Goal: Register for event/course: Register for event/course

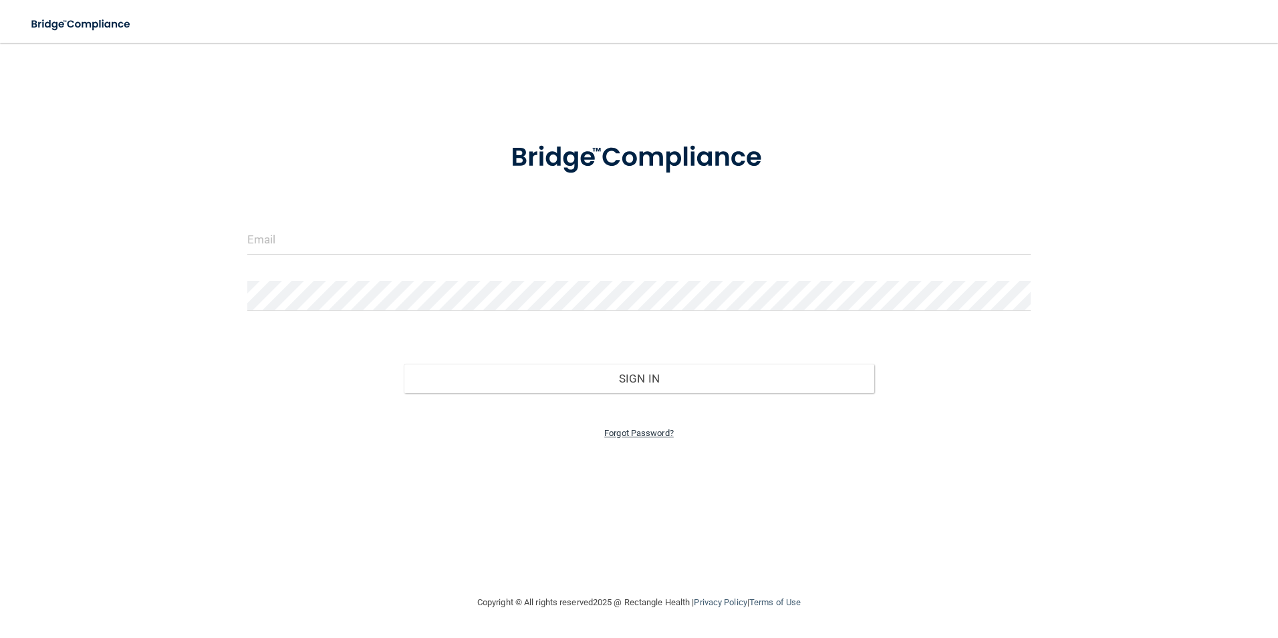
click at [621, 431] on link "Forgot Password?" at bounding box center [639, 433] width 70 height 10
click at [455, 276] on input "email" at bounding box center [639, 280] width 408 height 30
type input "[EMAIL_ADDRESS][DOMAIN_NAME]"
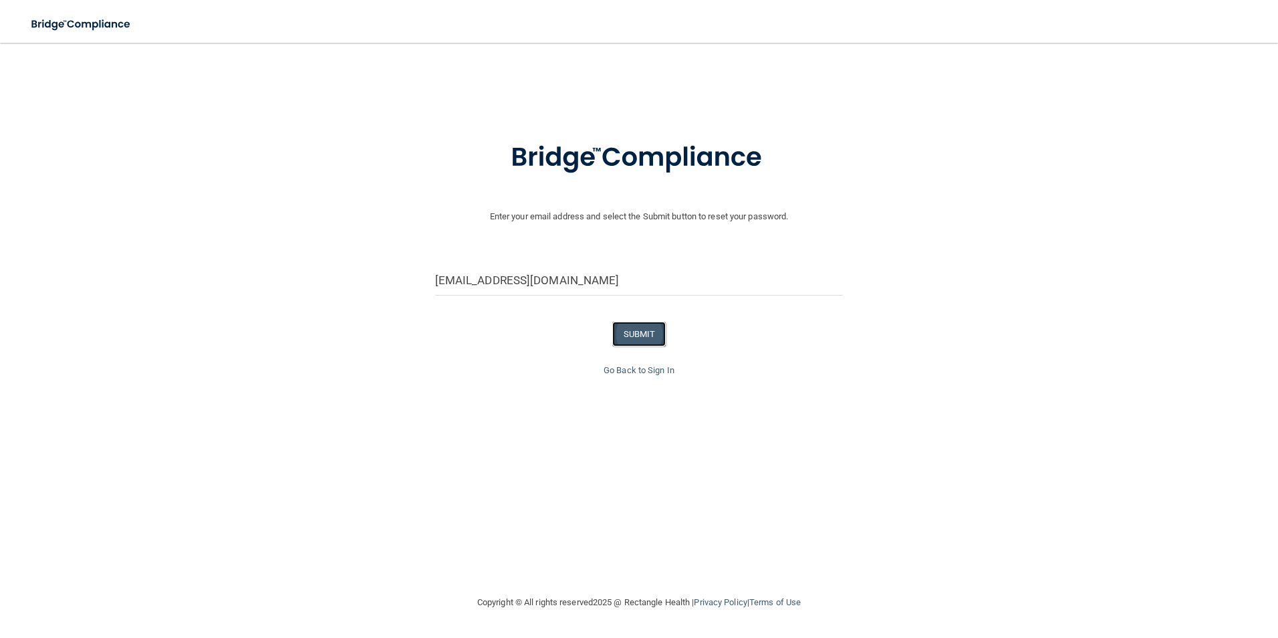
click at [644, 332] on button "SUBMIT" at bounding box center [639, 334] width 54 height 25
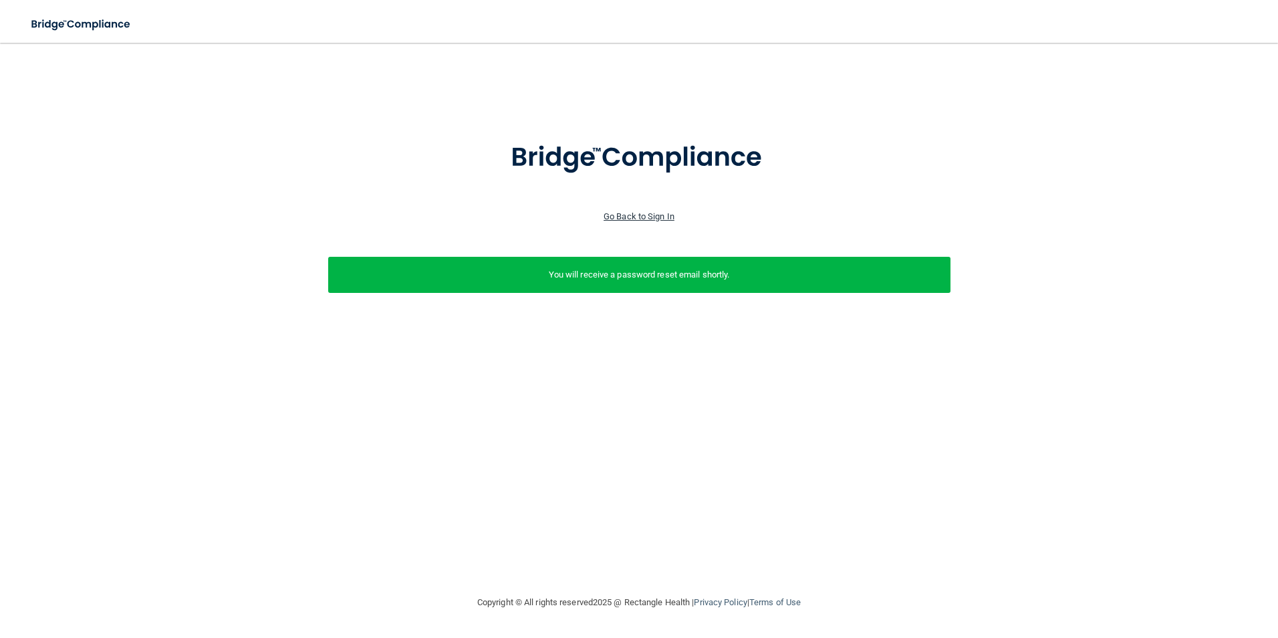
click at [618, 213] on link "Go Back to Sign In" at bounding box center [639, 216] width 71 height 10
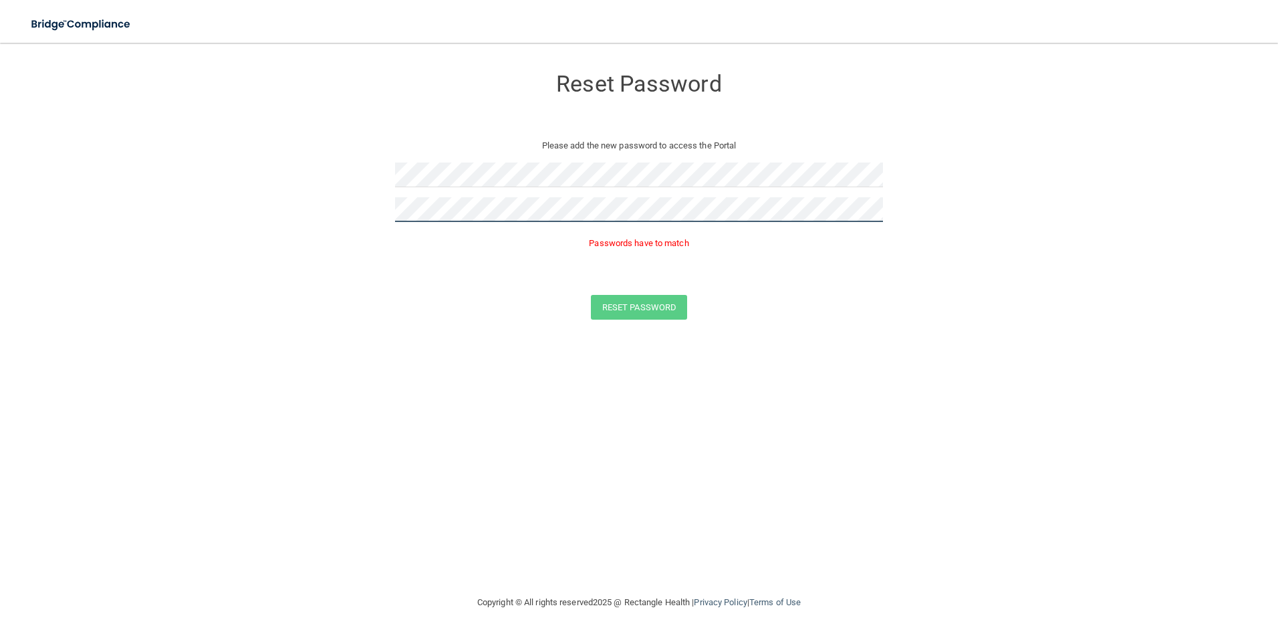
click at [591, 295] on button "Reset Password" at bounding box center [639, 307] width 96 height 25
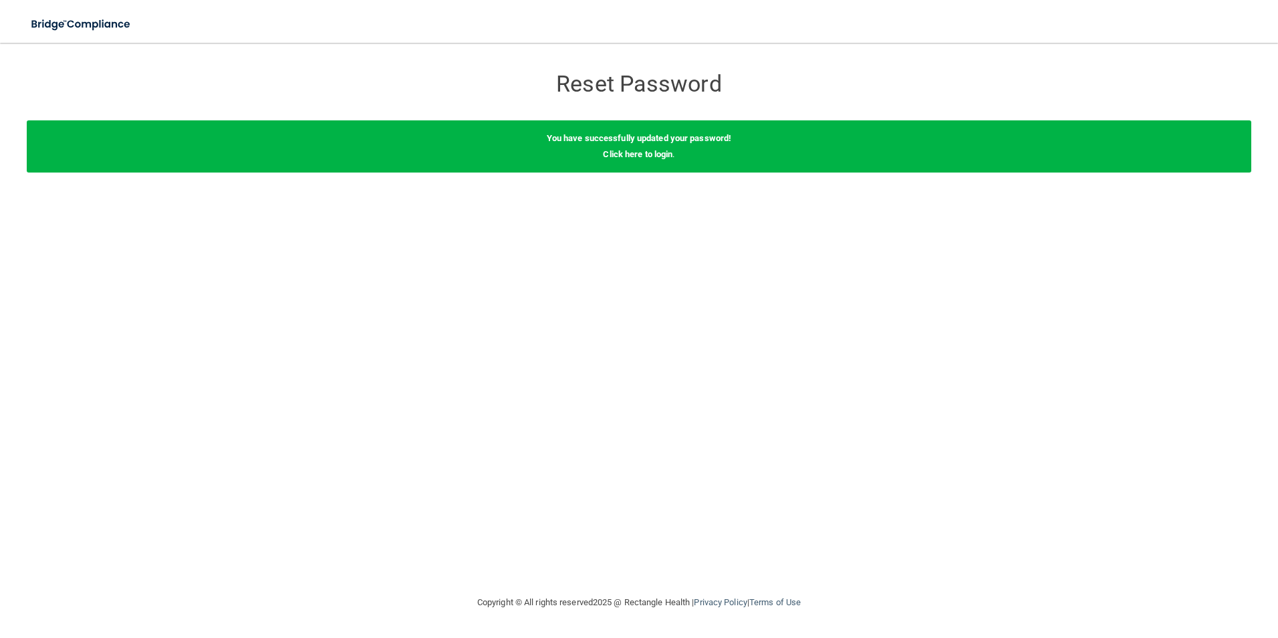
click at [607, 160] on div "You have successfully updated your password! Click here to login ." at bounding box center [639, 146] width 1225 height 52
click at [607, 152] on link "Click here to login" at bounding box center [638, 154] width 70 height 10
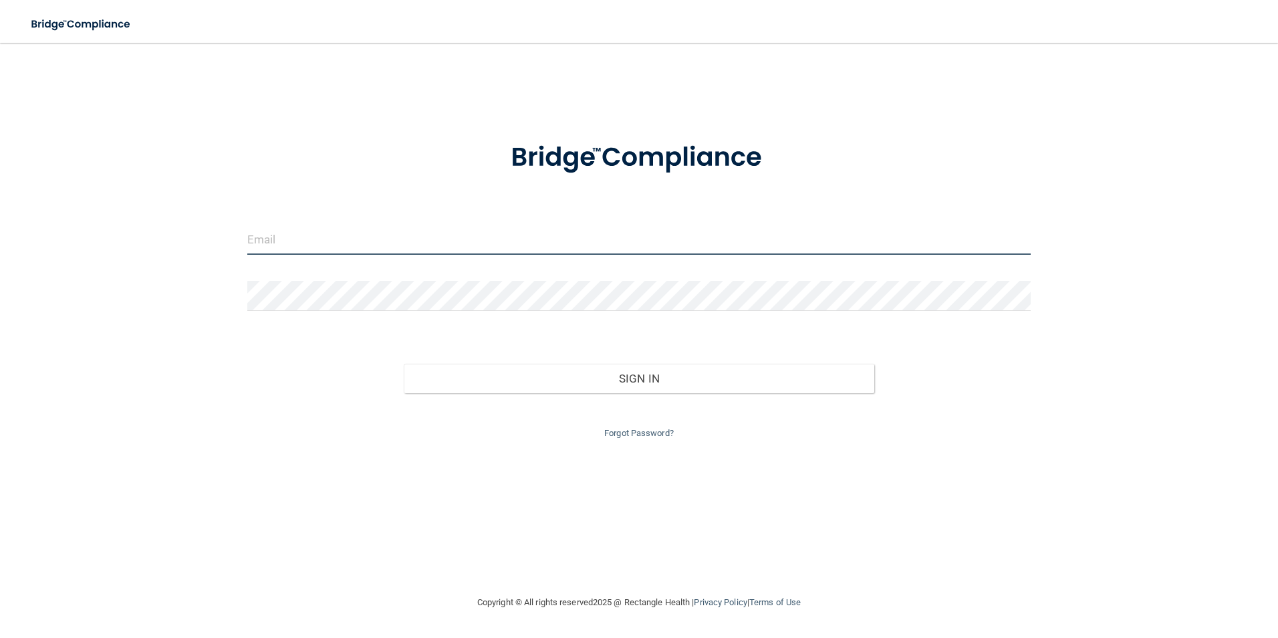
click at [332, 254] on input "email" at bounding box center [639, 240] width 784 height 30
type input "[EMAIL_ADDRESS][DOMAIN_NAME]"
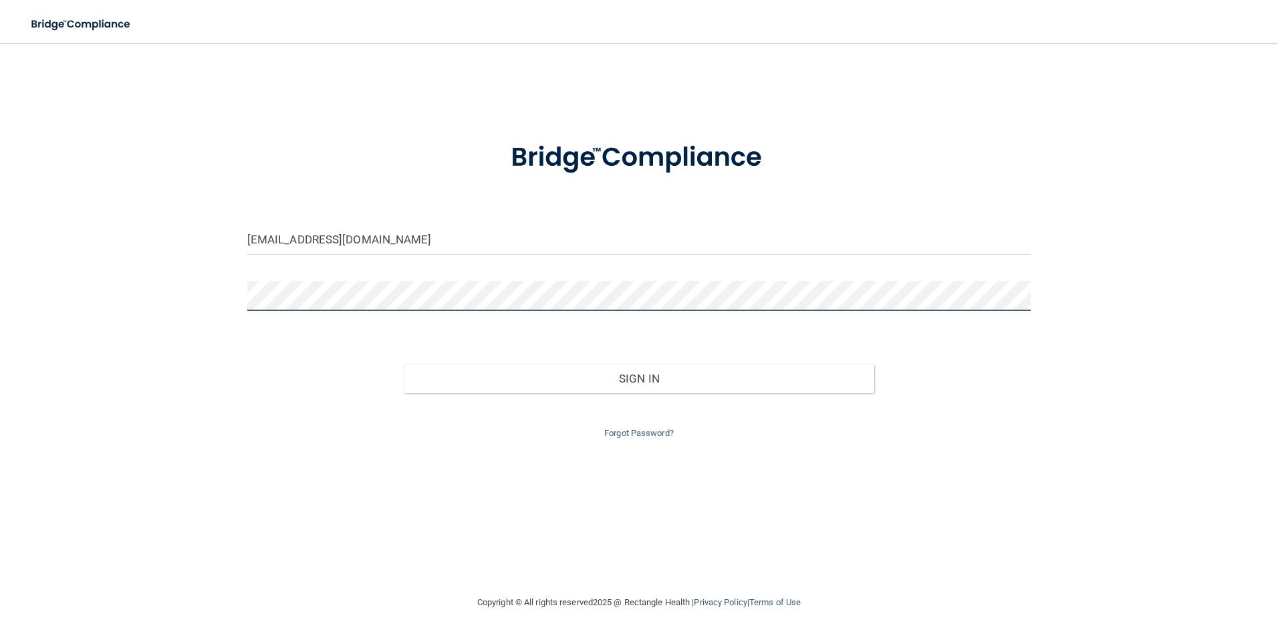
click at [404, 364] on button "Sign In" at bounding box center [639, 378] width 471 height 29
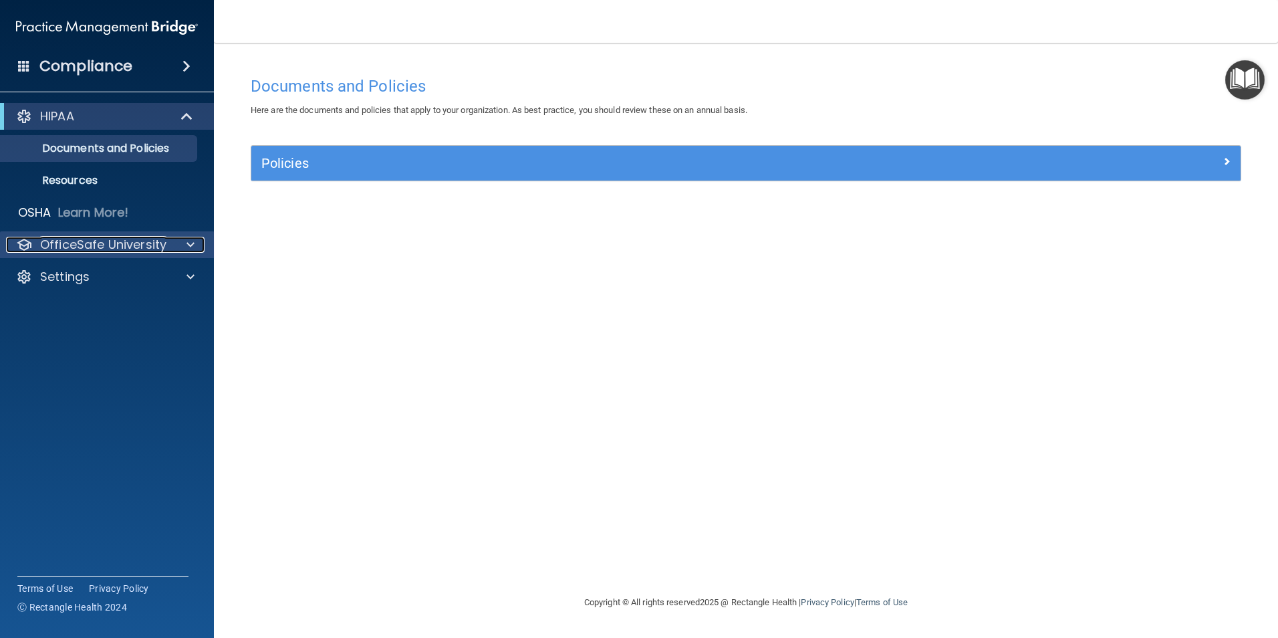
click at [59, 250] on p "OfficeSafe University" at bounding box center [103, 245] width 126 height 16
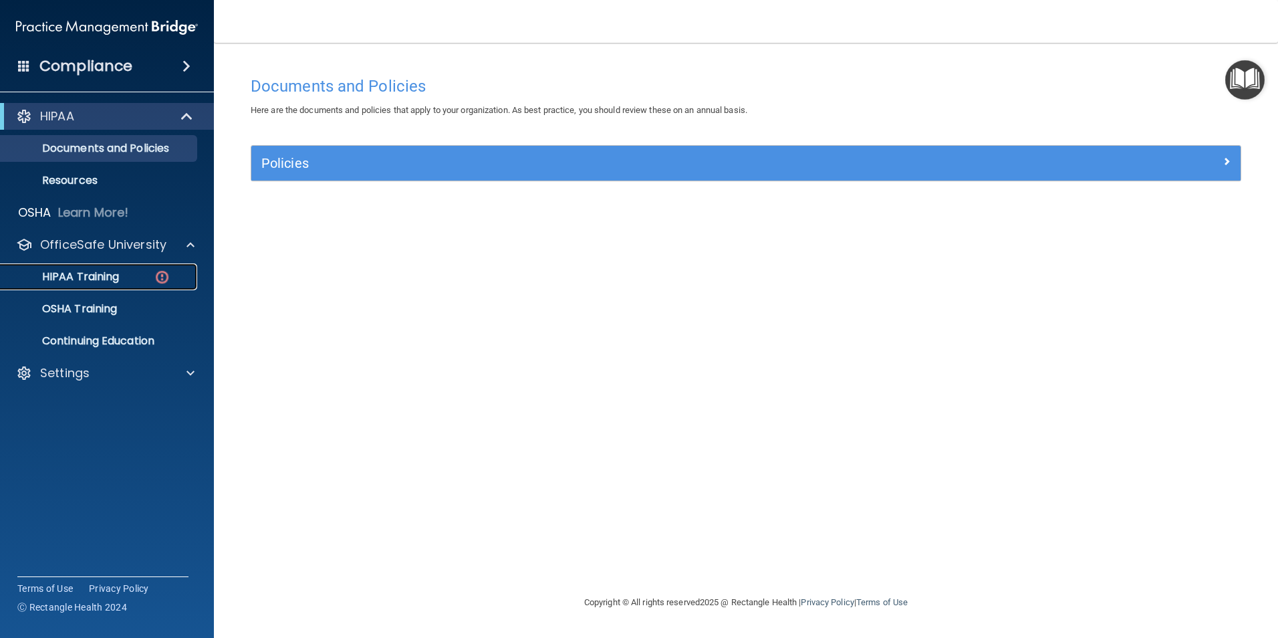
click at [61, 271] on p "HIPAA Training" at bounding box center [64, 276] width 110 height 13
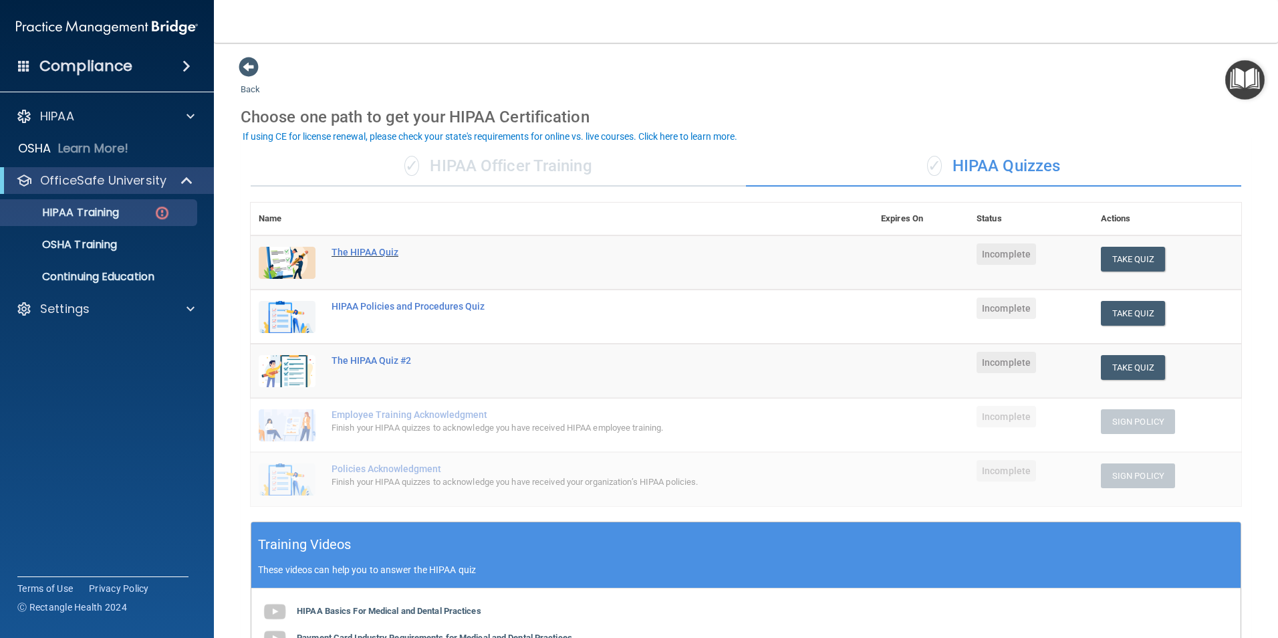
click at [366, 248] on div "The HIPAA Quiz" at bounding box center [569, 252] width 475 height 11
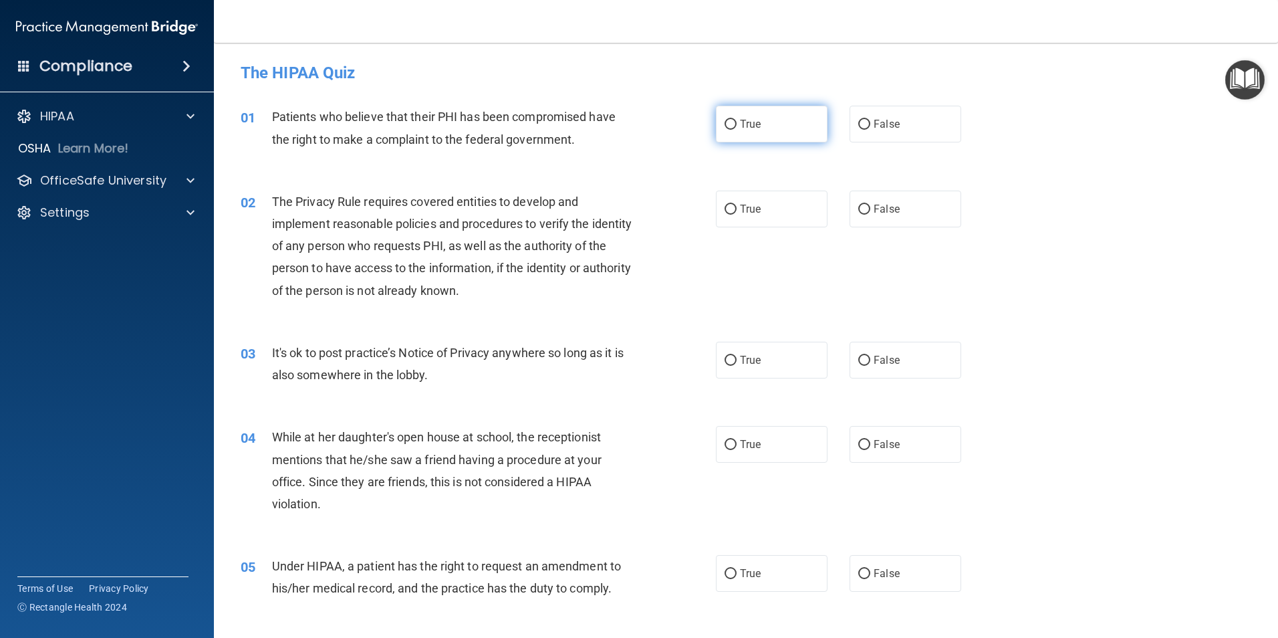
click at [716, 133] on label "True" at bounding box center [772, 124] width 112 height 37
click at [725, 130] on input "True" at bounding box center [731, 125] width 12 height 10
radio input "true"
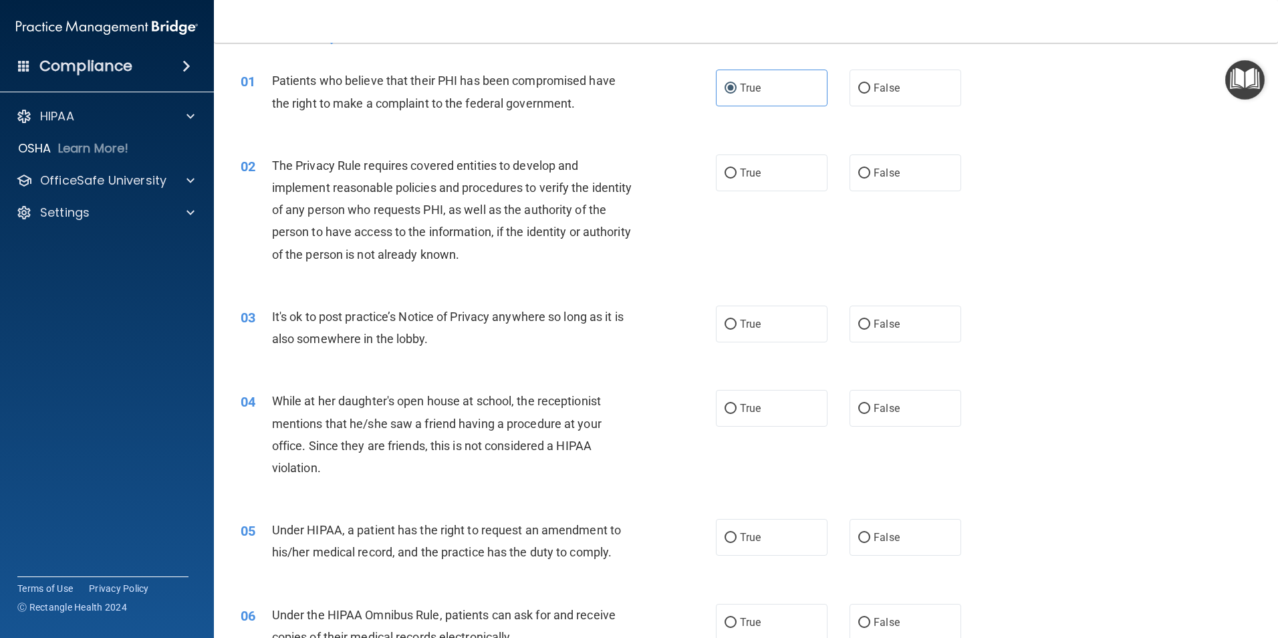
scroll to position [67, 0]
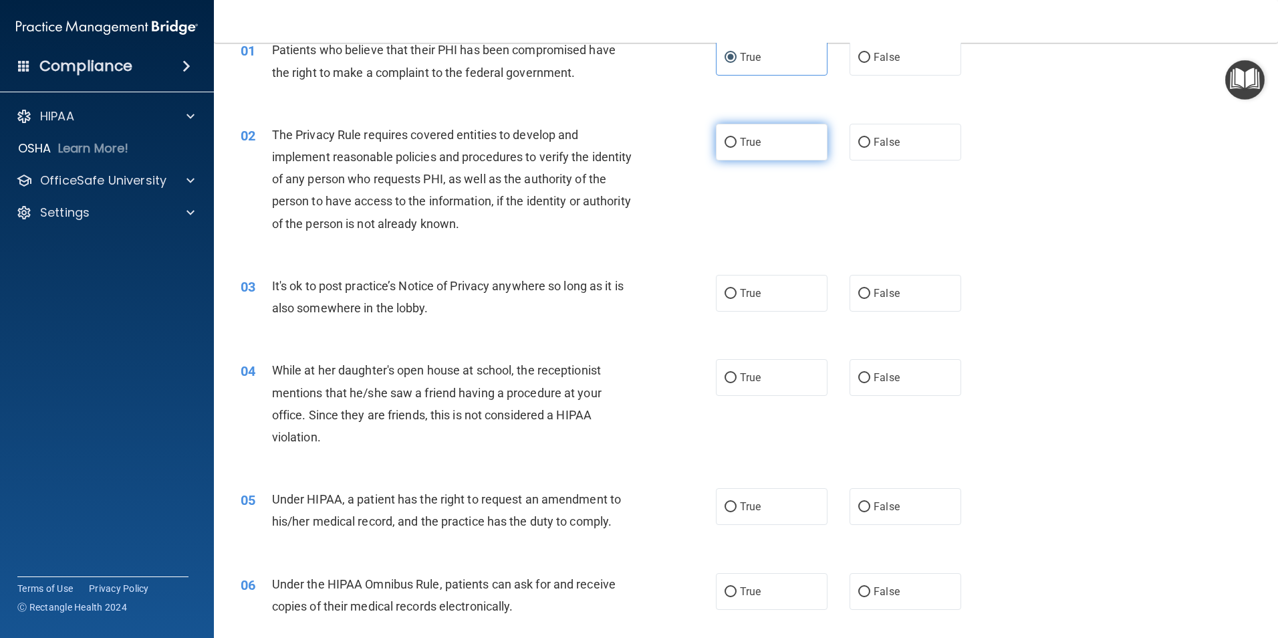
click at [756, 139] on span "True" at bounding box center [750, 142] width 21 height 13
click at [737, 139] on input "True" at bounding box center [731, 143] width 12 height 10
radio input "true"
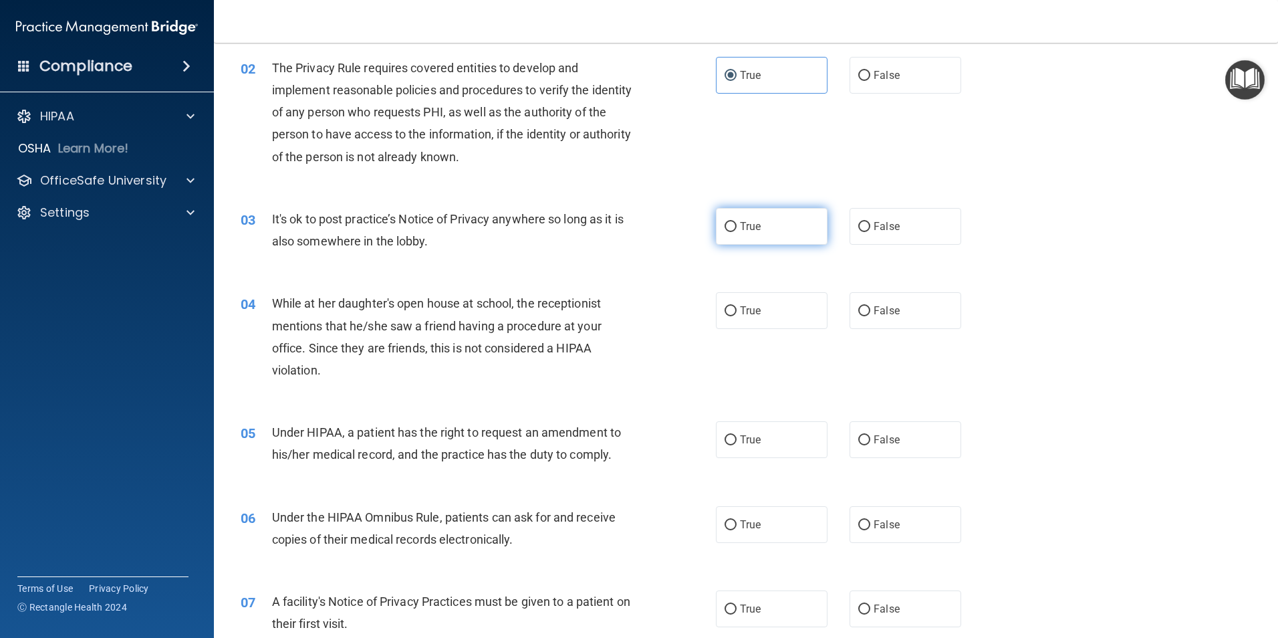
click at [742, 234] on label "True" at bounding box center [772, 226] width 112 height 37
click at [737, 232] on input "True" at bounding box center [731, 227] width 12 height 10
radio input "true"
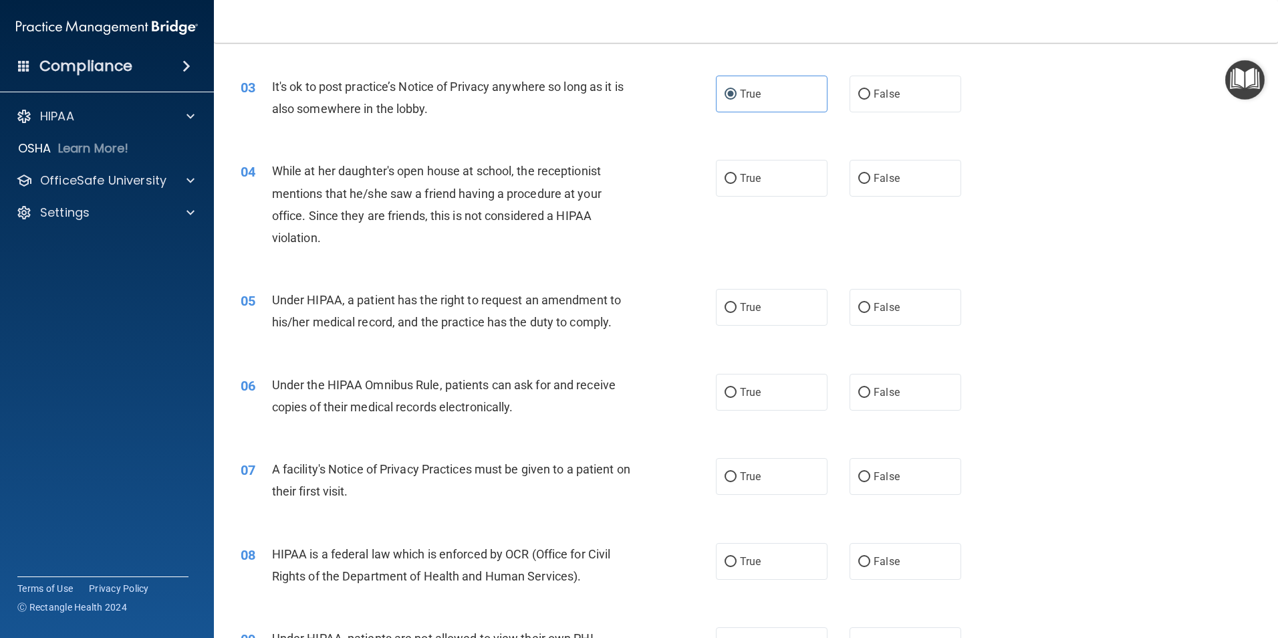
scroll to position [267, 0]
click at [857, 193] on label "False" at bounding box center [906, 176] width 112 height 37
click at [858, 182] on input "False" at bounding box center [864, 177] width 12 height 10
radio input "true"
click at [728, 317] on label "True" at bounding box center [772, 305] width 112 height 37
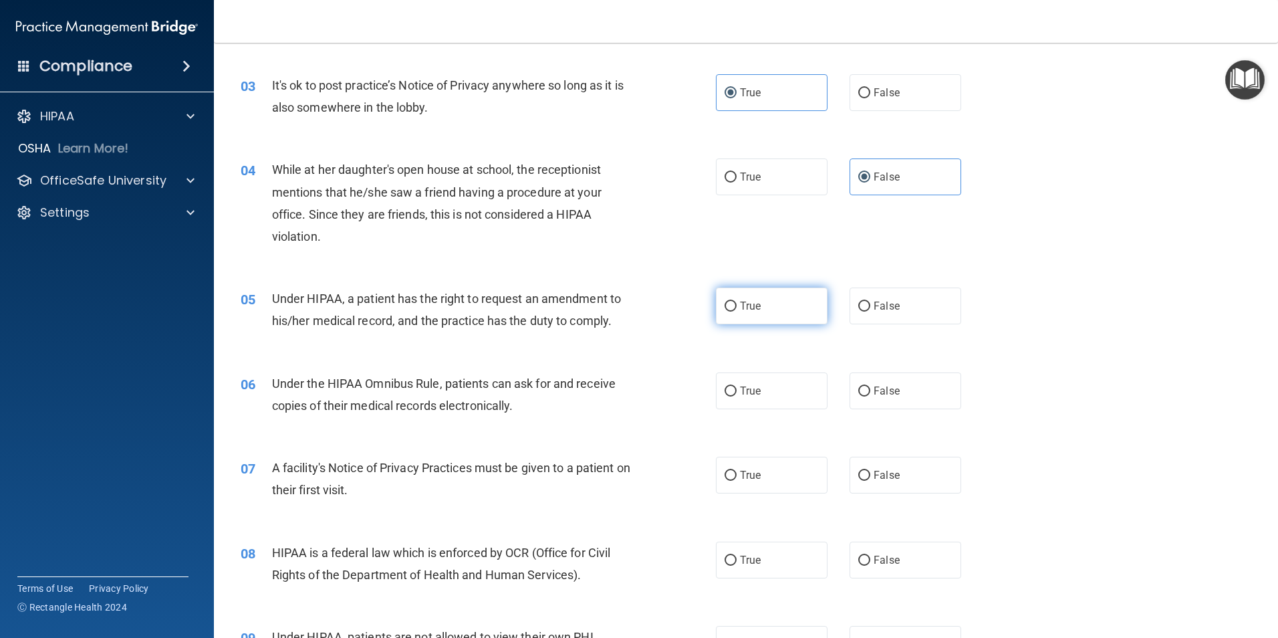
click at [728, 312] on input "True" at bounding box center [731, 306] width 12 height 10
radio input "true"
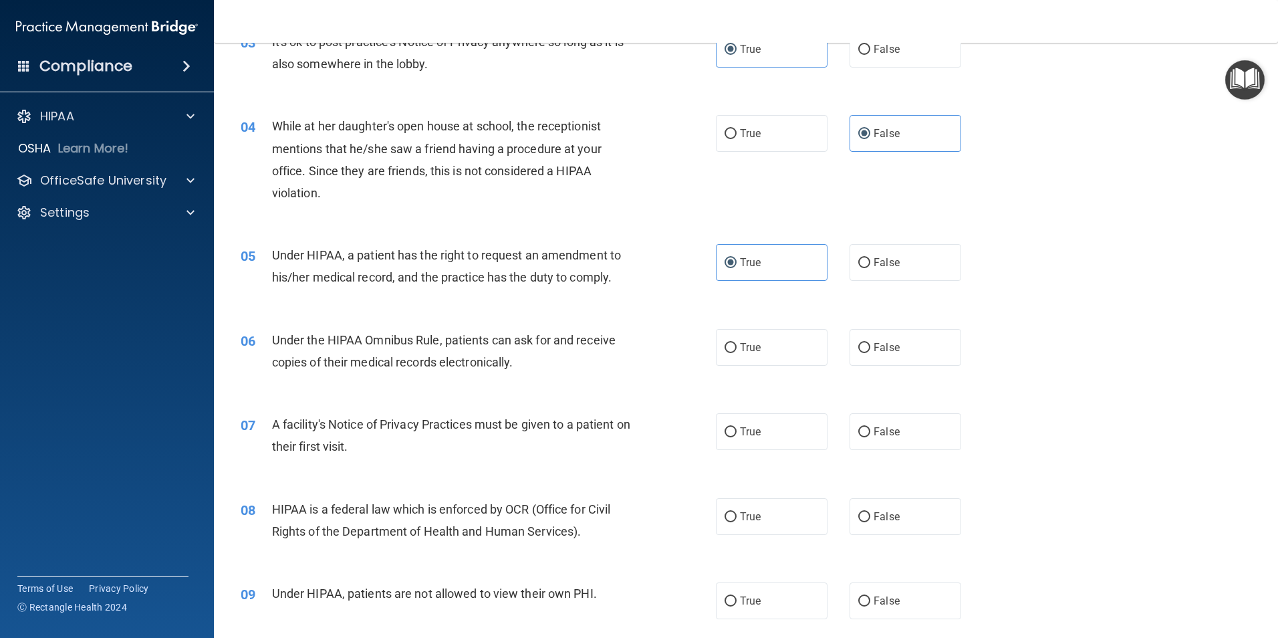
scroll to position [334, 0]
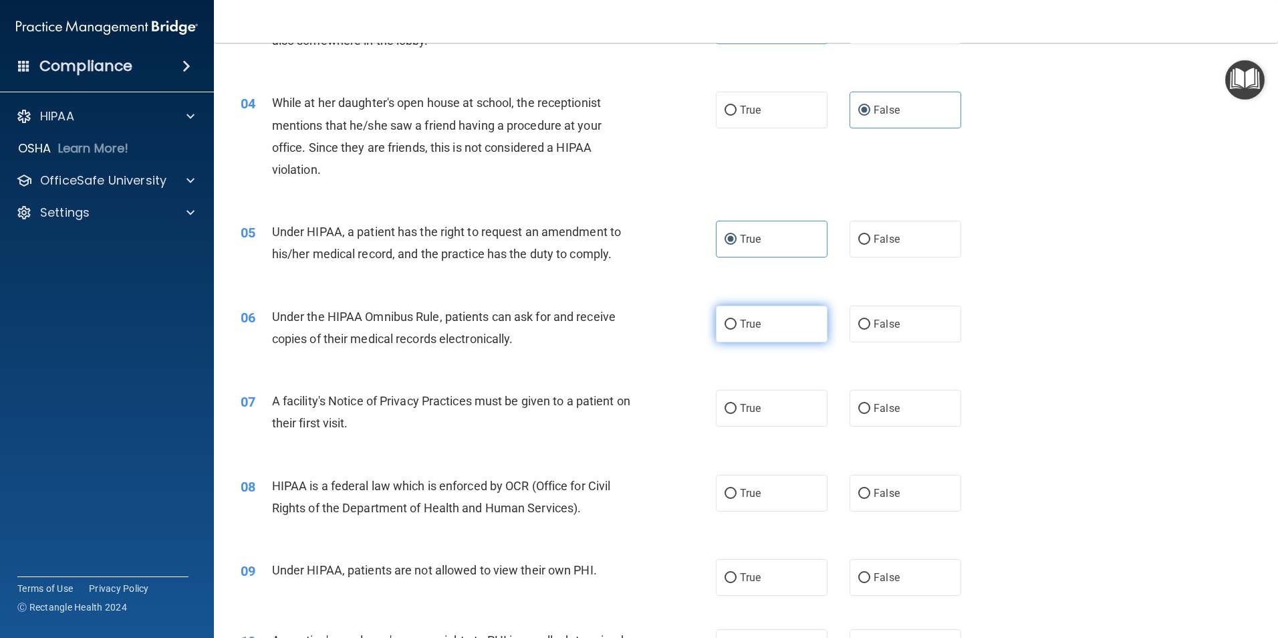
click at [764, 326] on label "True" at bounding box center [772, 323] width 112 height 37
click at [737, 326] on input "True" at bounding box center [731, 325] width 12 height 10
radio input "true"
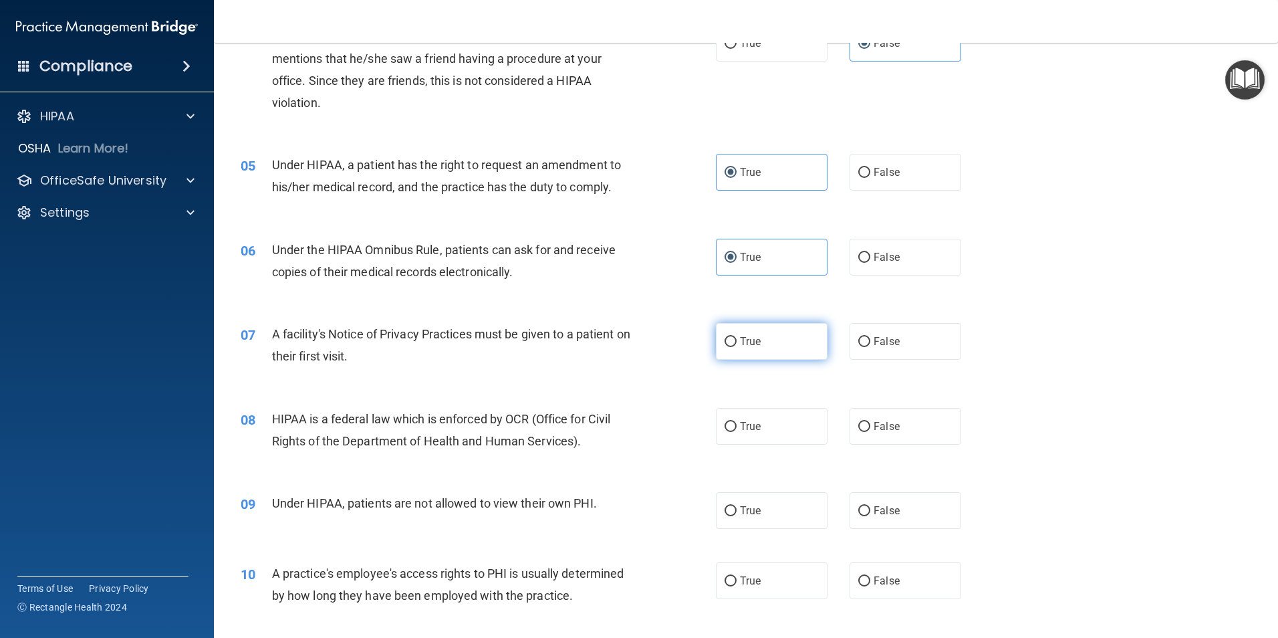
click at [730, 352] on label "True" at bounding box center [772, 341] width 112 height 37
click at [730, 347] on input "True" at bounding box center [731, 342] width 12 height 10
radio input "true"
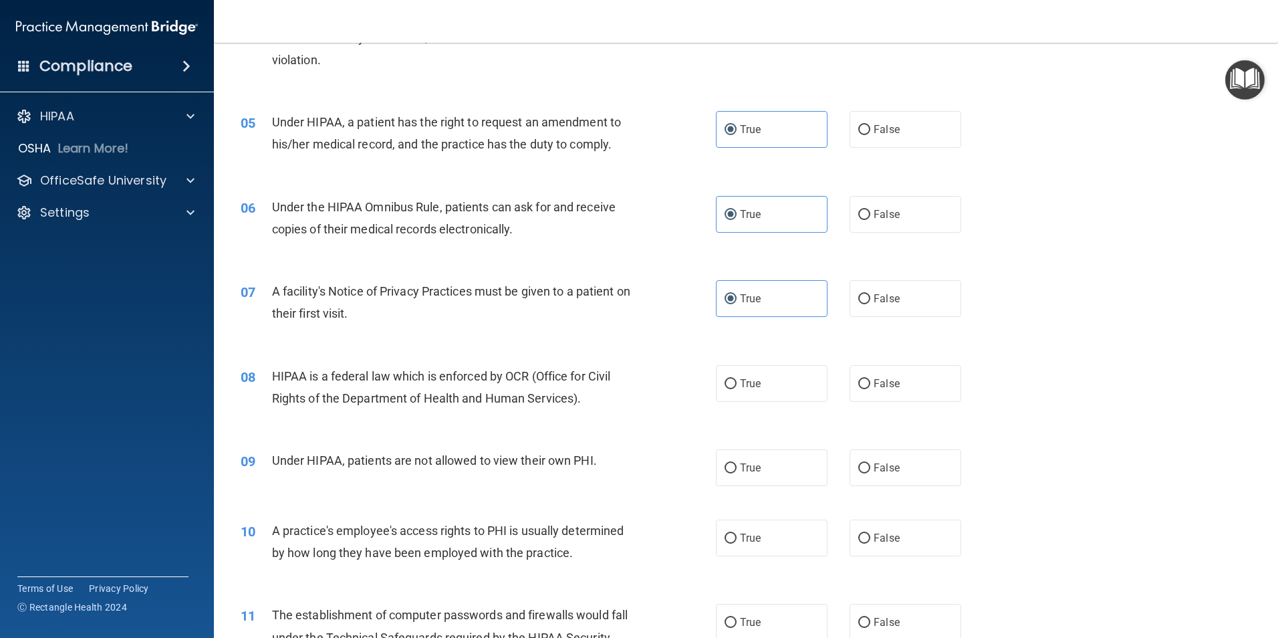
scroll to position [468, 0]
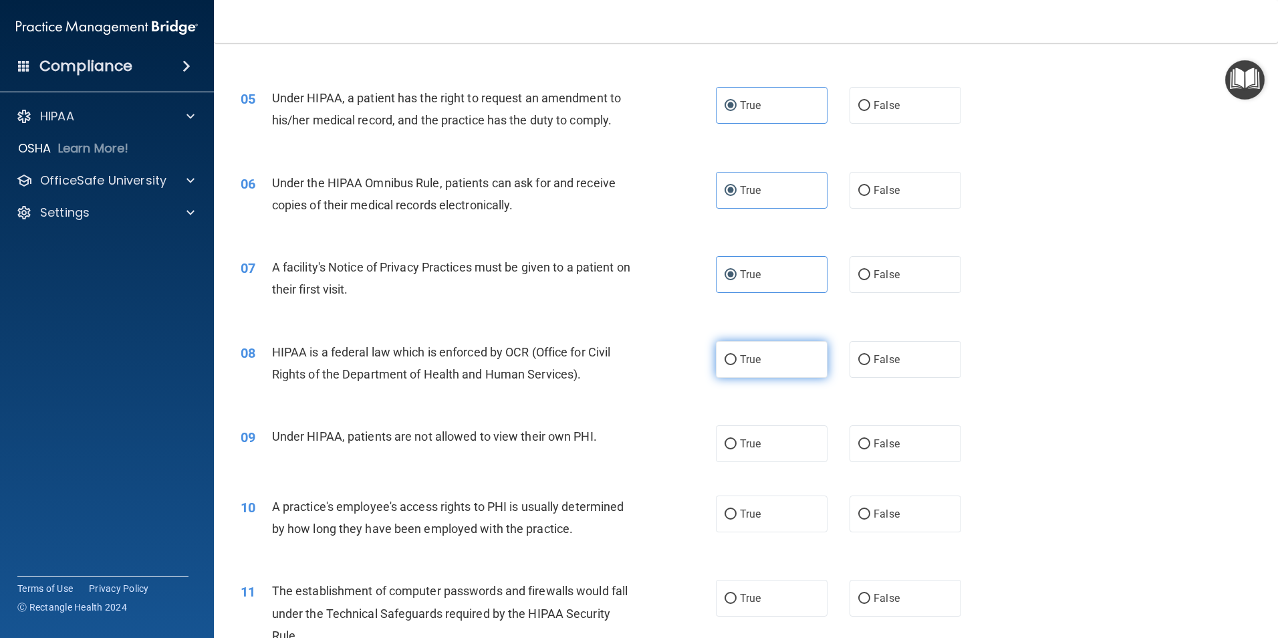
click at [776, 359] on label "True" at bounding box center [772, 359] width 112 height 37
click at [737, 359] on input "True" at bounding box center [731, 360] width 12 height 10
radio input "true"
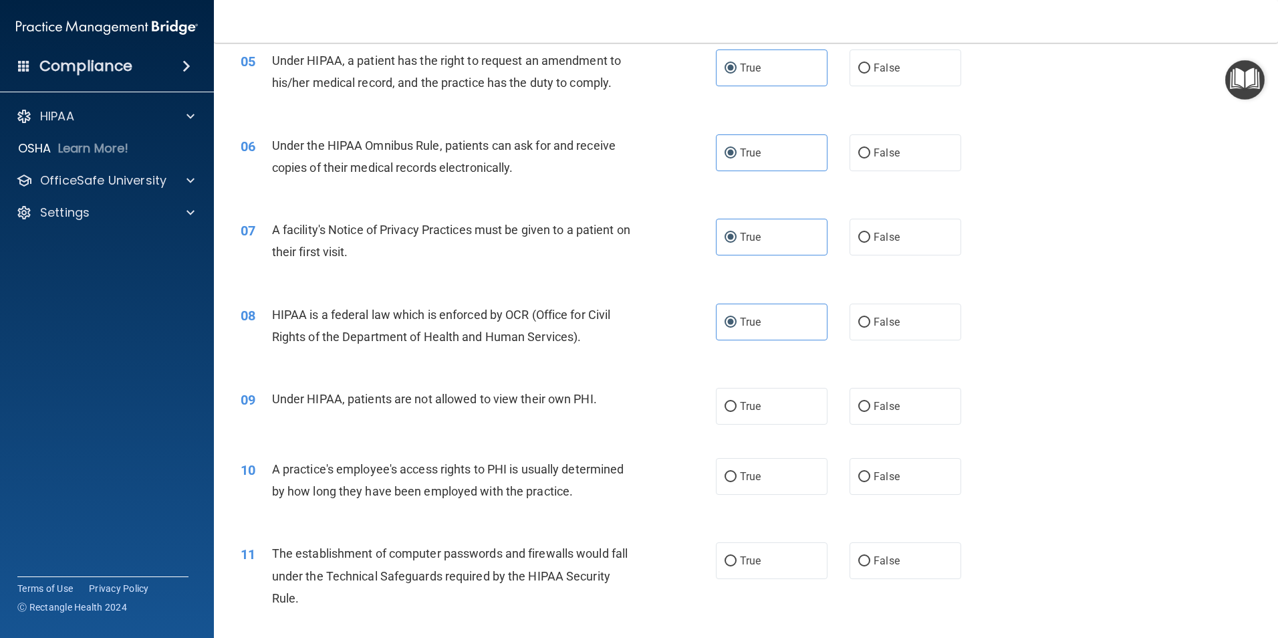
scroll to position [535, 0]
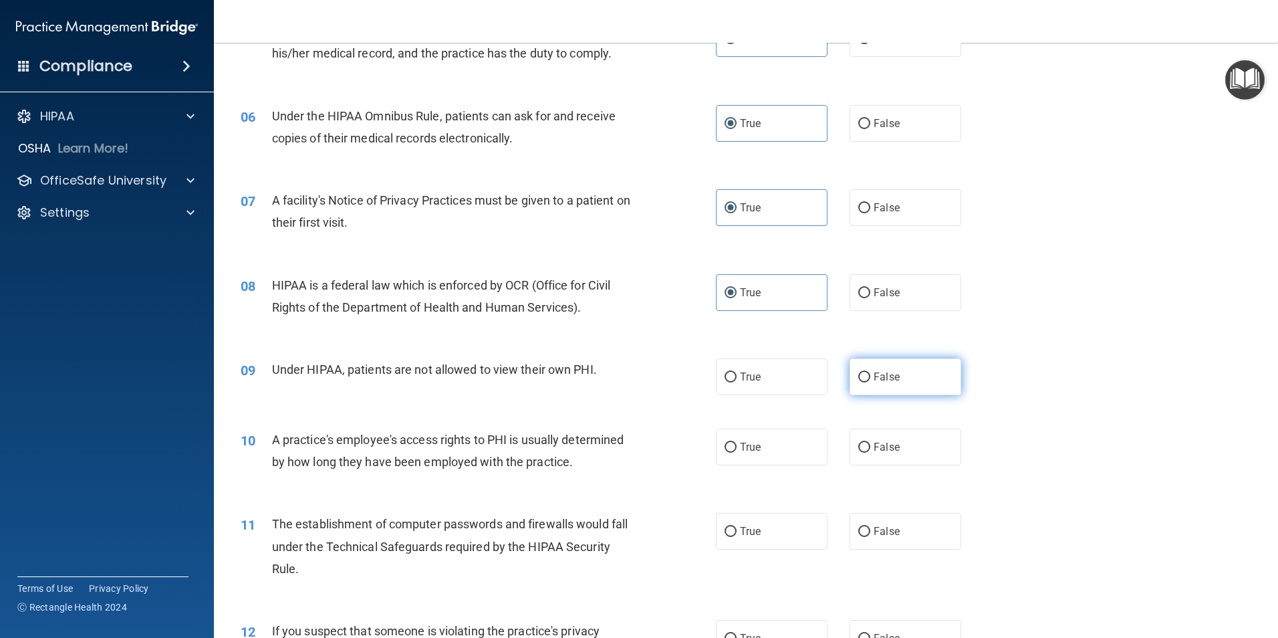
click at [880, 380] on span "False" at bounding box center [887, 376] width 26 height 13
click at [870, 380] on input "False" at bounding box center [864, 377] width 12 height 10
radio input "true"
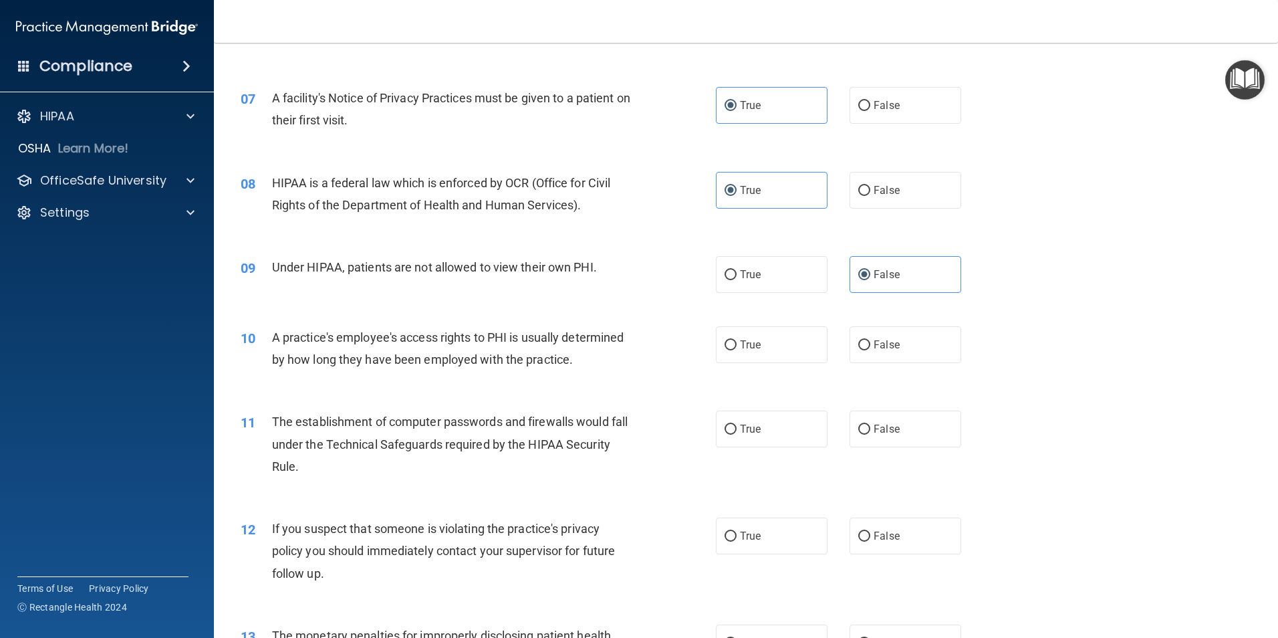
scroll to position [668, 0]
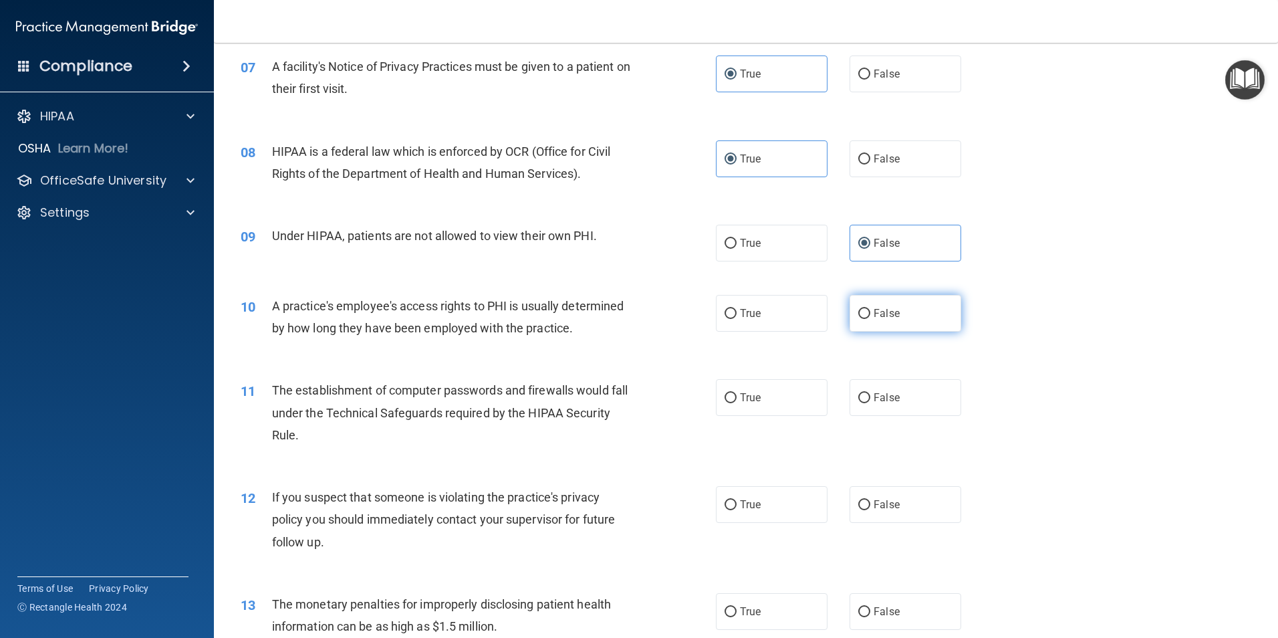
click at [894, 305] on label "False" at bounding box center [906, 313] width 112 height 37
click at [870, 309] on input "False" at bounding box center [864, 314] width 12 height 10
radio input "true"
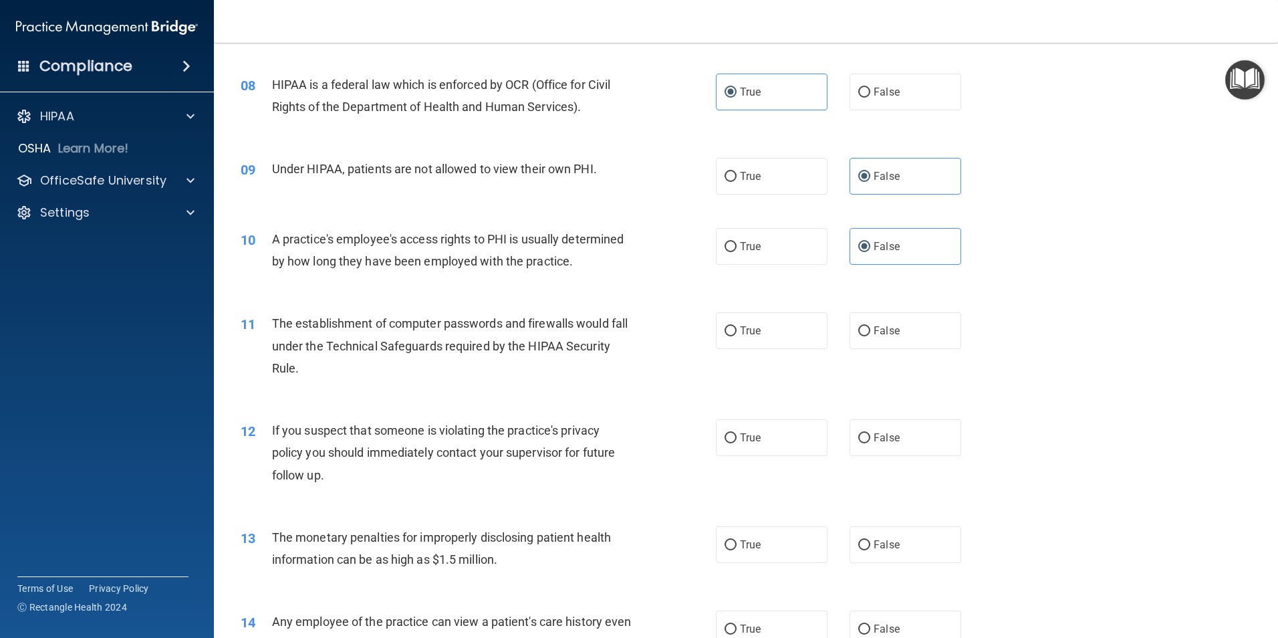
click at [742, 352] on div "11 The establishment of computer passwords and firewalls would fall under the T…" at bounding box center [746, 348] width 1031 height 107
click at [742, 343] on label "True" at bounding box center [772, 330] width 112 height 37
click at [737, 336] on input "True" at bounding box center [731, 331] width 12 height 10
radio input "true"
click at [599, 412] on div "12 If you suspect that someone is violating the practice's privacy policy you s…" at bounding box center [746, 455] width 1031 height 107
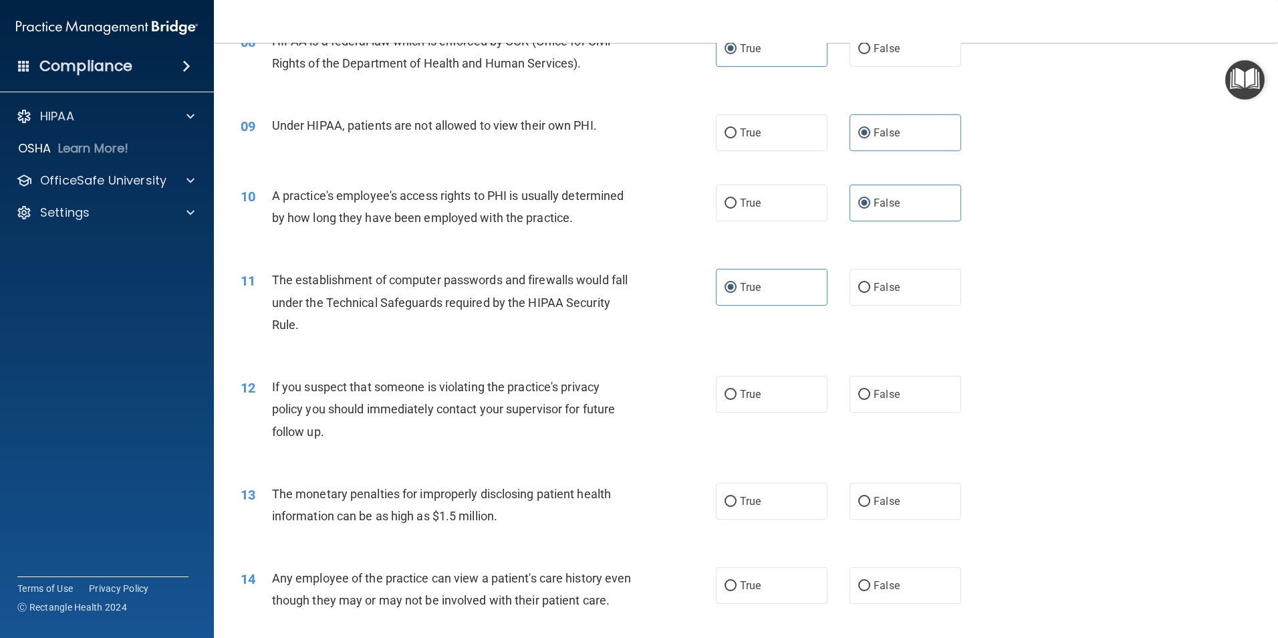
scroll to position [802, 0]
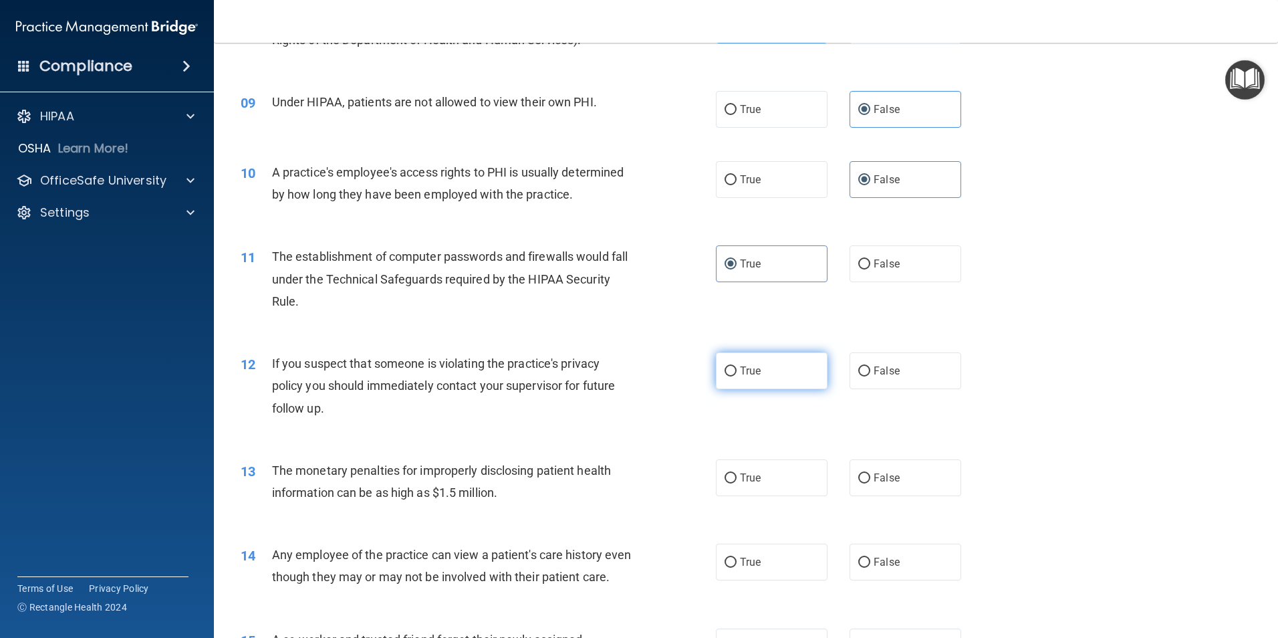
click at [796, 370] on label "True" at bounding box center [772, 370] width 112 height 37
click at [737, 370] on input "True" at bounding box center [731, 371] width 12 height 10
radio input "true"
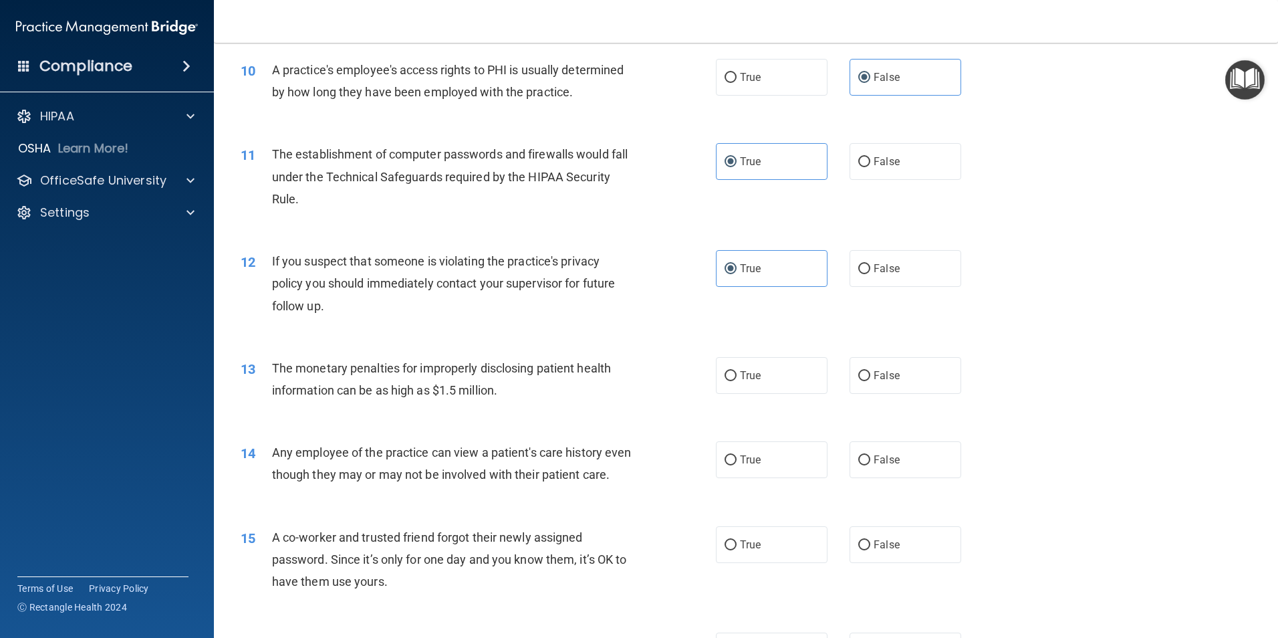
scroll to position [936, 0]
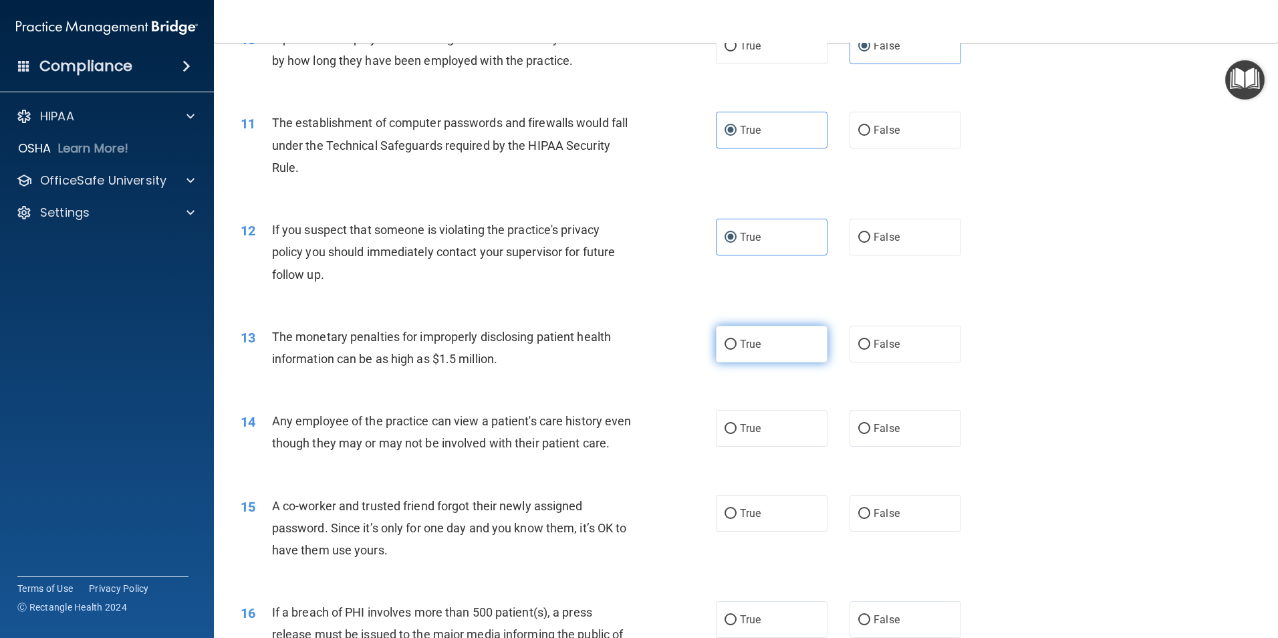
click at [733, 355] on label "True" at bounding box center [772, 344] width 112 height 37
click at [733, 350] on input "True" at bounding box center [731, 345] width 12 height 10
radio input "true"
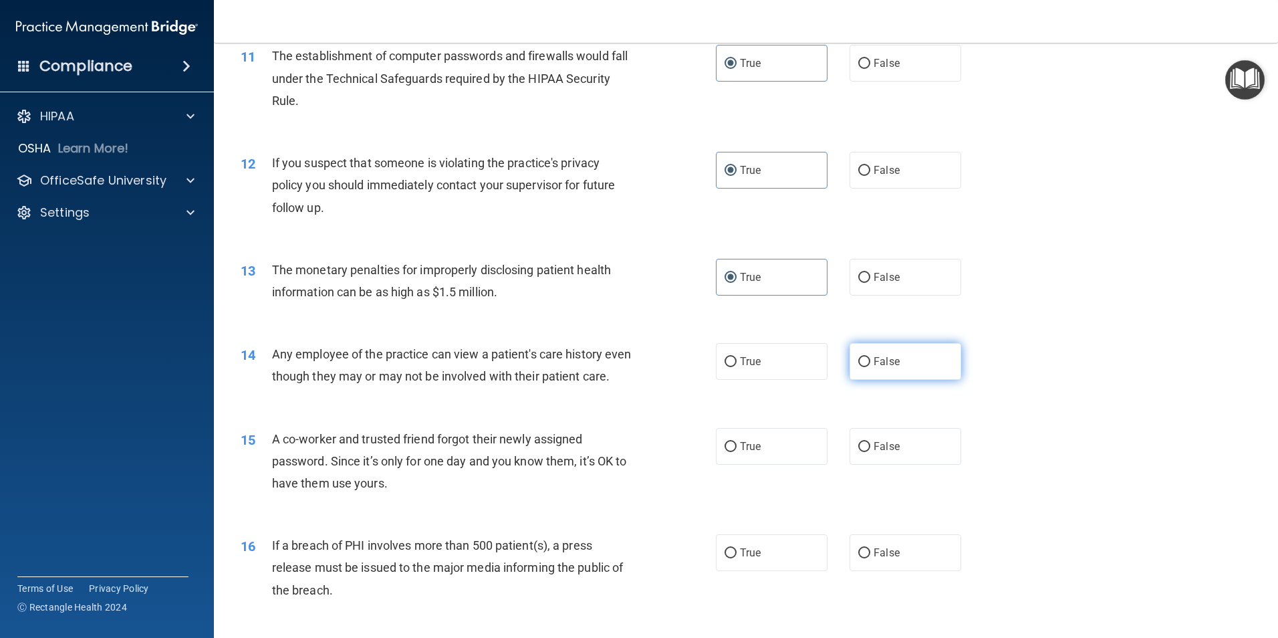
click at [924, 371] on label "False" at bounding box center [906, 361] width 112 height 37
click at [870, 367] on input "False" at bounding box center [864, 362] width 12 height 10
radio input "true"
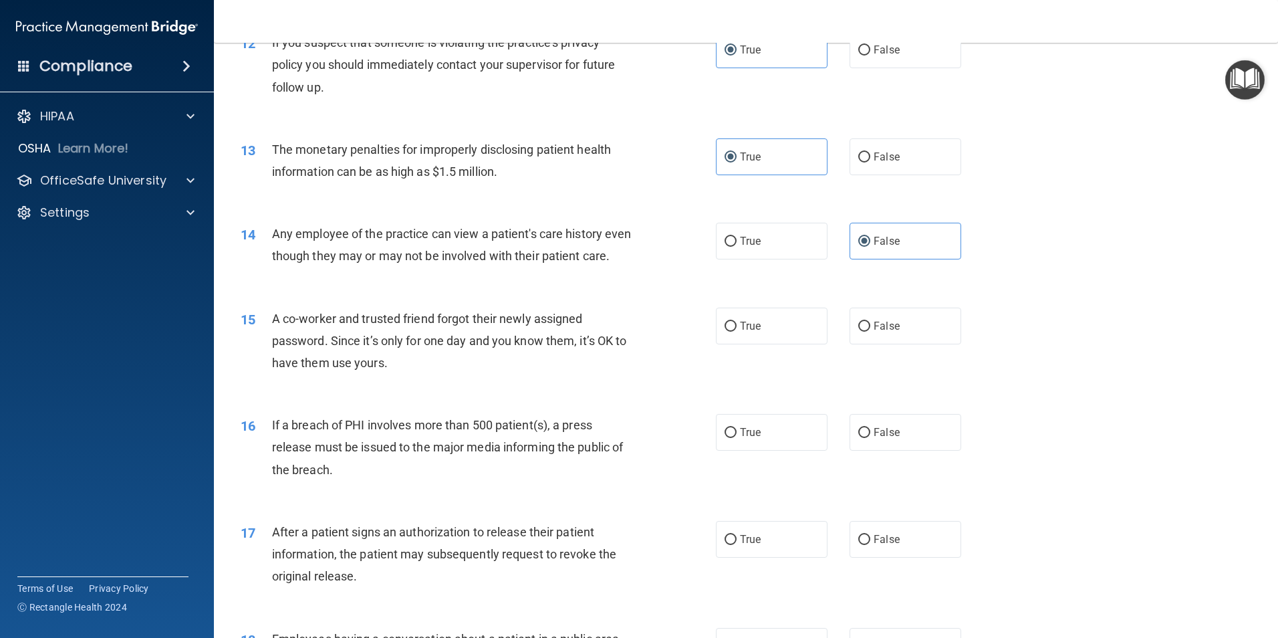
scroll to position [1136, 0]
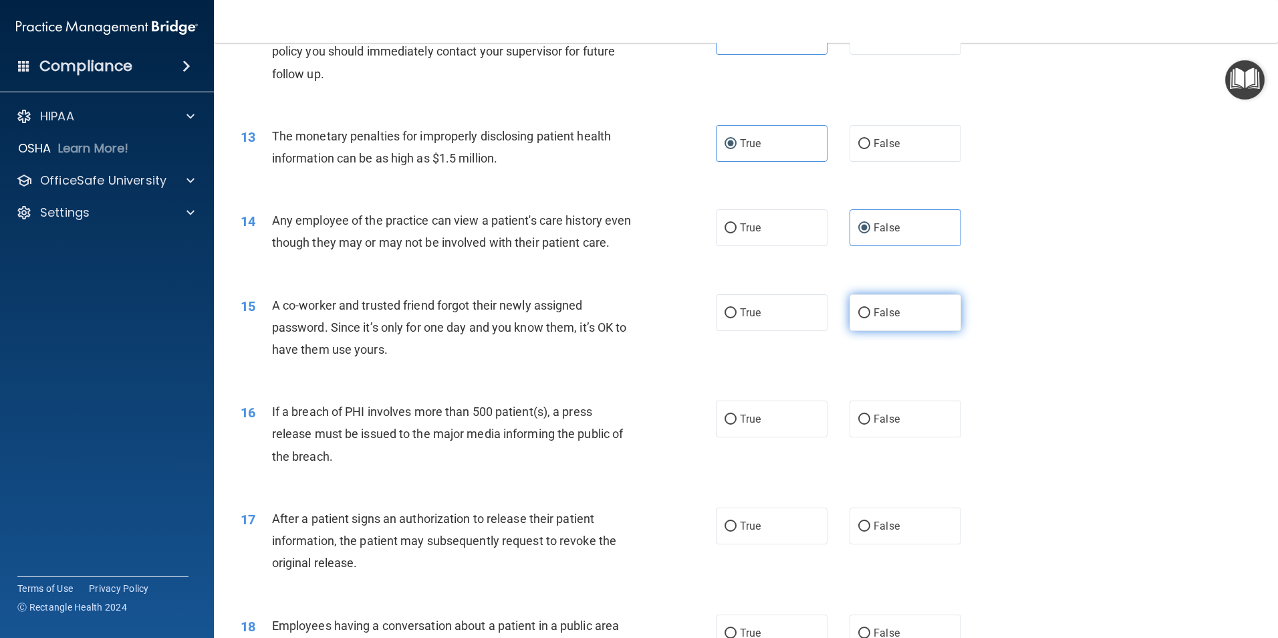
click at [880, 331] on label "False" at bounding box center [906, 312] width 112 height 37
click at [870, 318] on input "False" at bounding box center [864, 313] width 12 height 10
radio input "true"
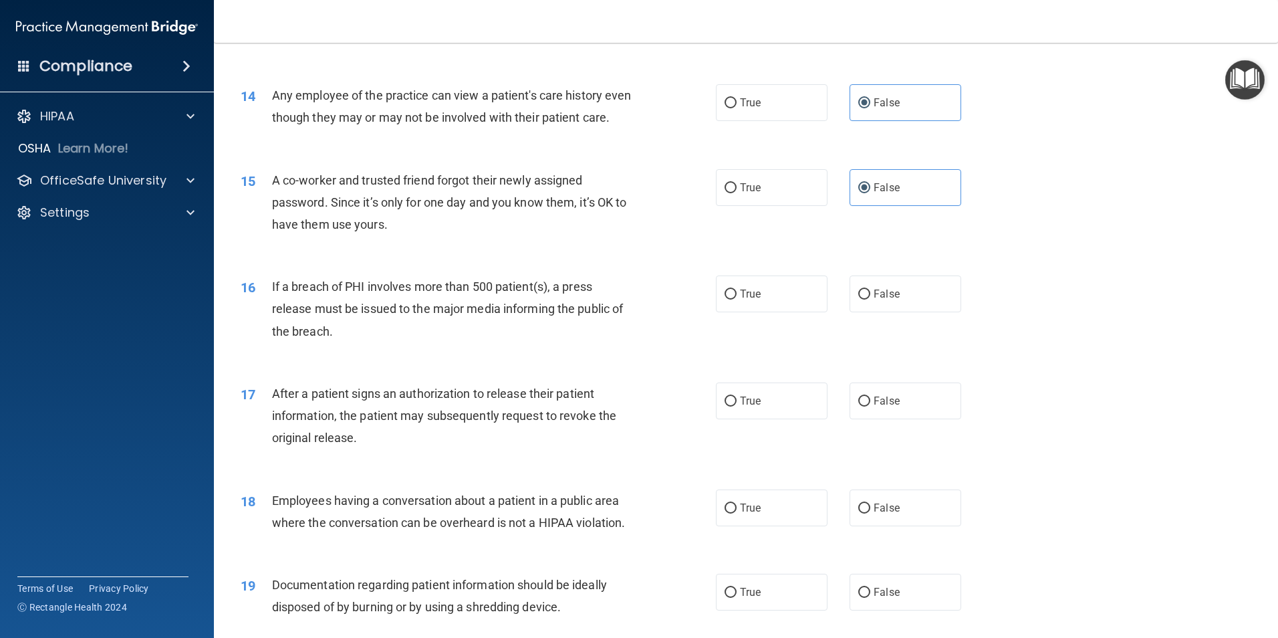
scroll to position [1270, 0]
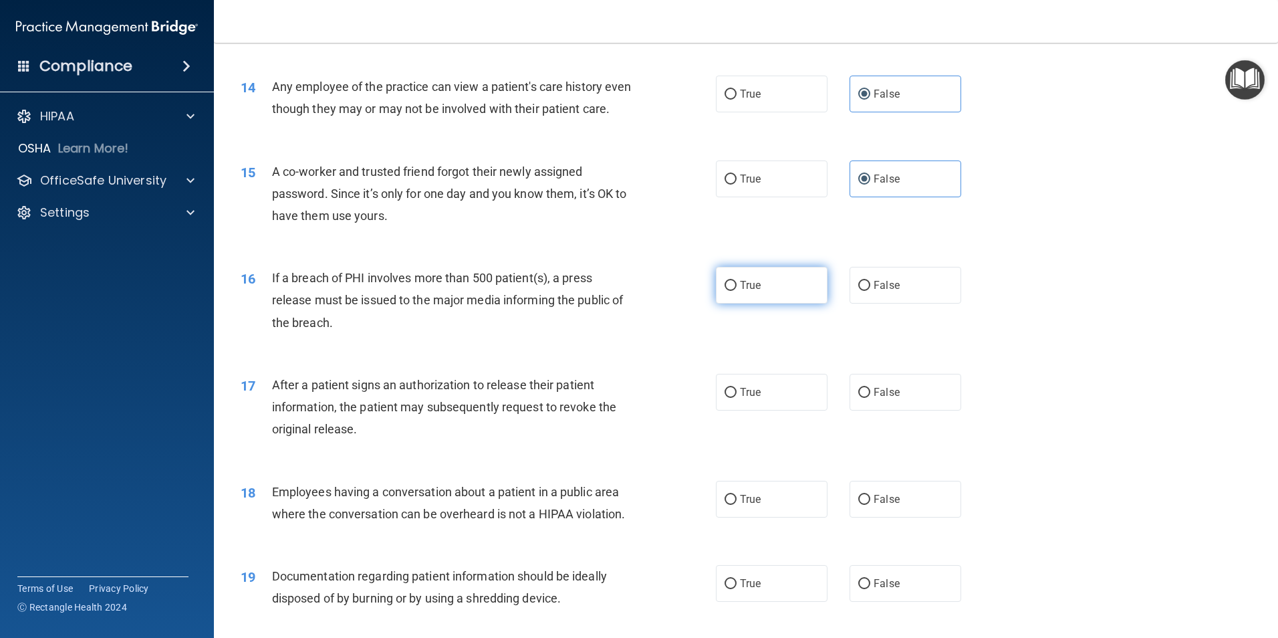
click at [770, 303] on label "True" at bounding box center [772, 285] width 112 height 37
click at [737, 291] on input "True" at bounding box center [731, 286] width 12 height 10
radio input "true"
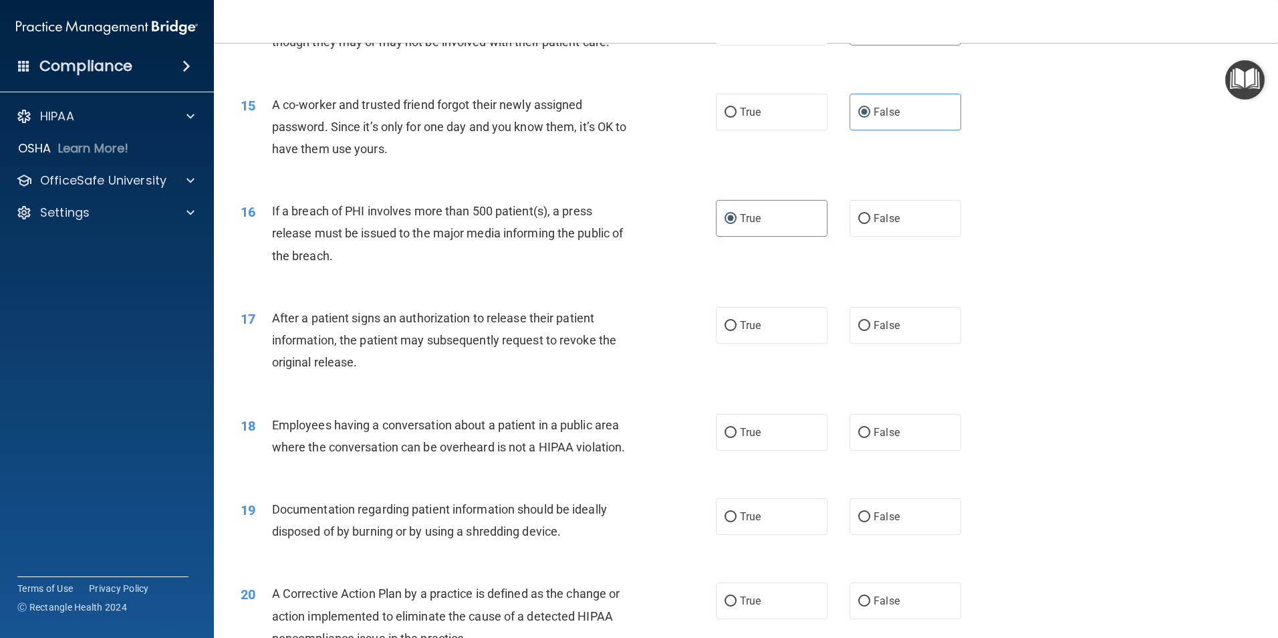
scroll to position [1404, 0]
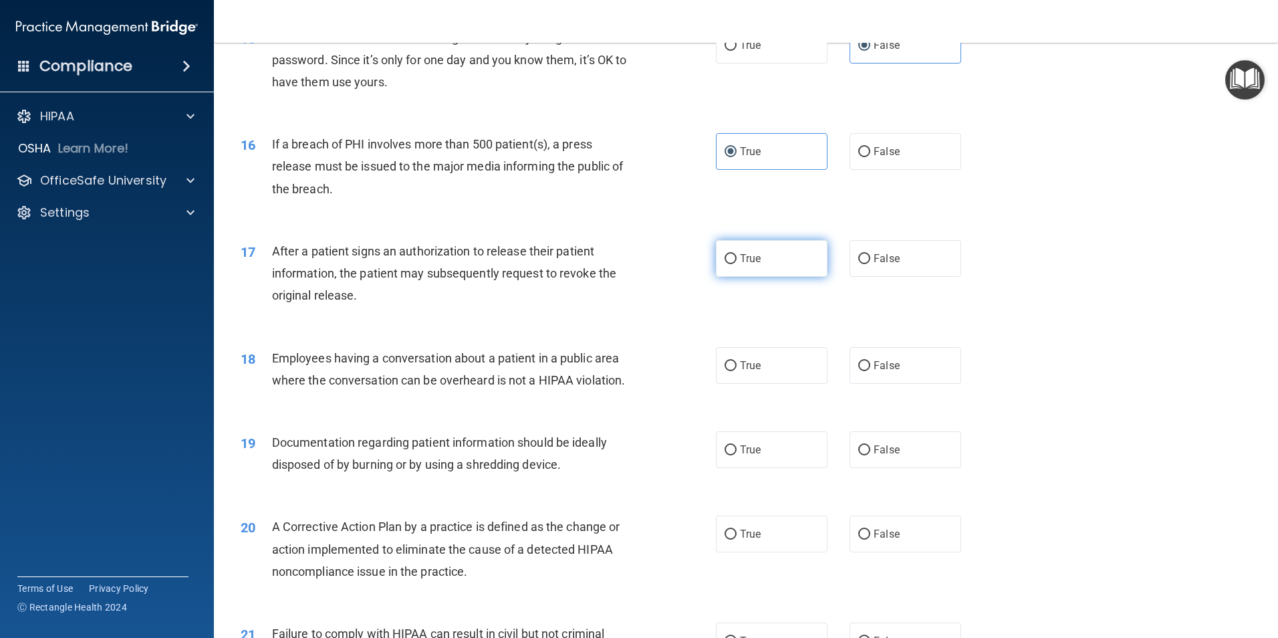
click at [743, 265] on span "True" at bounding box center [750, 258] width 21 height 13
click at [737, 264] on input "True" at bounding box center [731, 259] width 12 height 10
radio input "true"
click at [495, 387] on span "Employees having a conversation about a patient in a public area where the conv…" at bounding box center [449, 369] width 354 height 36
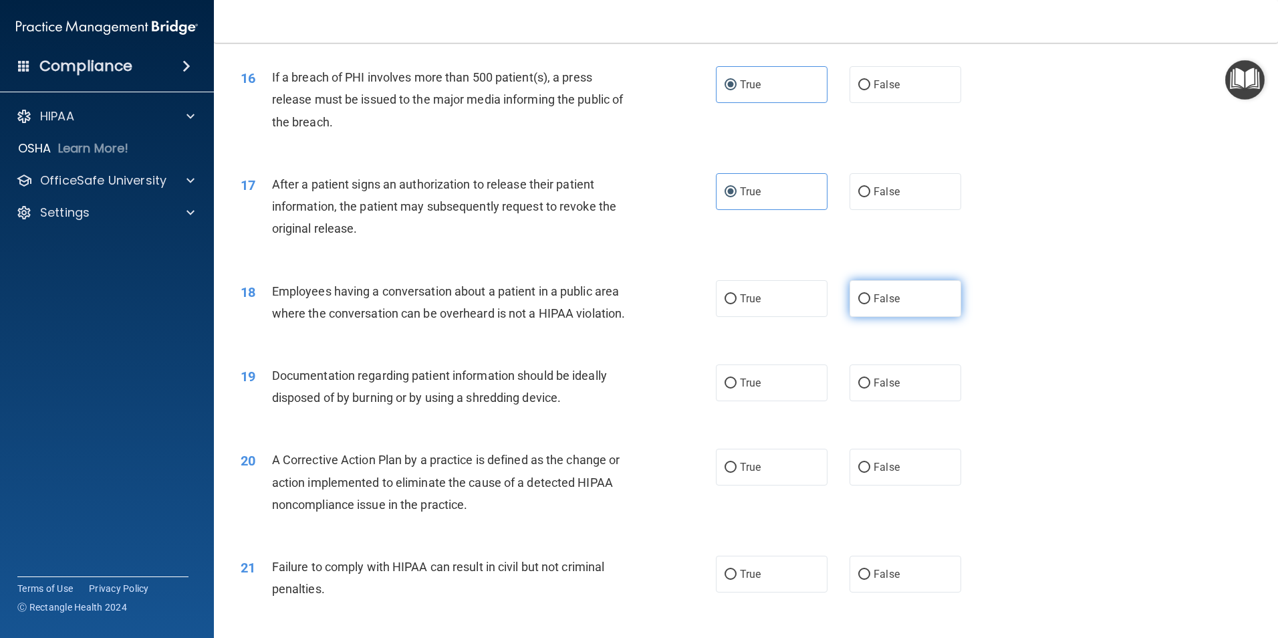
click at [937, 317] on label "False" at bounding box center [906, 298] width 112 height 37
click at [870, 304] on input "False" at bounding box center [864, 299] width 12 height 10
radio input "true"
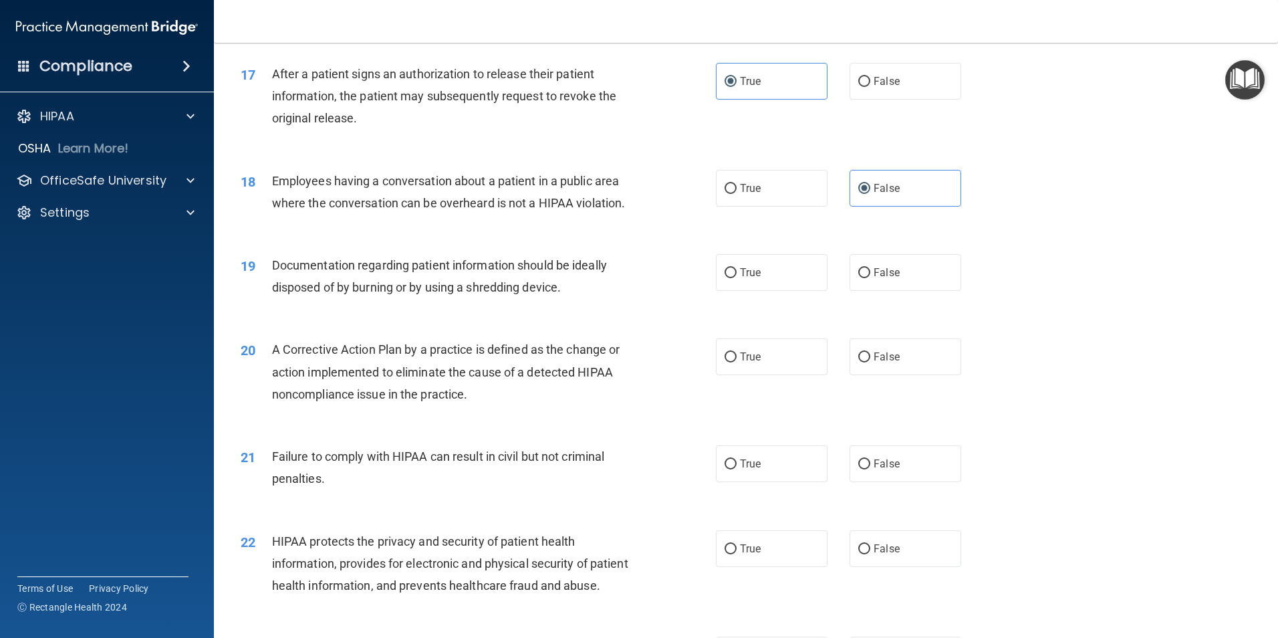
scroll to position [1604, 0]
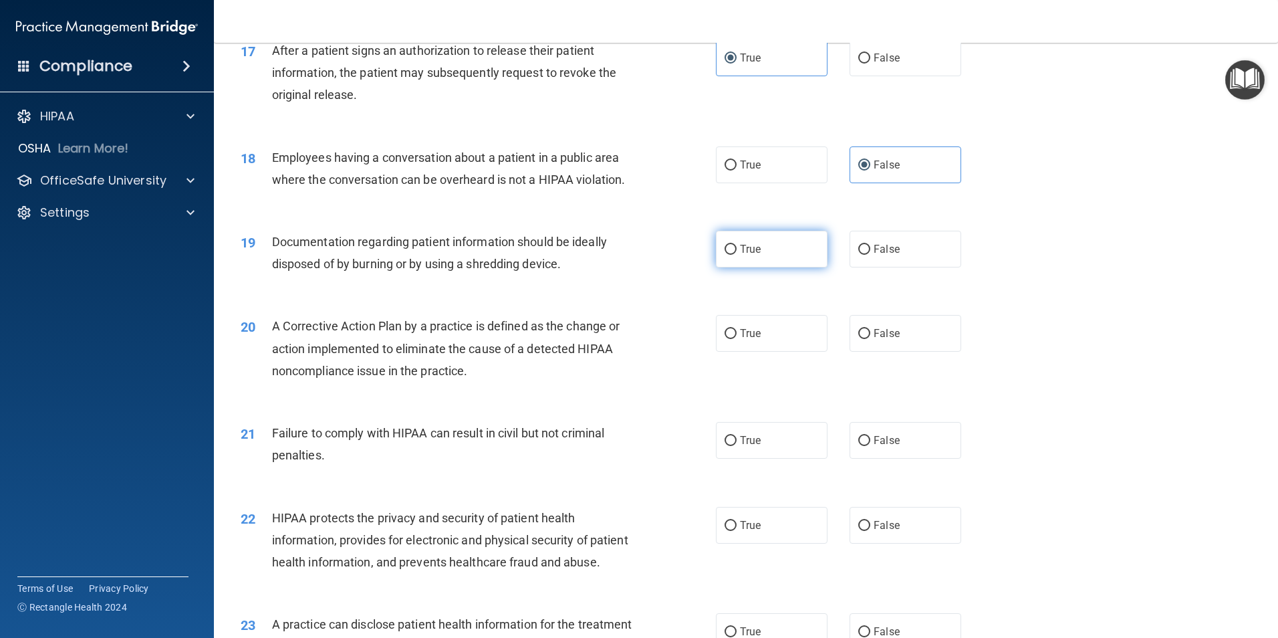
click at [727, 267] on label "True" at bounding box center [772, 249] width 112 height 37
click at [727, 255] on input "True" at bounding box center [731, 250] width 12 height 10
radio input "true"
click at [448, 405] on div "20 A Corrective Action Plan by a practice is defined as the change or action im…" at bounding box center [746, 351] width 1031 height 107
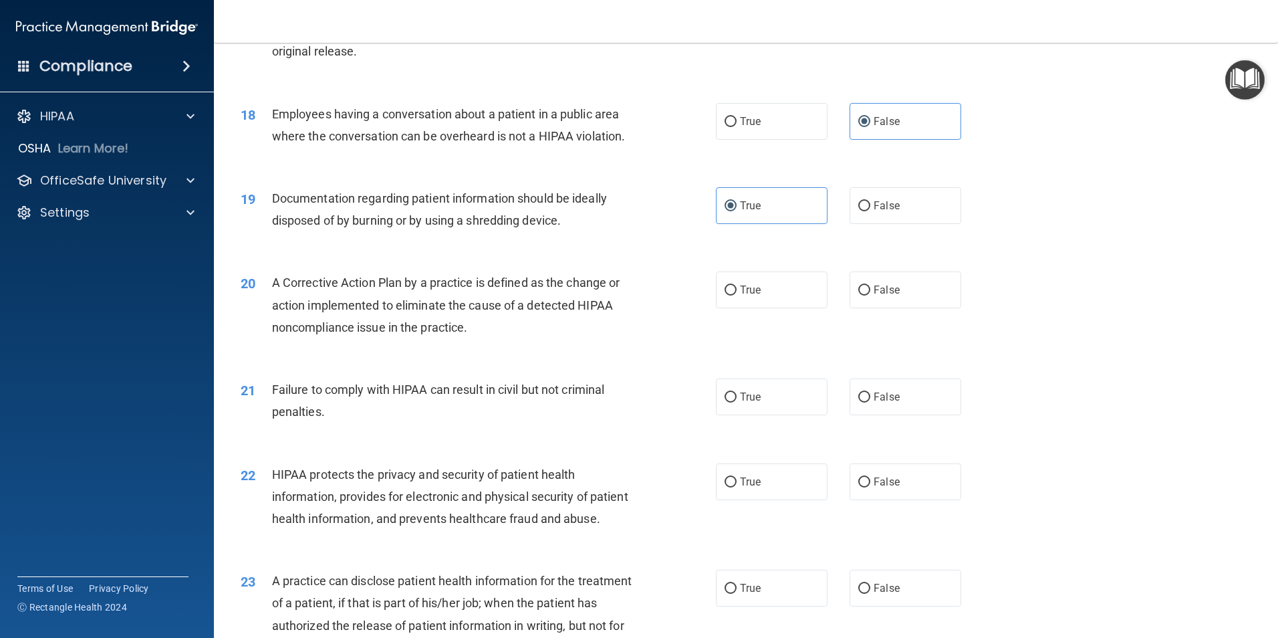
scroll to position [1671, 0]
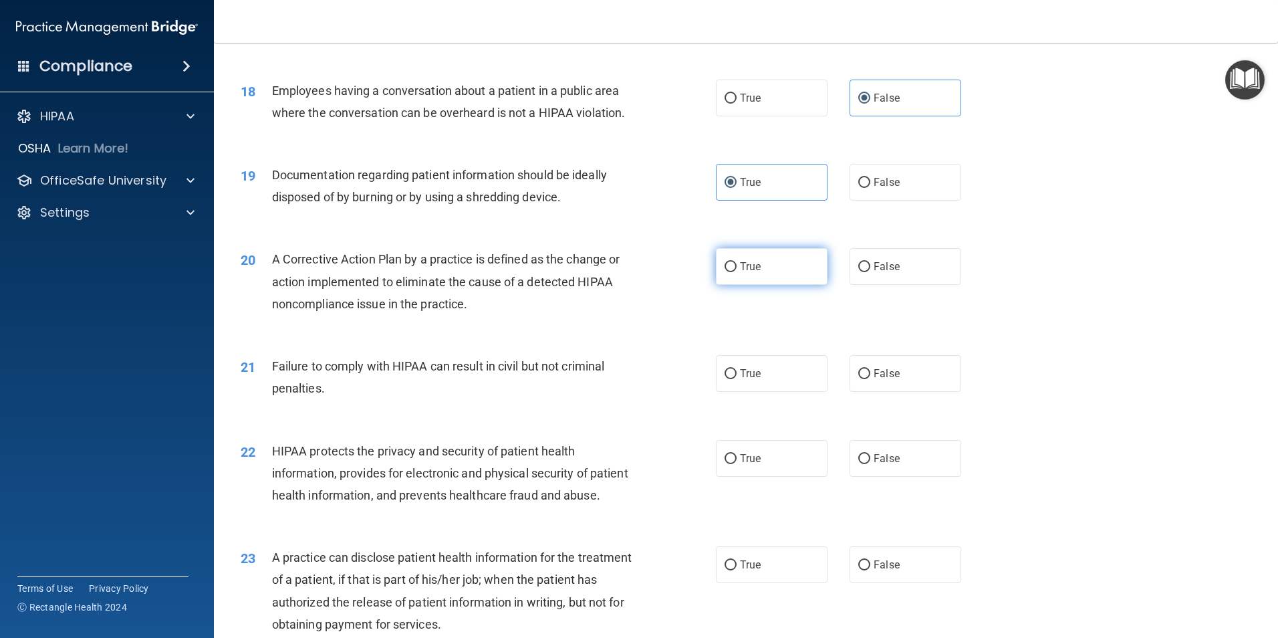
click at [746, 273] on span "True" at bounding box center [750, 266] width 21 height 13
click at [737, 272] on input "True" at bounding box center [731, 267] width 12 height 10
radio input "true"
click at [464, 392] on span "Failure to comply with HIPAA can result in civil but not criminal penalties." at bounding box center [438, 377] width 333 height 36
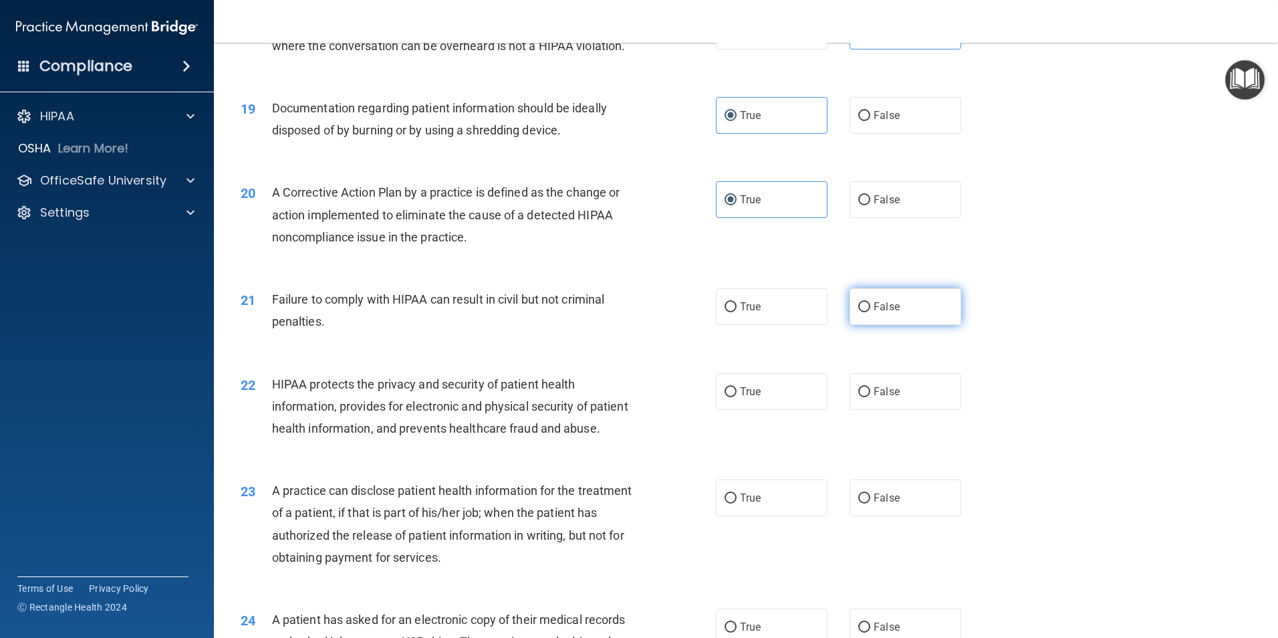
click at [902, 324] on label "False" at bounding box center [906, 306] width 112 height 37
click at [870, 312] on input "False" at bounding box center [864, 307] width 12 height 10
radio input "true"
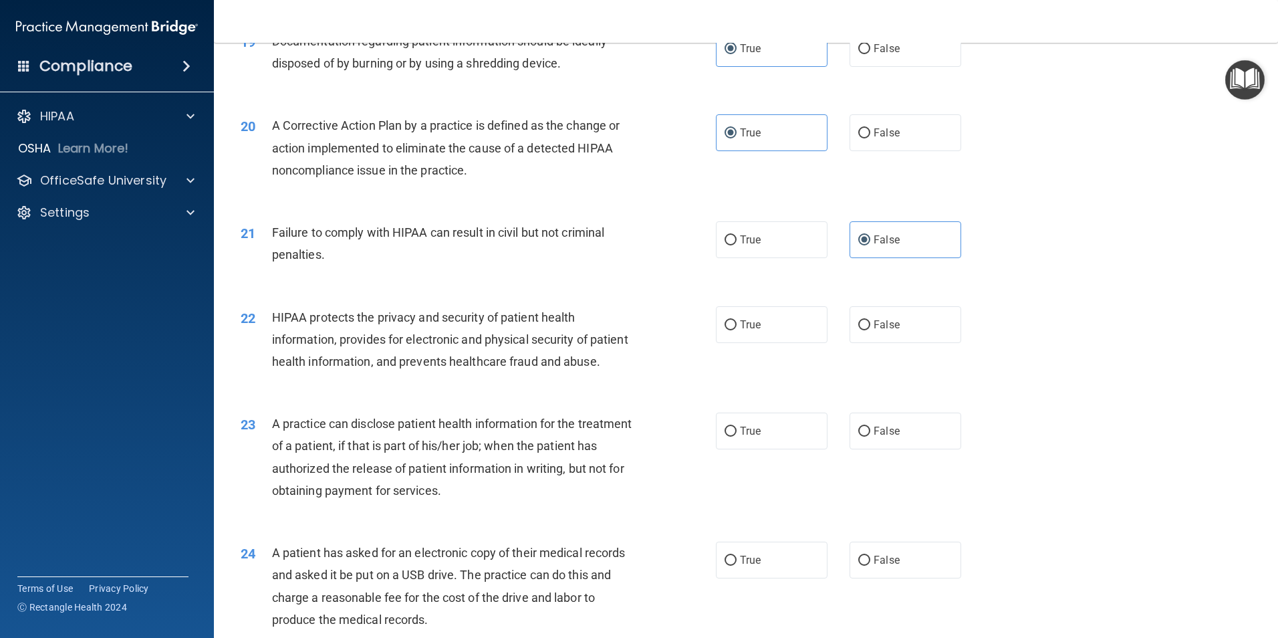
click at [444, 360] on span "HIPAA protects the privacy and security of patient health information, provides…" at bounding box center [450, 339] width 356 height 58
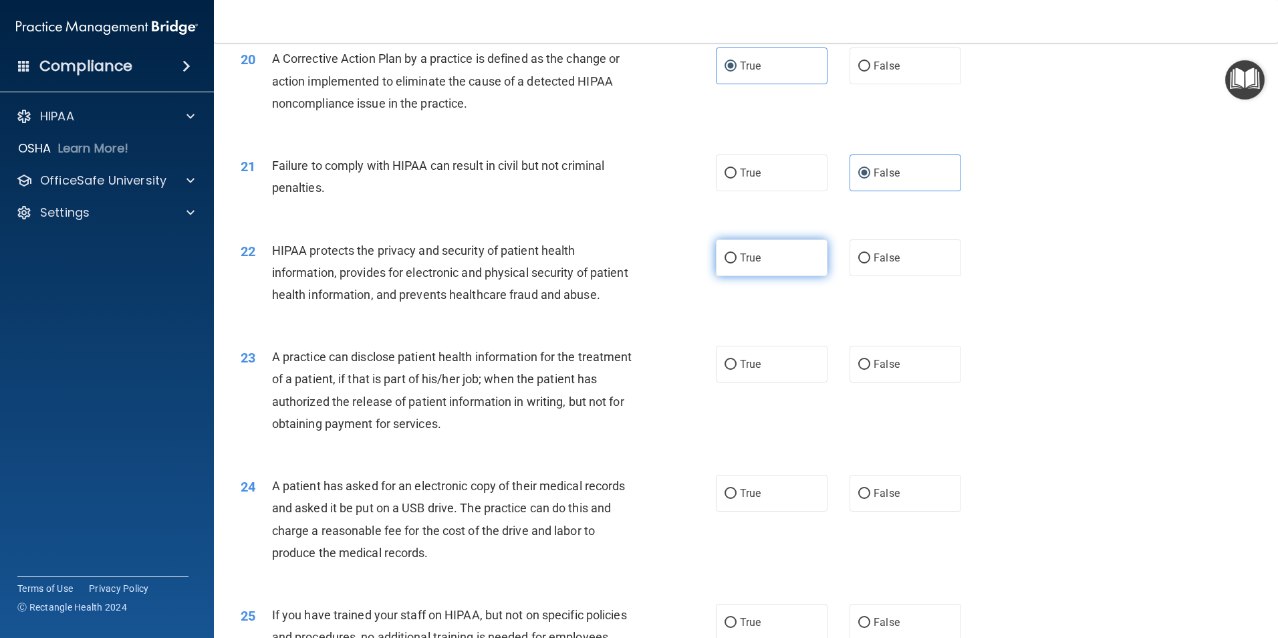
click at [773, 270] on label "True" at bounding box center [772, 257] width 112 height 37
click at [737, 263] on input "True" at bounding box center [731, 258] width 12 height 10
radio input "true"
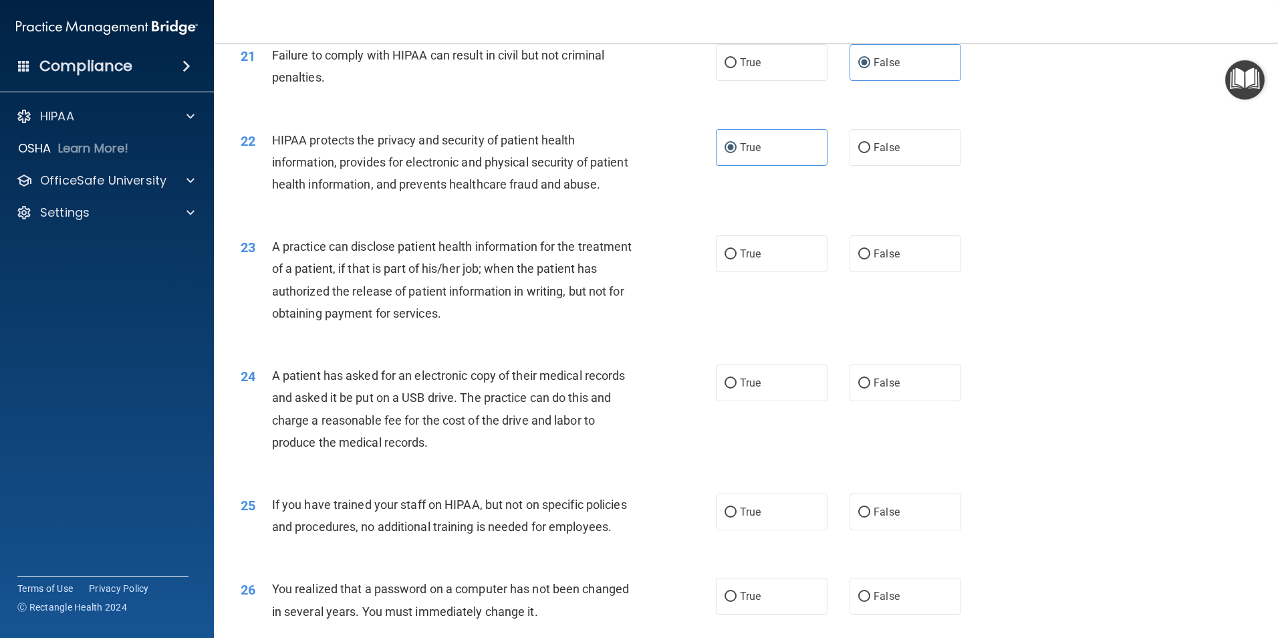
scroll to position [2005, 0]
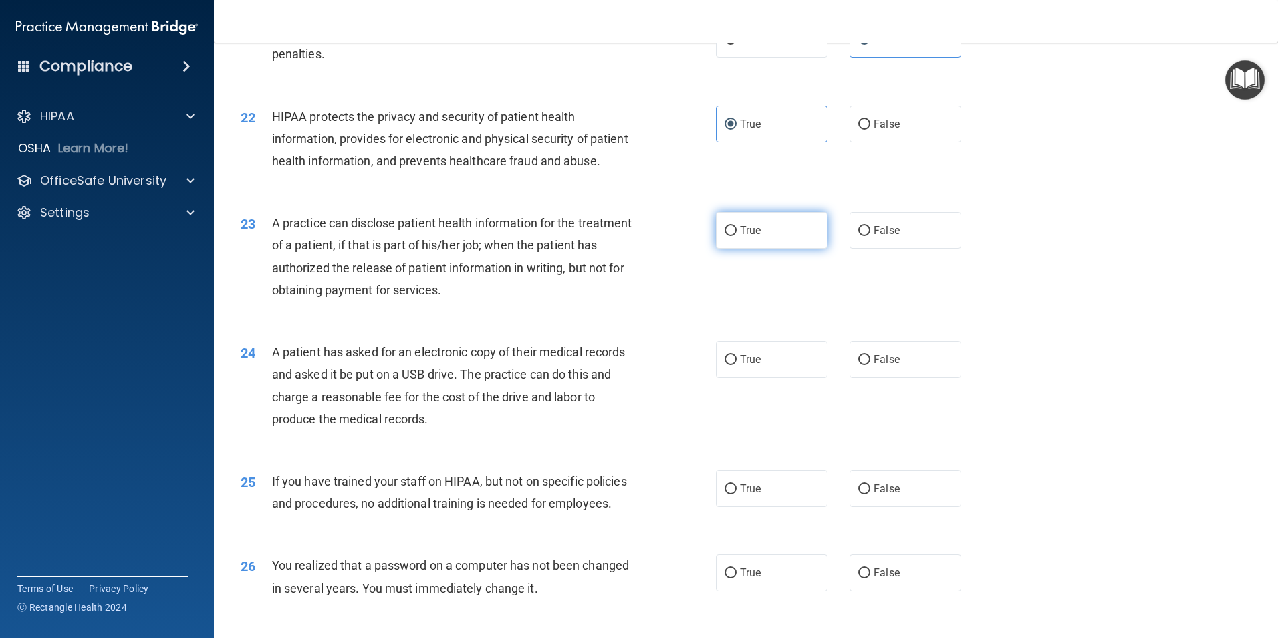
click at [725, 236] on input "True" at bounding box center [731, 231] width 12 height 10
radio input "true"
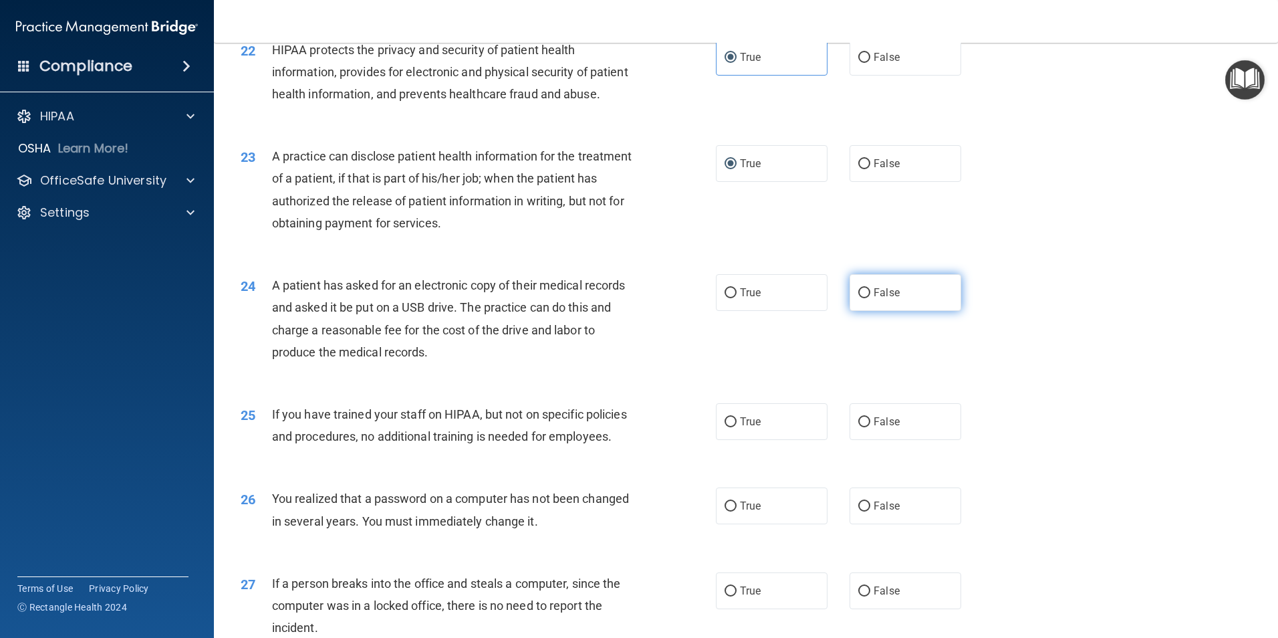
click at [856, 311] on label "False" at bounding box center [906, 292] width 112 height 37
click at [858, 298] on input "False" at bounding box center [864, 293] width 12 height 10
radio input "true"
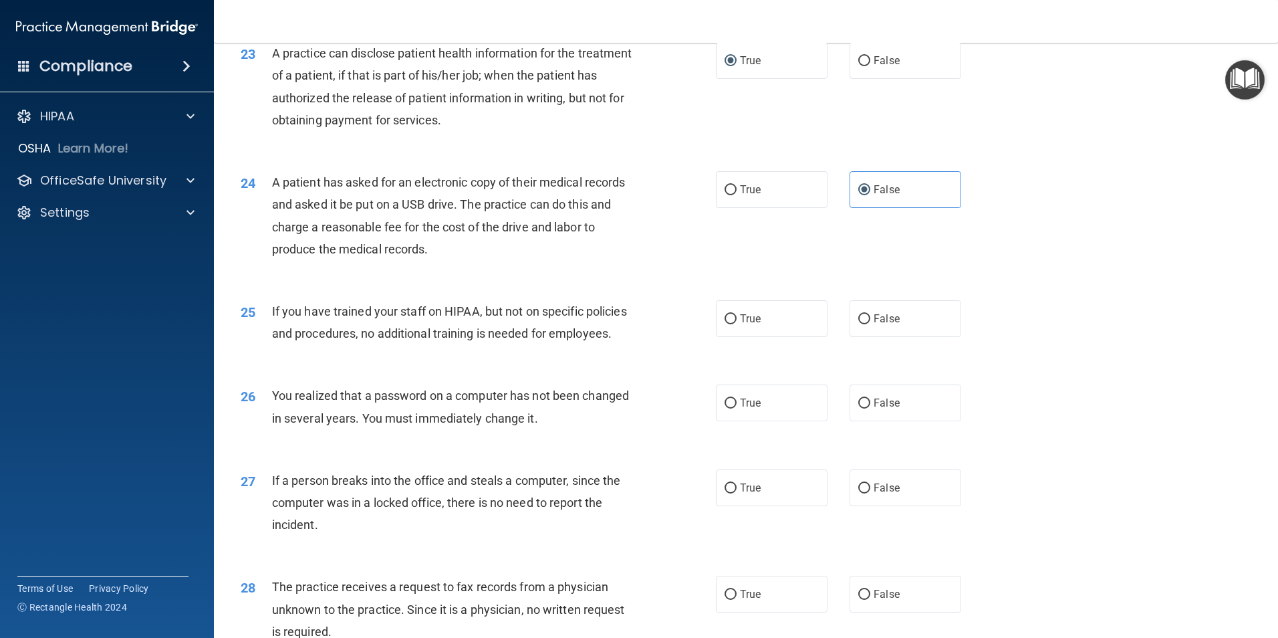
scroll to position [2206, 0]
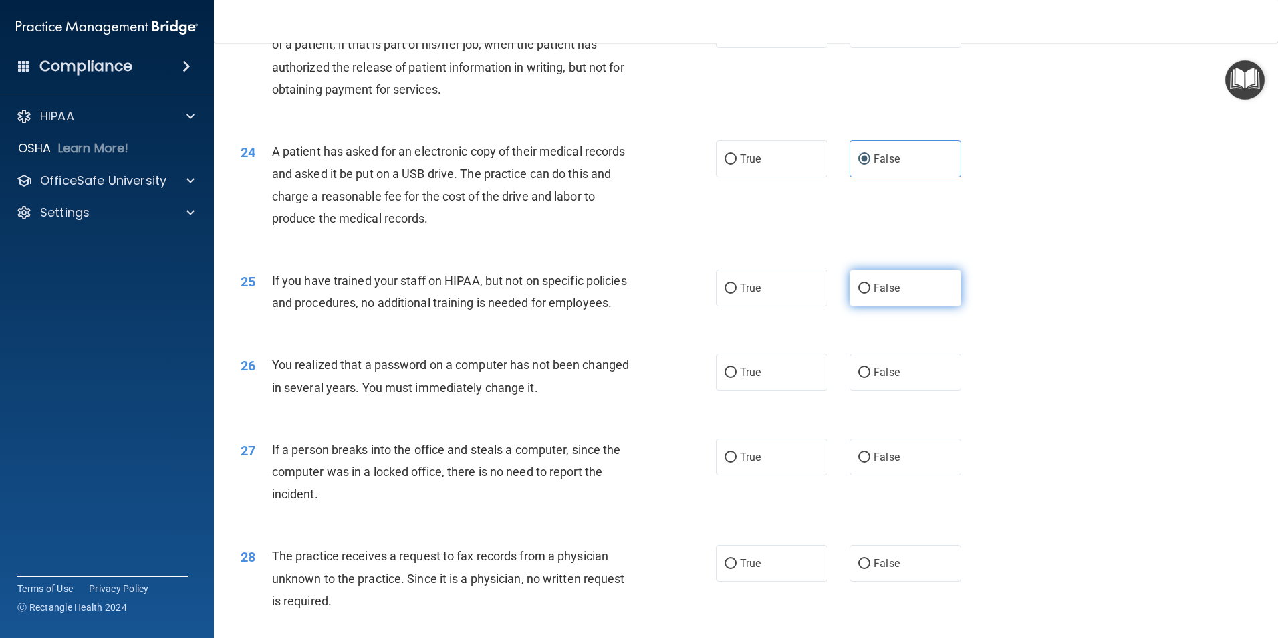
click at [876, 294] on span "False" at bounding box center [887, 287] width 26 height 13
click at [870, 293] on input "False" at bounding box center [864, 288] width 12 height 10
radio input "true"
click at [420, 398] on div "You realized that a password on a computer has not been changed in several year…" at bounding box center [458, 376] width 372 height 44
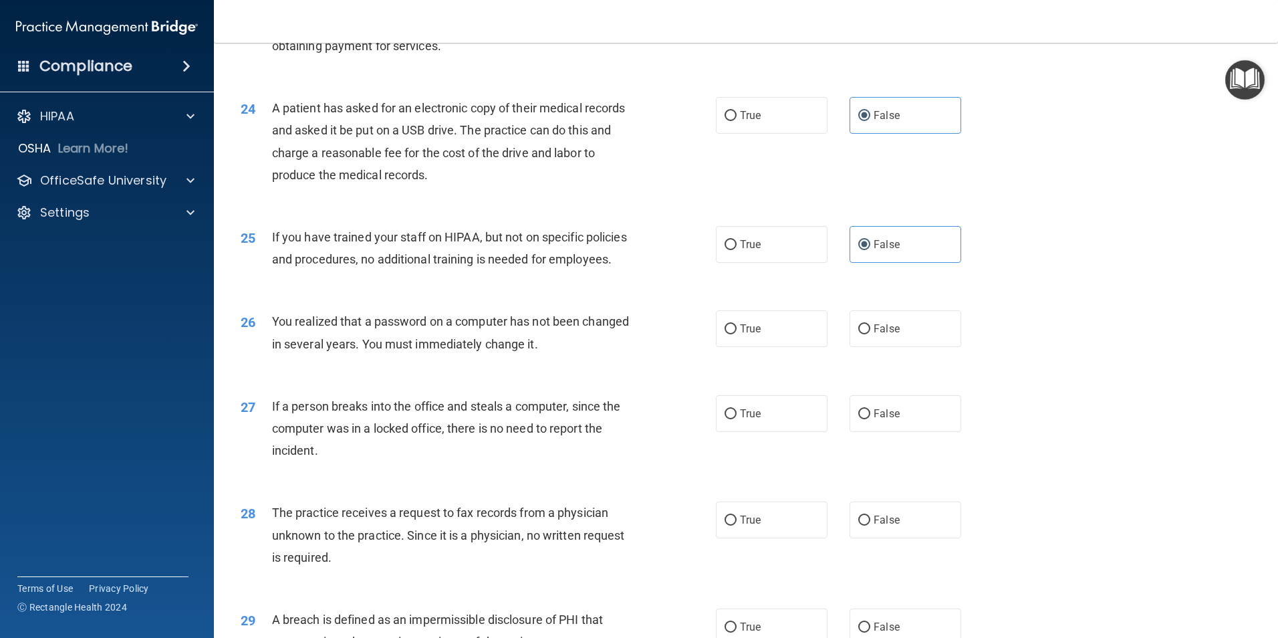
scroll to position [2273, 0]
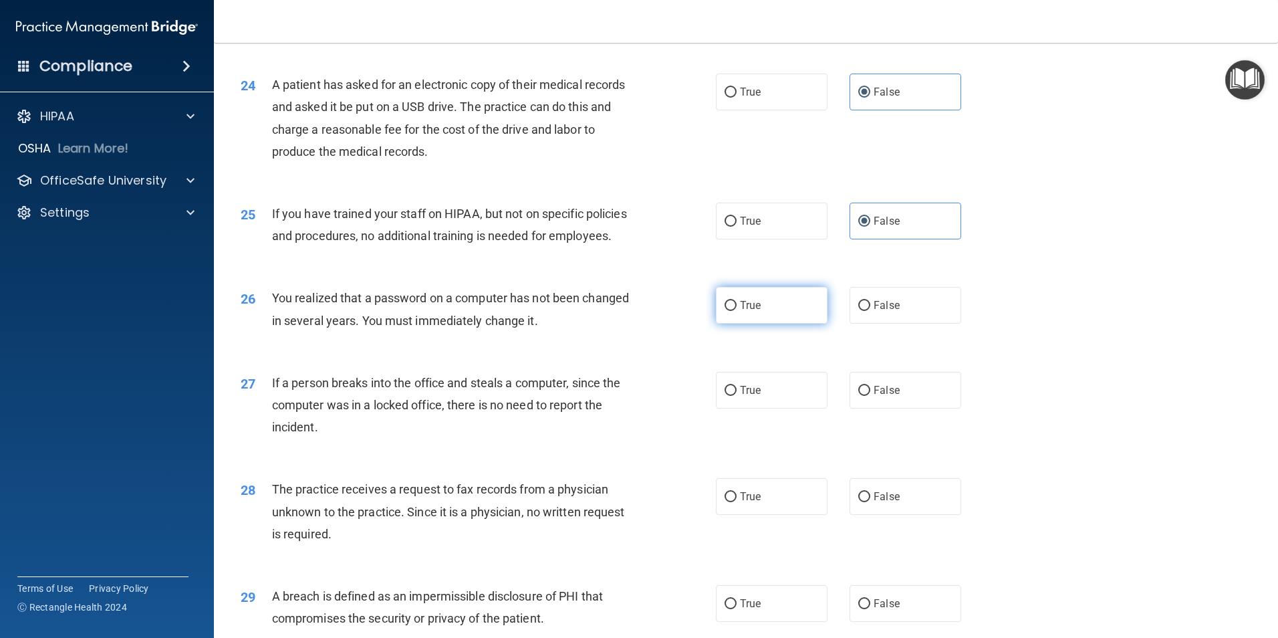
click at [739, 324] on label "True" at bounding box center [772, 305] width 112 height 37
click at [737, 311] on input "True" at bounding box center [731, 306] width 12 height 10
radio input "true"
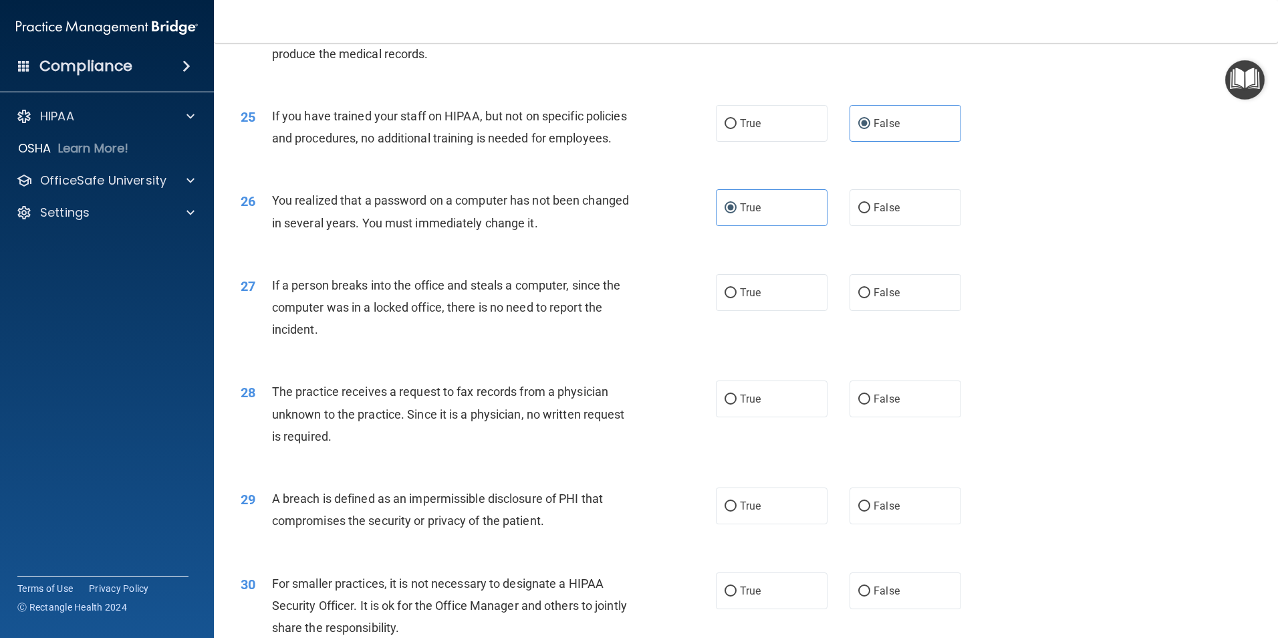
scroll to position [2406, 0]
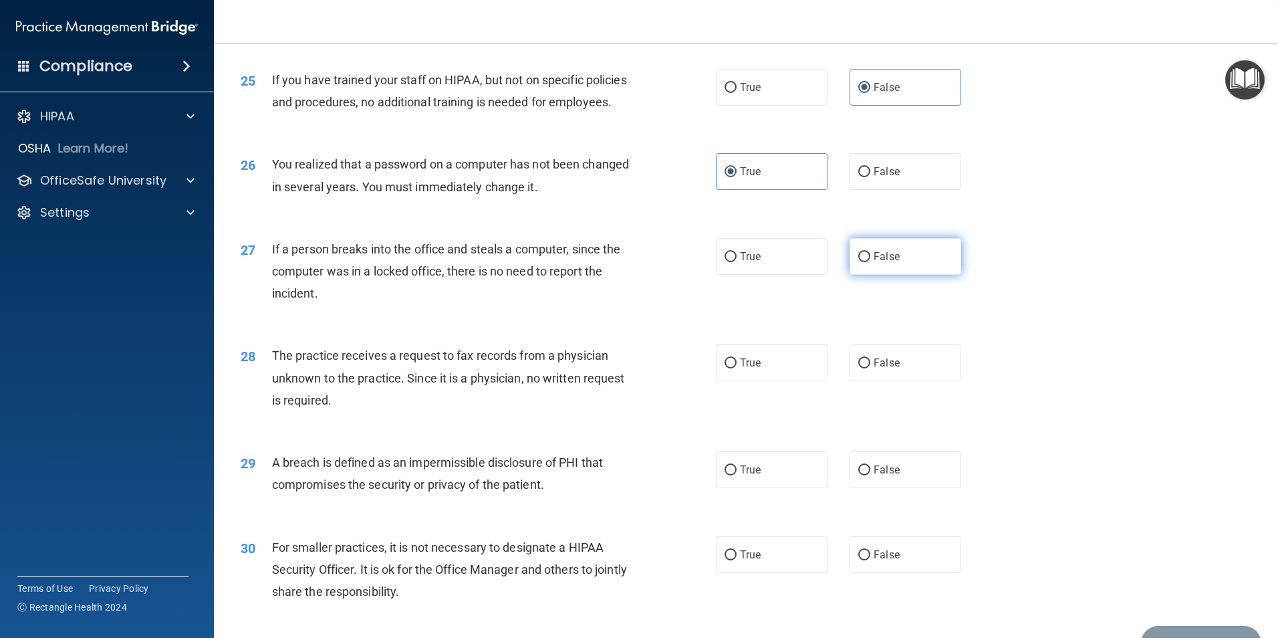
click at [917, 275] on label "False" at bounding box center [906, 256] width 112 height 37
click at [870, 262] on input "False" at bounding box center [864, 257] width 12 height 10
radio input "true"
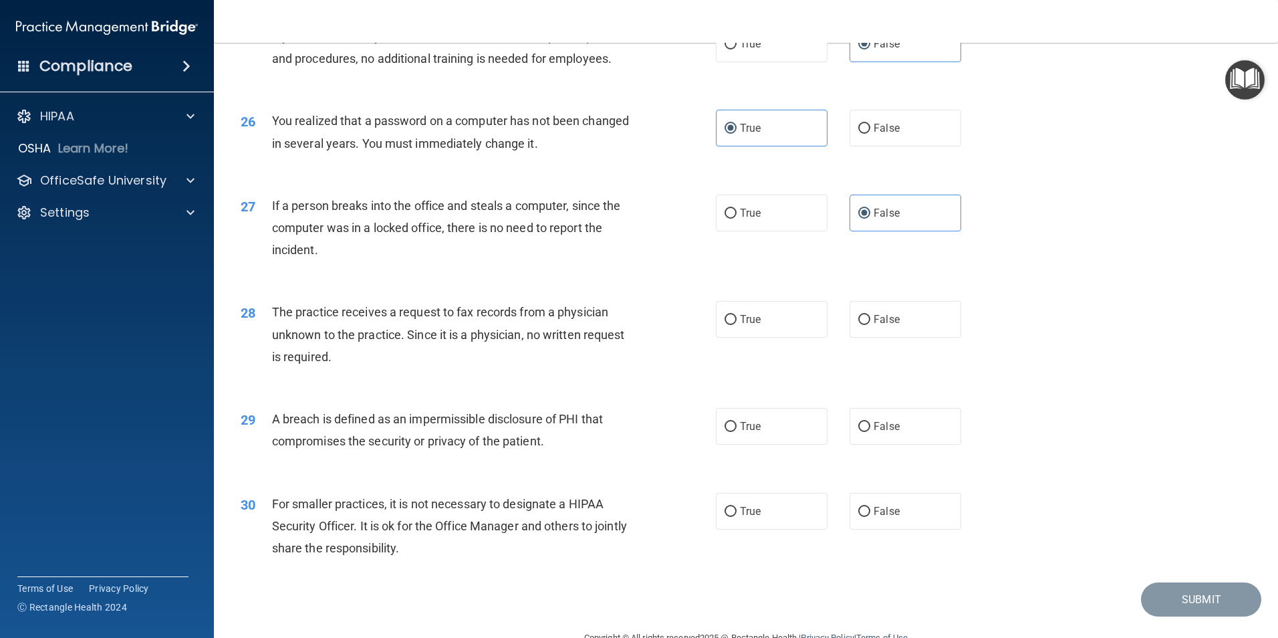
scroll to position [2473, 0]
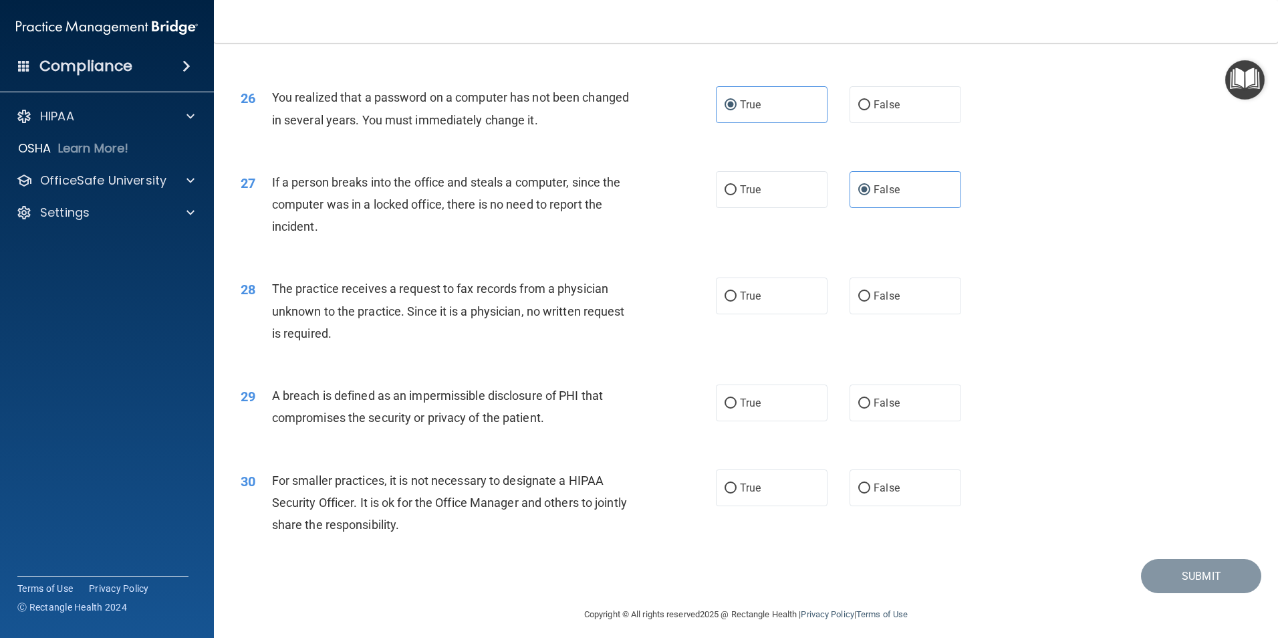
click at [927, 336] on div "28 The practice receives a request to fax records from a physician unknown to t…" at bounding box center [746, 314] width 1031 height 107
click at [922, 314] on label "False" at bounding box center [906, 295] width 112 height 37
click at [870, 301] on input "False" at bounding box center [864, 296] width 12 height 10
radio input "true"
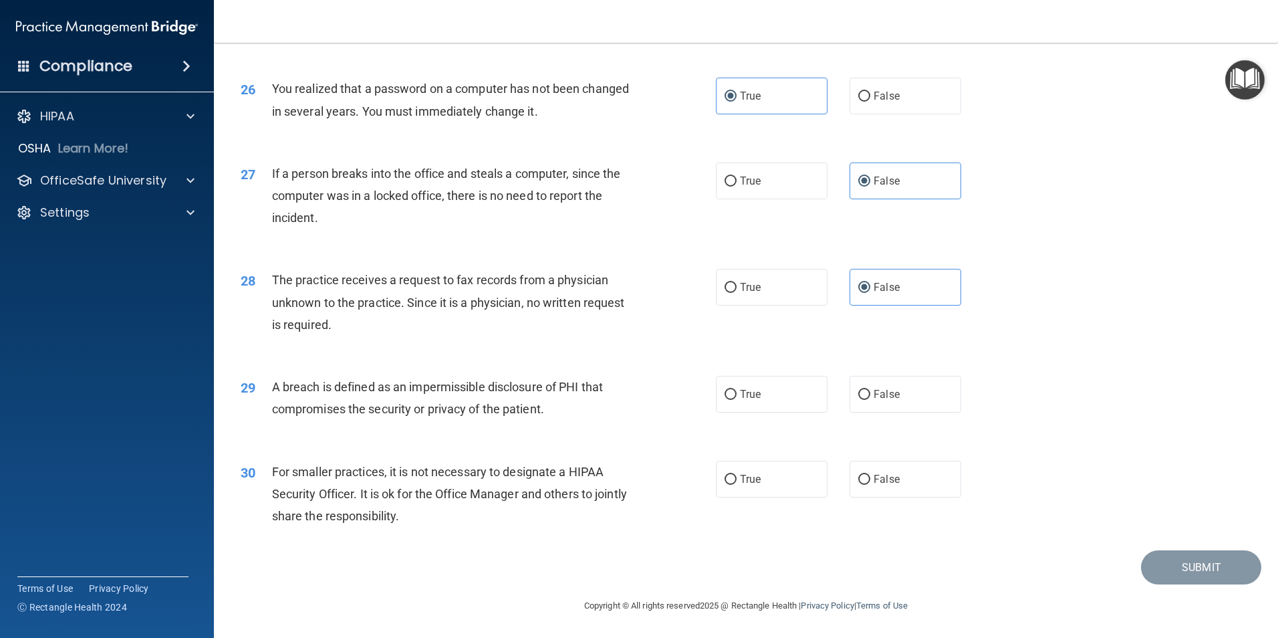
scroll to position [2548, 0]
click at [727, 408] on label "True" at bounding box center [772, 394] width 112 height 37
click at [727, 400] on input "True" at bounding box center [731, 395] width 12 height 10
radio input "true"
click at [919, 477] on label "False" at bounding box center [906, 479] width 112 height 37
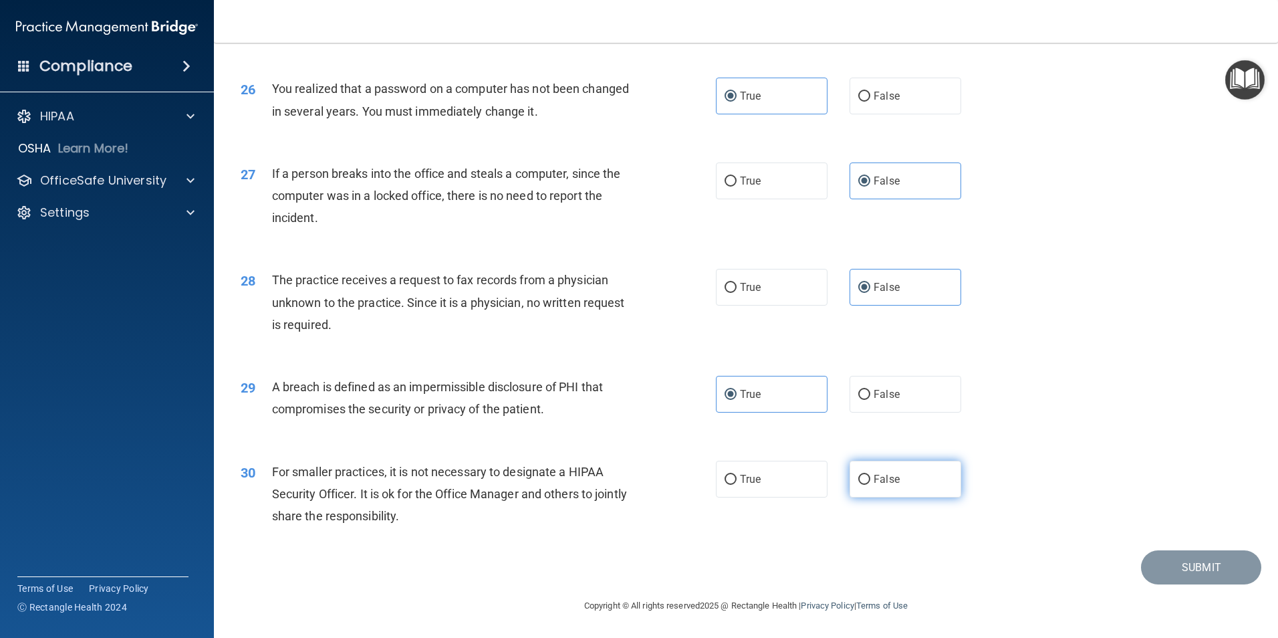
click at [870, 477] on input "False" at bounding box center [864, 480] width 12 height 10
radio input "true"
click at [1188, 560] on button "Submit" at bounding box center [1201, 567] width 120 height 34
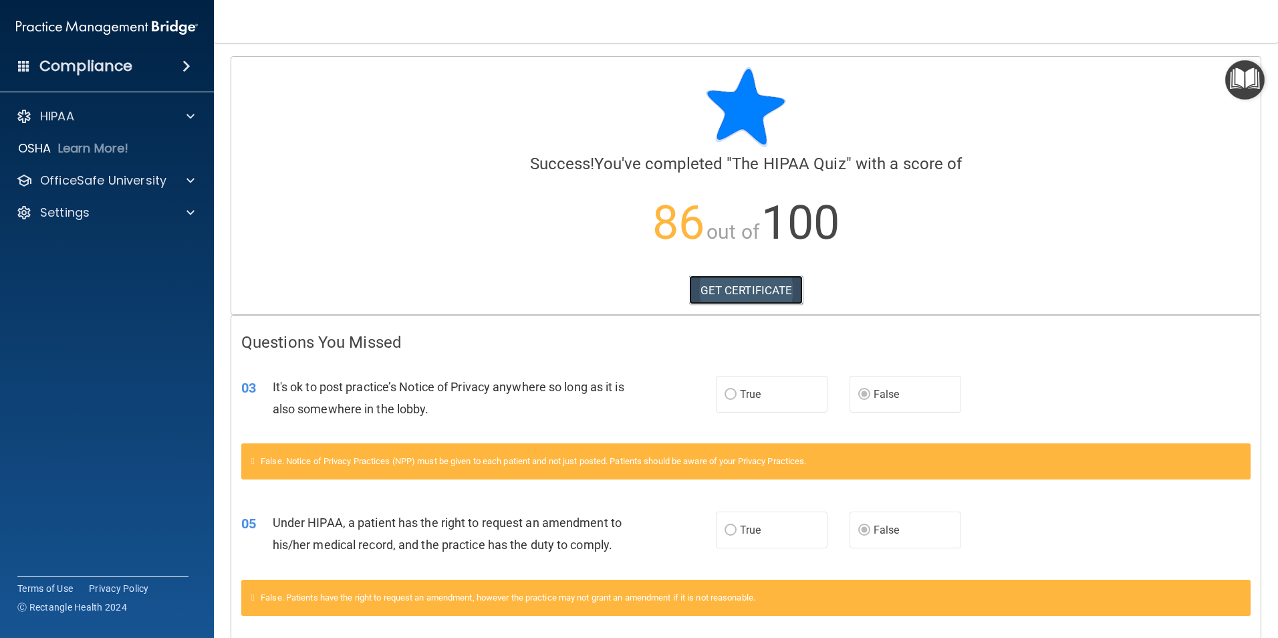
click at [733, 290] on link "GET CERTIFICATE" at bounding box center [746, 289] width 114 height 29
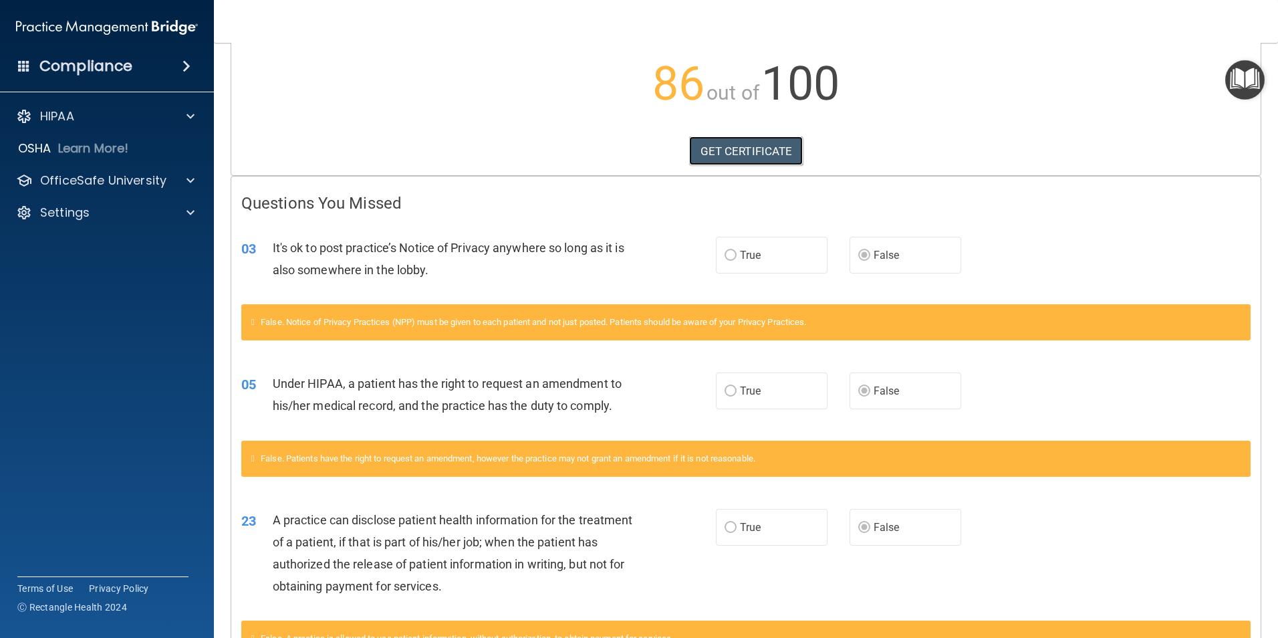
scroll to position [401, 0]
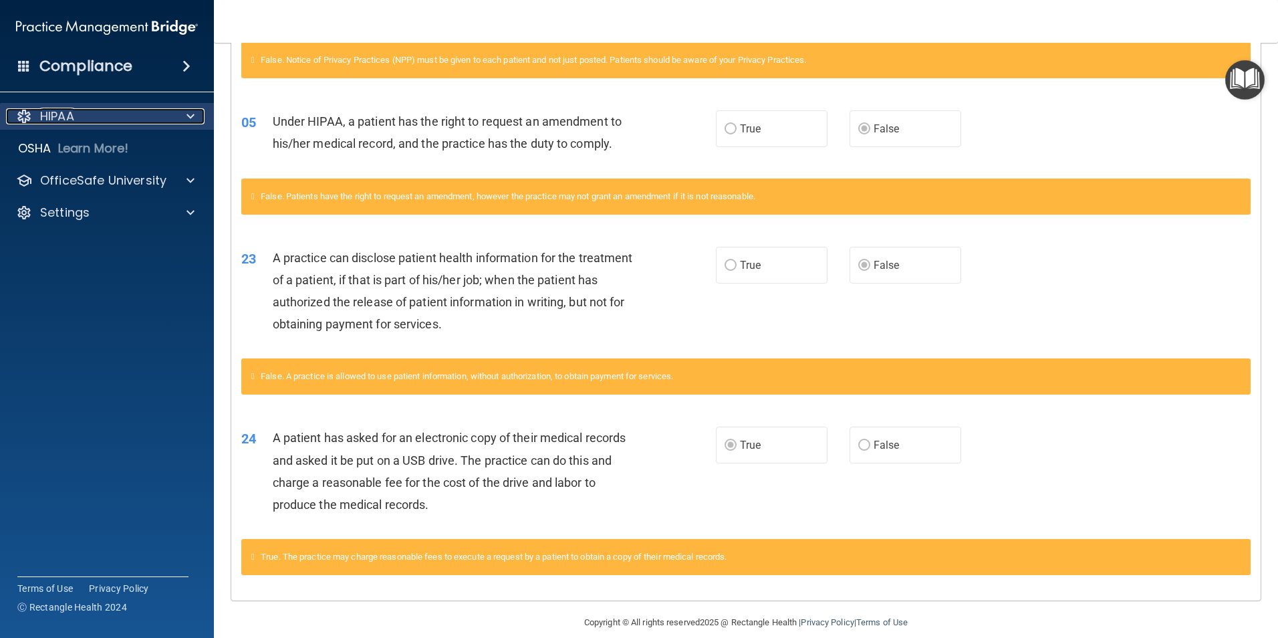
click at [55, 119] on p "HIPAA" at bounding box center [57, 116] width 34 height 16
click at [47, 114] on p "HIPAA" at bounding box center [57, 116] width 34 height 16
click at [71, 72] on h4 "Compliance" at bounding box center [85, 66] width 93 height 19
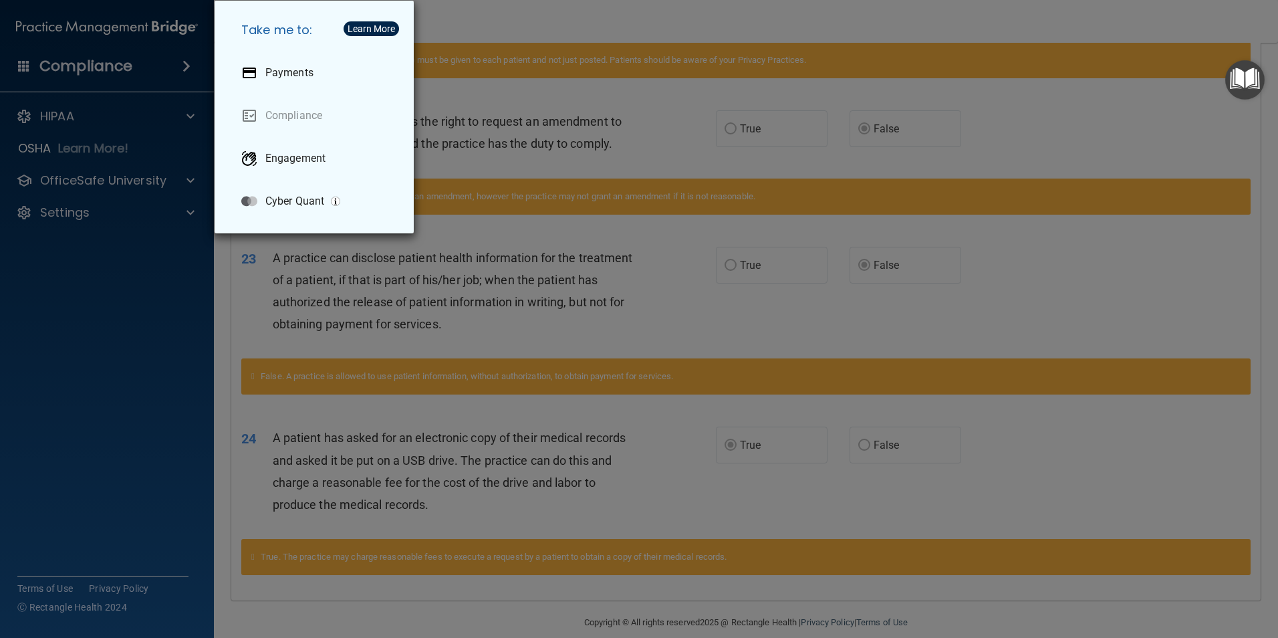
click at [71, 72] on div "Take me to: Payments Compliance Engagement Cyber Quant" at bounding box center [639, 319] width 1278 height 638
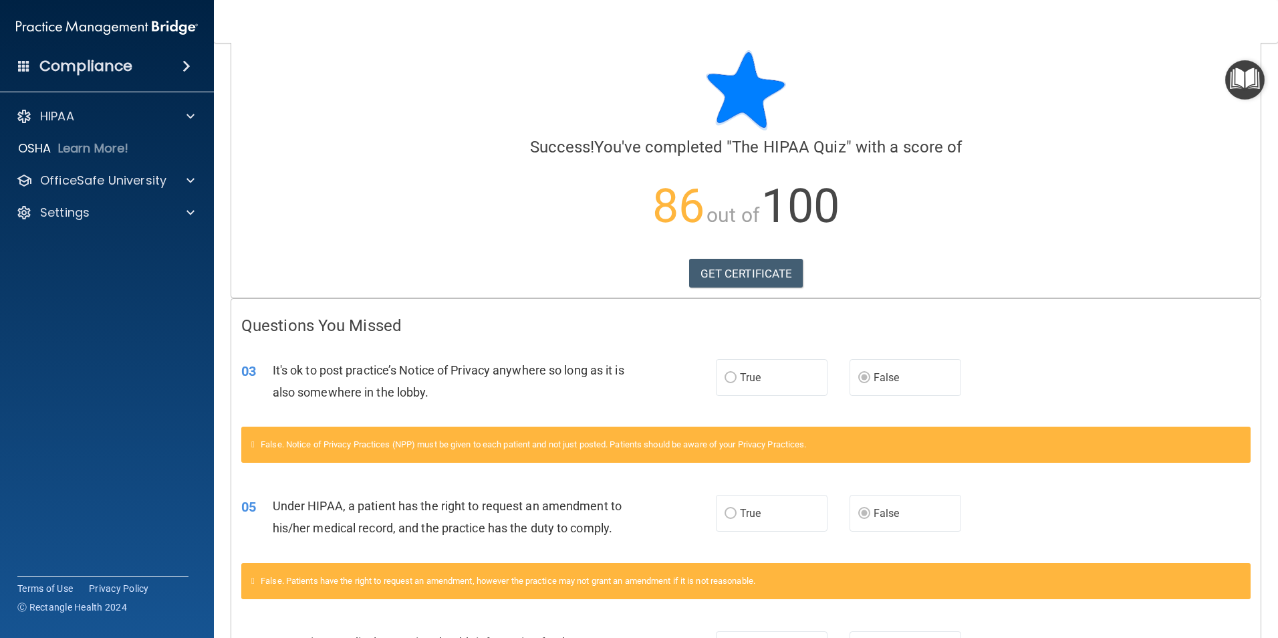
scroll to position [0, 0]
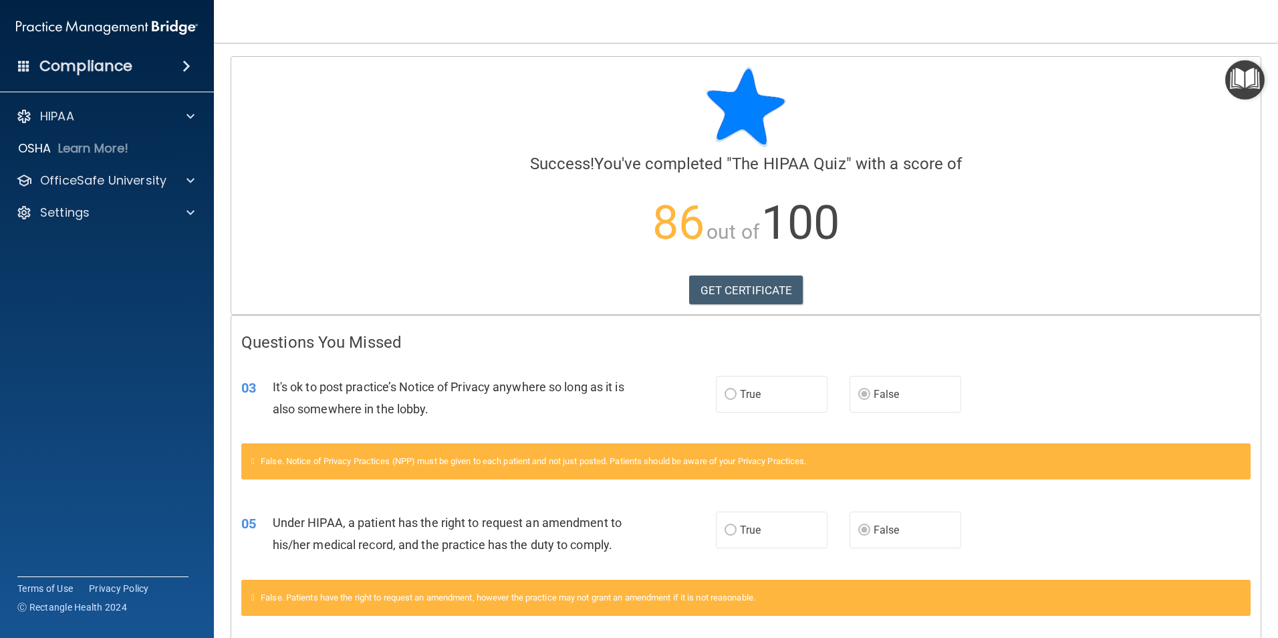
click at [1232, 82] on img "Open Resource Center" at bounding box center [1244, 79] width 39 height 39
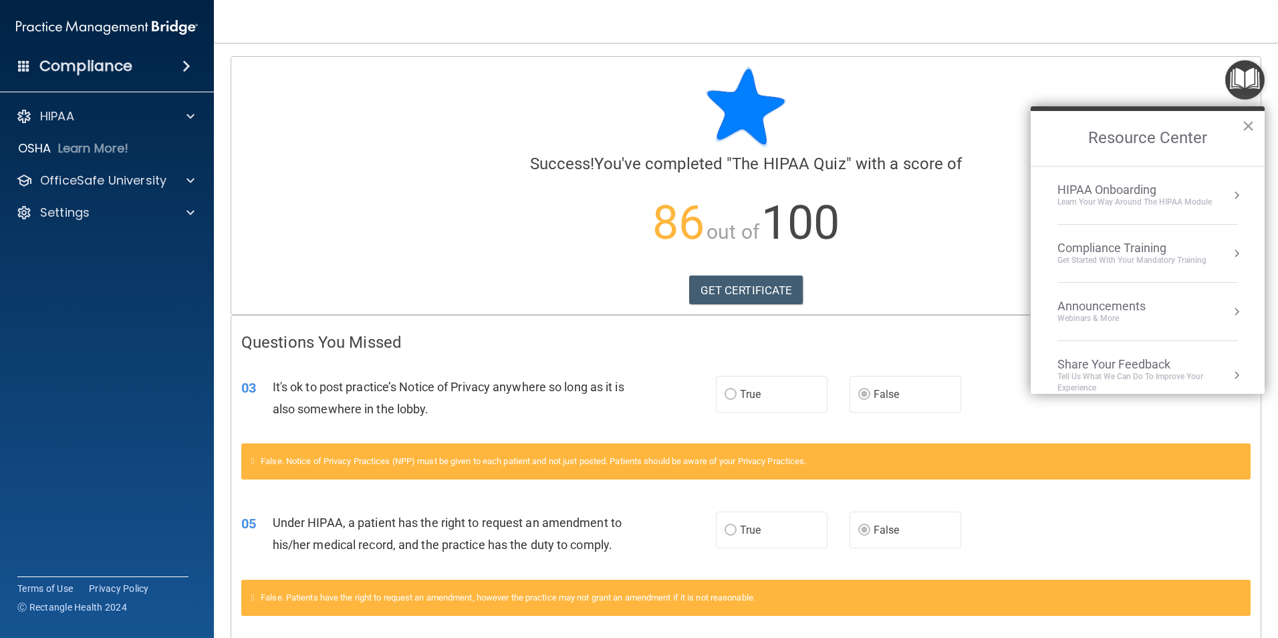
click at [1250, 122] on button "×" at bounding box center [1248, 125] width 13 height 21
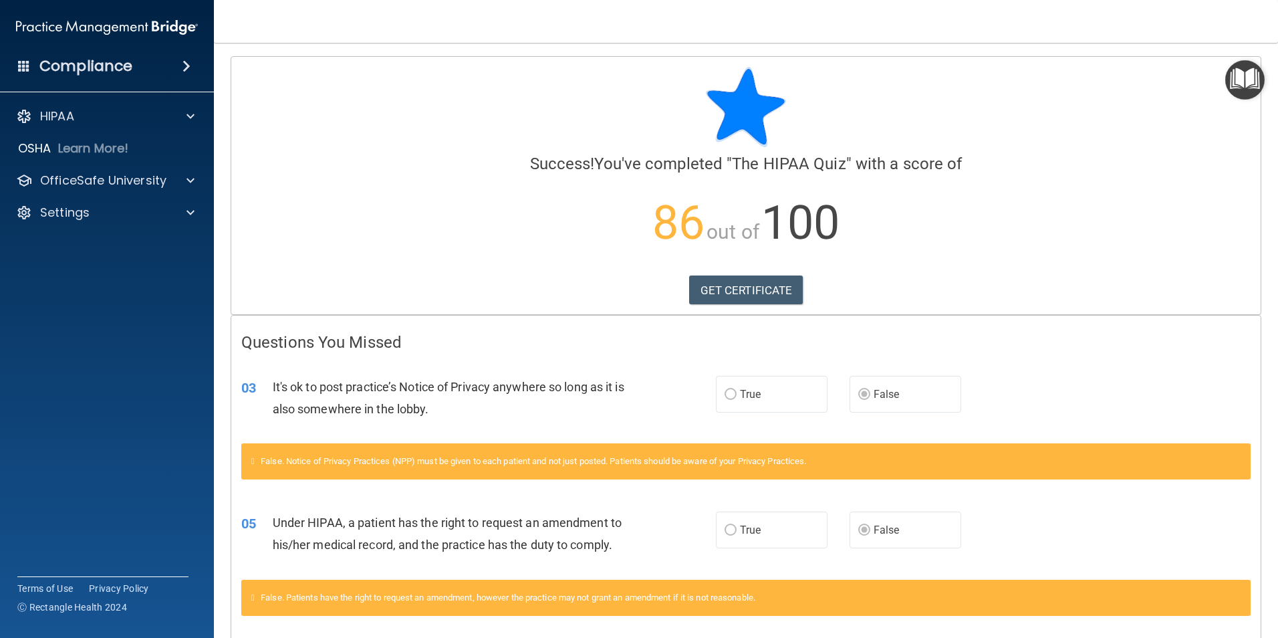
click at [85, 29] on img at bounding box center [107, 27] width 182 height 27
click at [103, 179] on p "OfficeSafe University" at bounding box center [103, 180] width 126 height 16
click at [103, 206] on p "HIPAA Training" at bounding box center [64, 212] width 110 height 13
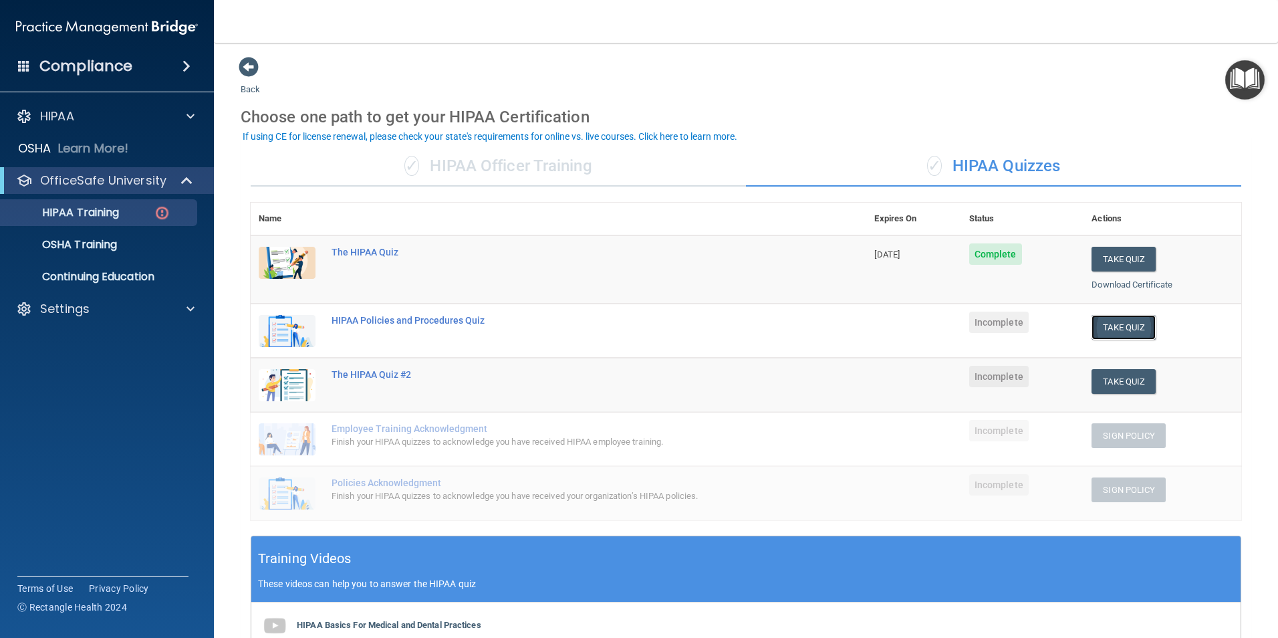
click at [1092, 326] on button "Take Quiz" at bounding box center [1124, 327] width 64 height 25
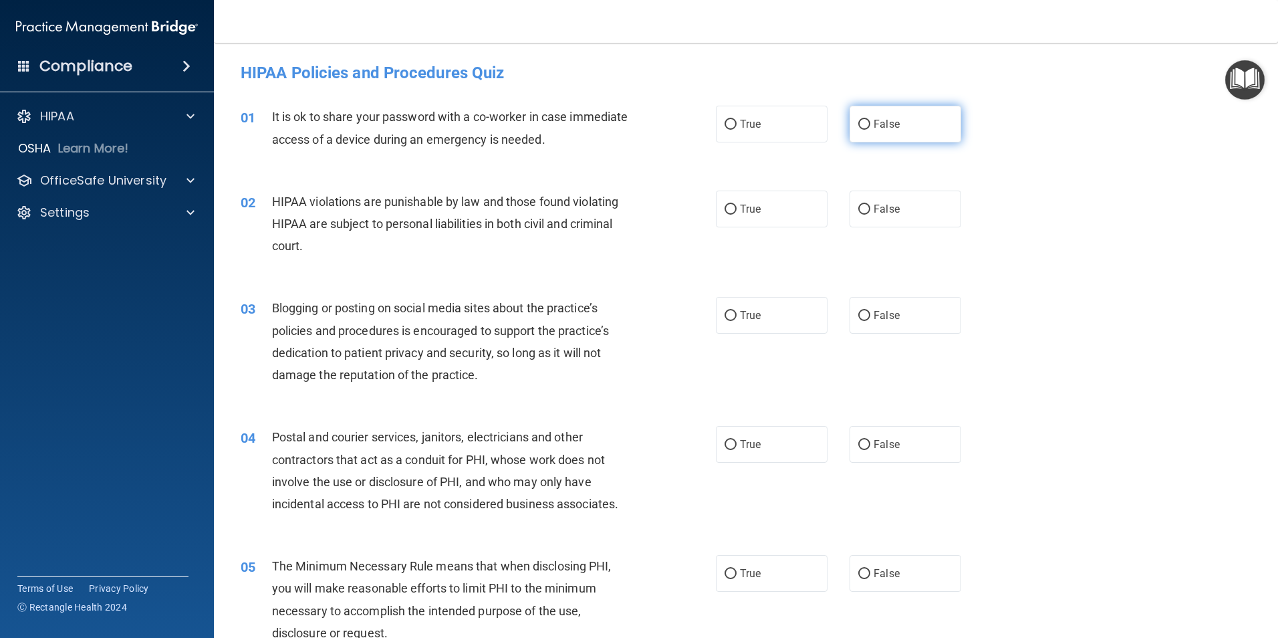
click at [876, 132] on label "False" at bounding box center [906, 124] width 112 height 37
click at [870, 130] on input "False" at bounding box center [864, 125] width 12 height 10
radio input "true"
click at [503, 231] on div "HIPAA violations are punishable by law and those found violating HIPAA are subj…" at bounding box center [458, 224] width 372 height 67
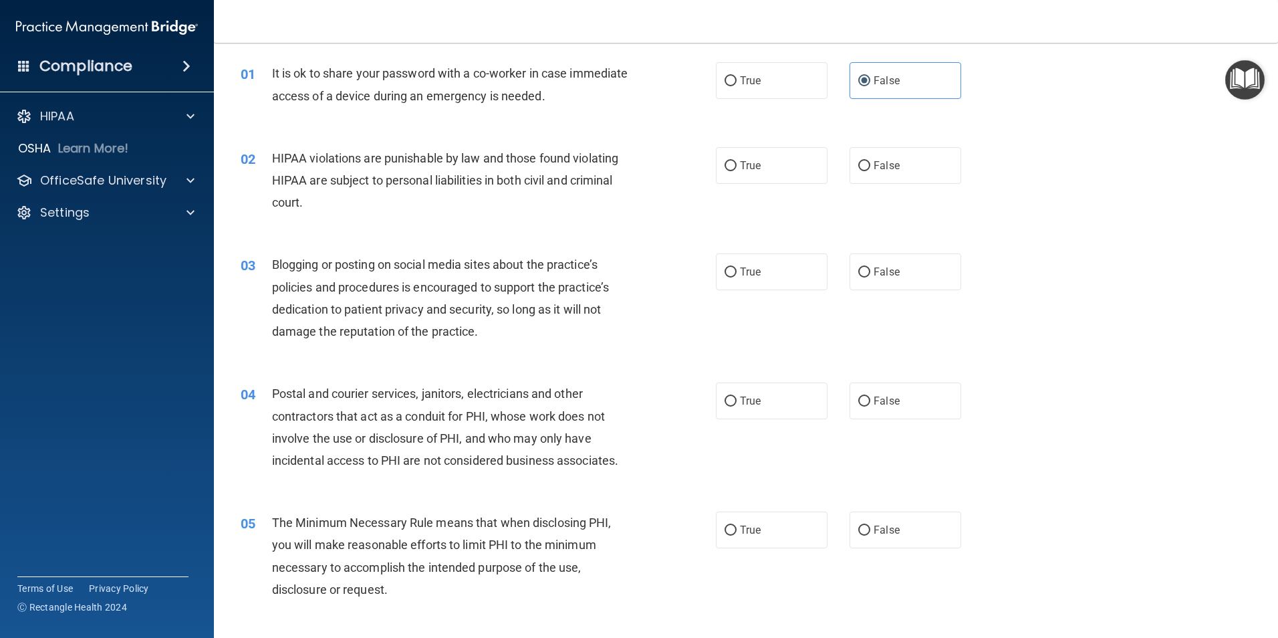
scroll to position [67, 0]
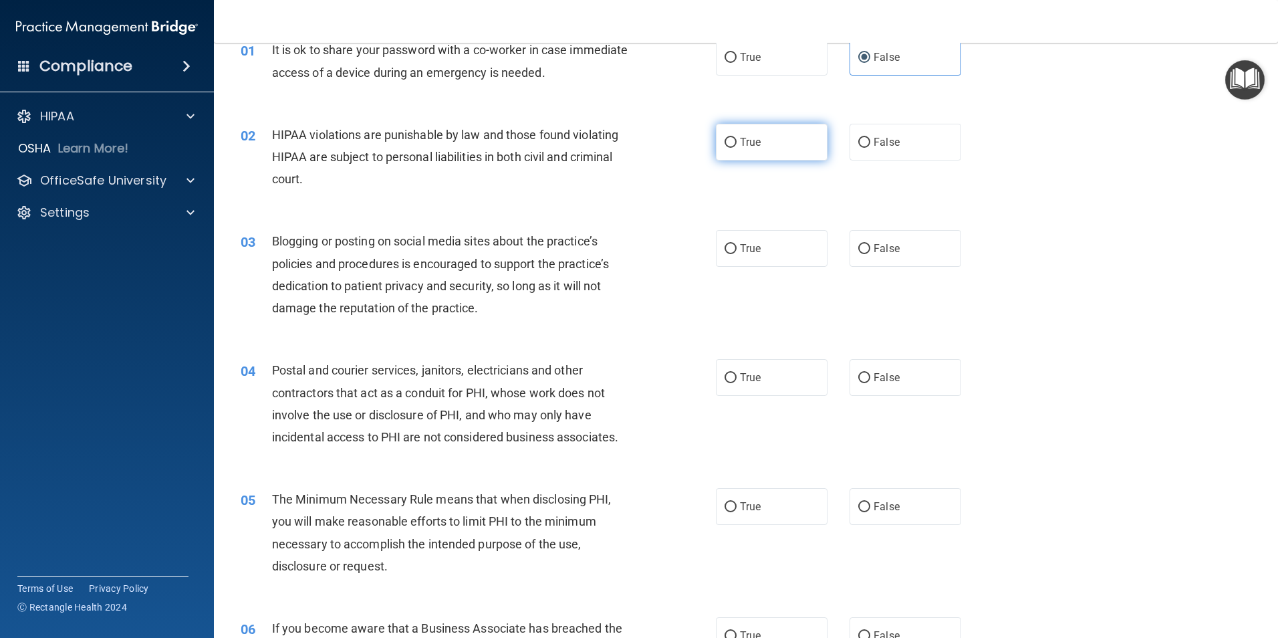
click at [745, 147] on span "True" at bounding box center [750, 142] width 21 height 13
click at [737, 147] on input "True" at bounding box center [731, 143] width 12 height 10
radio input "true"
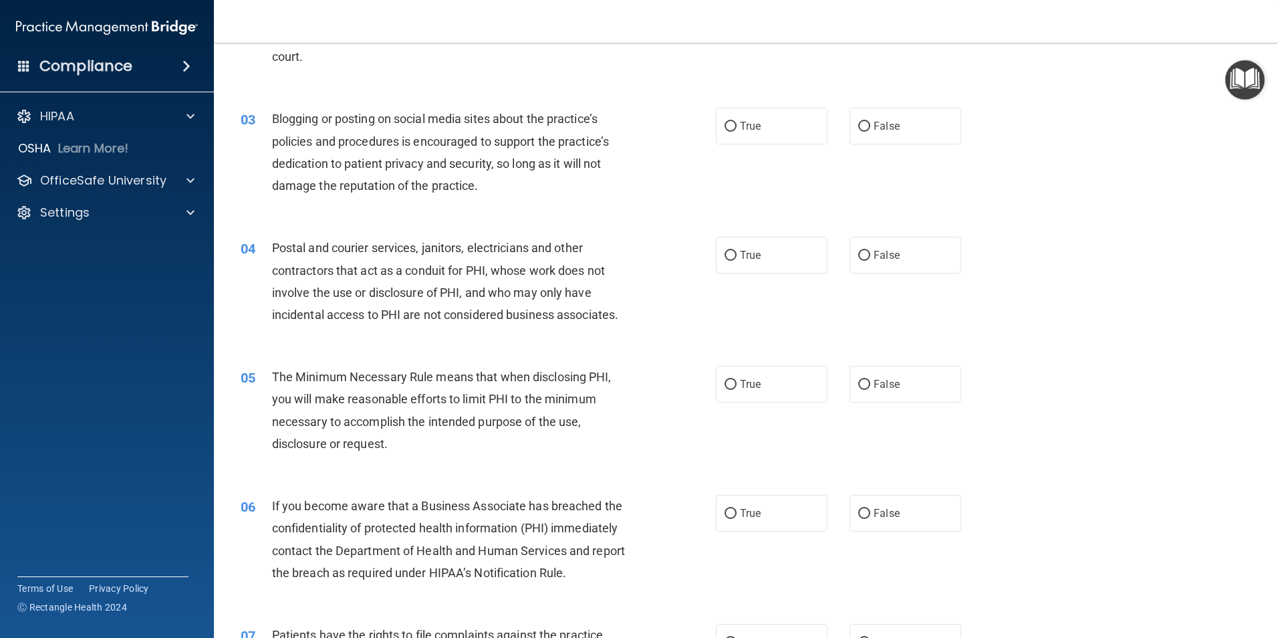
scroll to position [201, 0]
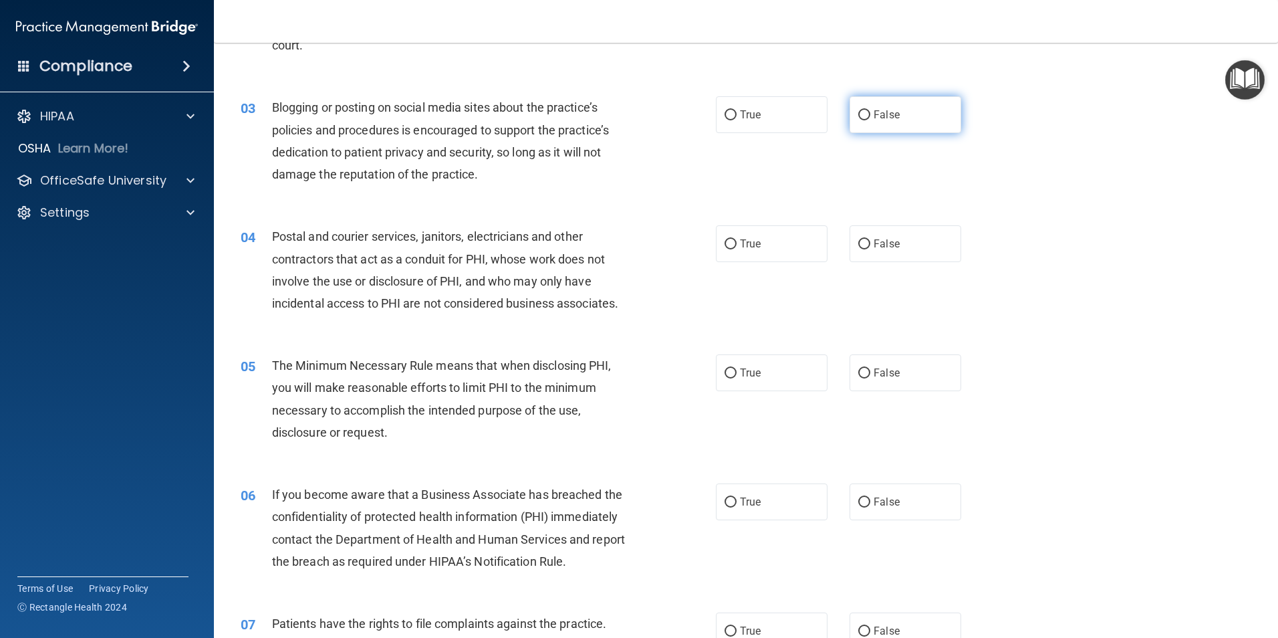
click at [923, 121] on label "False" at bounding box center [906, 114] width 112 height 37
click at [870, 120] on input "False" at bounding box center [864, 115] width 12 height 10
radio input "true"
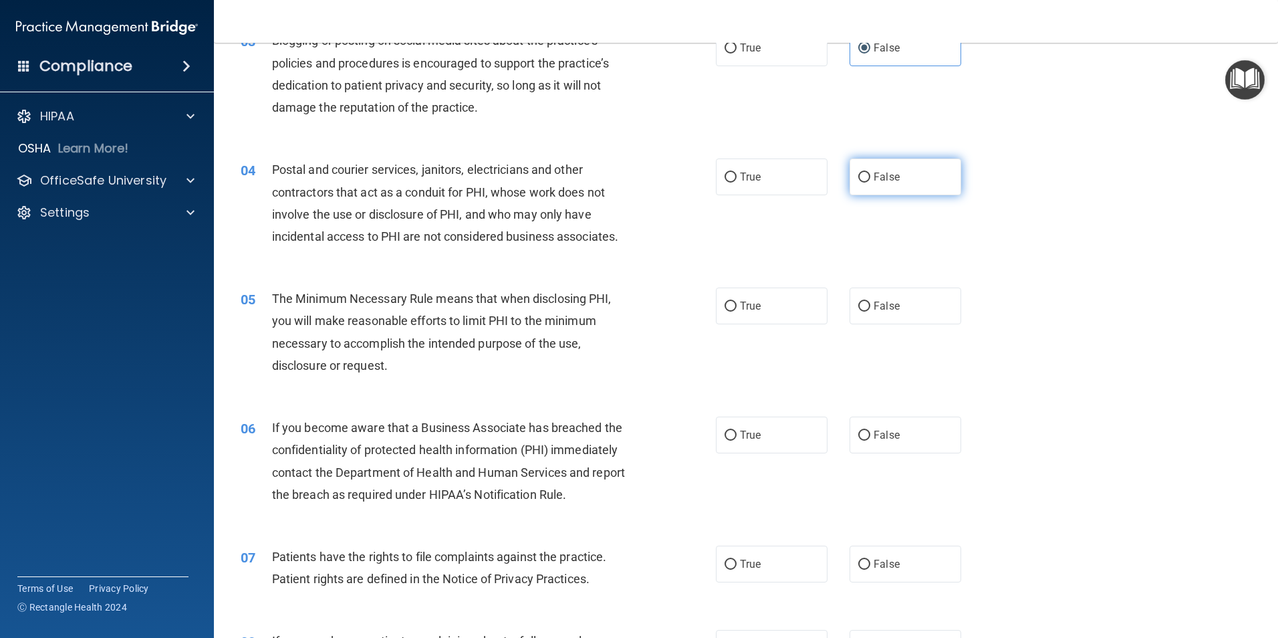
click at [850, 185] on label "False" at bounding box center [906, 176] width 112 height 37
click at [858, 182] on input "False" at bounding box center [864, 177] width 12 height 10
radio input "true"
click at [543, 354] on div "The Minimum Necessary Rule means that when disclosing PHI, you will make reason…" at bounding box center [458, 331] width 372 height 89
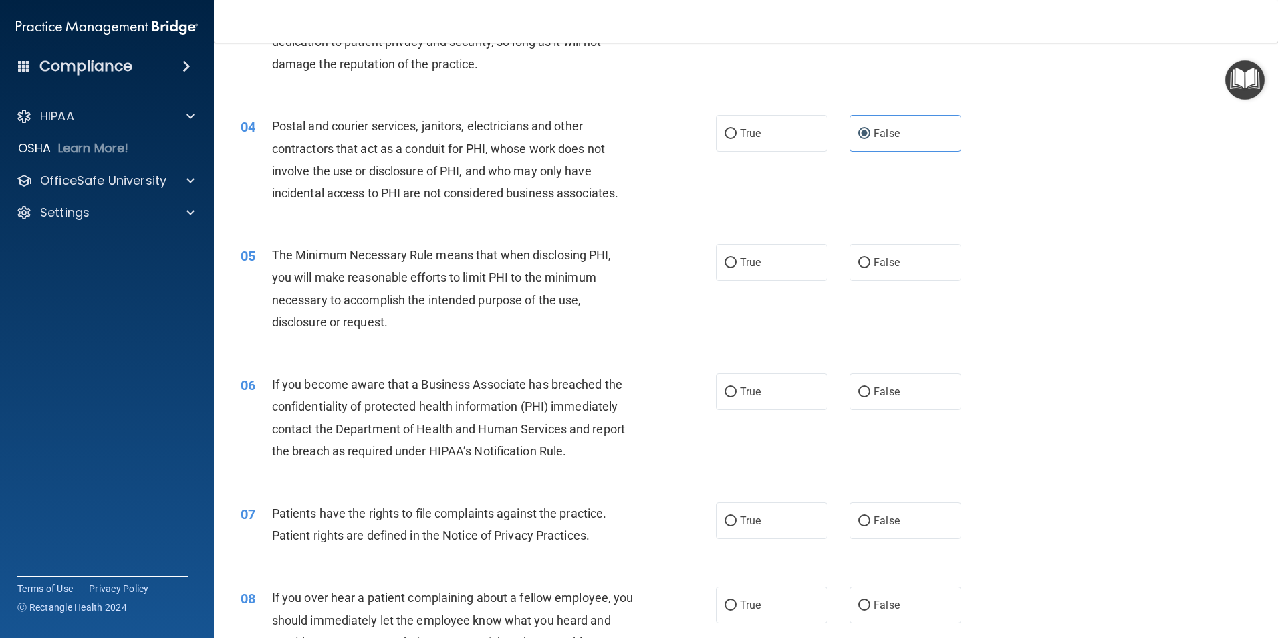
scroll to position [334, 0]
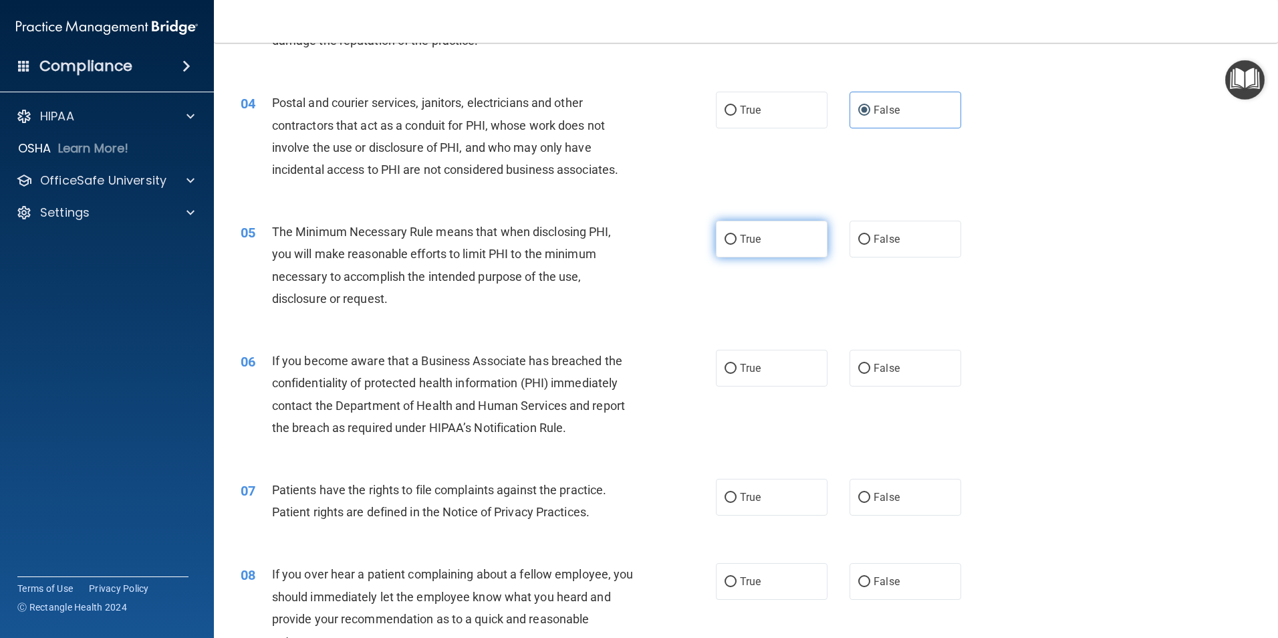
click at [753, 250] on label "True" at bounding box center [772, 239] width 112 height 37
click at [737, 245] on input "True" at bounding box center [731, 240] width 12 height 10
radio input "true"
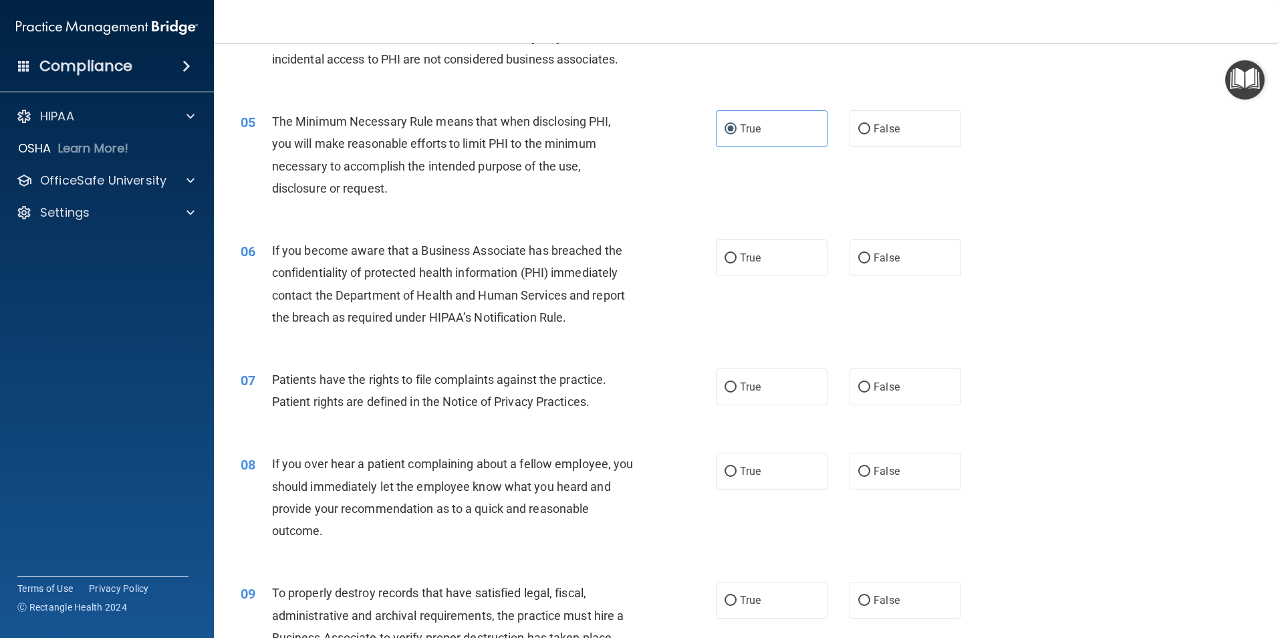
scroll to position [468, 0]
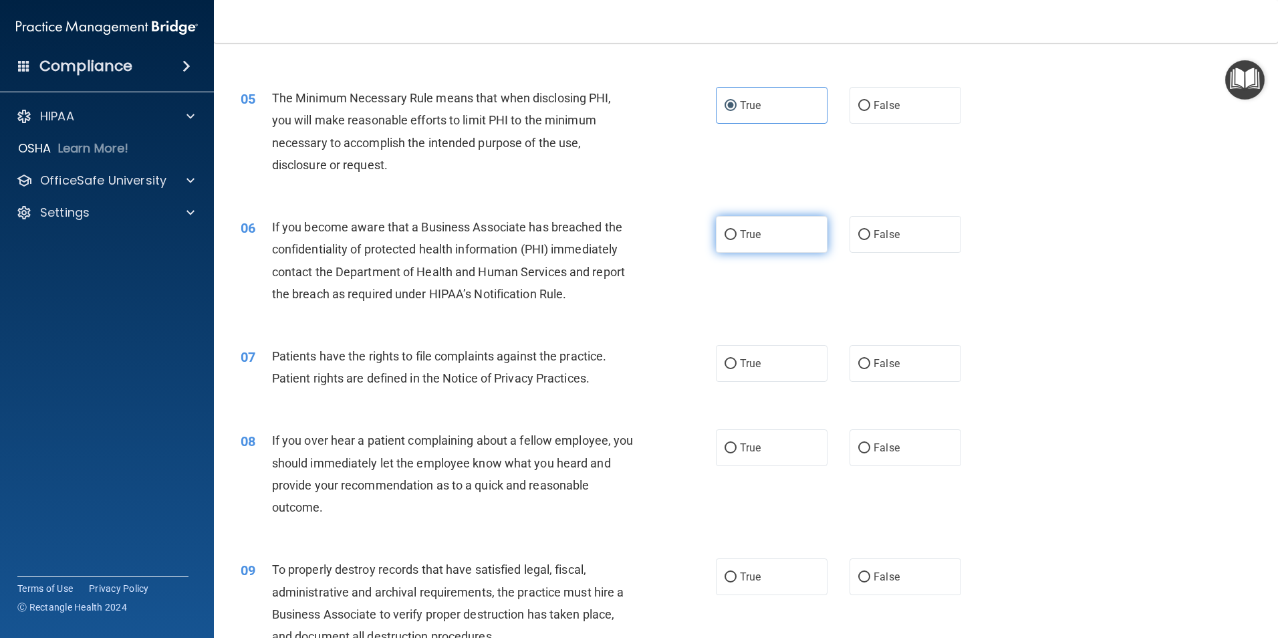
click at [740, 237] on span "True" at bounding box center [750, 234] width 21 height 13
click at [737, 237] on input "True" at bounding box center [731, 235] width 12 height 10
radio input "true"
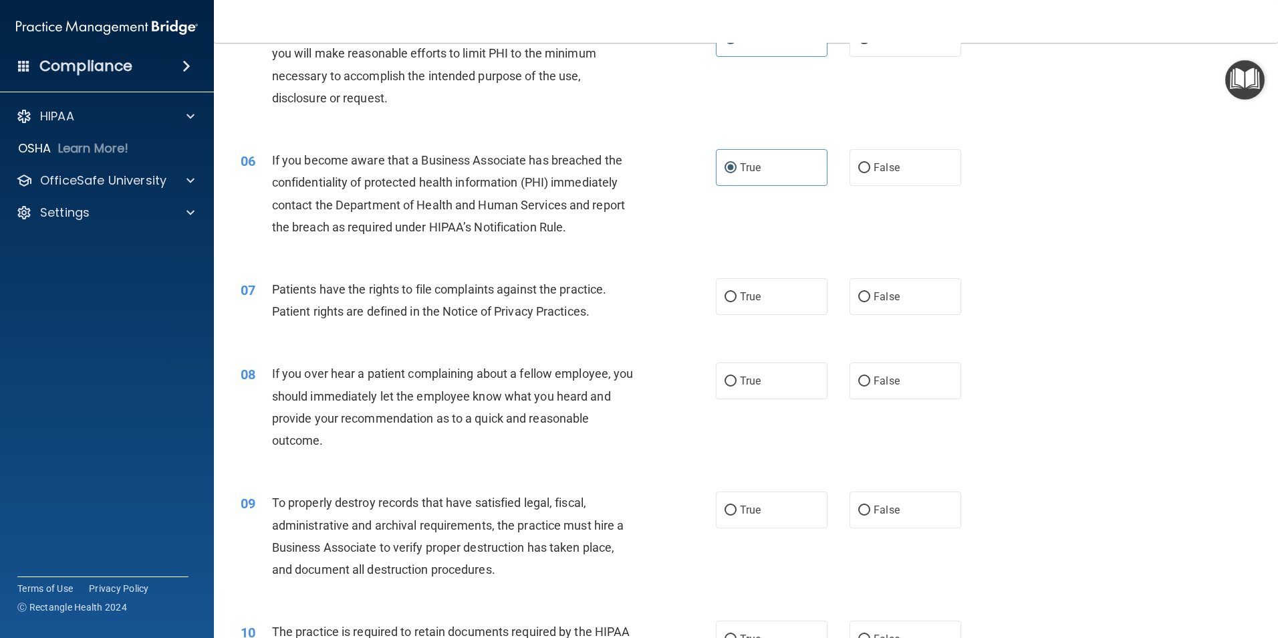
scroll to position [602, 0]
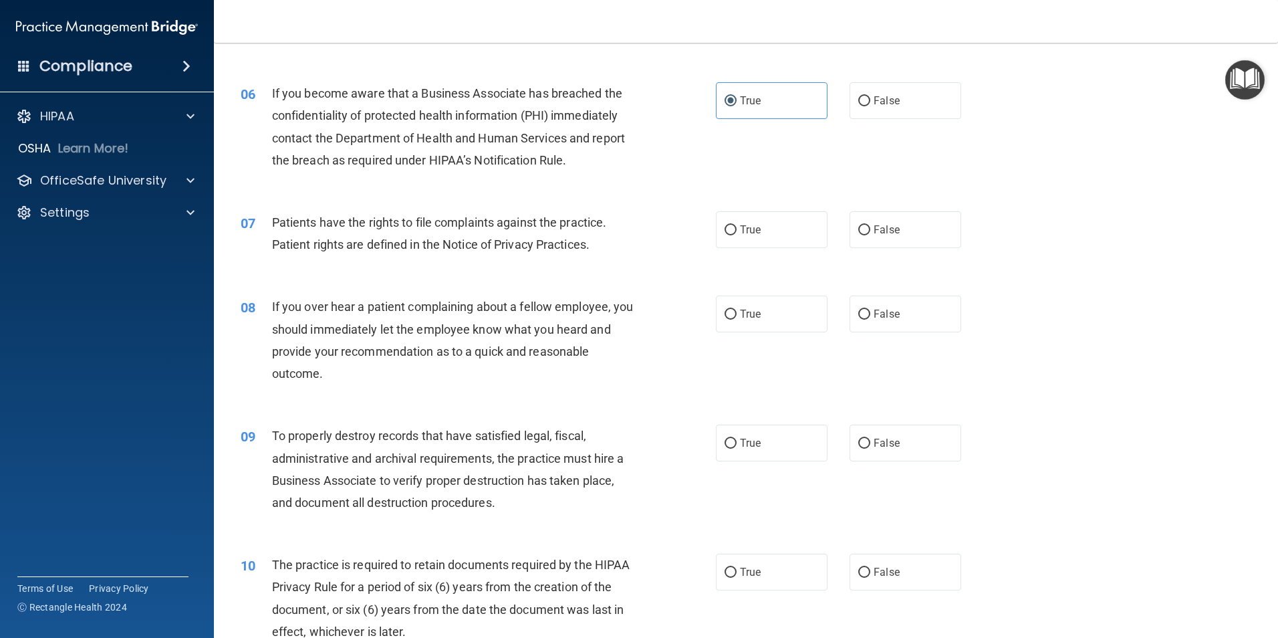
click at [761, 201] on div "07 Patients have the rights to file complaints against the practice. Patient ri…" at bounding box center [746, 237] width 1031 height 84
click at [754, 219] on label "True" at bounding box center [772, 229] width 112 height 37
click at [737, 225] on input "True" at bounding box center [731, 230] width 12 height 10
radio input "true"
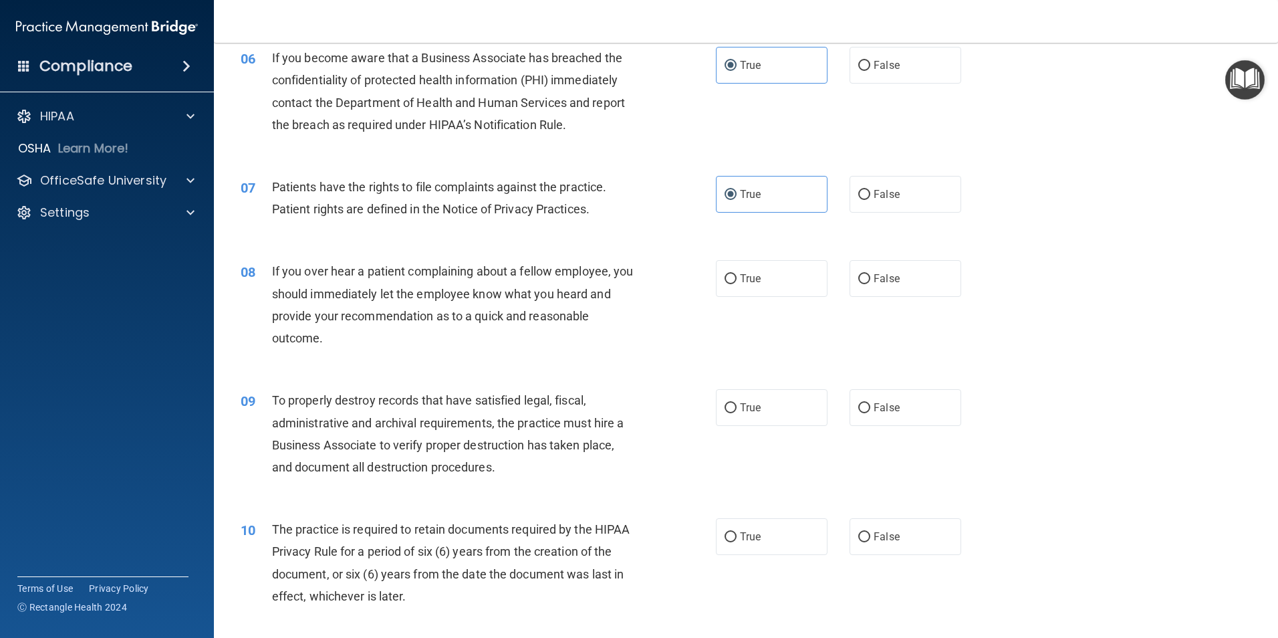
scroll to position [668, 0]
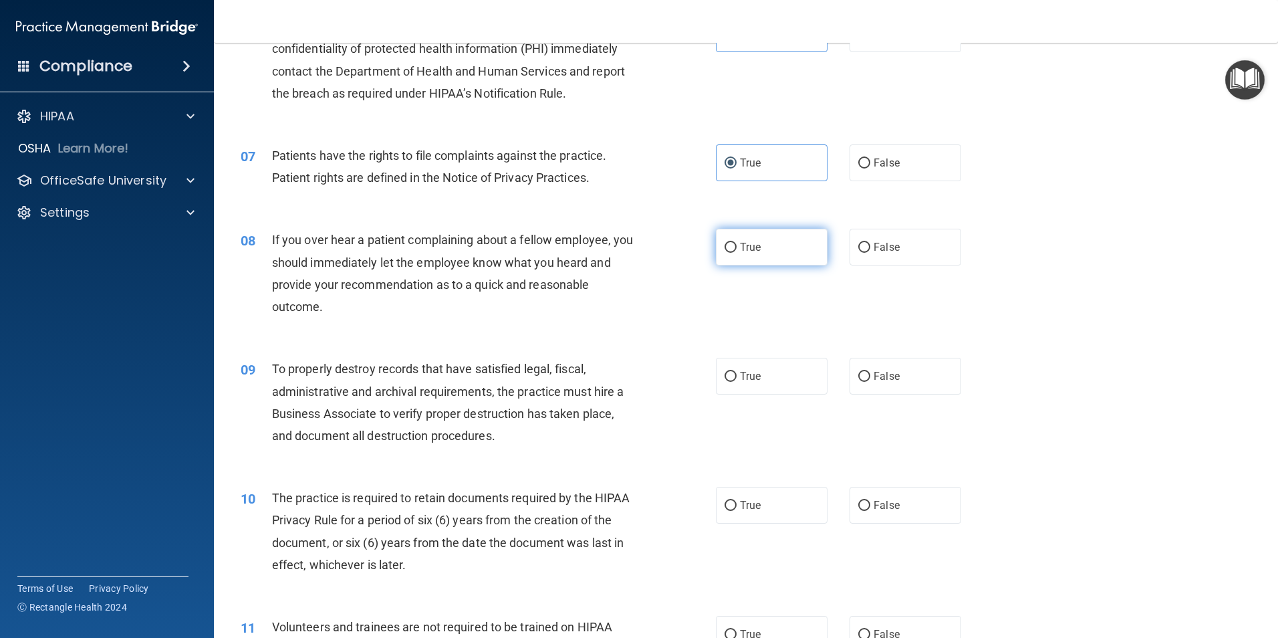
click at [720, 261] on label "True" at bounding box center [772, 247] width 112 height 37
click at [725, 253] on input "True" at bounding box center [731, 248] width 12 height 10
radio input "true"
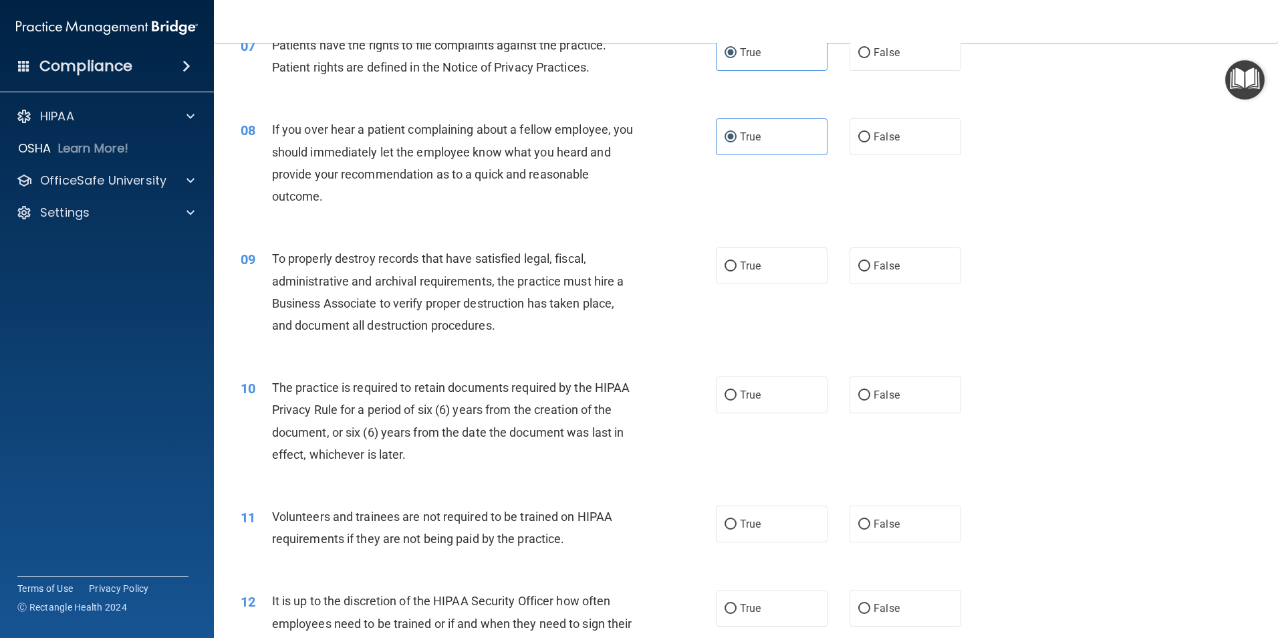
scroll to position [802, 0]
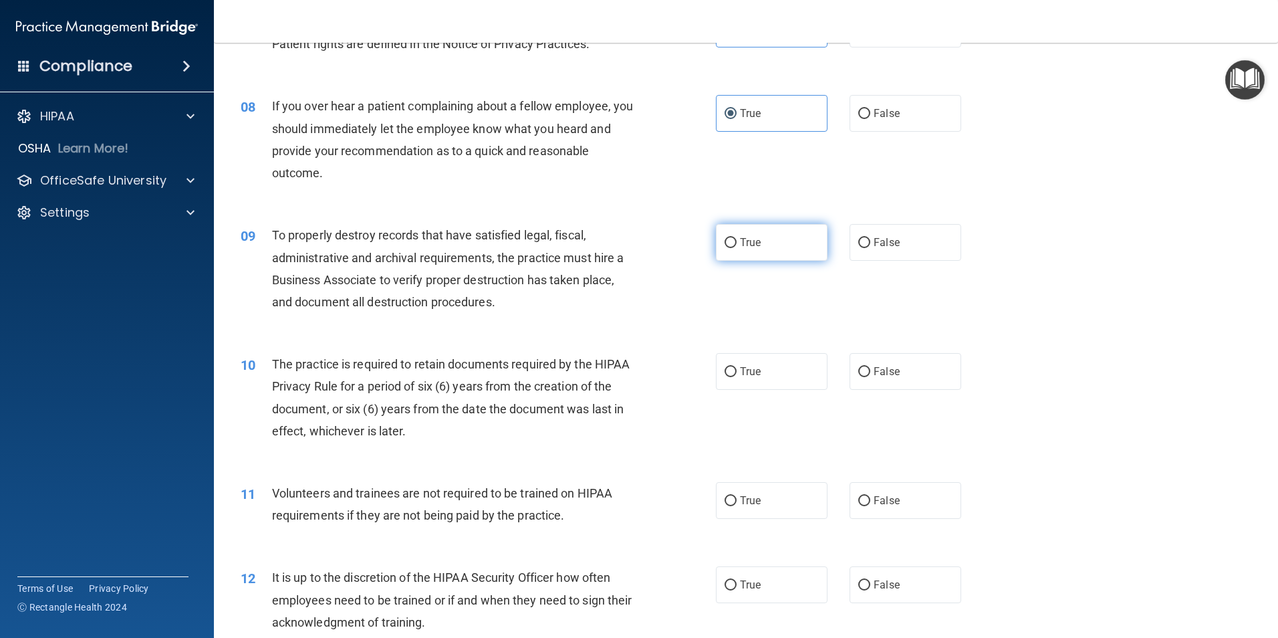
drag, startPoint x: 757, startPoint y: 239, endPoint x: 749, endPoint y: 241, distance: 8.3
click at [752, 241] on label "True" at bounding box center [772, 242] width 112 height 37
click at [709, 247] on div "09 To properly destroy records that have satisfied legal, fiscal, administrativ…" at bounding box center [478, 272] width 515 height 96
drag, startPoint x: 714, startPoint y: 247, endPoint x: 668, endPoint y: 263, distance: 49.1
click at [716, 247] on label "True" at bounding box center [772, 242] width 112 height 37
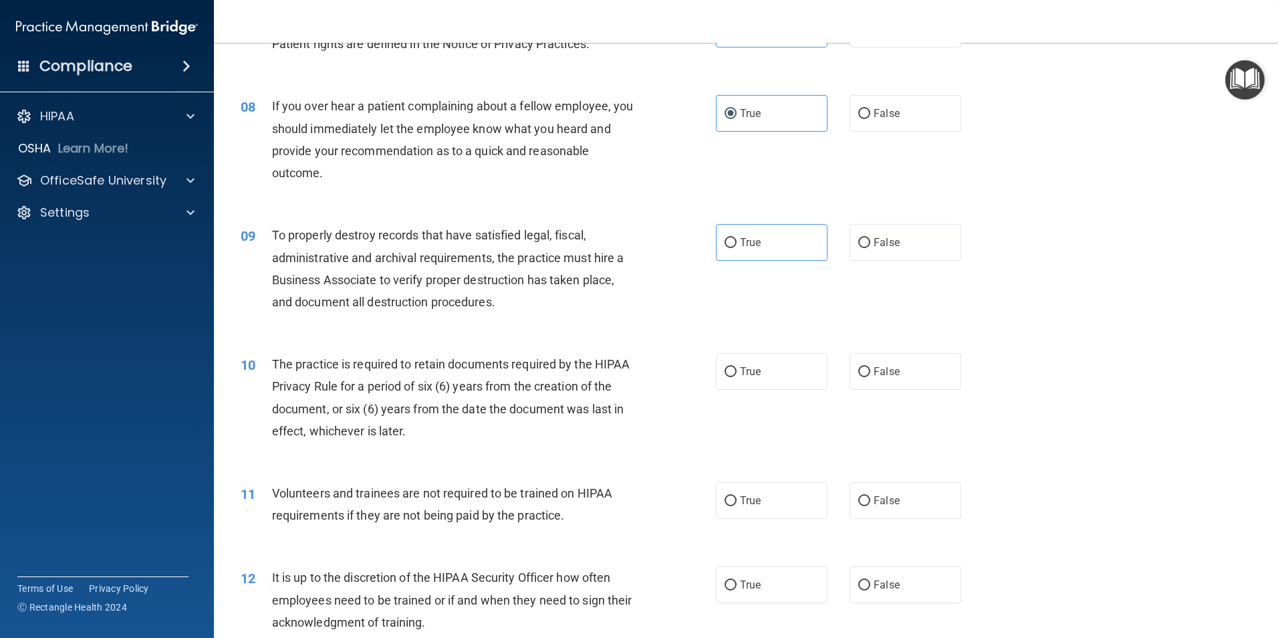
click at [725, 247] on input "True" at bounding box center [731, 243] width 12 height 10
radio input "true"
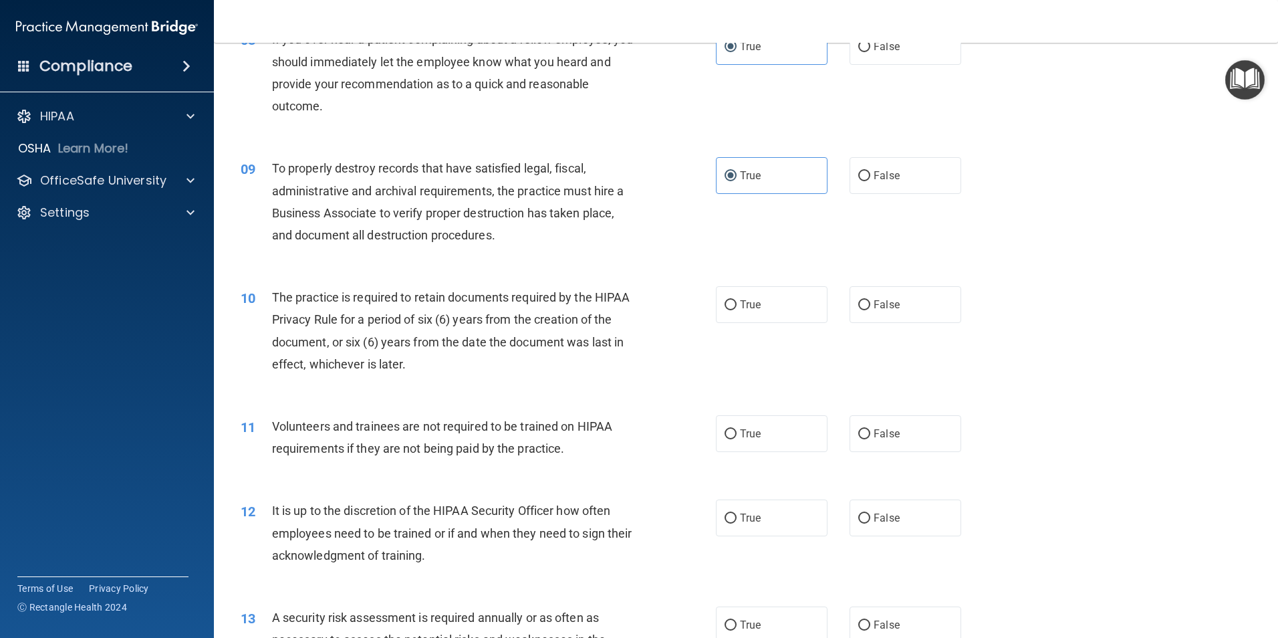
click at [495, 324] on span "The practice is required to retain documents required by the HIPAA Privacy Rule…" at bounding box center [451, 330] width 358 height 81
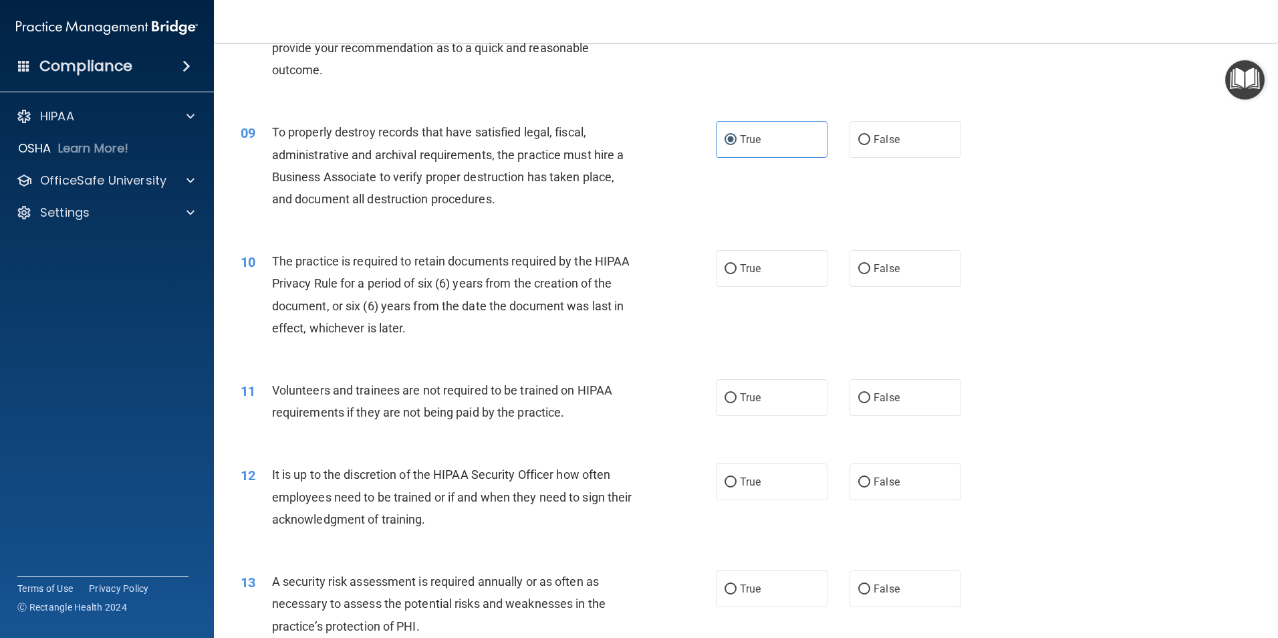
scroll to position [936, 0]
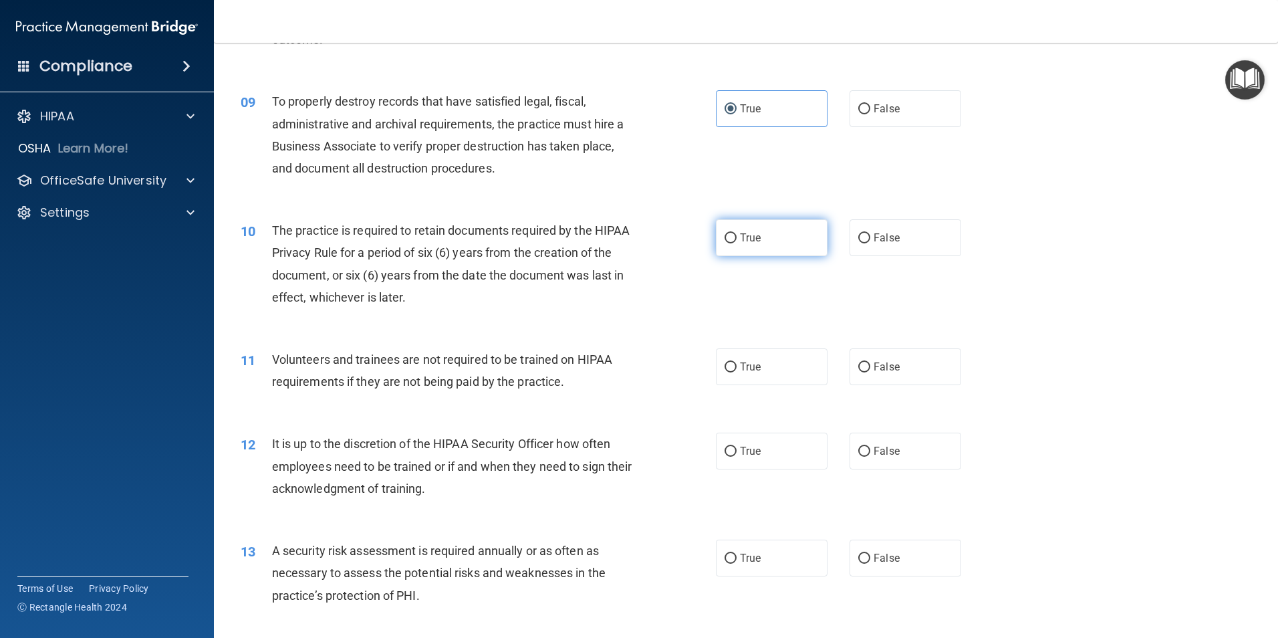
click at [725, 243] on input "True" at bounding box center [731, 238] width 12 height 10
radio input "true"
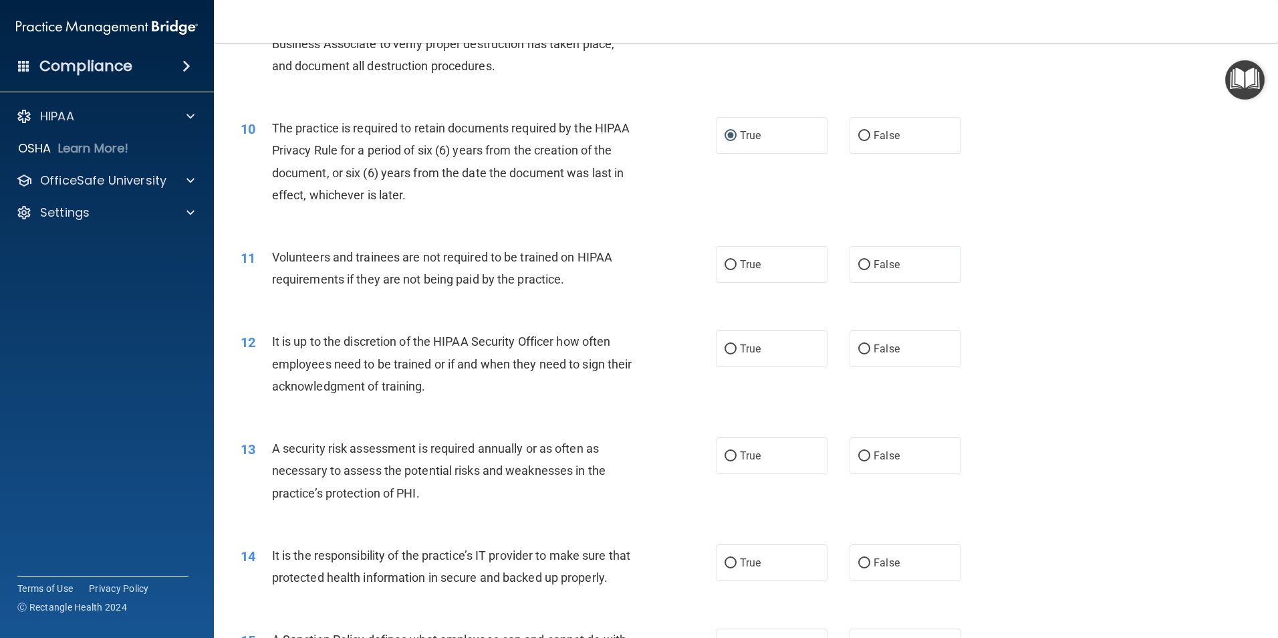
scroll to position [1070, 0]
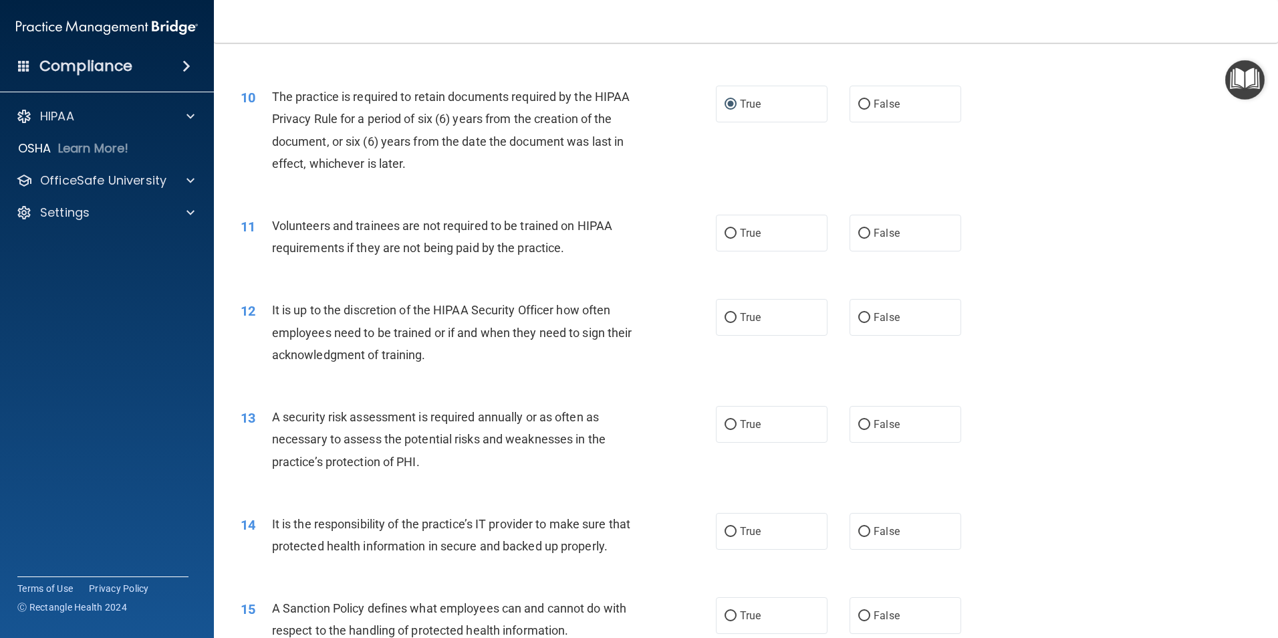
click at [856, 261] on div "11 Volunteers and trainees are not required to be trained on HIPAA requirements…" at bounding box center [746, 240] width 1031 height 84
click at [866, 244] on label "False" at bounding box center [906, 233] width 112 height 37
click at [866, 239] on input "False" at bounding box center [864, 234] width 12 height 10
radio input "true"
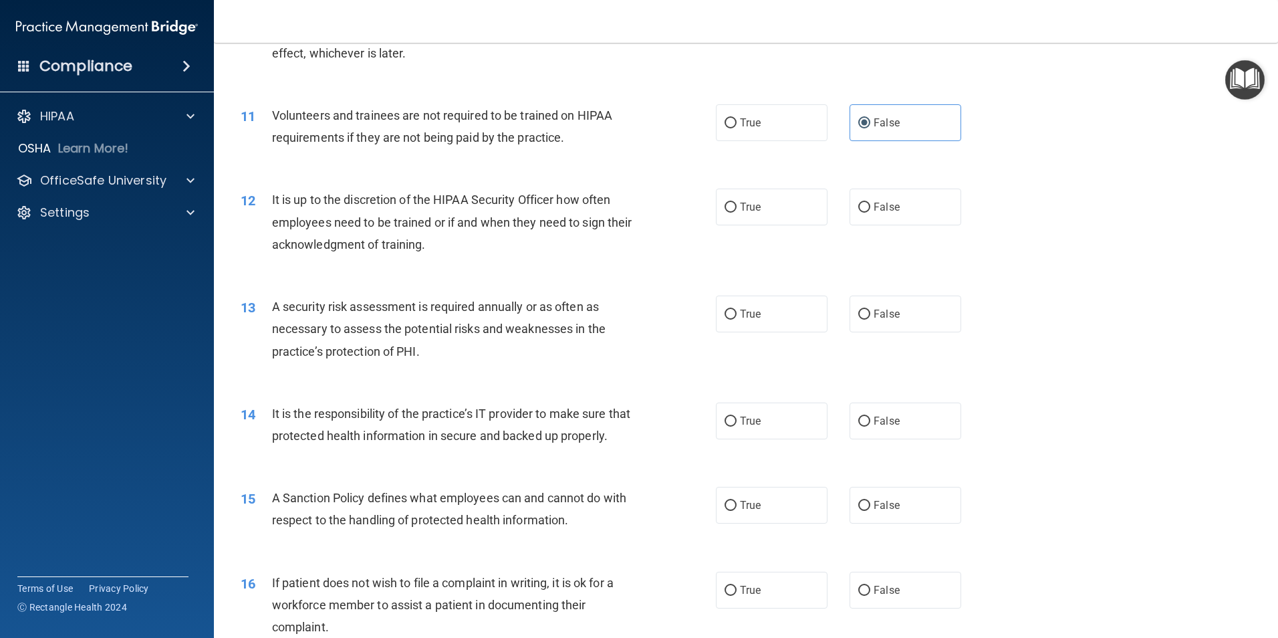
scroll to position [1203, 0]
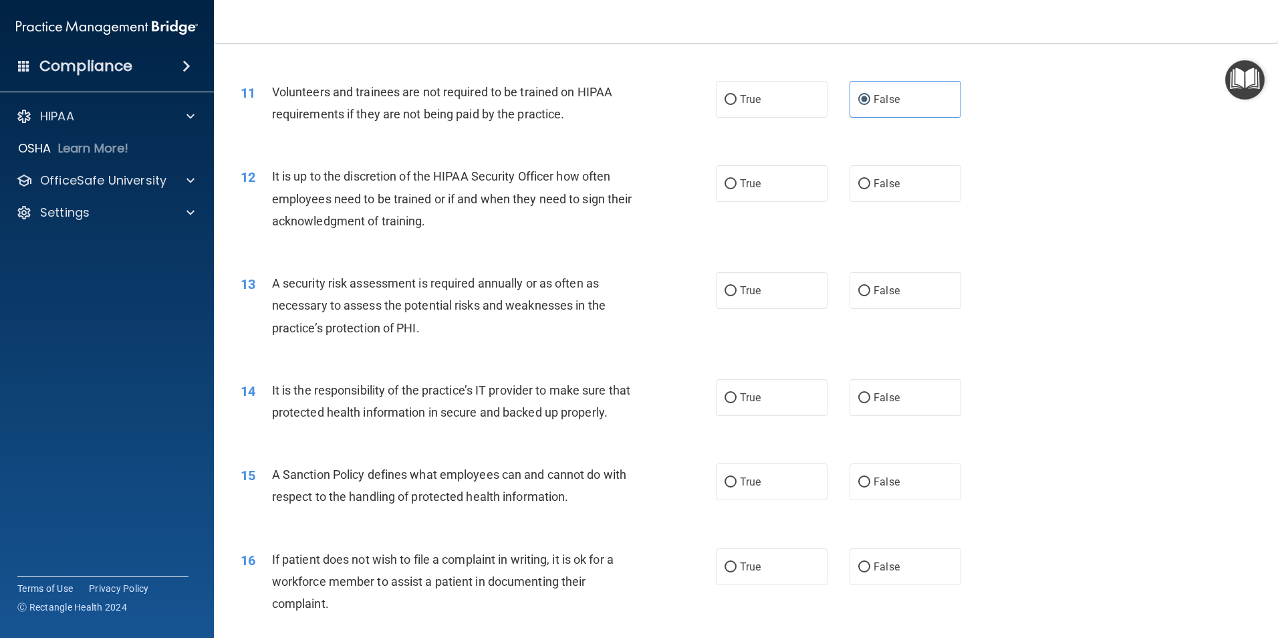
click at [921, 159] on div "12 It is up to the discretion of the HIPAA Security Officer how often employees…" at bounding box center [746, 201] width 1031 height 107
click at [914, 166] on label "False" at bounding box center [906, 183] width 112 height 37
click at [870, 179] on input "False" at bounding box center [864, 184] width 12 height 10
radio input "true"
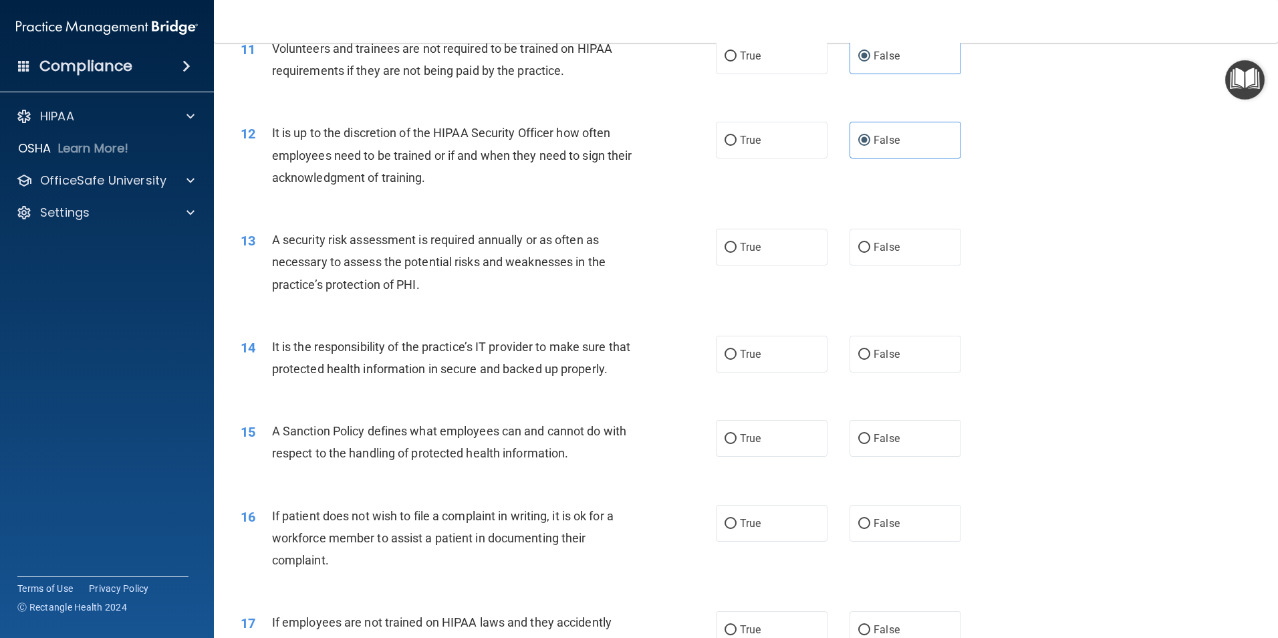
scroll to position [1270, 0]
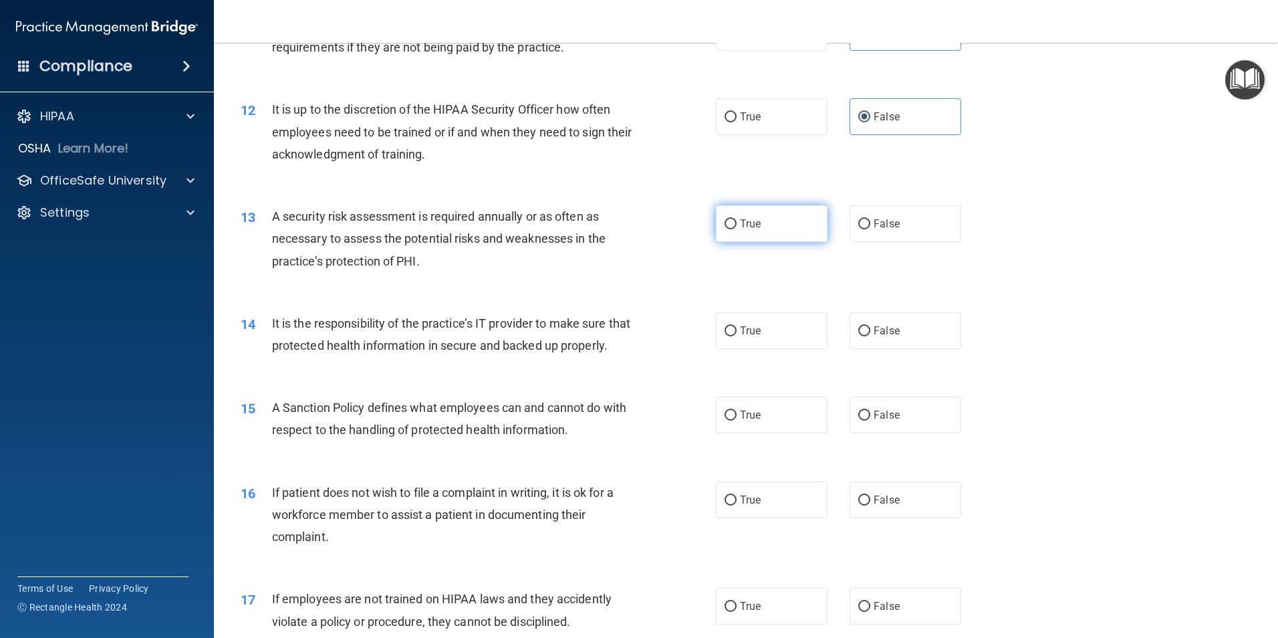
click at [766, 233] on label "True" at bounding box center [772, 223] width 112 height 37
click at [737, 229] on input "True" at bounding box center [731, 224] width 12 height 10
radio input "true"
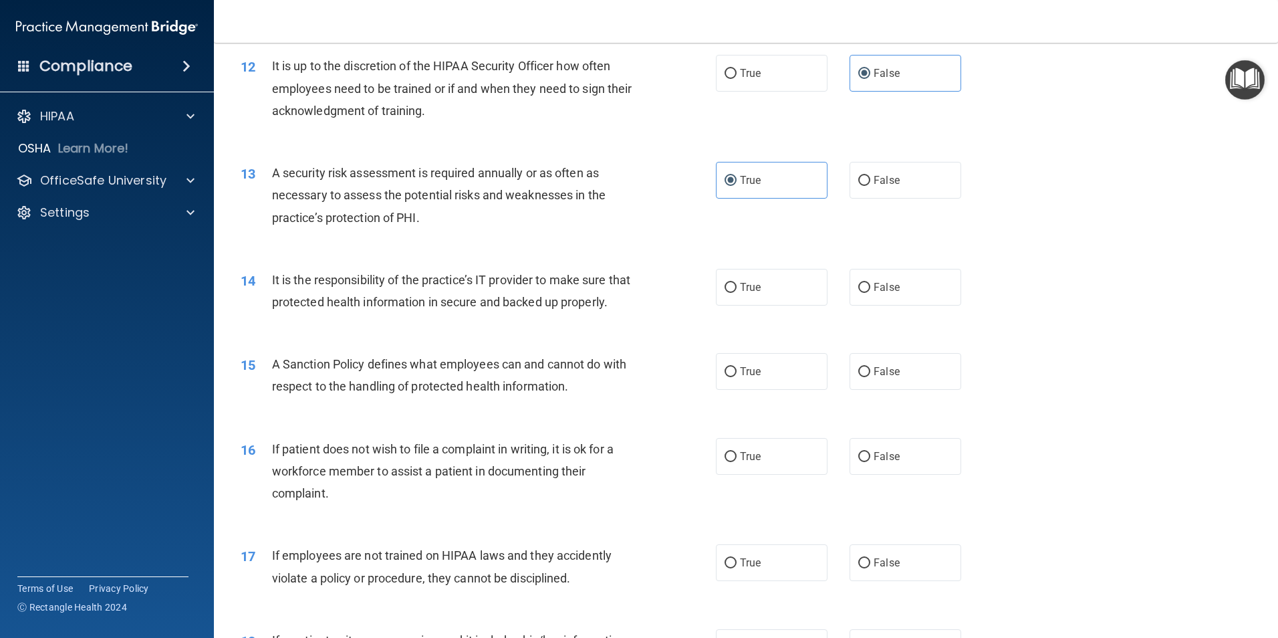
scroll to position [1337, 0]
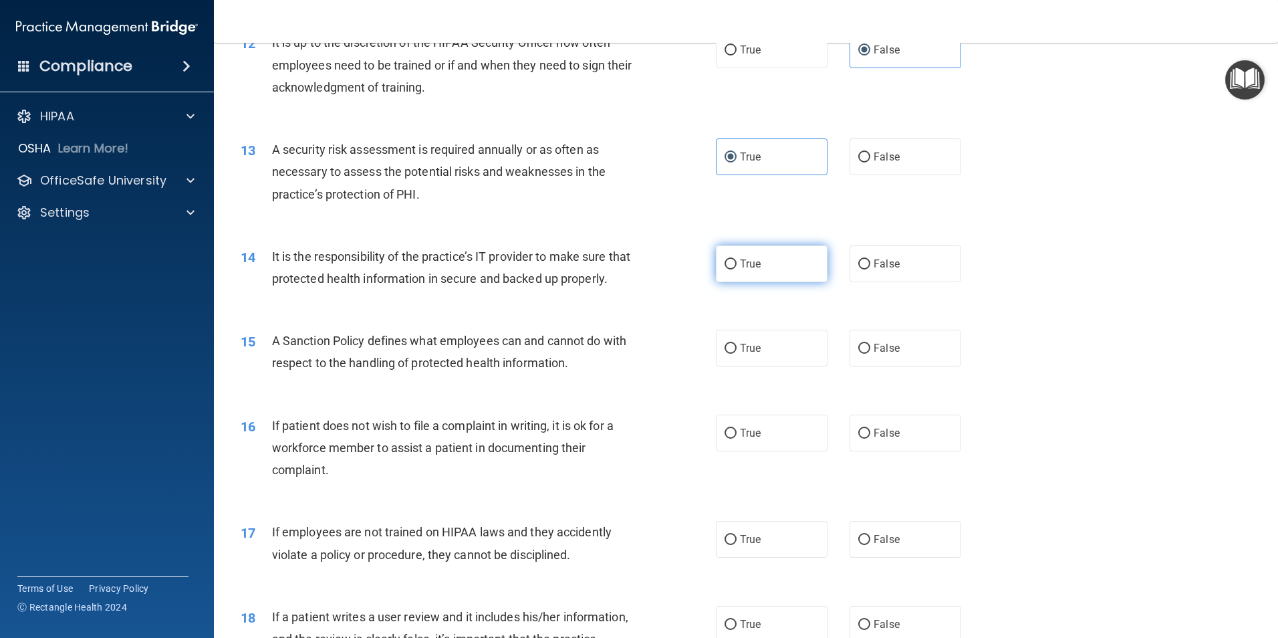
click at [771, 271] on label "True" at bounding box center [772, 263] width 112 height 37
click at [737, 269] on input "True" at bounding box center [731, 264] width 12 height 10
radio input "true"
click at [887, 267] on span "False" at bounding box center [887, 263] width 26 height 13
click at [870, 267] on input "False" at bounding box center [864, 264] width 12 height 10
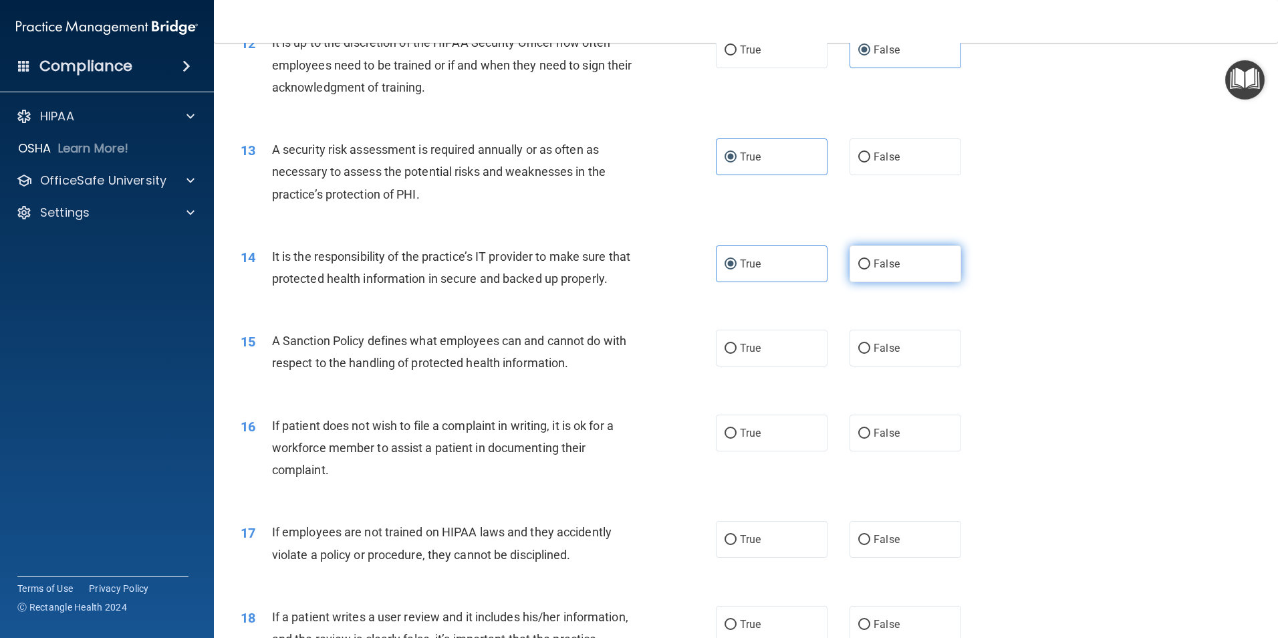
radio input "true"
radio input "false"
click at [551, 274] on span "It is the responsibility of the practice’s IT provider to make sure that protec…" at bounding box center [451, 267] width 358 height 36
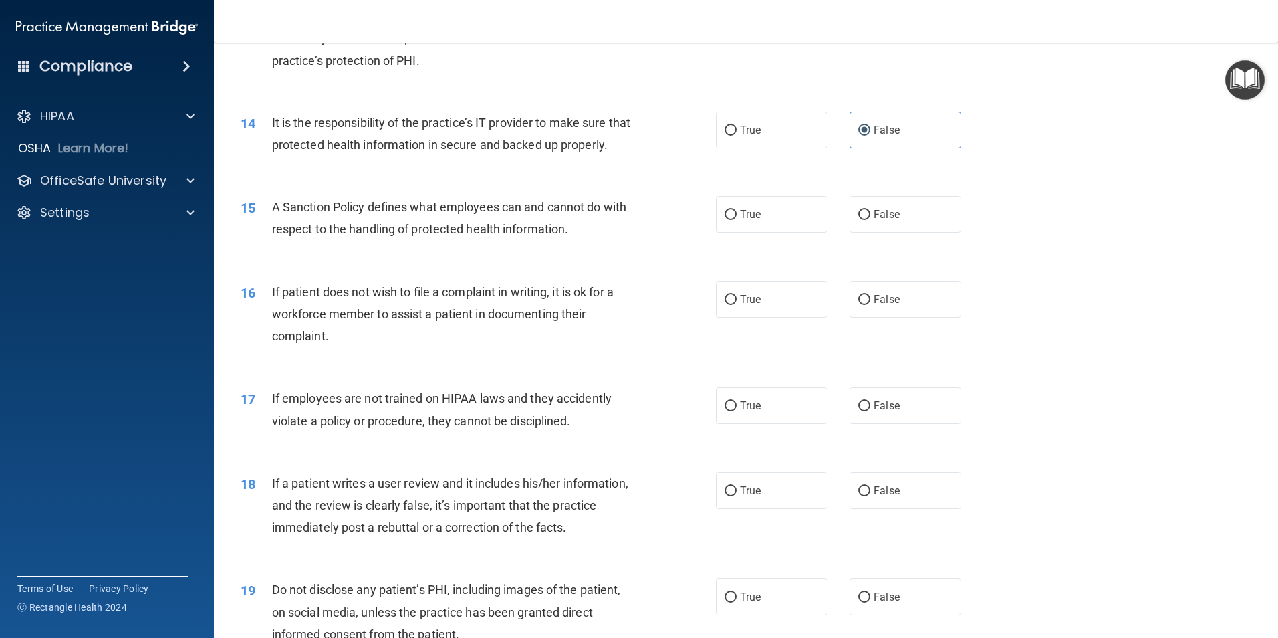
scroll to position [1537, 0]
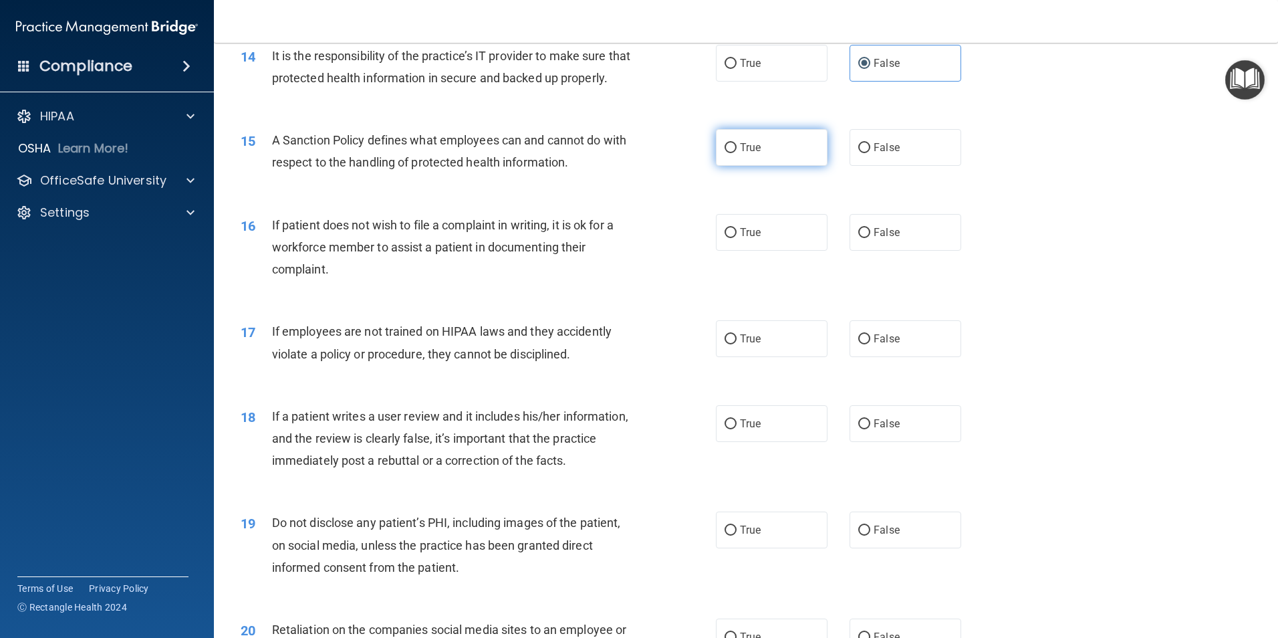
click at [791, 155] on label "True" at bounding box center [772, 147] width 112 height 37
click at [737, 153] on input "True" at bounding box center [731, 148] width 12 height 10
radio input "true"
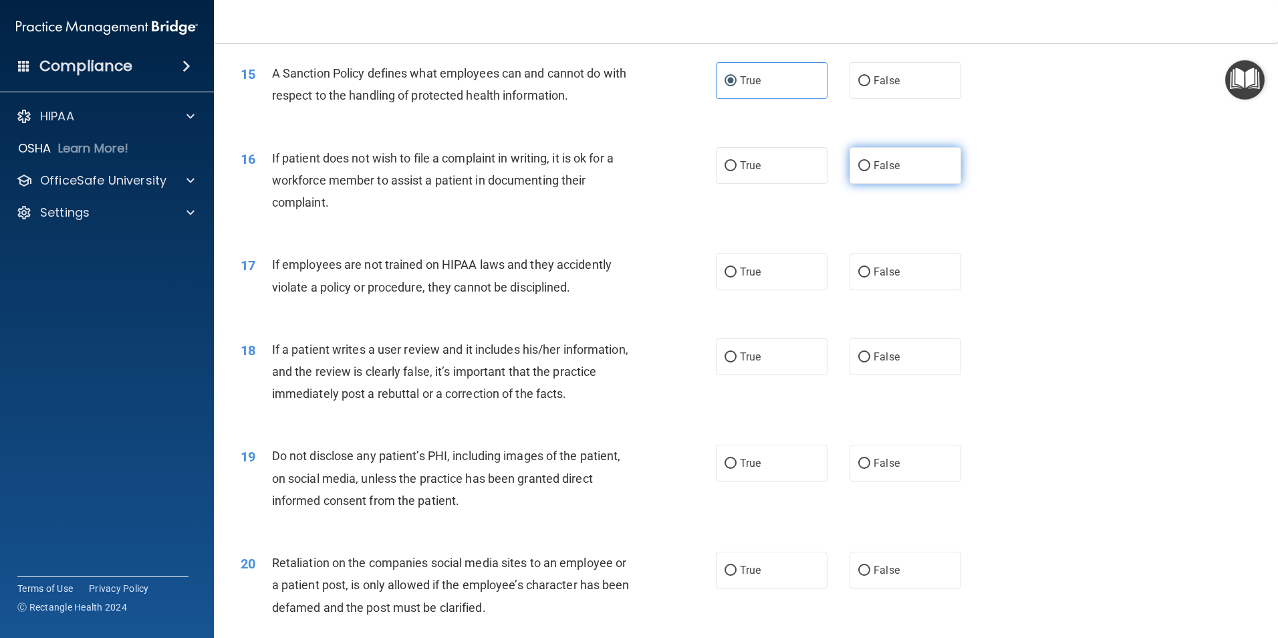
click at [893, 176] on label "False" at bounding box center [906, 165] width 112 height 37
click at [870, 171] on input "False" at bounding box center [864, 166] width 12 height 10
radio input "true"
click at [805, 182] on label "True" at bounding box center [772, 165] width 112 height 37
click at [737, 171] on input "True" at bounding box center [731, 166] width 12 height 10
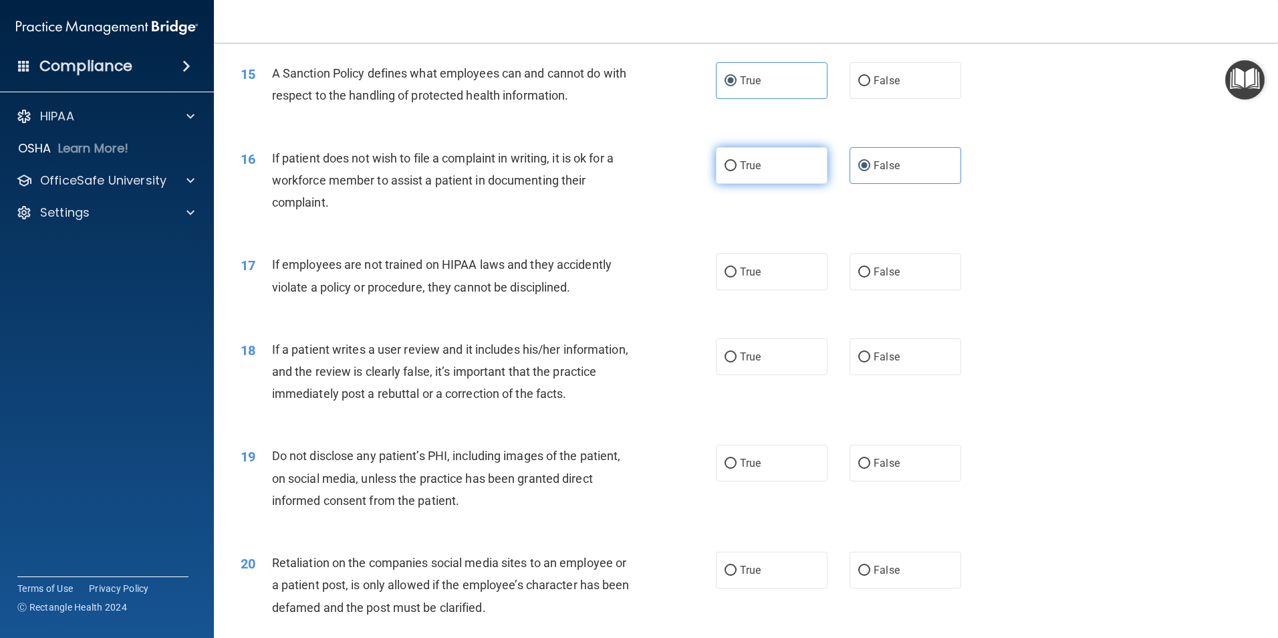
radio input "true"
radio input "false"
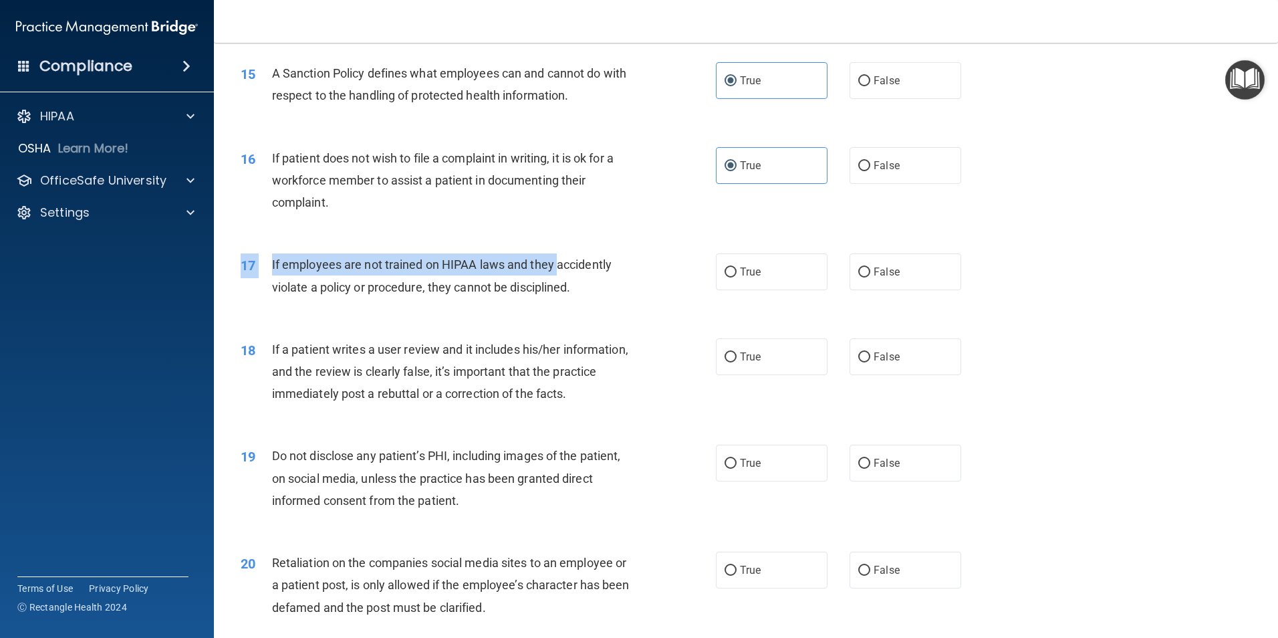
click at [557, 273] on div "17 If employees are not trained on HIPAA laws and they accidently violate a pol…" at bounding box center [746, 279] width 1031 height 84
drag, startPoint x: 557, startPoint y: 273, endPoint x: 542, endPoint y: 289, distance: 21.3
click at [542, 289] on span "If employees are not trained on HIPAA laws and they accidently violate a policy…" at bounding box center [442, 275] width 340 height 36
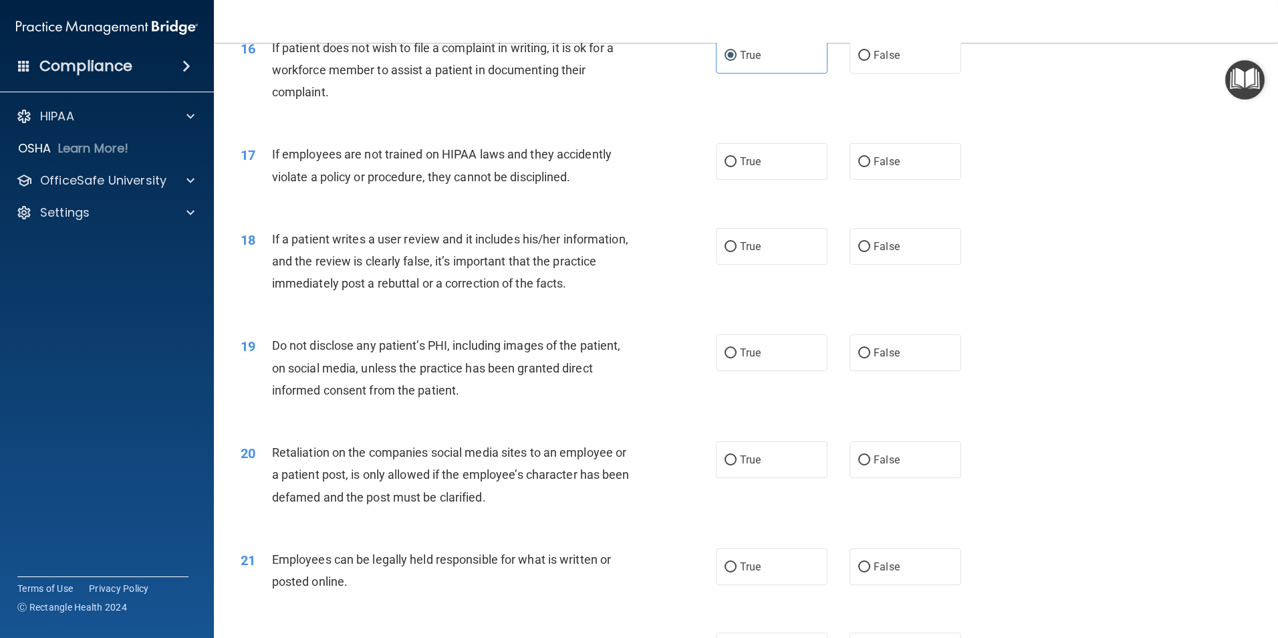
scroll to position [1738, 0]
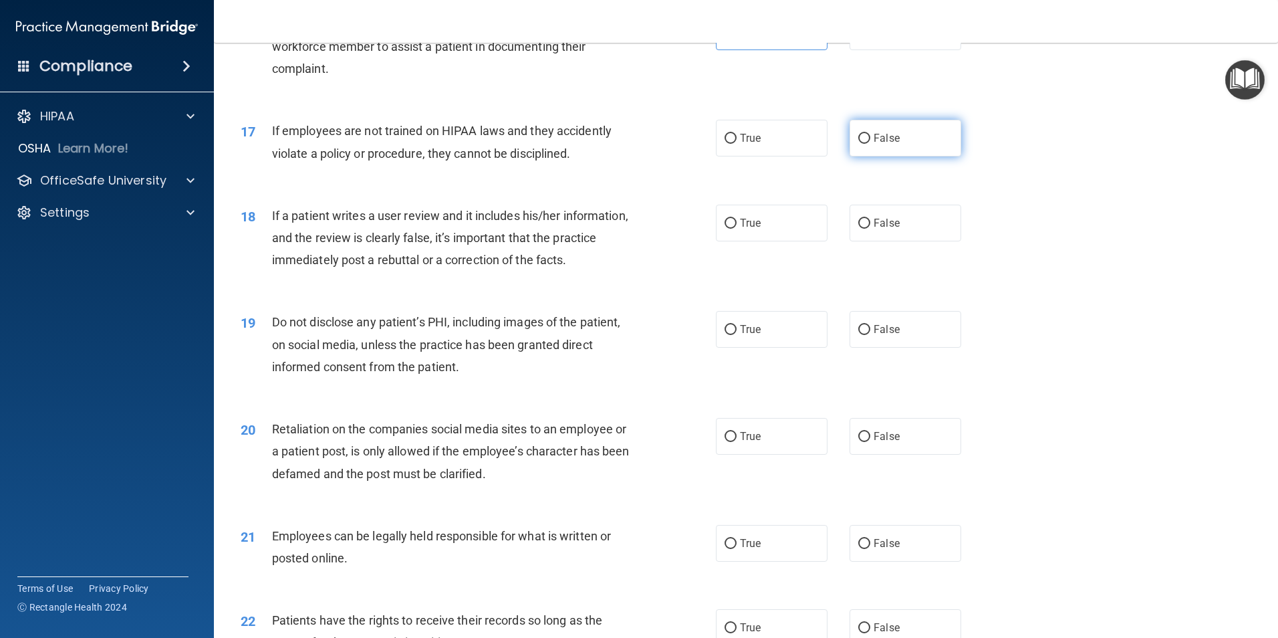
click at [882, 156] on label "False" at bounding box center [906, 138] width 112 height 37
click at [870, 144] on input "False" at bounding box center [864, 139] width 12 height 10
radio input "true"
click at [355, 270] on div "If a patient writes a user review and it includes his/her information, and the …" at bounding box center [458, 238] width 372 height 67
click at [765, 156] on label "True" at bounding box center [772, 138] width 112 height 37
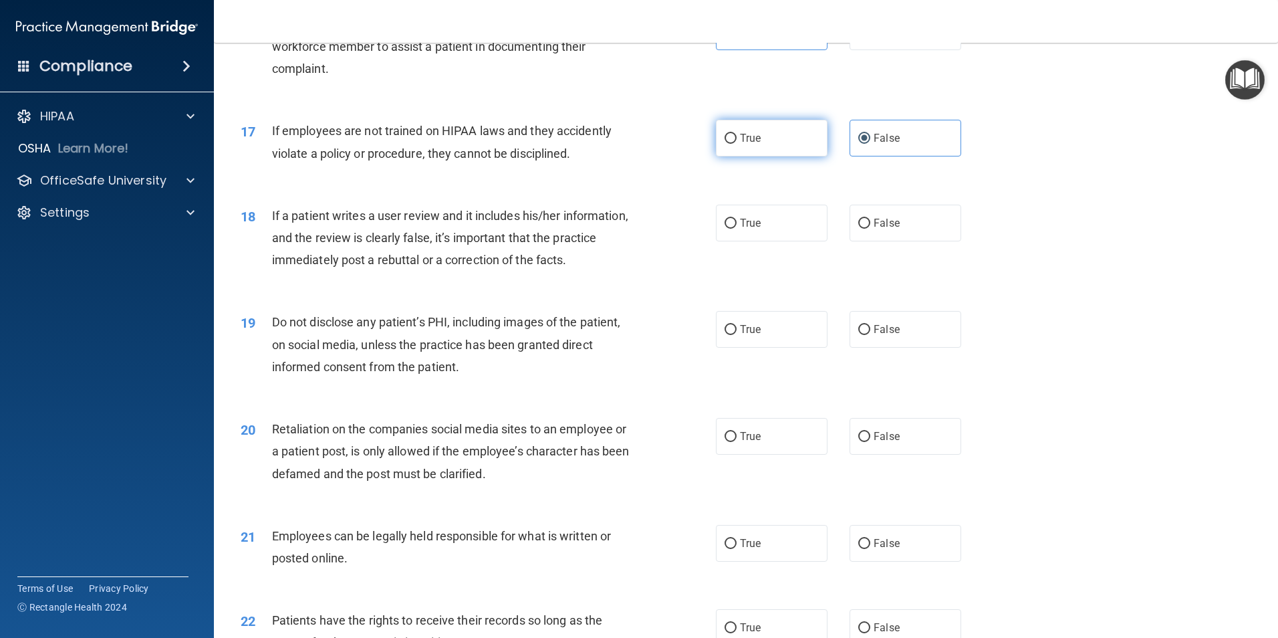
click at [737, 144] on input "True" at bounding box center [731, 139] width 12 height 10
radio input "true"
click at [515, 267] on span "If a patient writes a user review and it includes his/her information, and the …" at bounding box center [450, 238] width 356 height 58
click at [927, 156] on label "False" at bounding box center [906, 138] width 112 height 37
click at [870, 144] on input "False" at bounding box center [864, 139] width 12 height 10
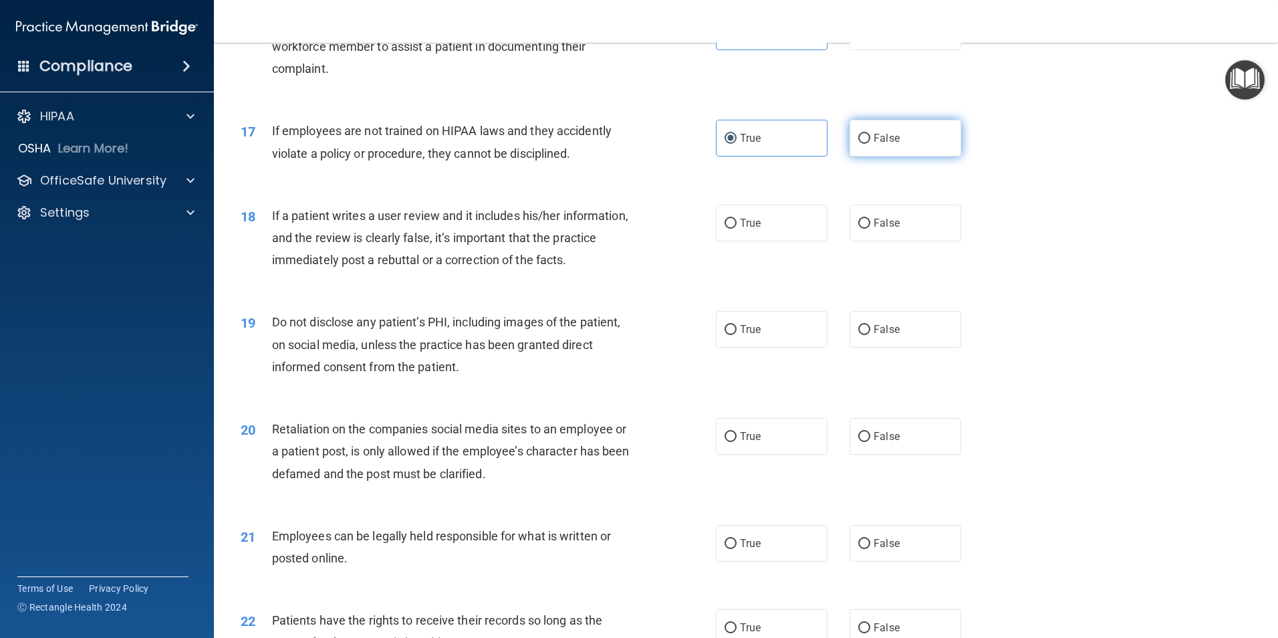
radio input "true"
radio input "false"
click at [469, 271] on div "If a patient writes a user review and it includes his/her information, and the …" at bounding box center [458, 238] width 372 height 67
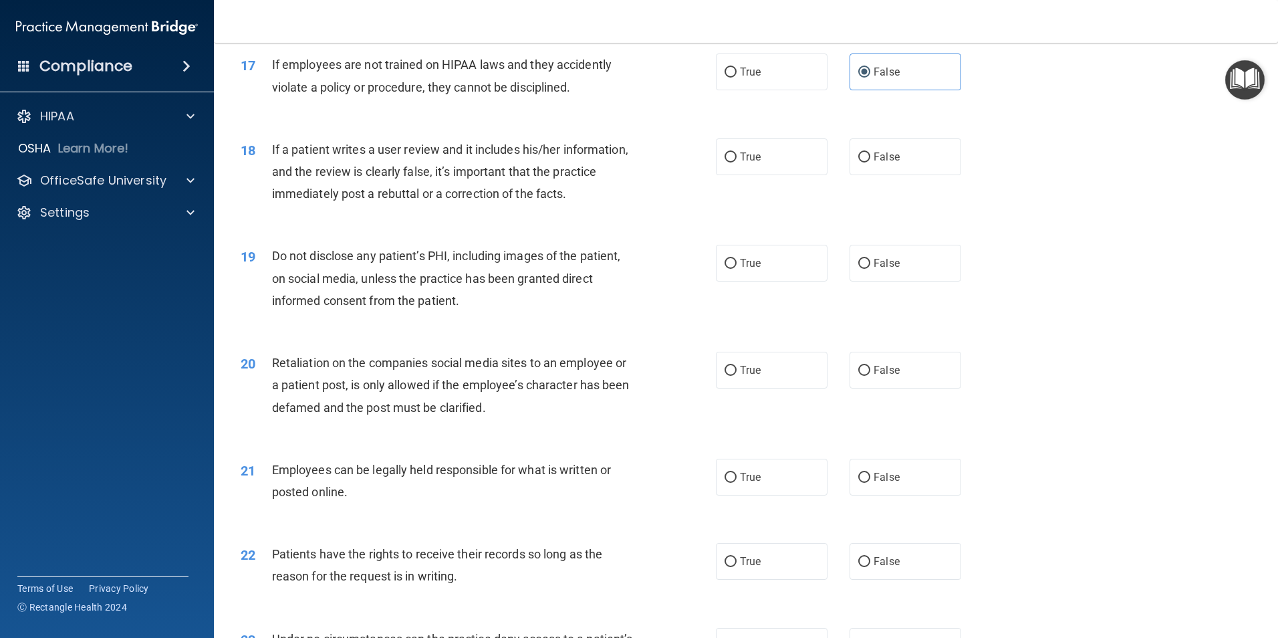
scroll to position [1805, 0]
click at [747, 174] on label "True" at bounding box center [772, 156] width 112 height 37
click at [737, 162] on input "True" at bounding box center [731, 157] width 12 height 10
radio input "true"
click at [441, 306] on span "Do not disclose any patient’s PHI, including images of the patient, on social m…" at bounding box center [446, 277] width 349 height 58
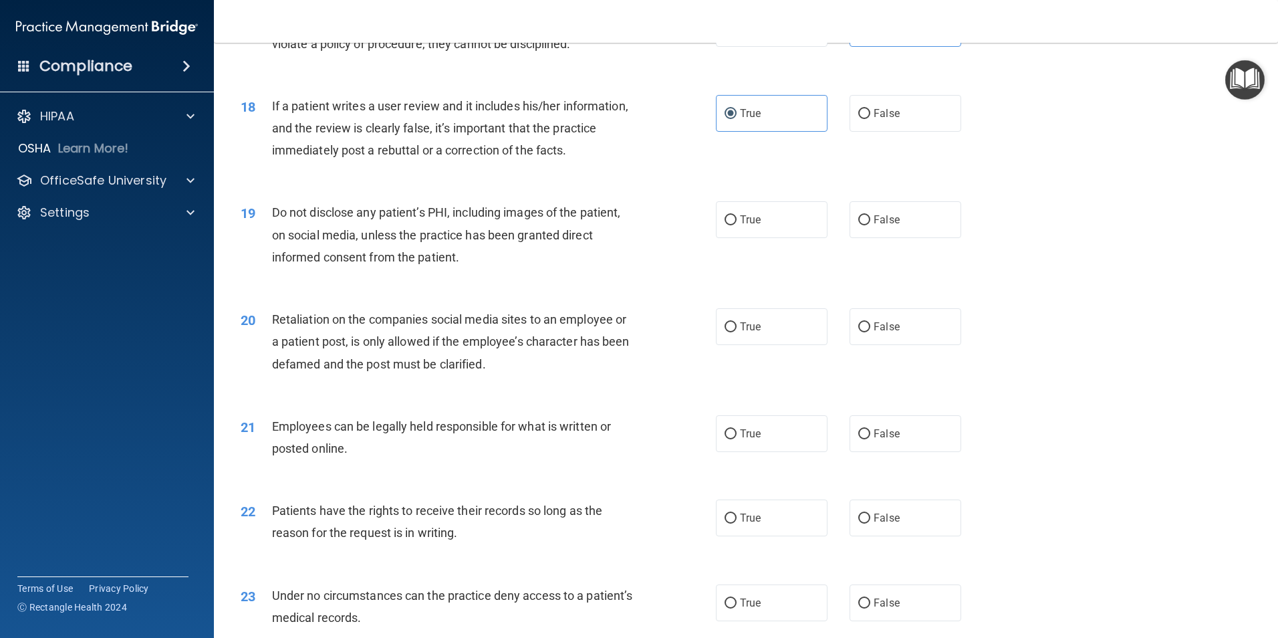
scroll to position [1872, 0]
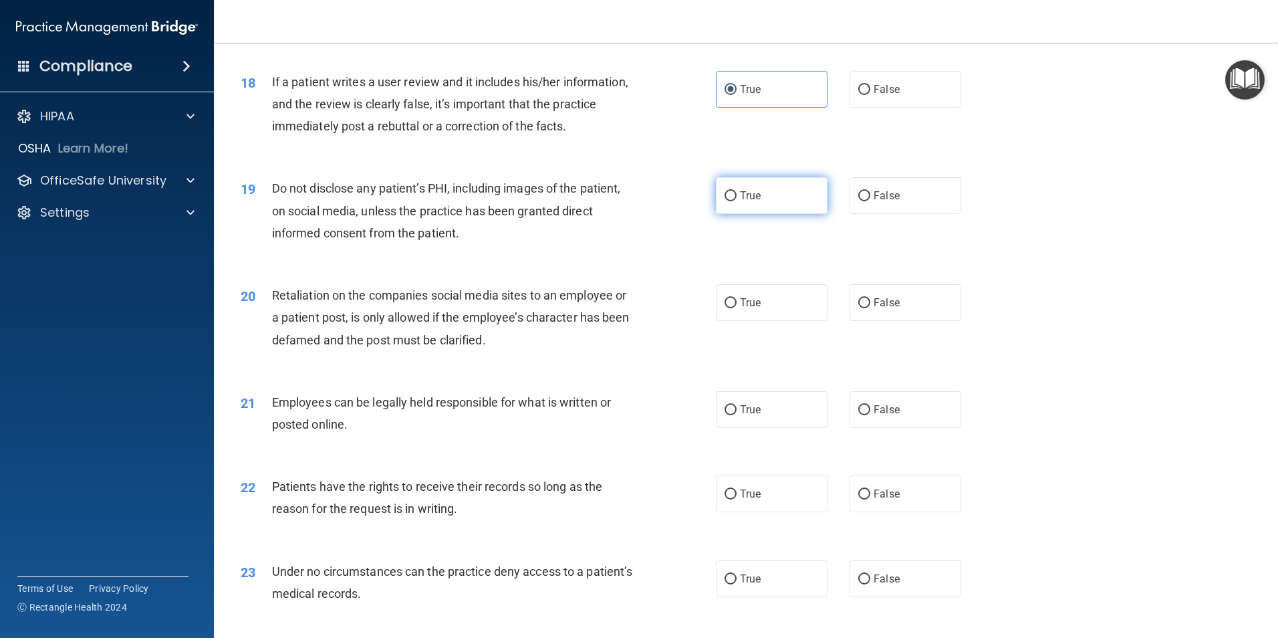
click at [817, 214] on label "True" at bounding box center [772, 195] width 112 height 37
click at [737, 201] on input "True" at bounding box center [731, 196] width 12 height 10
radio input "true"
click at [504, 350] on div "Retaliation on the companies social media sites to an employee or a patient pos…" at bounding box center [458, 317] width 372 height 67
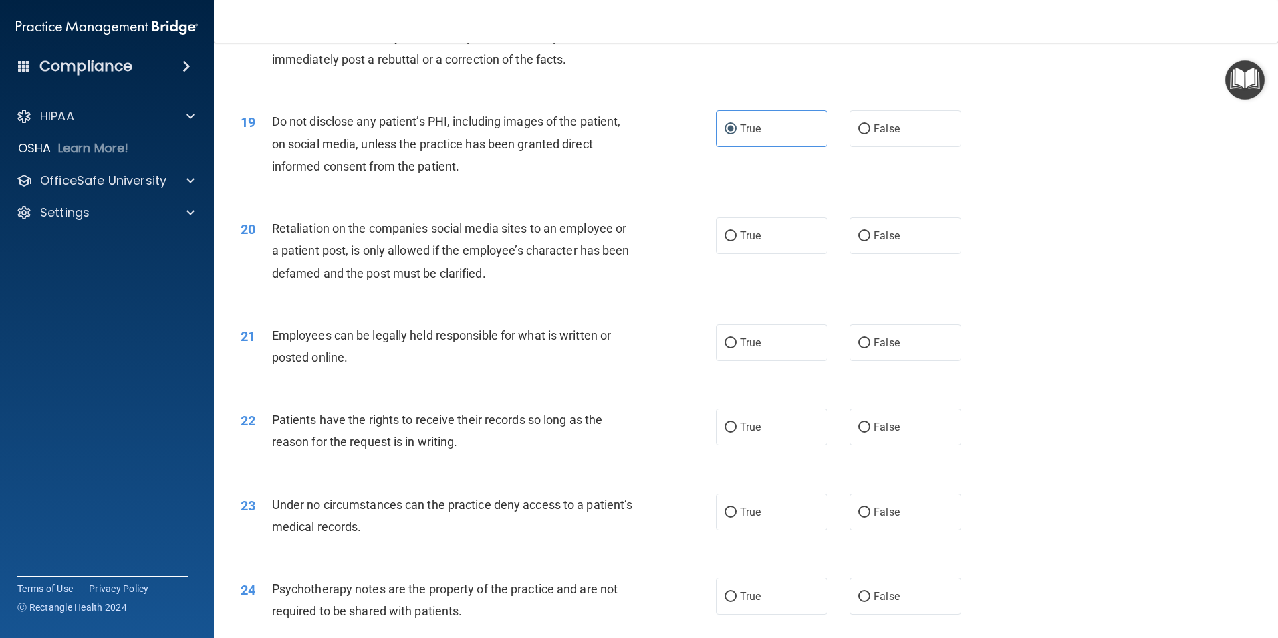
scroll to position [2005, 0]
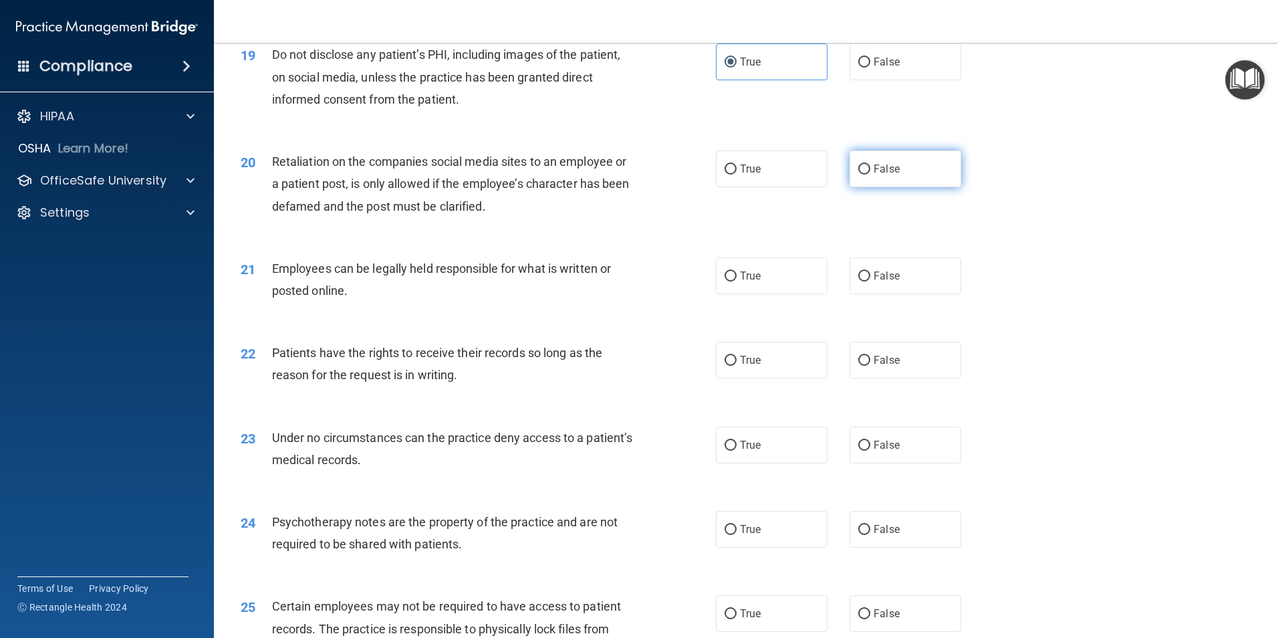
click at [889, 175] on span "False" at bounding box center [887, 168] width 26 height 13
click at [870, 174] on input "False" at bounding box center [864, 169] width 12 height 10
radio input "true"
click at [790, 320] on div "21 Employees can be legally held responsible for what is written or posted onli…" at bounding box center [746, 283] width 1031 height 84
click at [788, 294] on label "True" at bounding box center [772, 275] width 112 height 37
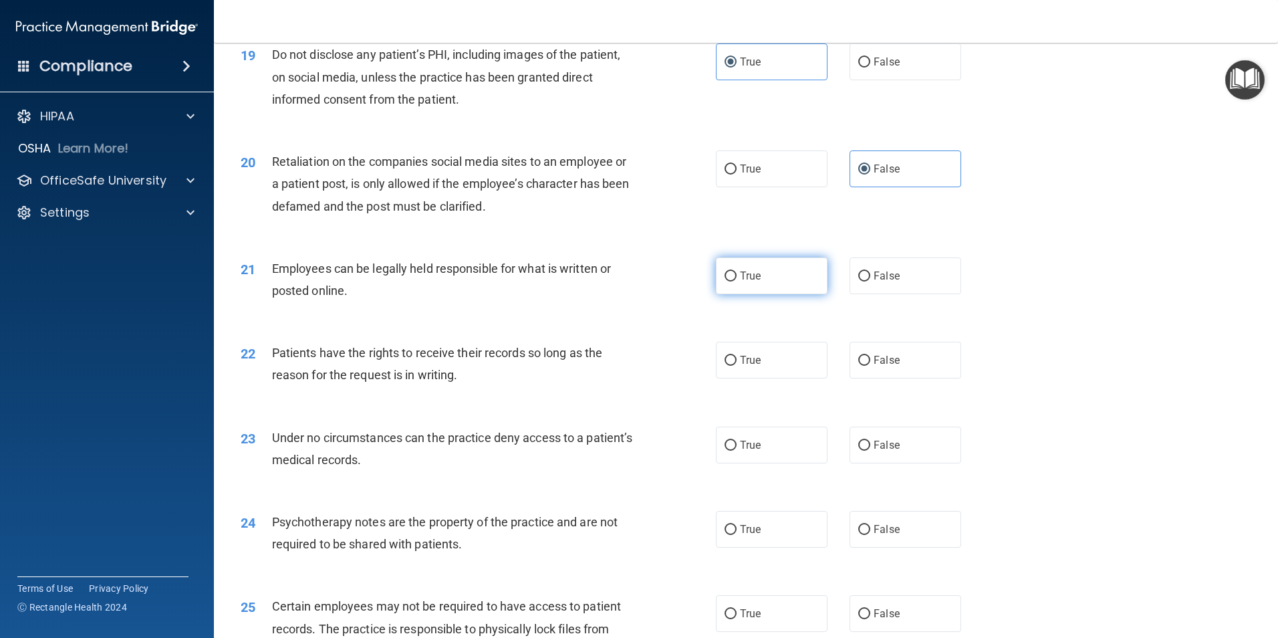
click at [737, 281] on input "True" at bounding box center [731, 276] width 12 height 10
radio input "true"
click at [542, 377] on span "Patients have the rights to receive their records so long as the reason for the…" at bounding box center [437, 364] width 330 height 36
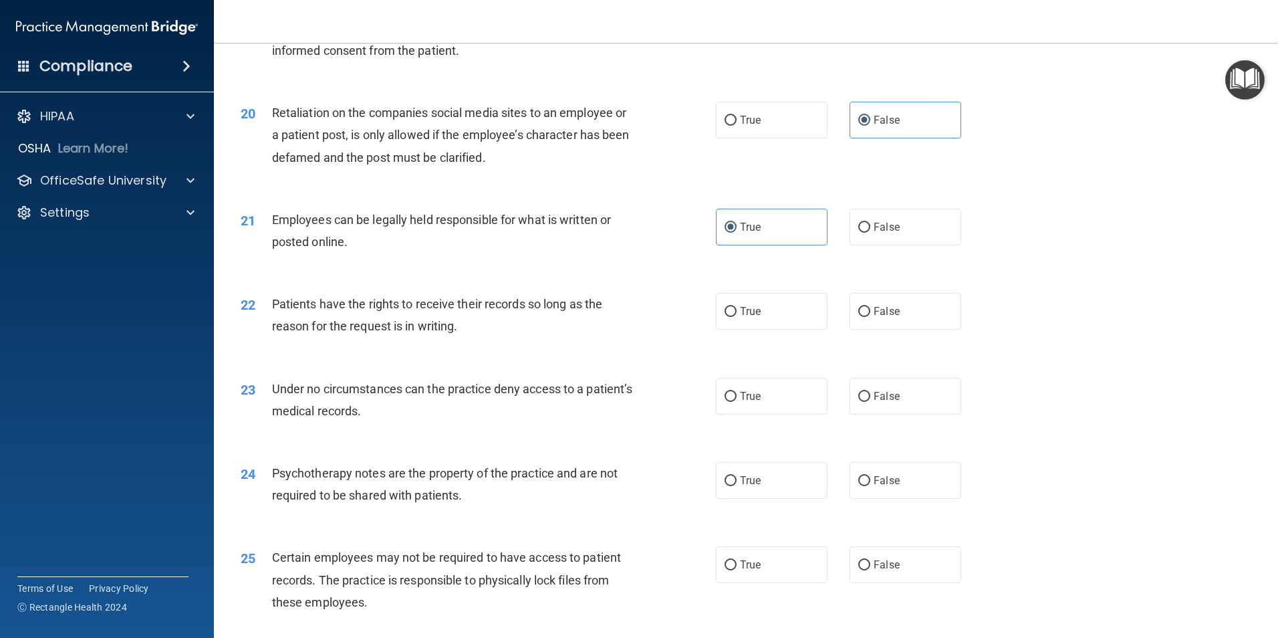
scroll to position [2139, 0]
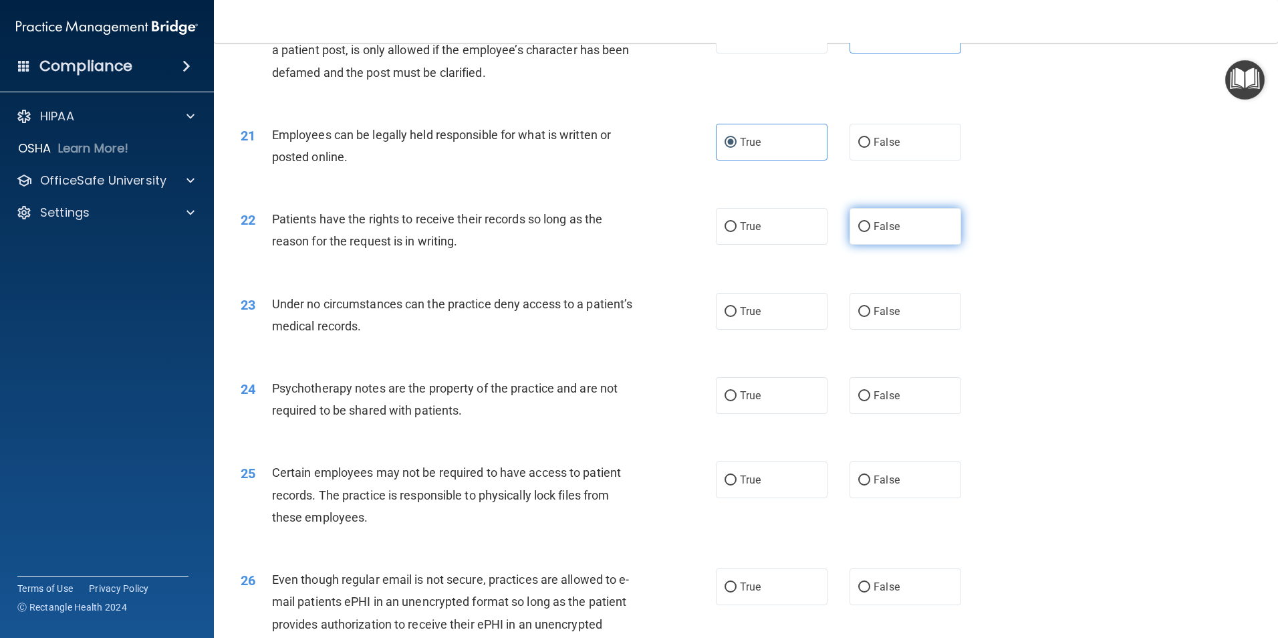
click at [918, 245] on label "False" at bounding box center [906, 226] width 112 height 37
click at [870, 232] on input "False" at bounding box center [864, 227] width 12 height 10
radio input "true"
click at [761, 245] on label "True" at bounding box center [772, 226] width 112 height 37
click at [737, 232] on input "True" at bounding box center [731, 227] width 12 height 10
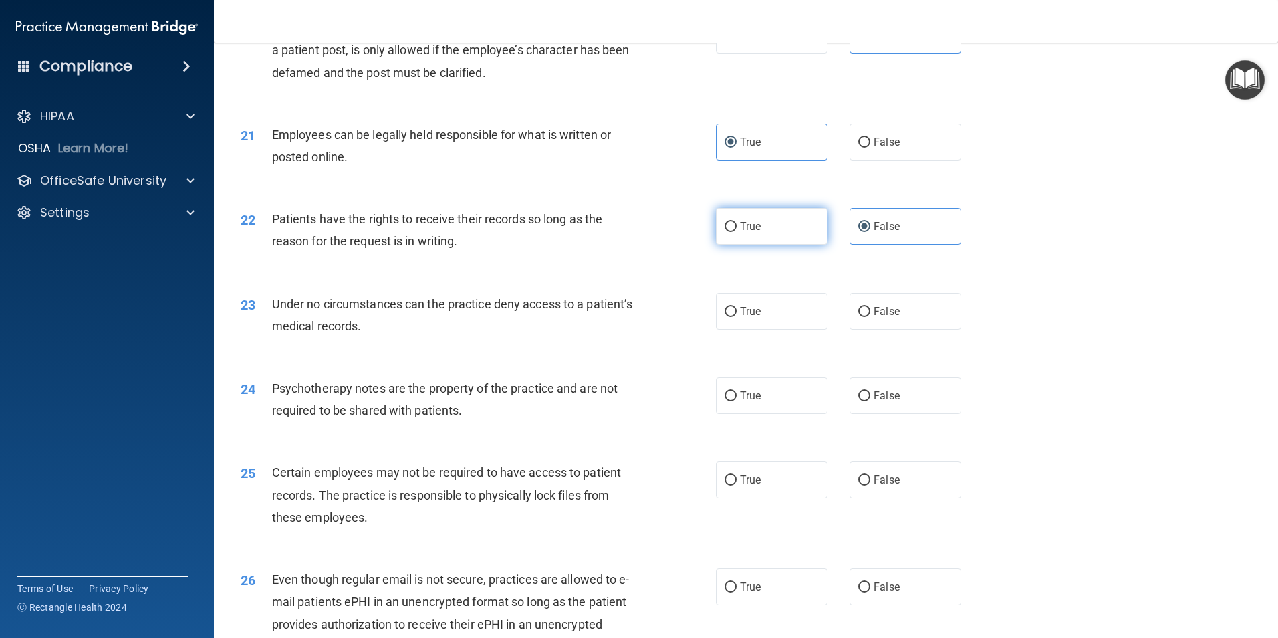
radio input "true"
radio input "false"
click at [513, 337] on div "Under no circumstances can the practice deny access to a patient’s medical reco…" at bounding box center [458, 315] width 372 height 44
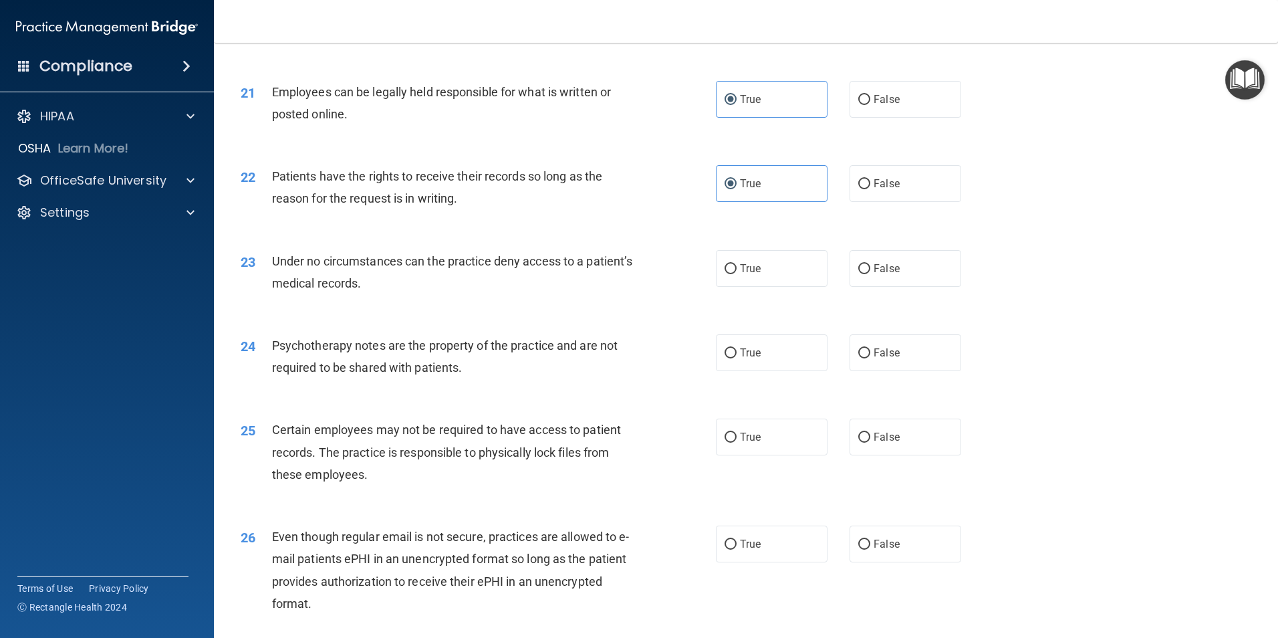
scroll to position [2206, 0]
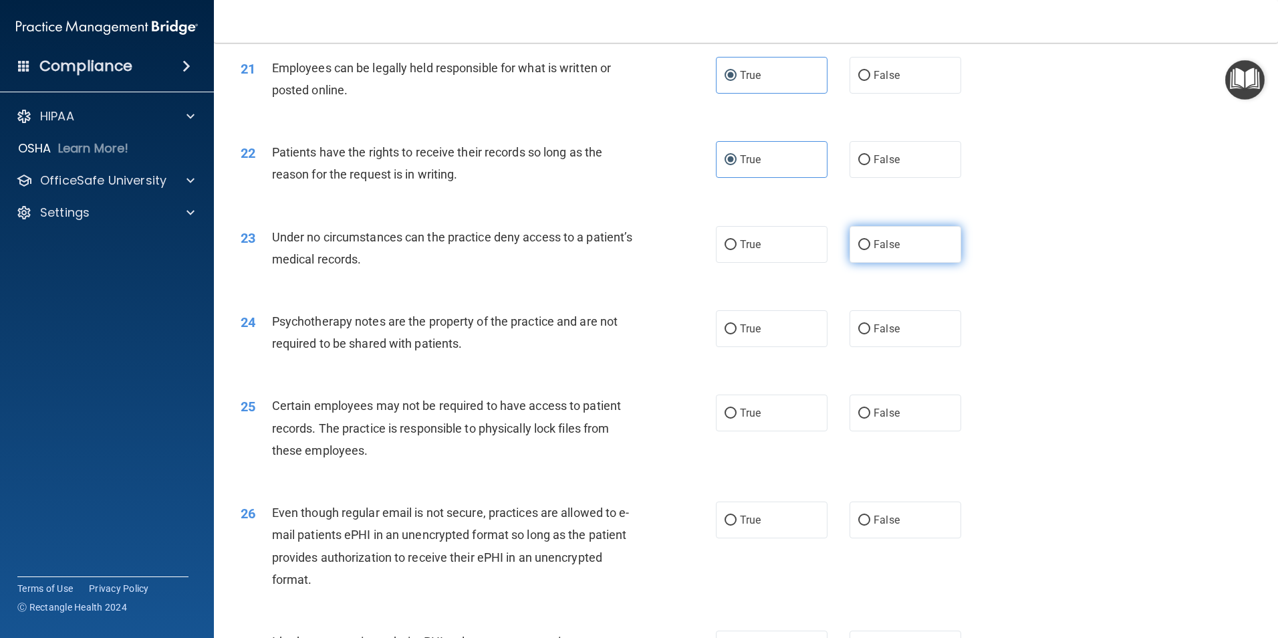
click at [859, 263] on label "False" at bounding box center [906, 244] width 112 height 37
click at [859, 250] on input "False" at bounding box center [864, 245] width 12 height 10
radio input "true"
click at [558, 354] on div "Psychotherapy notes are the property of the practice and are not required to be…" at bounding box center [458, 332] width 372 height 44
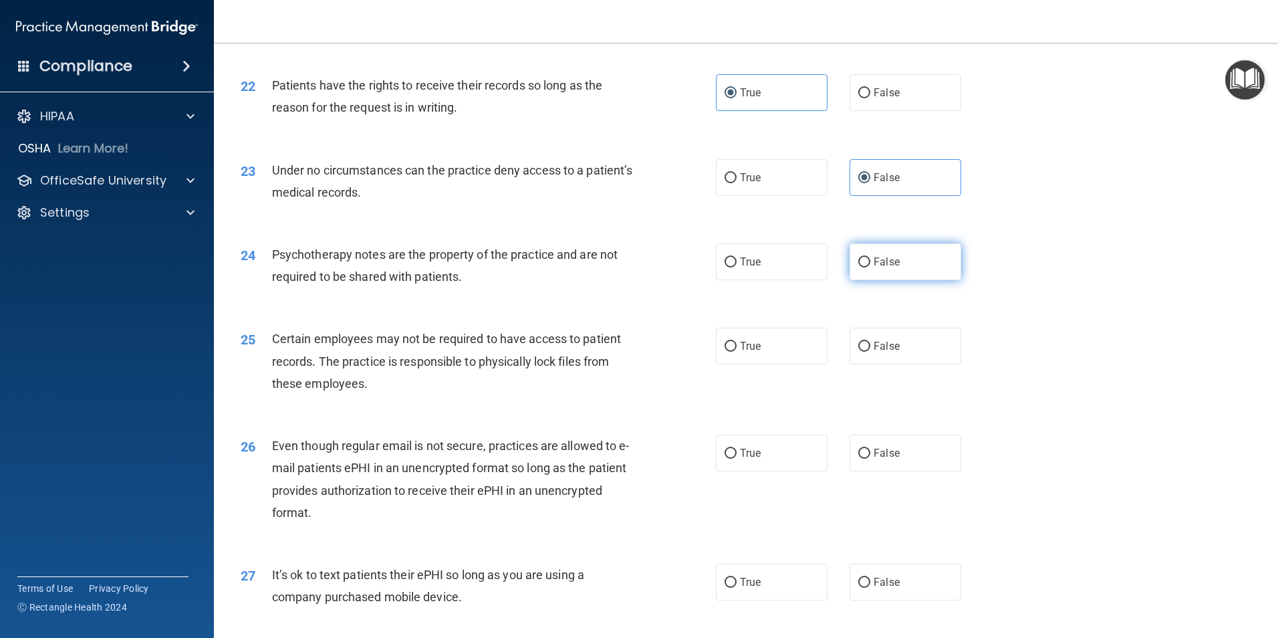
click at [875, 268] on span "False" at bounding box center [887, 261] width 26 height 13
click at [870, 267] on input "False" at bounding box center [864, 262] width 12 height 10
radio input "true"
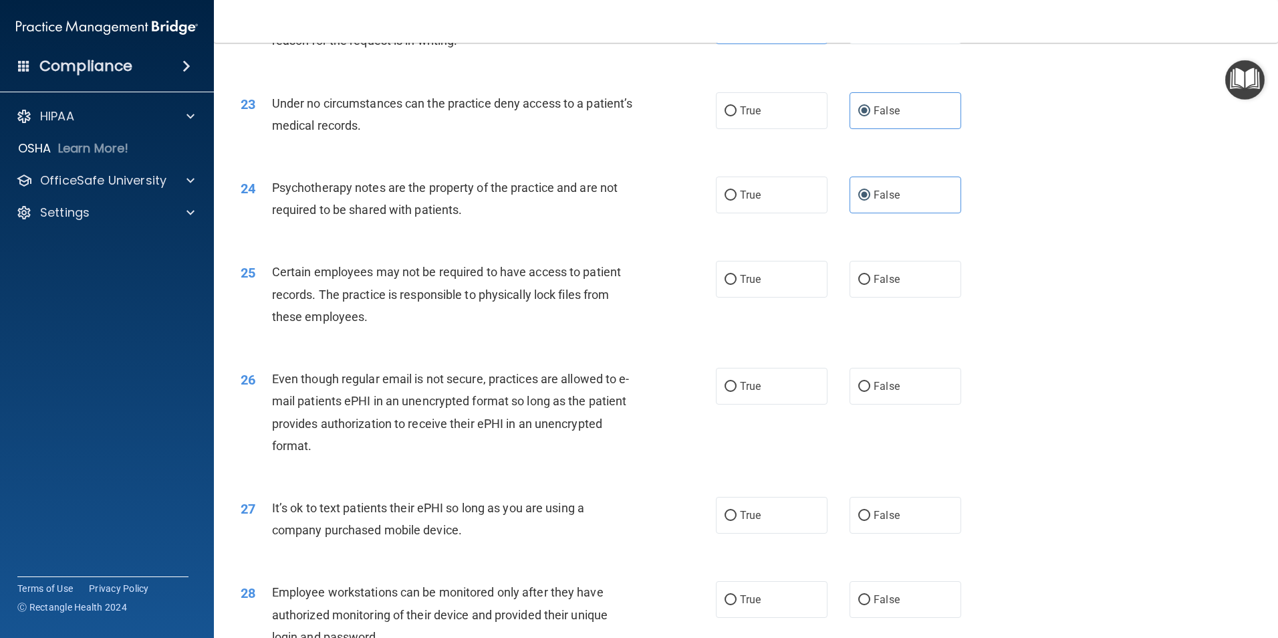
scroll to position [2406, 0]
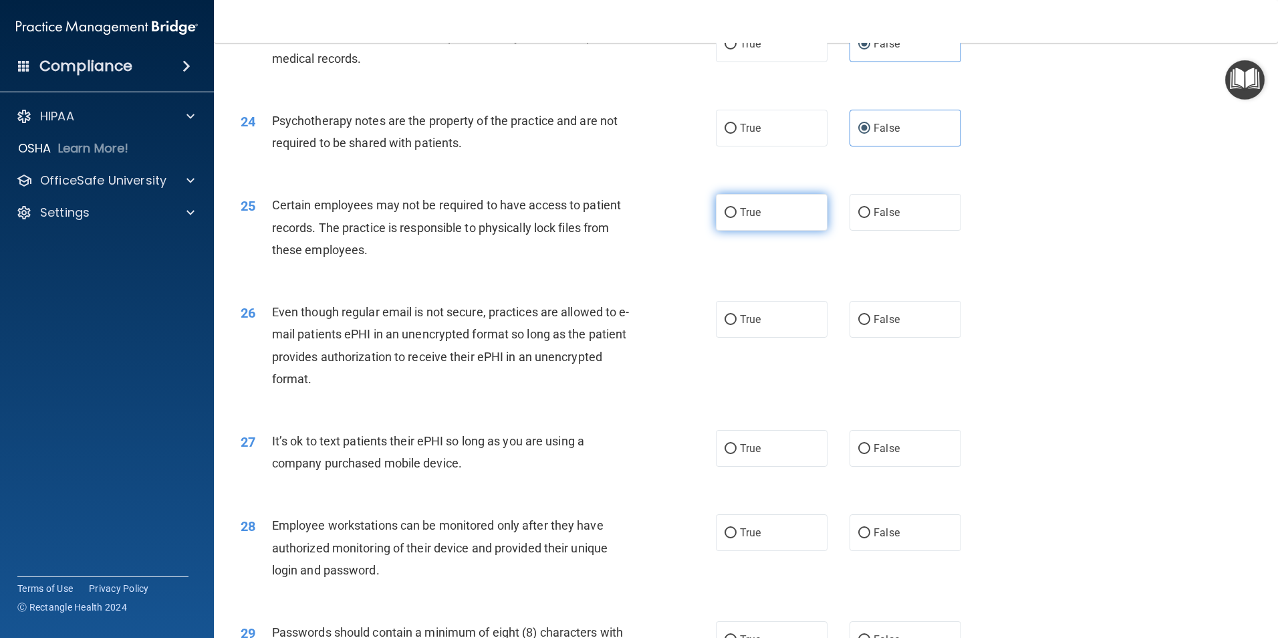
click at [769, 231] on label "True" at bounding box center [772, 212] width 112 height 37
click at [737, 218] on input "True" at bounding box center [731, 213] width 12 height 10
radio input "true"
click at [540, 367] on div "Even though regular email is not secure, practices are allowed to e-mail patien…" at bounding box center [458, 345] width 372 height 89
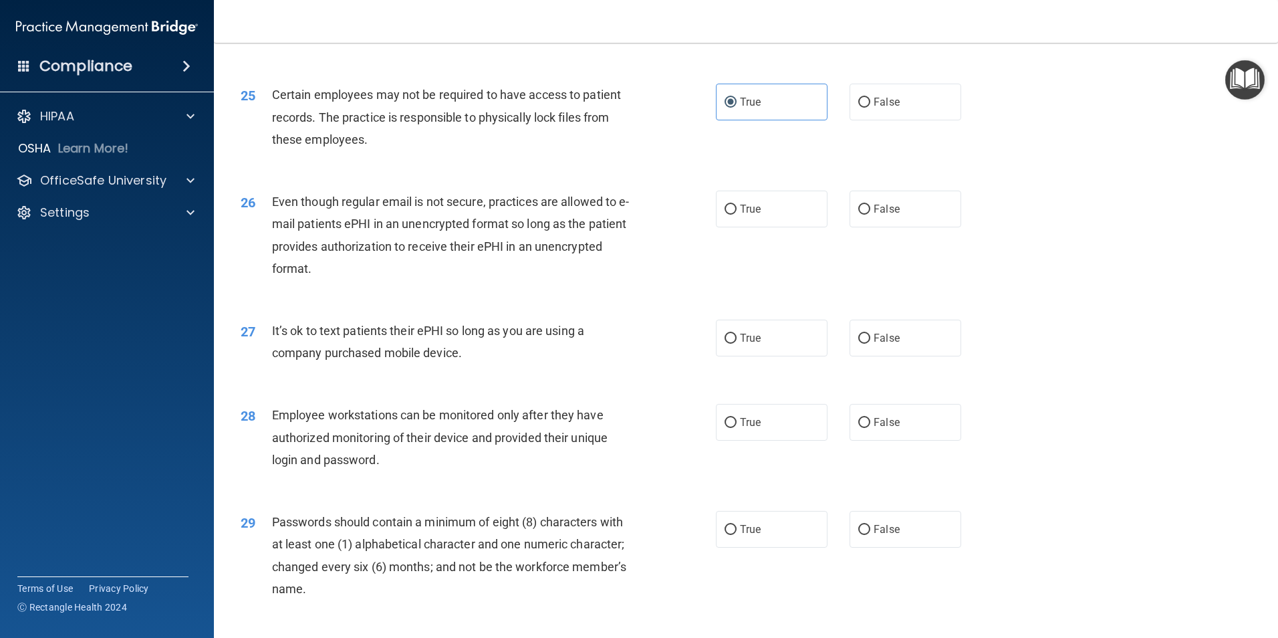
scroll to position [2540, 0]
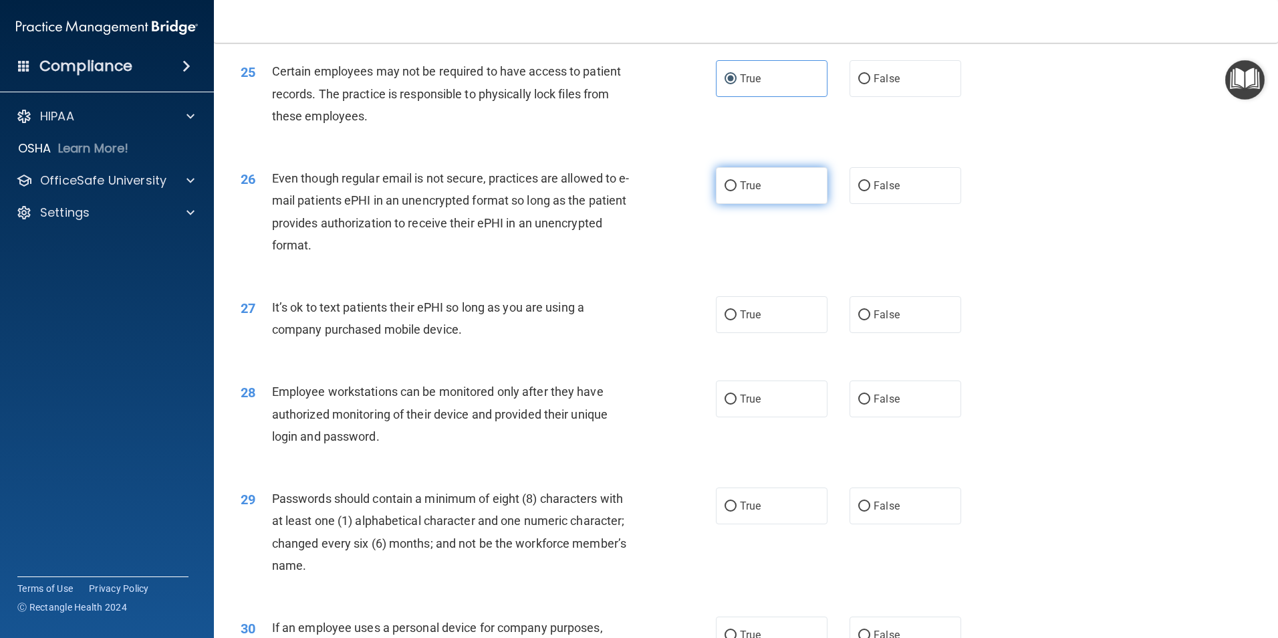
click at [748, 192] on span "True" at bounding box center [750, 185] width 21 height 13
click at [737, 191] on input "True" at bounding box center [731, 186] width 12 height 10
radio input "true"
click at [488, 337] on div "It’s ok to text patients their ePHI so long as you are using a company purchase…" at bounding box center [458, 318] width 372 height 44
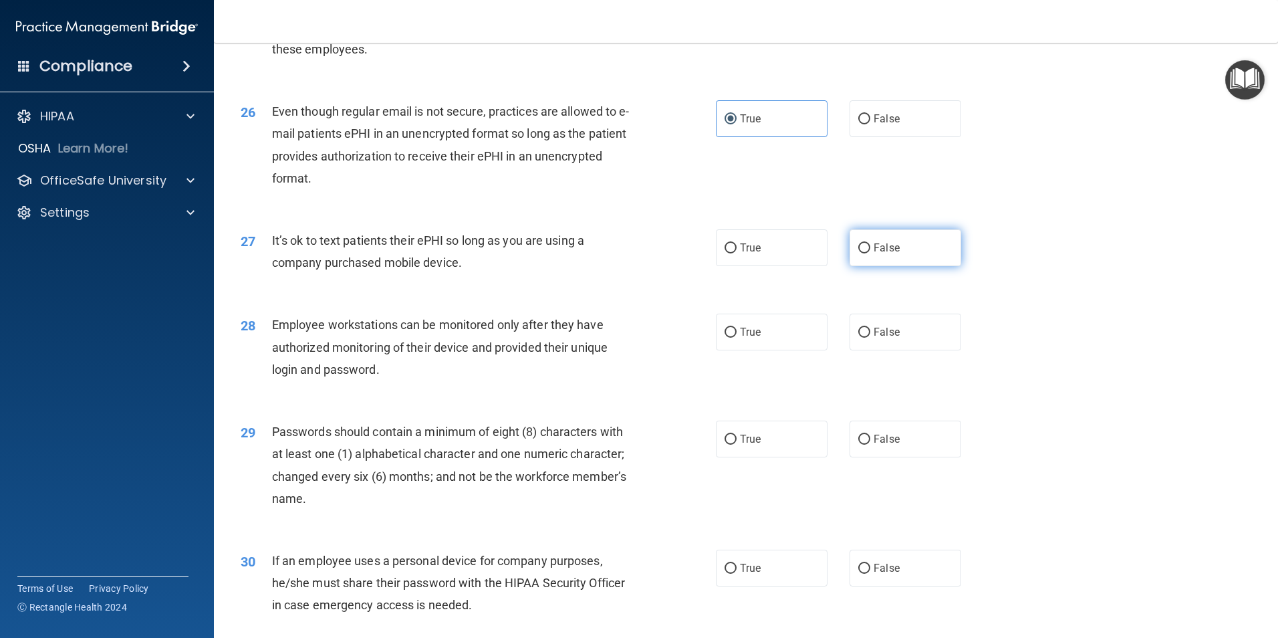
click at [889, 254] on span "False" at bounding box center [887, 247] width 26 height 13
click at [870, 253] on input "False" at bounding box center [864, 248] width 12 height 10
radio input "true"
click at [524, 370] on span "Employee workstations can be monitored only after they have authorized monitori…" at bounding box center [440, 347] width 336 height 58
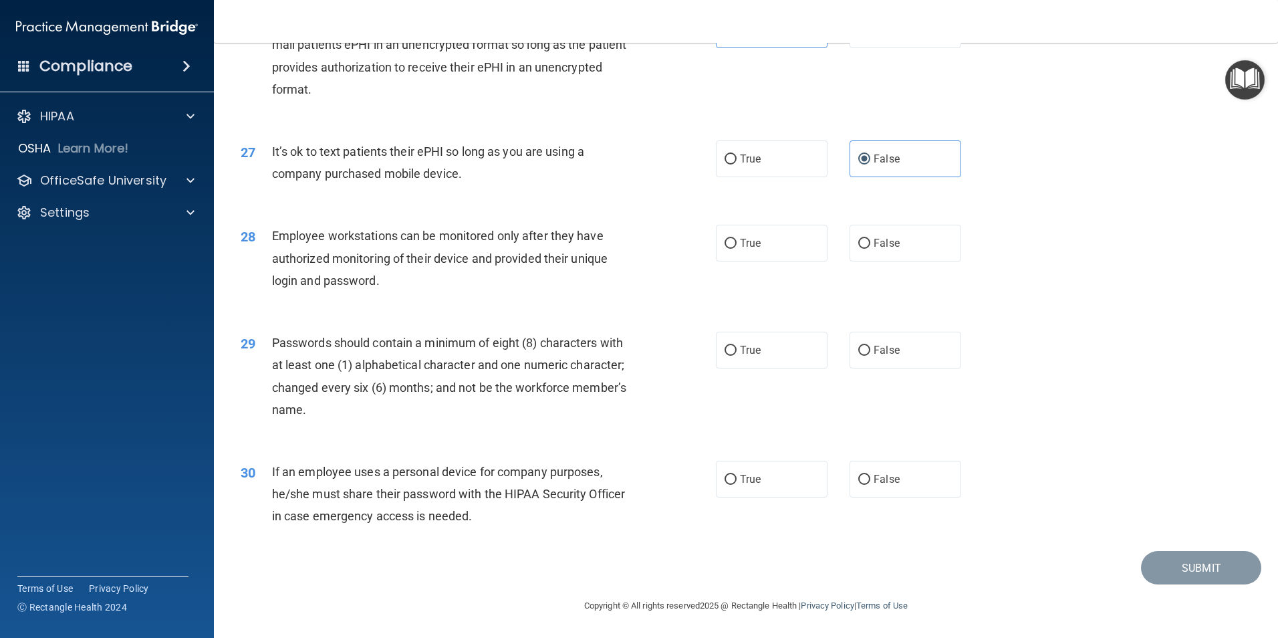
scroll to position [2718, 0]
click at [866, 235] on label "False" at bounding box center [906, 243] width 112 height 37
click at [866, 239] on input "False" at bounding box center [864, 244] width 12 height 10
radio input "true"
click at [532, 374] on div "Passwords should contain a minimum of eight (8) characters with at least one (1…" at bounding box center [458, 376] width 372 height 89
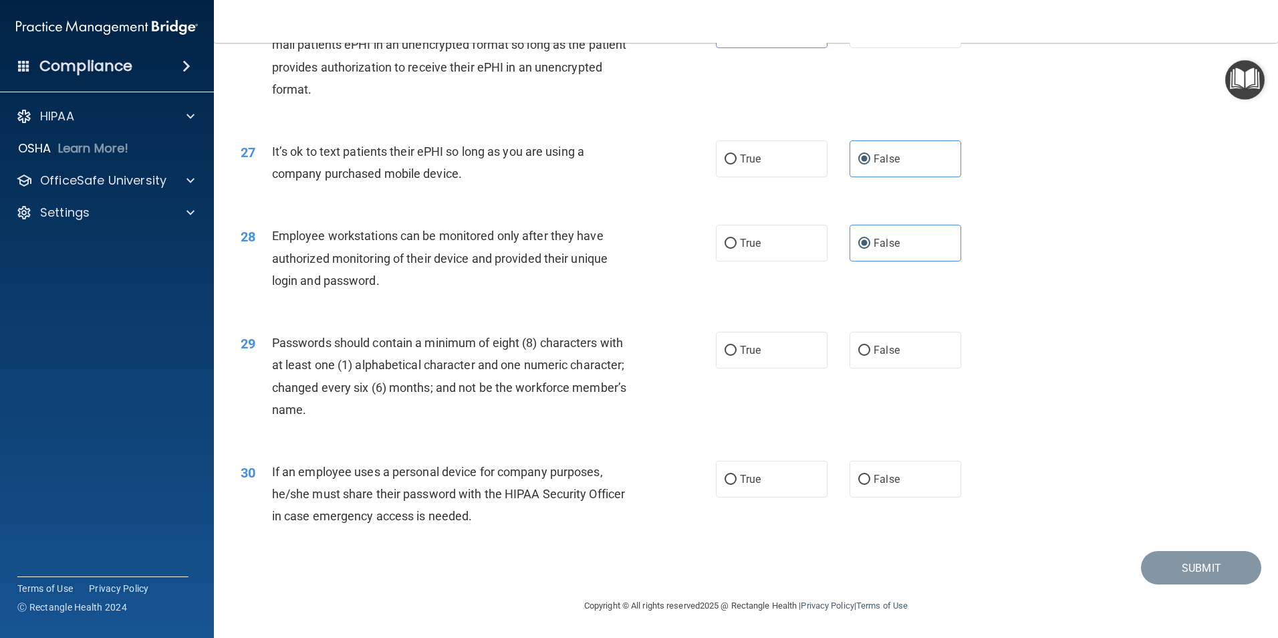
drag, startPoint x: 535, startPoint y: 381, endPoint x: 478, endPoint y: 394, distance: 58.2
click at [479, 394] on span "Passwords should contain a minimum of eight (8) characters with at least one (1…" at bounding box center [449, 376] width 354 height 81
click at [779, 344] on label "True" at bounding box center [772, 350] width 112 height 37
click at [737, 346] on input "True" at bounding box center [731, 351] width 12 height 10
radio input "true"
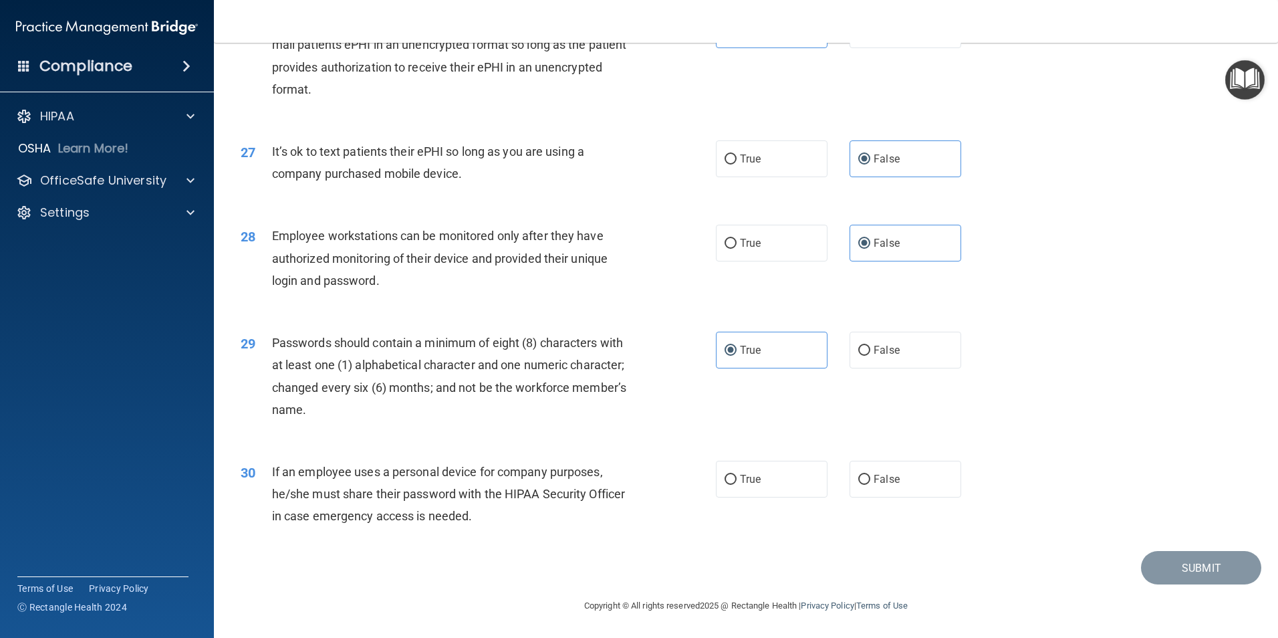
click at [562, 489] on span "If an employee uses a personal device for company purposes, he/she must share t…" at bounding box center [448, 494] width 353 height 58
drag, startPoint x: 894, startPoint y: 475, endPoint x: 949, endPoint y: 477, distance: 54.8
click at [896, 475] on label "False" at bounding box center [906, 479] width 112 height 37
click at [870, 475] on input "False" at bounding box center [864, 480] width 12 height 10
radio input "true"
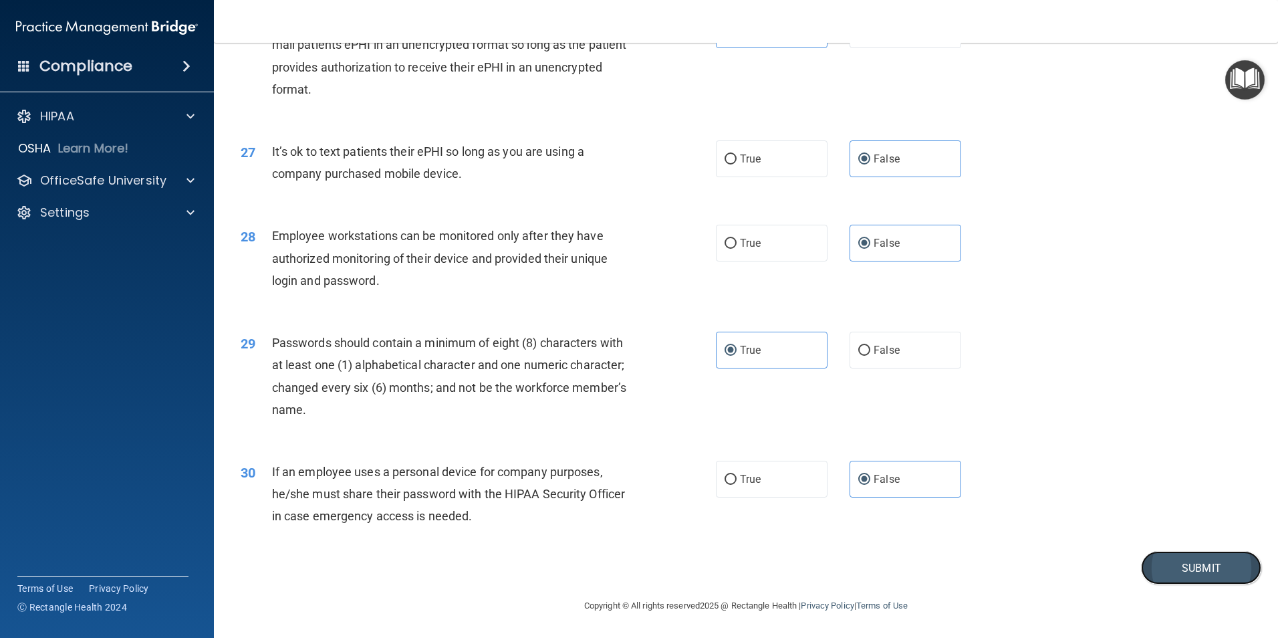
click at [1207, 563] on button "Submit" at bounding box center [1201, 568] width 120 height 34
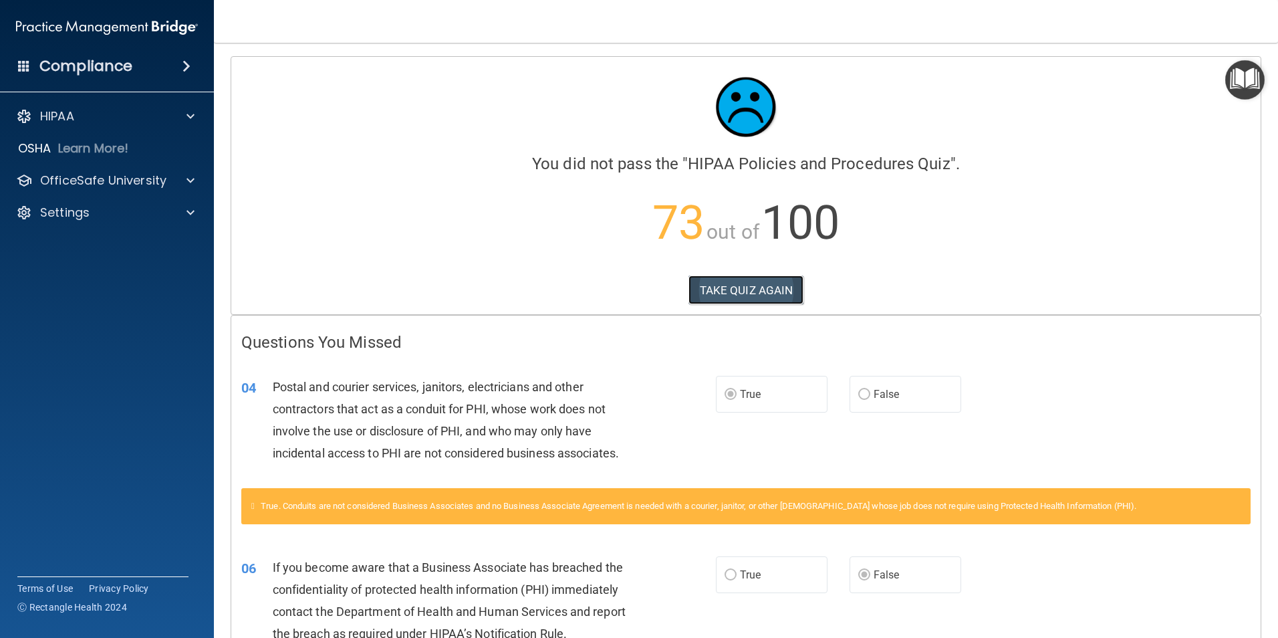
click at [733, 282] on button "TAKE QUIZ AGAIN" at bounding box center [747, 289] width 116 height 29
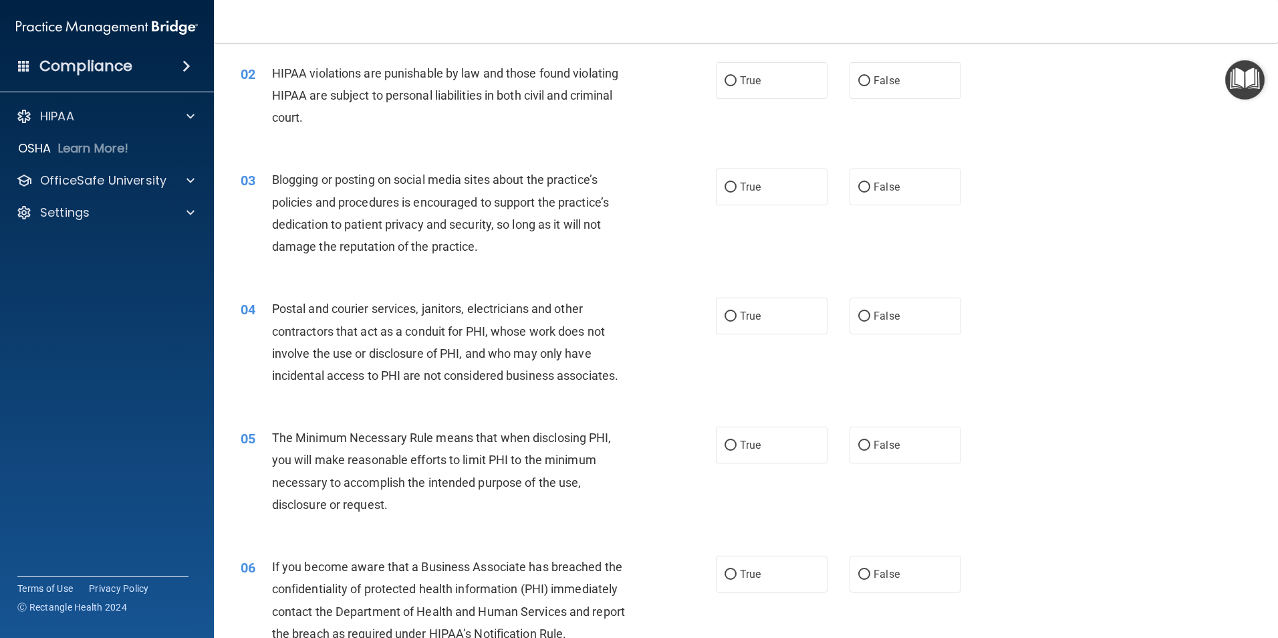
scroll to position [134, 0]
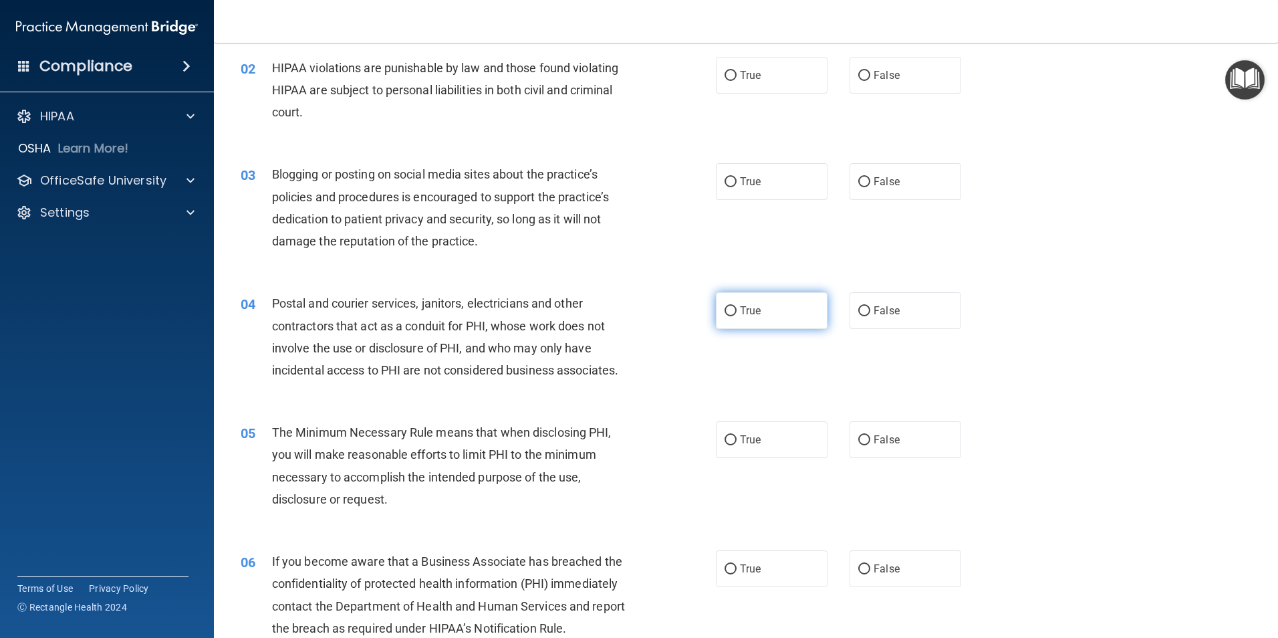
click at [759, 324] on label "True" at bounding box center [772, 310] width 112 height 37
click at [737, 316] on input "True" at bounding box center [731, 311] width 12 height 10
radio input "true"
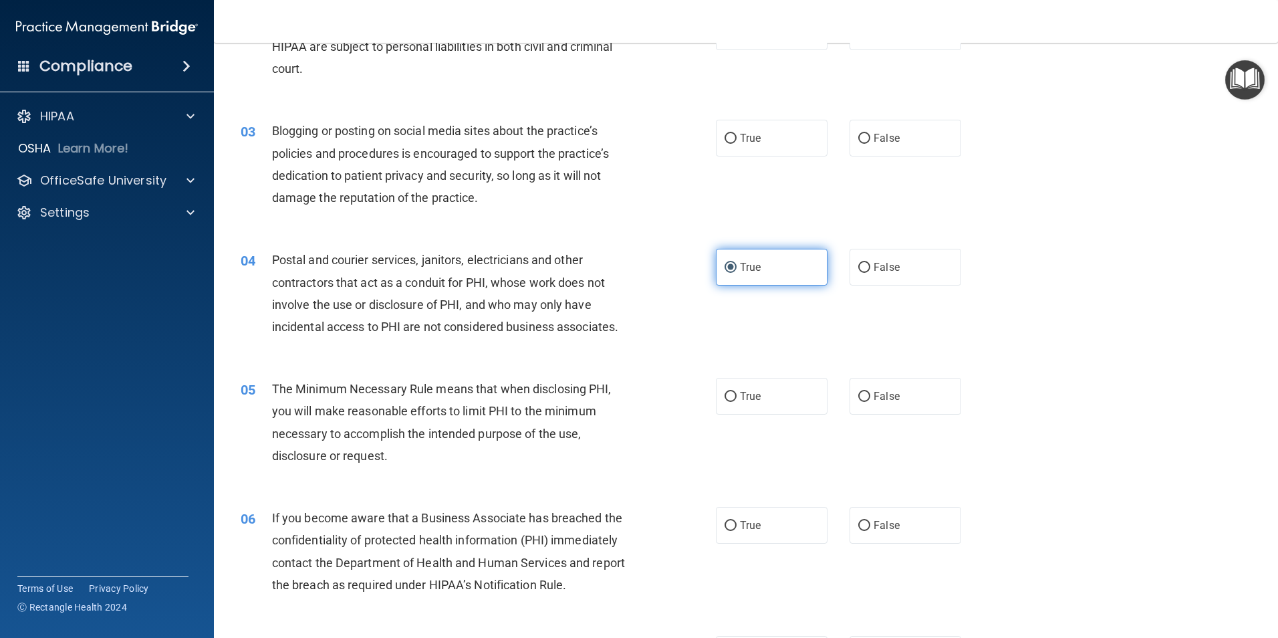
scroll to position [201, 0]
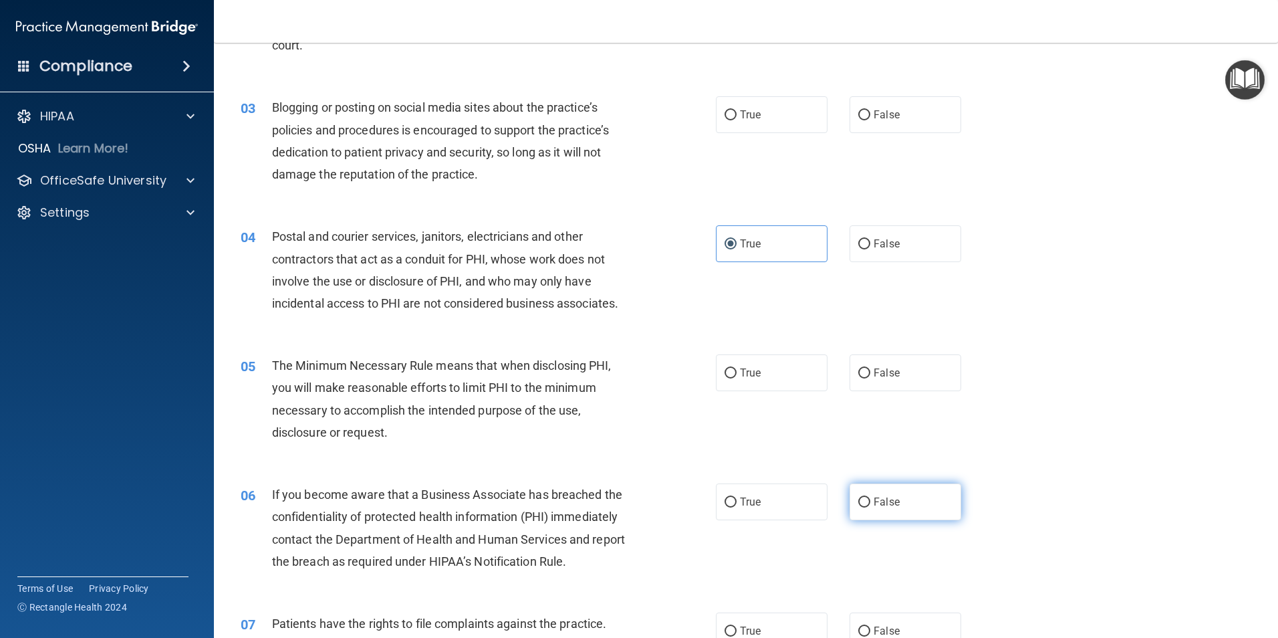
click at [868, 516] on label "False" at bounding box center [906, 501] width 112 height 37
click at [868, 507] on input "False" at bounding box center [864, 502] width 12 height 10
radio input "true"
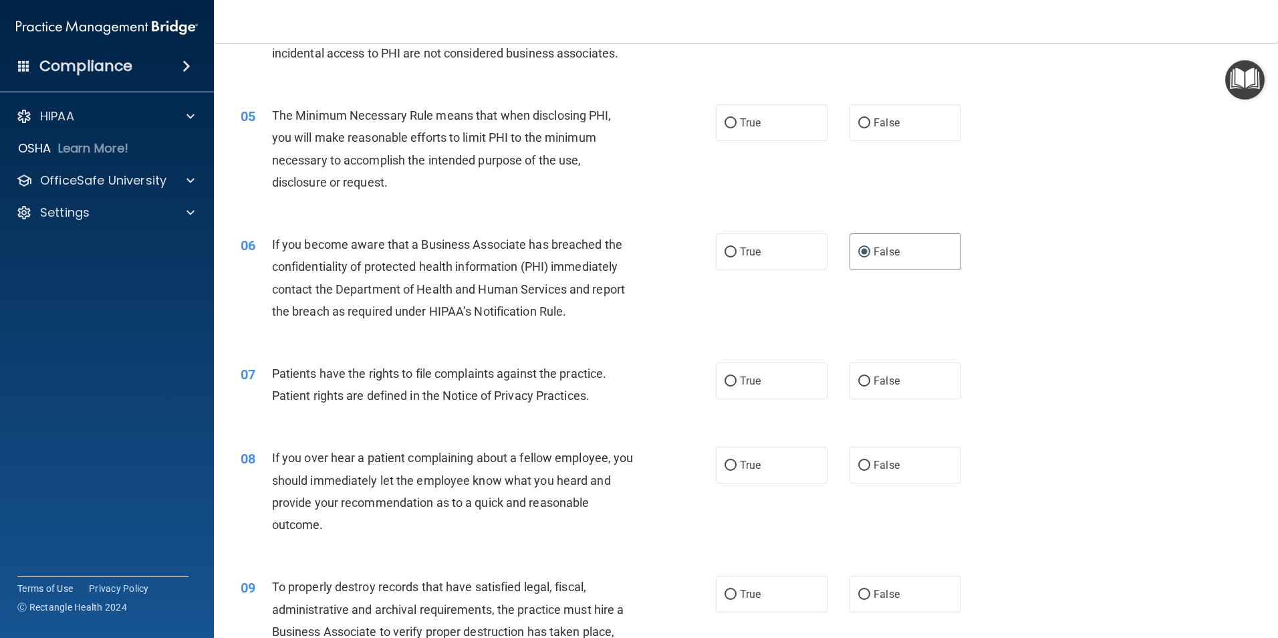
scroll to position [468, 0]
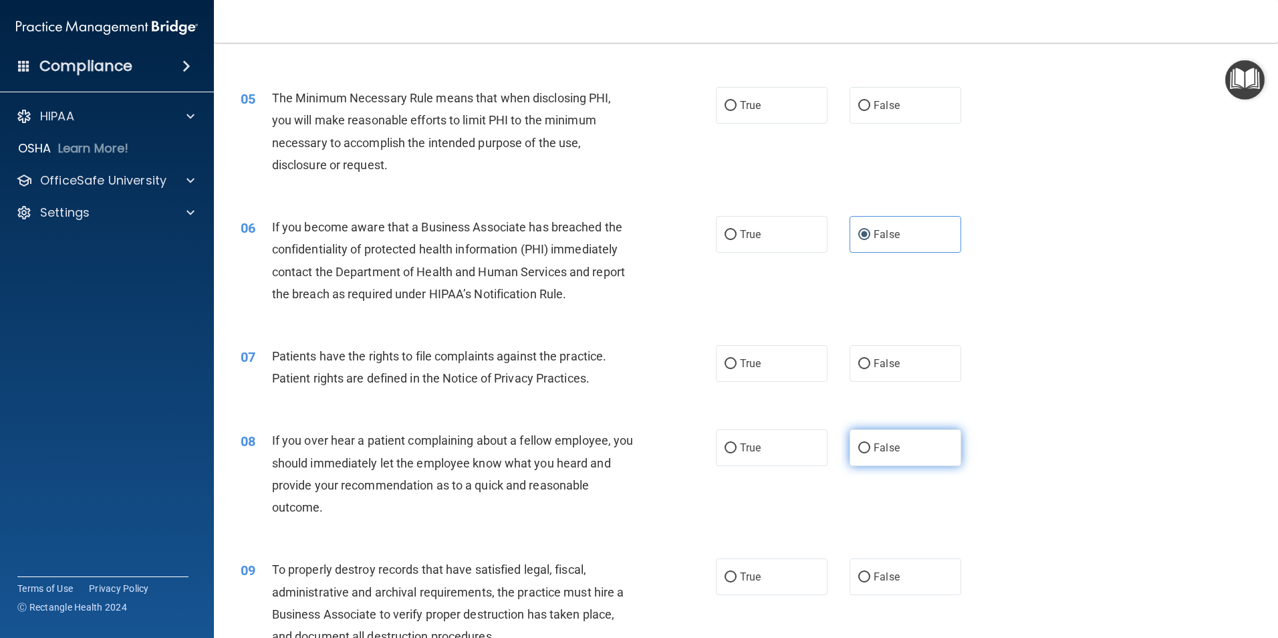
click at [874, 455] on label "False" at bounding box center [906, 447] width 112 height 37
click at [870, 453] on input "False" at bounding box center [864, 448] width 12 height 10
radio input "true"
click at [869, 569] on label "False" at bounding box center [906, 576] width 112 height 37
click at [869, 572] on input "False" at bounding box center [864, 577] width 12 height 10
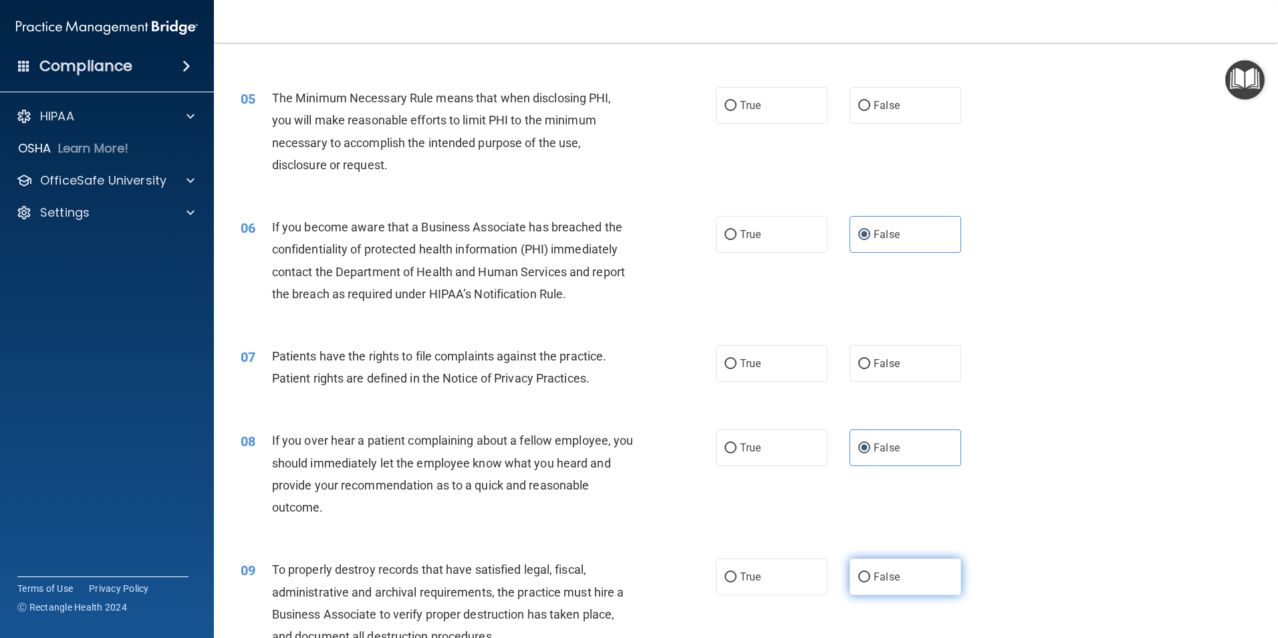
radio input "true"
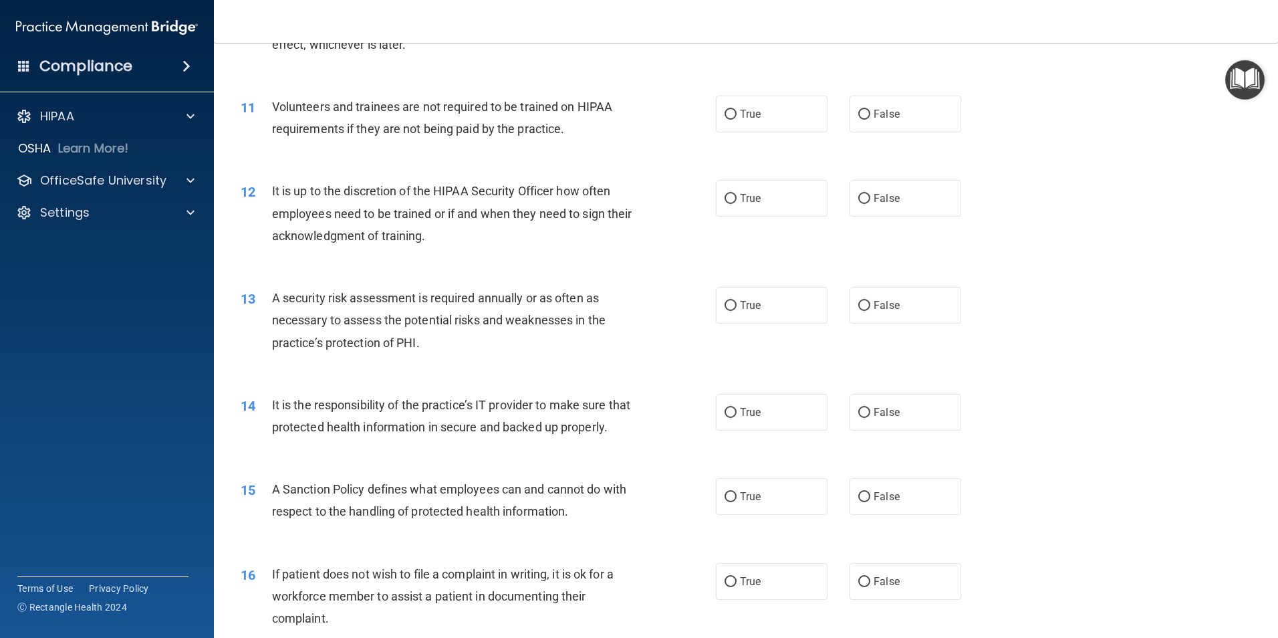
scroll to position [1203, 0]
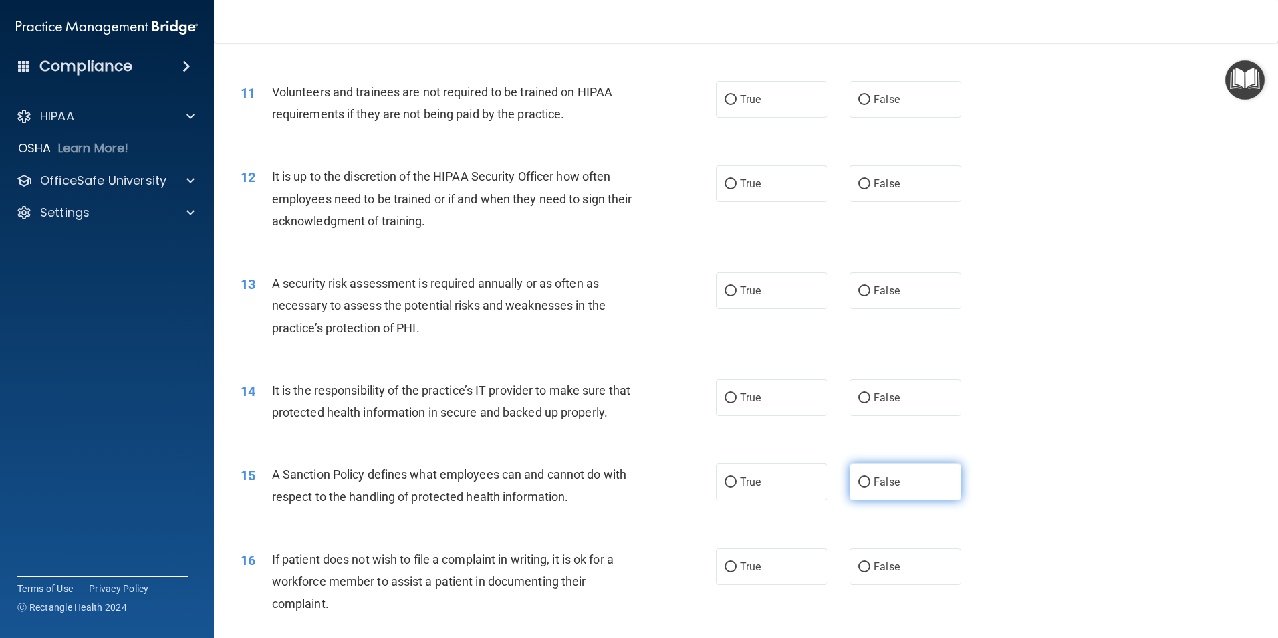
click at [882, 488] on span "False" at bounding box center [887, 481] width 26 height 13
click at [870, 487] on input "False" at bounding box center [864, 482] width 12 height 10
radio input "true"
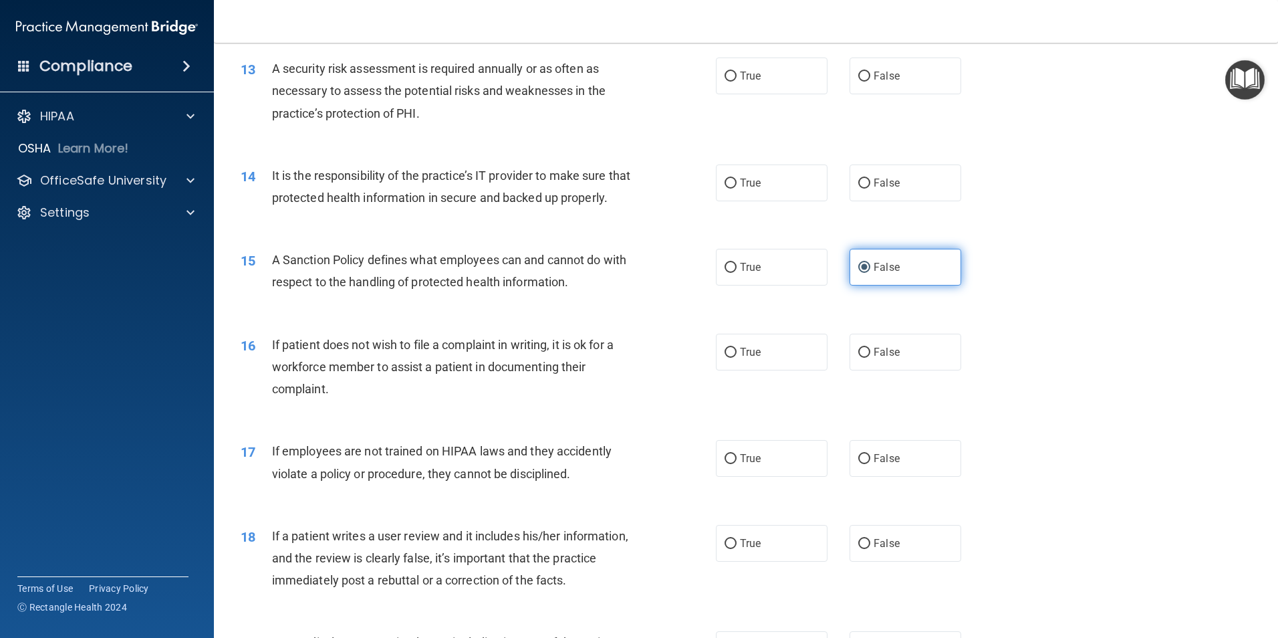
scroll to position [1471, 0]
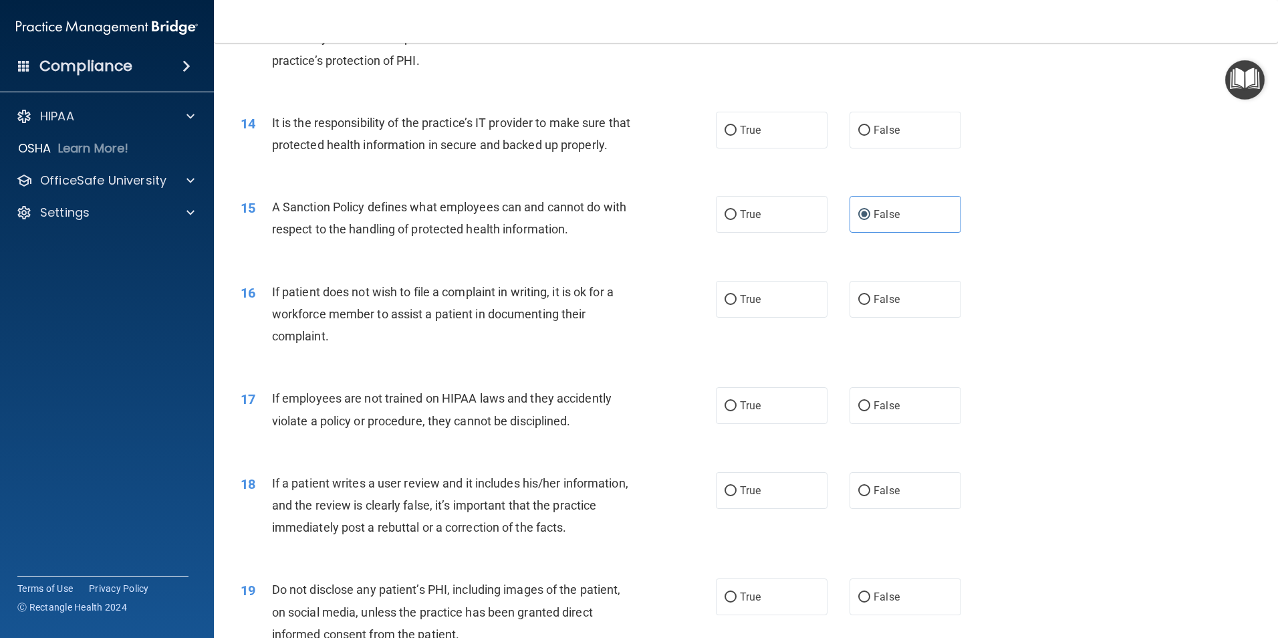
click at [888, 531] on div "18 If a patient writes a user review and it includes his/her information, and t…" at bounding box center [746, 508] width 1031 height 107
click at [892, 509] on label "False" at bounding box center [906, 490] width 112 height 37
click at [870, 496] on input "False" at bounding box center [864, 491] width 12 height 10
radio input "true"
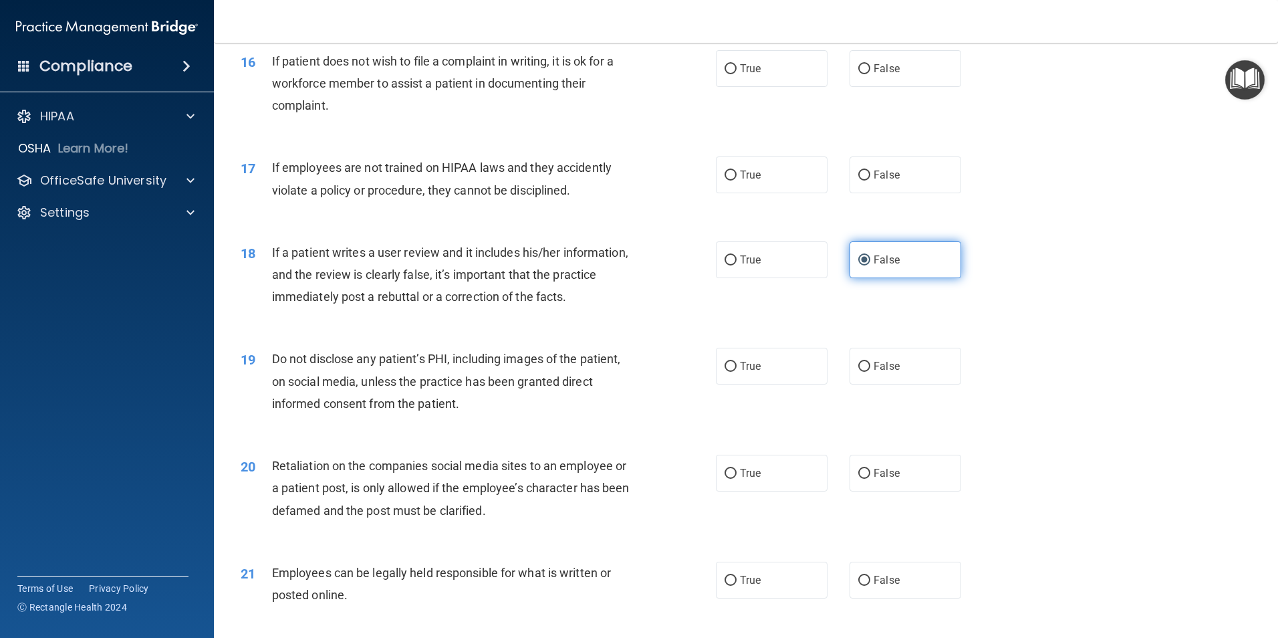
scroll to position [1805, 0]
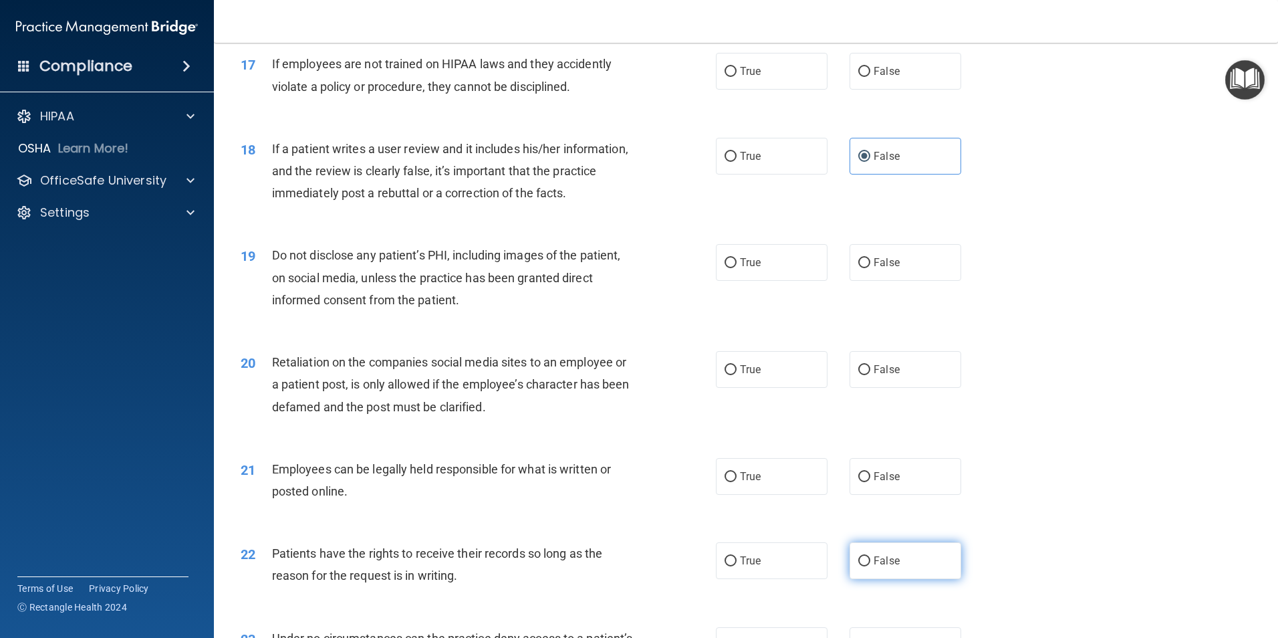
click at [896, 579] on label "False" at bounding box center [906, 560] width 112 height 37
click at [870, 566] on input "False" at bounding box center [864, 561] width 12 height 10
radio input "true"
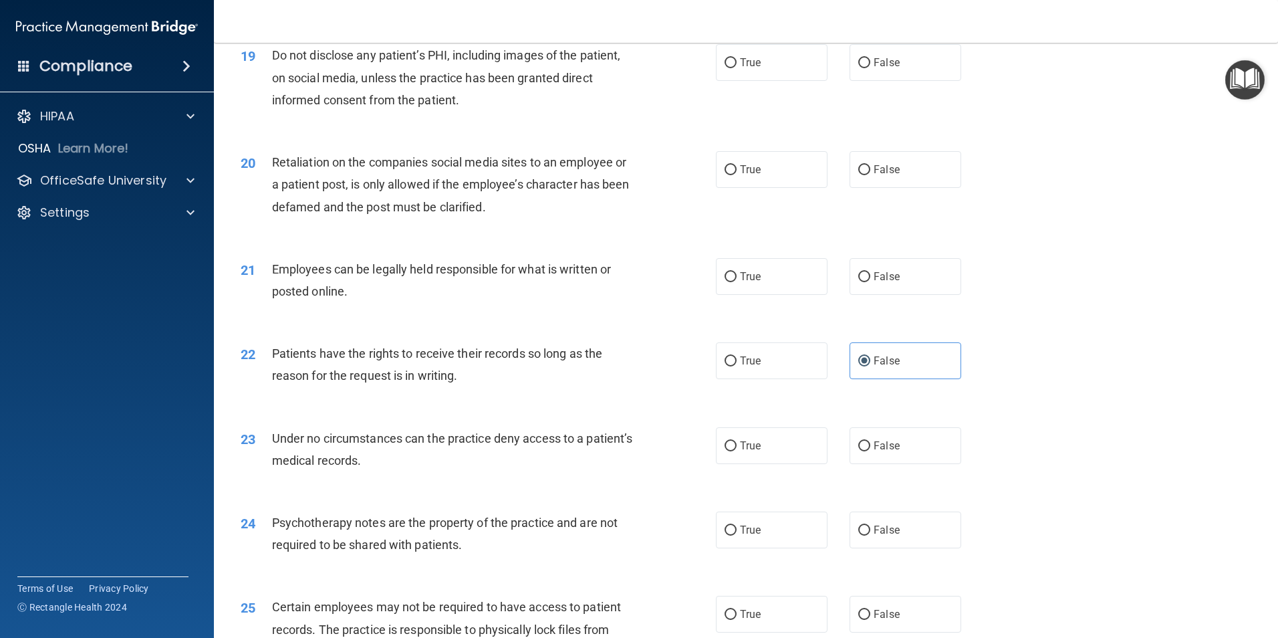
scroll to position [2005, 0]
click at [725, 535] on input "True" at bounding box center [731, 530] width 12 height 10
radio input "true"
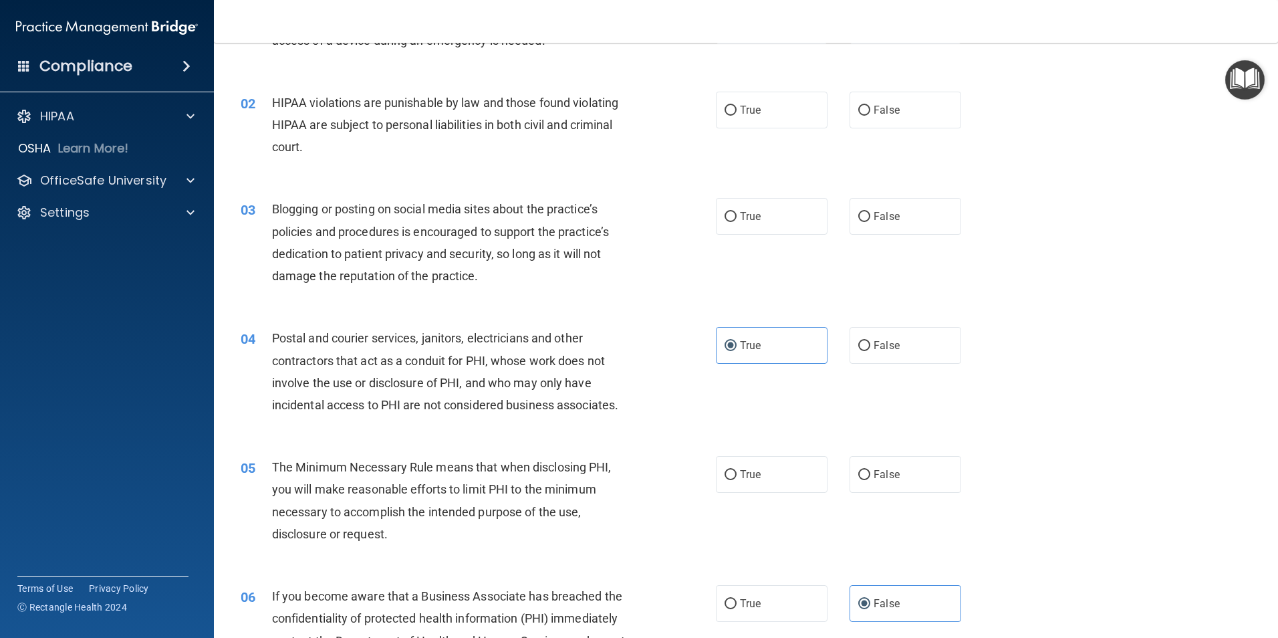
scroll to position [0, 0]
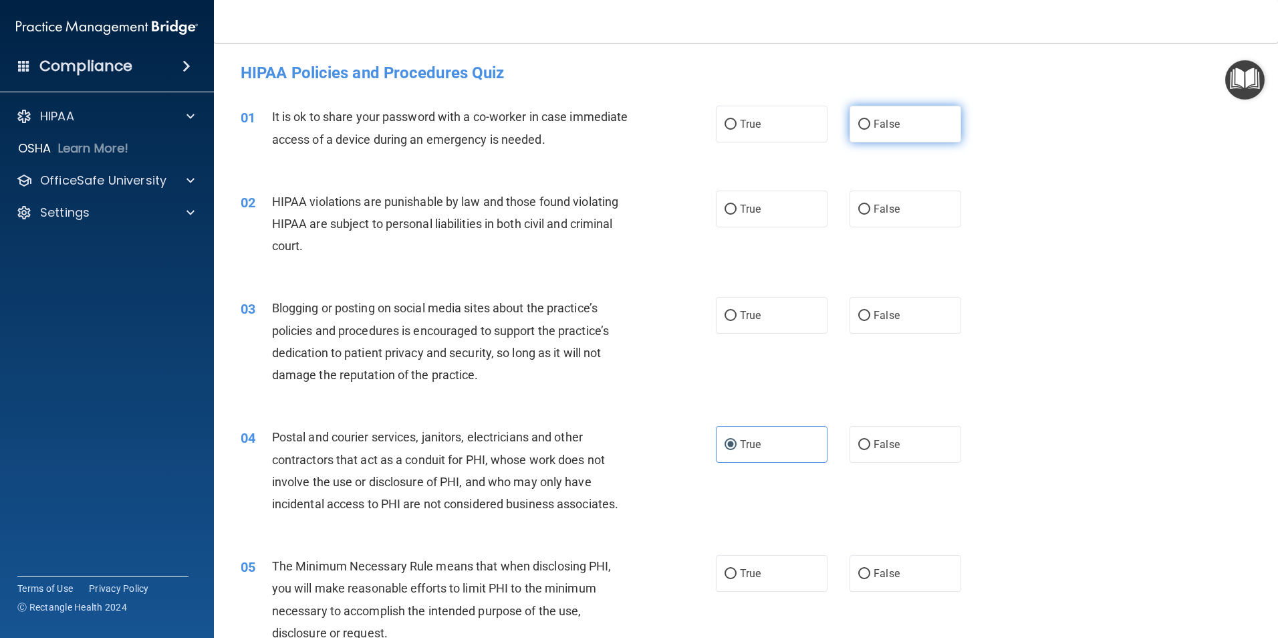
click at [902, 128] on label "False" at bounding box center [906, 124] width 112 height 37
click at [870, 128] on input "False" at bounding box center [864, 125] width 12 height 10
radio input "true"
click at [769, 205] on label "True" at bounding box center [772, 209] width 112 height 37
click at [737, 205] on input "True" at bounding box center [731, 210] width 12 height 10
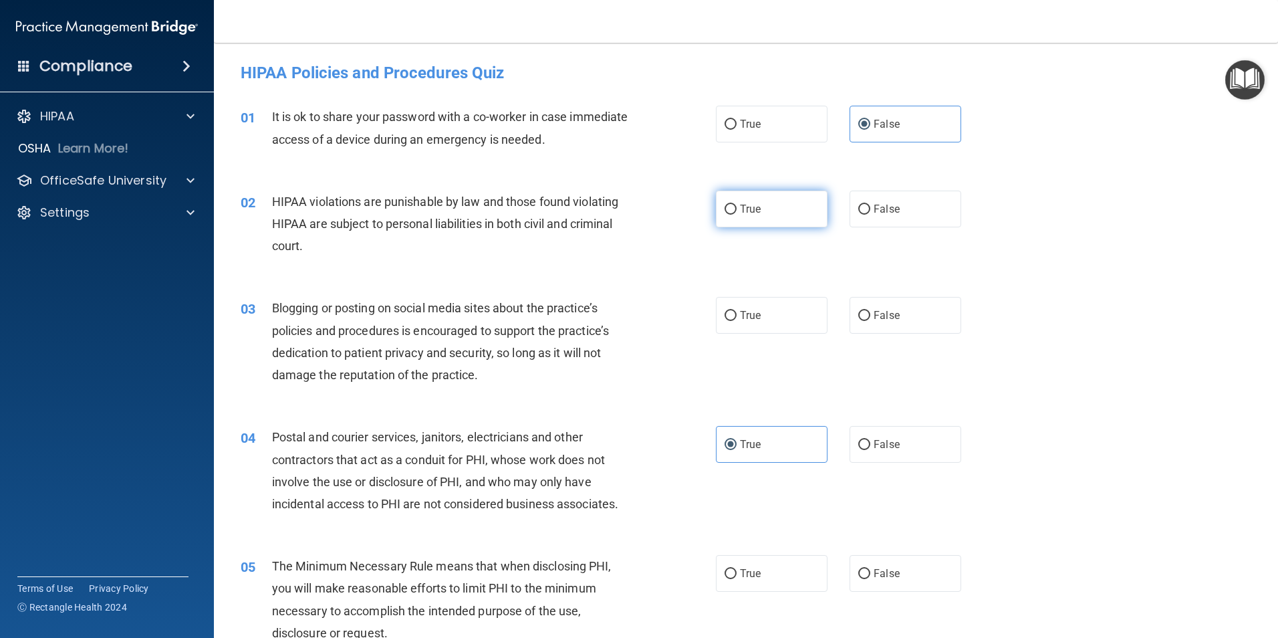
radio input "true"
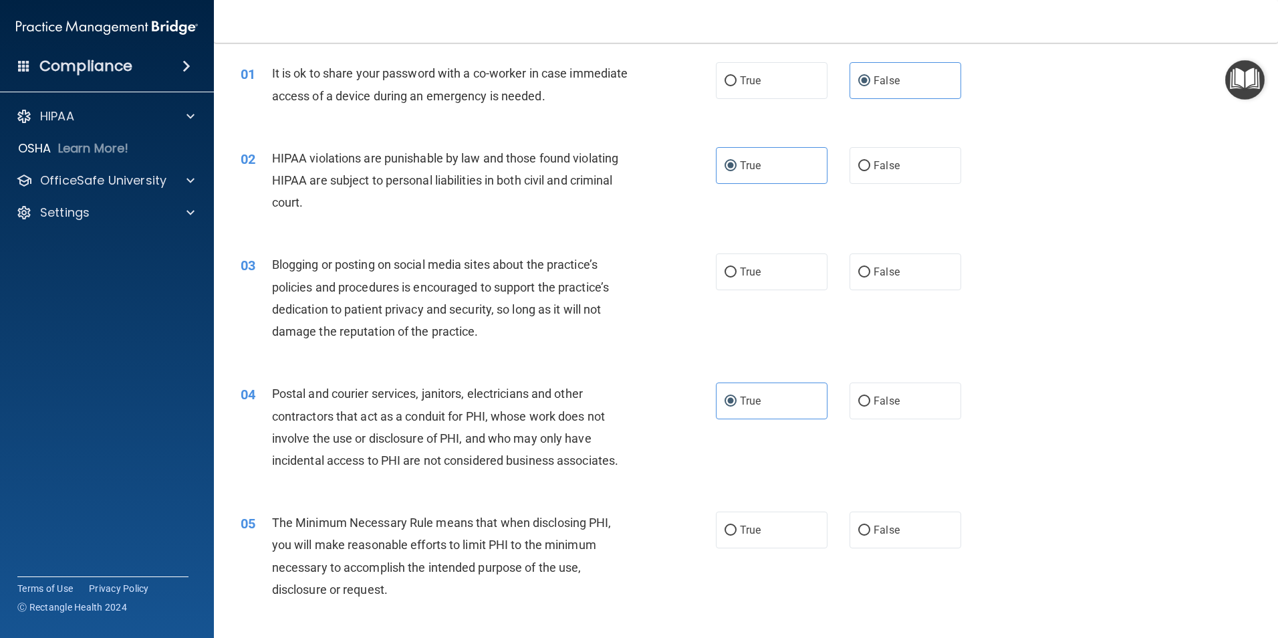
scroll to position [67, 0]
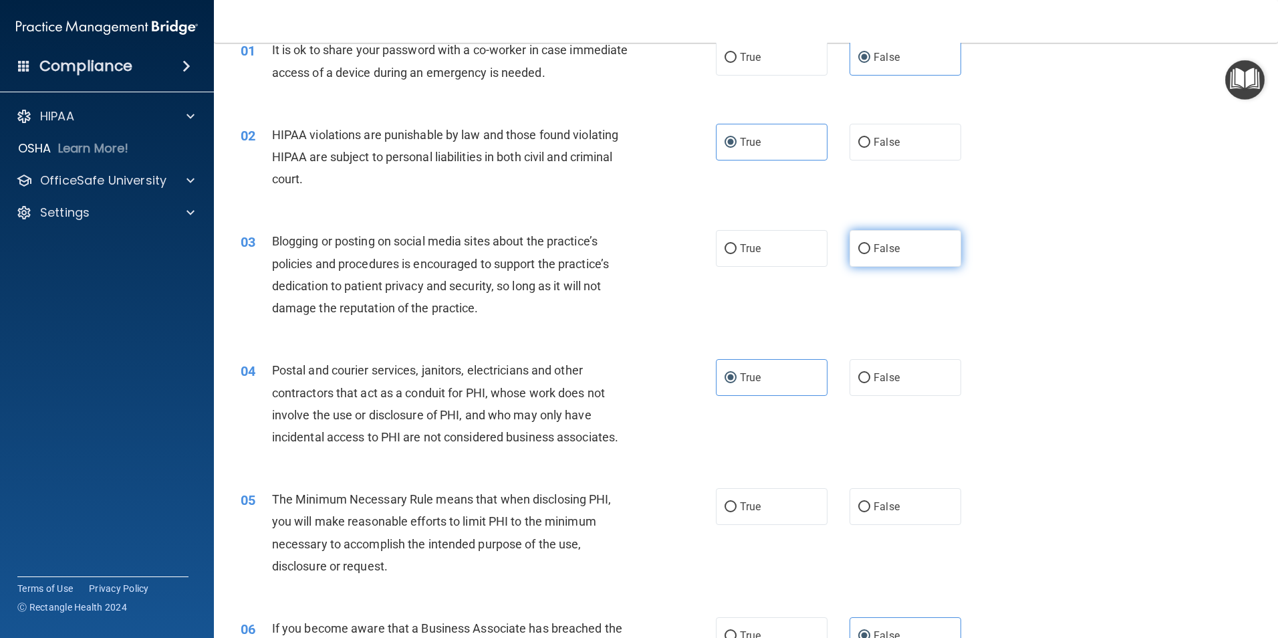
click at [858, 253] on input "False" at bounding box center [864, 249] width 12 height 10
radio input "true"
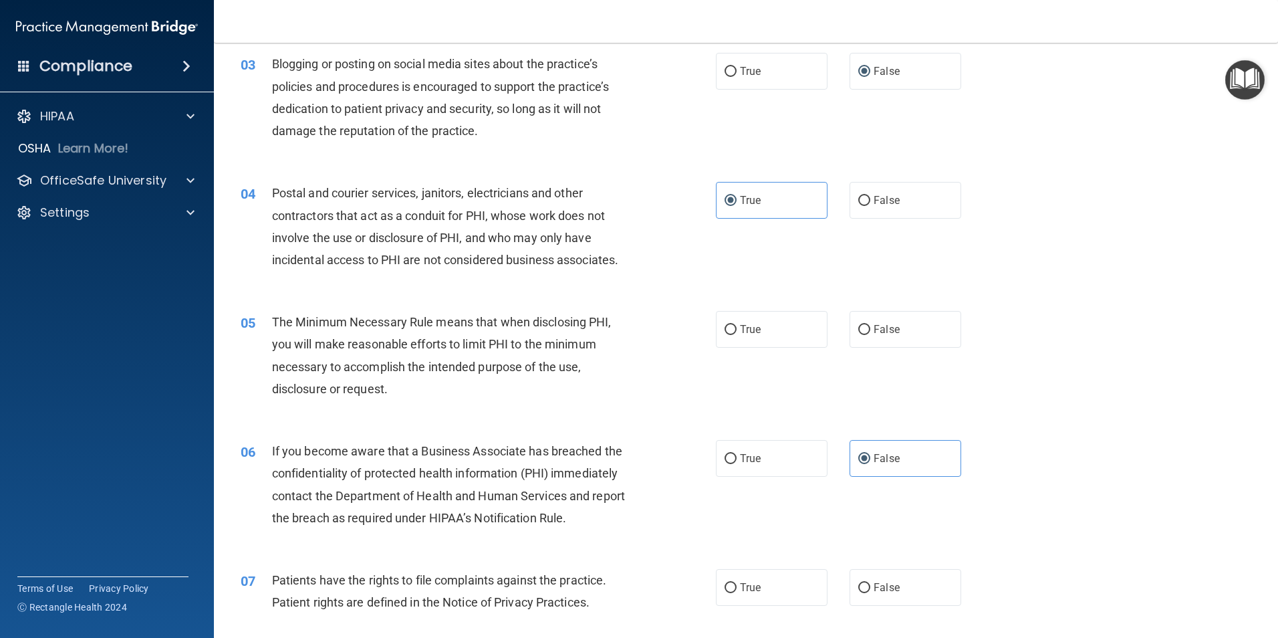
scroll to position [267, 0]
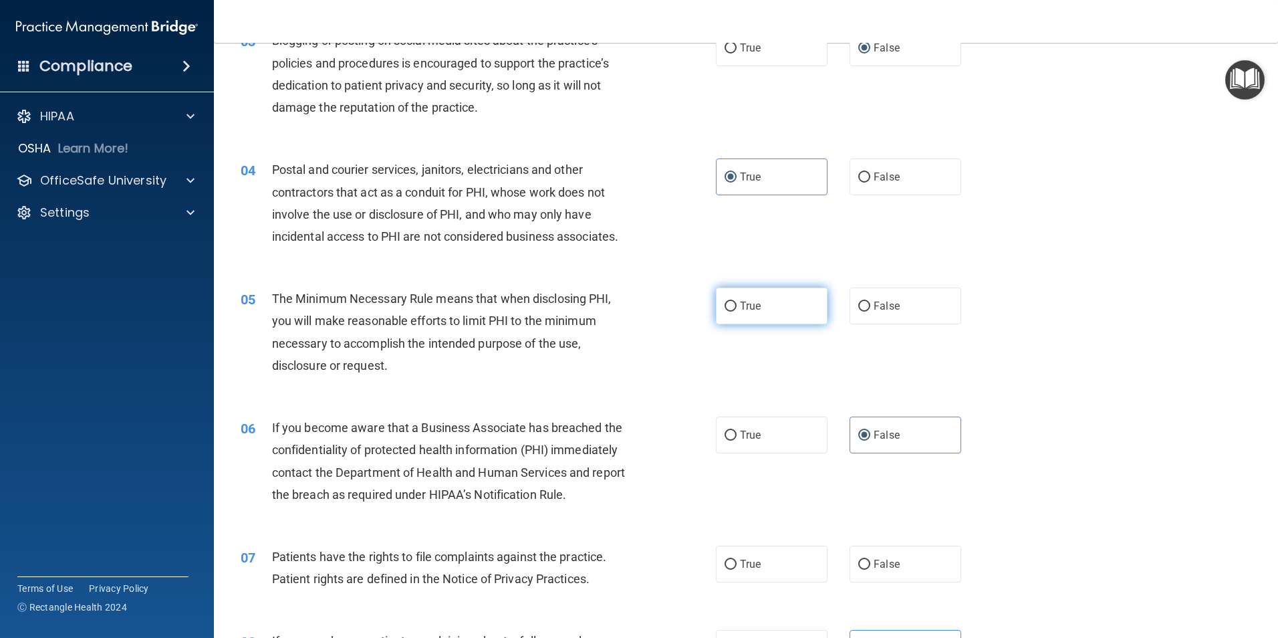
click at [769, 322] on label "True" at bounding box center [772, 305] width 112 height 37
click at [737, 312] on input "True" at bounding box center [731, 306] width 12 height 10
radio input "true"
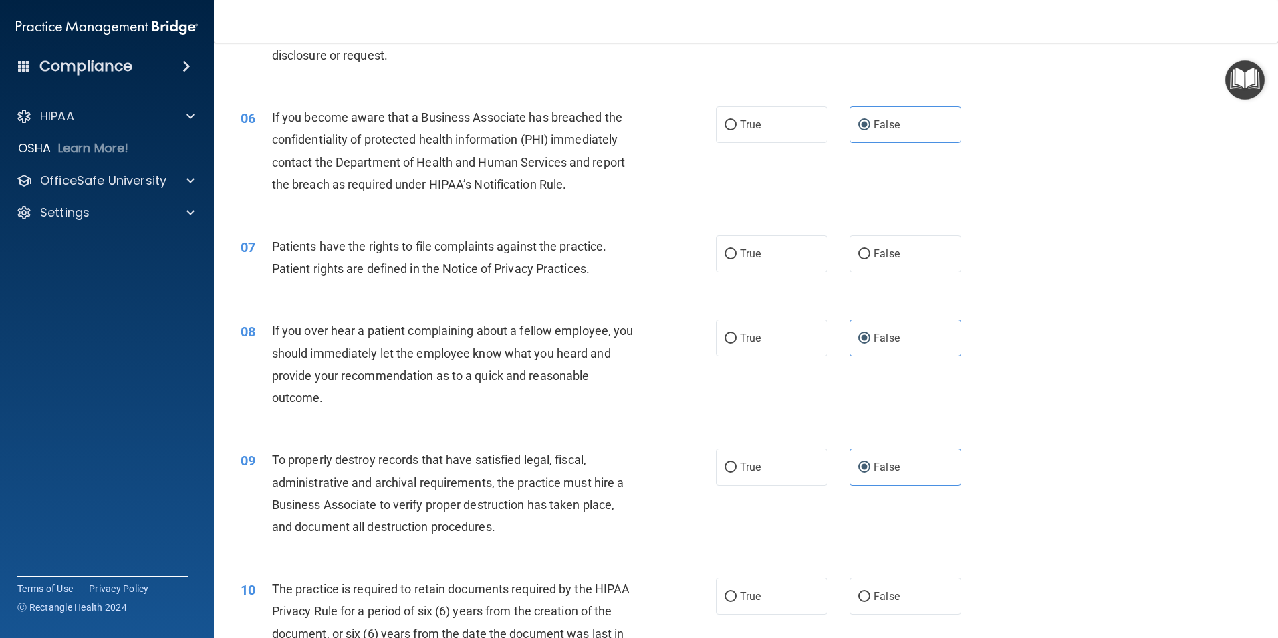
scroll to position [602, 0]
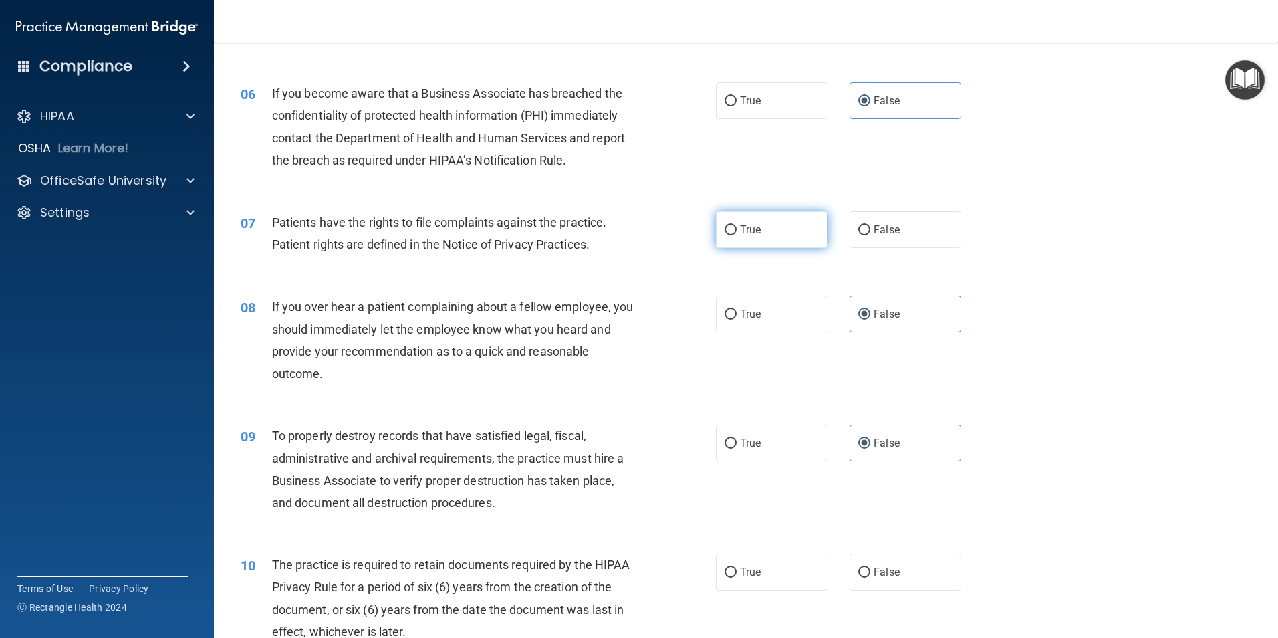
click at [765, 226] on label "True" at bounding box center [772, 229] width 112 height 37
click at [737, 226] on input "True" at bounding box center [731, 230] width 12 height 10
radio input "true"
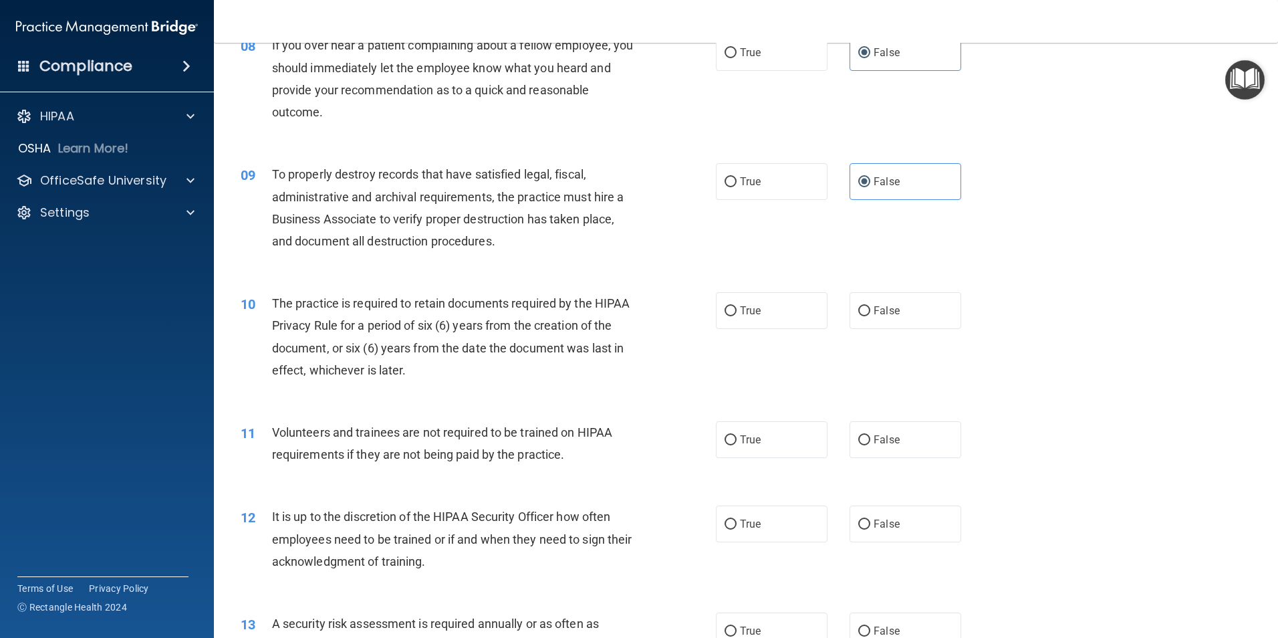
scroll to position [869, 0]
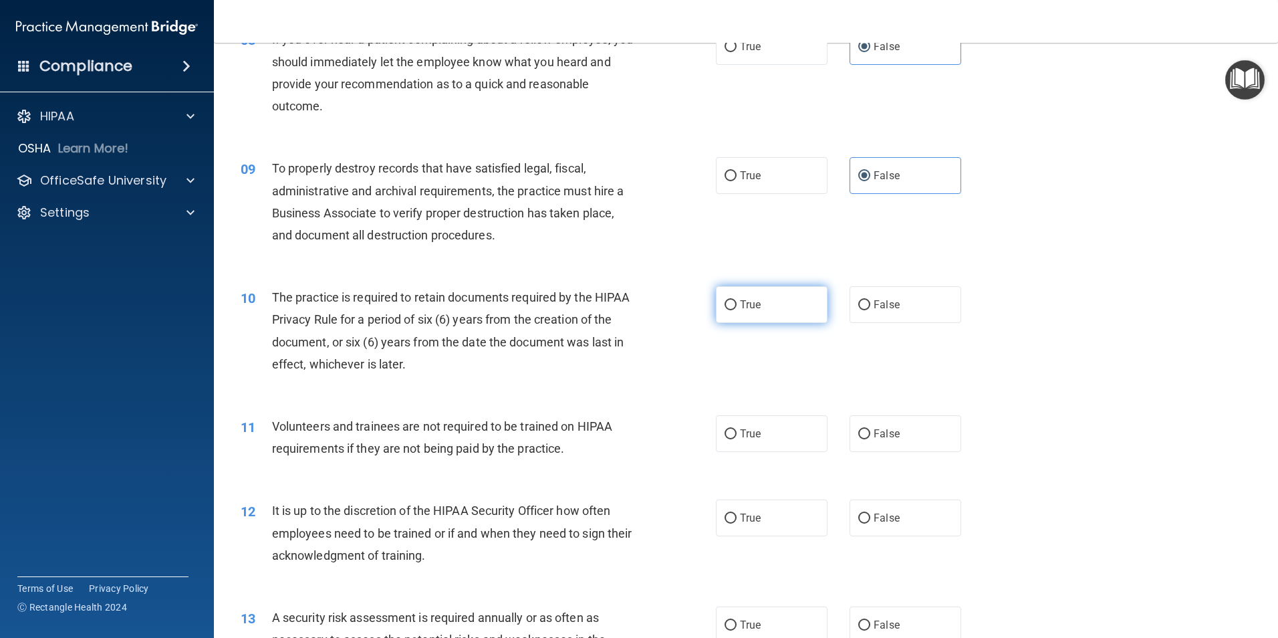
click at [773, 300] on label "True" at bounding box center [772, 304] width 112 height 37
click at [737, 300] on input "True" at bounding box center [731, 305] width 12 height 10
radio input "true"
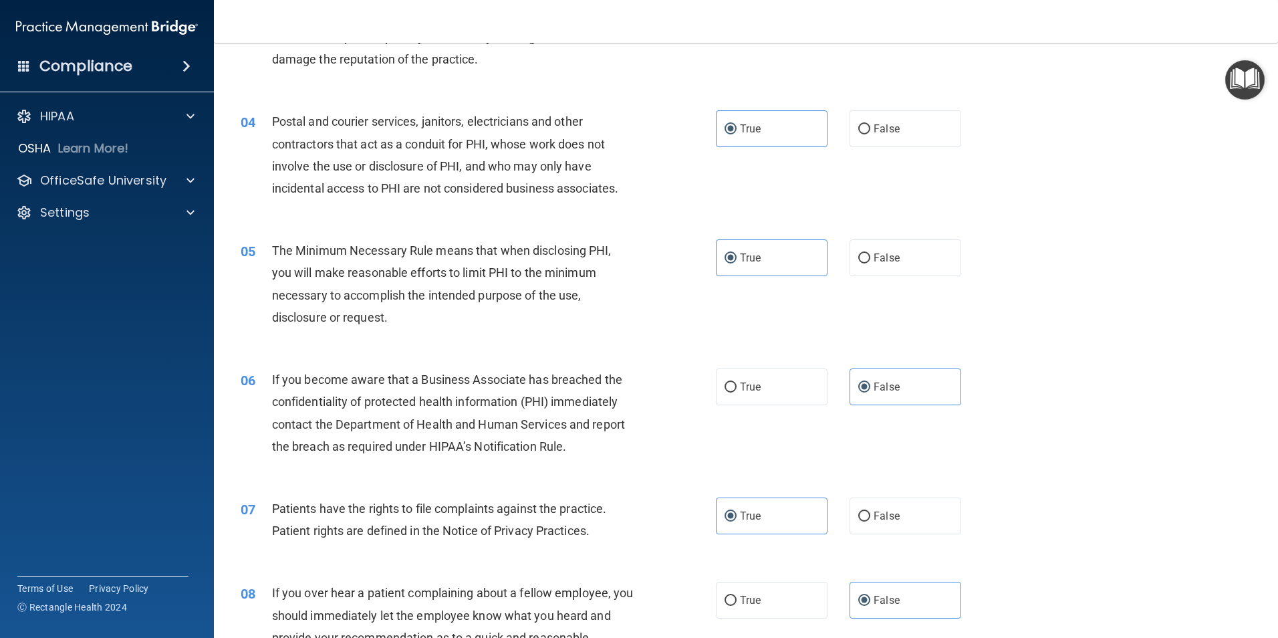
scroll to position [468, 0]
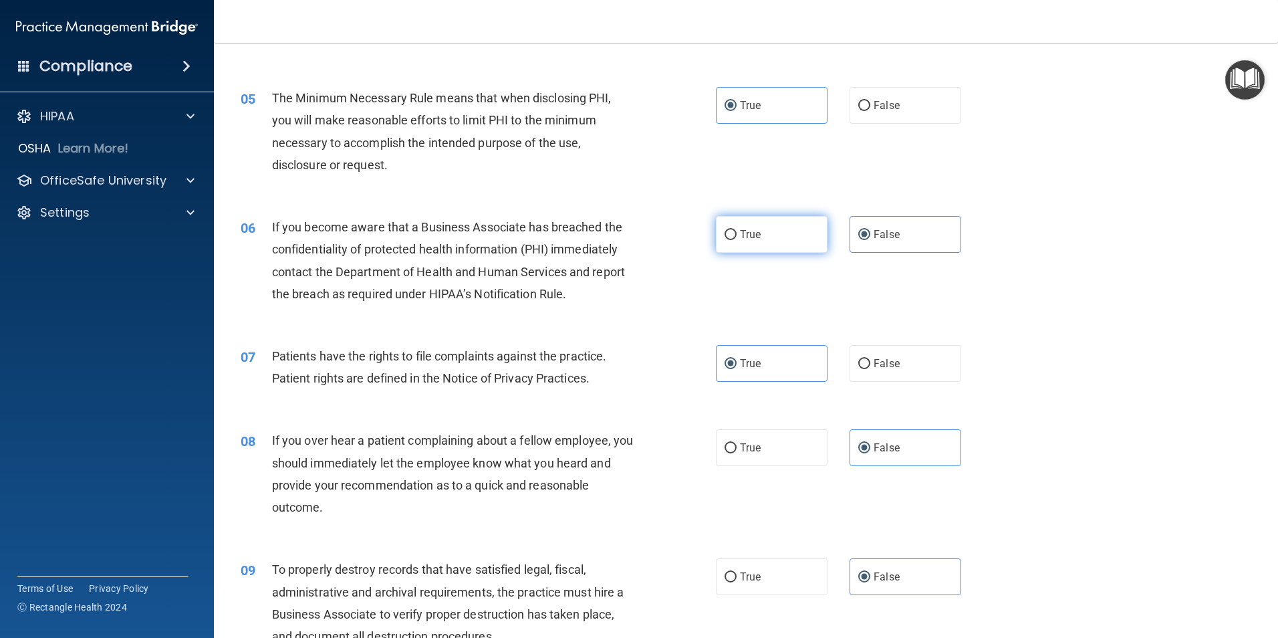
click at [773, 221] on label "True" at bounding box center [772, 234] width 112 height 37
click at [737, 230] on input "True" at bounding box center [731, 235] width 12 height 10
radio input "true"
radio input "false"
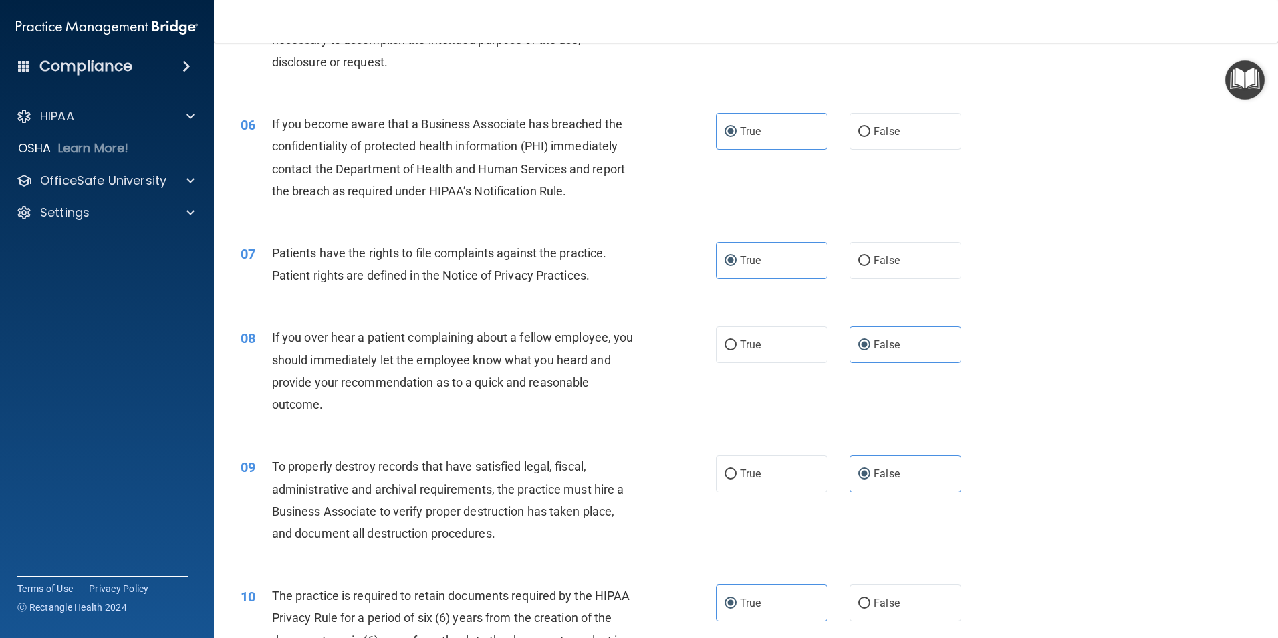
scroll to position [602, 0]
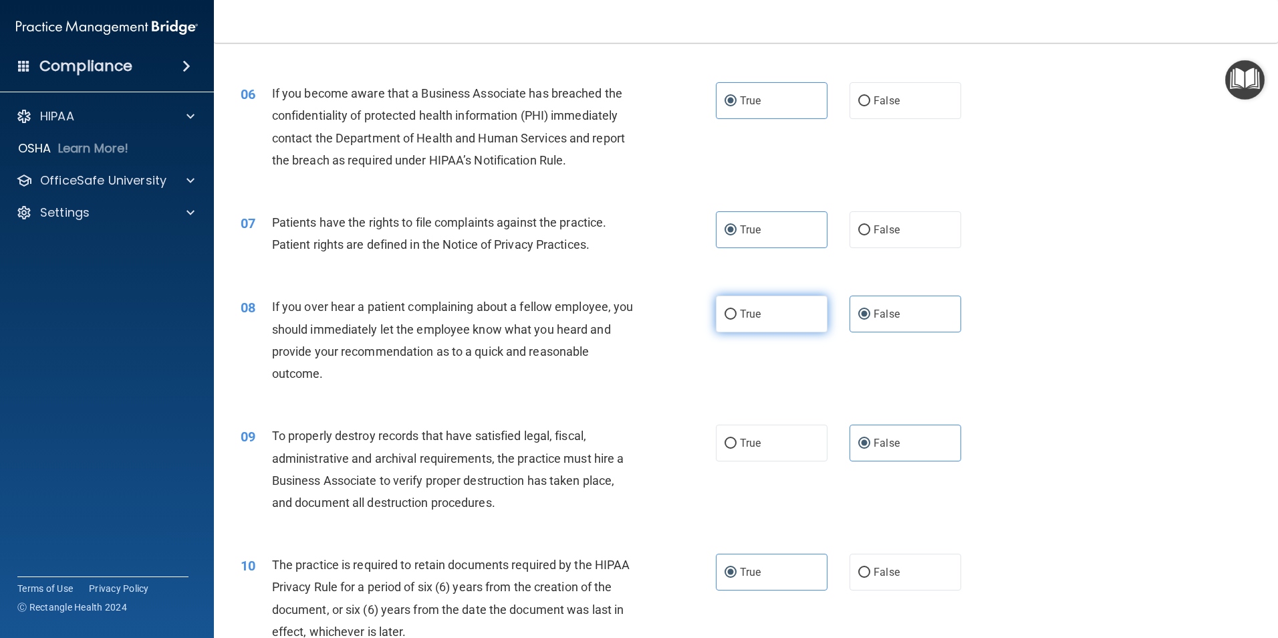
click at [759, 318] on label "True" at bounding box center [772, 313] width 112 height 37
click at [737, 318] on input "True" at bounding box center [731, 314] width 12 height 10
radio input "true"
radio input "false"
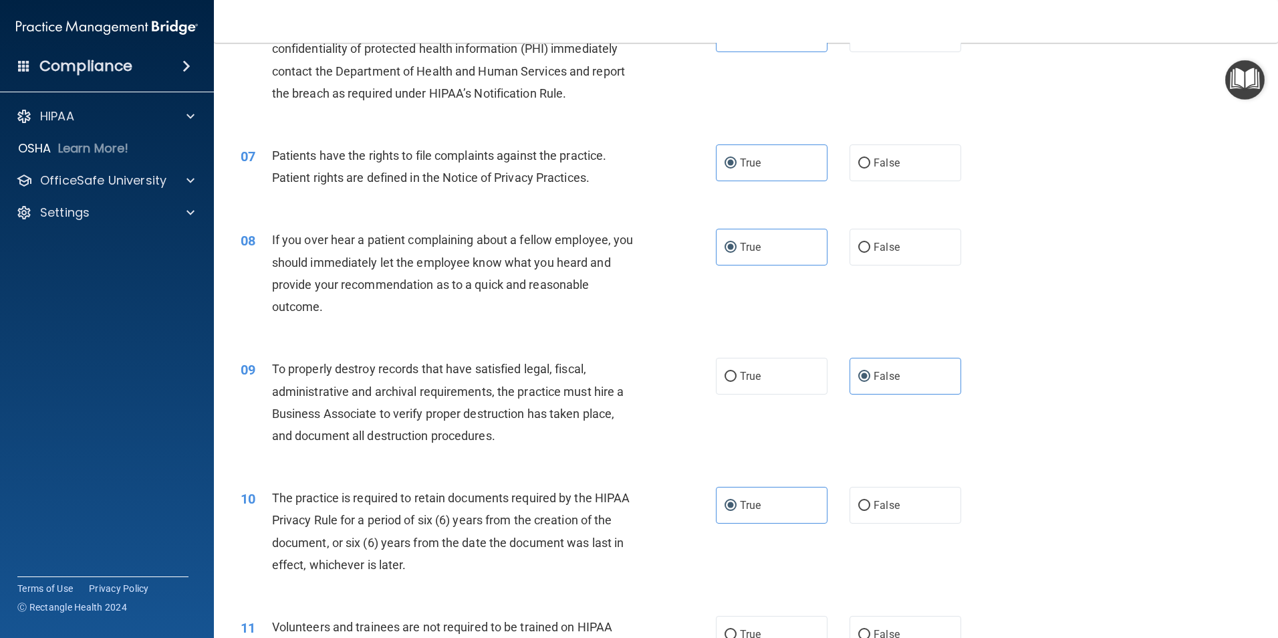
scroll to position [735, 0]
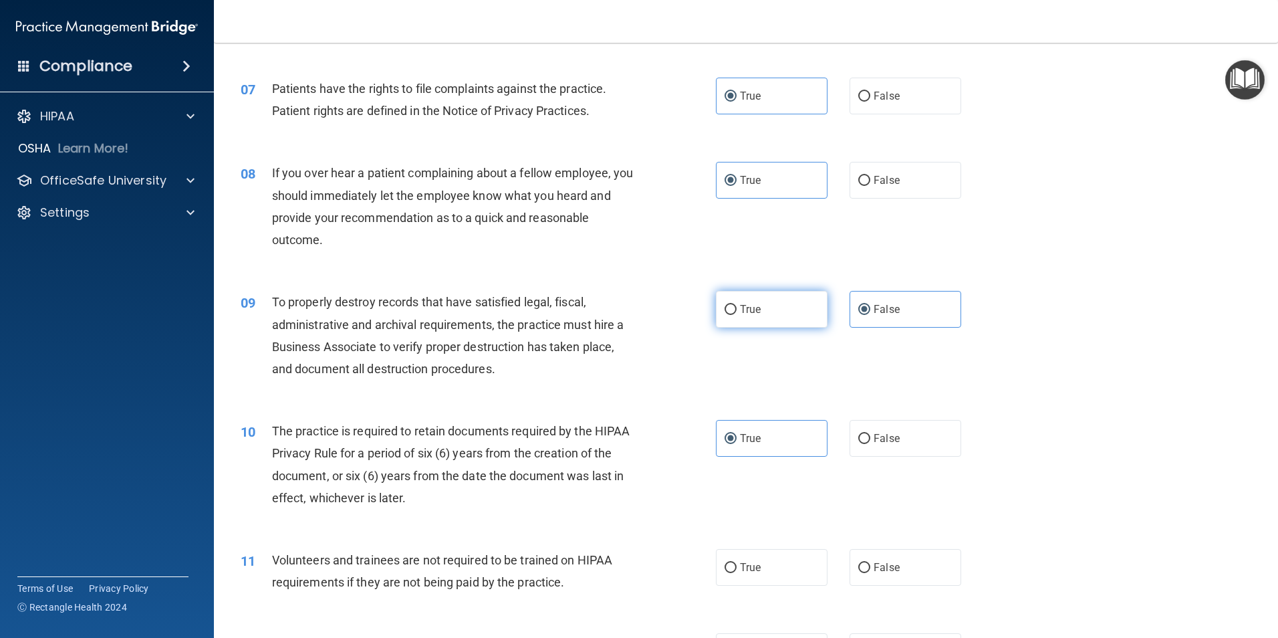
click at [725, 309] on input "True" at bounding box center [731, 310] width 12 height 10
radio input "true"
radio input "false"
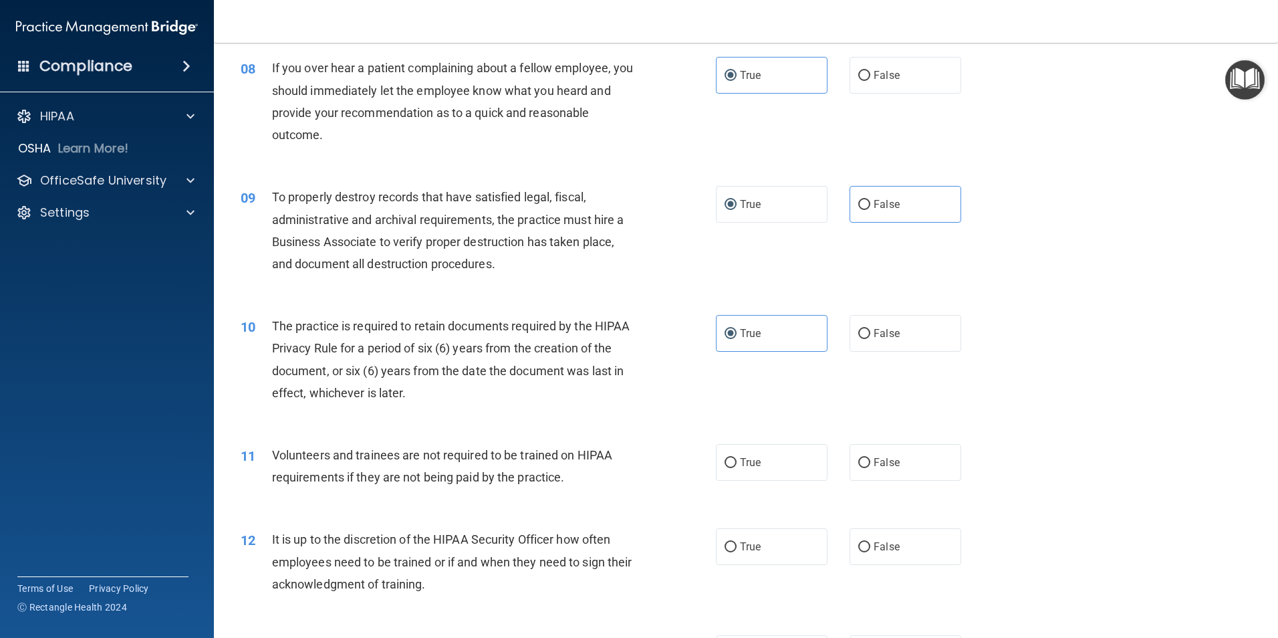
scroll to position [869, 0]
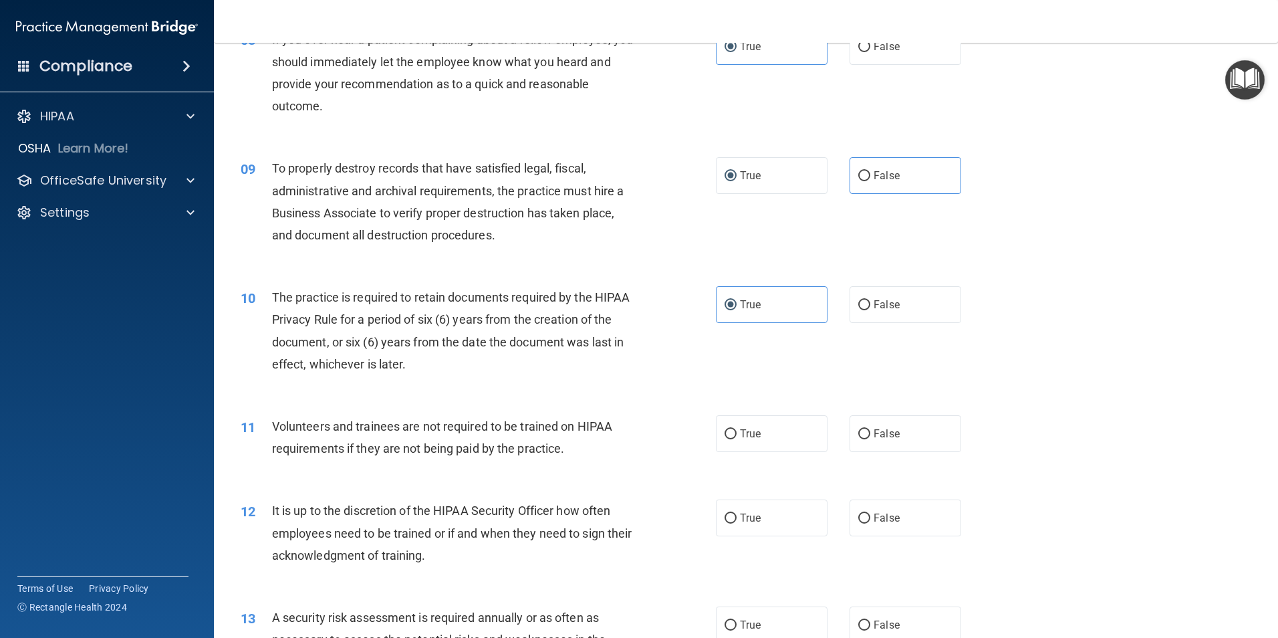
click at [602, 328] on div "The practice is required to retain documents required by the HIPAA Privacy Rule…" at bounding box center [458, 330] width 372 height 89
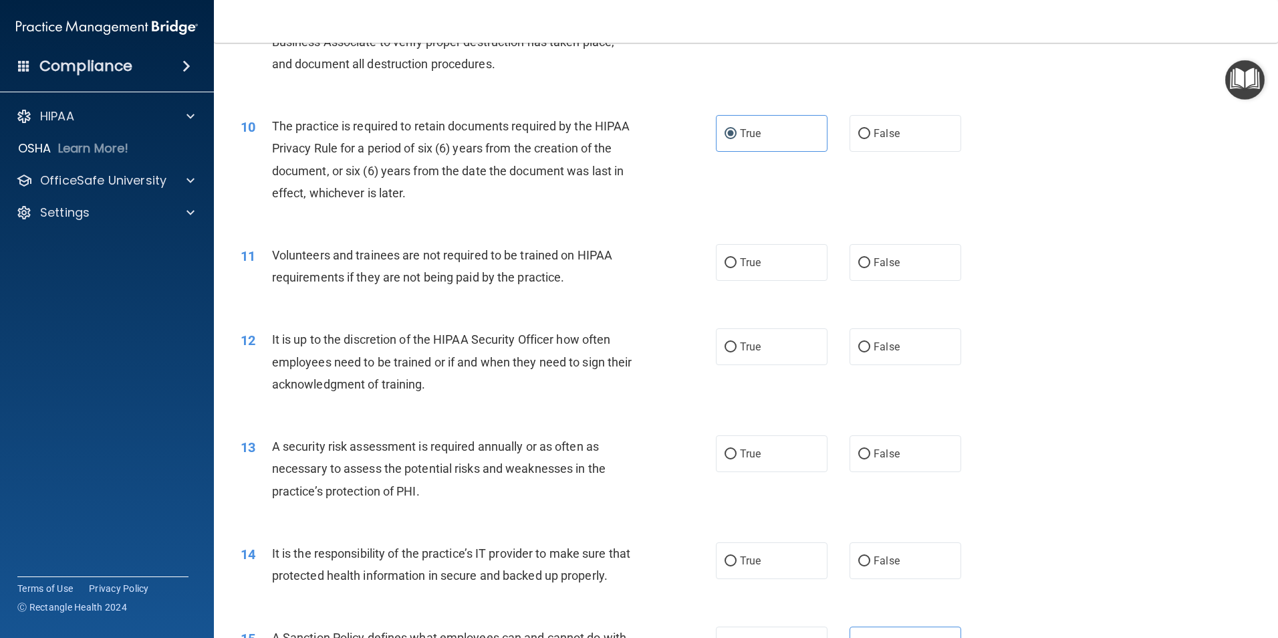
scroll to position [1070, 0]
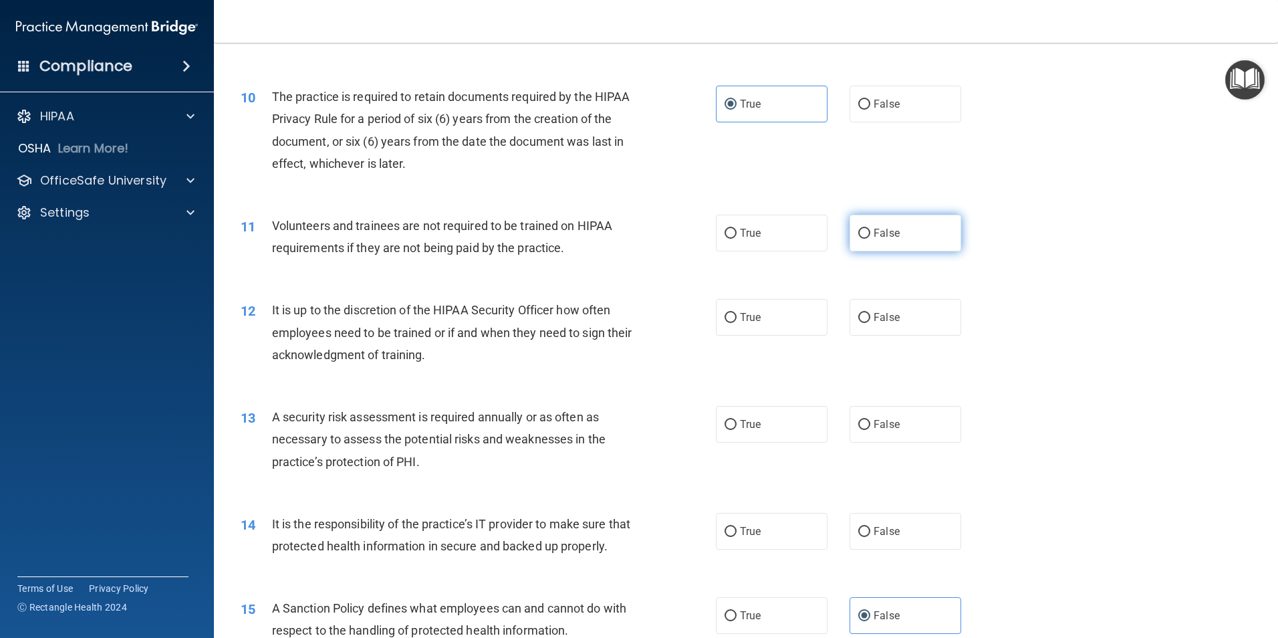
click at [858, 233] on input "False" at bounding box center [864, 234] width 12 height 10
radio input "true"
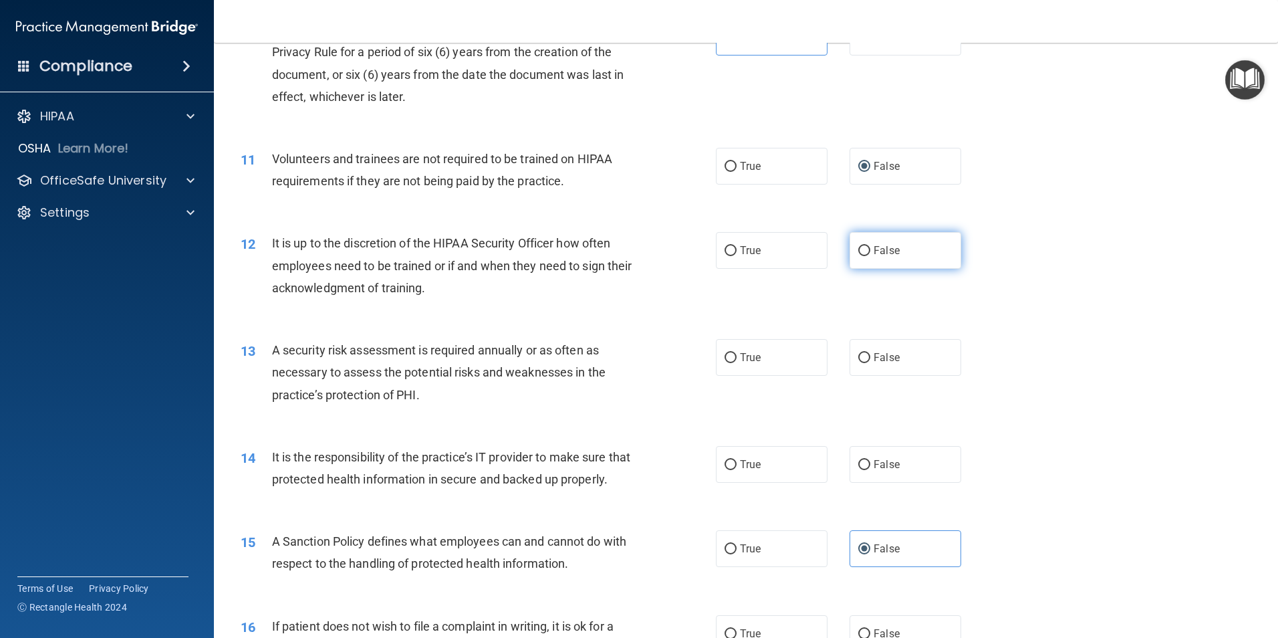
click at [858, 253] on input "False" at bounding box center [864, 251] width 12 height 10
radio input "true"
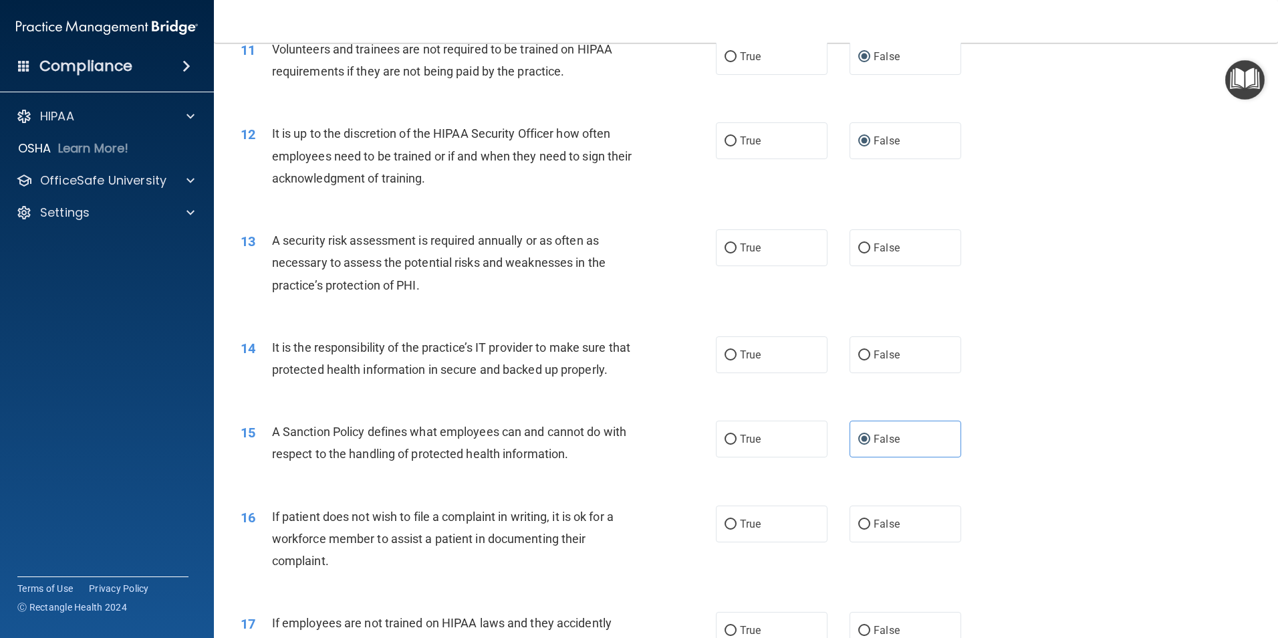
scroll to position [1270, 0]
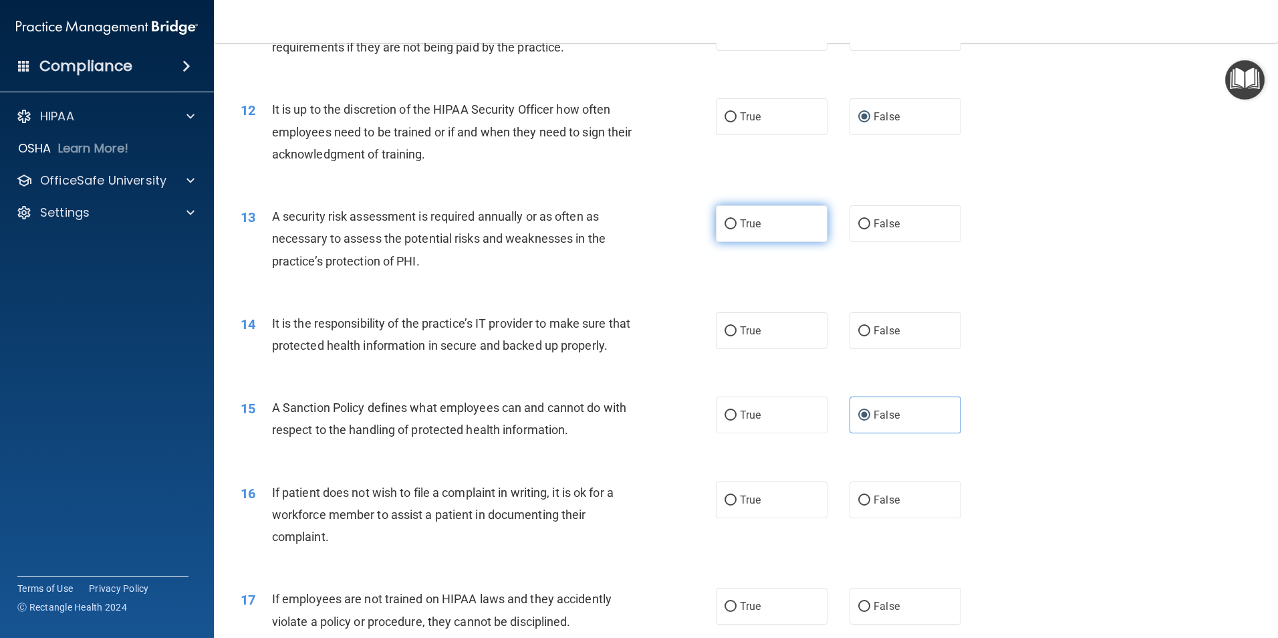
click at [743, 233] on label "True" at bounding box center [772, 223] width 112 height 37
click at [737, 229] on input "True" at bounding box center [731, 224] width 12 height 10
radio input "true"
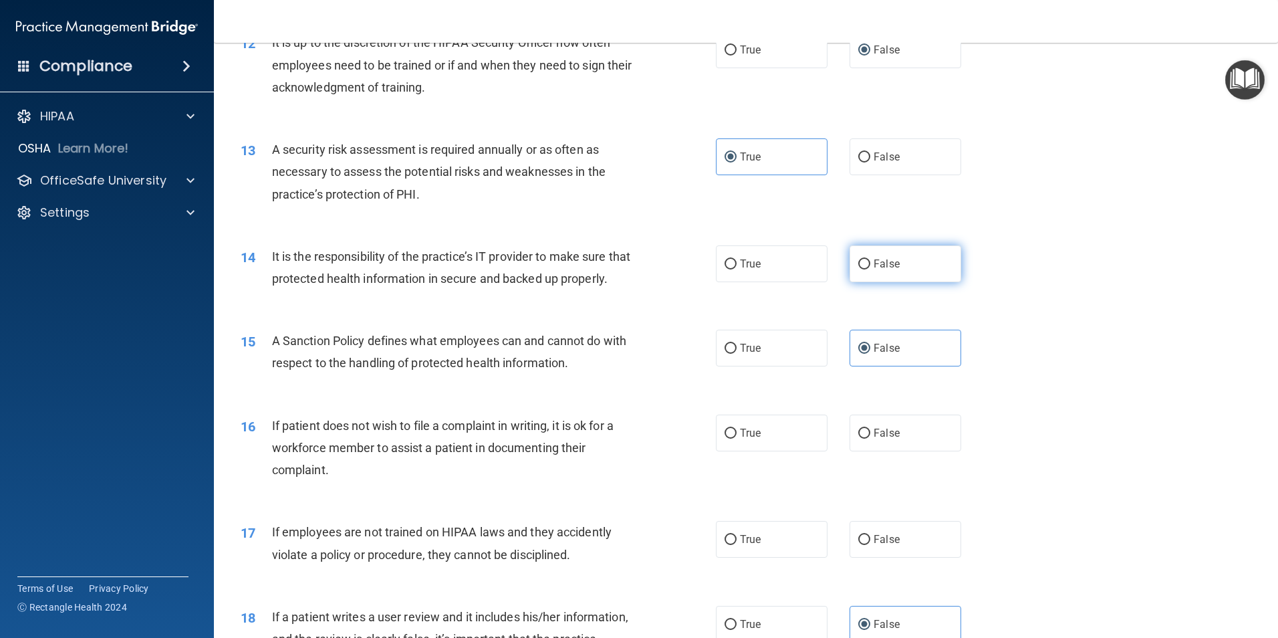
click at [856, 274] on label "False" at bounding box center [906, 263] width 112 height 37
click at [858, 269] on input "False" at bounding box center [864, 264] width 12 height 10
radio input "true"
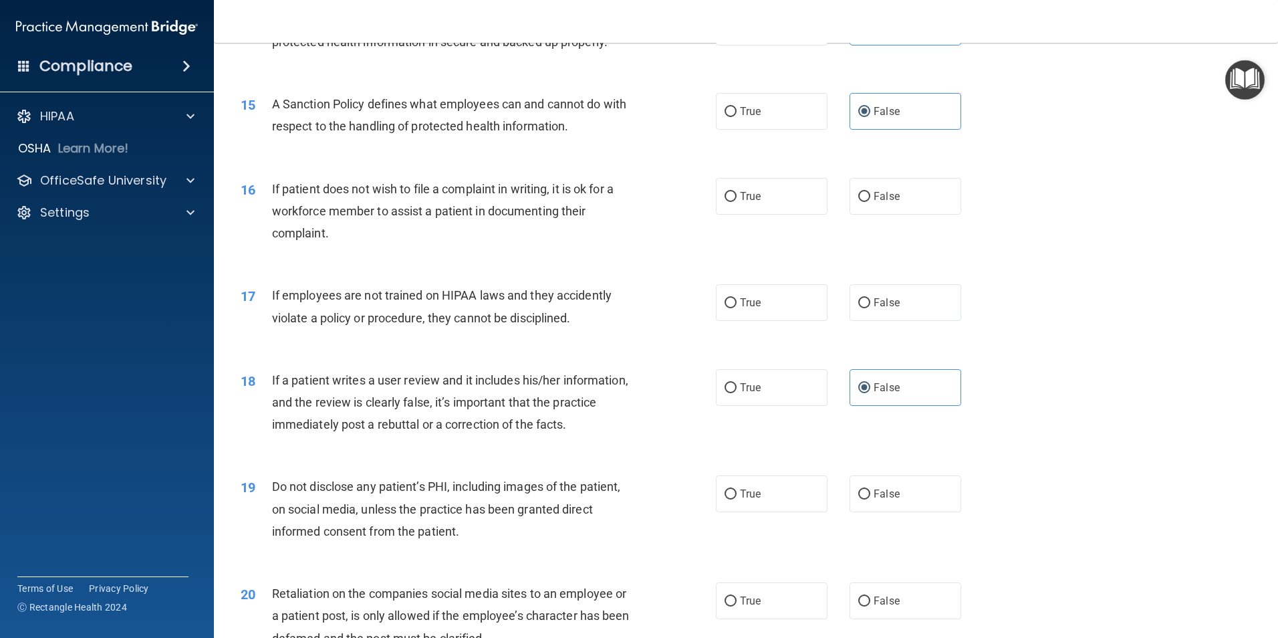
scroll to position [1604, 0]
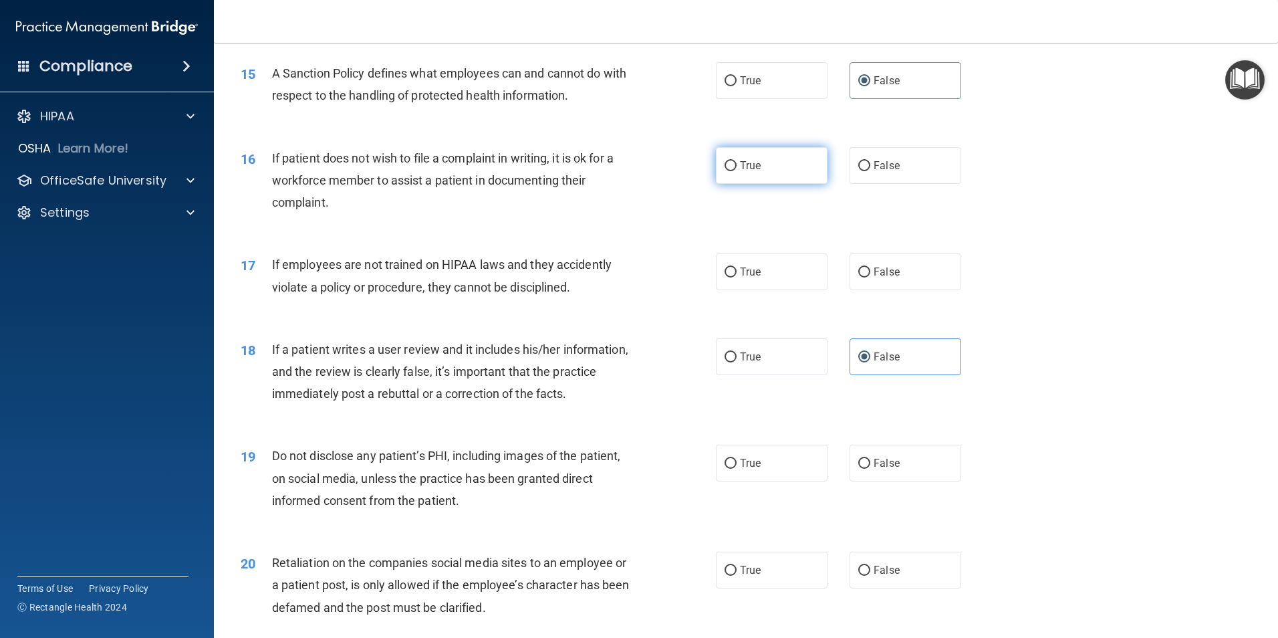
click at [745, 184] on label "True" at bounding box center [772, 165] width 112 height 37
click at [737, 171] on input "True" at bounding box center [731, 166] width 12 height 10
radio input "true"
click at [874, 278] on span "False" at bounding box center [887, 271] width 26 height 13
click at [870, 277] on input "False" at bounding box center [864, 272] width 12 height 10
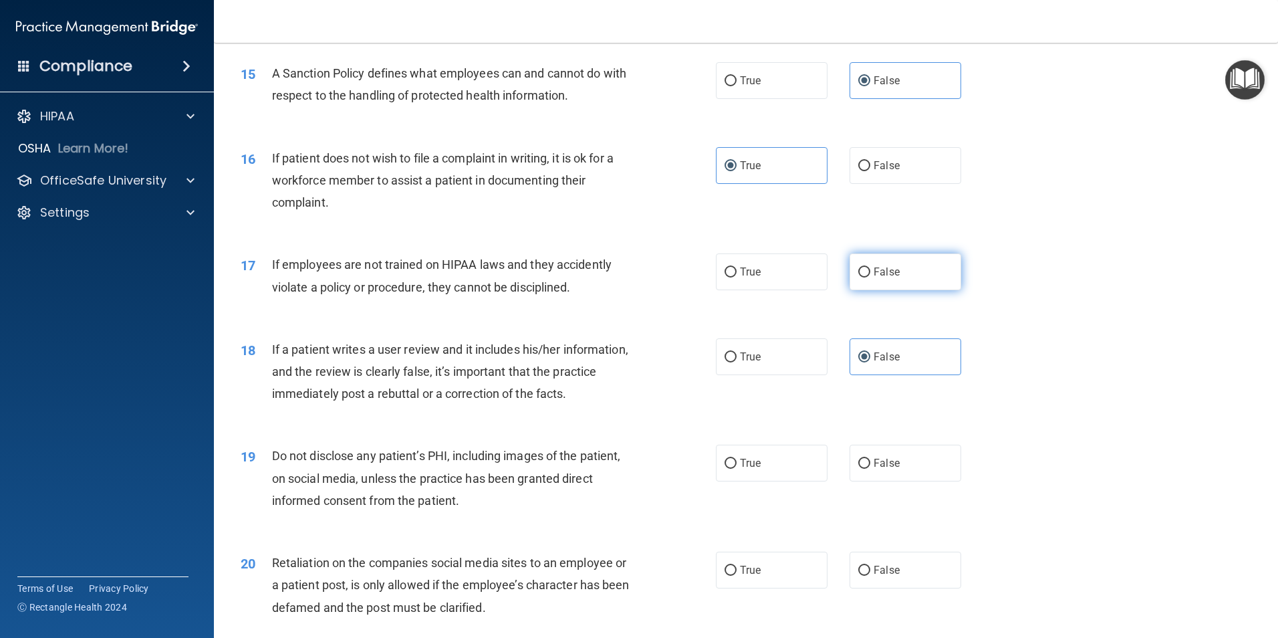
radio input "true"
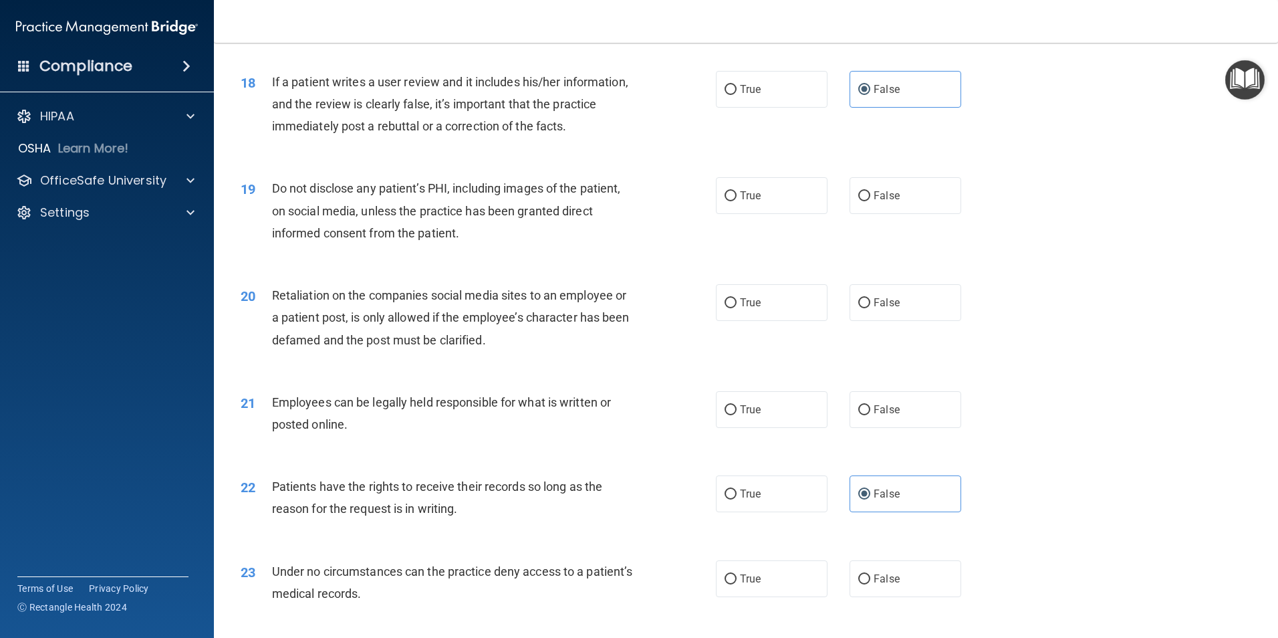
scroll to position [1939, 0]
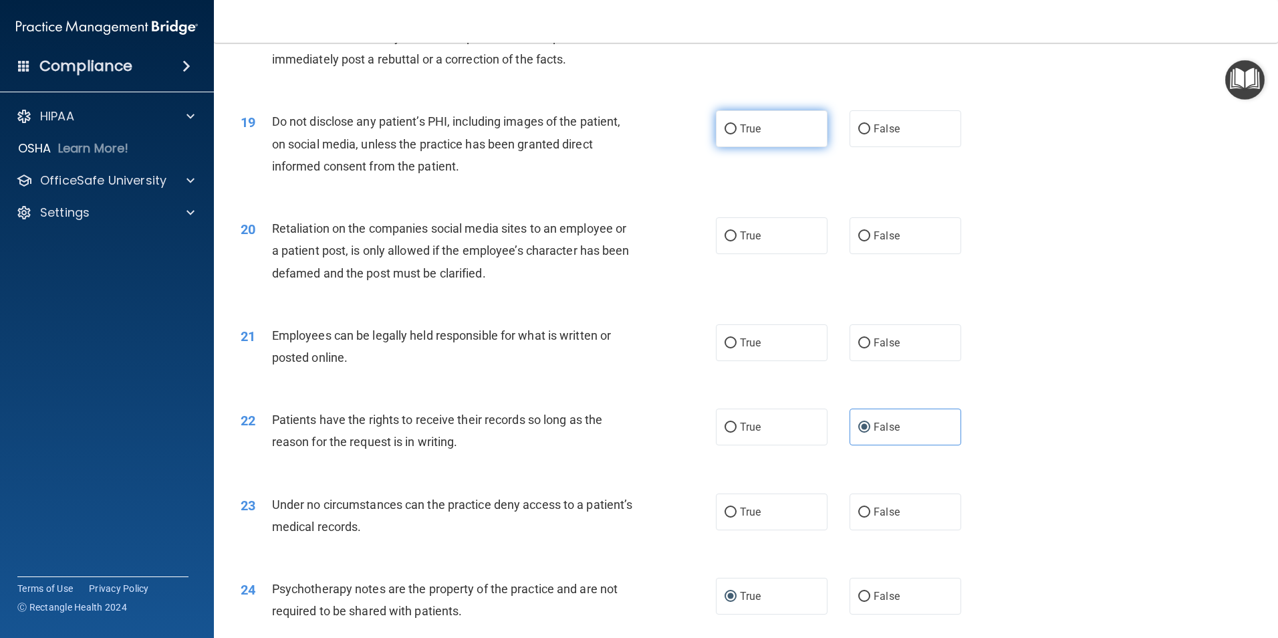
click at [731, 147] on label "True" at bounding box center [772, 128] width 112 height 37
click at [731, 134] on input "True" at bounding box center [731, 129] width 12 height 10
radio input "true"
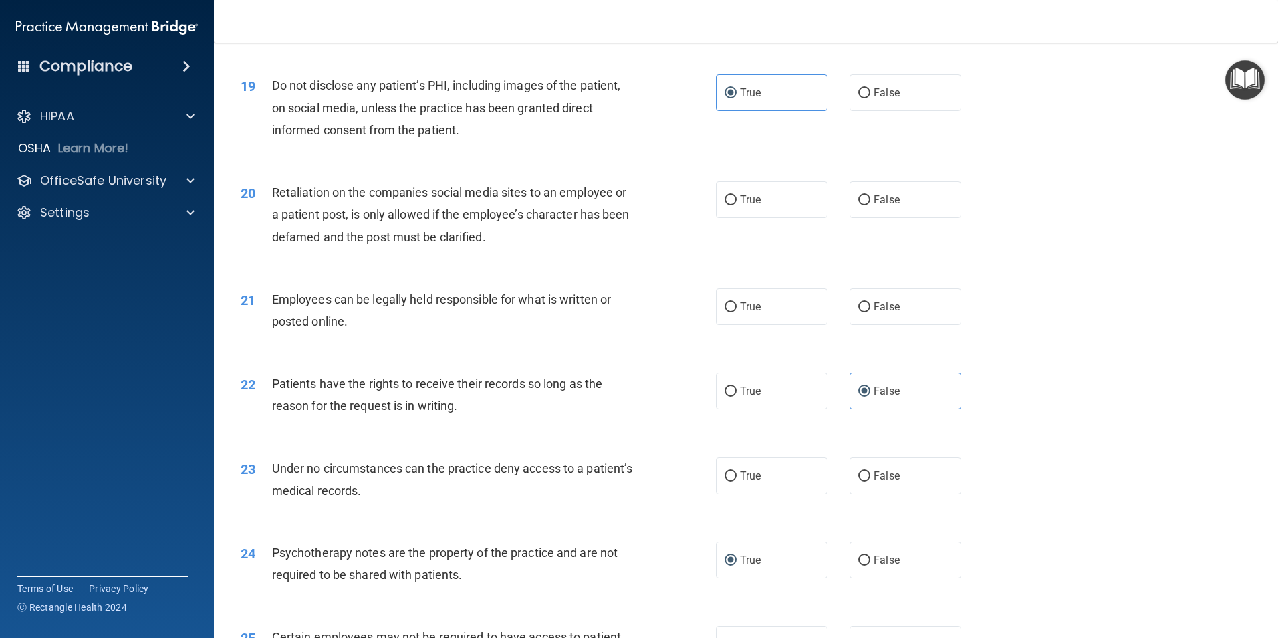
scroll to position [2005, 0]
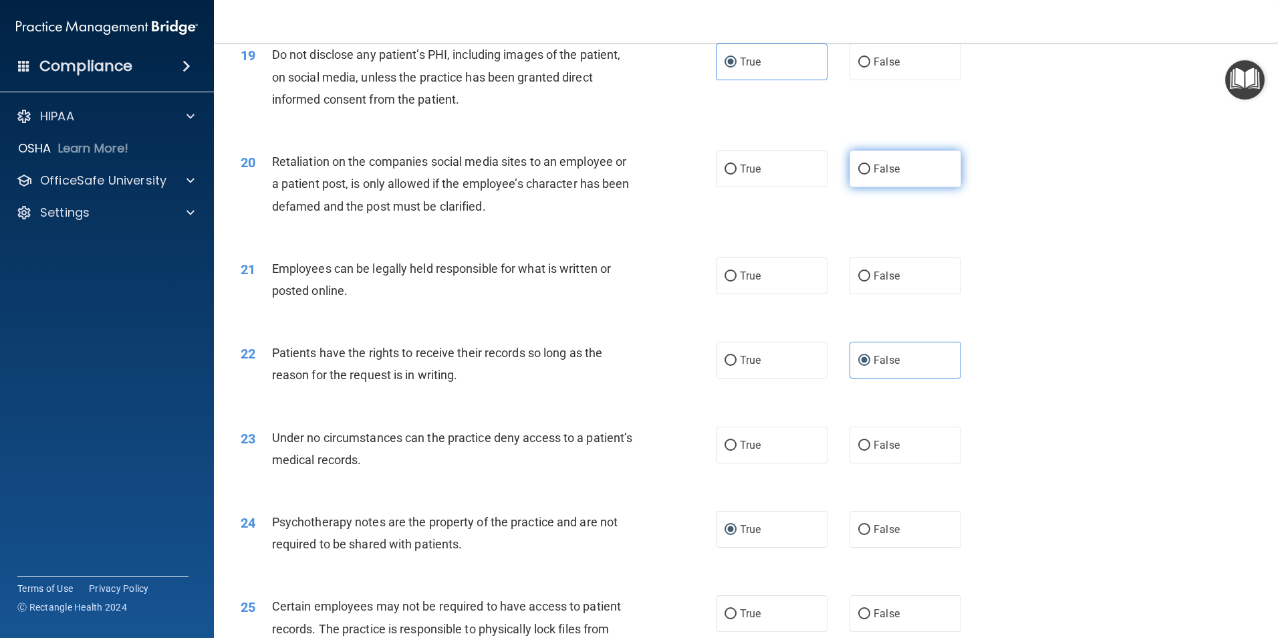
click at [872, 187] on label "False" at bounding box center [906, 168] width 112 height 37
click at [870, 174] on input "False" at bounding box center [864, 169] width 12 height 10
radio input "true"
click at [755, 288] on label "True" at bounding box center [772, 275] width 112 height 37
click at [737, 281] on input "True" at bounding box center [731, 276] width 12 height 10
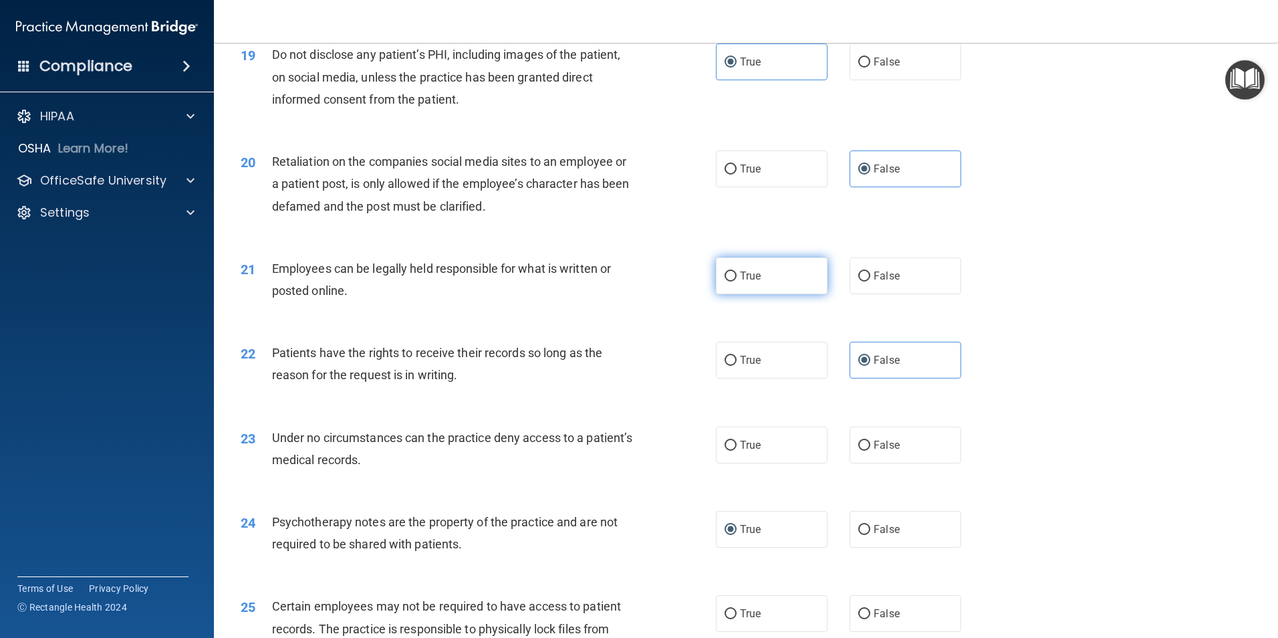
radio input "true"
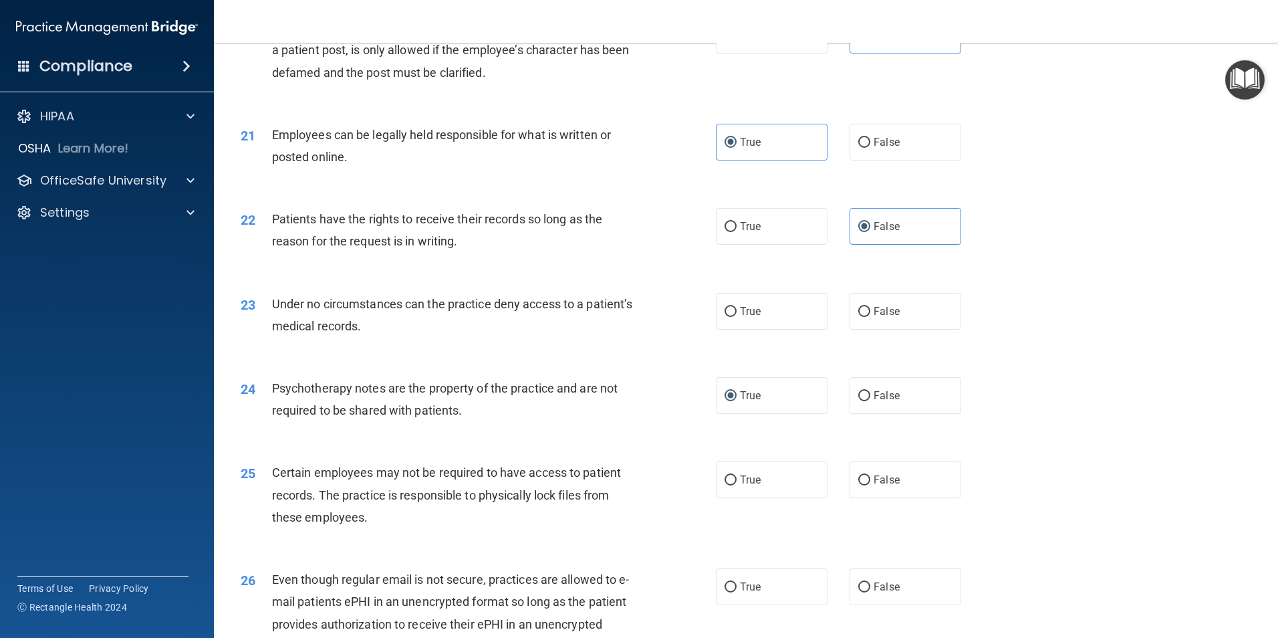
scroll to position [2206, 0]
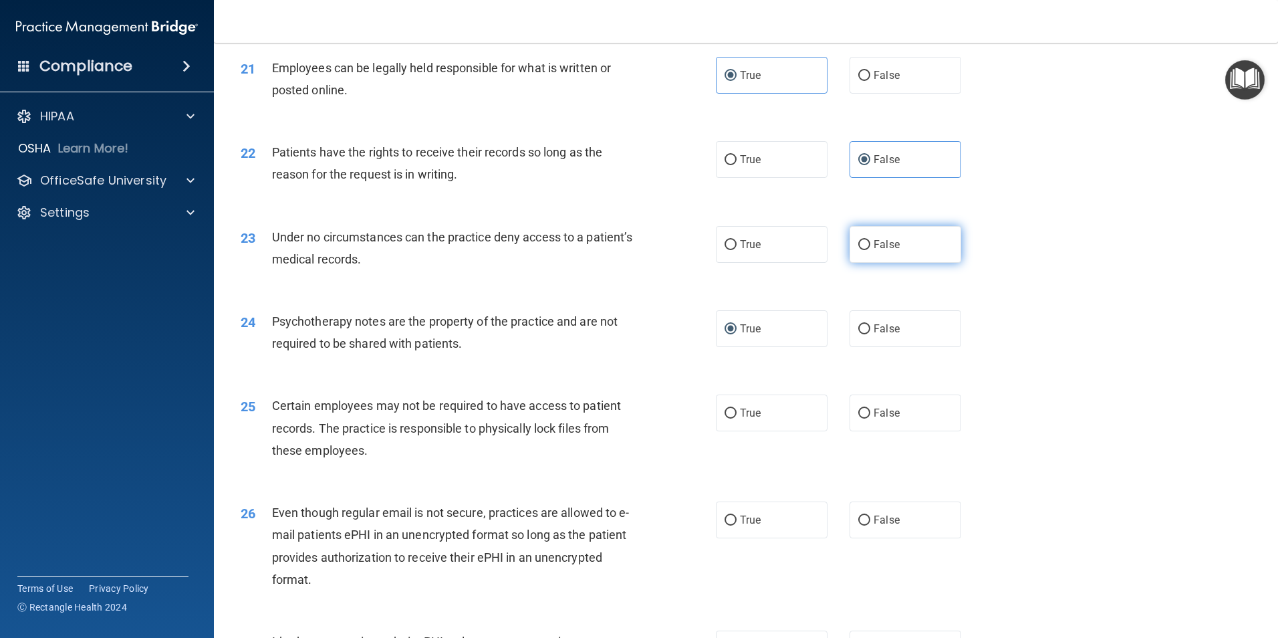
click at [879, 263] on label "False" at bounding box center [906, 244] width 112 height 37
click at [870, 250] on input "False" at bounding box center [864, 245] width 12 height 10
radio input "true"
click at [527, 270] on div "Under no circumstances can the practice deny access to a patient’s medical reco…" at bounding box center [458, 248] width 372 height 44
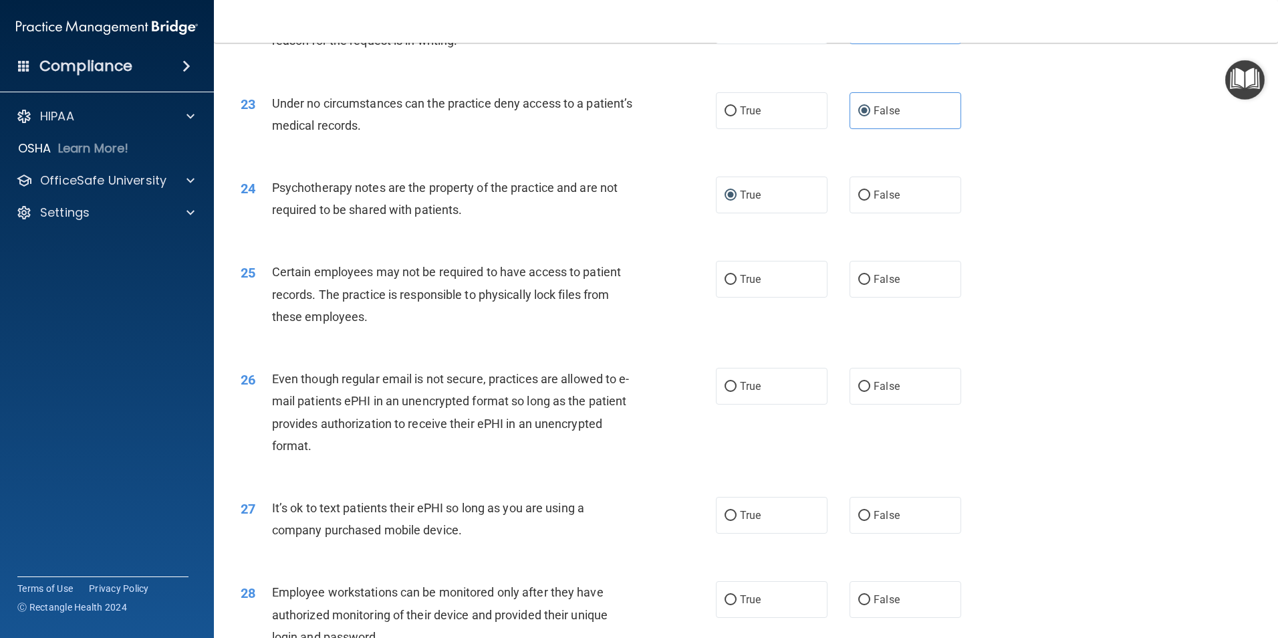
scroll to position [2406, 0]
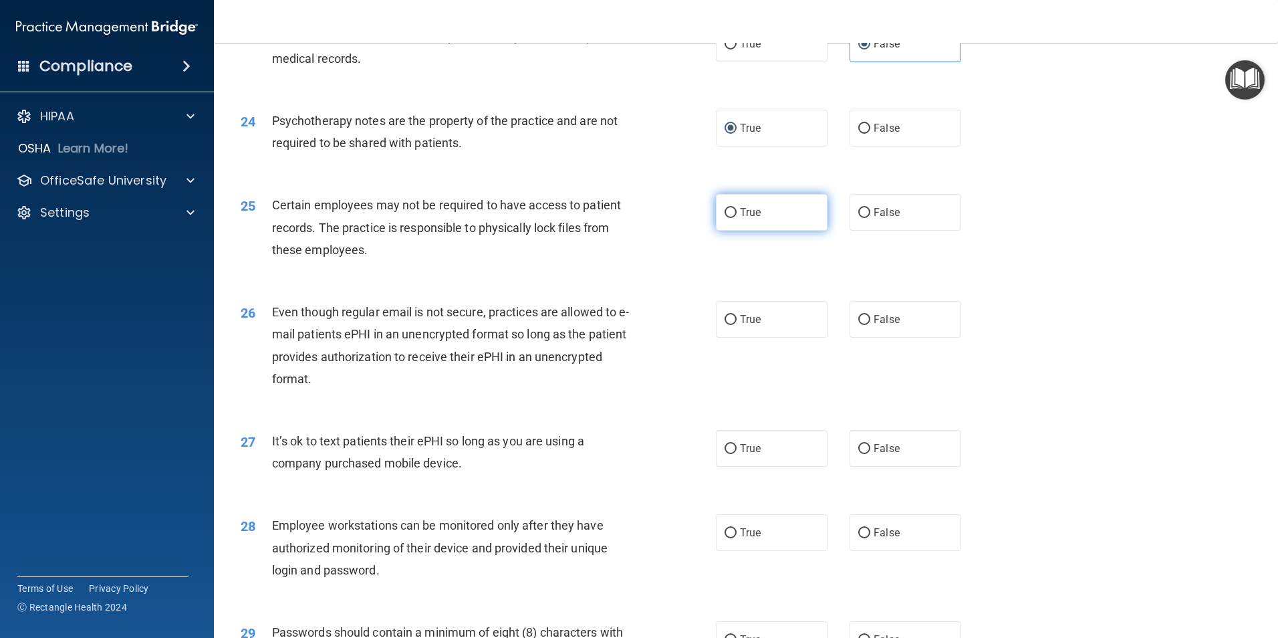
click at [782, 231] on label "True" at bounding box center [772, 212] width 112 height 37
click at [737, 218] on input "True" at bounding box center [731, 213] width 12 height 10
radio input "true"
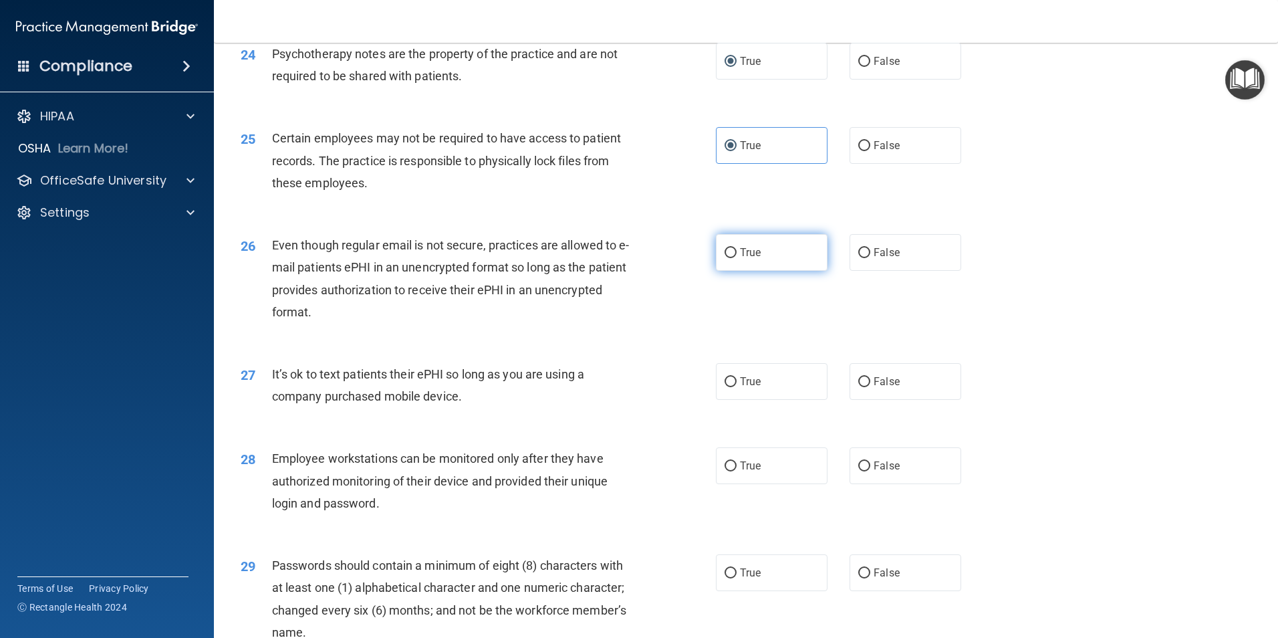
click at [732, 271] on label "True" at bounding box center [772, 252] width 112 height 37
click at [732, 258] on input "True" at bounding box center [731, 253] width 12 height 10
radio input "true"
click at [890, 394] on label "False" at bounding box center [906, 381] width 112 height 37
click at [870, 387] on input "False" at bounding box center [864, 382] width 12 height 10
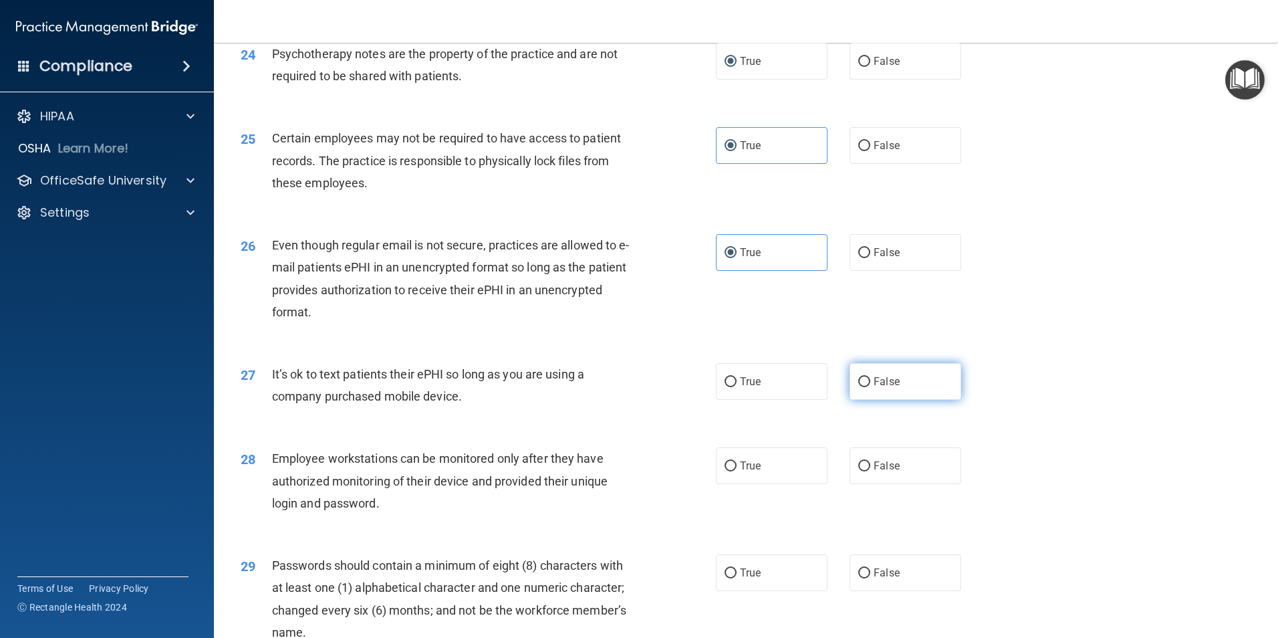
radio input "true"
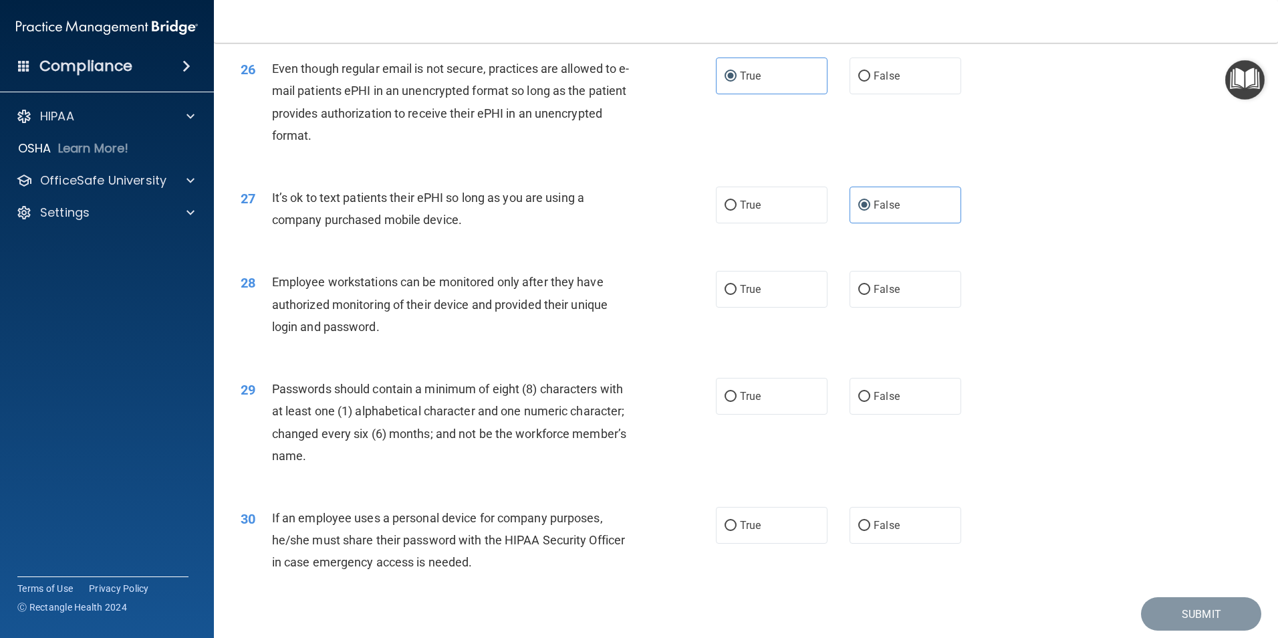
scroll to position [2674, 0]
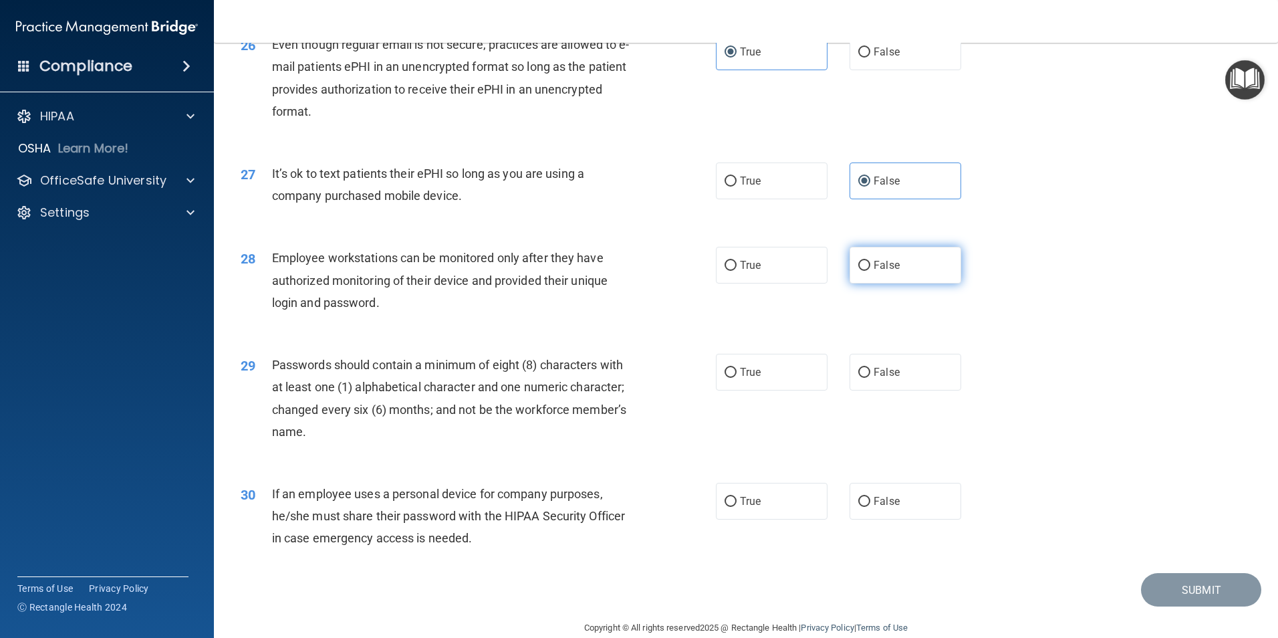
click at [880, 283] on label "False" at bounding box center [906, 265] width 112 height 37
click at [870, 271] on input "False" at bounding box center [864, 266] width 12 height 10
radio input "true"
click at [775, 390] on label "True" at bounding box center [772, 372] width 112 height 37
click at [737, 378] on input "True" at bounding box center [731, 373] width 12 height 10
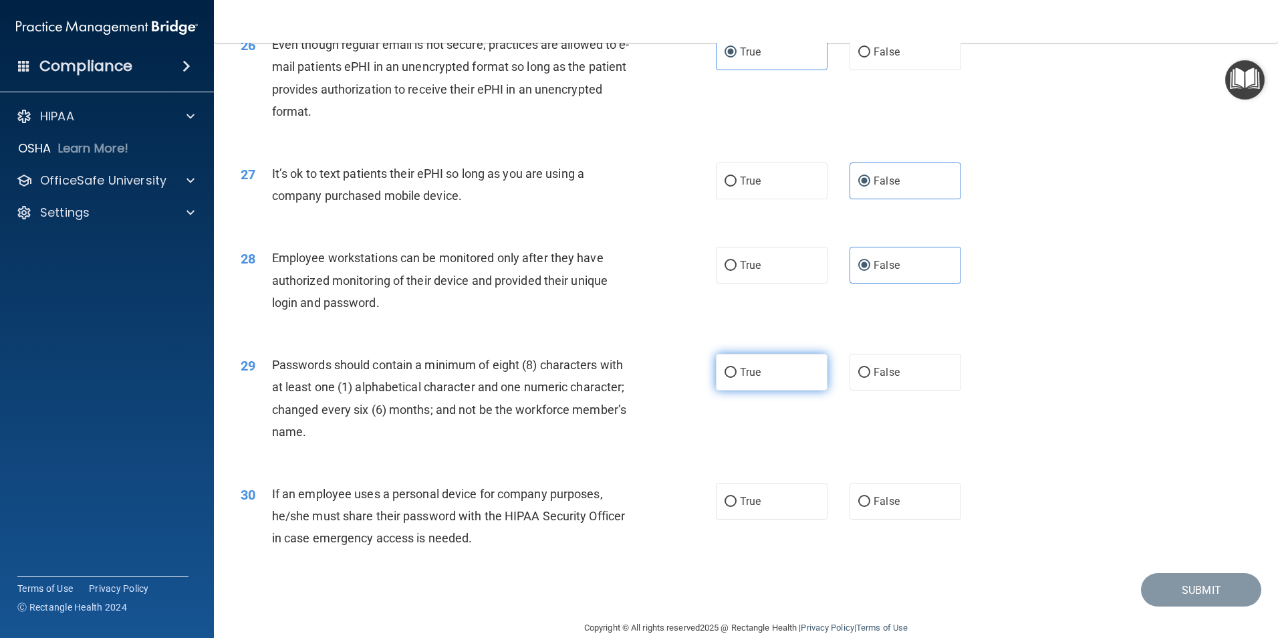
radio input "true"
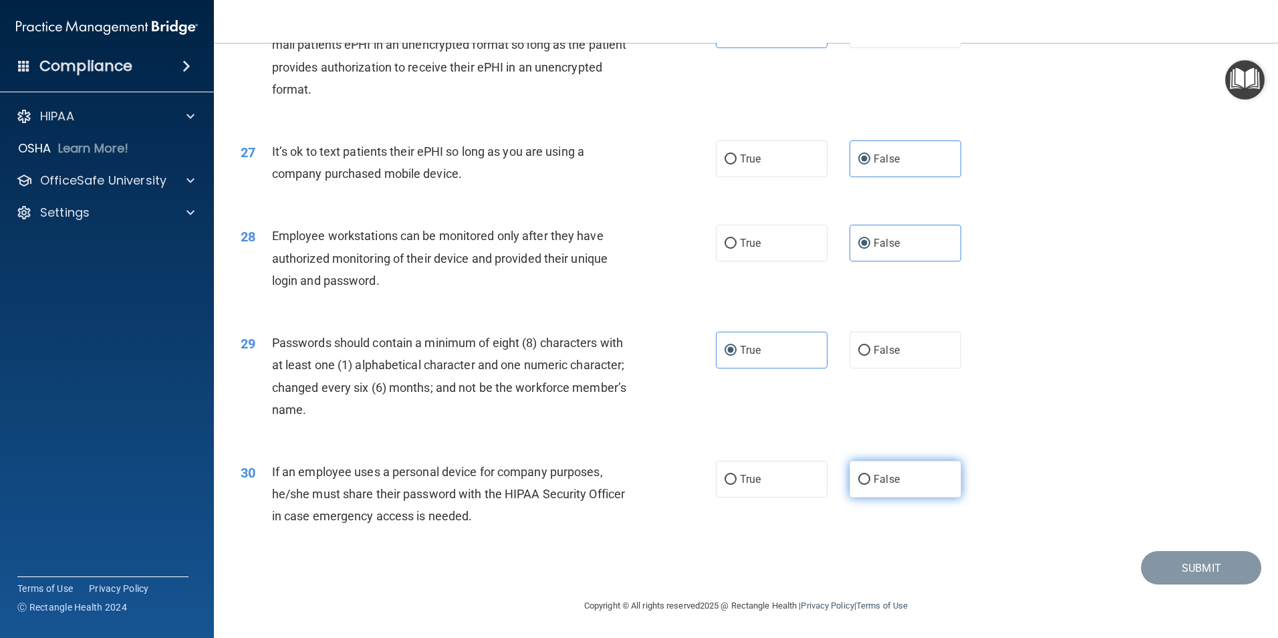
scroll to position [2718, 0]
click at [890, 487] on label "False" at bounding box center [906, 479] width 112 height 37
click at [870, 485] on input "False" at bounding box center [864, 480] width 12 height 10
radio input "true"
click at [1225, 567] on button "Submit" at bounding box center [1201, 568] width 120 height 34
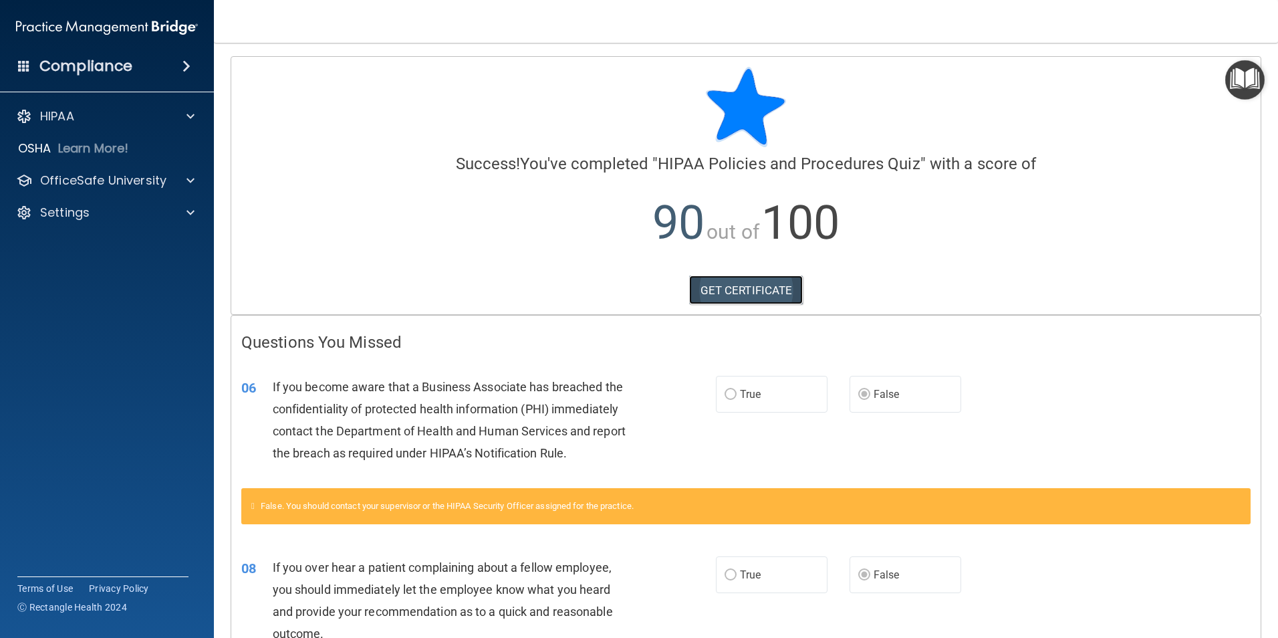
click at [695, 297] on link "GET CERTIFICATE" at bounding box center [746, 289] width 114 height 29
click at [96, 66] on h4 "Compliance" at bounding box center [85, 66] width 93 height 19
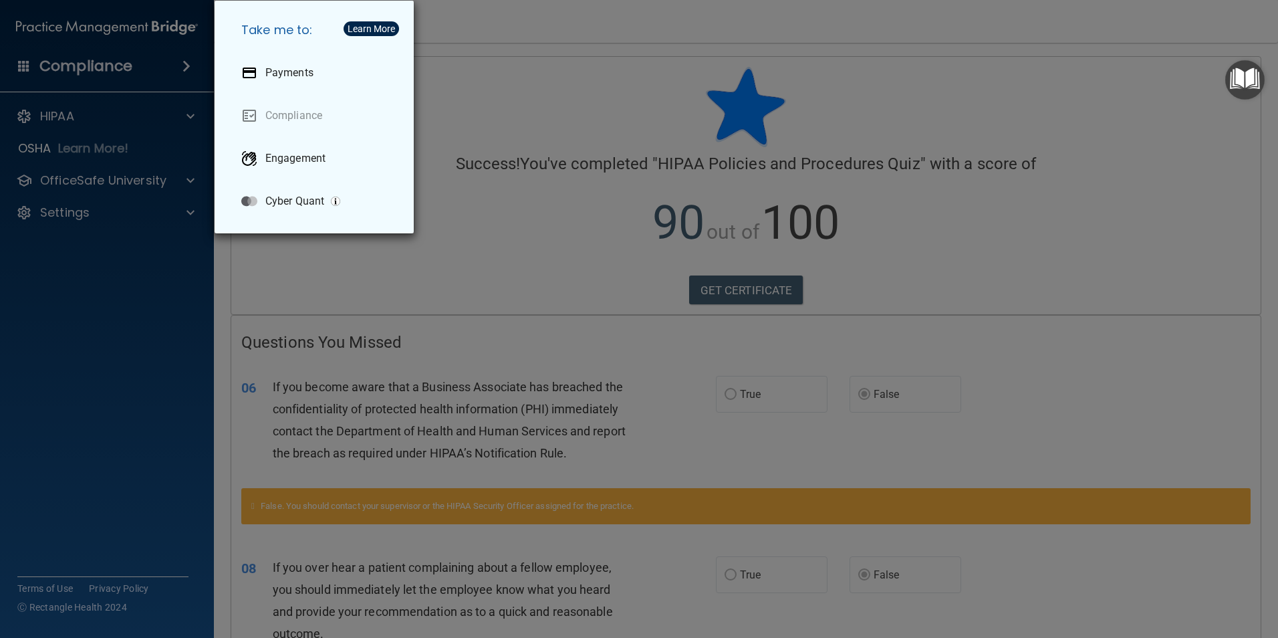
click at [95, 65] on div "Take me to: Payments Compliance Engagement Cyber Quant" at bounding box center [639, 319] width 1278 height 638
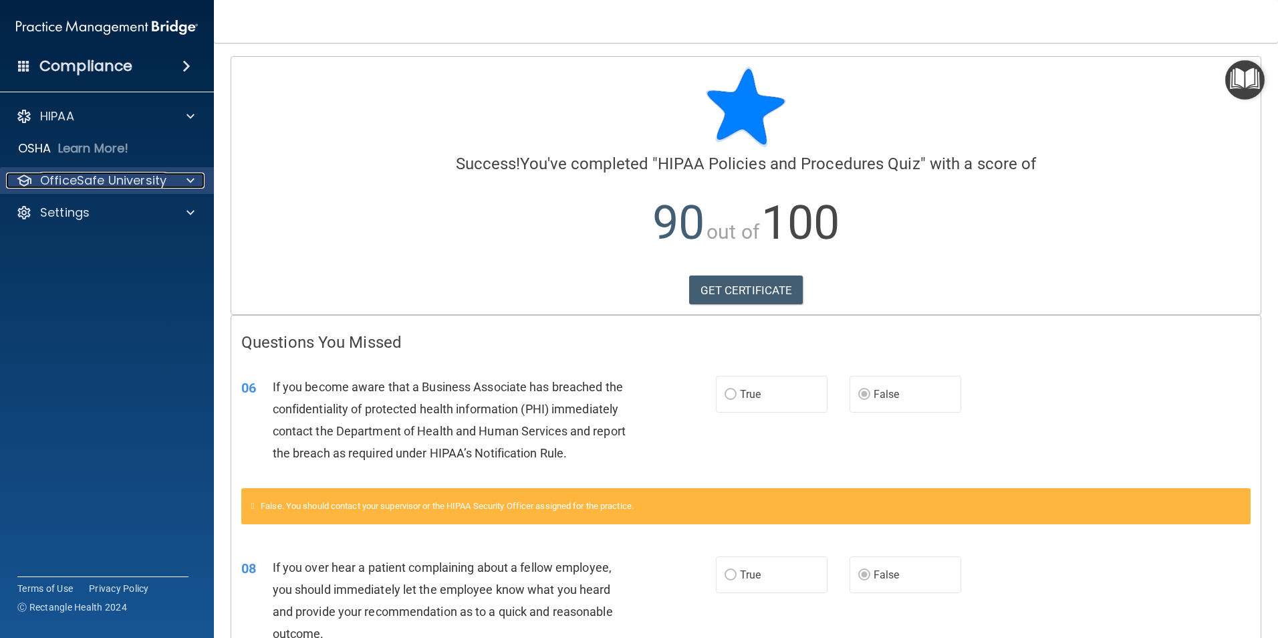
click at [42, 184] on p "OfficeSafe University" at bounding box center [103, 180] width 126 height 16
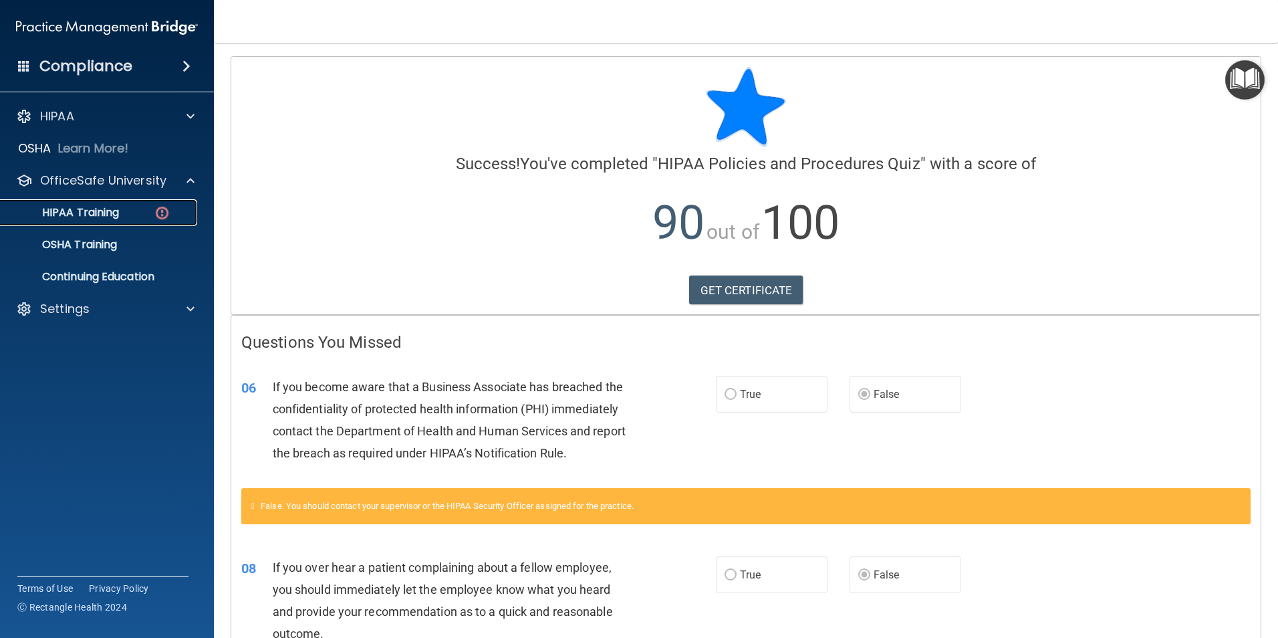
click at [43, 210] on p "HIPAA Training" at bounding box center [64, 212] width 110 height 13
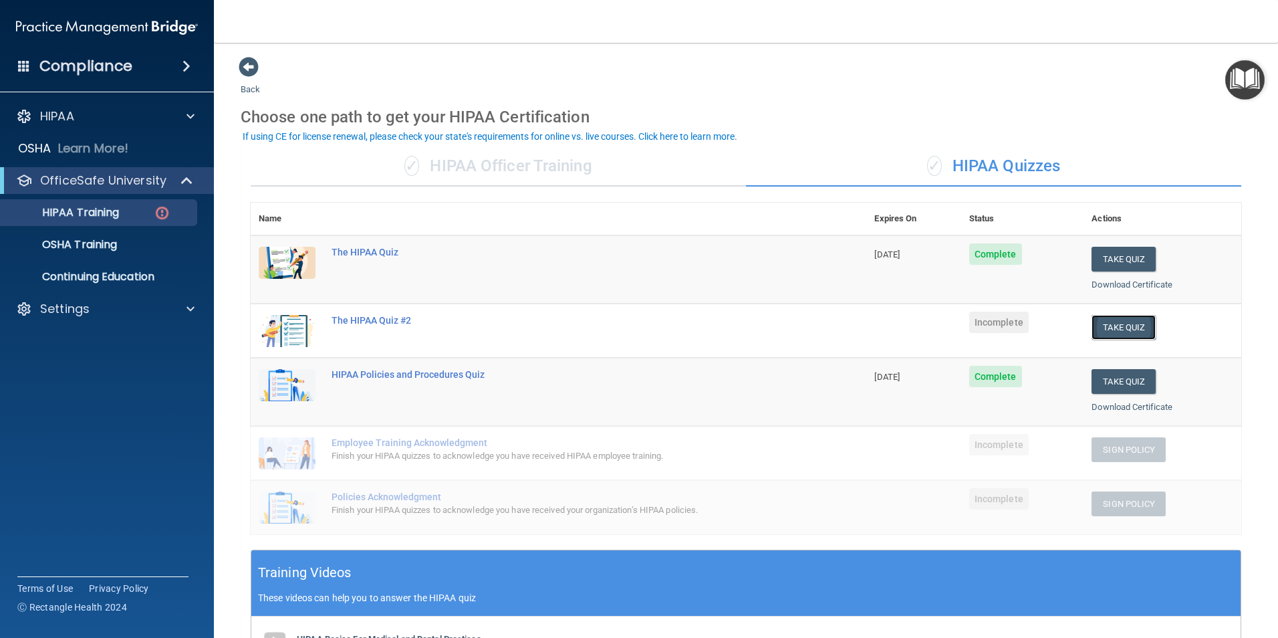
click at [1120, 333] on button "Take Quiz" at bounding box center [1124, 327] width 64 height 25
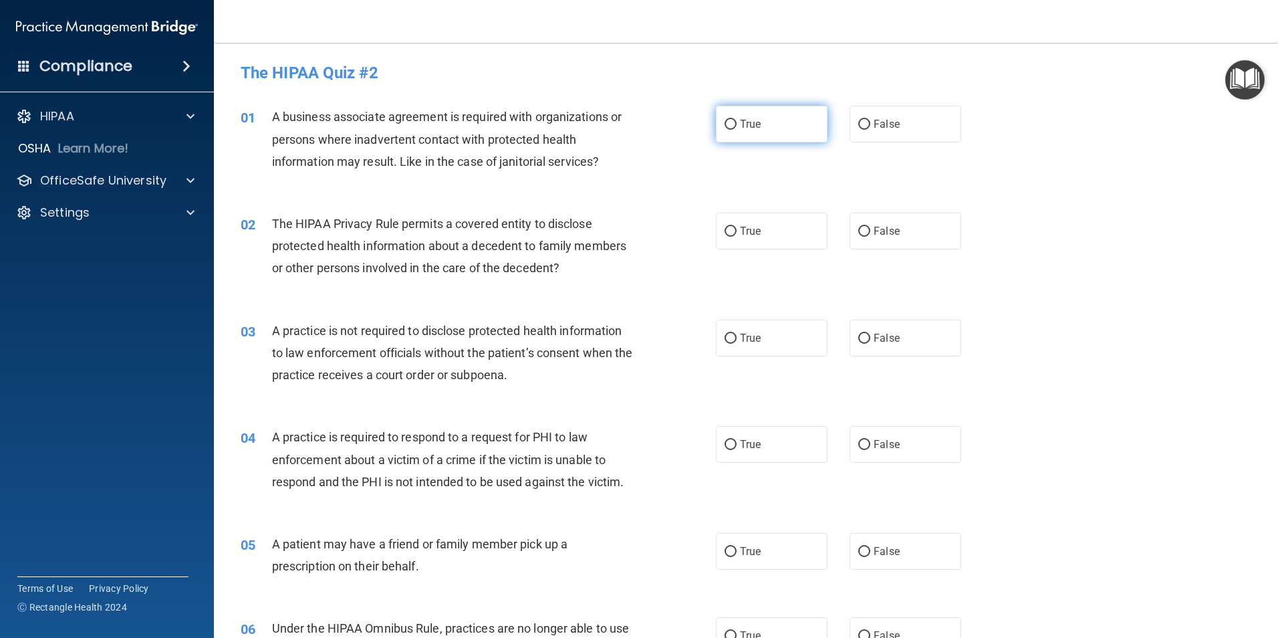
click at [770, 136] on label "True" at bounding box center [772, 124] width 112 height 37
click at [737, 130] on input "True" at bounding box center [731, 125] width 12 height 10
radio input "true"
click at [530, 248] on span "The HIPAA Privacy Rule permits a covered entity to disclose protected health in…" at bounding box center [449, 246] width 354 height 58
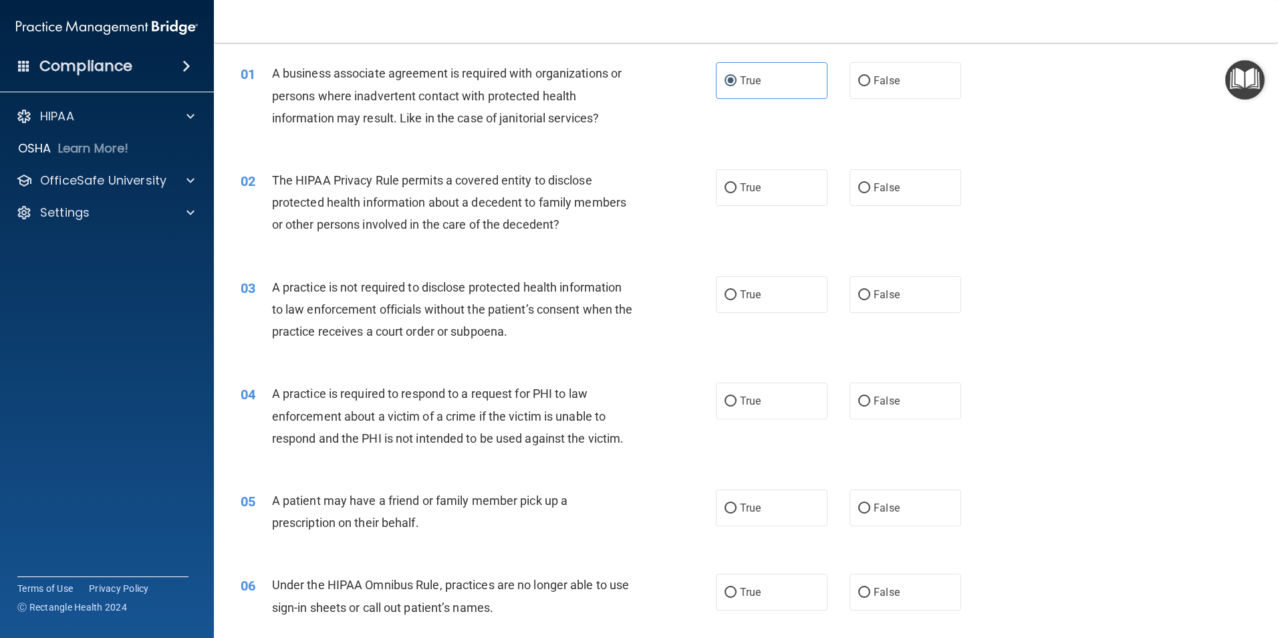
scroll to position [67, 0]
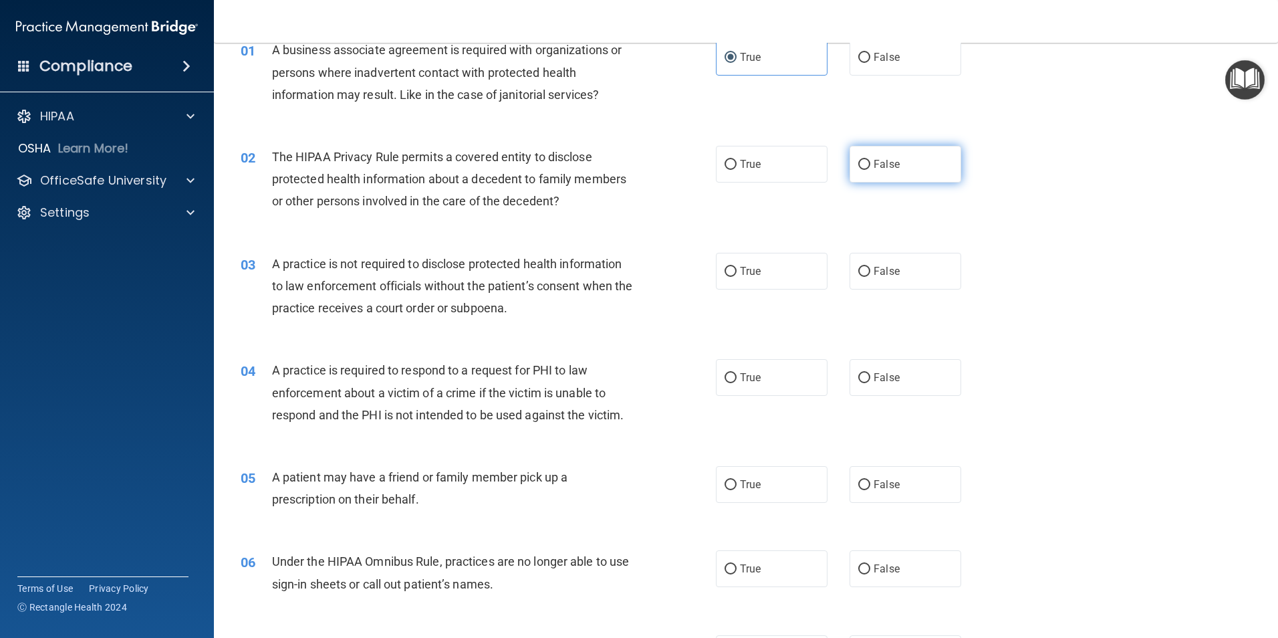
click at [888, 170] on span "False" at bounding box center [887, 164] width 26 height 13
click at [870, 170] on input "False" at bounding box center [864, 165] width 12 height 10
radio input "true"
click at [486, 307] on span "A practice is not required to disclose protected health information to law enfo…" at bounding box center [452, 286] width 361 height 58
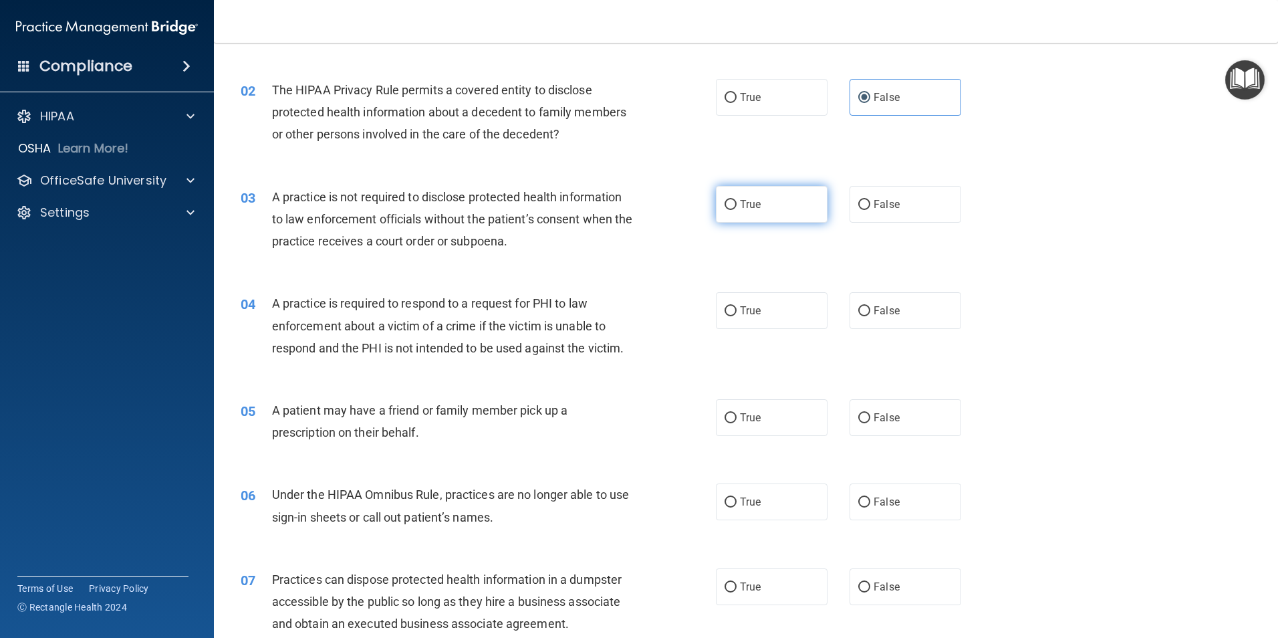
click at [799, 200] on label "True" at bounding box center [772, 204] width 112 height 37
click at [737, 200] on input "True" at bounding box center [731, 205] width 12 height 10
radio input "true"
click at [572, 317] on div "A practice is required to respond to a request for PHI to law enforcement about…" at bounding box center [458, 325] width 372 height 67
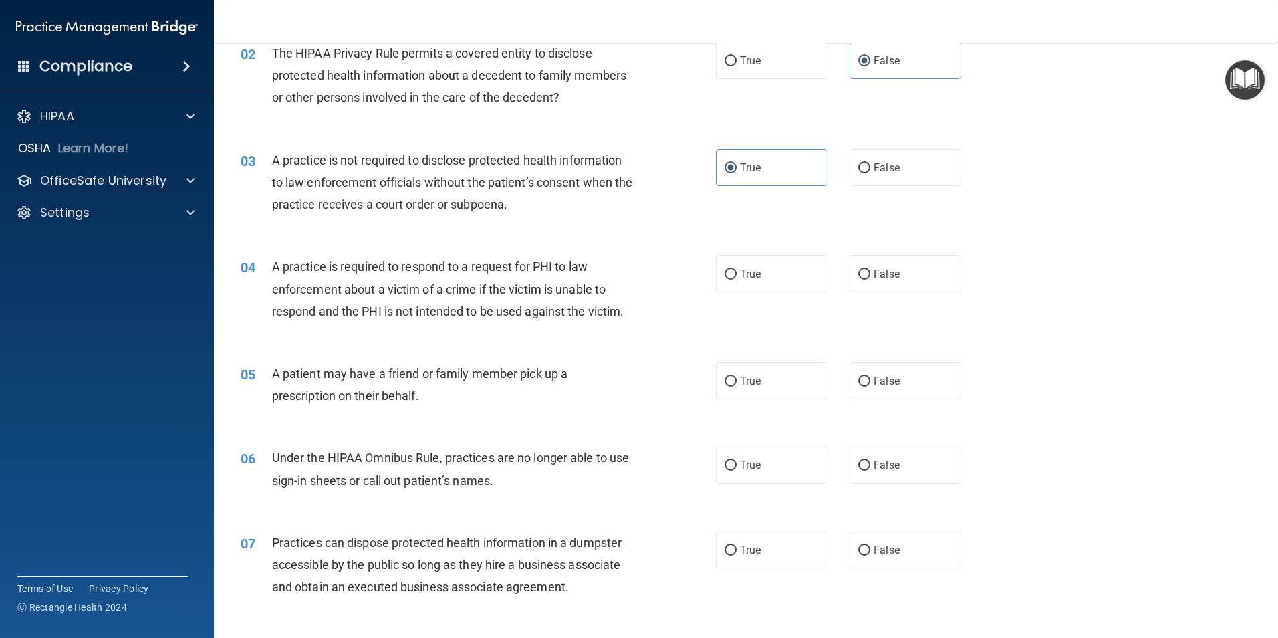
scroll to position [201, 0]
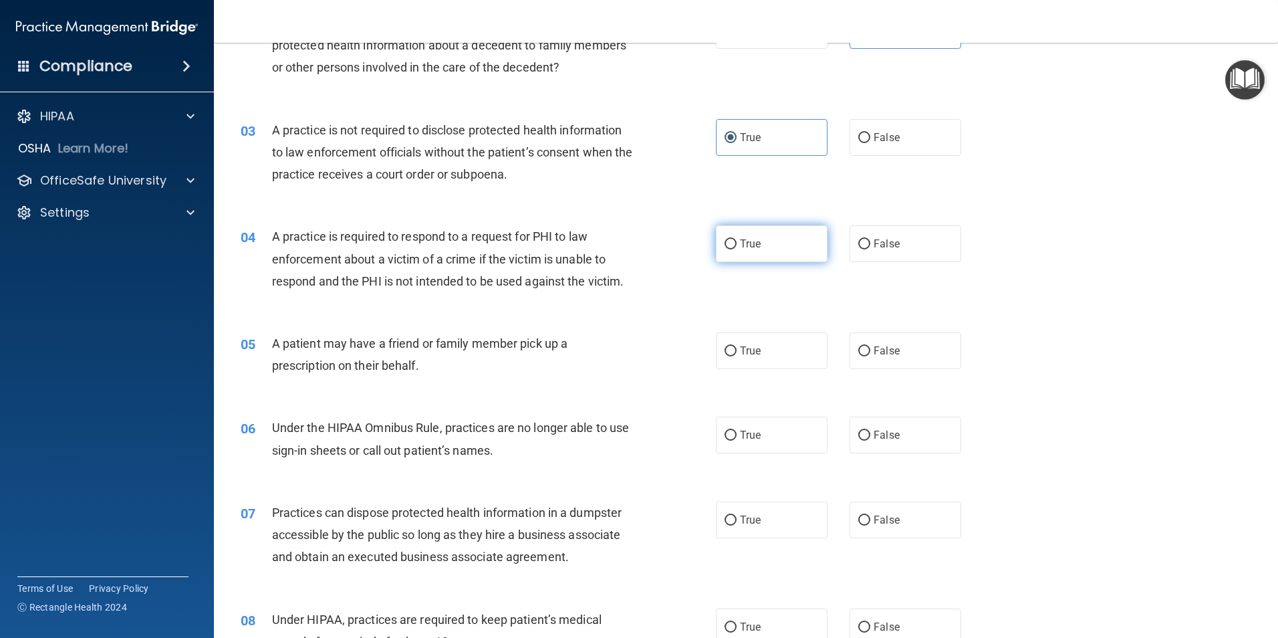
click at [743, 237] on span "True" at bounding box center [750, 243] width 21 height 13
click at [737, 239] on input "True" at bounding box center [731, 244] width 12 height 10
radio input "true"
click at [431, 347] on span "A patient may have a friend or family member pick up a prescription on their be…" at bounding box center [419, 354] width 295 height 36
click at [918, 259] on label "False" at bounding box center [906, 243] width 112 height 37
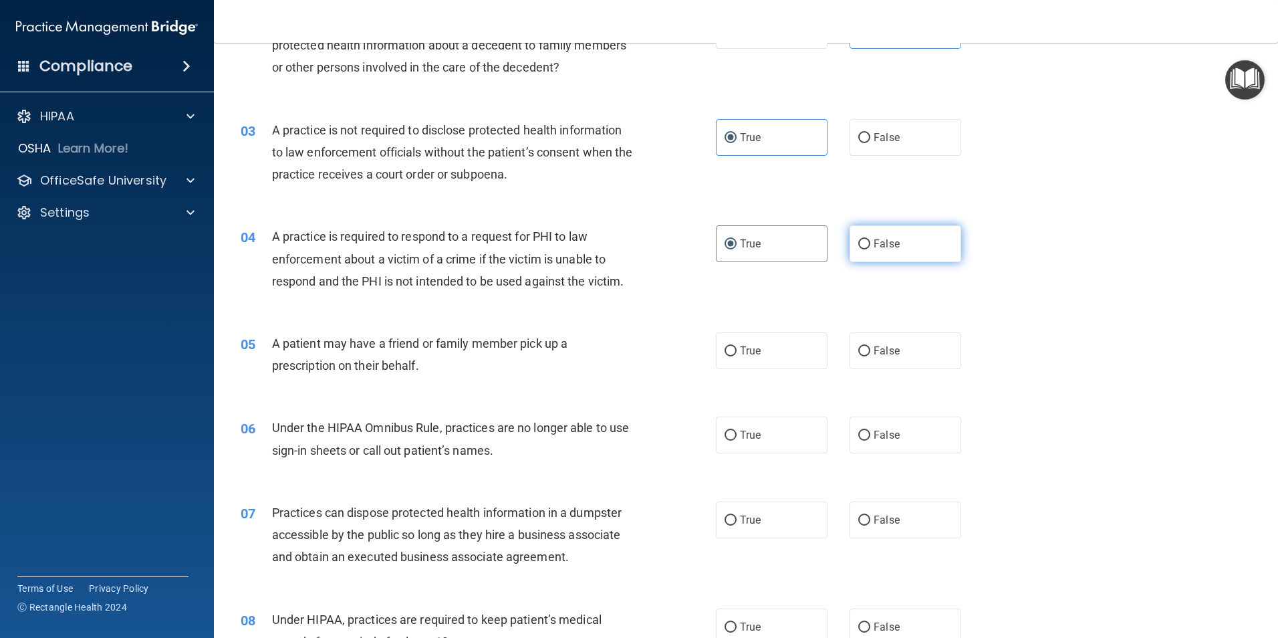
click at [870, 249] on input "False" at bounding box center [864, 244] width 12 height 10
radio input "true"
radio input "false"
click at [357, 363] on span "A patient may have a friend or family member pick up a prescription on their be…" at bounding box center [419, 354] width 295 height 36
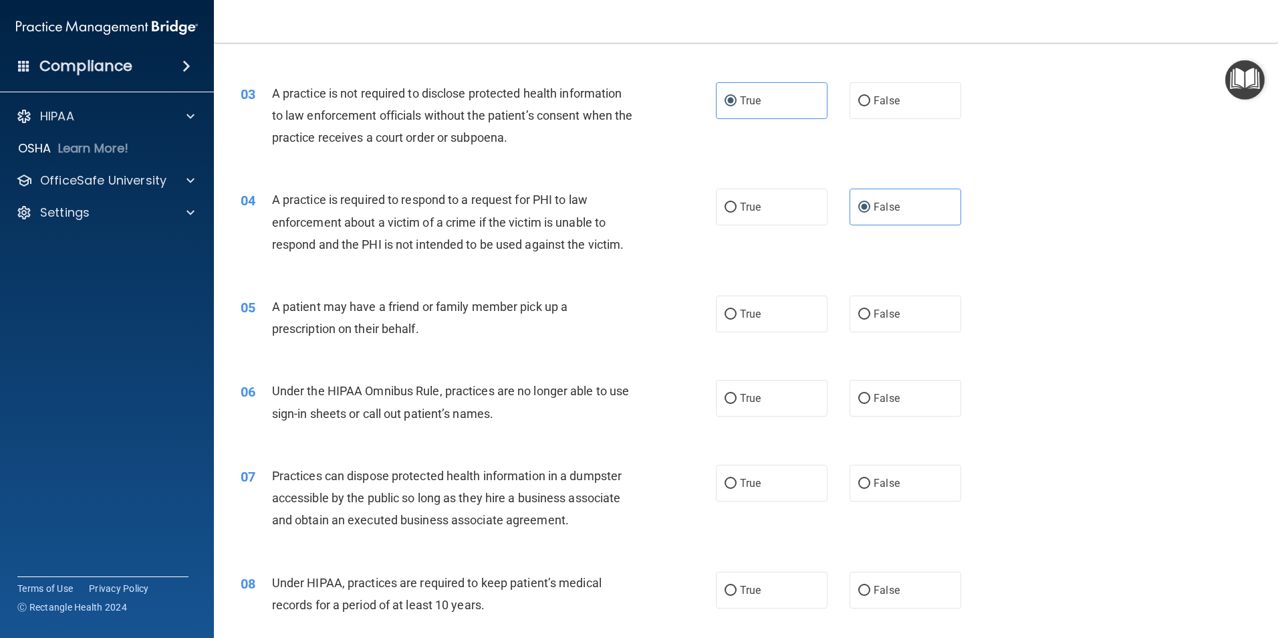
scroll to position [267, 0]
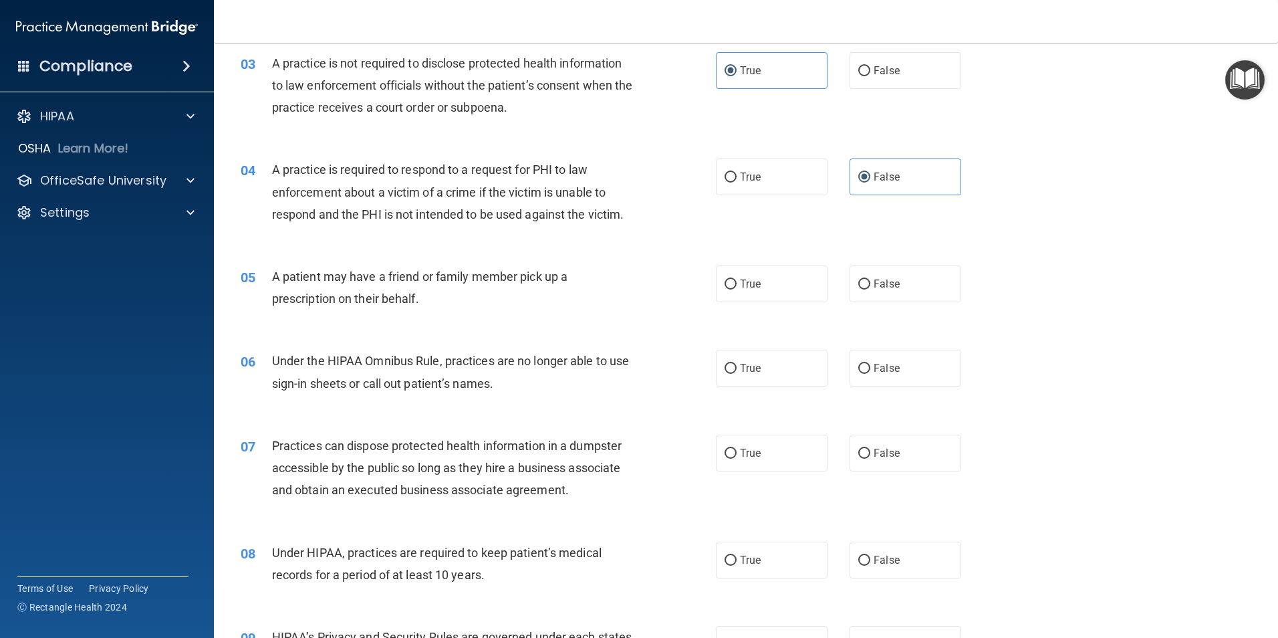
click at [824, 307] on div "05 A patient may have a friend or family member pick up a prescription on their…" at bounding box center [746, 291] width 1031 height 84
click at [797, 299] on label "True" at bounding box center [772, 283] width 112 height 37
click at [737, 289] on input "True" at bounding box center [731, 284] width 12 height 10
radio input "true"
click at [562, 365] on span "Under the HIPAA Omnibus Rule, practices are no longer able to use sign-in sheet…" at bounding box center [451, 372] width 358 height 36
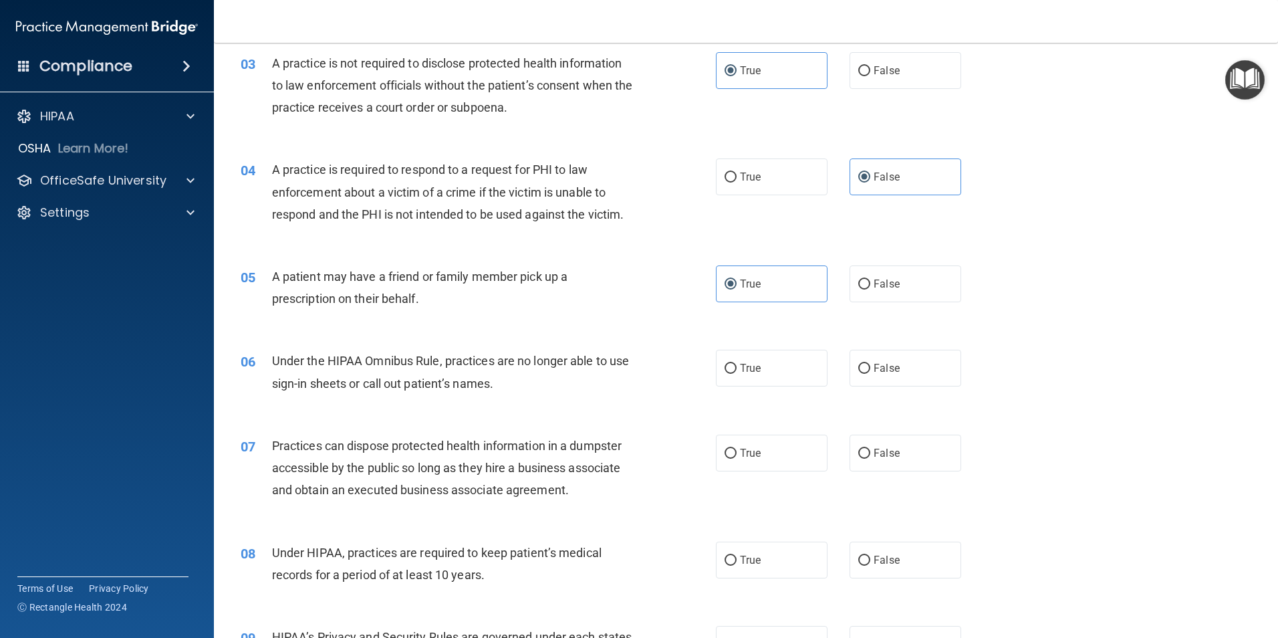
scroll to position [334, 0]
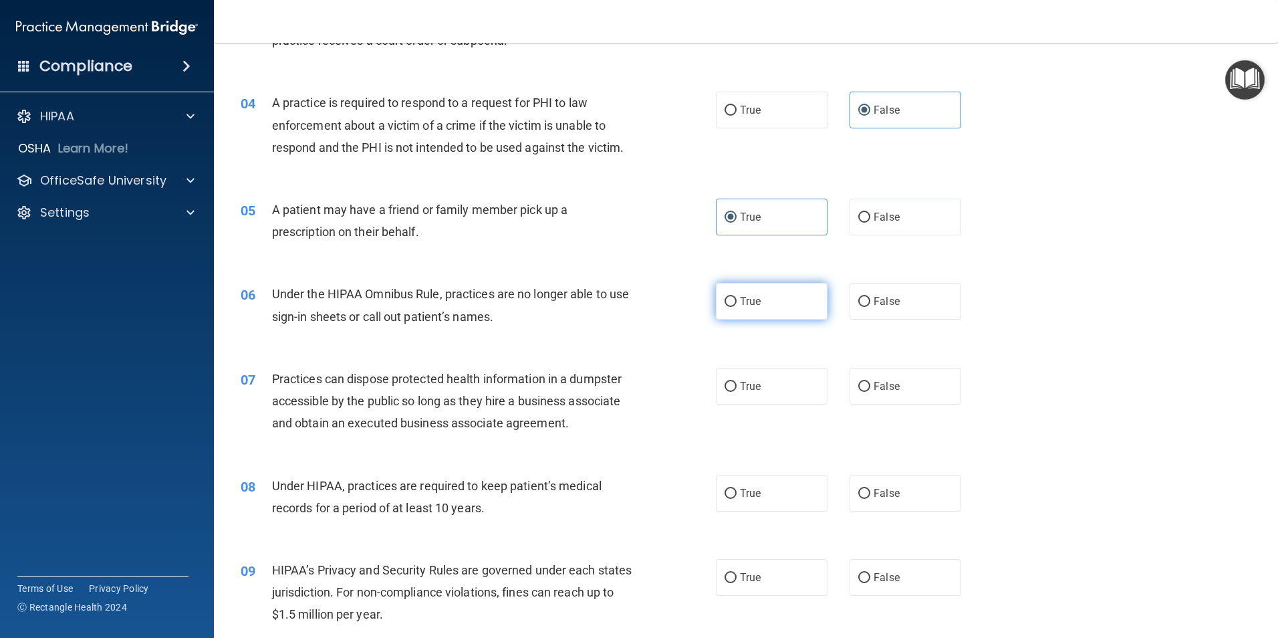
click at [729, 303] on input "True" at bounding box center [731, 302] width 12 height 10
radio input "true"
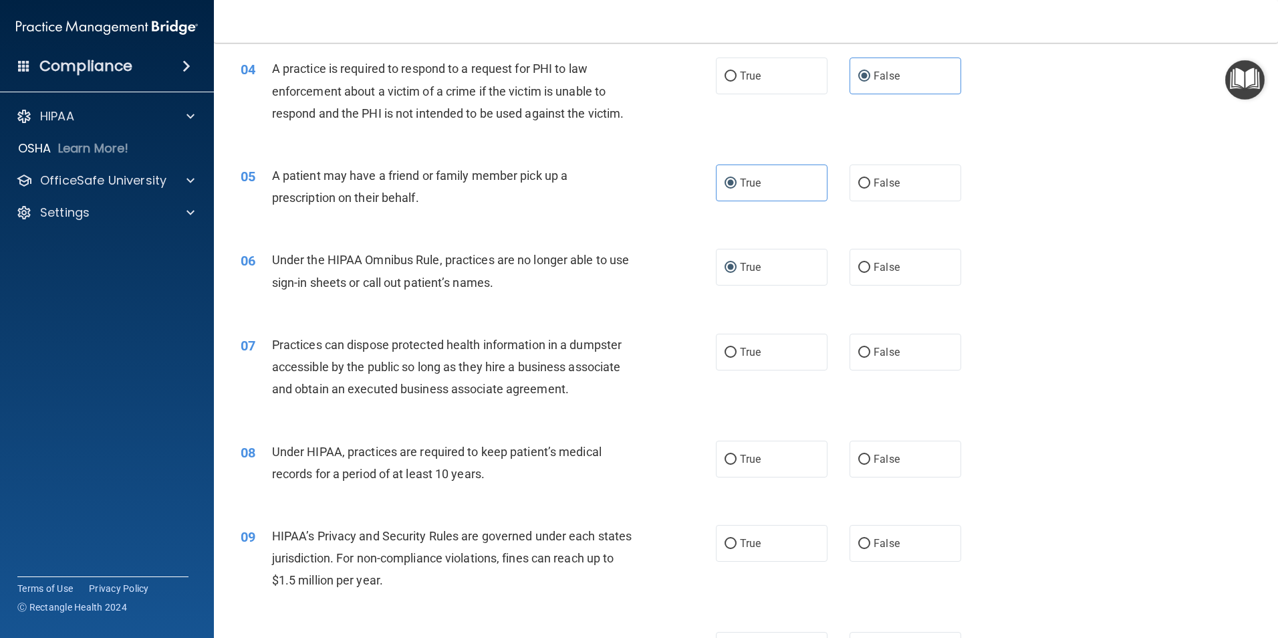
scroll to position [401, 0]
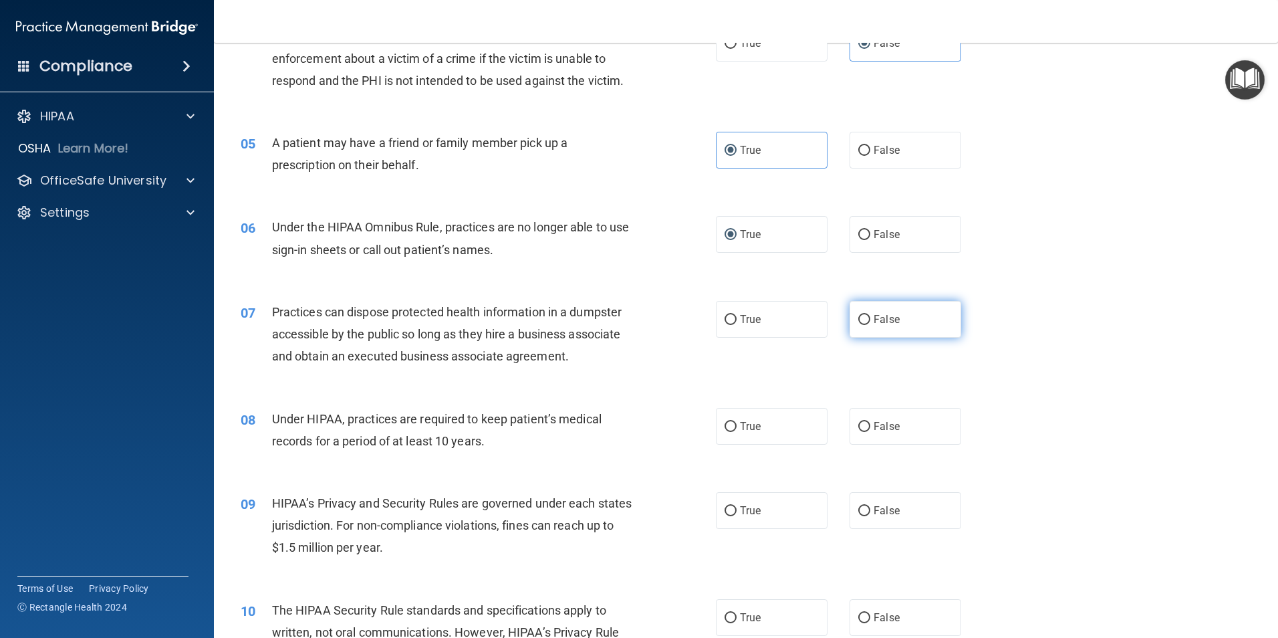
click at [882, 314] on span "False" at bounding box center [887, 319] width 26 height 13
click at [870, 315] on input "False" at bounding box center [864, 320] width 12 height 10
radio input "true"
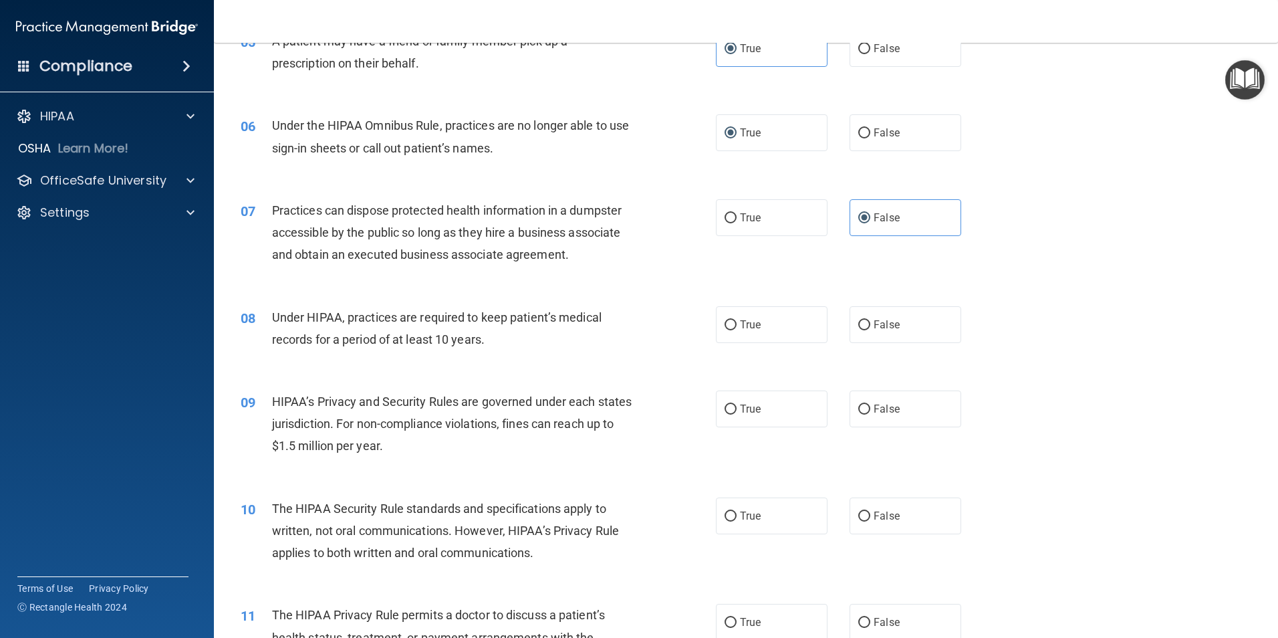
scroll to position [535, 0]
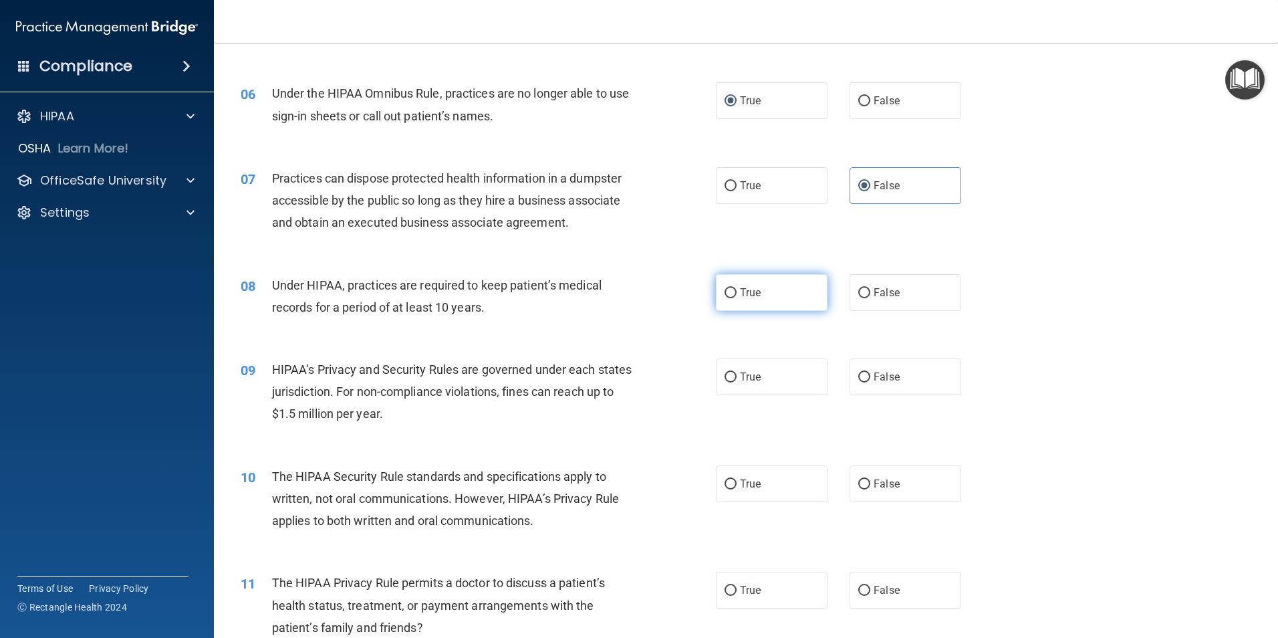
click at [759, 309] on label "True" at bounding box center [772, 292] width 112 height 37
click at [737, 298] on input "True" at bounding box center [731, 293] width 12 height 10
radio input "true"
click at [512, 368] on span "HIPAA’s Privacy and Security Rules are governed under each states jurisdiction.…" at bounding box center [452, 391] width 360 height 58
click at [467, 377] on div "HIPAA’s Privacy and Security Rules are governed under each states jurisdiction.…" at bounding box center [458, 391] width 372 height 67
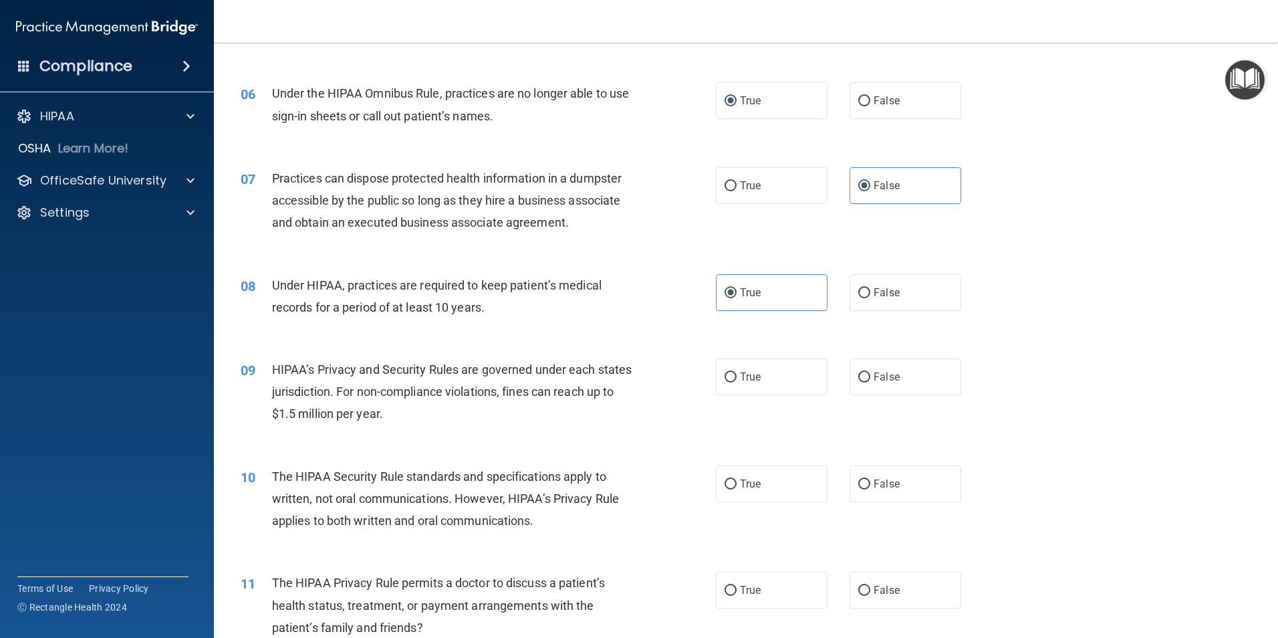
scroll to position [602, 0]
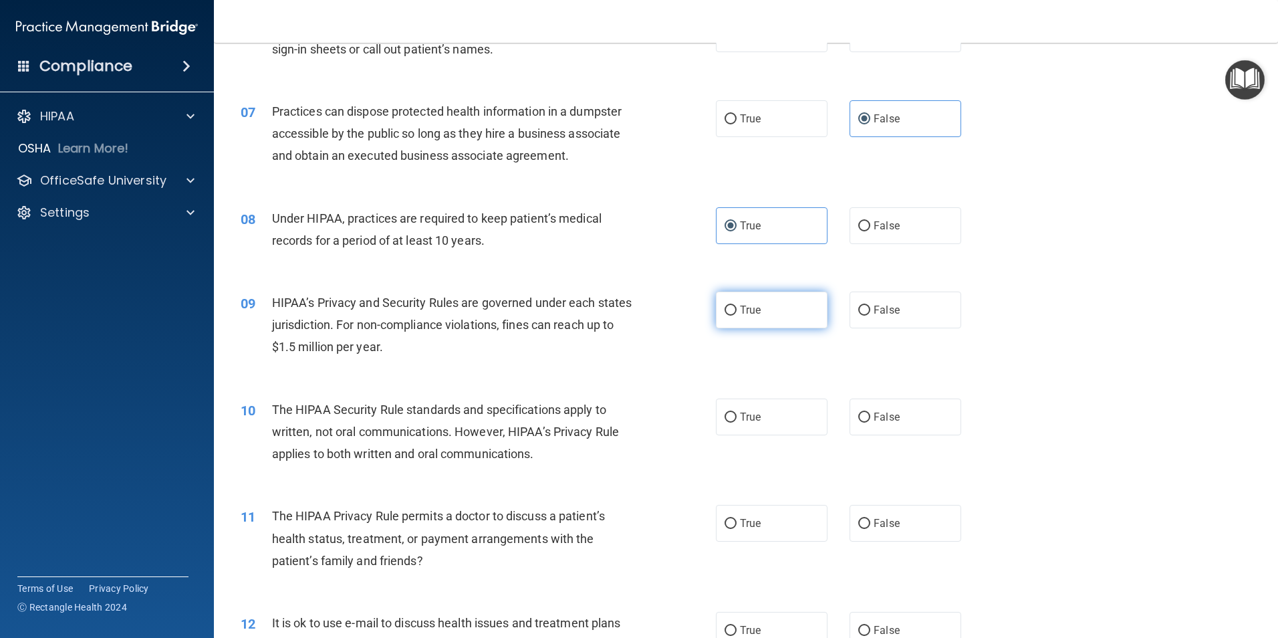
click at [775, 327] on label "True" at bounding box center [772, 309] width 112 height 37
click at [737, 316] on input "True" at bounding box center [731, 310] width 12 height 10
radio input "true"
click at [491, 445] on div "The HIPAA Security Rule standards and specifications apply to written, not oral…" at bounding box center [458, 431] width 372 height 67
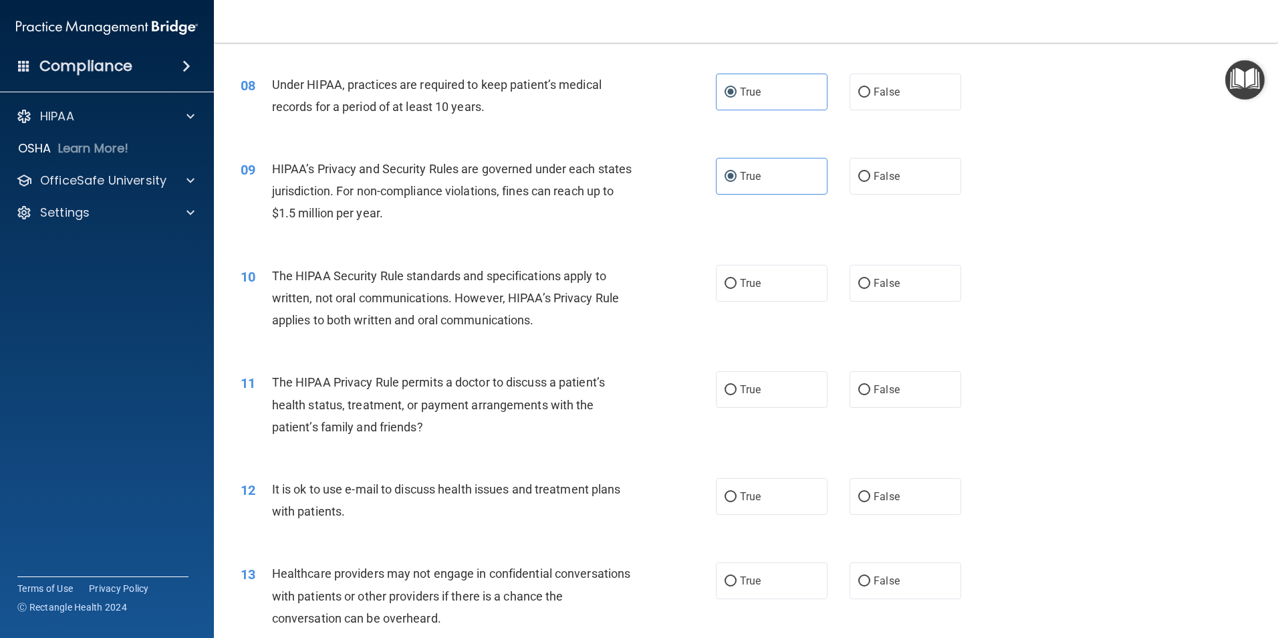
scroll to position [802, 0]
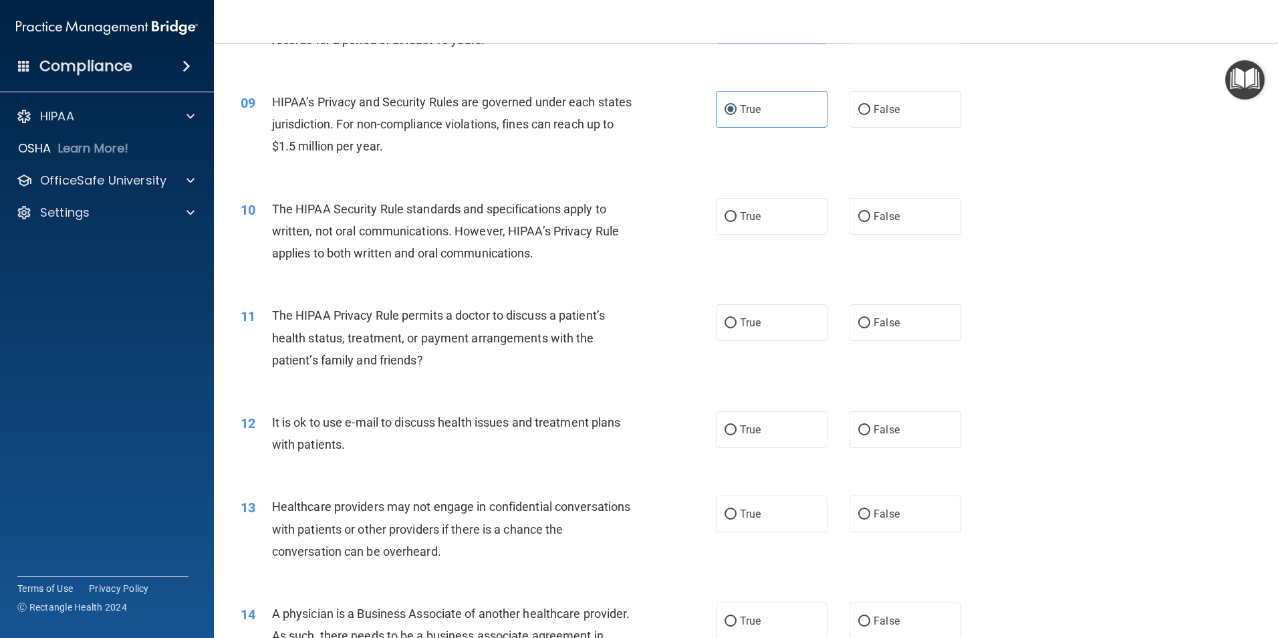
click at [490, 245] on span "The HIPAA Security Rule standards and specifications apply to written, not oral…" at bounding box center [445, 231] width 347 height 58
click at [321, 213] on span "The HIPAA Security Rule standards and specifications apply to written, not oral…" at bounding box center [445, 231] width 347 height 58
click at [775, 197] on div "10 The HIPAA Security Rule standards and specifications apply to written, not o…" at bounding box center [746, 234] width 1031 height 107
click at [769, 204] on label "True" at bounding box center [772, 216] width 112 height 37
click at [737, 212] on input "True" at bounding box center [731, 217] width 12 height 10
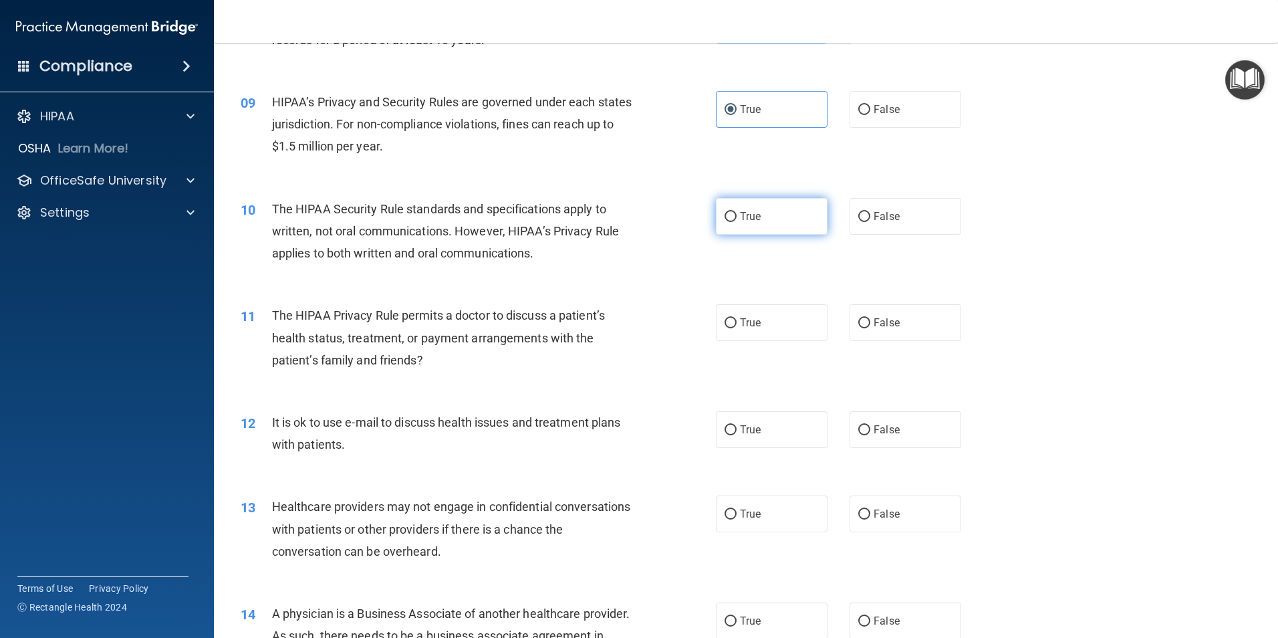
radio input "true"
click at [459, 343] on span "The HIPAA Privacy Rule permits a doctor to discuss a patient’s health status, t…" at bounding box center [438, 337] width 333 height 58
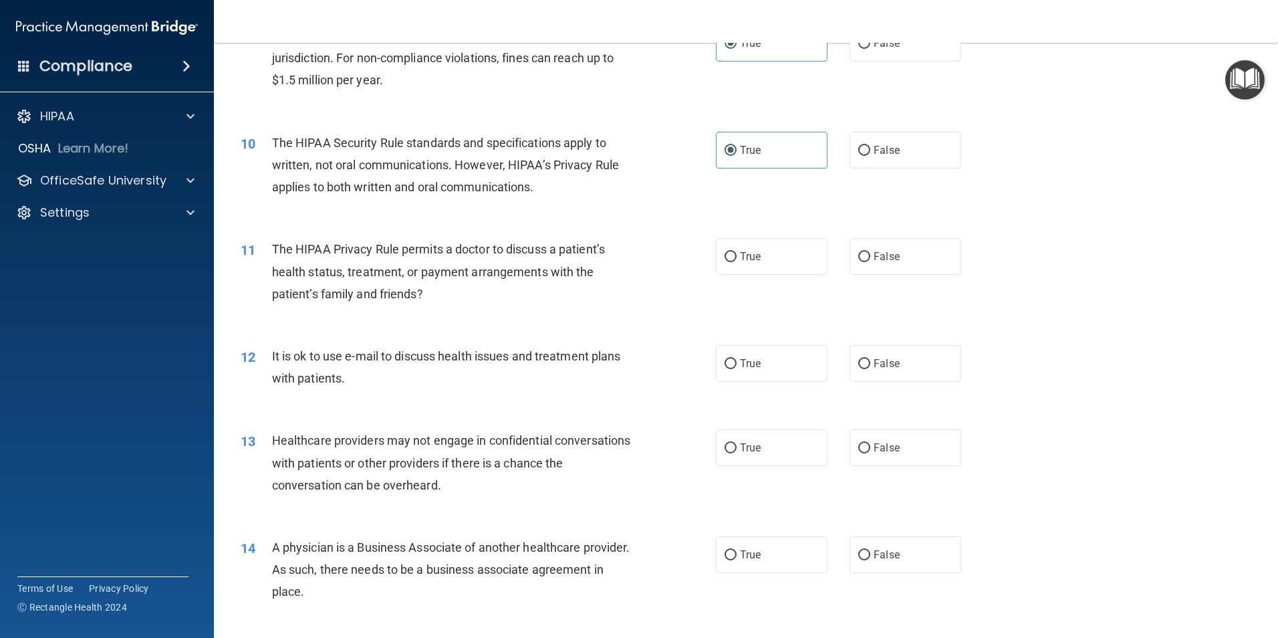
scroll to position [869, 0]
click at [883, 158] on label "False" at bounding box center [906, 149] width 112 height 37
click at [870, 155] on input "False" at bounding box center [864, 150] width 12 height 10
radio input "true"
radio input "false"
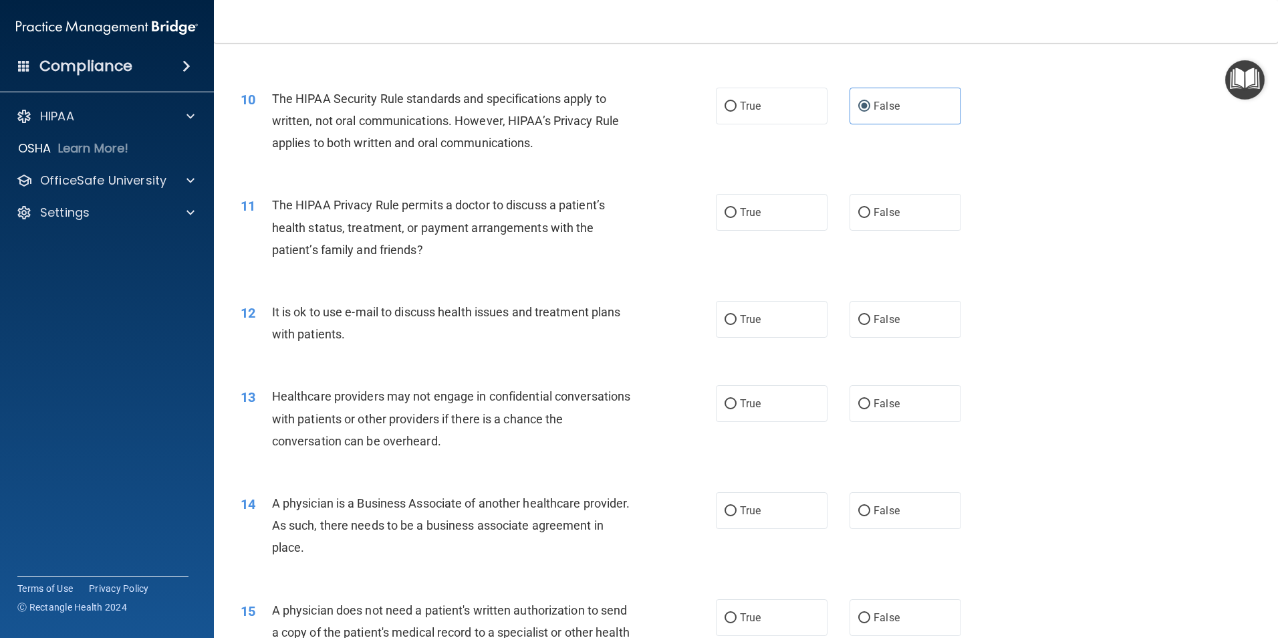
scroll to position [936, 0]
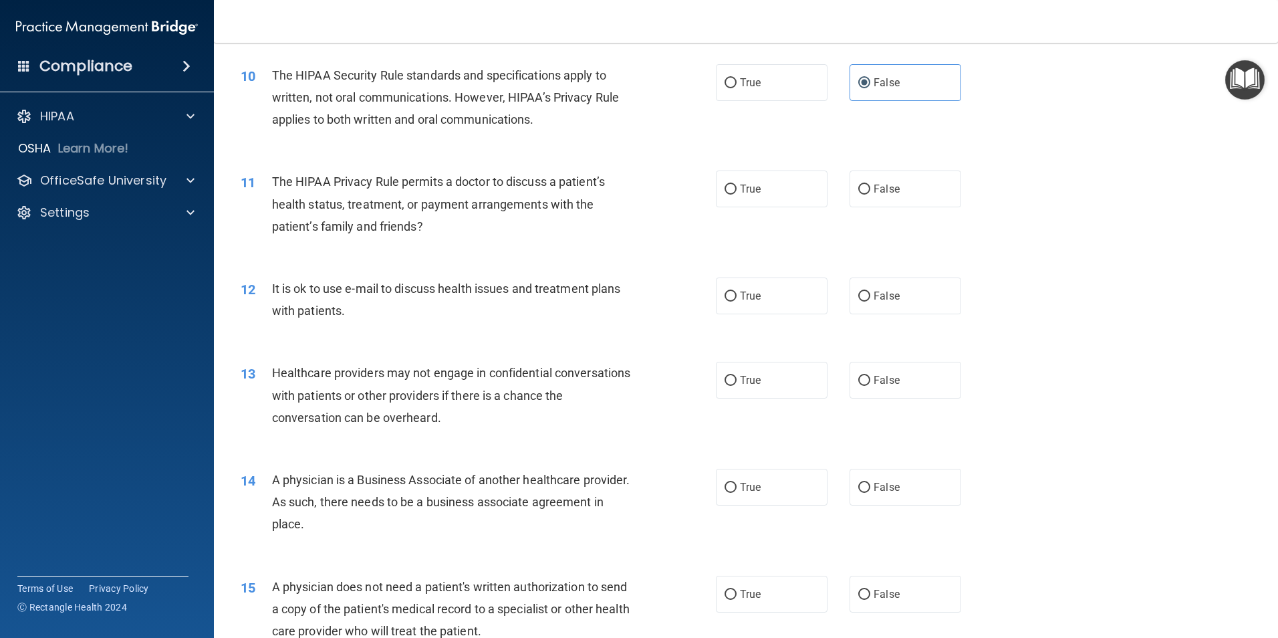
click at [888, 208] on div "11 The HIPAA Privacy Rule permits a doctor to discuss a patient’s health status…" at bounding box center [746, 207] width 1031 height 107
click at [881, 190] on span "False" at bounding box center [887, 188] width 26 height 13
click at [560, 305] on div "It is ok to use e-mail to discuss health issues and treatment plans with patien…" at bounding box center [458, 299] width 372 height 44
click at [837, 285] on div "True False" at bounding box center [850, 295] width 268 height 37
click at [850, 283] on label "False" at bounding box center [906, 295] width 112 height 37
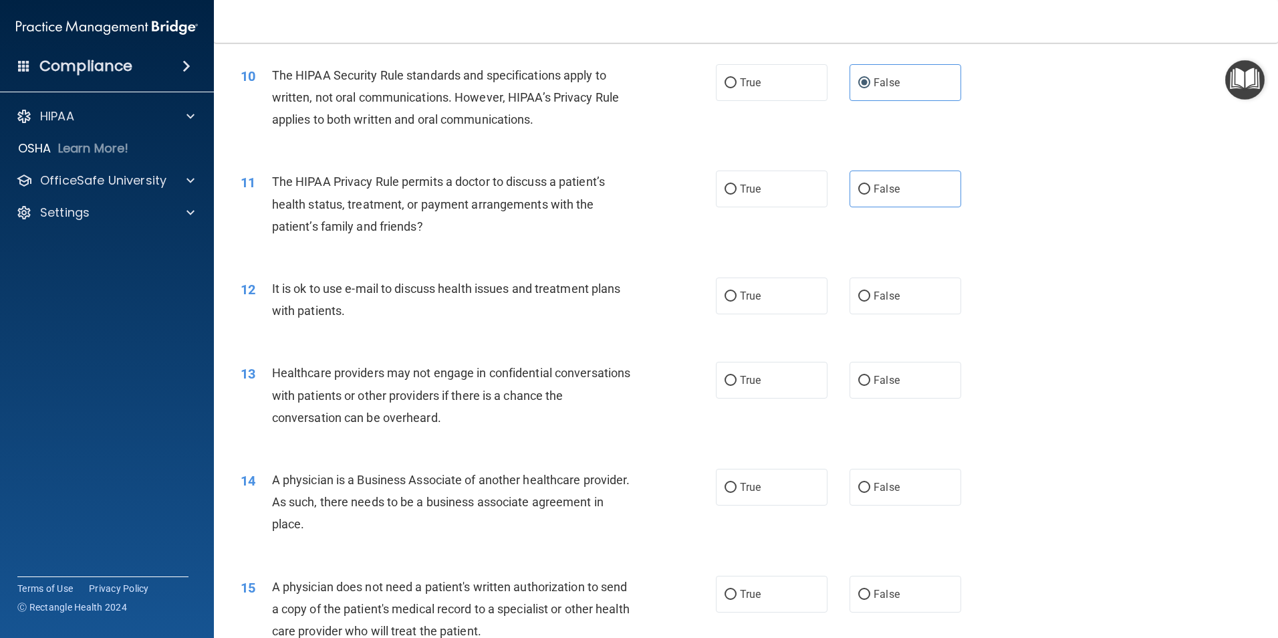
click at [858, 291] on input "False" at bounding box center [864, 296] width 12 height 10
radio input "true"
click at [502, 400] on span "Healthcare providers may not engage in confidential conversations with patients…" at bounding box center [451, 395] width 359 height 58
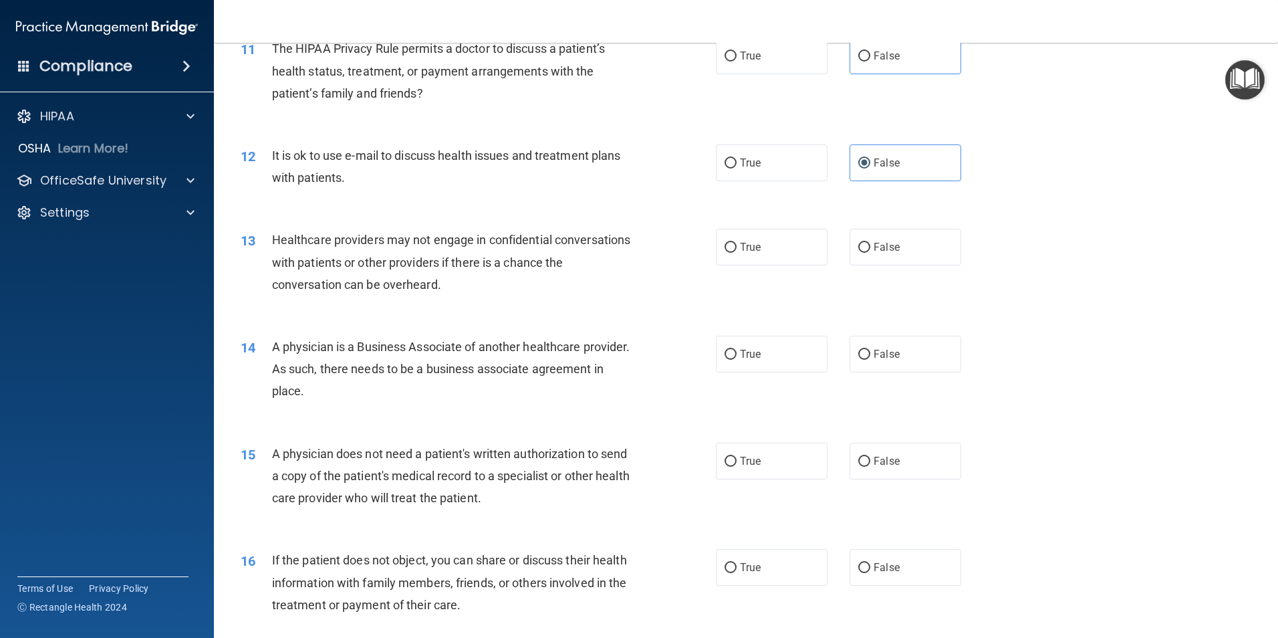
scroll to position [1070, 0]
click at [805, 263] on label "True" at bounding box center [772, 246] width 112 height 37
click at [737, 252] on input "True" at bounding box center [731, 247] width 12 height 10
radio input "true"
click at [539, 356] on div "A physician is a Business Associate of another healthcare provider. As such, th…" at bounding box center [458, 368] width 372 height 67
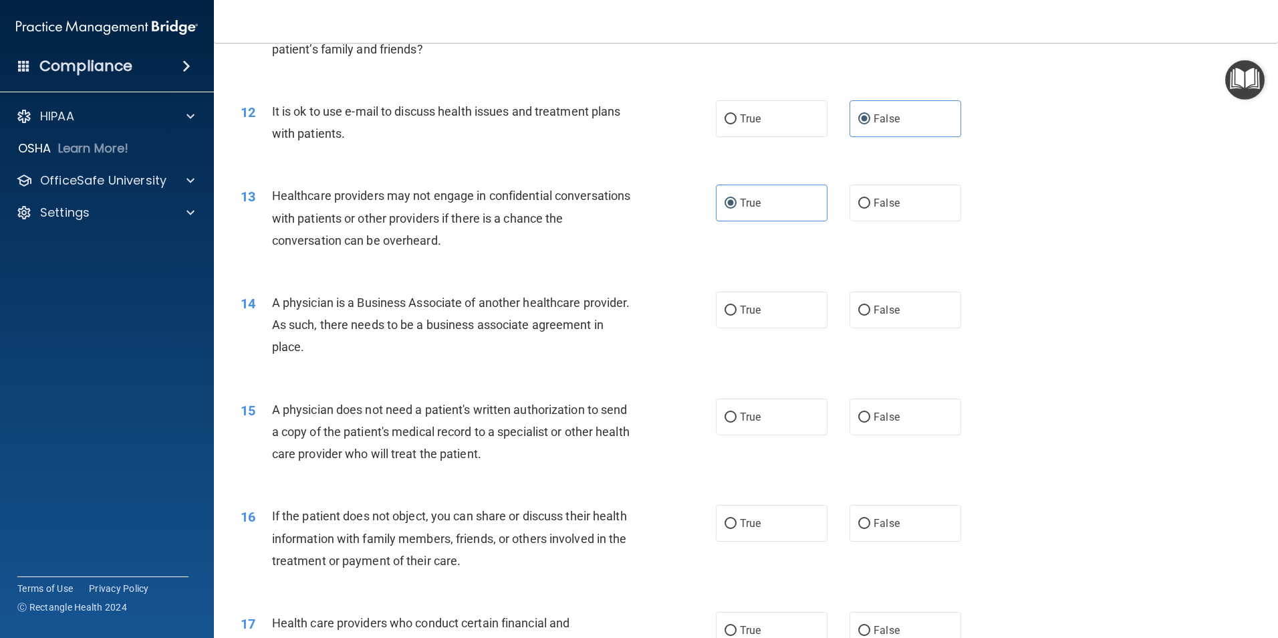
scroll to position [1136, 0]
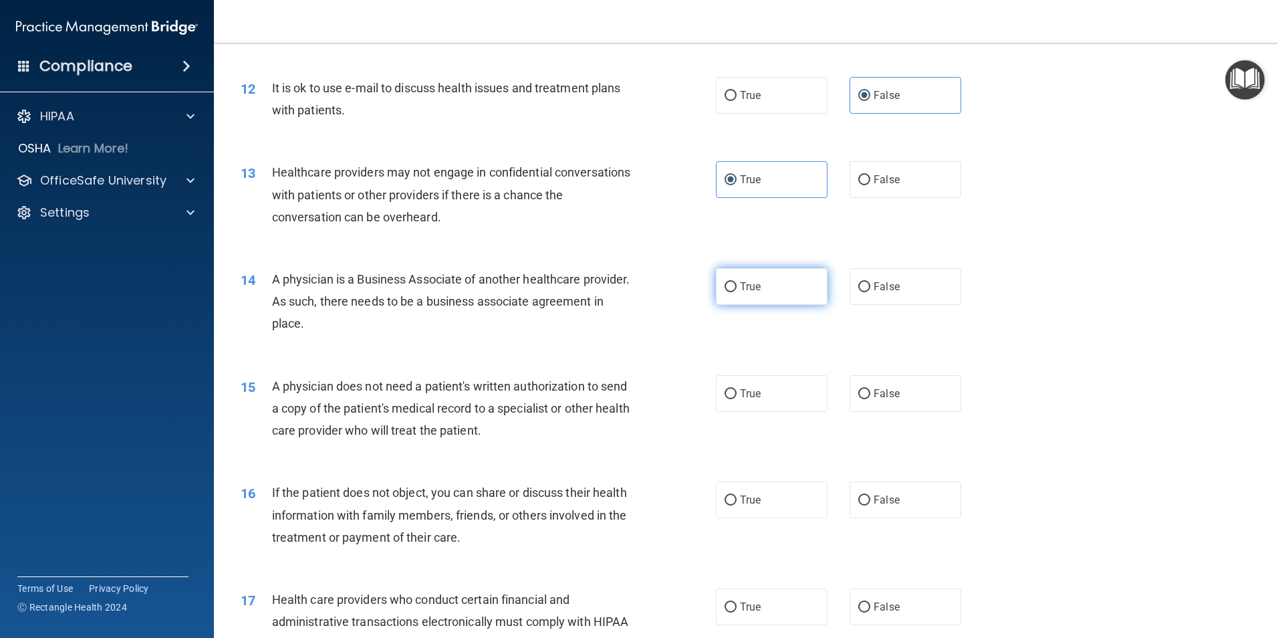
click at [743, 298] on label "True" at bounding box center [772, 286] width 112 height 37
click at [737, 292] on input "True" at bounding box center [731, 287] width 12 height 10
radio input "true"
click at [517, 412] on span "A physician does not need a patient's written authorization to send a copy of t…" at bounding box center [451, 408] width 358 height 58
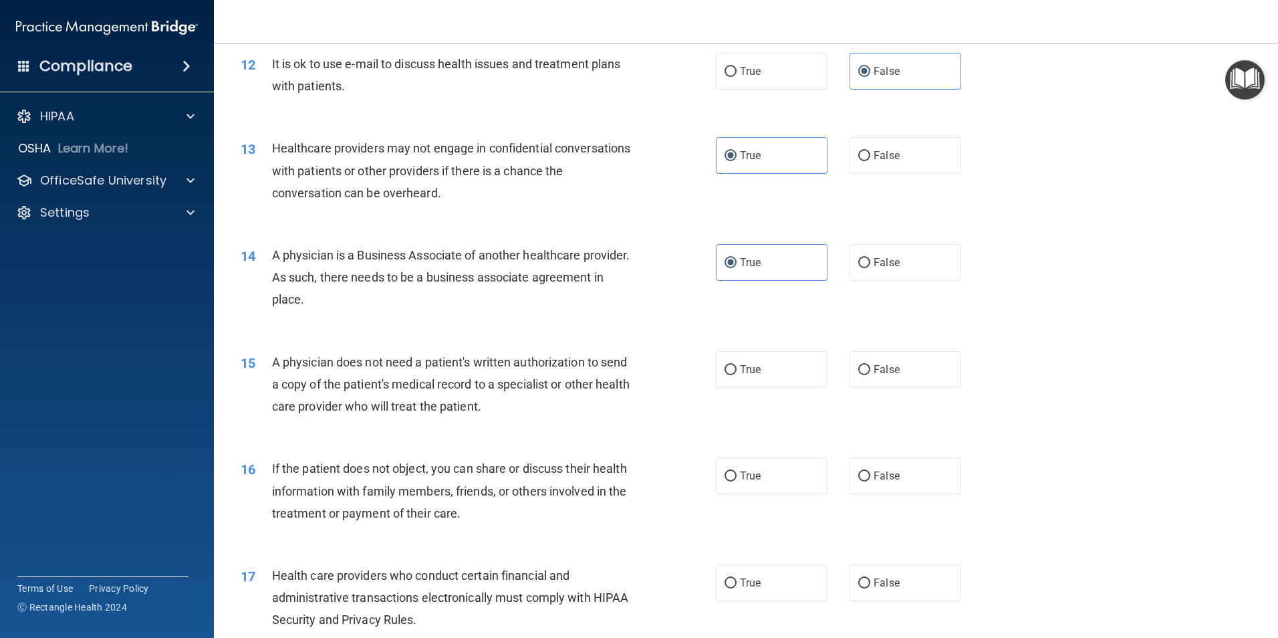
scroll to position [1203, 0]
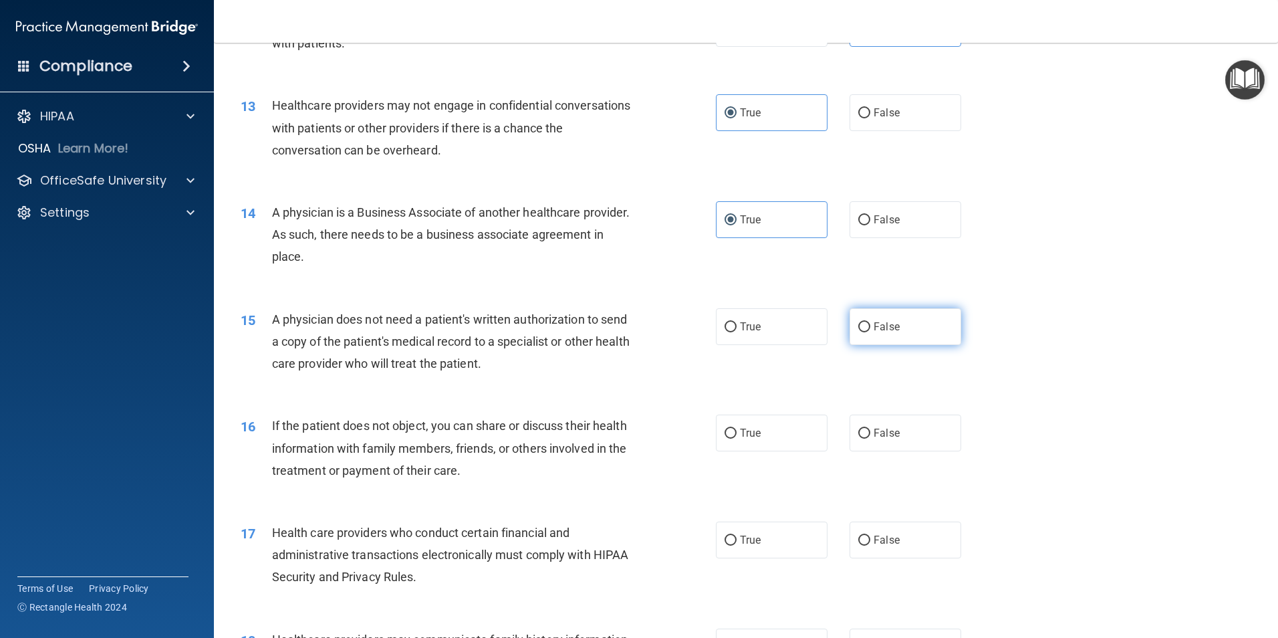
click at [907, 322] on label "False" at bounding box center [906, 326] width 112 height 37
click at [870, 322] on input "False" at bounding box center [864, 327] width 12 height 10
radio input "true"
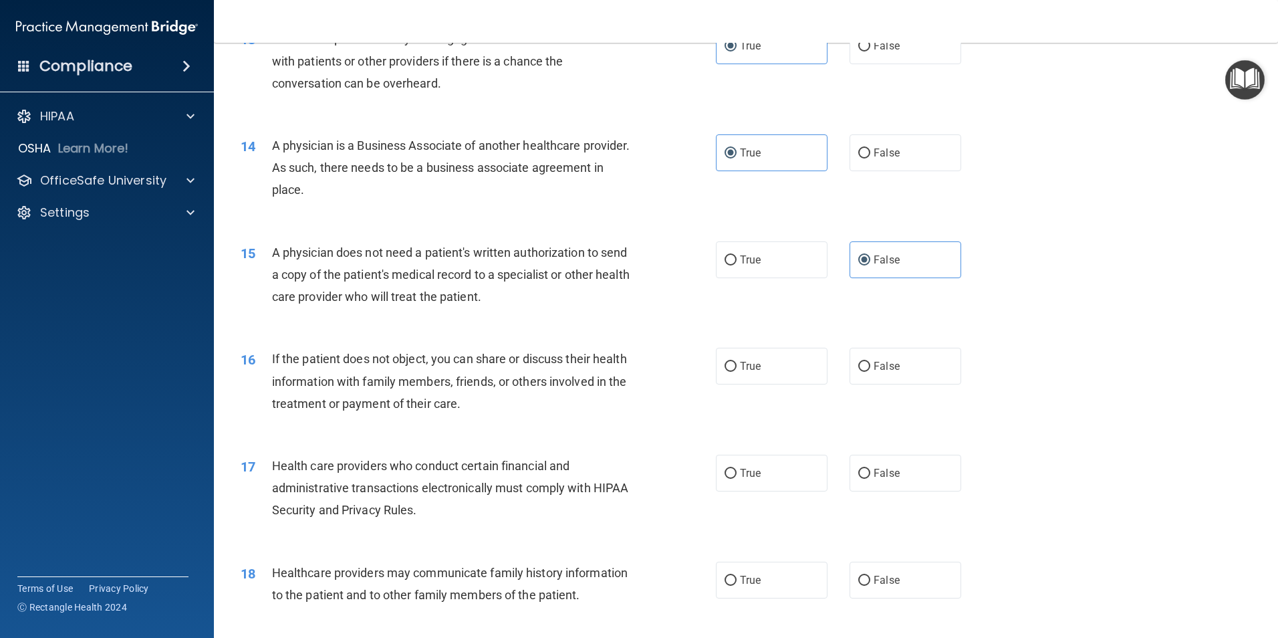
click at [384, 388] on div "If the patient does not object, you can share or discuss their health informati…" at bounding box center [458, 381] width 372 height 67
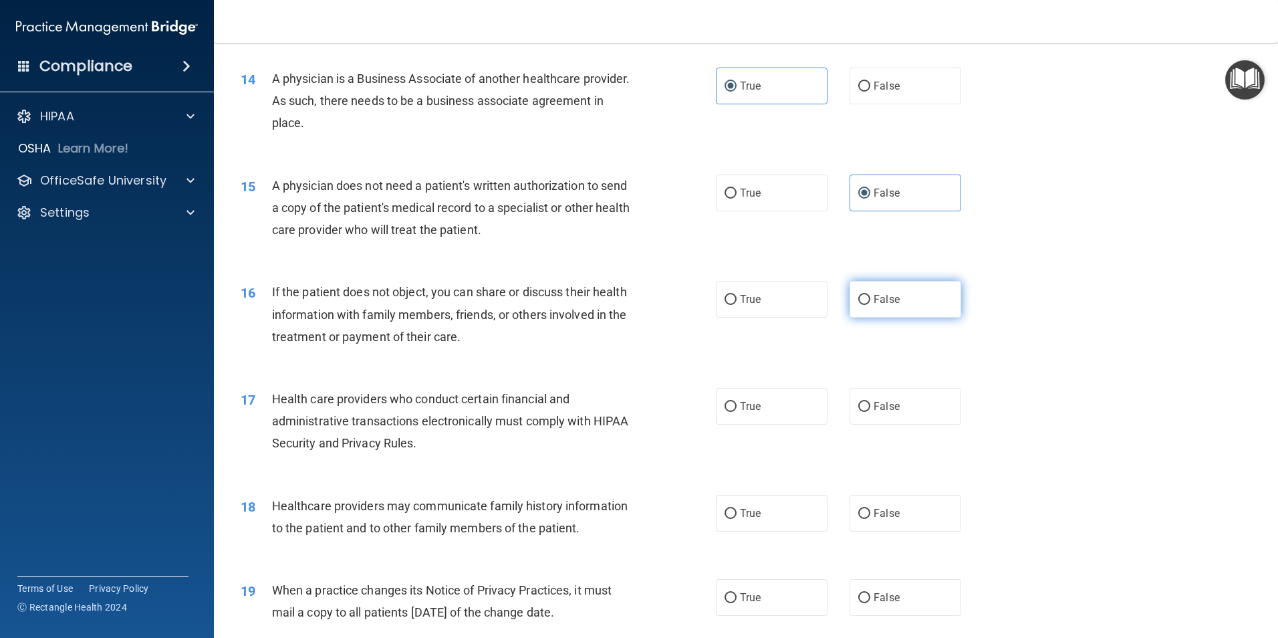
click at [874, 306] on label "False" at bounding box center [906, 299] width 112 height 37
click at [870, 305] on input "False" at bounding box center [864, 300] width 12 height 10
radio input "true"
click at [382, 416] on span "Health care providers who conduct certain financial and administrative transact…" at bounding box center [450, 421] width 357 height 58
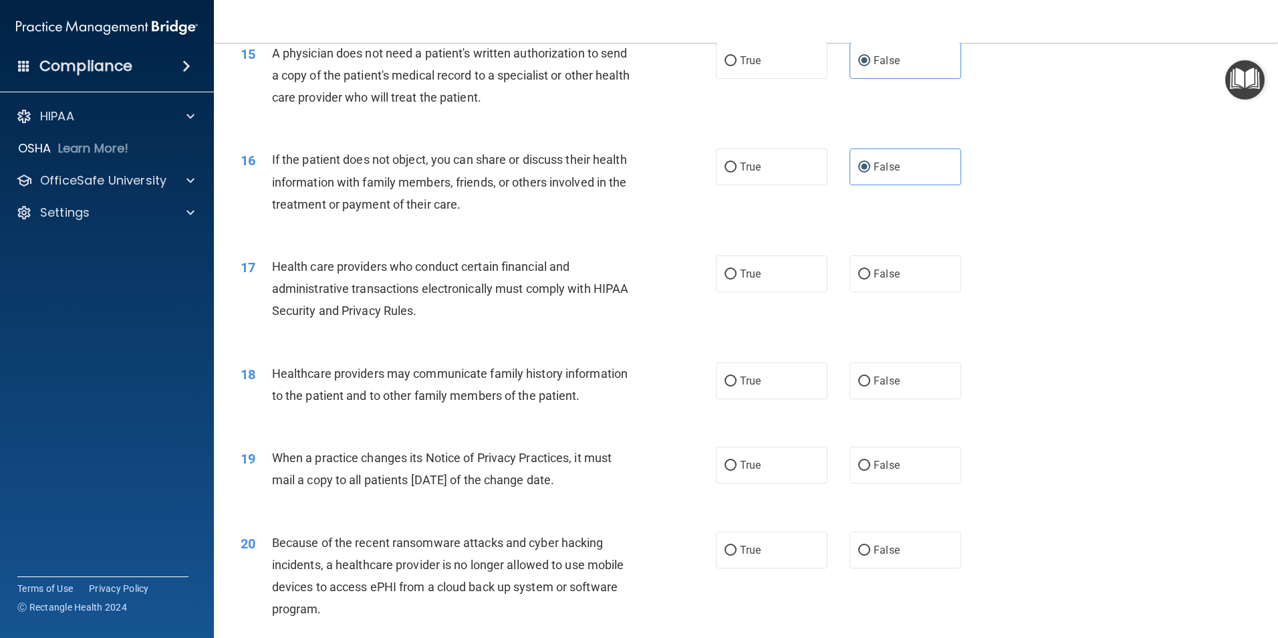
scroll to position [1471, 0]
click at [731, 266] on label "True" at bounding box center [772, 272] width 112 height 37
click at [731, 268] on input "True" at bounding box center [731, 273] width 12 height 10
radio input "true"
click at [560, 370] on span "Healthcare providers may communicate family history information to the patient …" at bounding box center [450, 383] width 356 height 36
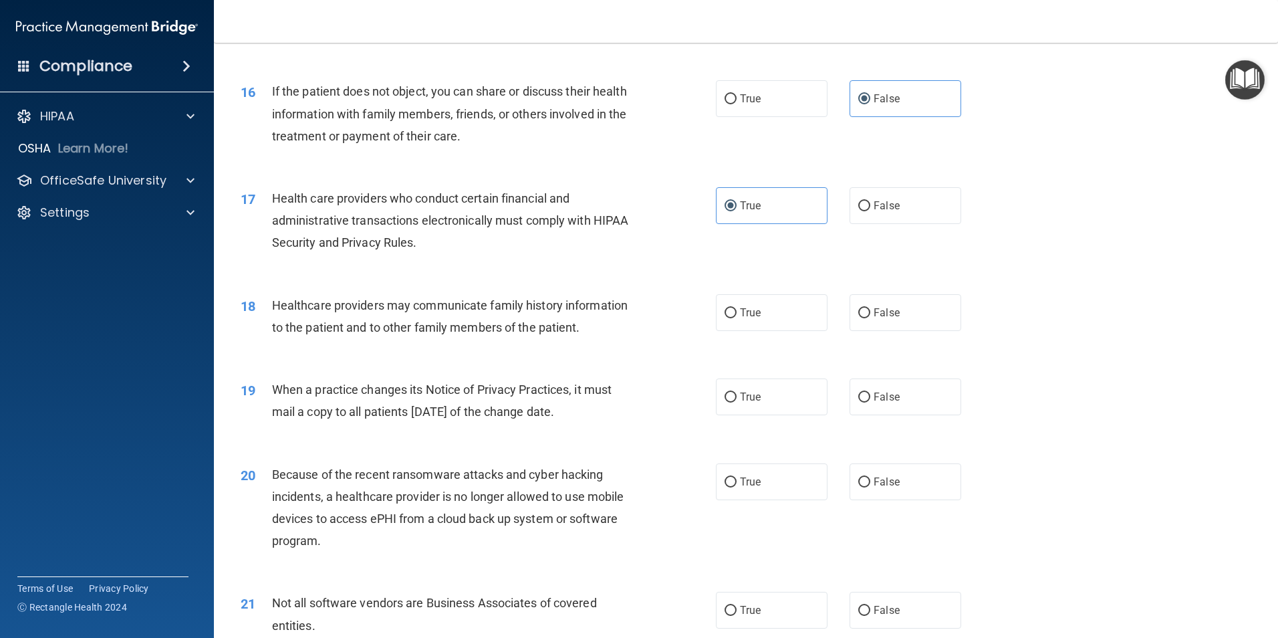
scroll to position [1604, 0]
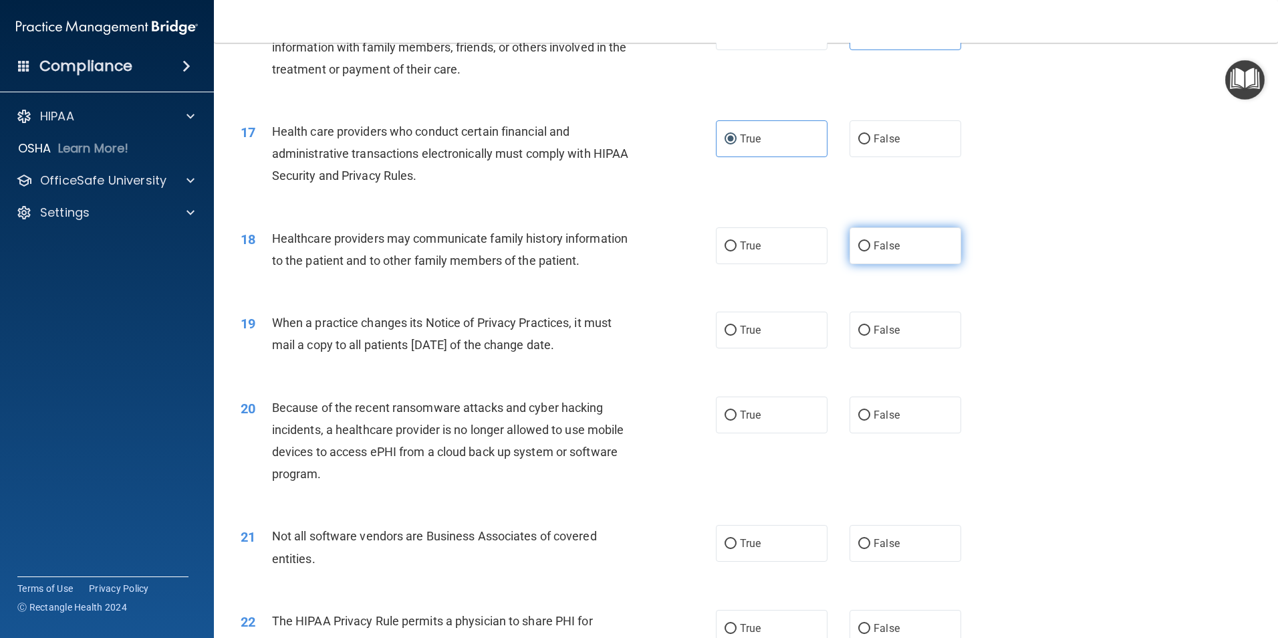
click at [916, 248] on label "False" at bounding box center [906, 245] width 112 height 37
click at [870, 248] on input "False" at bounding box center [864, 246] width 12 height 10
radio input "true"
click at [582, 346] on span "When a practice changes its Notice of Privacy Practices, it must mail a copy to…" at bounding box center [442, 334] width 340 height 36
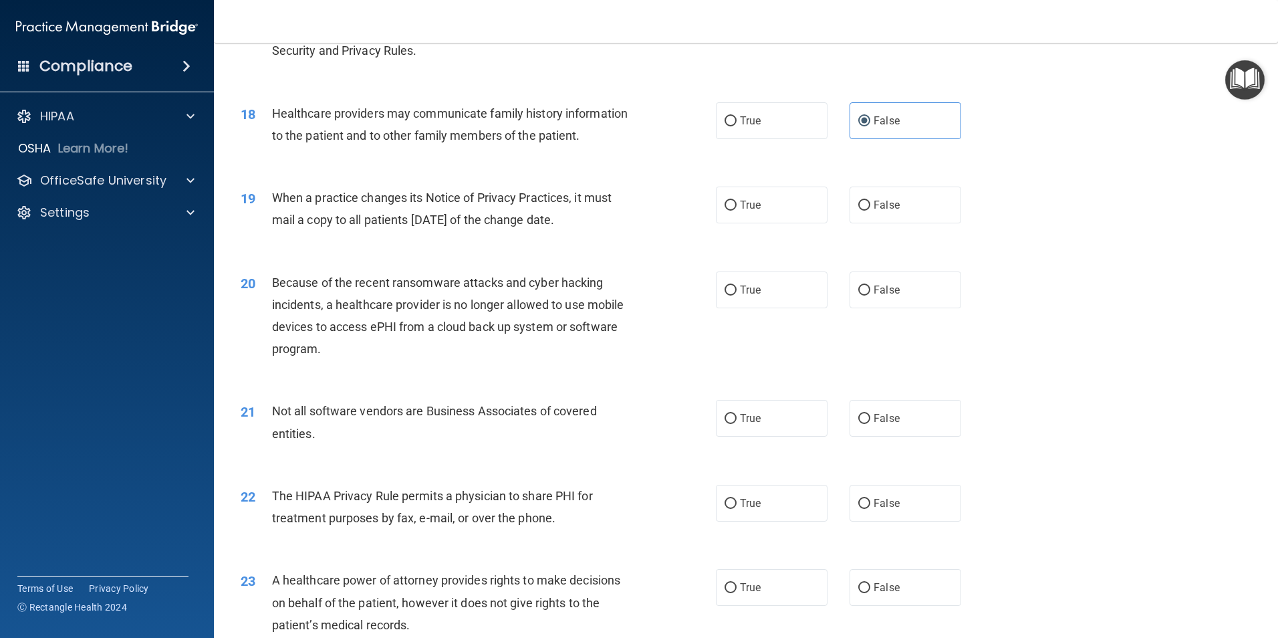
scroll to position [1738, 0]
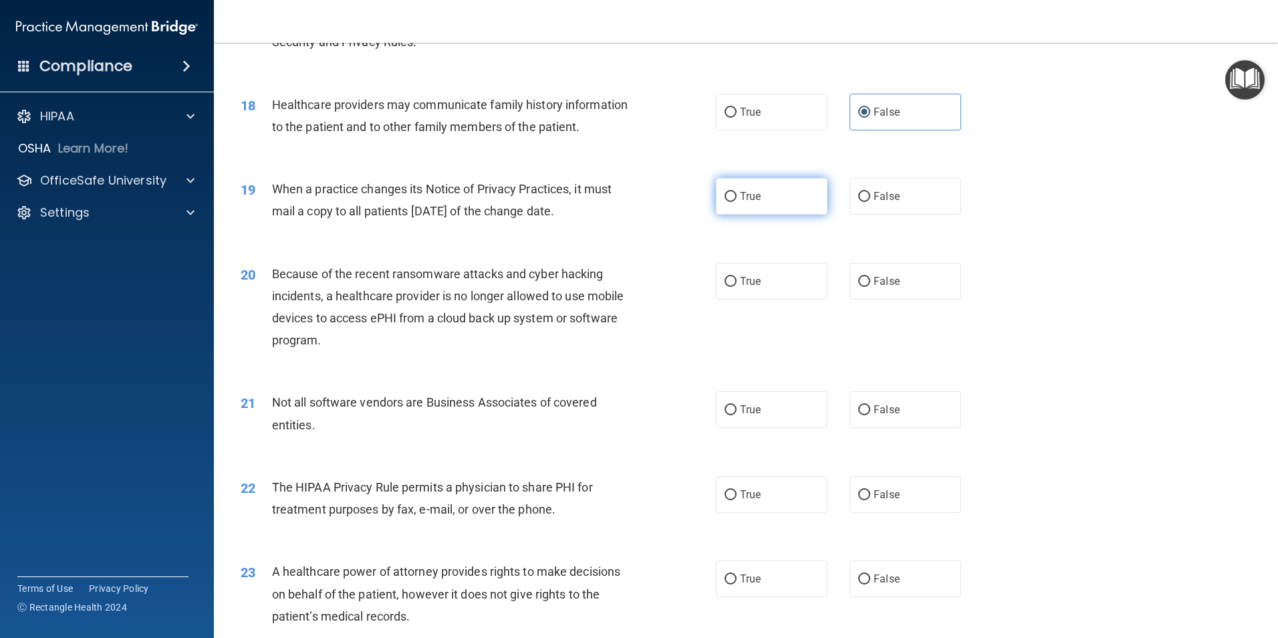
click at [765, 187] on label "True" at bounding box center [772, 196] width 112 height 37
click at [737, 192] on input "True" at bounding box center [731, 197] width 12 height 10
radio input "true"
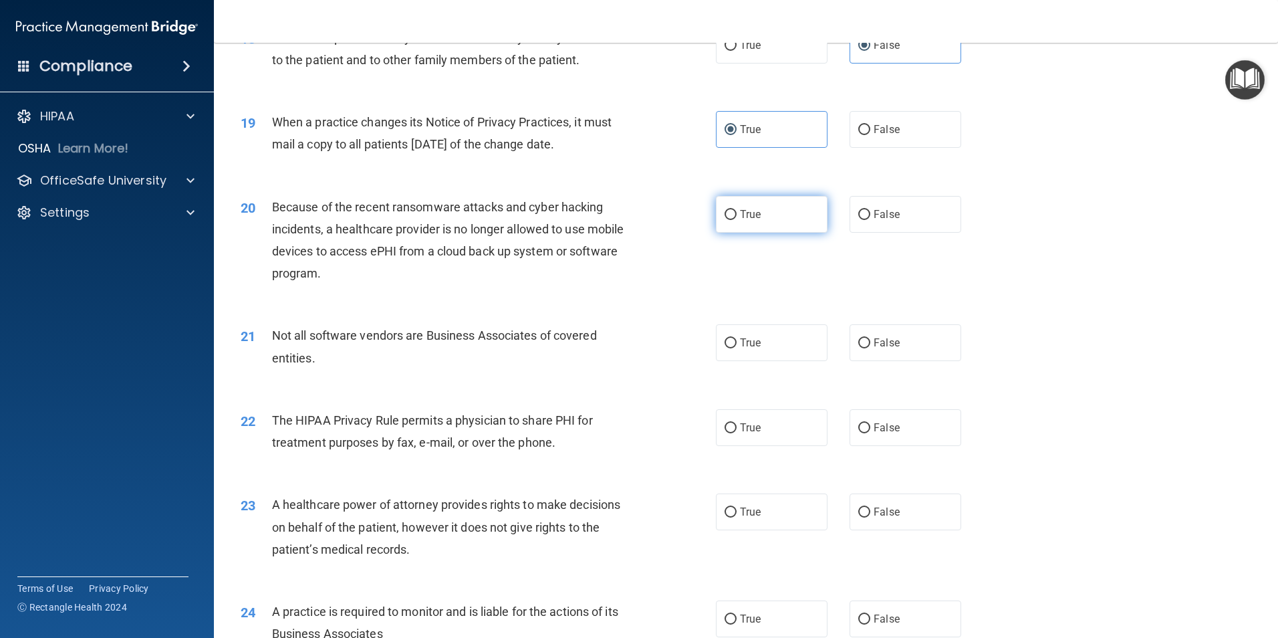
click at [770, 231] on label "True" at bounding box center [772, 214] width 112 height 37
click at [737, 220] on input "True" at bounding box center [731, 215] width 12 height 10
radio input "true"
click at [482, 344] on div "Not all software vendors are Business Associates of covered entities." at bounding box center [458, 346] width 372 height 44
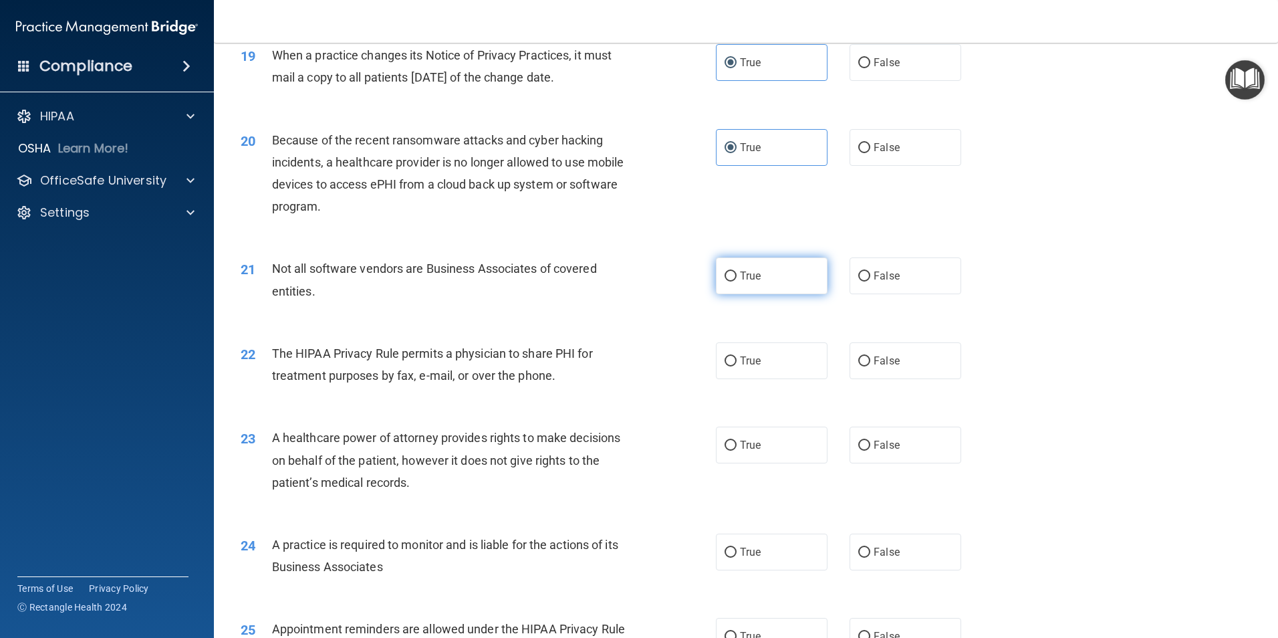
click at [749, 285] on label "True" at bounding box center [772, 275] width 112 height 37
click at [737, 281] on input "True" at bounding box center [731, 276] width 12 height 10
radio input "true"
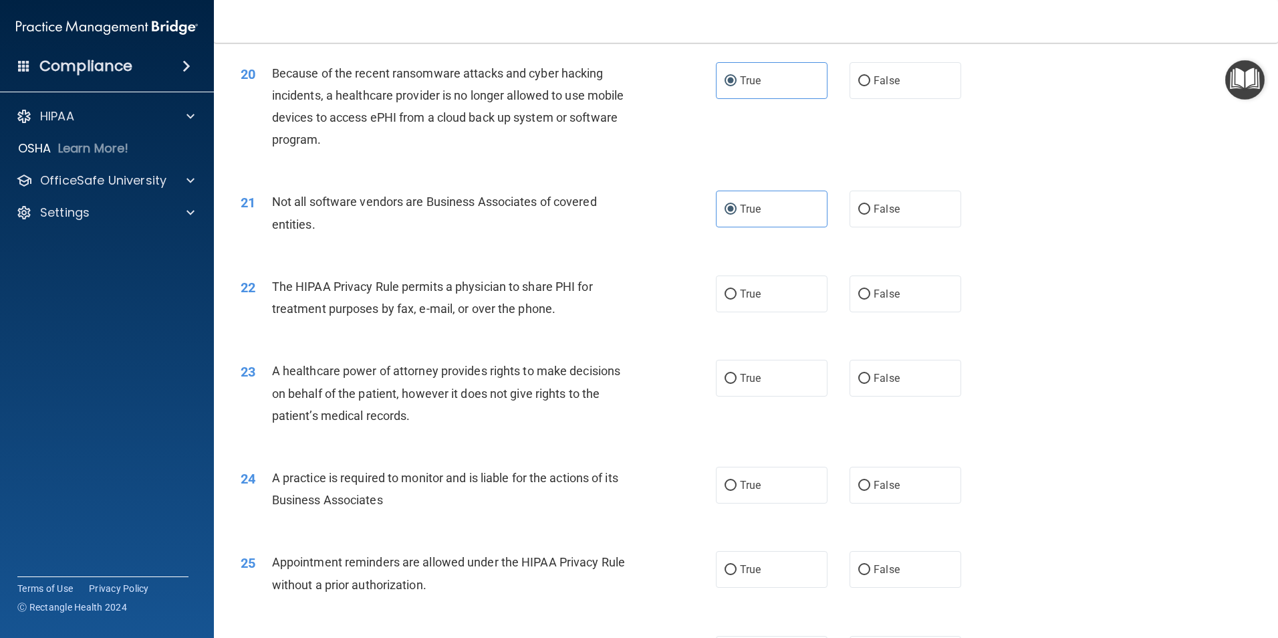
click at [441, 360] on div "A healthcare power of attorney provides rights to make decisions on behalf of t…" at bounding box center [458, 393] width 372 height 67
click at [891, 309] on label "False" at bounding box center [906, 293] width 112 height 37
click at [870, 299] on input "False" at bounding box center [864, 294] width 12 height 10
radio input "true"
click at [773, 311] on label "True" at bounding box center [772, 293] width 112 height 37
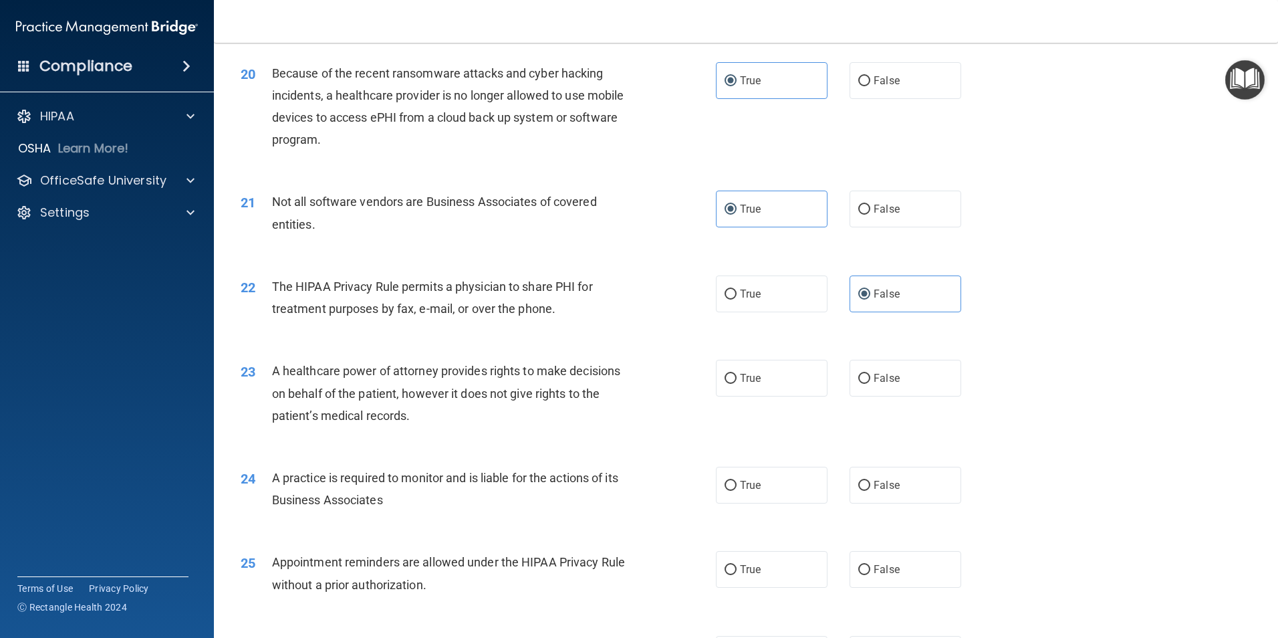
click at [737, 299] on input "True" at bounding box center [731, 294] width 12 height 10
radio input "true"
radio input "false"
click at [632, 381] on div "A healthcare power of attorney provides rights to make decisions on behalf of t…" at bounding box center [458, 393] width 372 height 67
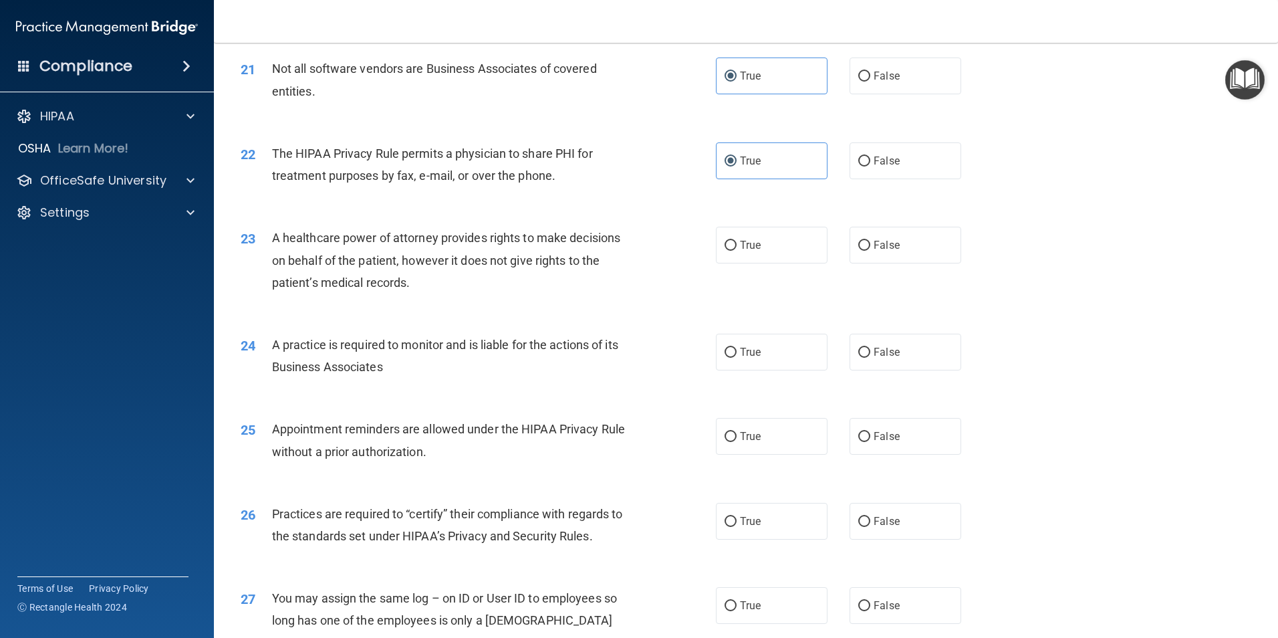
scroll to position [2072, 0]
click at [785, 245] on label "True" at bounding box center [772, 244] width 112 height 37
click at [737, 245] on input "True" at bounding box center [731, 245] width 12 height 10
radio input "true"
click at [560, 340] on span "A practice is required to monitor and is liable for the actions of its Business…" at bounding box center [445, 355] width 346 height 36
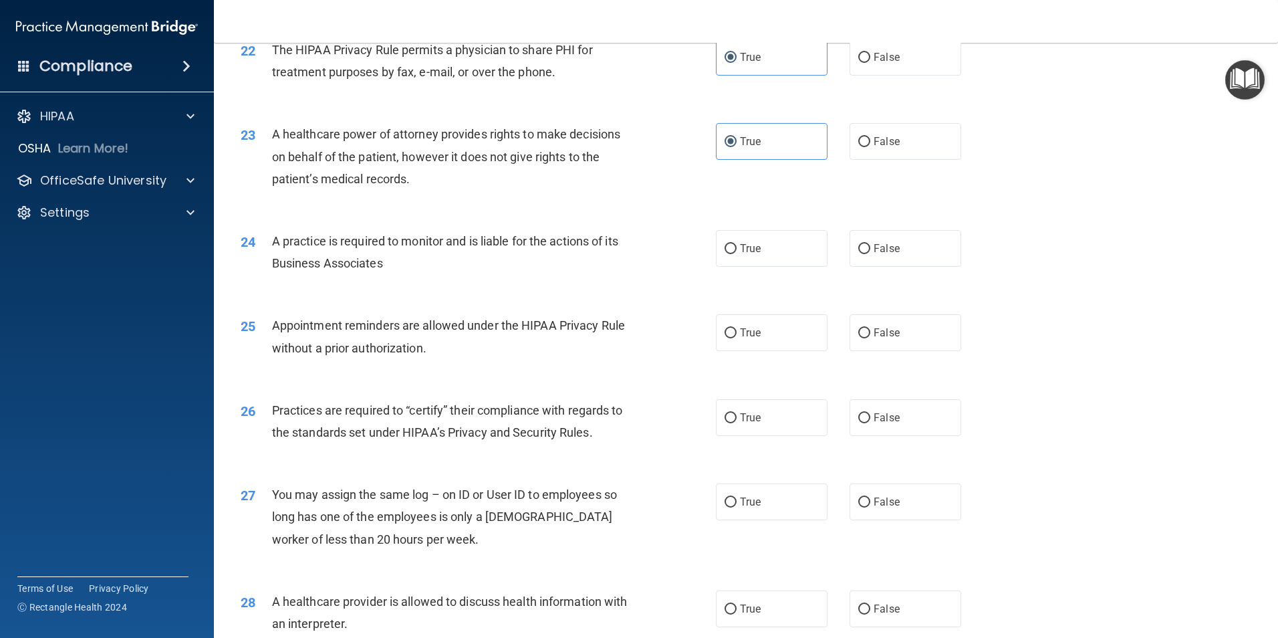
scroll to position [2206, 0]
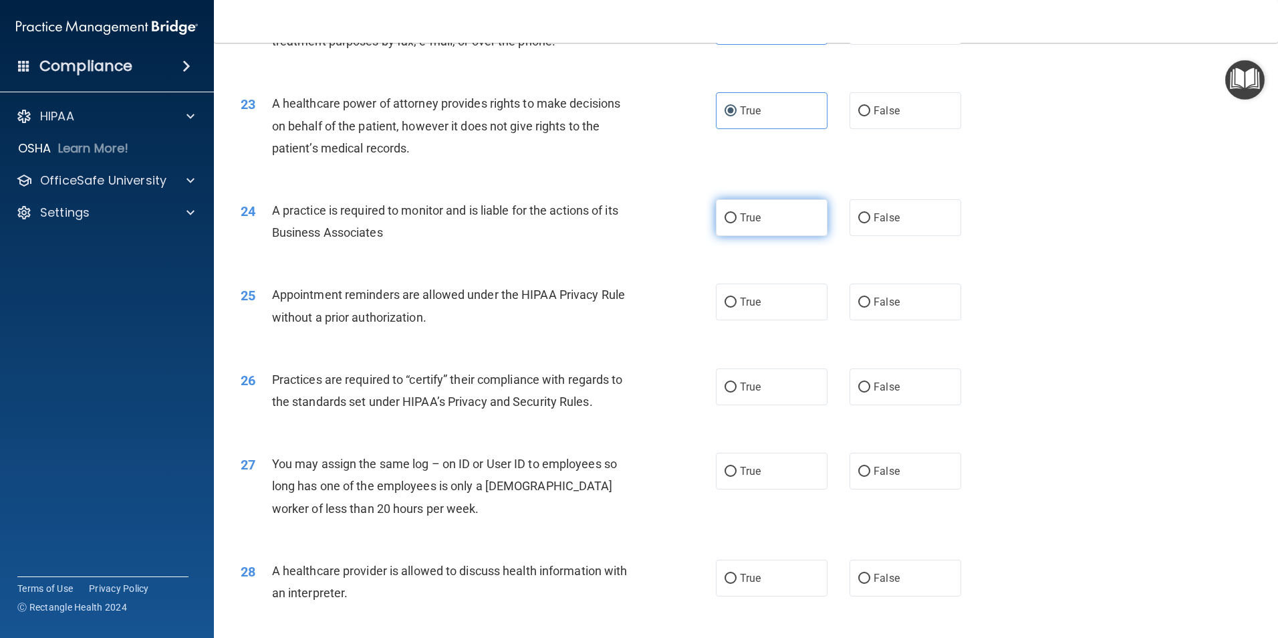
click at [808, 230] on label "True" at bounding box center [772, 217] width 112 height 37
click at [737, 223] on input "True" at bounding box center [731, 218] width 12 height 10
radio input "true"
click at [592, 337] on div "25 Appointment reminders are allowed under the HIPAA Privacy Rule without a pri…" at bounding box center [746, 309] width 1031 height 84
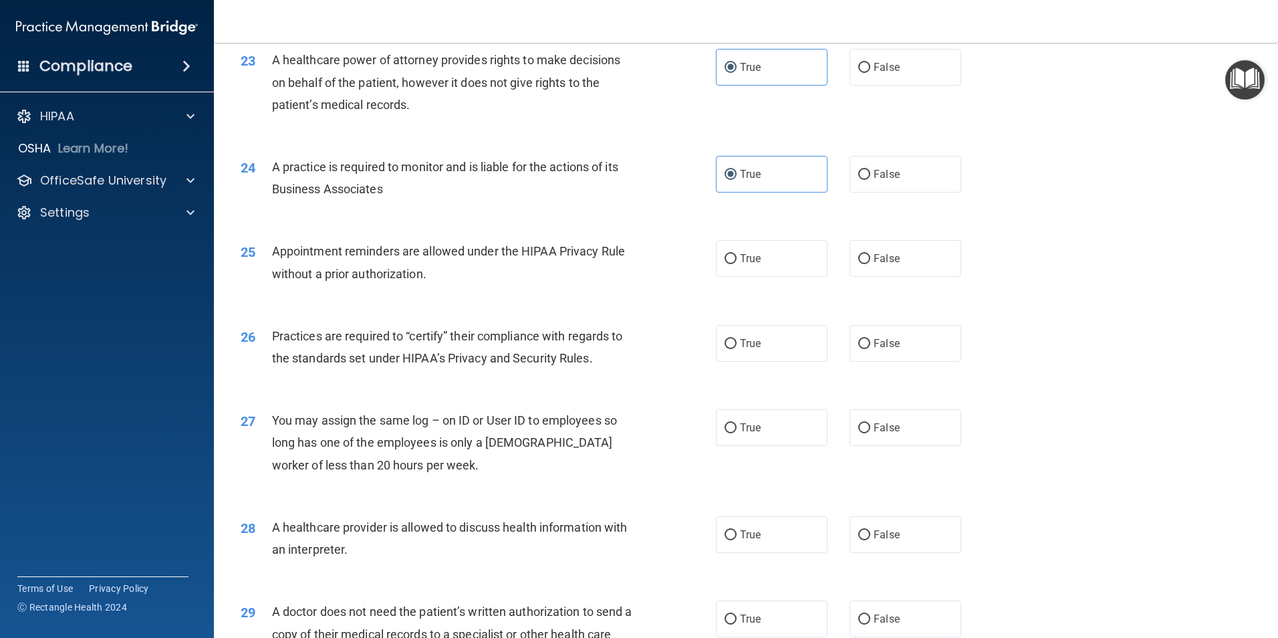
scroll to position [2273, 0]
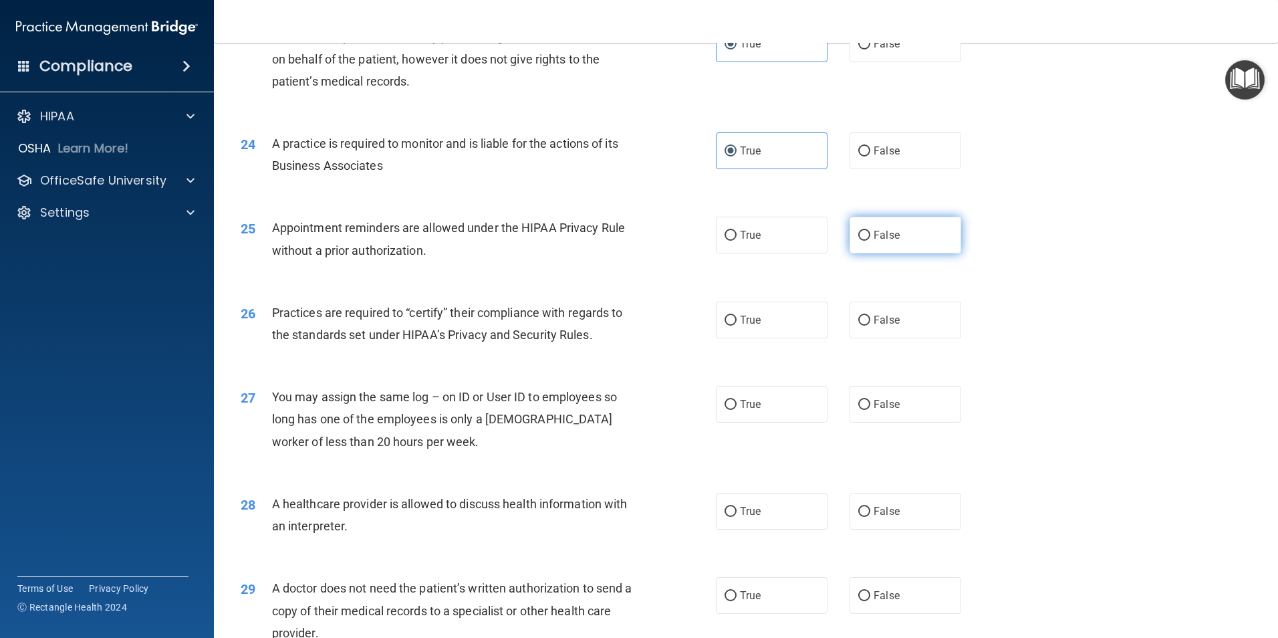
click at [869, 227] on label "False" at bounding box center [906, 235] width 112 height 37
click at [869, 231] on input "False" at bounding box center [864, 236] width 12 height 10
radio input "true"
click at [527, 334] on span "Practices are required to “certify” their compliance with regards to the standa…" at bounding box center [447, 323] width 351 height 36
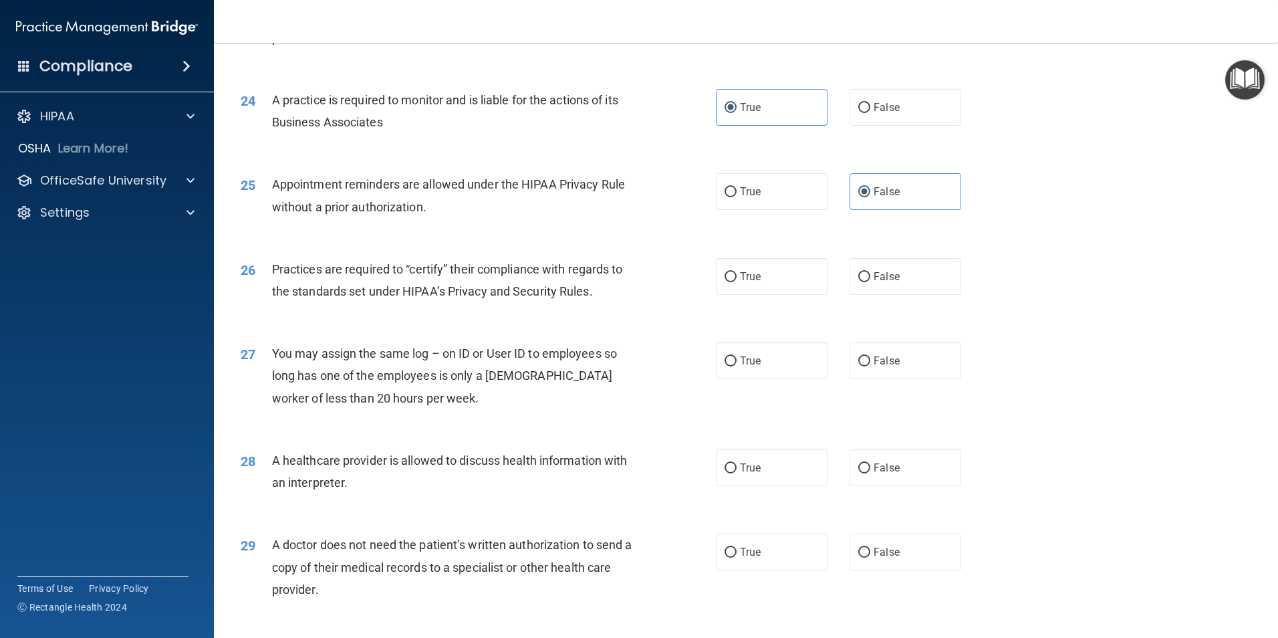
scroll to position [2340, 0]
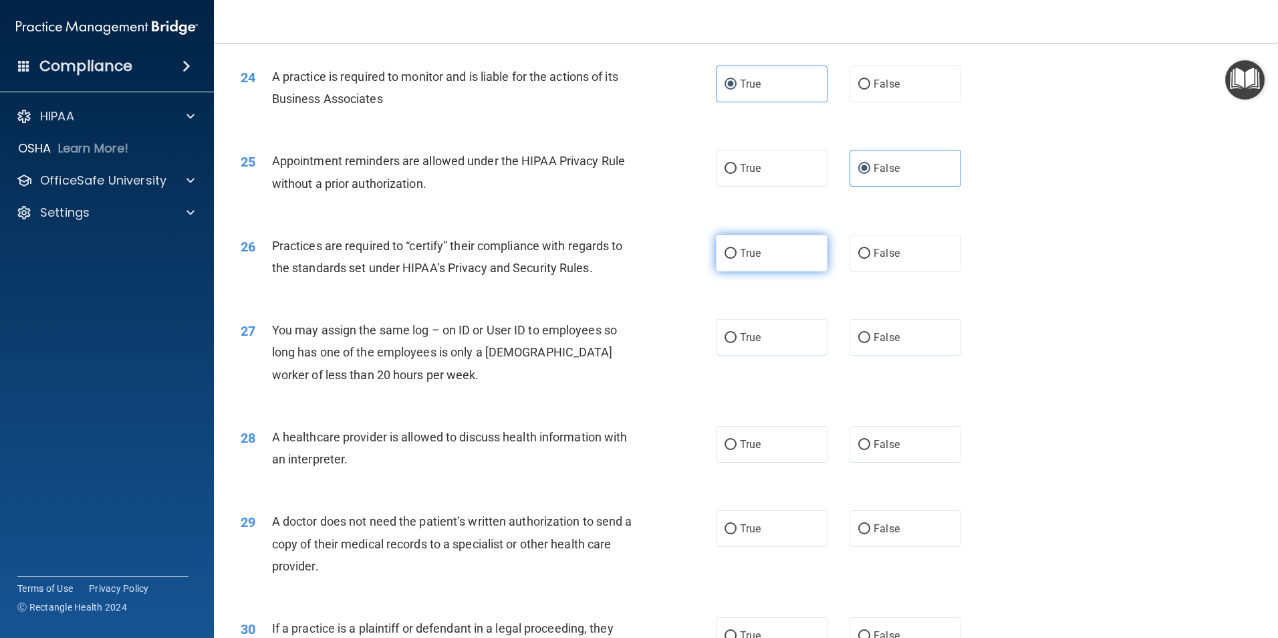
click at [794, 253] on label "True" at bounding box center [772, 253] width 112 height 37
click at [737, 253] on input "True" at bounding box center [731, 254] width 12 height 10
radio input "true"
click at [501, 332] on span "You may assign the same log – on ID or User ID to employees so long has one of …" at bounding box center [444, 352] width 345 height 58
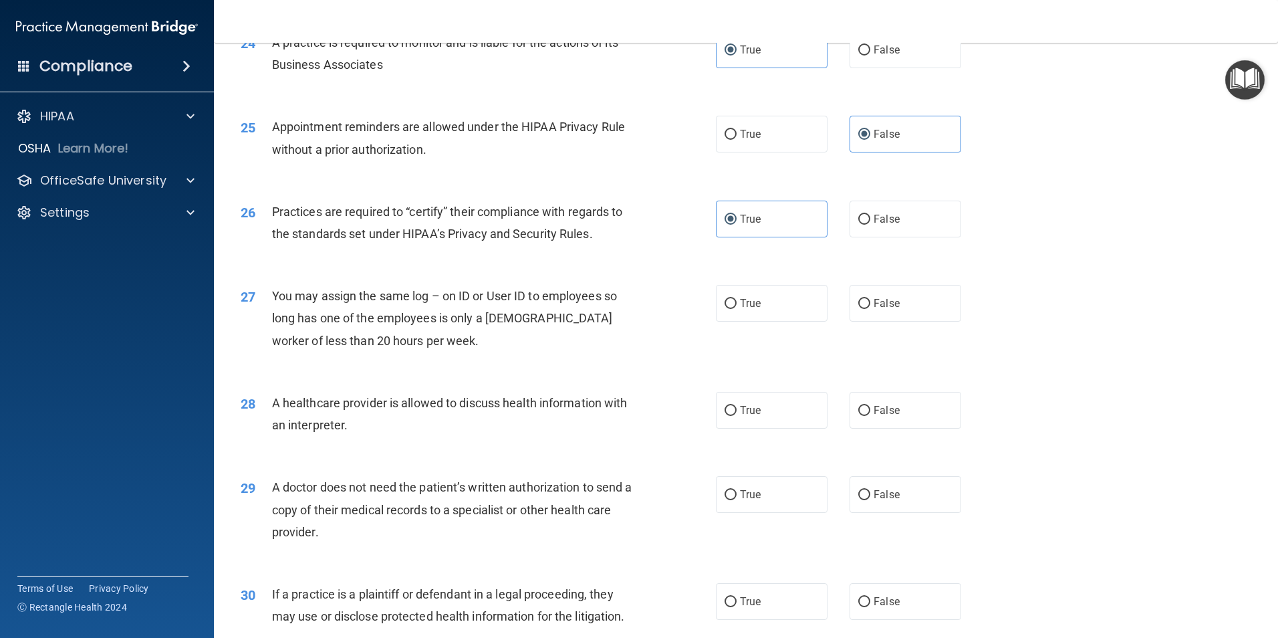
scroll to position [2406, 0]
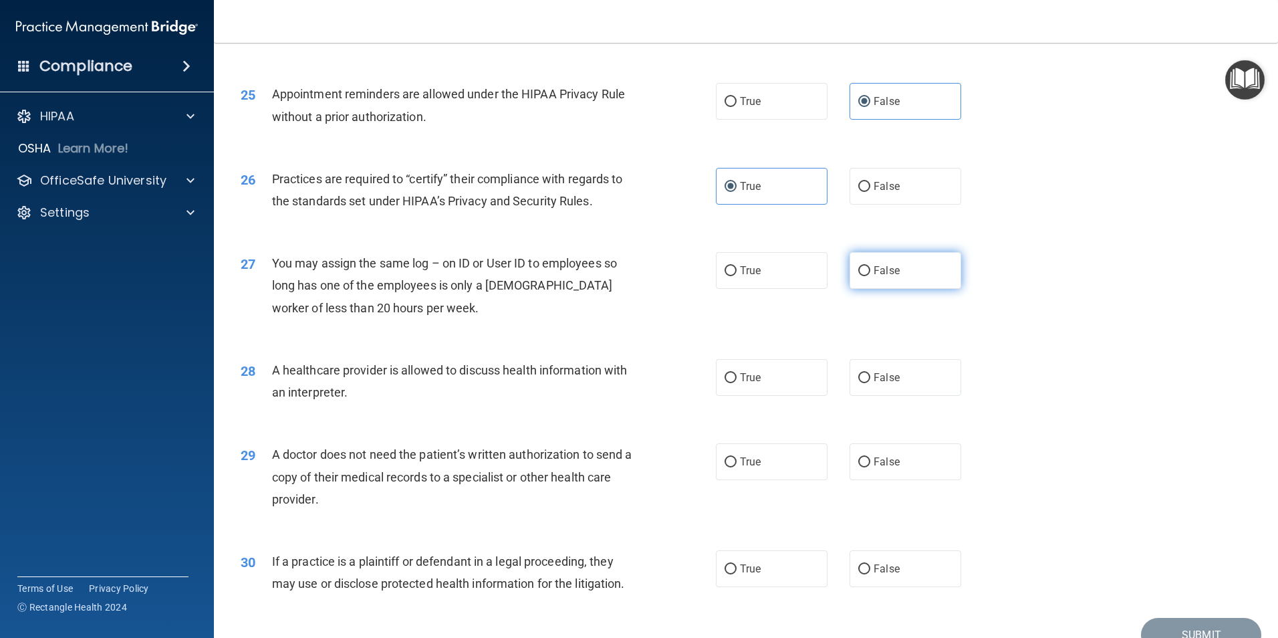
click at [858, 267] on input "False" at bounding box center [864, 271] width 12 height 10
radio input "true"
click at [482, 366] on span "A healthcare provider is allowed to discuss health information with an interpre…" at bounding box center [450, 381] width 356 height 36
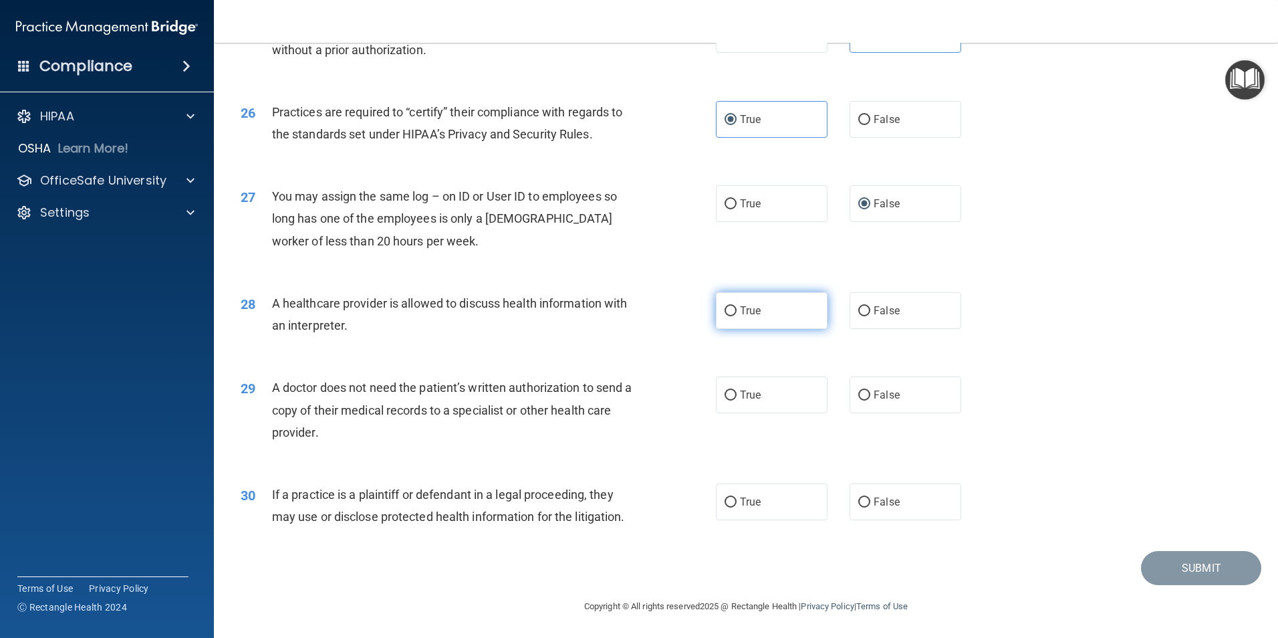
click at [812, 315] on label "True" at bounding box center [772, 310] width 112 height 37
click at [737, 315] on input "True" at bounding box center [731, 311] width 12 height 10
radio input "true"
click at [908, 315] on label "False" at bounding box center [906, 310] width 112 height 37
click at [870, 315] on input "False" at bounding box center [864, 311] width 12 height 10
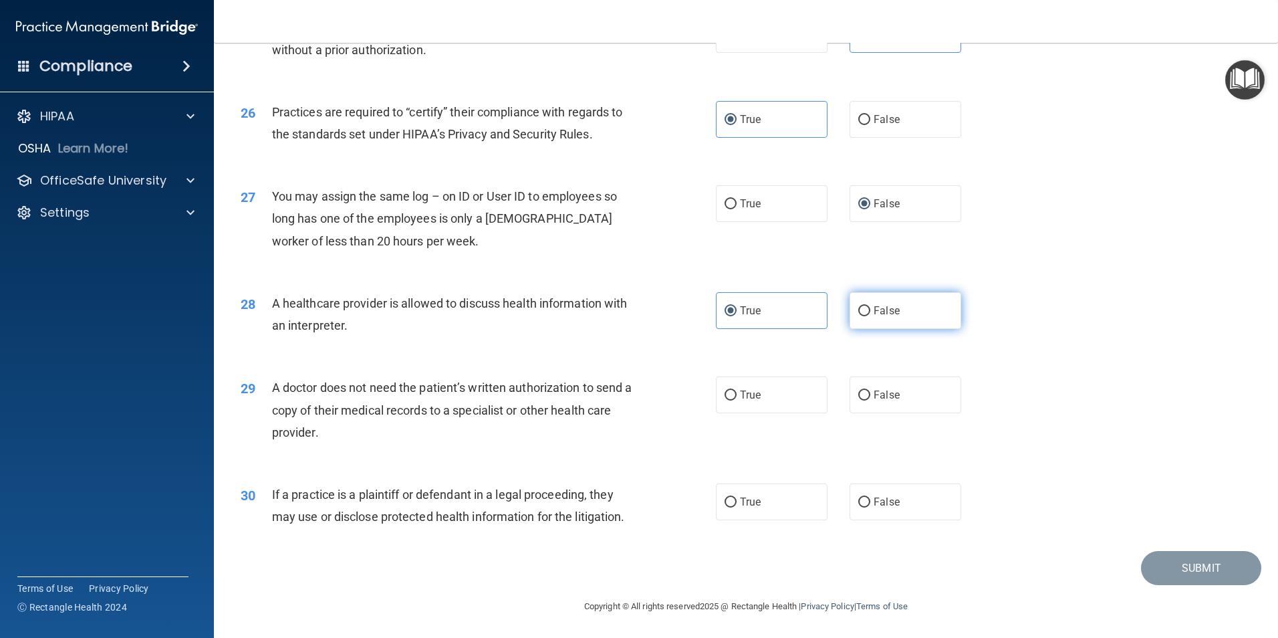
radio input "true"
radio input "false"
click at [432, 402] on span "A doctor does not need the patient’s written authorization to send a copy of th…" at bounding box center [452, 409] width 360 height 58
click at [858, 408] on label "False" at bounding box center [906, 394] width 112 height 37
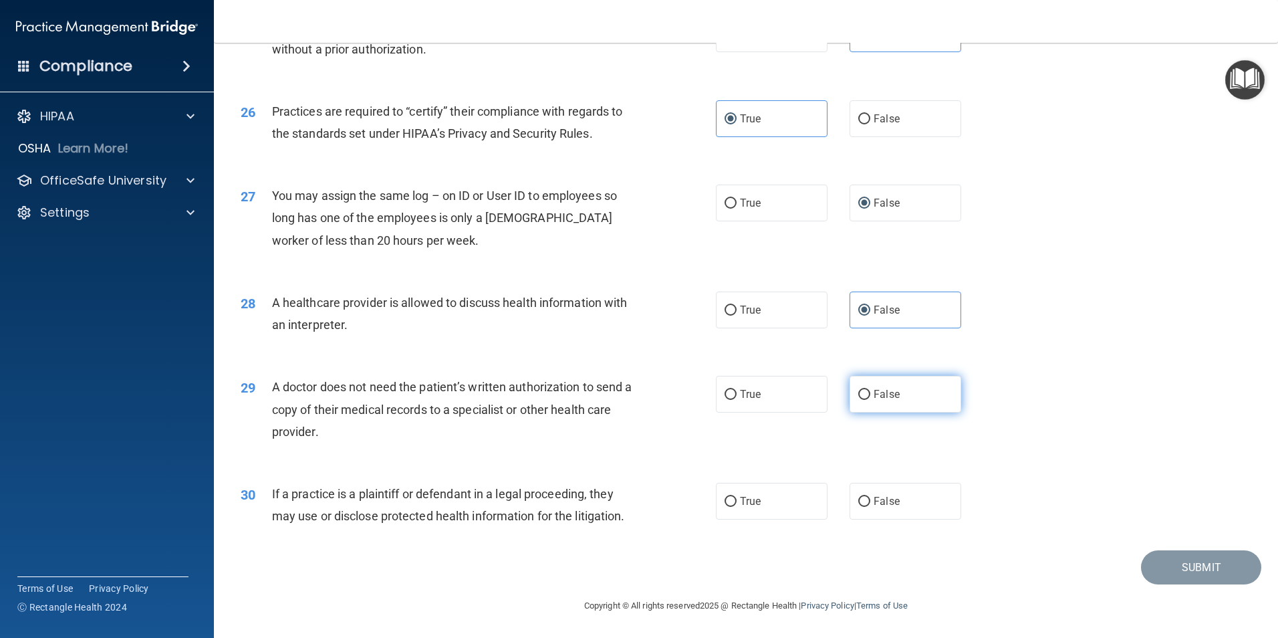
click at [858, 400] on input "False" at bounding box center [864, 395] width 12 height 10
radio input "true"
click at [340, 534] on div "30 If a practice is a plaintiff or defendant in a legal proceeding, they may us…" at bounding box center [746, 508] width 1031 height 84
click at [881, 503] on span "False" at bounding box center [887, 501] width 26 height 13
click at [870, 503] on input "False" at bounding box center [864, 502] width 12 height 10
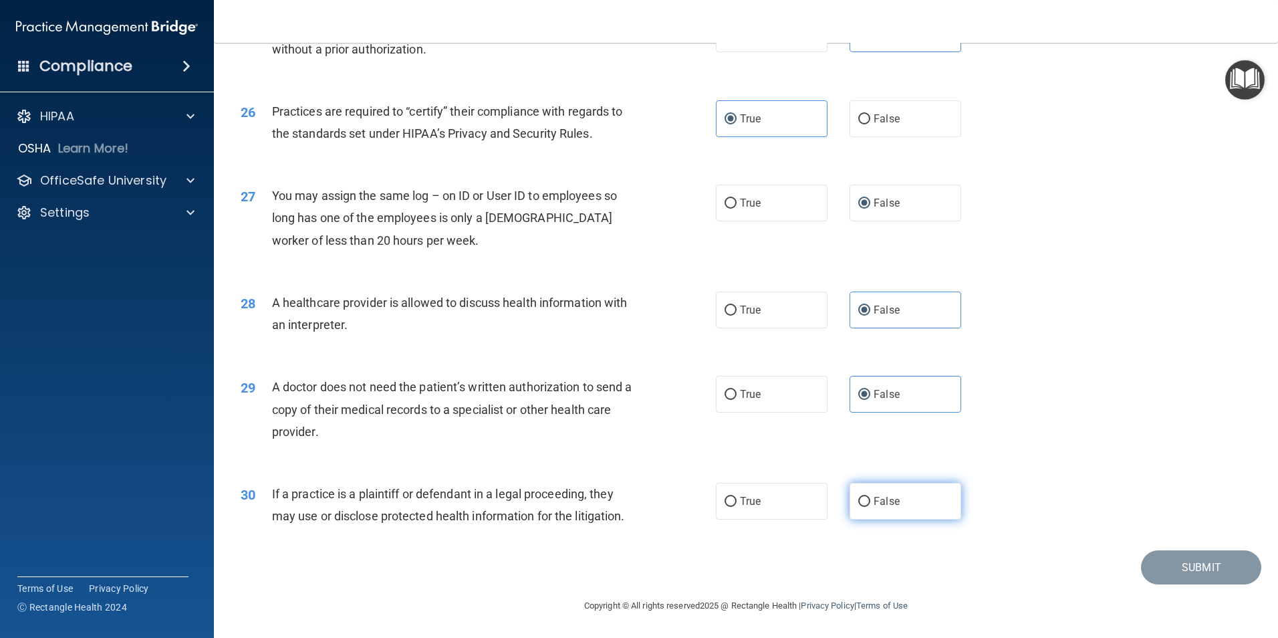
radio input "true"
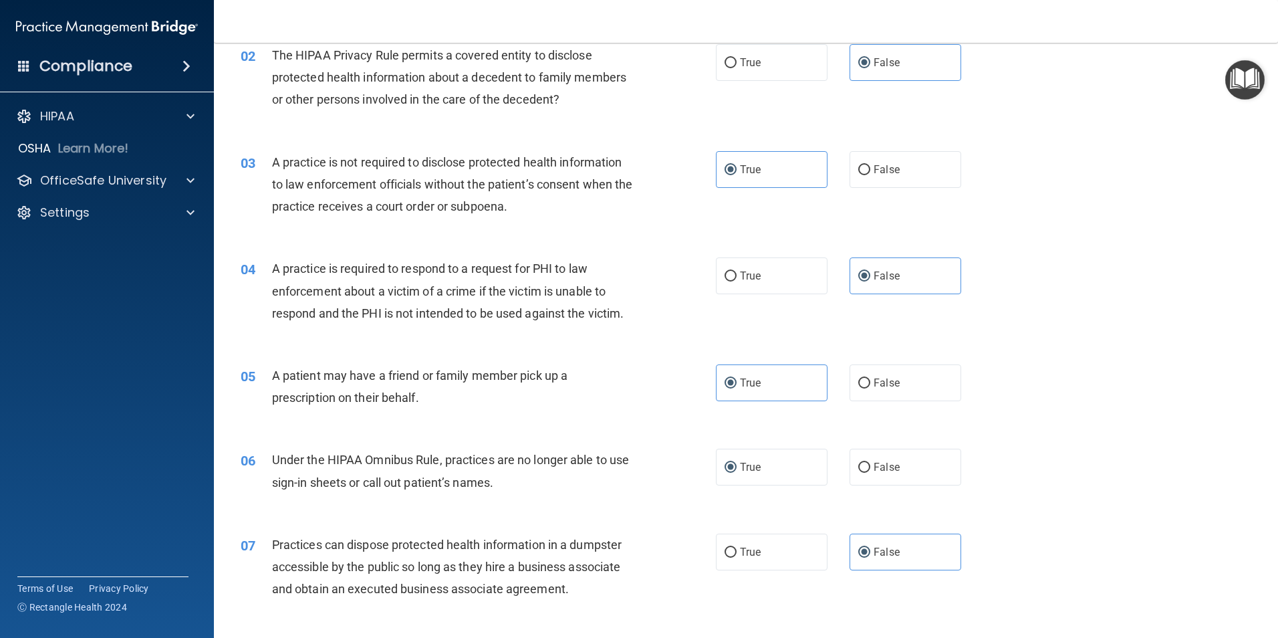
scroll to position [201, 0]
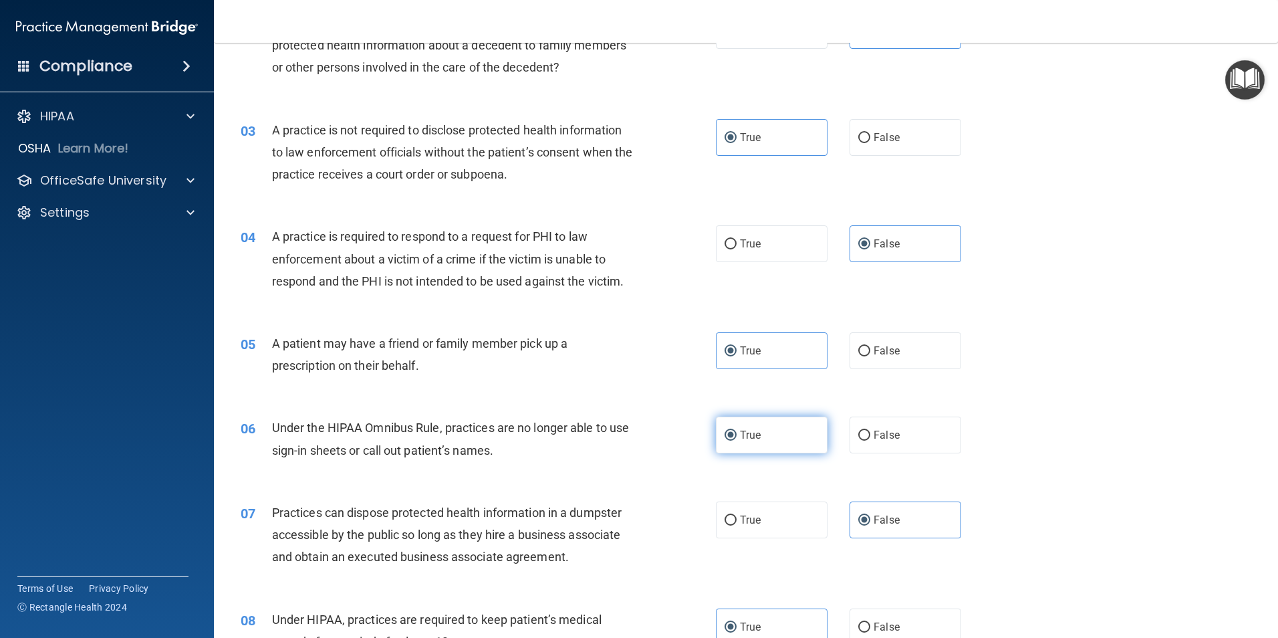
click at [766, 436] on label "True" at bounding box center [772, 434] width 112 height 37
click at [737, 436] on input "True" at bounding box center [731, 435] width 12 height 10
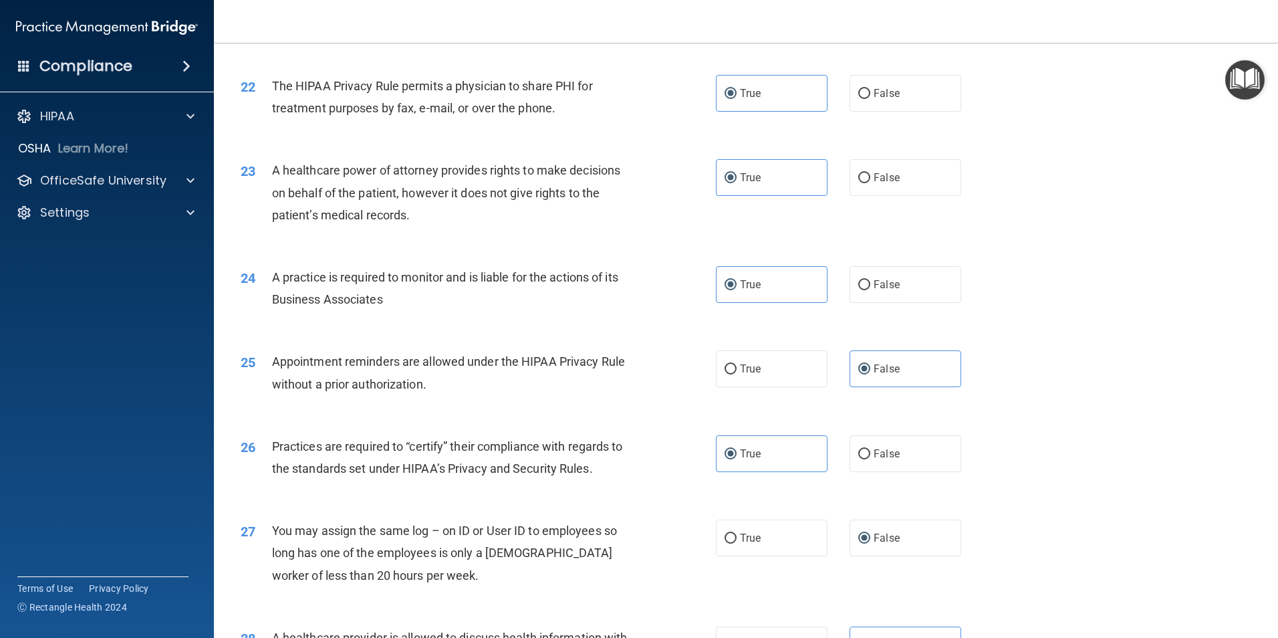
scroll to position [2340, 0]
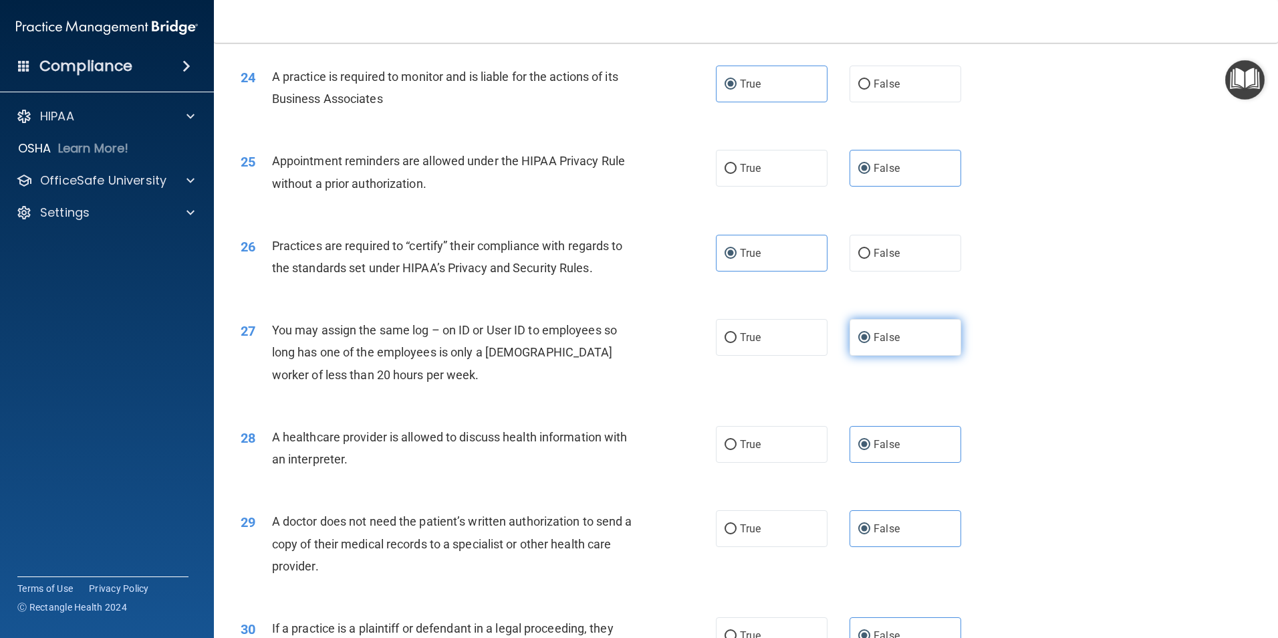
click at [933, 323] on label "False" at bounding box center [906, 337] width 112 height 37
click at [870, 333] on input "False" at bounding box center [864, 338] width 12 height 10
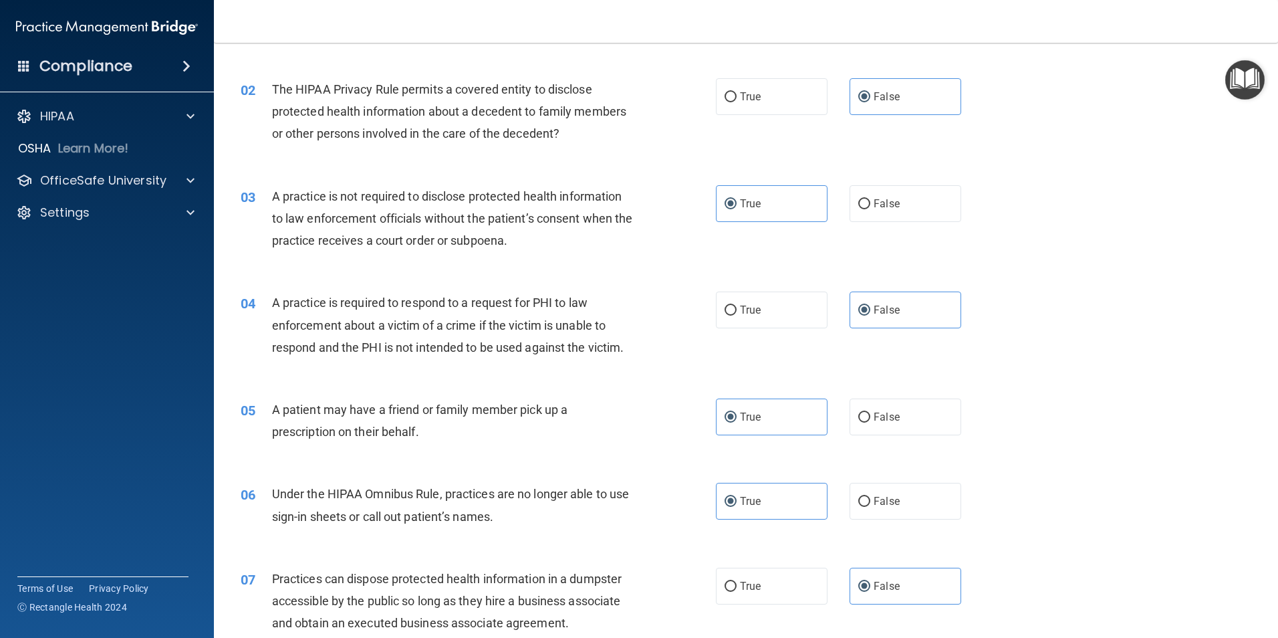
scroll to position [0, 0]
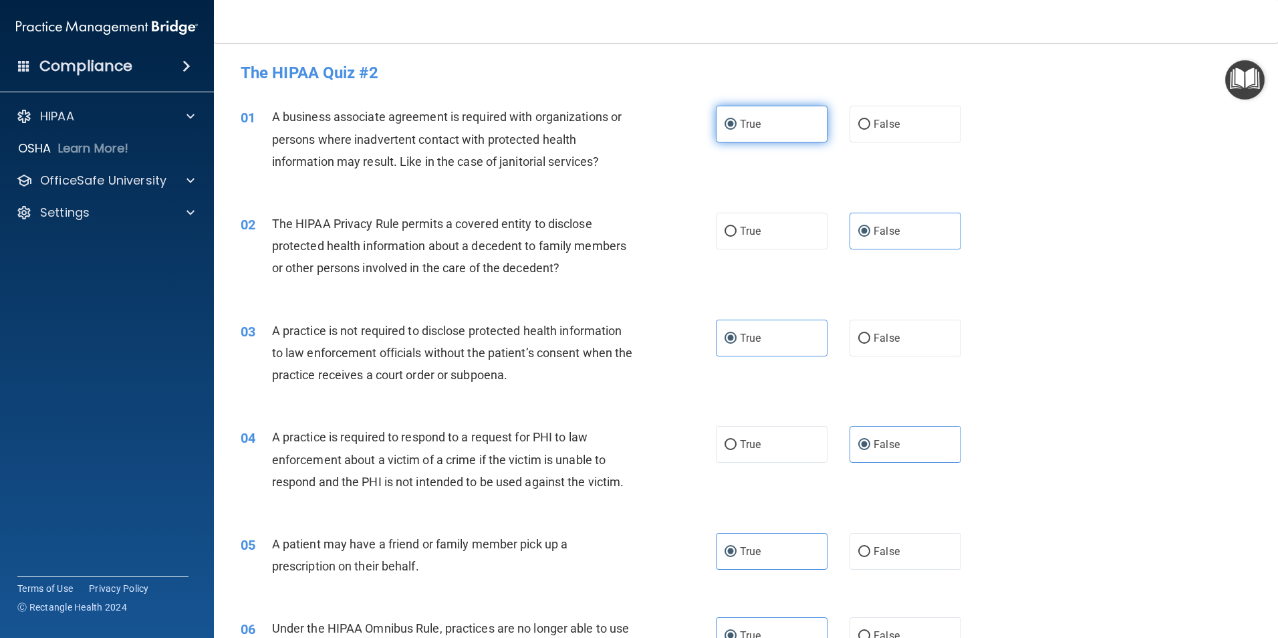
click at [755, 129] on span "True" at bounding box center [750, 124] width 21 height 13
click at [737, 129] on input "True" at bounding box center [731, 125] width 12 height 10
click at [892, 224] on label "False" at bounding box center [906, 231] width 112 height 37
click at [870, 227] on input "False" at bounding box center [864, 232] width 12 height 10
click at [729, 358] on div "03 A practice is not required to disclose protected health information to law e…" at bounding box center [478, 357] width 515 height 74
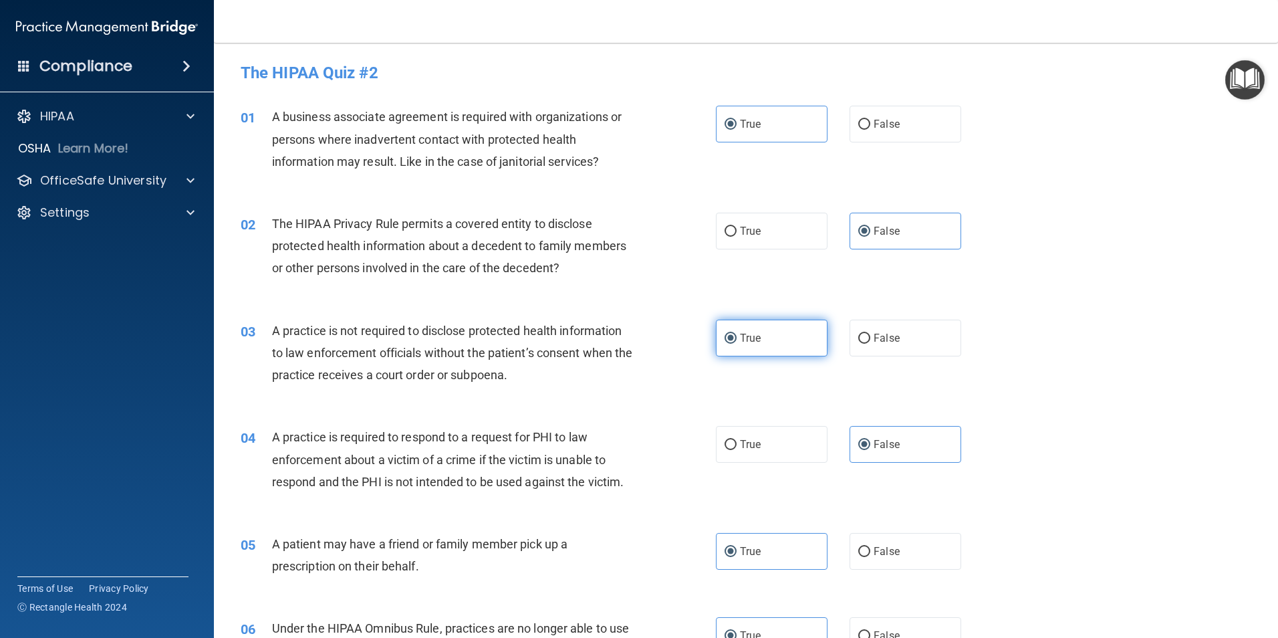
click at [732, 346] on label "True" at bounding box center [772, 338] width 112 height 37
click at [732, 344] on input "True" at bounding box center [731, 339] width 12 height 10
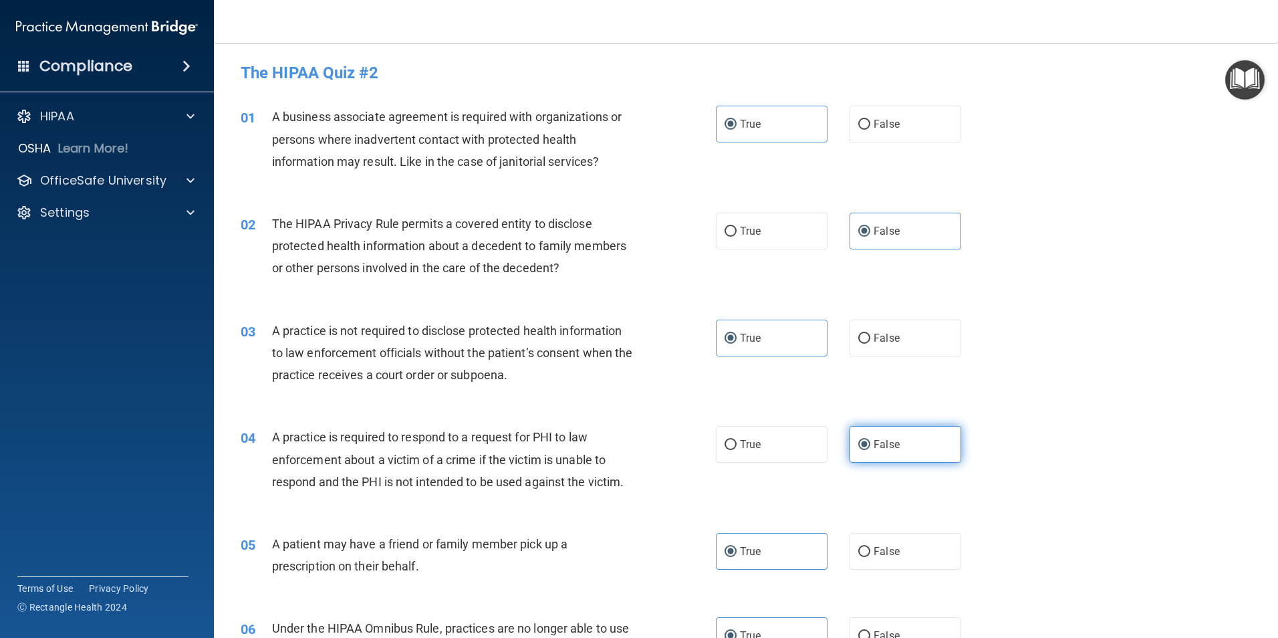
click at [854, 437] on label "False" at bounding box center [906, 444] width 112 height 37
click at [858, 440] on input "False" at bounding box center [864, 445] width 12 height 10
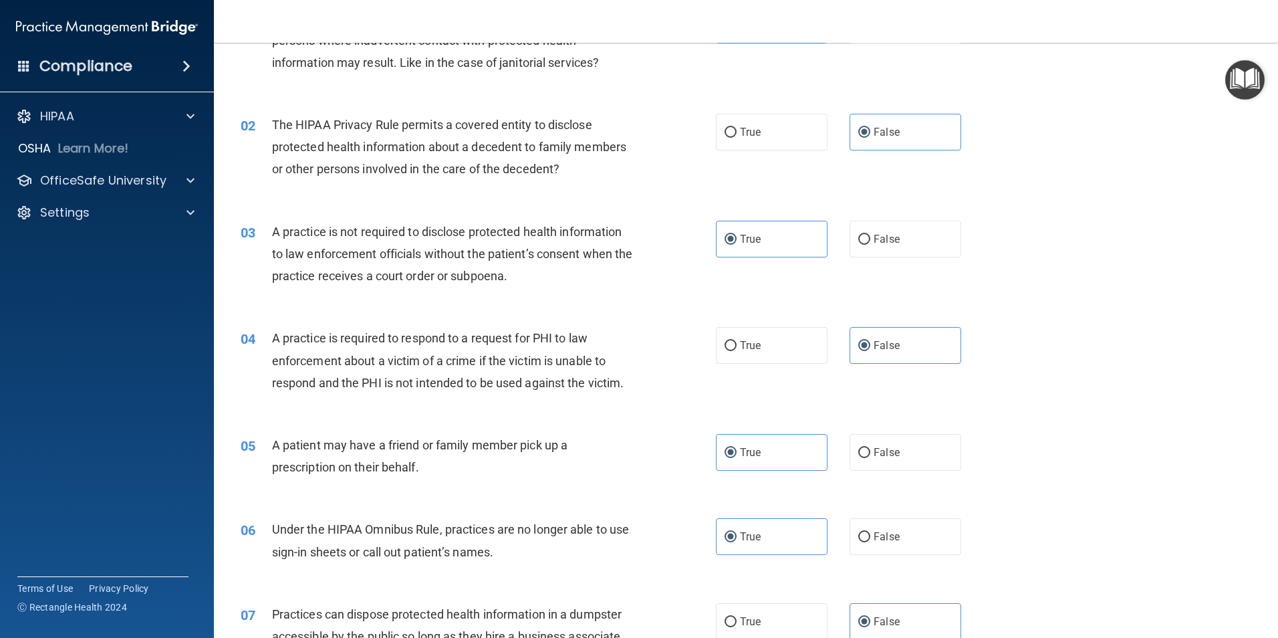
scroll to position [267, 0]
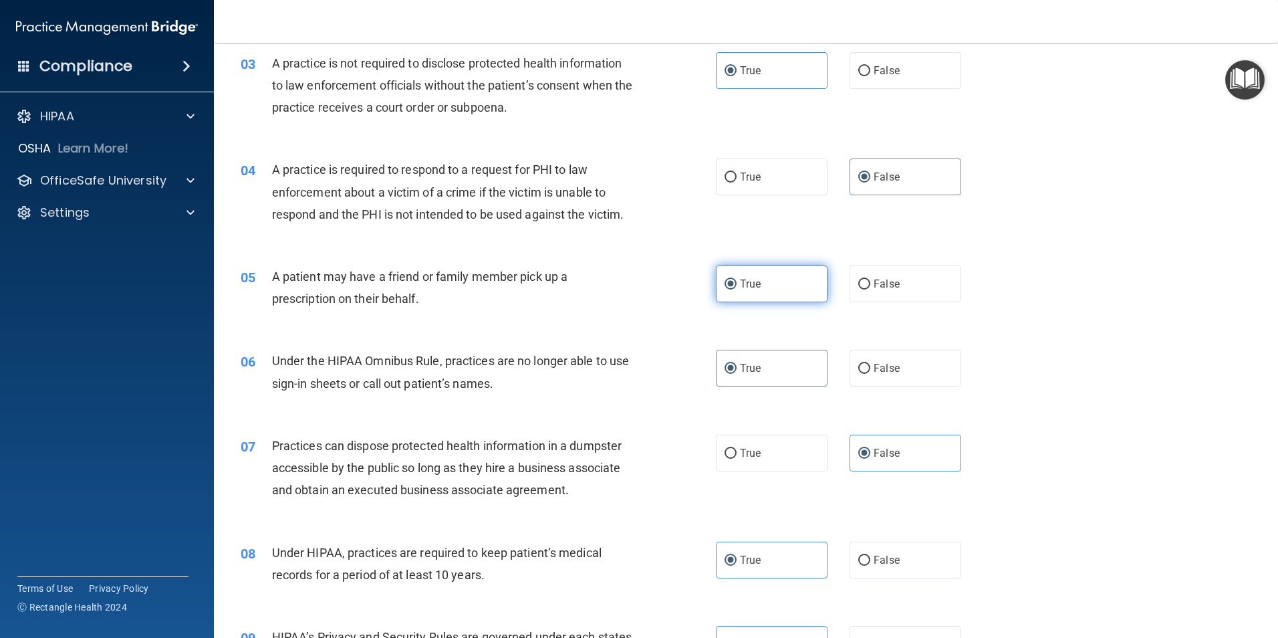
click at [757, 280] on label "True" at bounding box center [772, 283] width 112 height 37
click at [737, 280] on input "True" at bounding box center [731, 284] width 12 height 10
click at [746, 359] on label "True" at bounding box center [772, 368] width 112 height 37
click at [737, 364] on input "True" at bounding box center [731, 369] width 12 height 10
click at [863, 463] on label "False" at bounding box center [906, 453] width 112 height 37
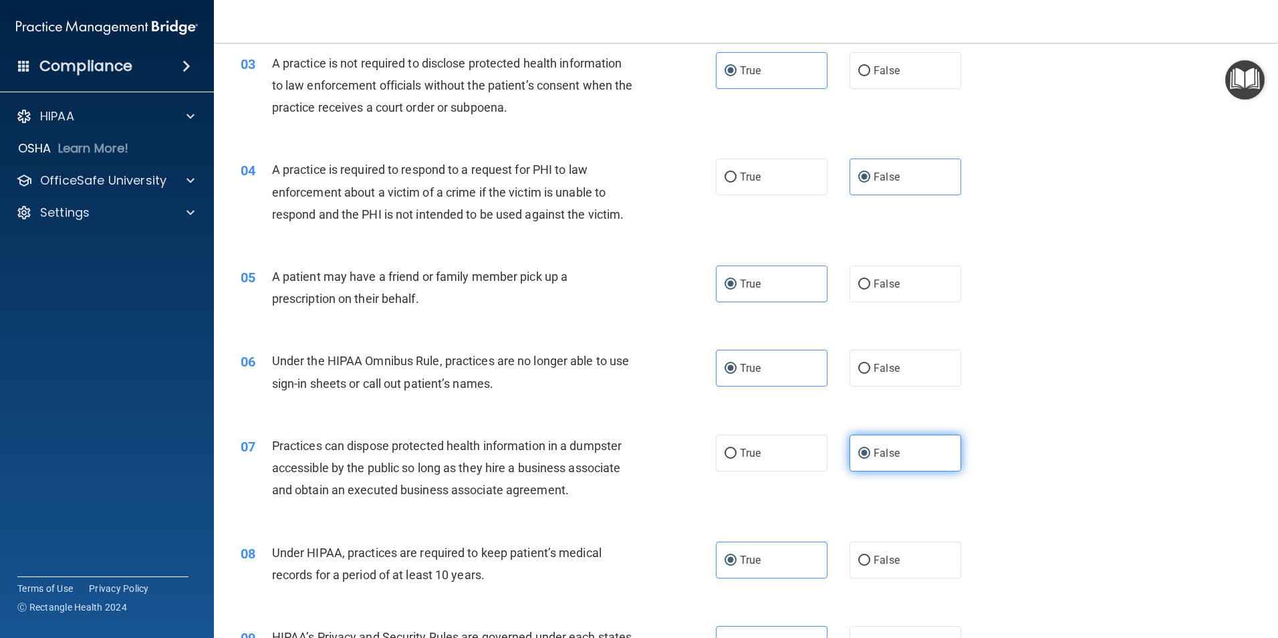
click at [863, 459] on input "False" at bounding box center [864, 454] width 12 height 10
click at [757, 561] on label "True" at bounding box center [772, 559] width 112 height 37
click at [737, 561] on input "True" at bounding box center [731, 560] width 12 height 10
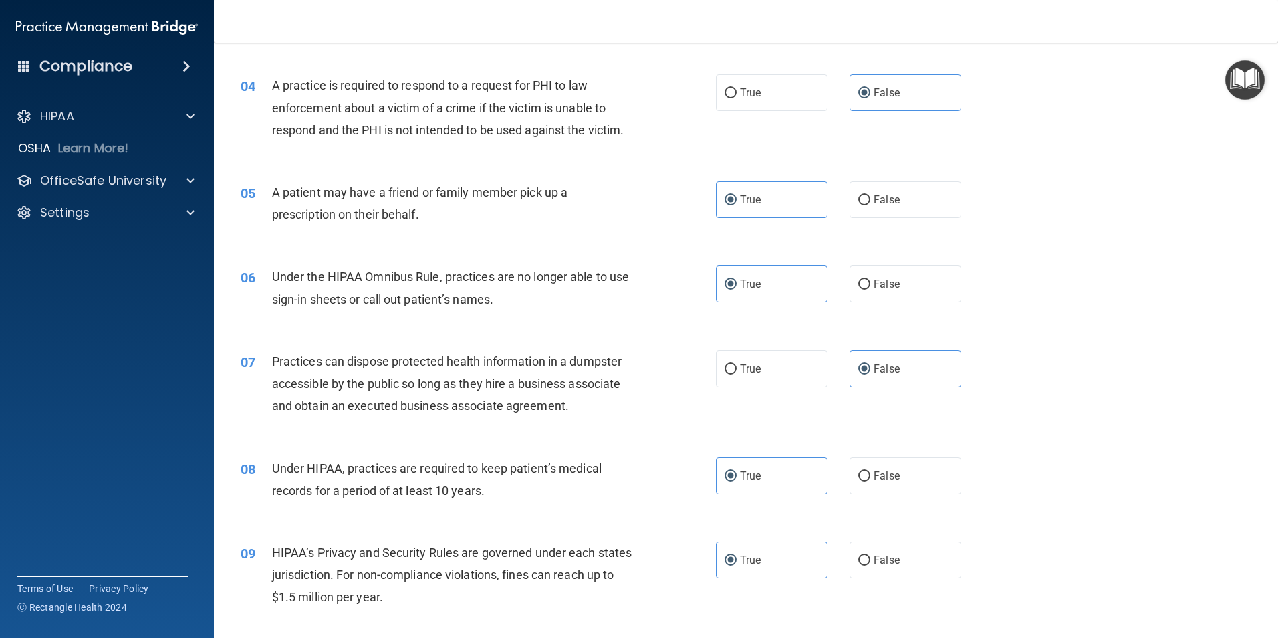
scroll to position [468, 0]
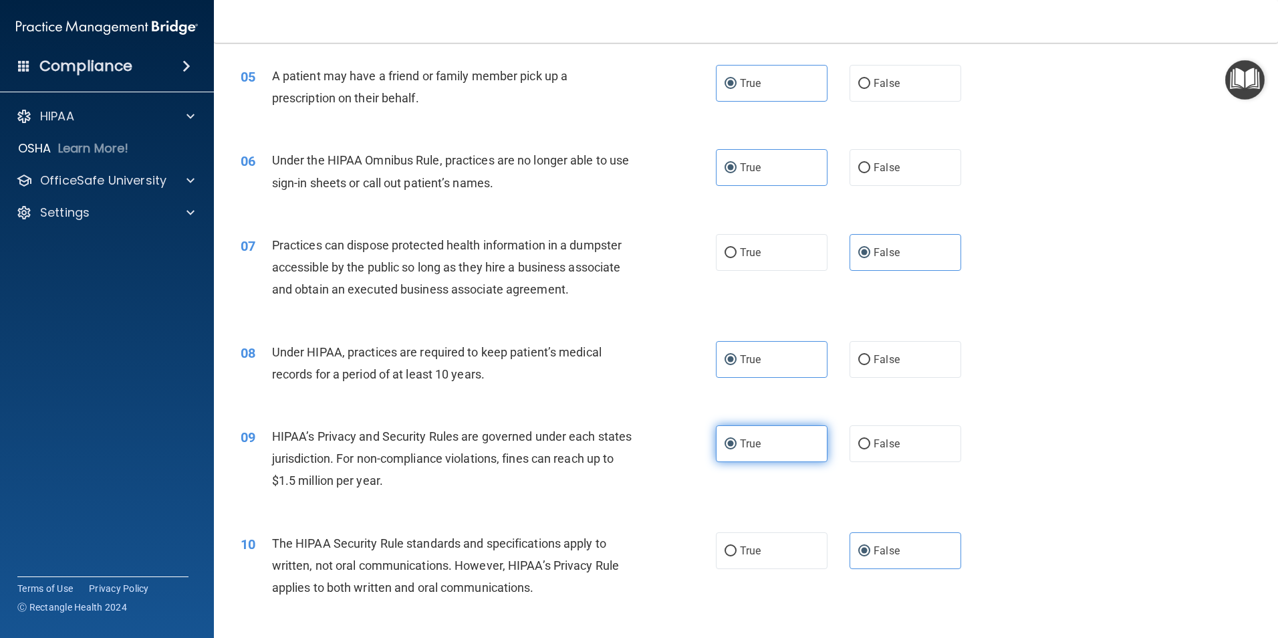
click at [757, 432] on label "True" at bounding box center [772, 443] width 112 height 37
click at [737, 439] on input "True" at bounding box center [731, 444] width 12 height 10
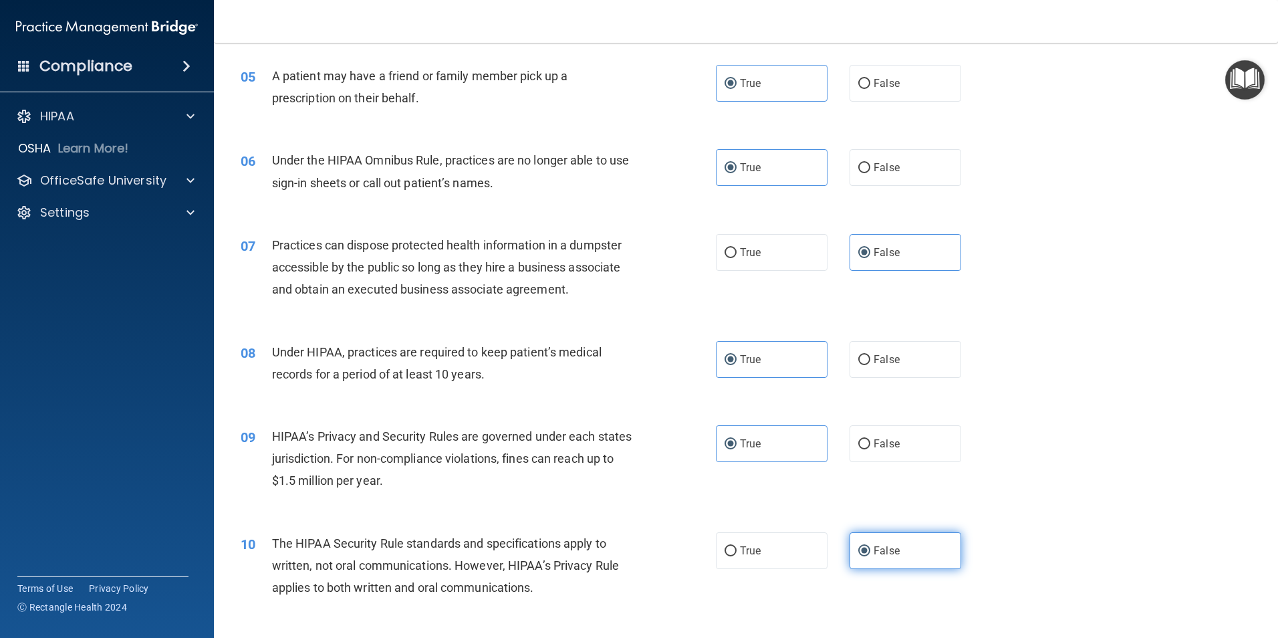
drag, startPoint x: 877, startPoint y: 542, endPoint x: 503, endPoint y: 471, distance: 381.0
click at [876, 540] on label "False" at bounding box center [906, 550] width 112 height 37
click at [870, 546] on input "False" at bounding box center [864, 551] width 12 height 10
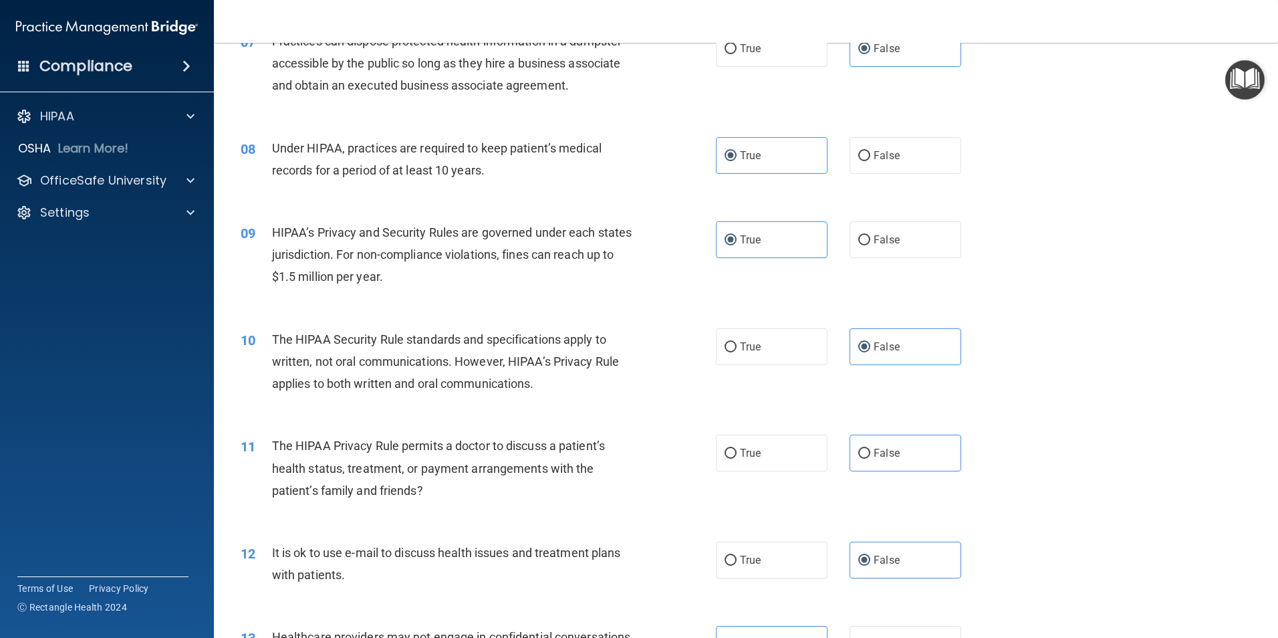
scroll to position [735, 0]
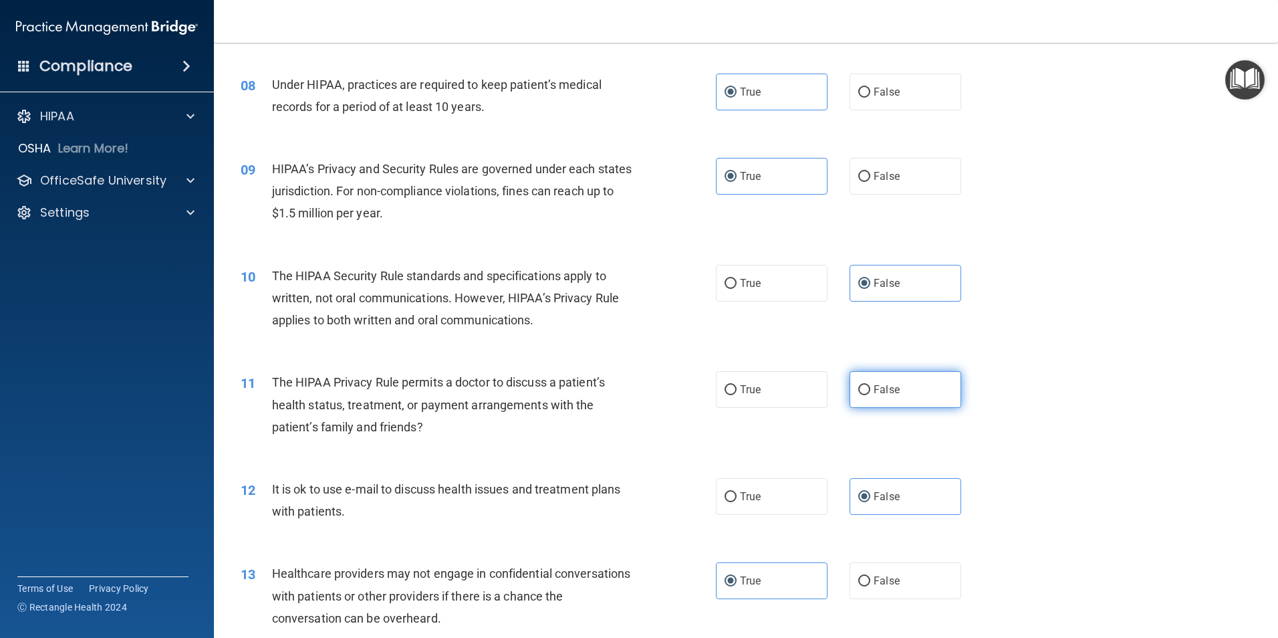
click at [911, 392] on label "False" at bounding box center [906, 389] width 112 height 37
click at [870, 392] on input "False" at bounding box center [864, 390] width 12 height 10
radio input "true"
click at [379, 441] on div "11 The HIPAA Privacy Rule permits a doctor to discuss a patient’s health status…" at bounding box center [478, 408] width 515 height 74
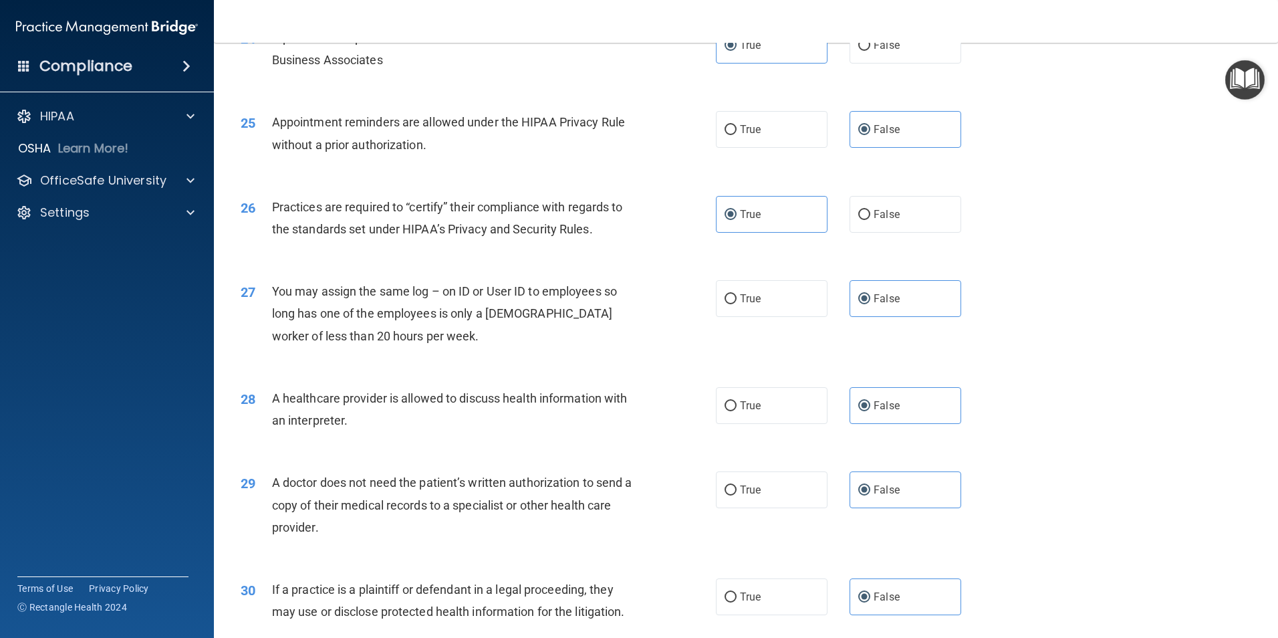
scroll to position [2474, 0]
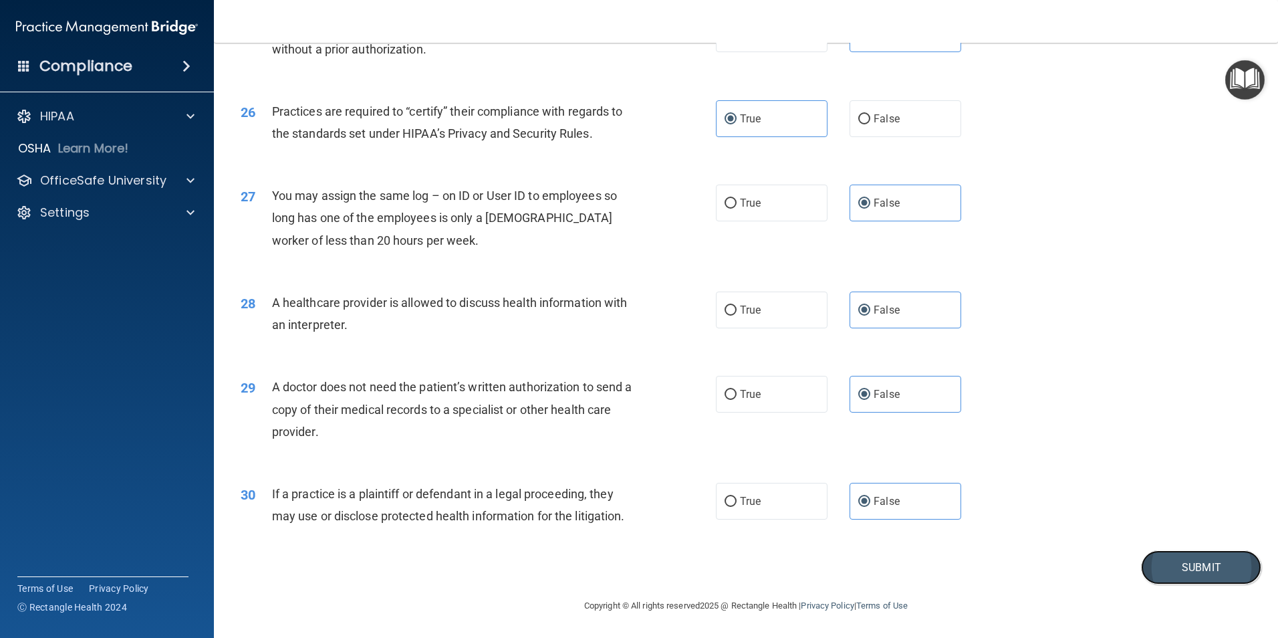
click at [1181, 574] on button "Submit" at bounding box center [1201, 567] width 120 height 34
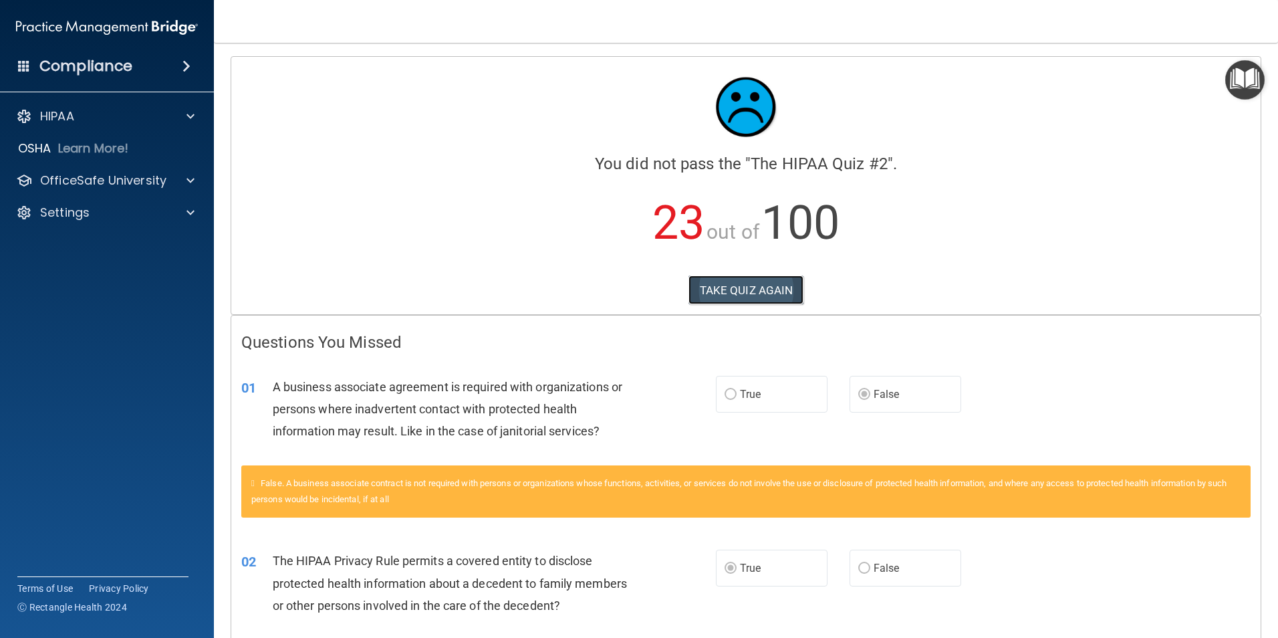
click at [756, 287] on button "TAKE QUIZ AGAIN" at bounding box center [747, 289] width 116 height 29
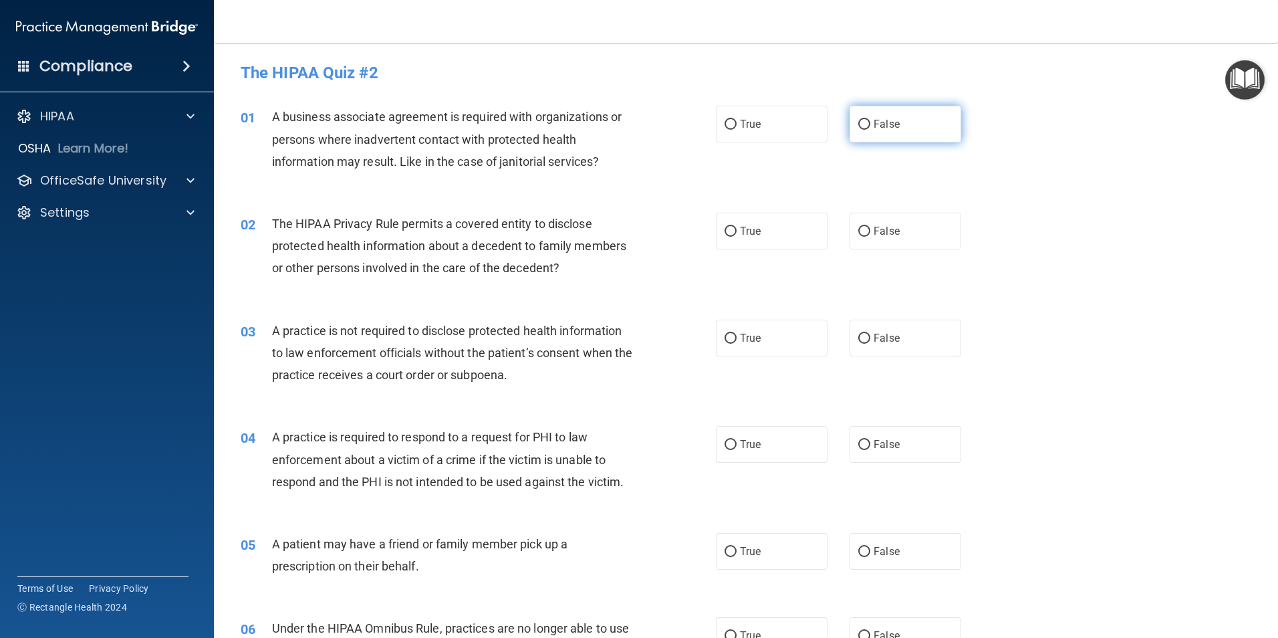
click at [925, 118] on label "False" at bounding box center [906, 124] width 112 height 37
click at [870, 120] on input "False" at bounding box center [864, 125] width 12 height 10
radio input "true"
click at [430, 272] on span "The HIPAA Privacy Rule permits a covered entity to disclose protected health in…" at bounding box center [449, 246] width 354 height 58
click at [743, 223] on label "True" at bounding box center [772, 231] width 112 height 37
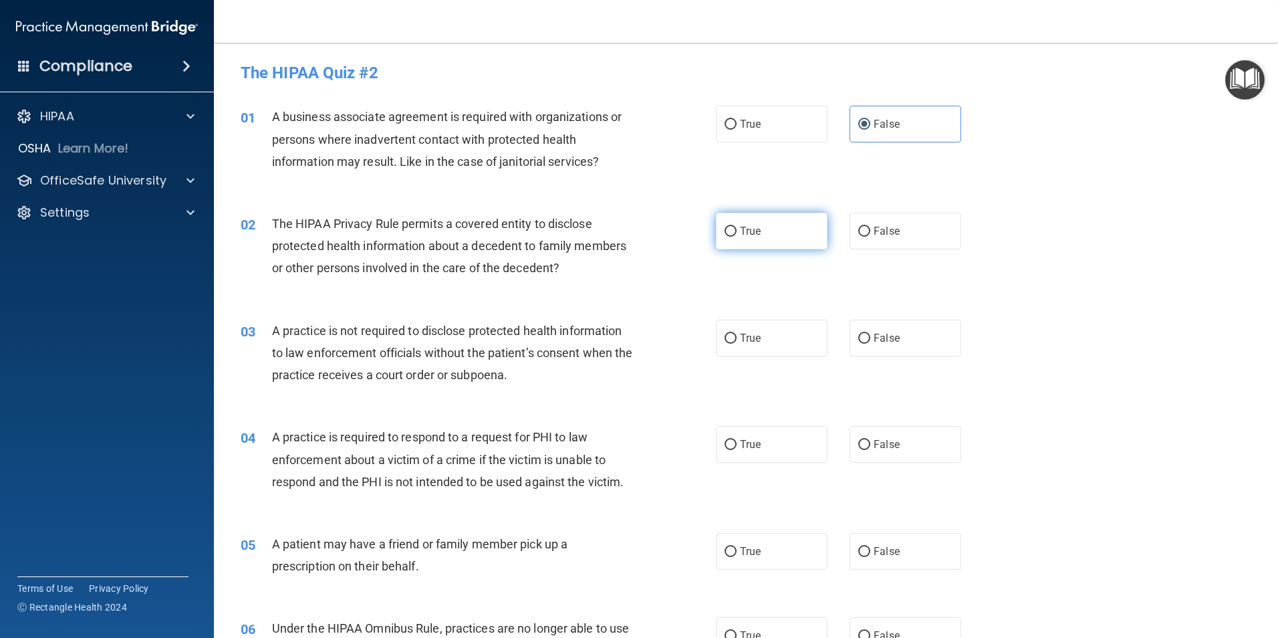
click at [737, 227] on input "True" at bounding box center [731, 232] width 12 height 10
radio input "true"
click at [576, 336] on span "A practice is not required to disclose protected health information to law enfo…" at bounding box center [452, 353] width 361 height 58
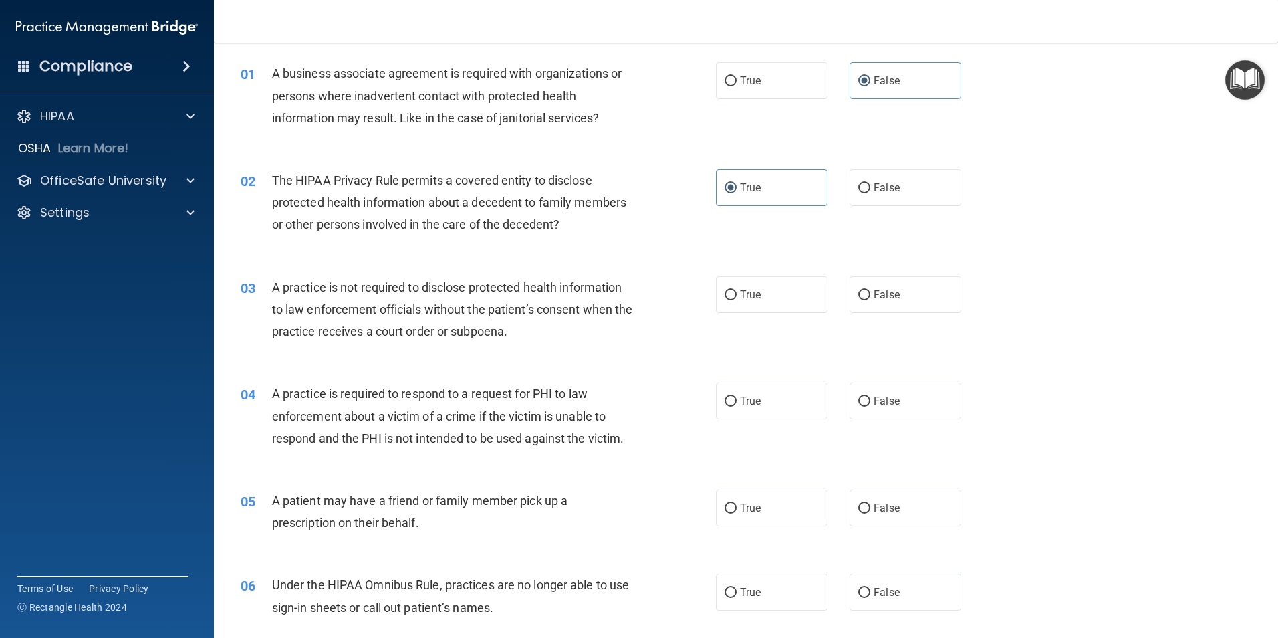
scroll to position [67, 0]
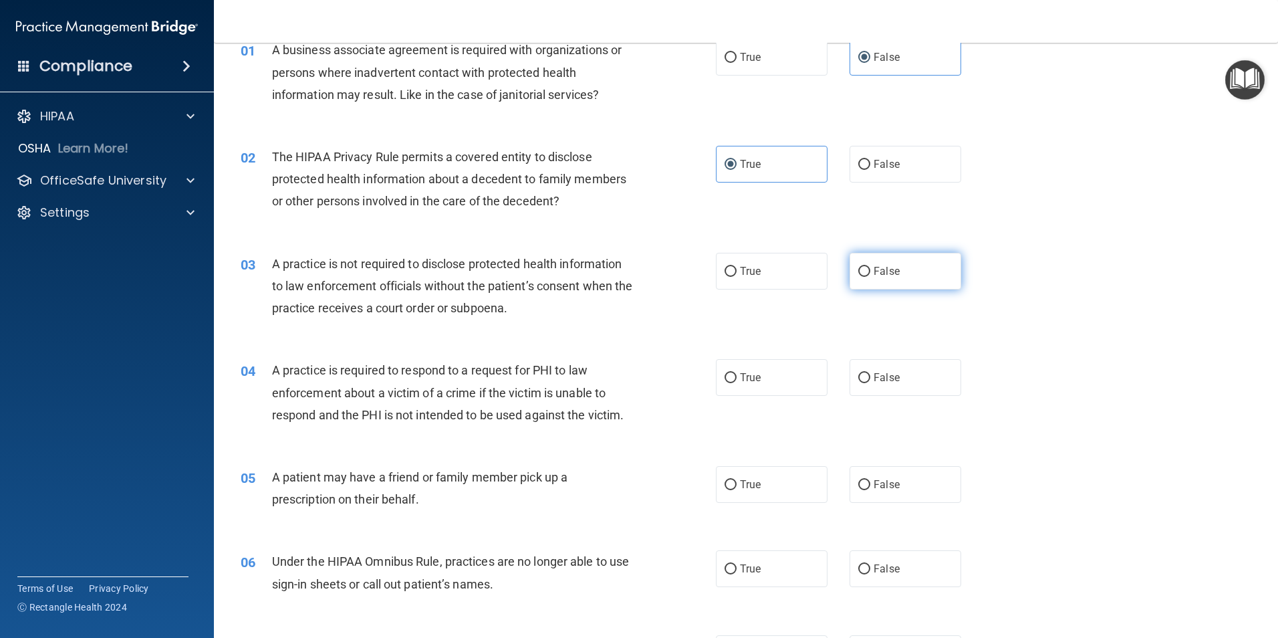
click at [894, 270] on label "False" at bounding box center [906, 271] width 112 height 37
click at [870, 270] on input "False" at bounding box center [864, 272] width 12 height 10
radio input "true"
click at [479, 380] on div "A practice is required to respond to a request for PHI to law enforcement about…" at bounding box center [458, 392] width 372 height 67
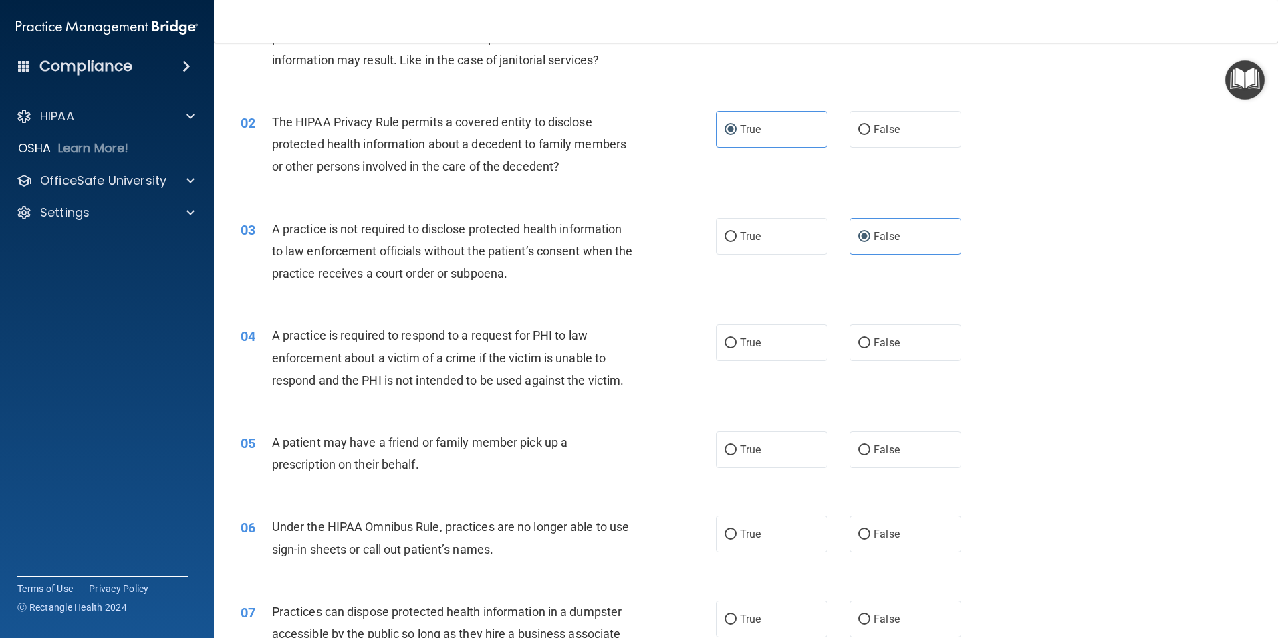
scroll to position [134, 0]
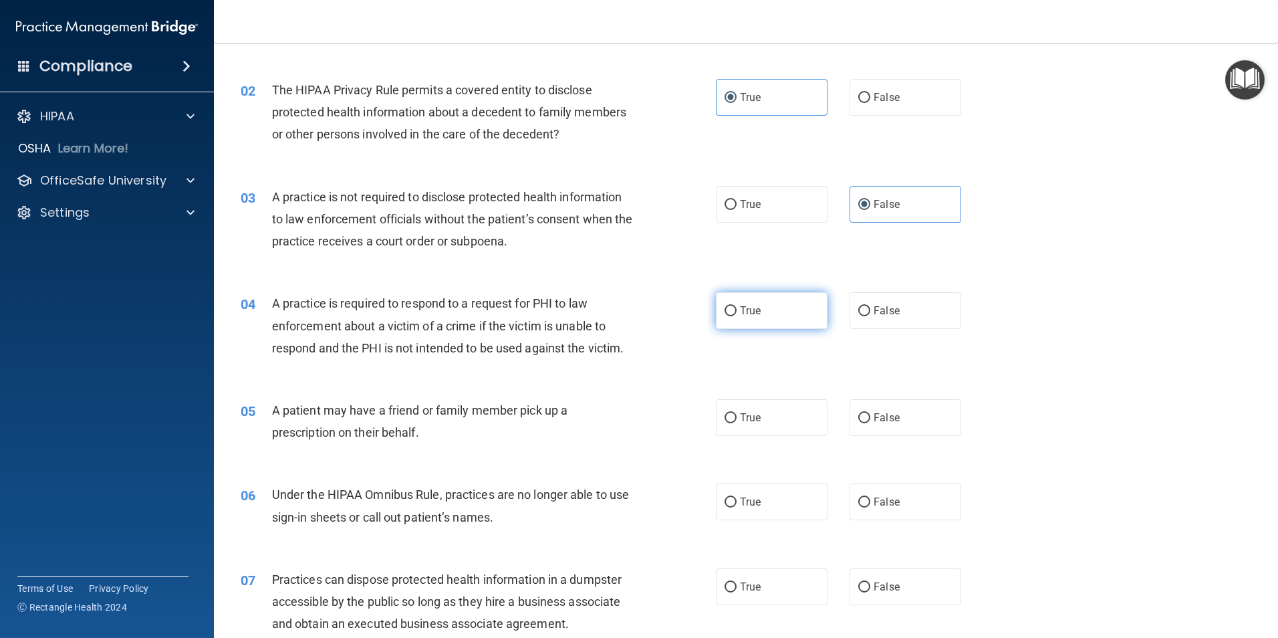
click at [725, 311] on input "True" at bounding box center [731, 311] width 12 height 10
radio input "true"
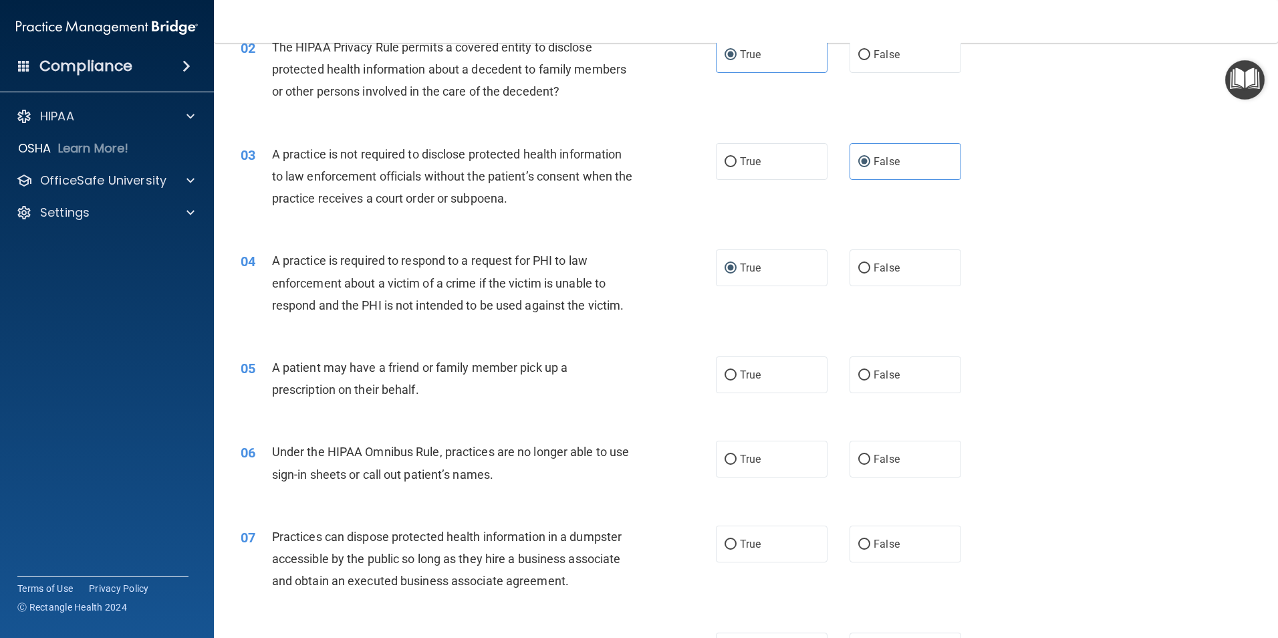
scroll to position [201, 0]
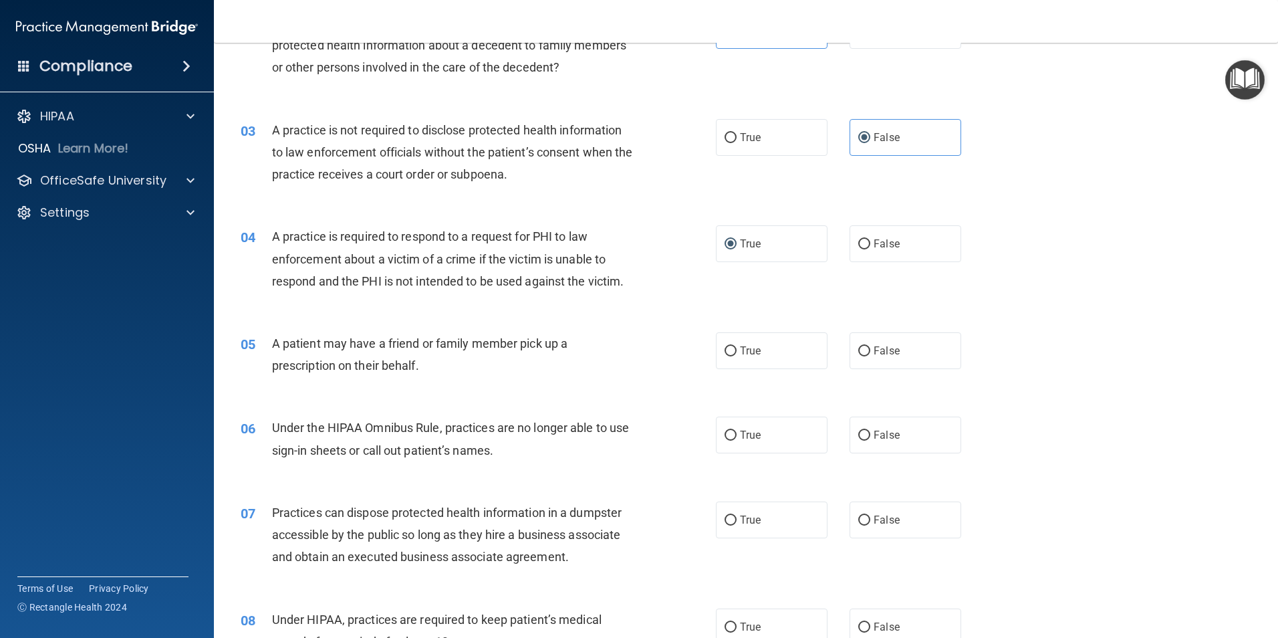
click at [426, 456] on span "Under the HIPAA Omnibus Rule, practices are no longer able to use sign-in sheet…" at bounding box center [451, 438] width 358 height 36
click at [908, 443] on label "False" at bounding box center [906, 434] width 112 height 37
click at [870, 441] on input "False" at bounding box center [864, 435] width 12 height 10
radio input "true"
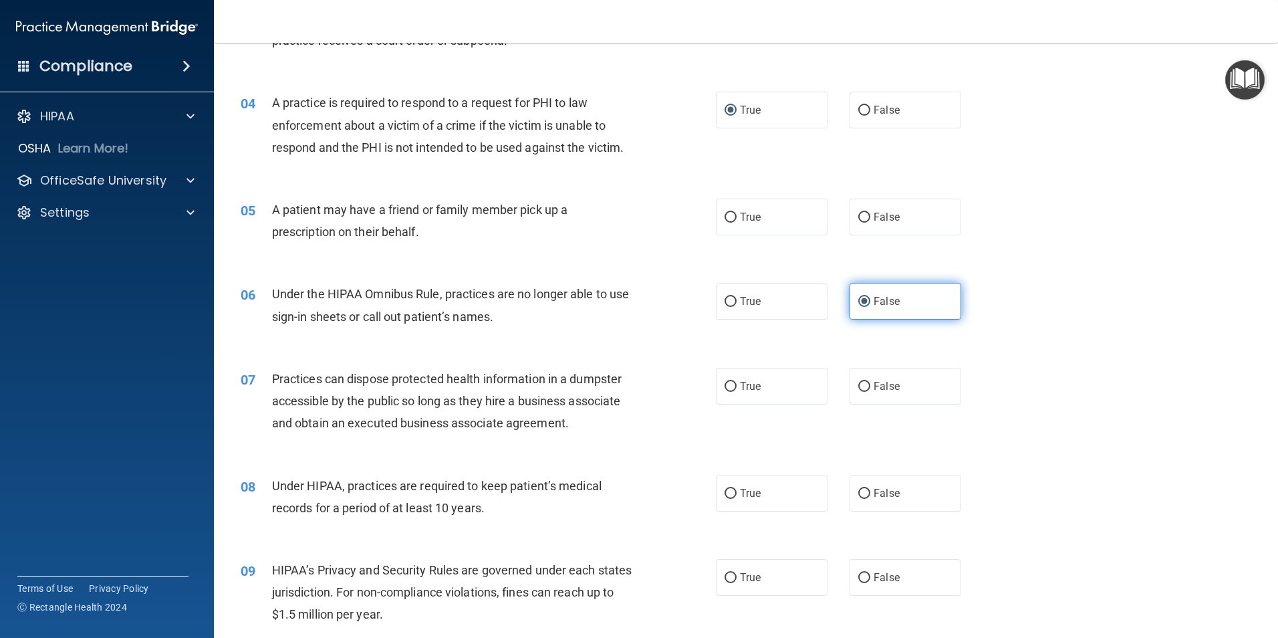
scroll to position [401, 0]
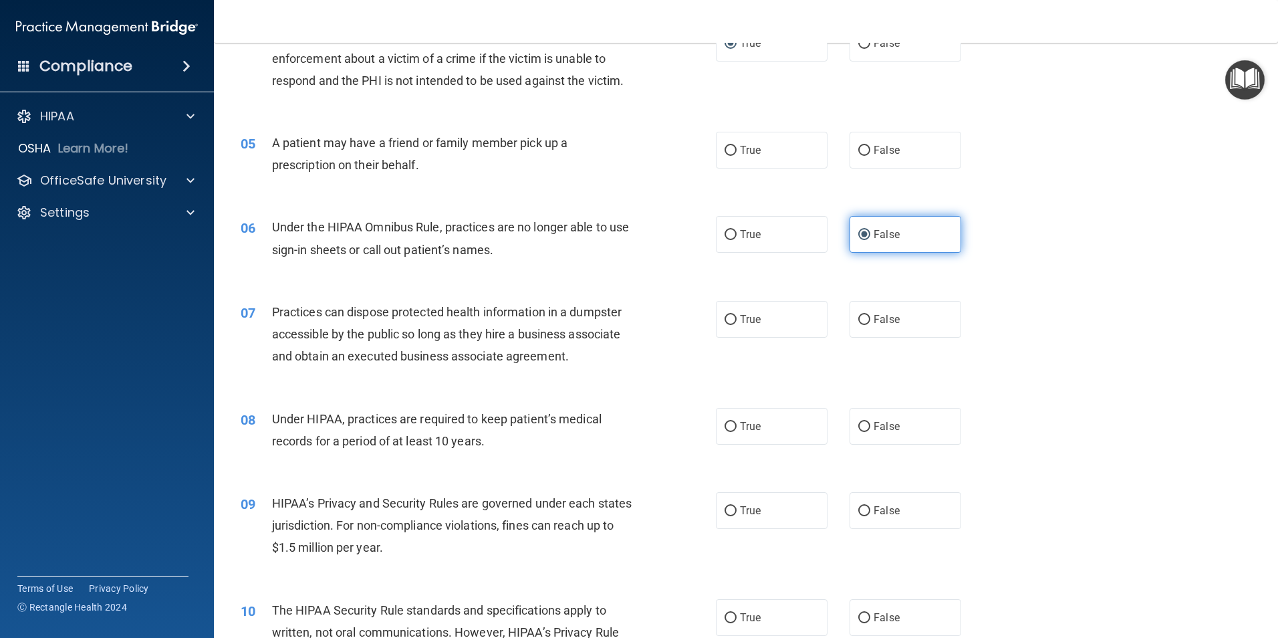
click at [908, 443] on label "False" at bounding box center [906, 426] width 112 height 37
click at [870, 432] on input "False" at bounding box center [864, 427] width 12 height 10
radio input "true"
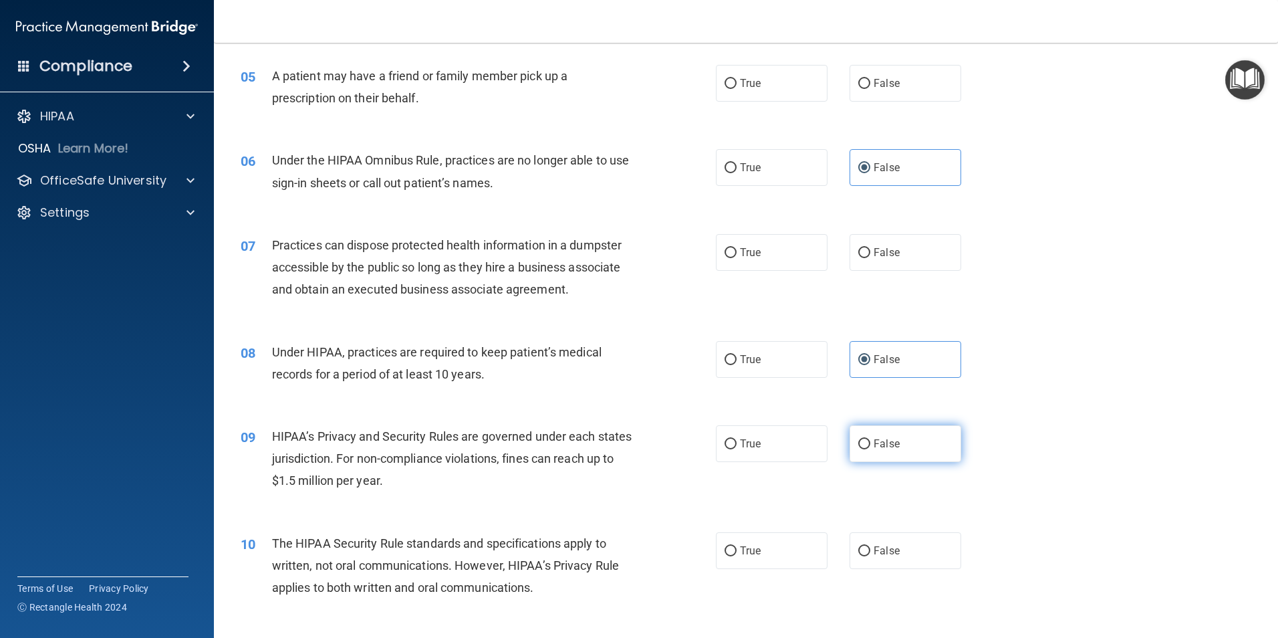
click at [907, 443] on label "False" at bounding box center [906, 443] width 112 height 37
click at [870, 443] on input "False" at bounding box center [864, 444] width 12 height 10
radio input "true"
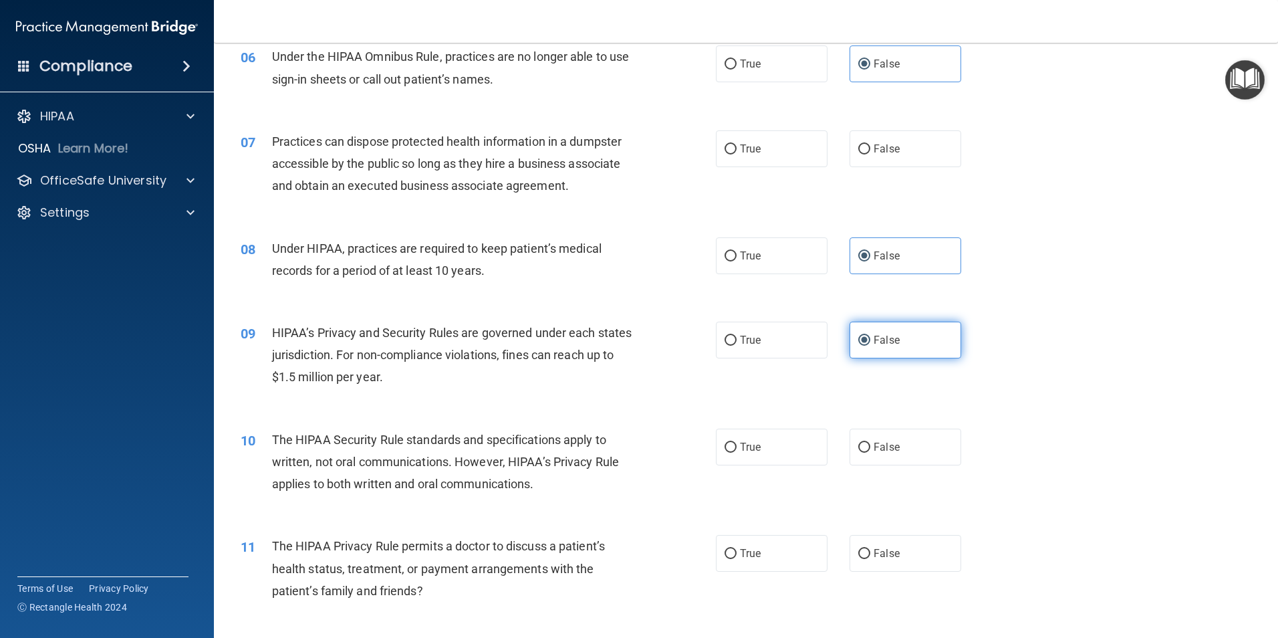
scroll to position [602, 0]
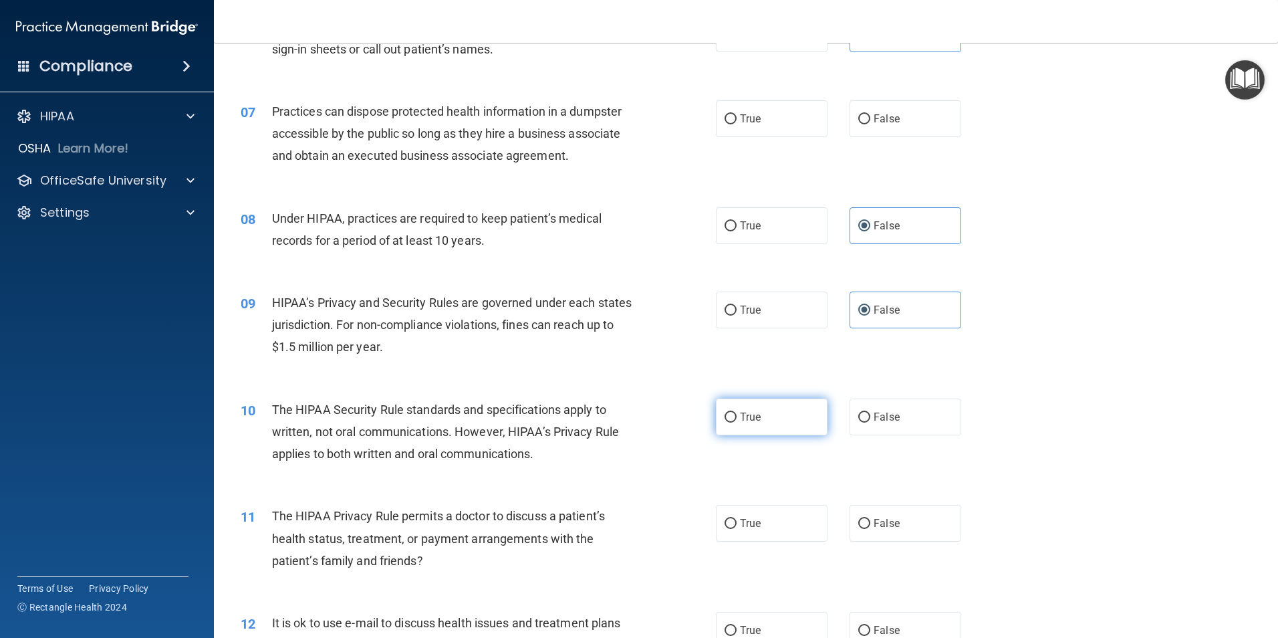
click at [755, 430] on label "True" at bounding box center [772, 416] width 112 height 37
click at [737, 422] on input "True" at bounding box center [731, 417] width 12 height 10
radio input "true"
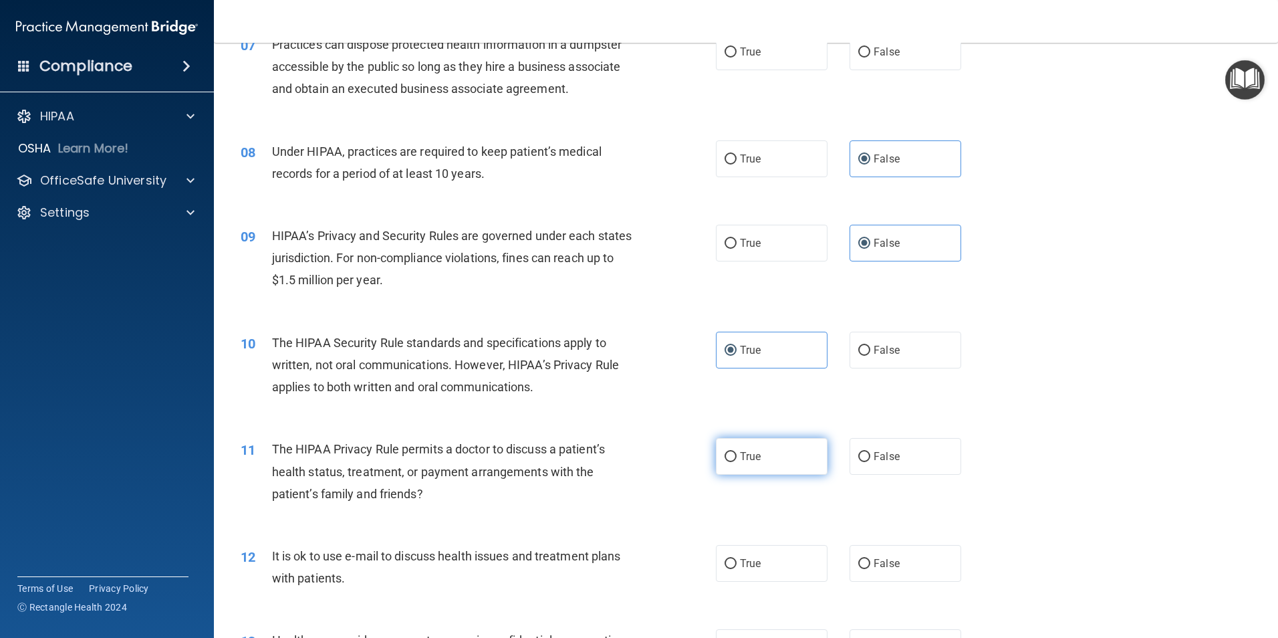
click at [752, 449] on label "True" at bounding box center [772, 456] width 112 height 37
click at [737, 452] on input "True" at bounding box center [731, 457] width 12 height 10
radio input "true"
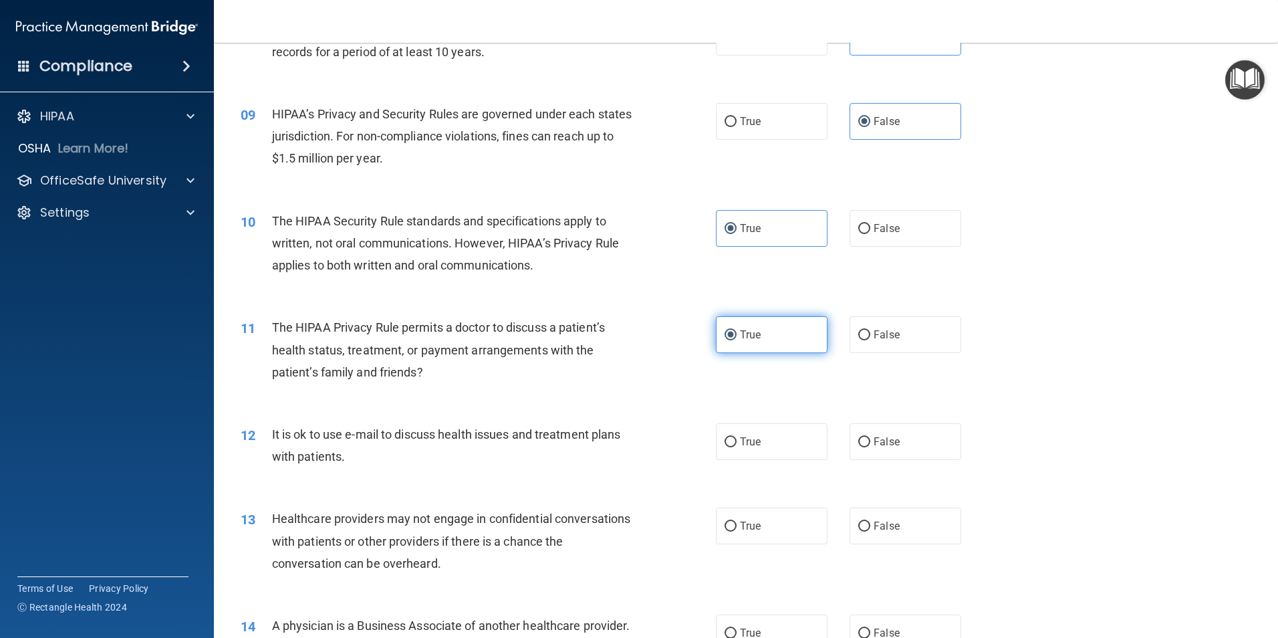
scroll to position [802, 0]
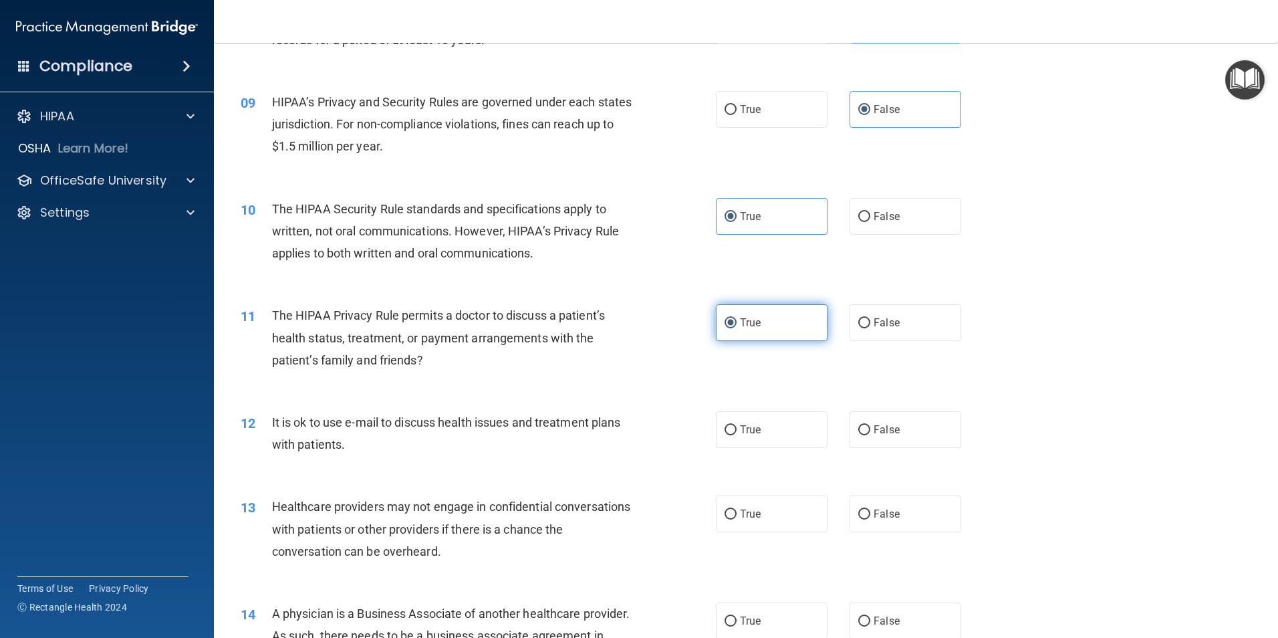
click at [752, 449] on div "12 It is ok to use e-mail to discuss health issues and treatment plans with pat…" at bounding box center [746, 436] width 1031 height 84
click at [755, 441] on label "True" at bounding box center [772, 429] width 112 height 37
click at [737, 435] on input "True" at bounding box center [731, 430] width 12 height 10
radio input "true"
click at [870, 503] on label "False" at bounding box center [906, 513] width 112 height 37
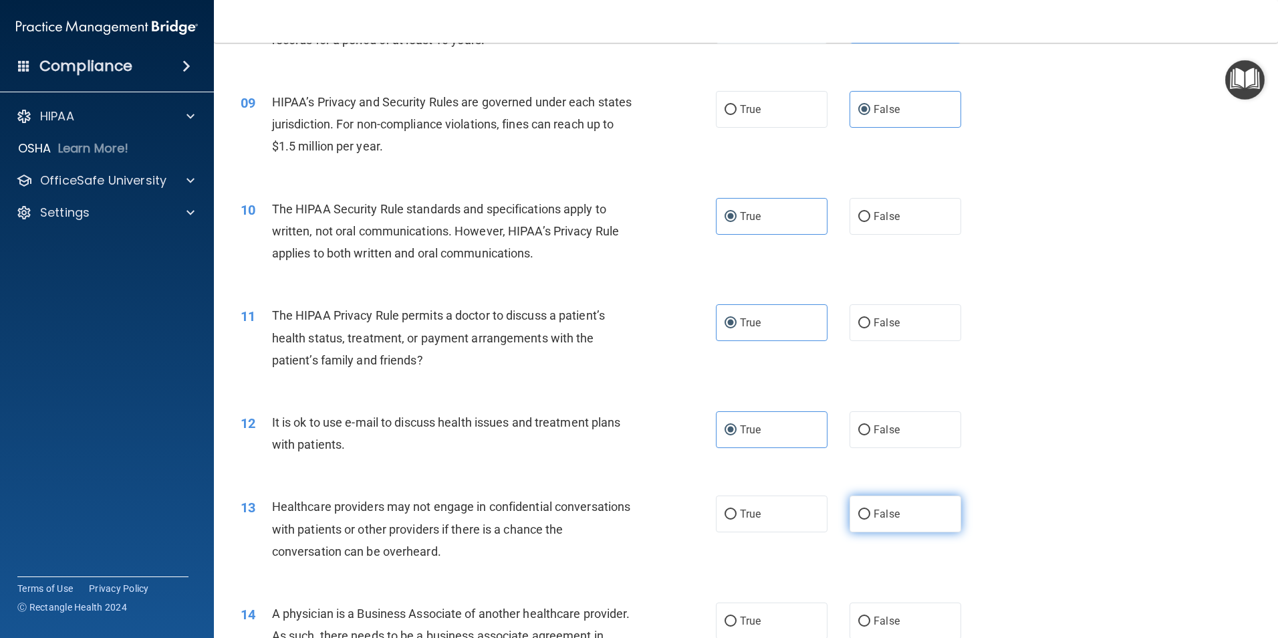
click at [870, 509] on input "False" at bounding box center [864, 514] width 12 height 10
radio input "true"
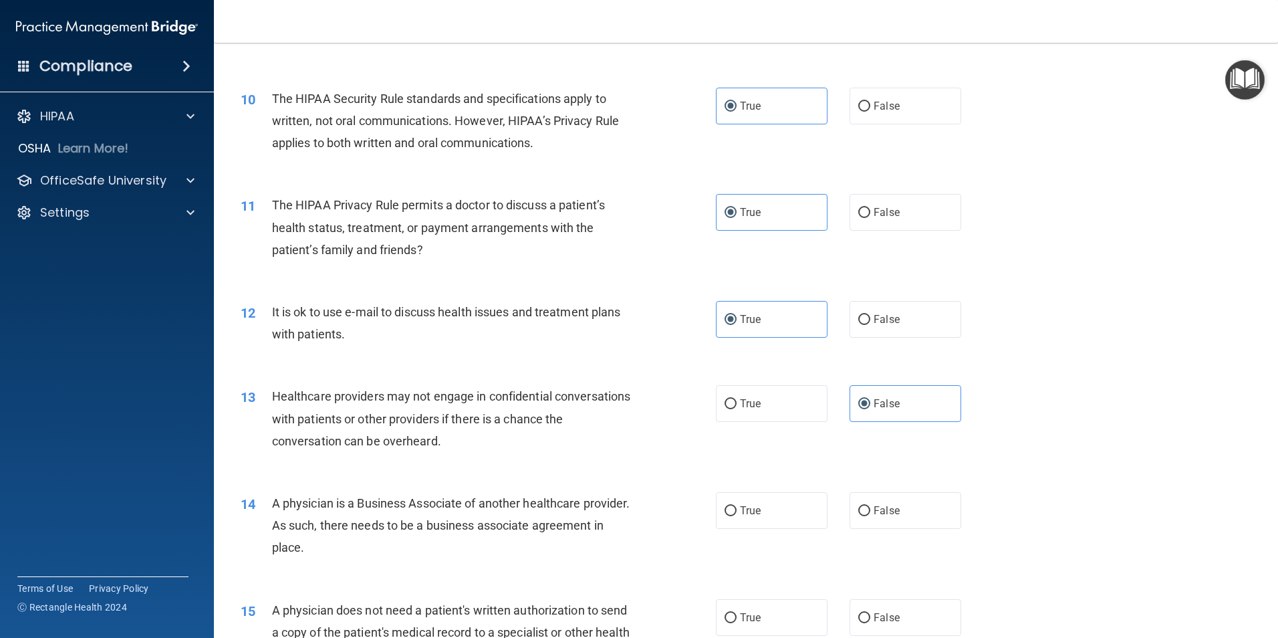
scroll to position [936, 0]
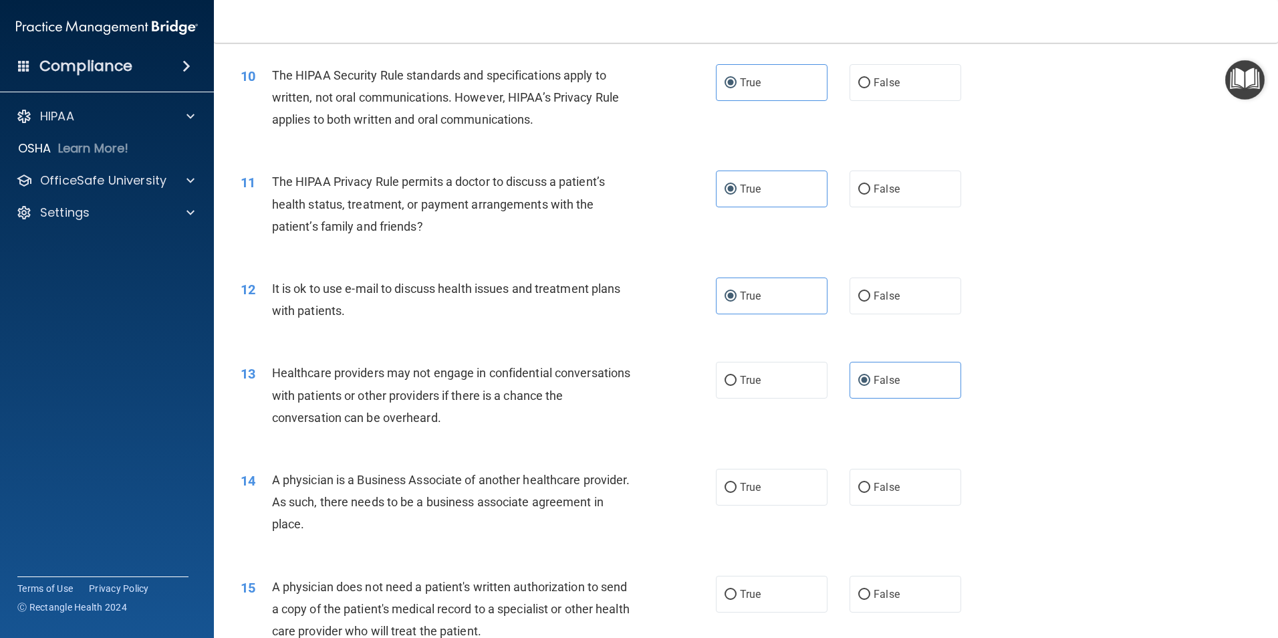
click at [870, 501] on label "False" at bounding box center [906, 487] width 112 height 37
click at [870, 493] on input "False" at bounding box center [864, 488] width 12 height 10
radio input "true"
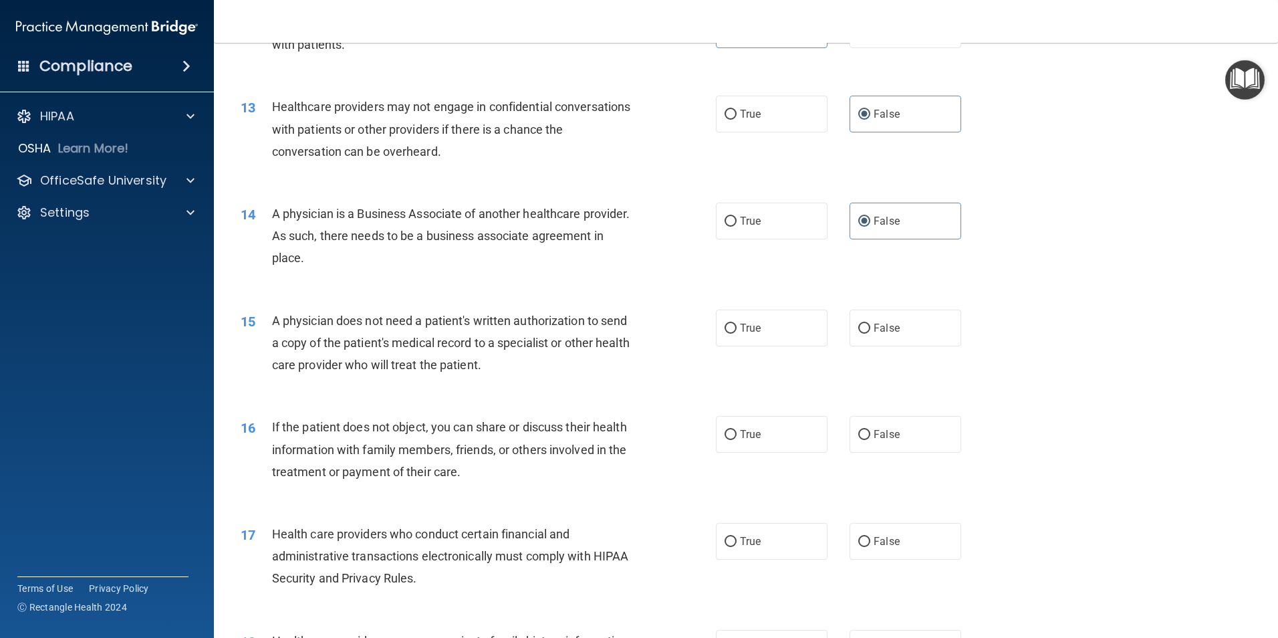
scroll to position [1203, 0]
click at [769, 447] on label "True" at bounding box center [772, 432] width 112 height 37
click at [737, 439] on input "True" at bounding box center [731, 433] width 12 height 10
radio input "true"
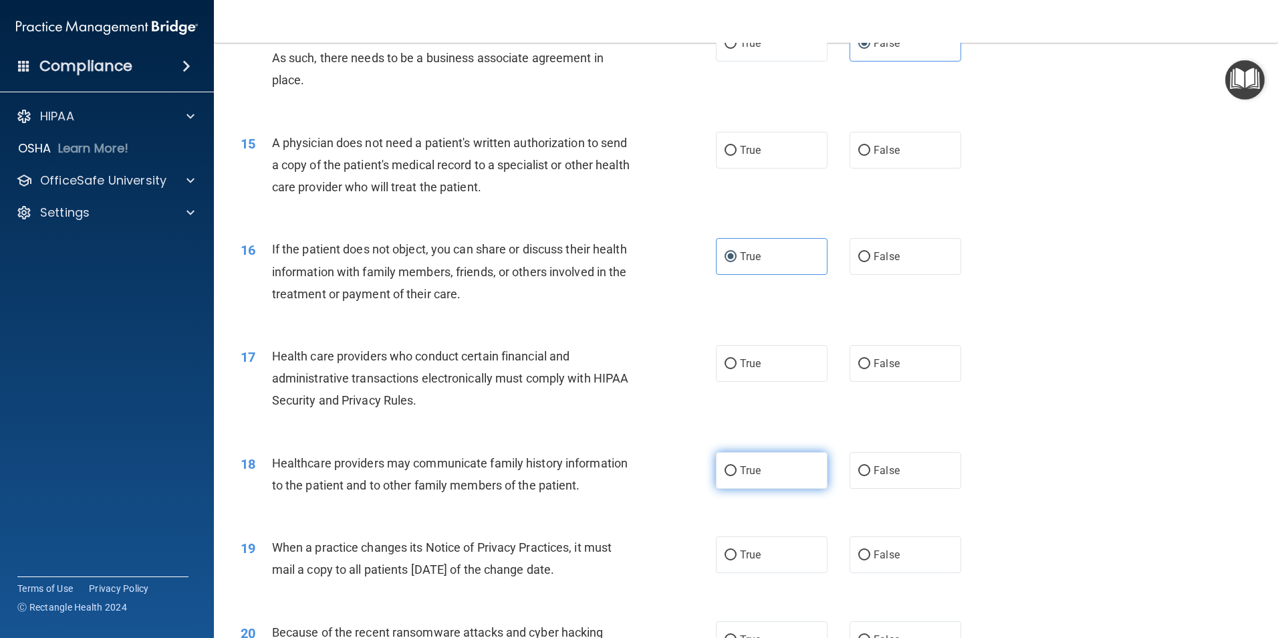
scroll to position [1404, 0]
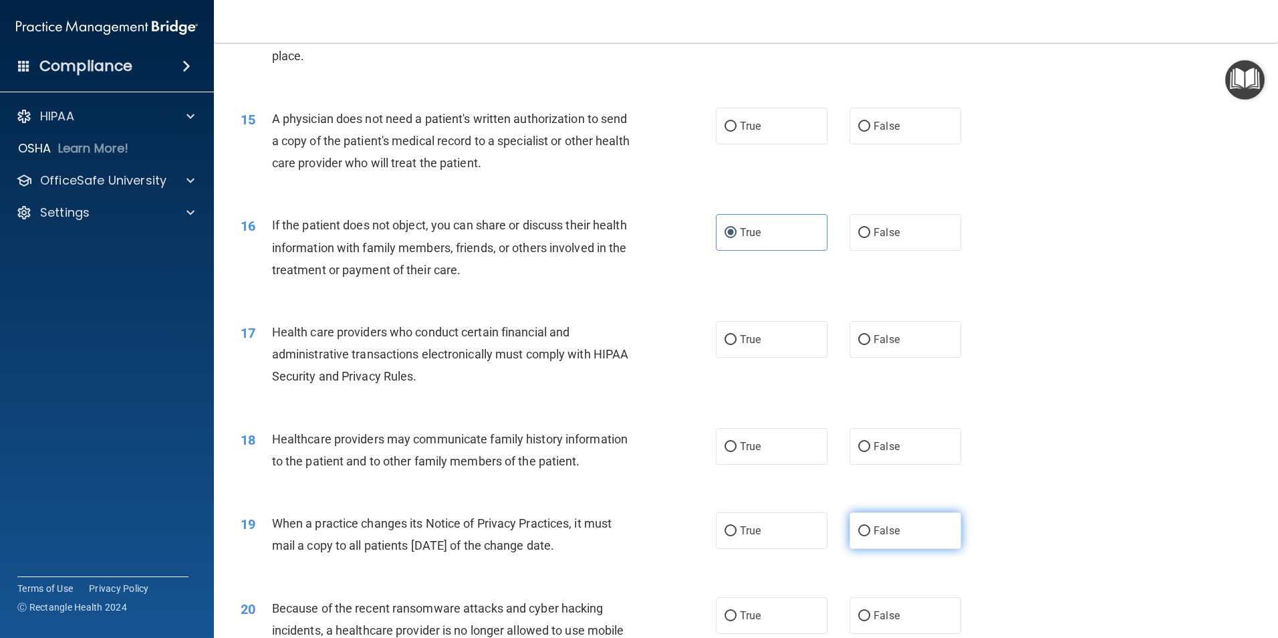
click at [880, 539] on label "False" at bounding box center [906, 530] width 112 height 37
click at [870, 536] on input "False" at bounding box center [864, 531] width 12 height 10
radio input "true"
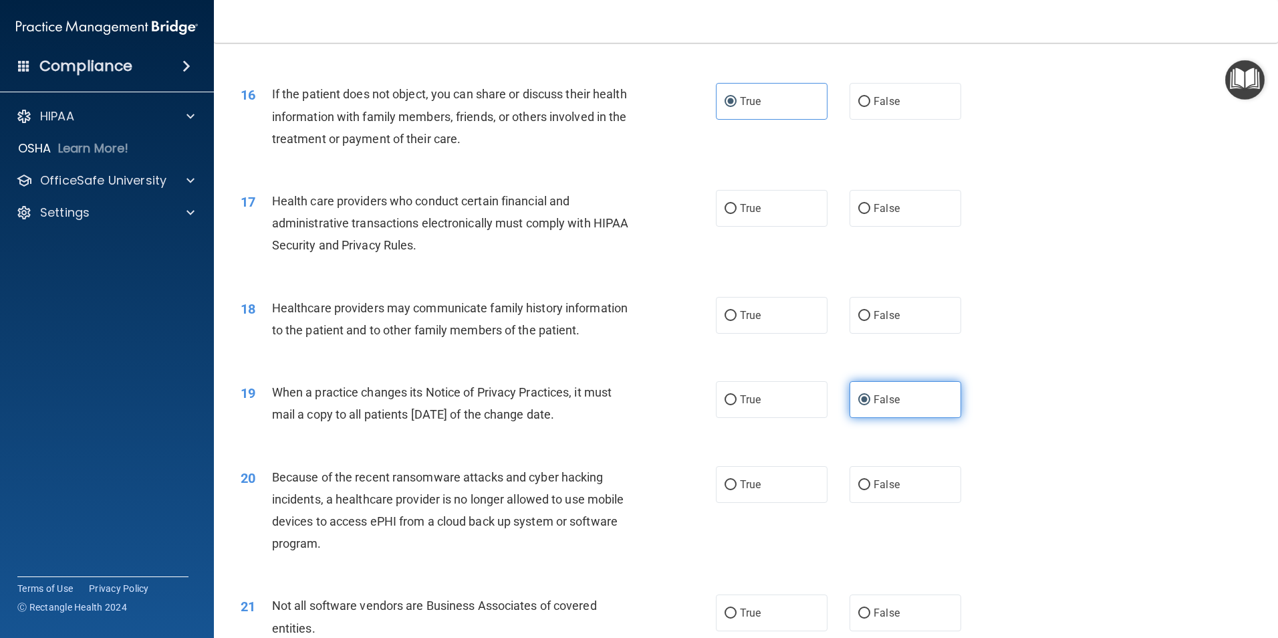
scroll to position [1537, 0]
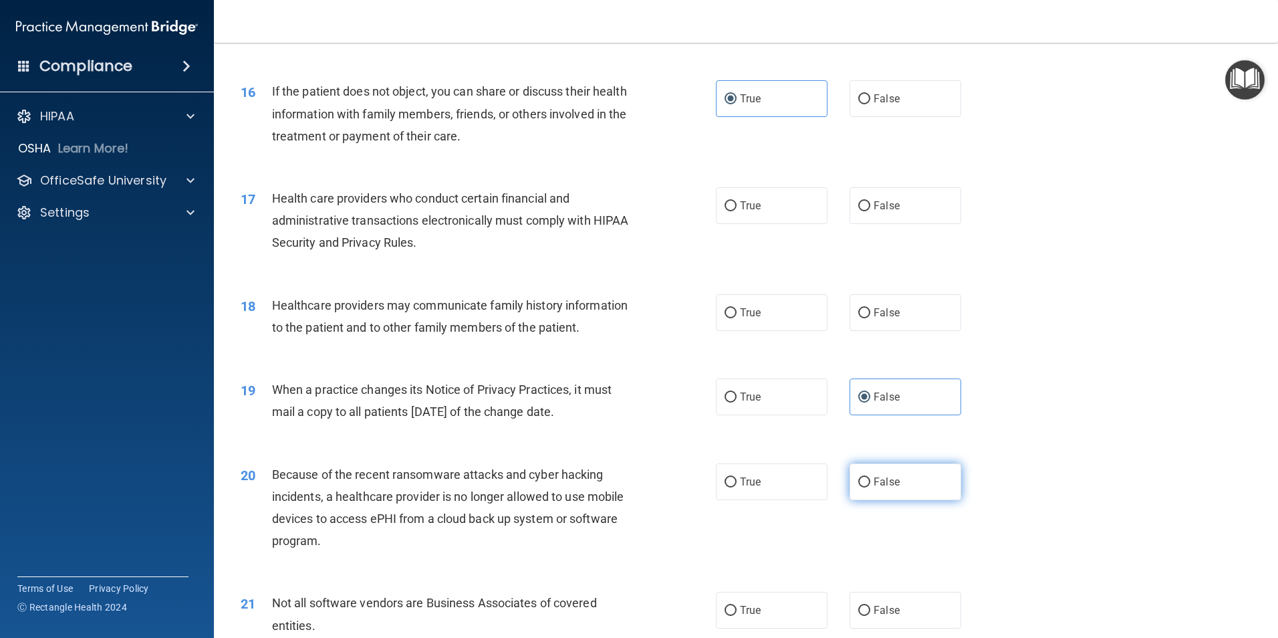
click at [888, 491] on label "False" at bounding box center [906, 481] width 112 height 37
click at [870, 487] on input "False" at bounding box center [864, 482] width 12 height 10
radio input "true"
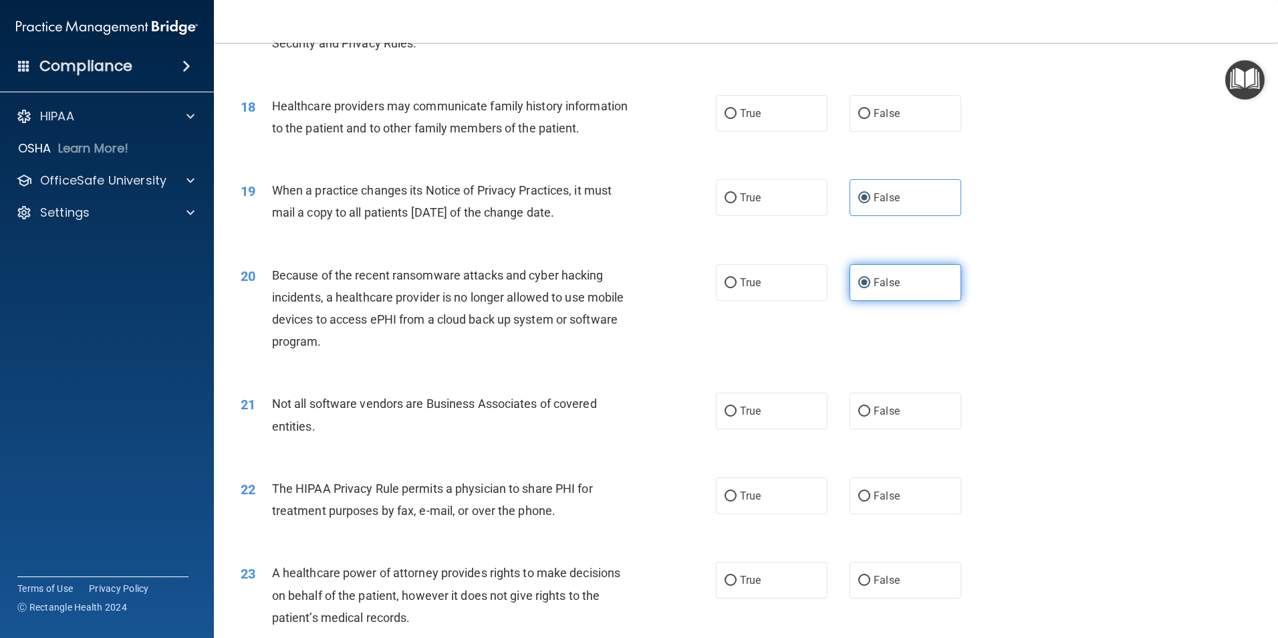
scroll to position [1738, 0]
click at [886, 579] on span "False" at bounding box center [887, 578] width 26 height 13
click at [870, 579] on input "False" at bounding box center [864, 579] width 12 height 10
radio input "true"
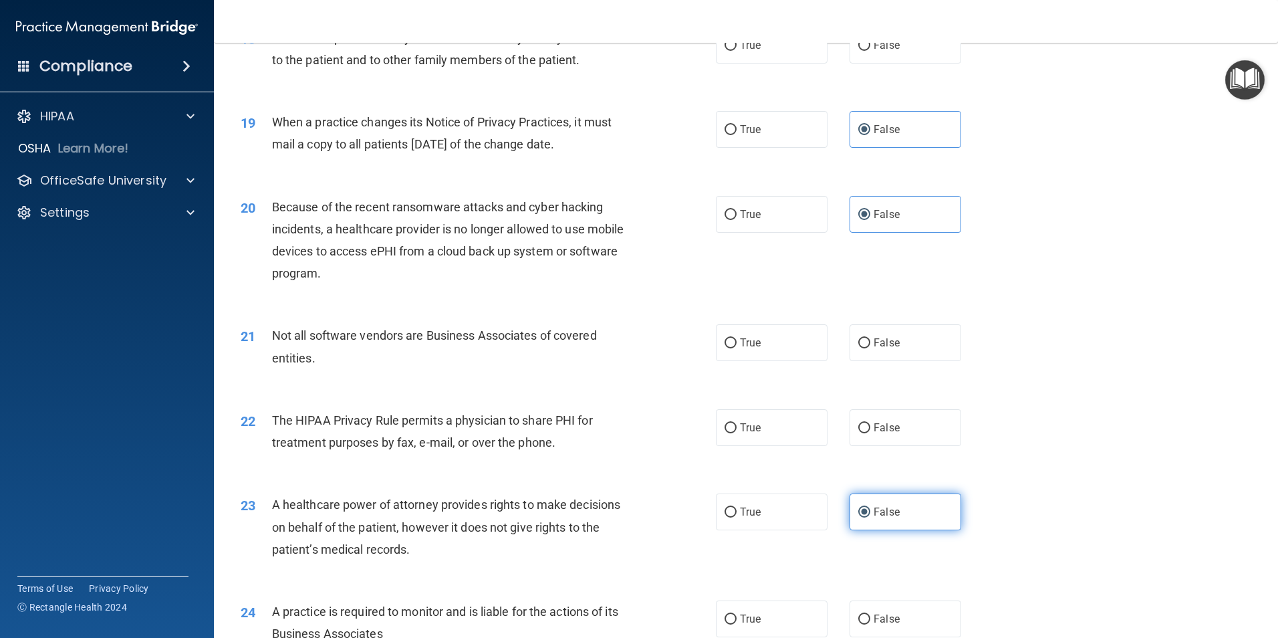
scroll to position [1872, 0]
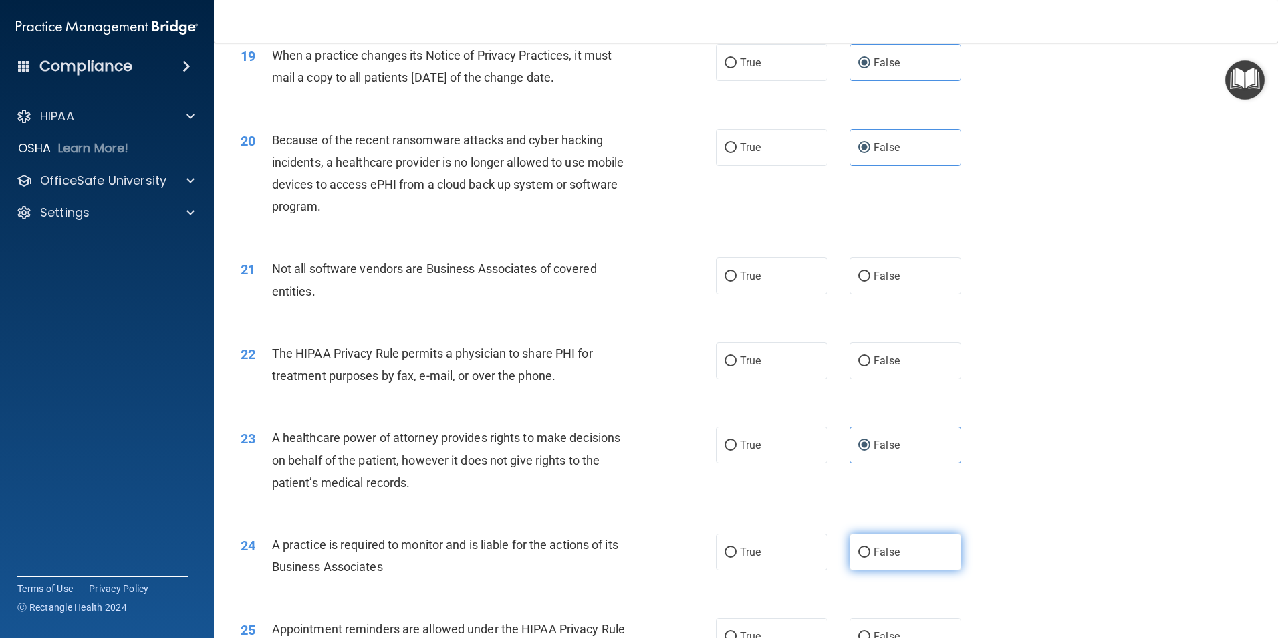
click at [887, 554] on span "False" at bounding box center [887, 551] width 26 height 13
click at [870, 554] on input "False" at bounding box center [864, 552] width 12 height 10
radio input "true"
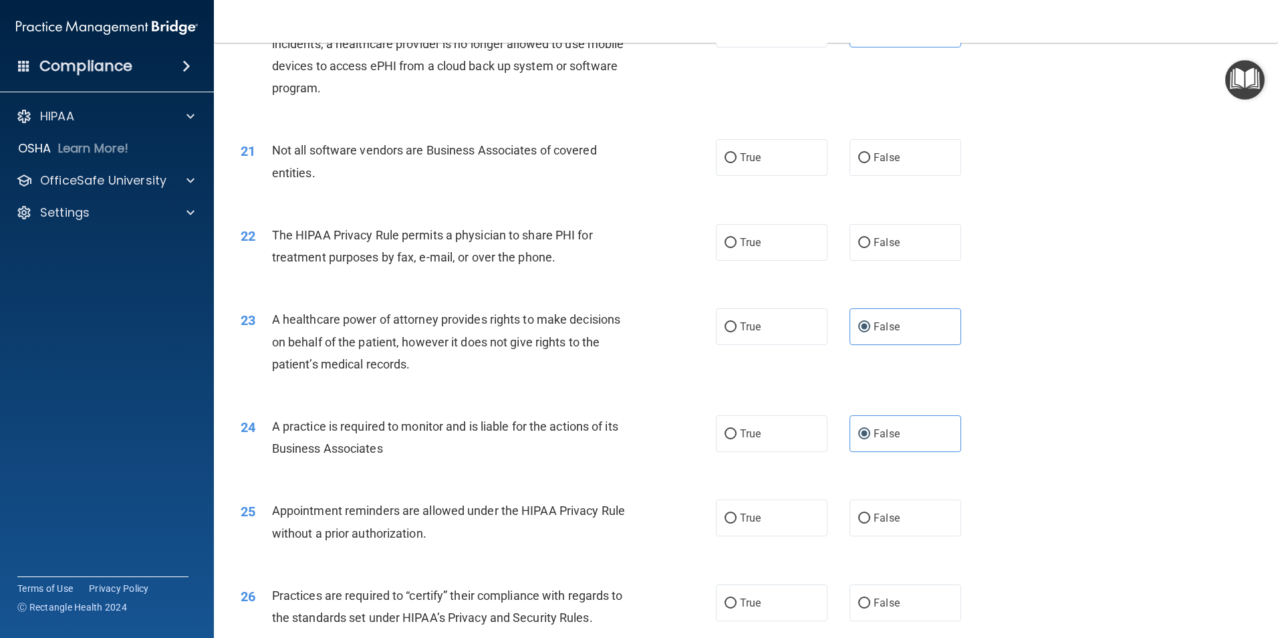
scroll to position [2005, 0]
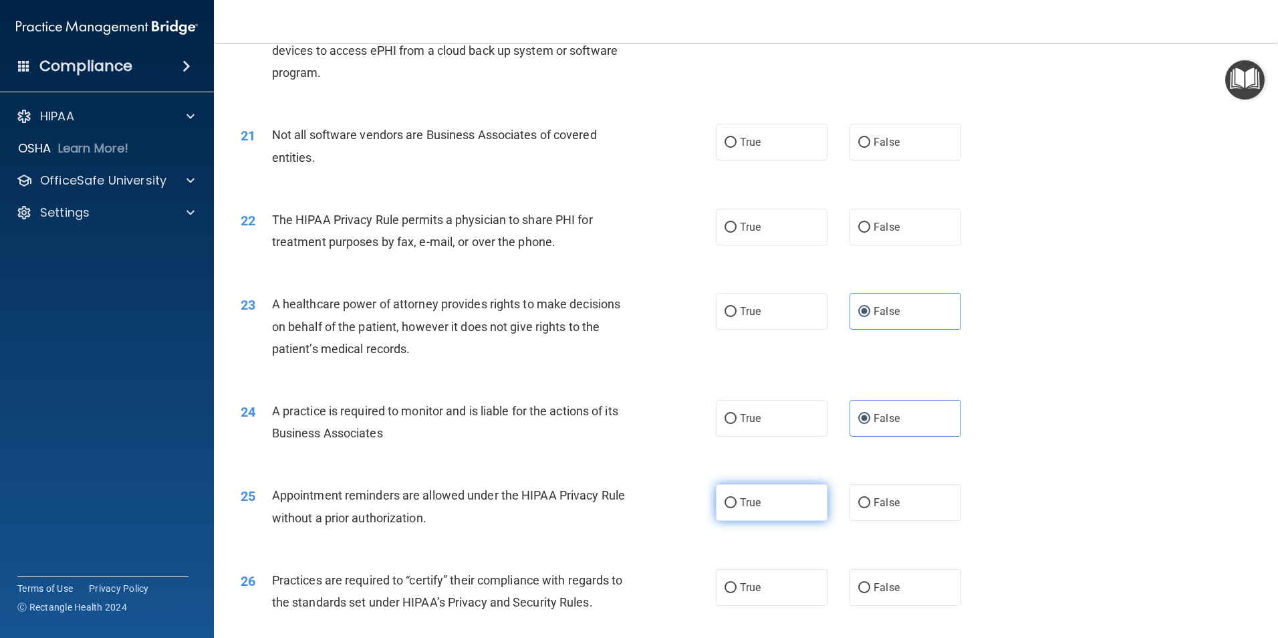
click at [754, 497] on span "True" at bounding box center [750, 502] width 21 height 13
click at [737, 498] on input "True" at bounding box center [731, 503] width 12 height 10
radio input "true"
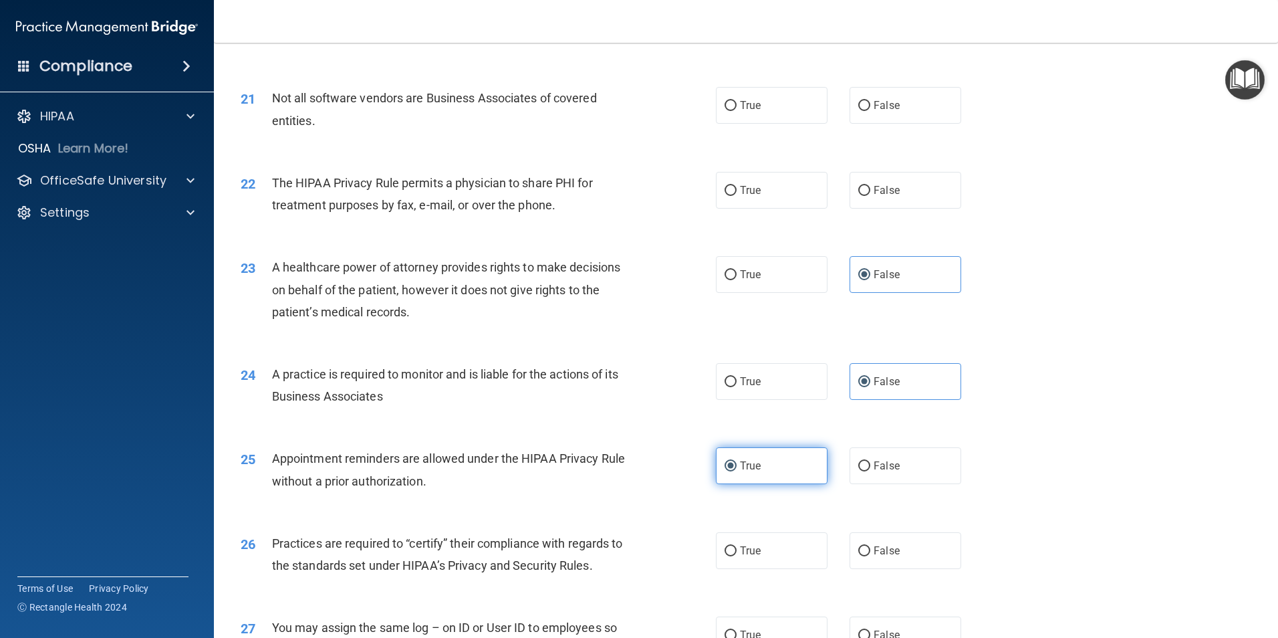
scroll to position [2072, 0]
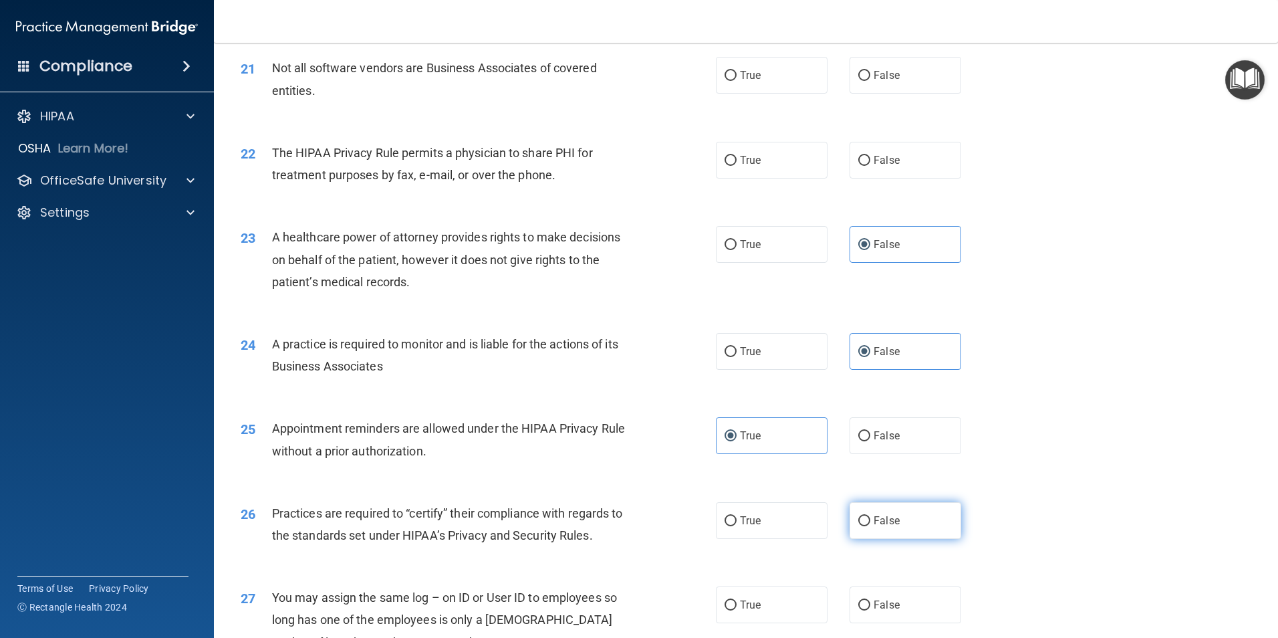
click at [857, 537] on label "False" at bounding box center [906, 520] width 112 height 37
click at [858, 526] on input "False" at bounding box center [864, 521] width 12 height 10
radio input "true"
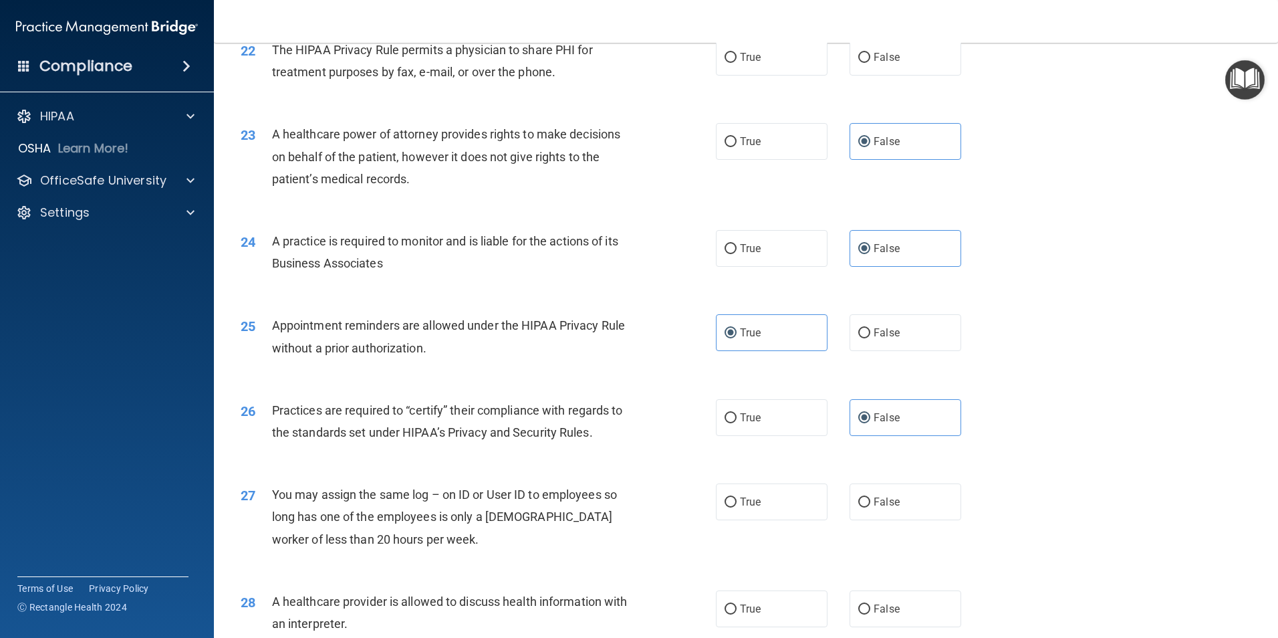
scroll to position [2206, 0]
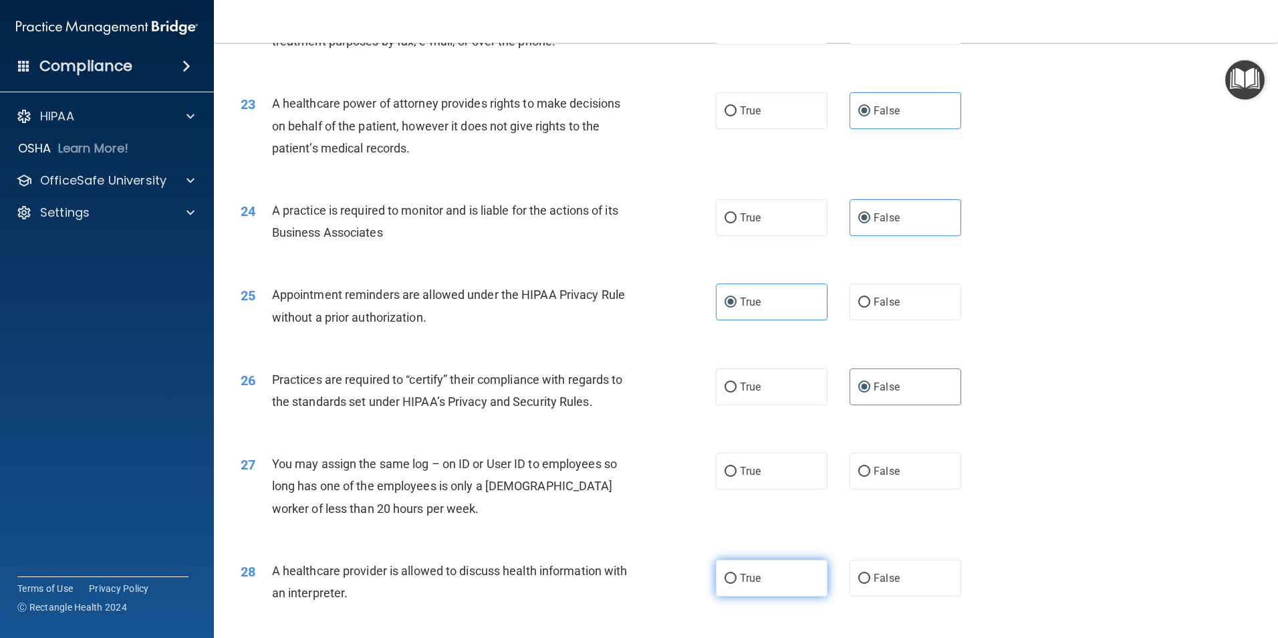
click at [788, 568] on label "True" at bounding box center [772, 578] width 112 height 37
click at [737, 574] on input "True" at bounding box center [731, 579] width 12 height 10
radio input "true"
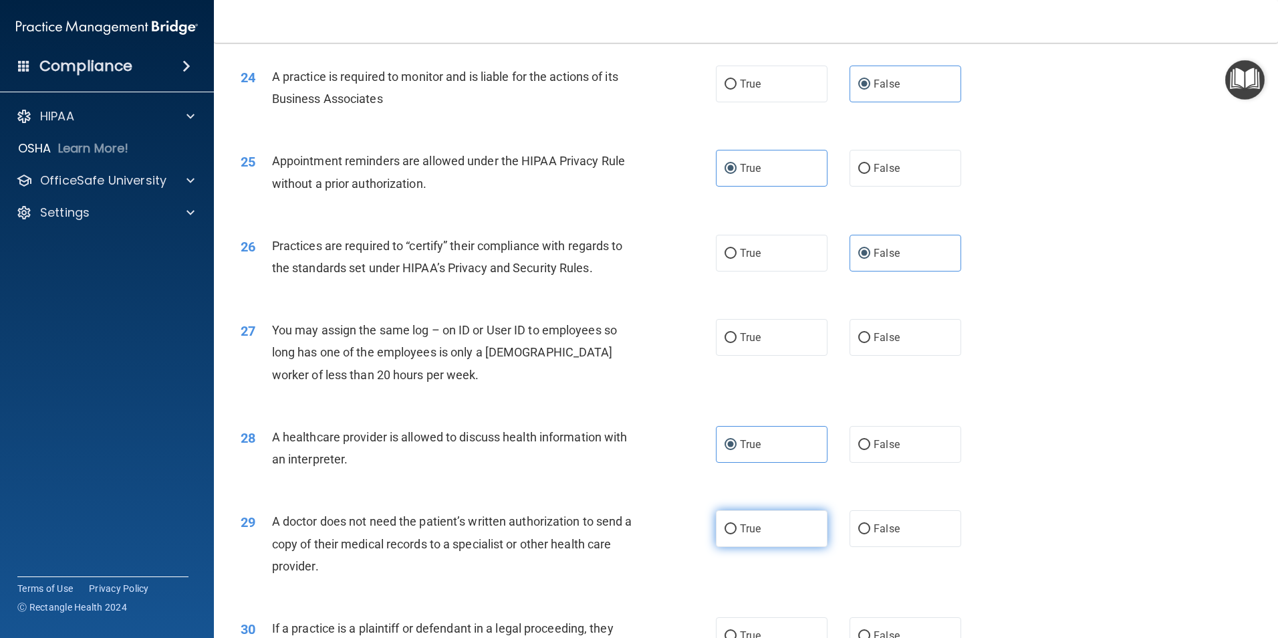
click at [751, 531] on span "True" at bounding box center [750, 528] width 21 height 13
click at [737, 531] on input "True" at bounding box center [731, 529] width 12 height 10
radio input "true"
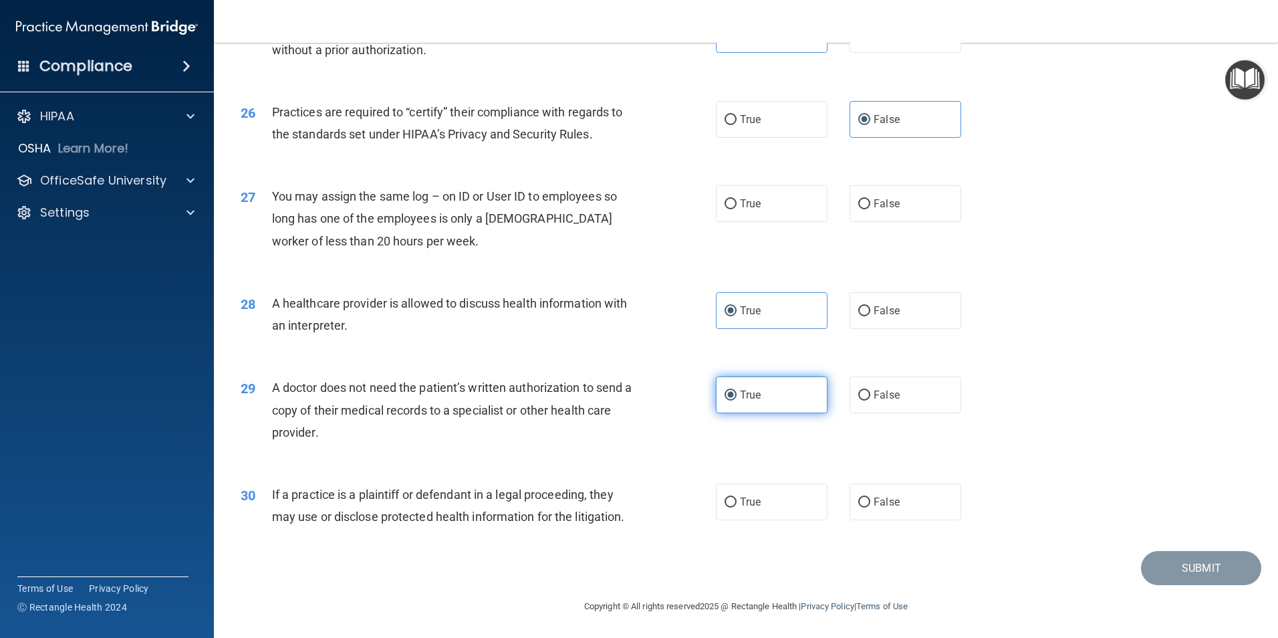
click at [751, 531] on div "30 If a practice is a plaintiff or defendant in a legal proceeding, they may us…" at bounding box center [746, 509] width 1031 height 84
click at [753, 519] on label "True" at bounding box center [772, 501] width 112 height 37
click at [737, 507] on input "True" at bounding box center [731, 502] width 12 height 10
radio input "true"
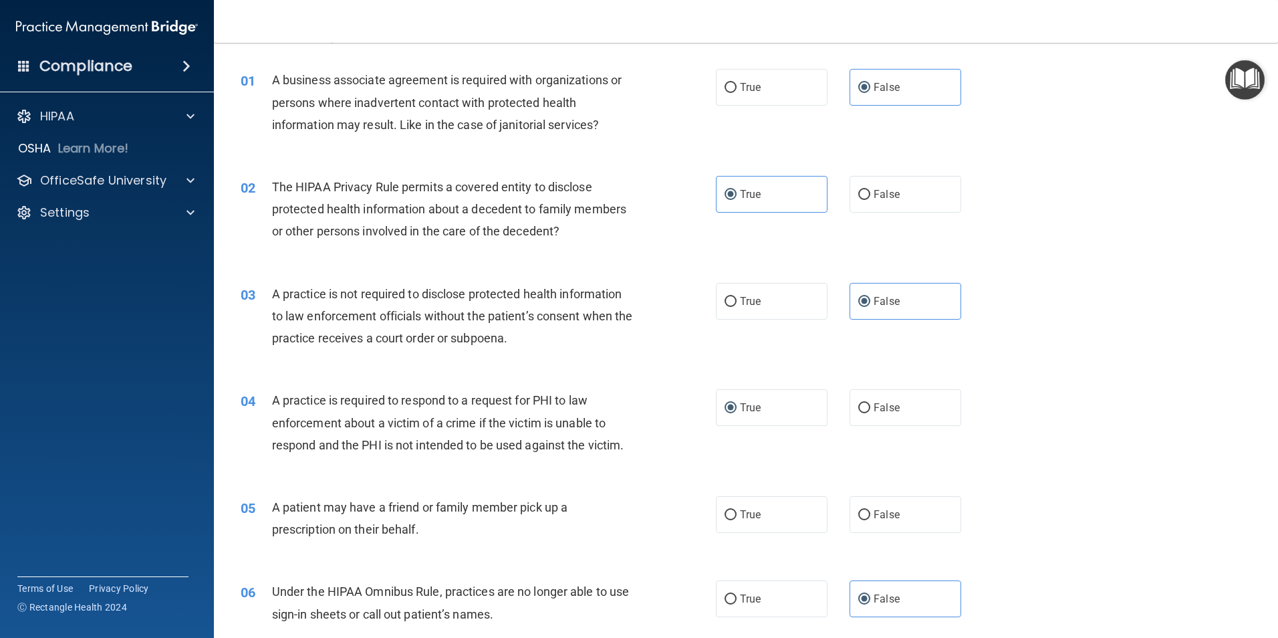
scroll to position [67, 0]
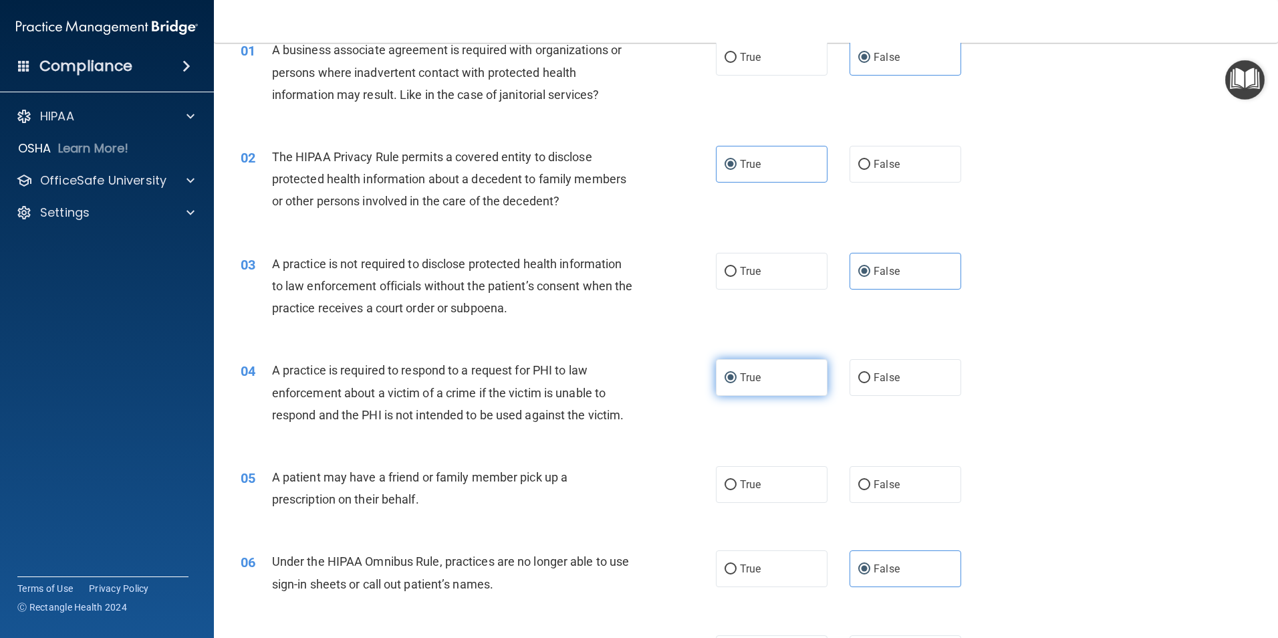
click at [736, 390] on label "True" at bounding box center [772, 377] width 112 height 37
click at [736, 383] on input "True" at bounding box center [731, 378] width 12 height 10
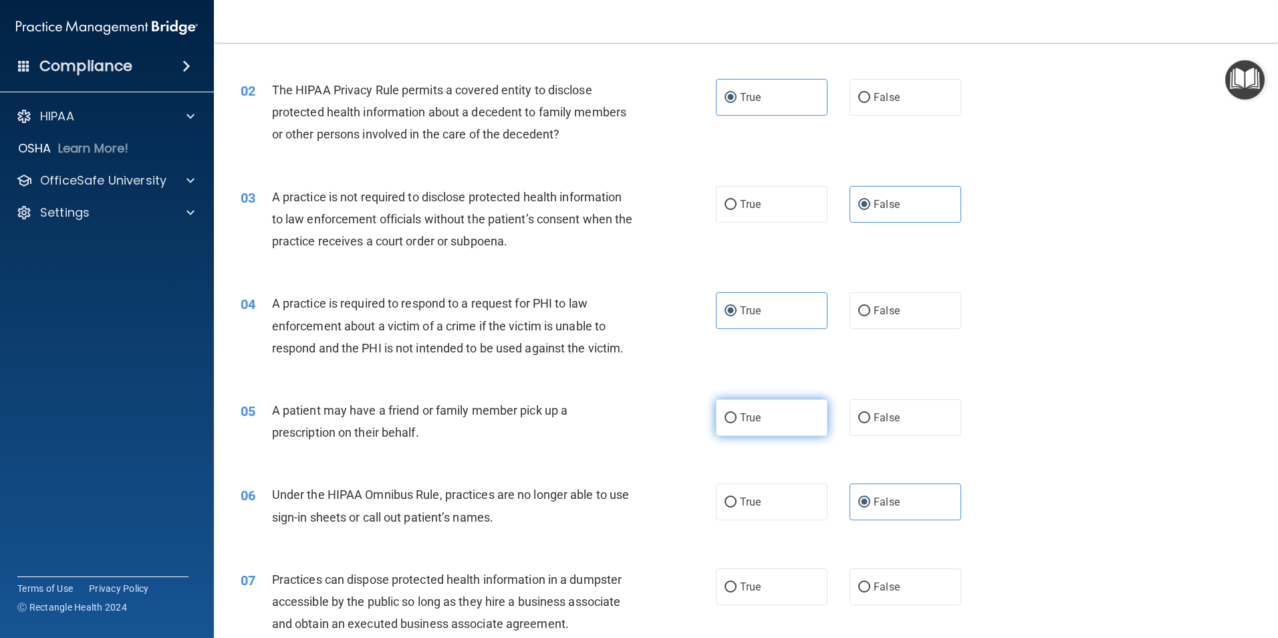
click at [768, 435] on label "True" at bounding box center [772, 417] width 112 height 37
click at [737, 423] on input "True" at bounding box center [731, 418] width 12 height 10
radio input "true"
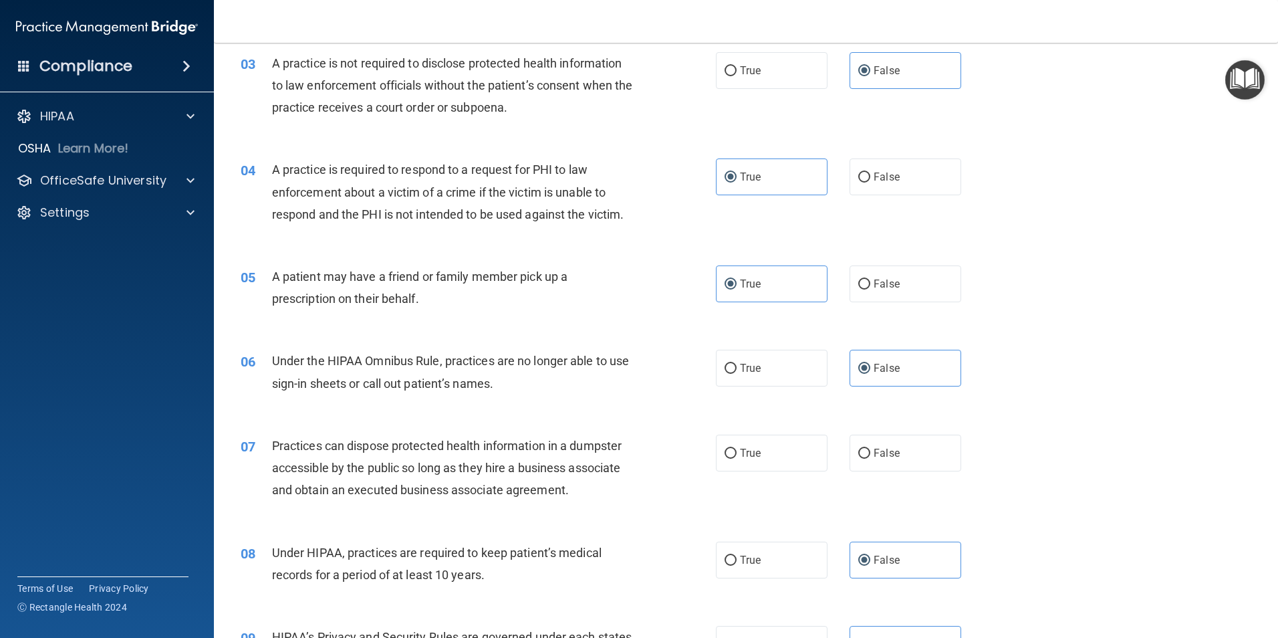
scroll to position [334, 0]
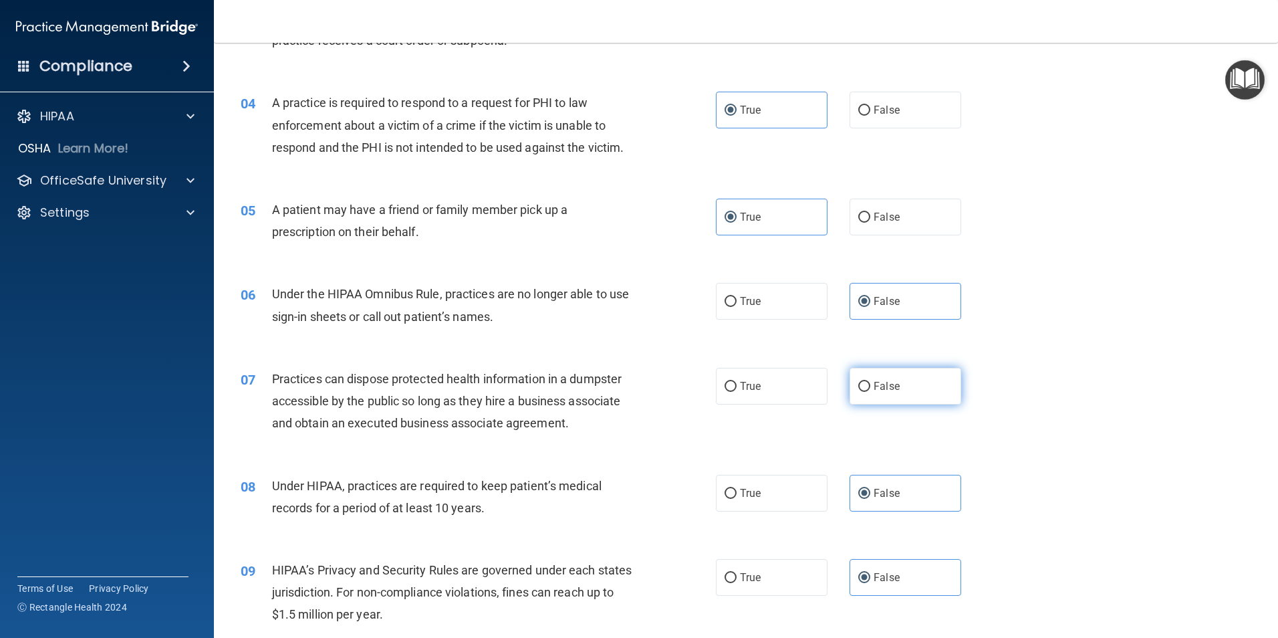
click at [937, 390] on label "False" at bounding box center [906, 386] width 112 height 37
click at [870, 390] on input "False" at bounding box center [864, 387] width 12 height 10
radio input "true"
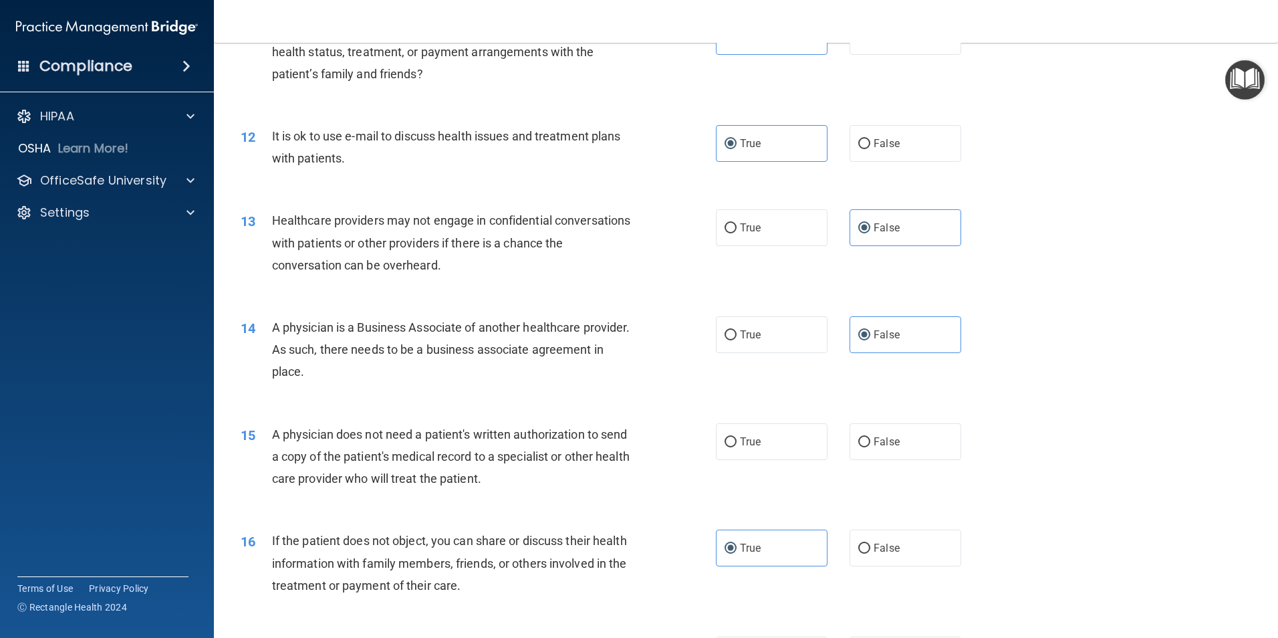
scroll to position [1136, 0]
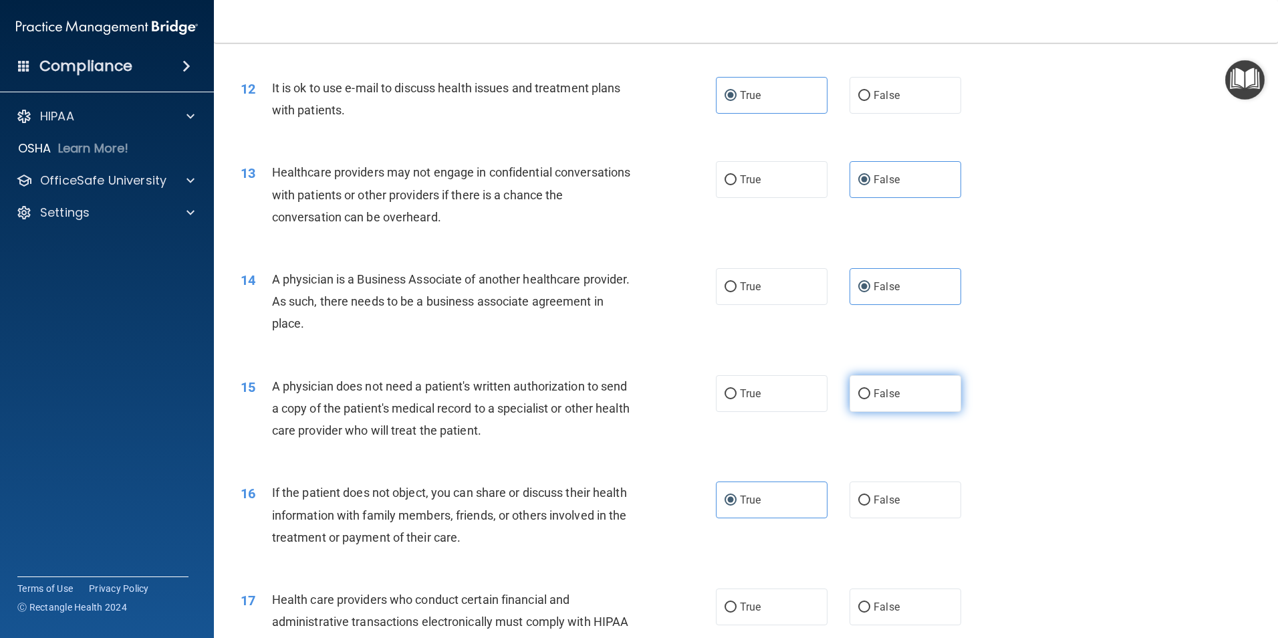
click at [864, 390] on label "False" at bounding box center [906, 393] width 112 height 37
click at [864, 390] on input "False" at bounding box center [864, 394] width 12 height 10
radio input "true"
click at [666, 443] on div "15 A physician does not need a patient's written authorization to send a copy o…" at bounding box center [478, 412] width 515 height 74
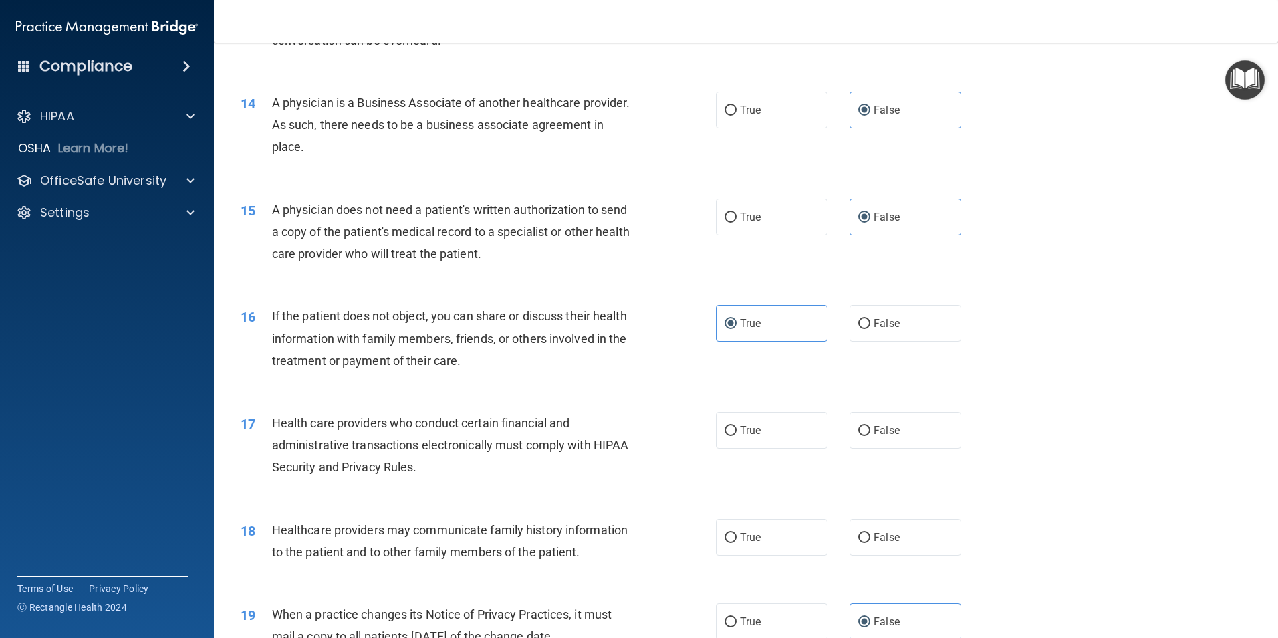
scroll to position [1337, 0]
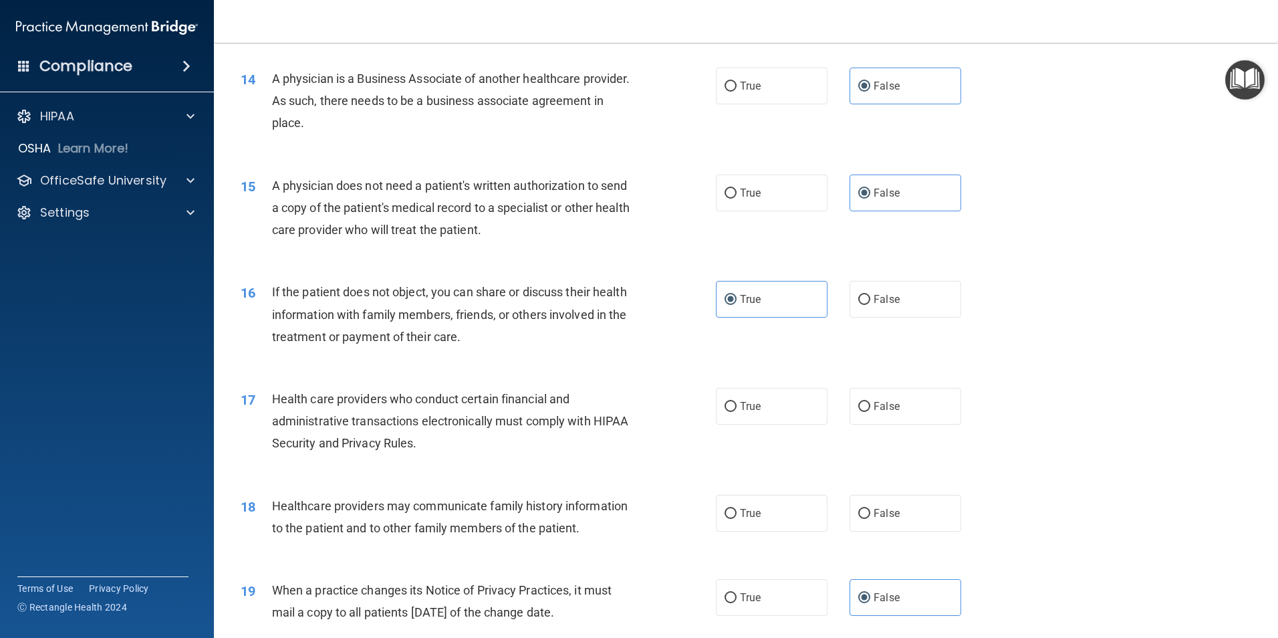
click at [717, 432] on div "17 Health care providers who conduct certain financial and administrative trans…" at bounding box center [478, 425] width 515 height 74
click at [728, 425] on div "17 Health care providers who conduct certain financial and administrative trans…" at bounding box center [478, 425] width 515 height 74
click at [733, 421] on label "True" at bounding box center [772, 406] width 112 height 37
click at [733, 412] on input "True" at bounding box center [731, 407] width 12 height 10
radio input "true"
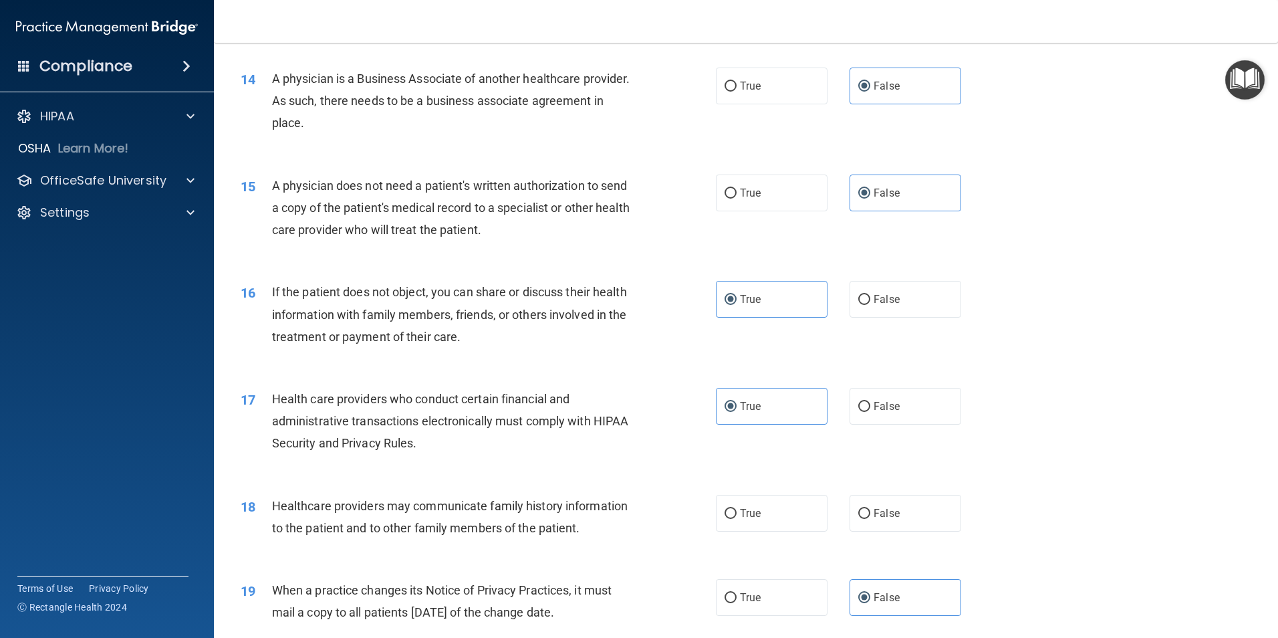
click at [537, 533] on div "Healthcare providers may communicate family history information to the patient …" at bounding box center [458, 517] width 372 height 44
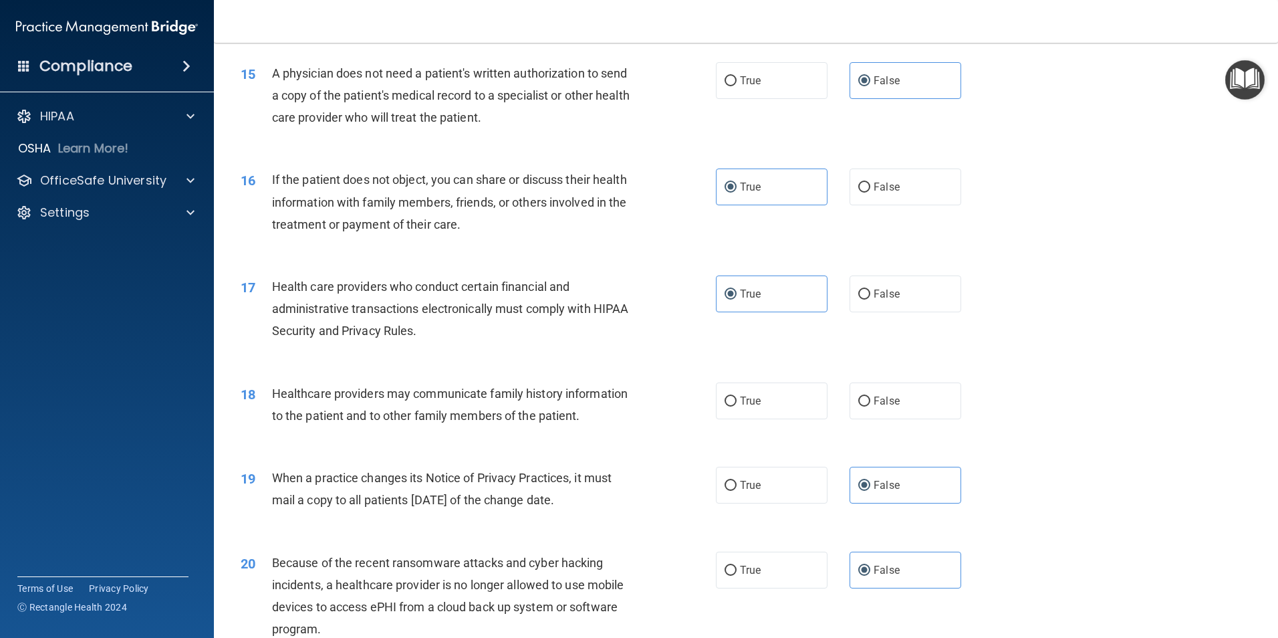
scroll to position [1471, 0]
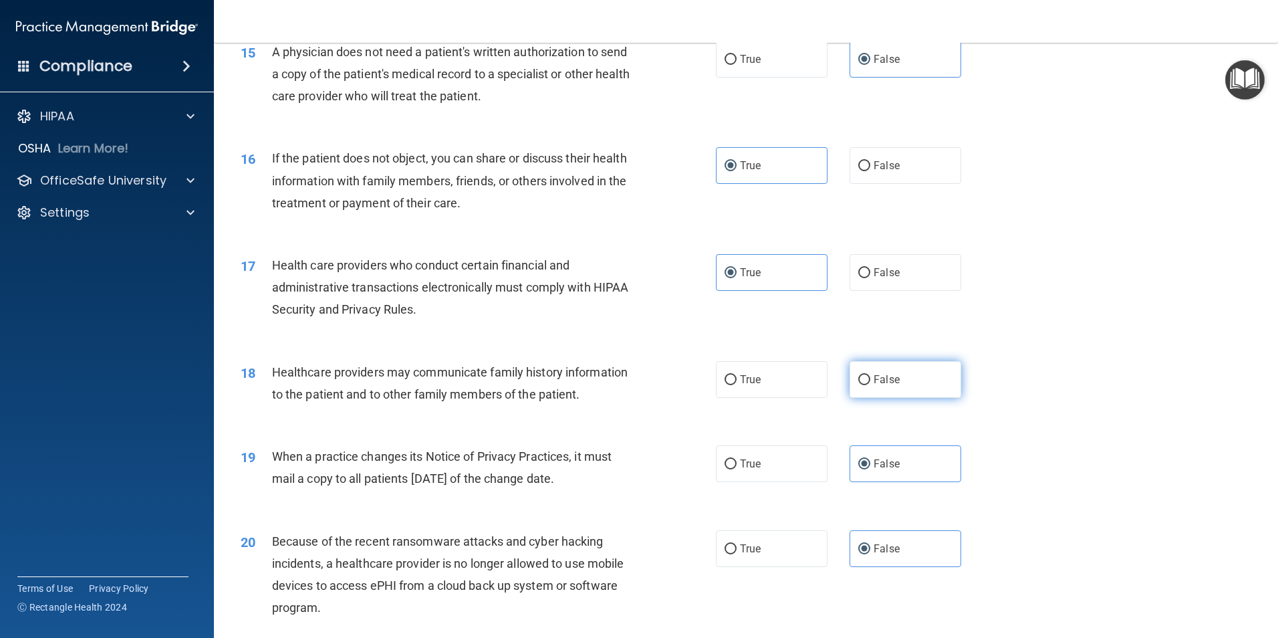
click at [873, 388] on label "False" at bounding box center [906, 379] width 112 height 37
click at [870, 385] on input "False" at bounding box center [864, 380] width 12 height 10
radio input "true"
click at [542, 503] on div "19 When a practice changes its Notice of Privacy Practices, it must mail a copy…" at bounding box center [746, 470] width 1031 height 84
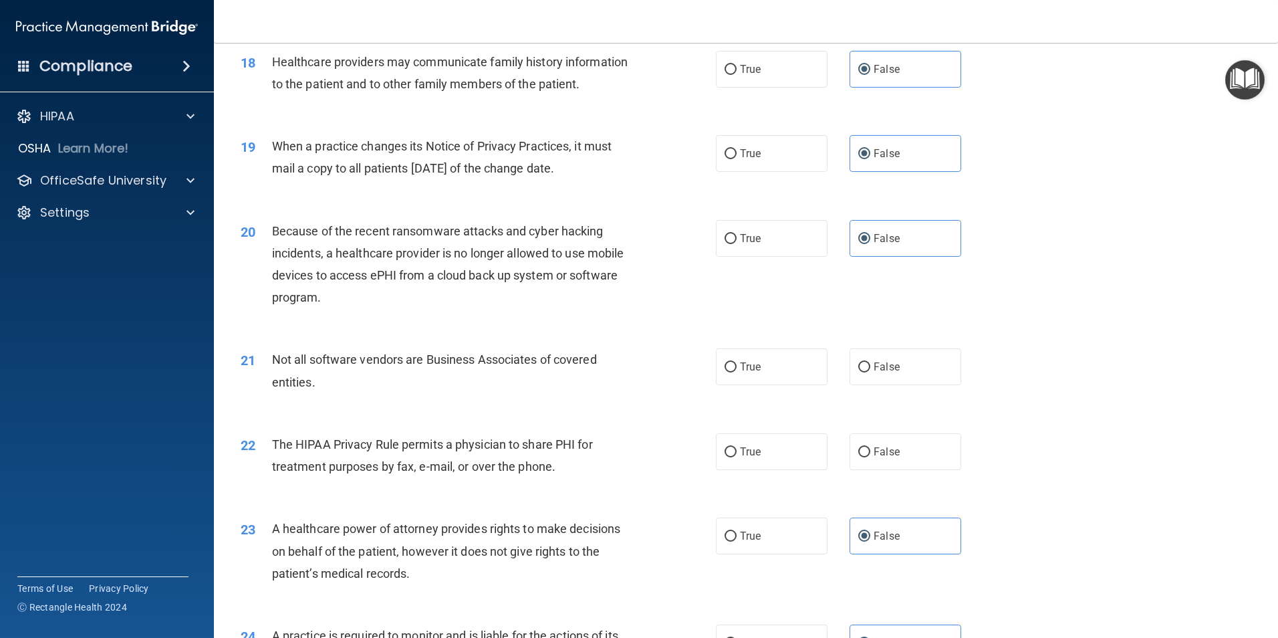
scroll to position [1805, 0]
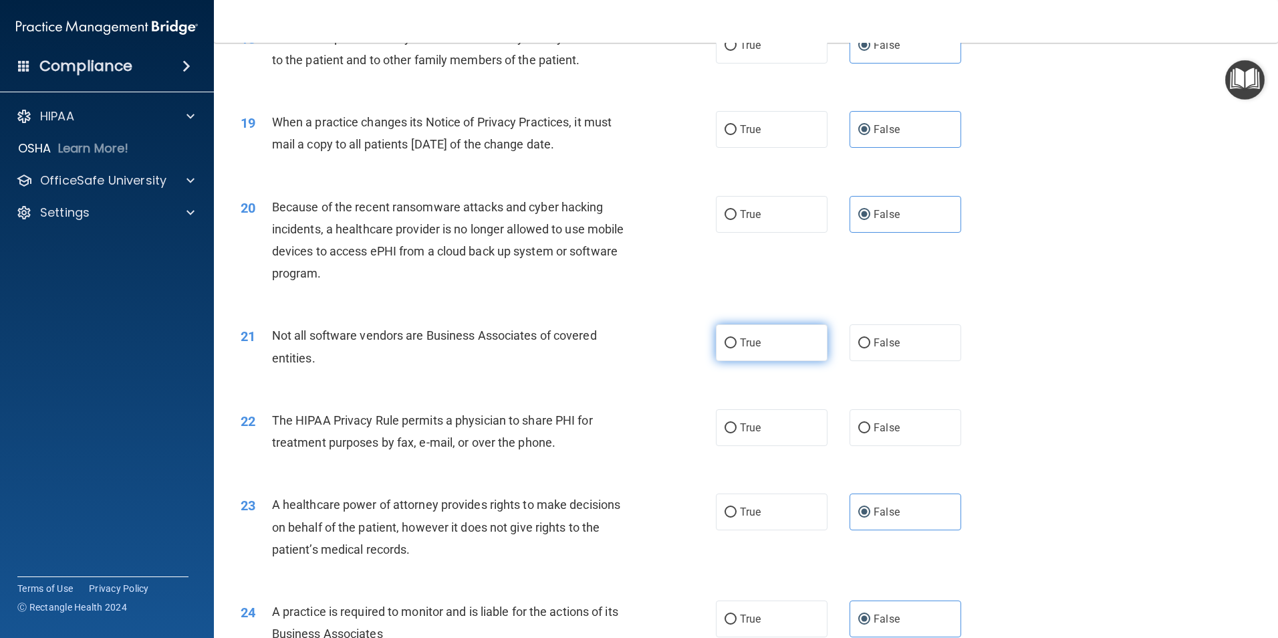
click at [748, 349] on label "True" at bounding box center [772, 342] width 112 height 37
click at [737, 348] on input "True" at bounding box center [731, 343] width 12 height 10
radio input "true"
click at [399, 446] on span "The HIPAA Privacy Rule permits a physician to share PHI for treatment purposes …" at bounding box center [432, 431] width 321 height 36
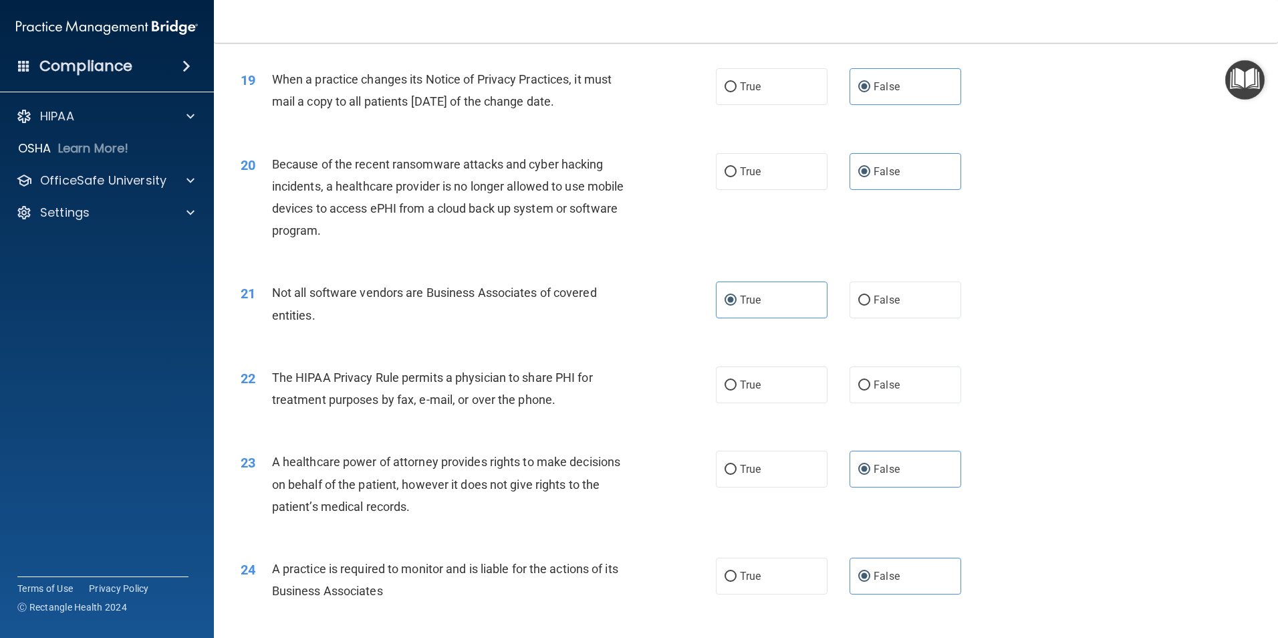
scroll to position [1872, 0]
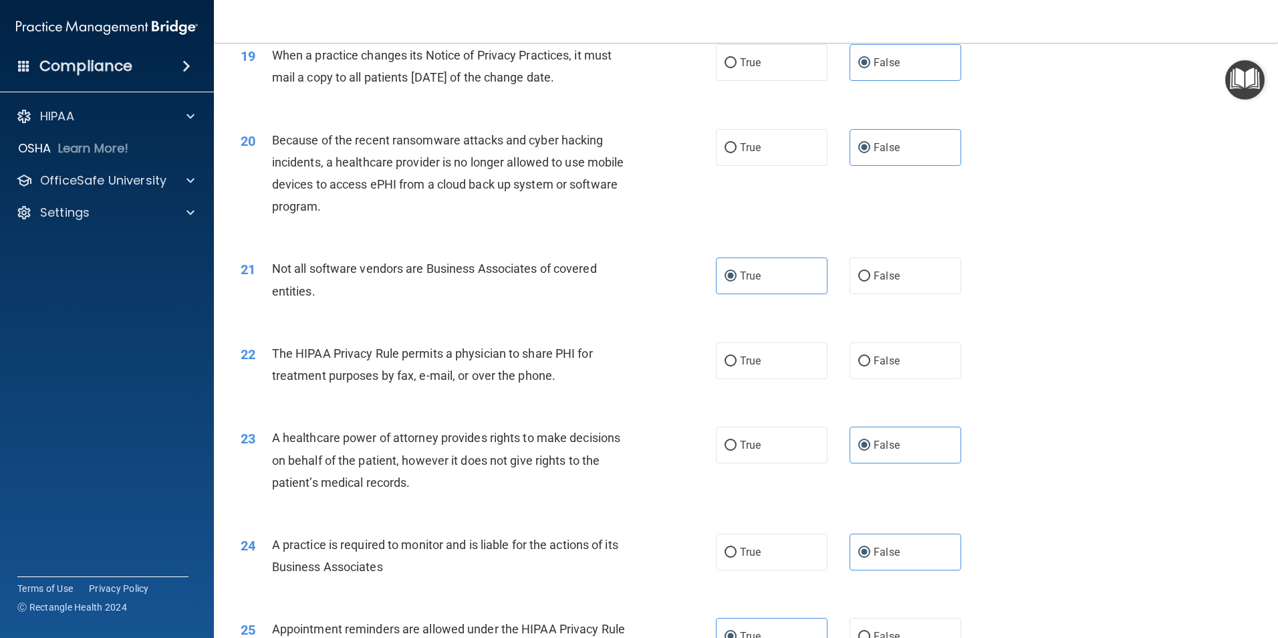
click at [771, 383] on div "22 The HIPAA Privacy Rule permits a physician to share PHI for treatment purpos…" at bounding box center [746, 368] width 1031 height 84
click at [772, 377] on label "True" at bounding box center [772, 360] width 112 height 37
click at [737, 366] on input "True" at bounding box center [731, 361] width 12 height 10
radio input "true"
click at [608, 451] on div "A healthcare power of attorney provides rights to make decisions on behalf of t…" at bounding box center [458, 459] width 372 height 67
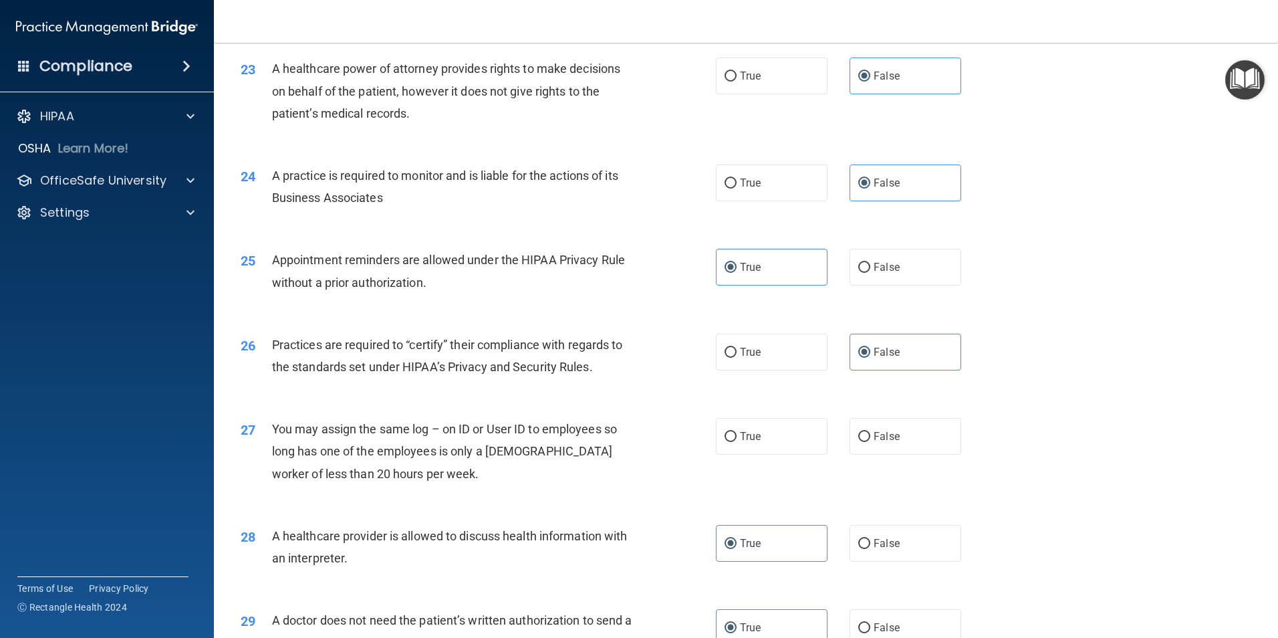
scroll to position [2273, 0]
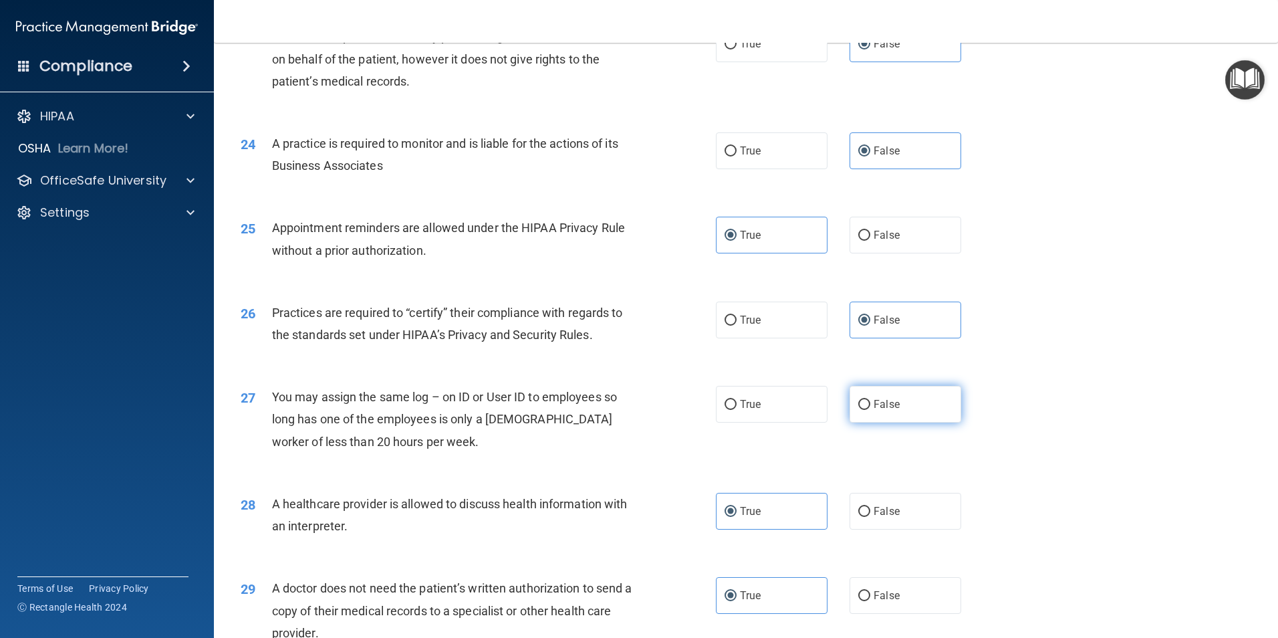
click at [922, 414] on label "False" at bounding box center [906, 404] width 112 height 37
click at [870, 410] on input "False" at bounding box center [864, 405] width 12 height 10
radio input "true"
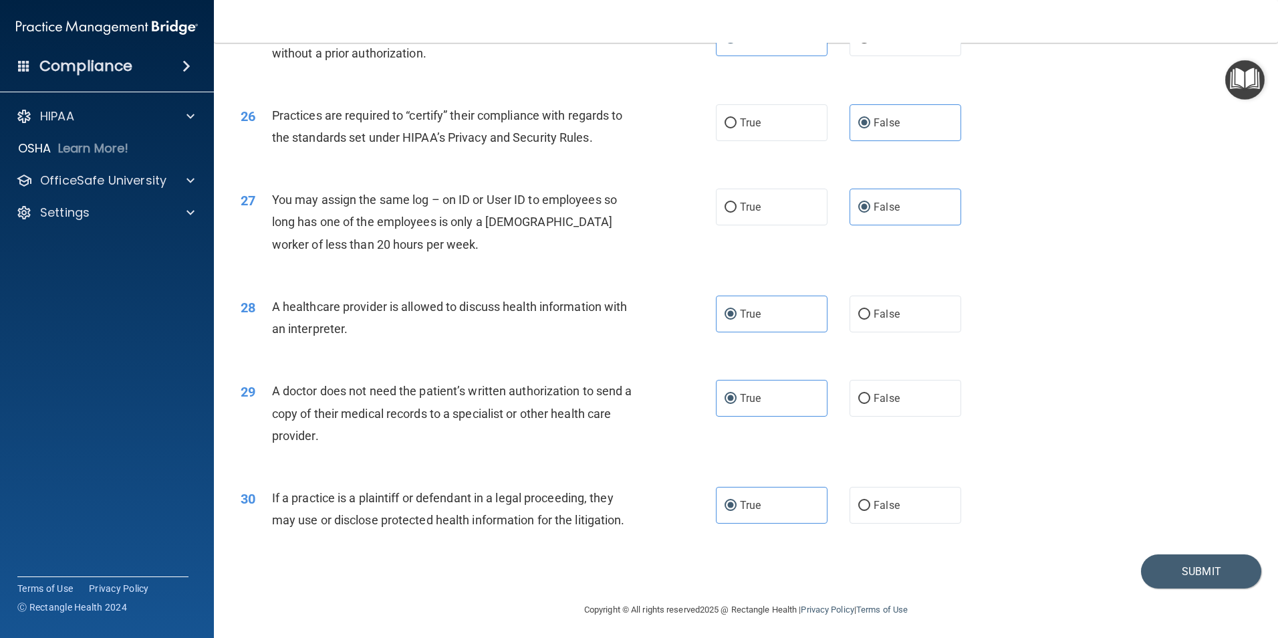
scroll to position [2474, 0]
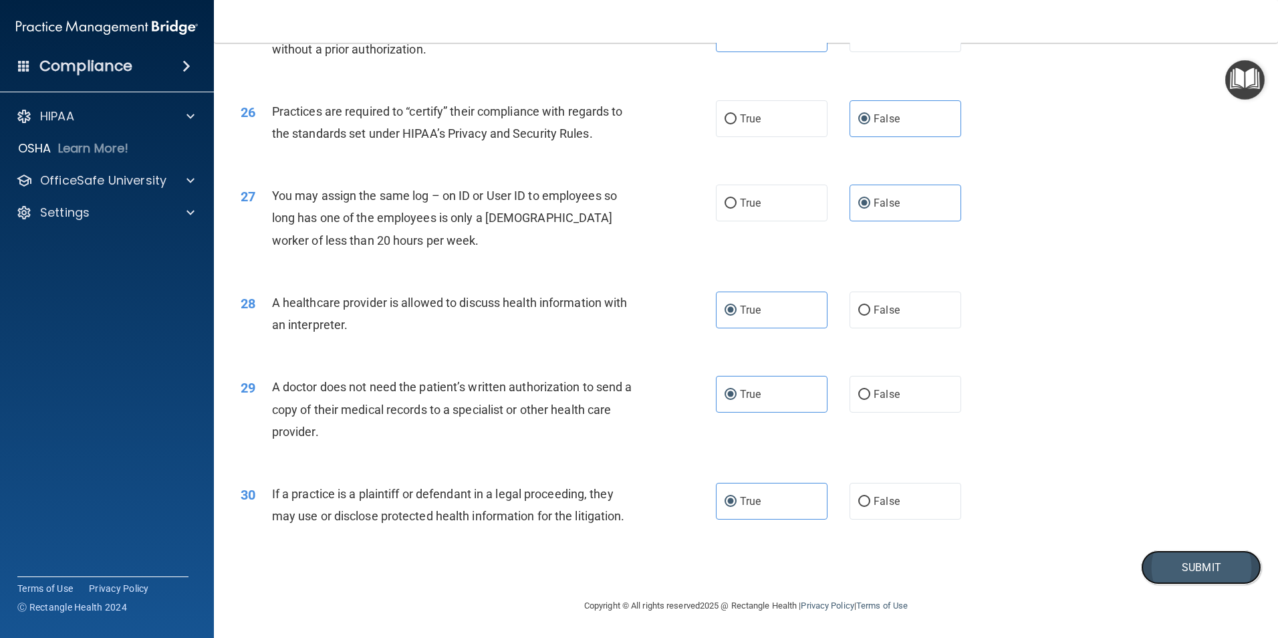
click at [1203, 555] on button "Submit" at bounding box center [1201, 567] width 120 height 34
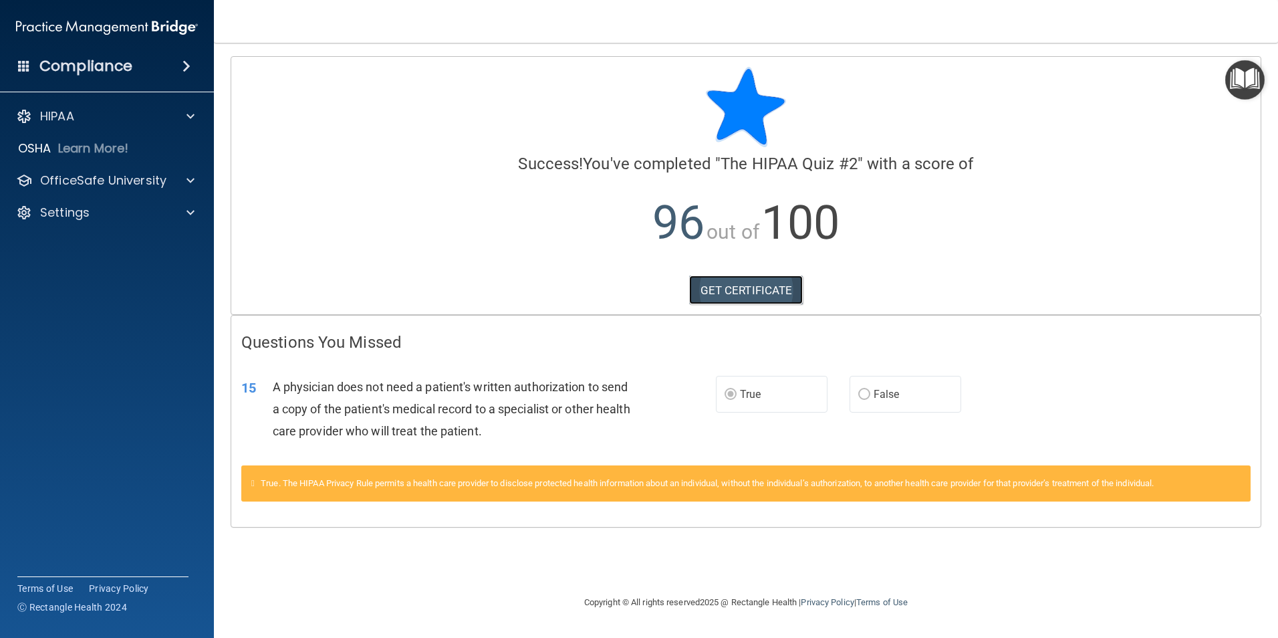
click at [755, 287] on link "GET CERTIFICATE" at bounding box center [746, 289] width 114 height 29
click at [105, 180] on p "OfficeSafe University" at bounding box center [103, 180] width 126 height 16
click at [115, 207] on p "HIPAA Training" at bounding box center [64, 212] width 110 height 13
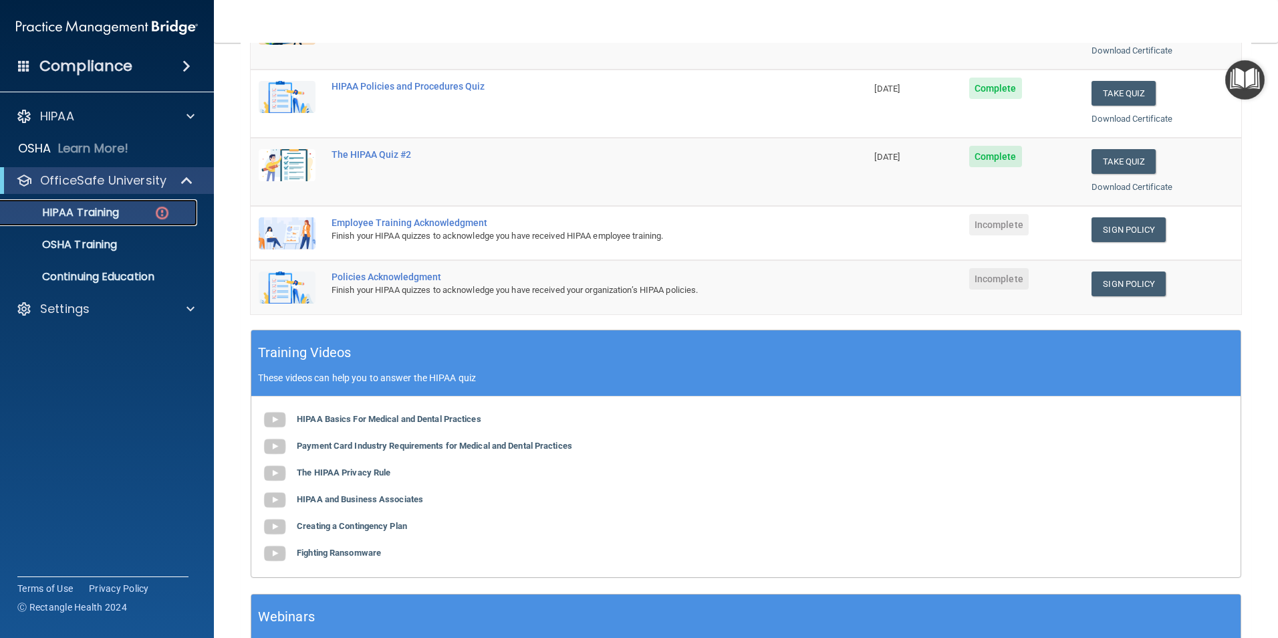
scroll to position [207, 0]
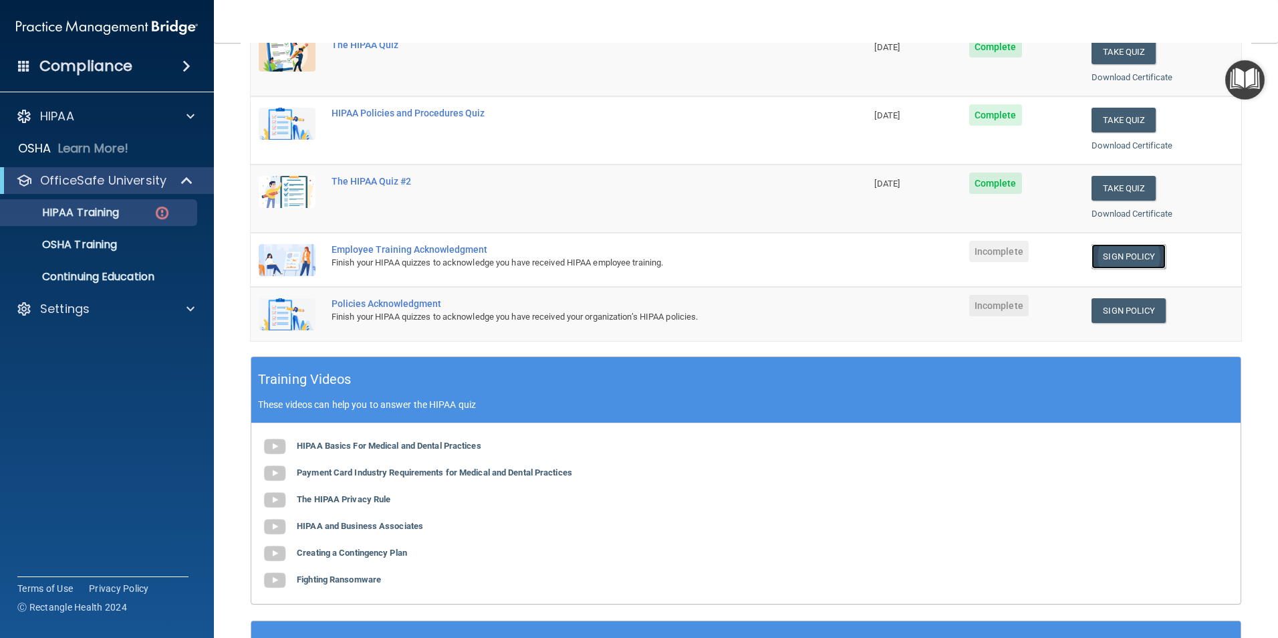
click at [1112, 263] on link "Sign Policy" at bounding box center [1129, 256] width 74 height 25
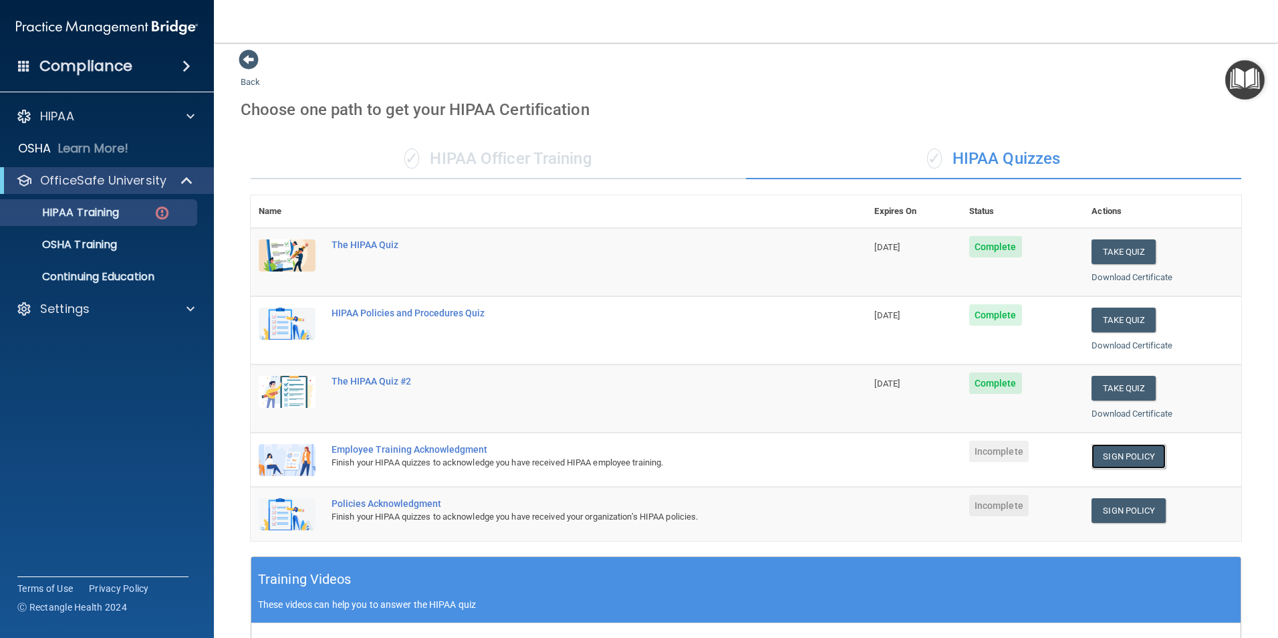
scroll to position [7, 0]
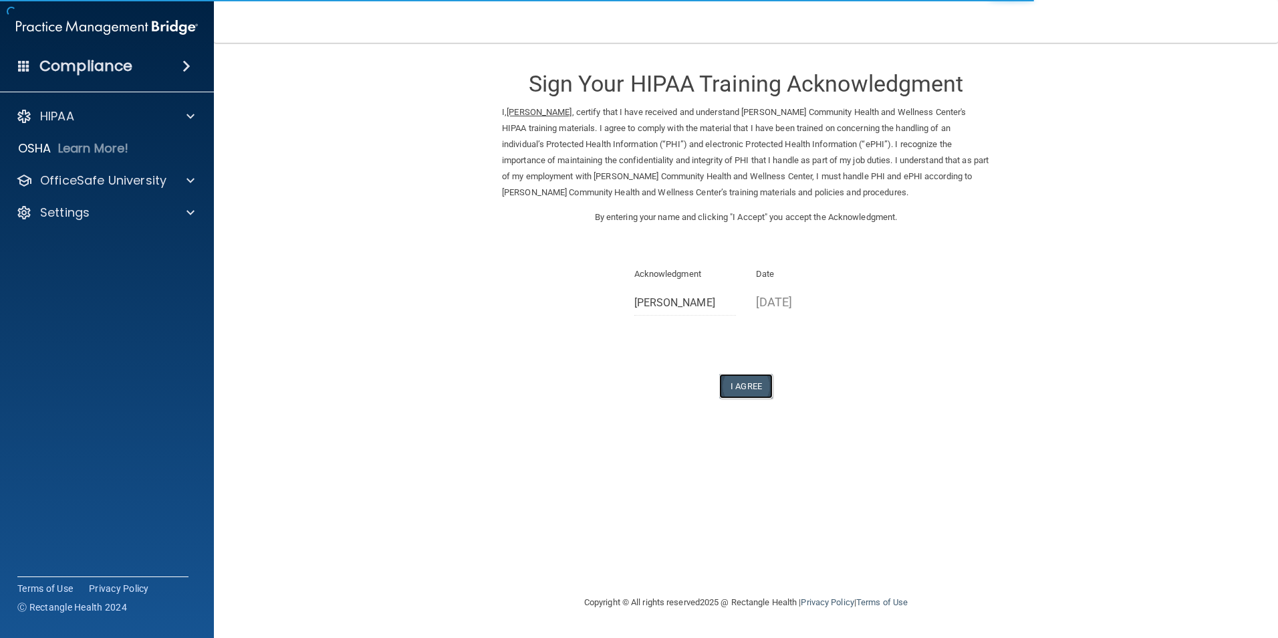
click at [729, 383] on button "I Agree" at bounding box center [745, 386] width 53 height 25
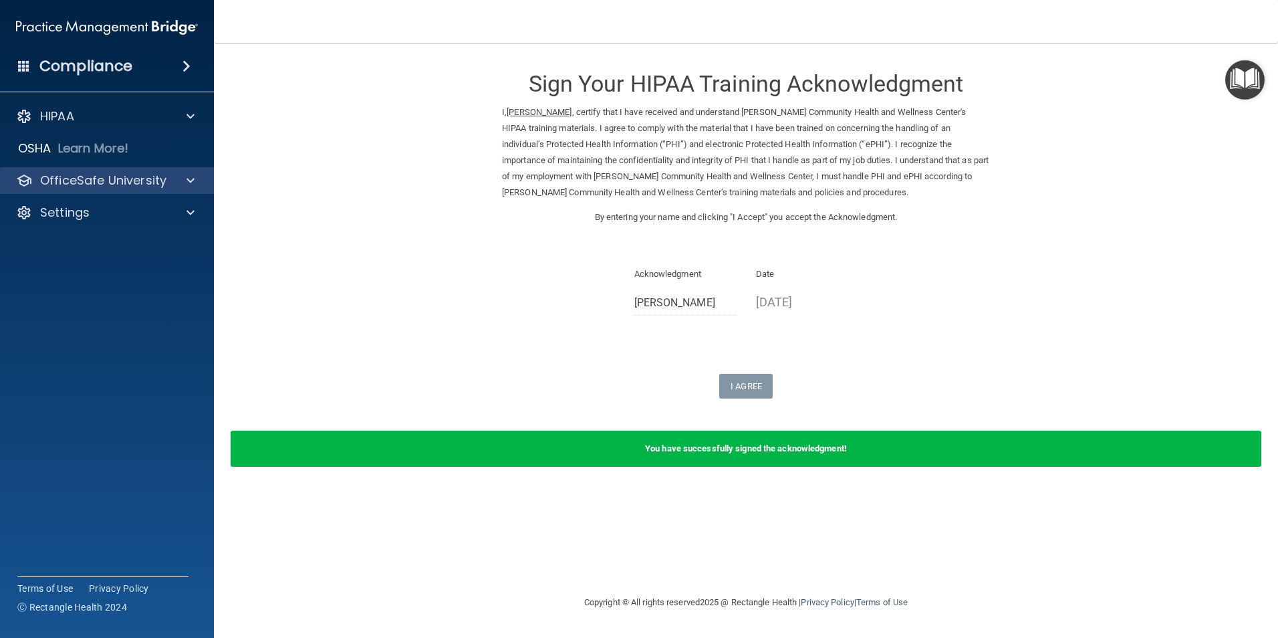
click at [84, 189] on div "OfficeSafe University" at bounding box center [107, 180] width 215 height 27
click at [148, 184] on p "OfficeSafe University" at bounding box center [103, 180] width 126 height 16
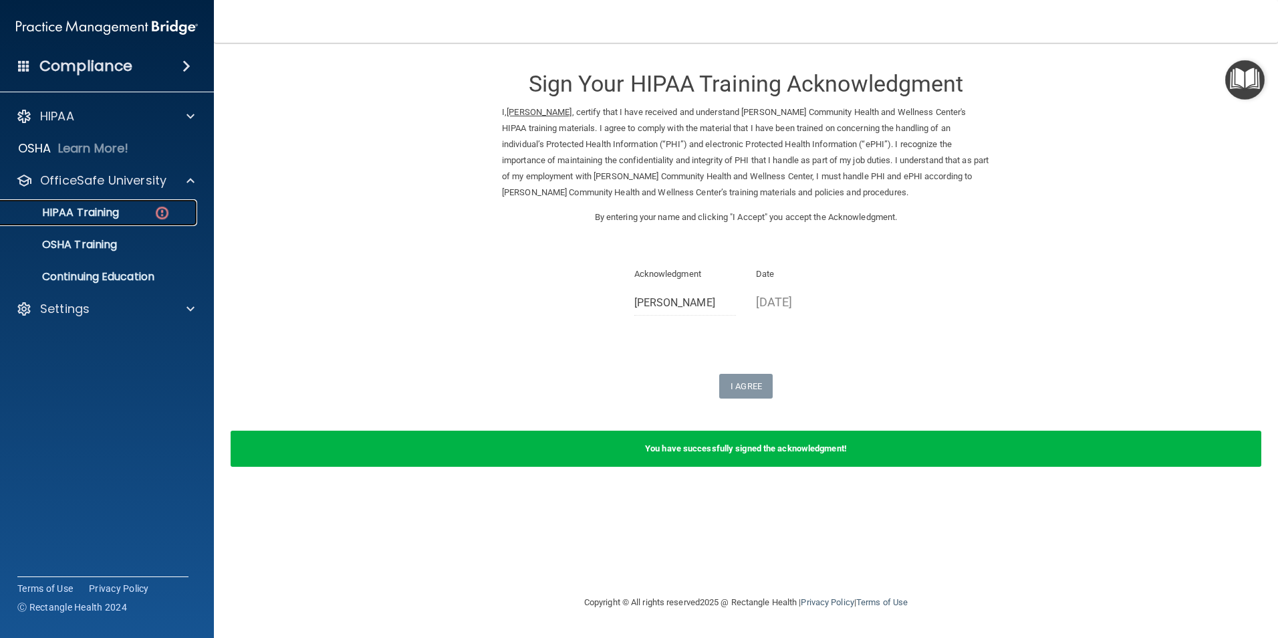
click at [142, 211] on div "HIPAA Training" at bounding box center [100, 212] width 182 height 13
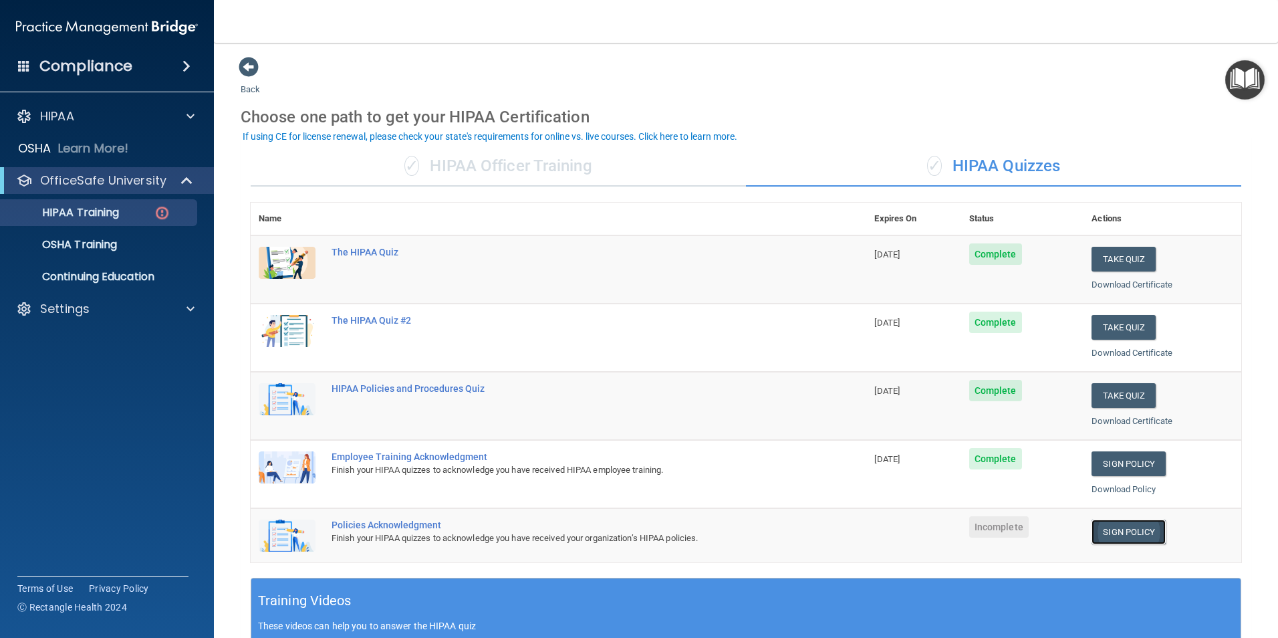
click at [1104, 530] on link "Sign Policy" at bounding box center [1129, 531] width 74 height 25
click at [890, 521] on td at bounding box center [913, 535] width 94 height 54
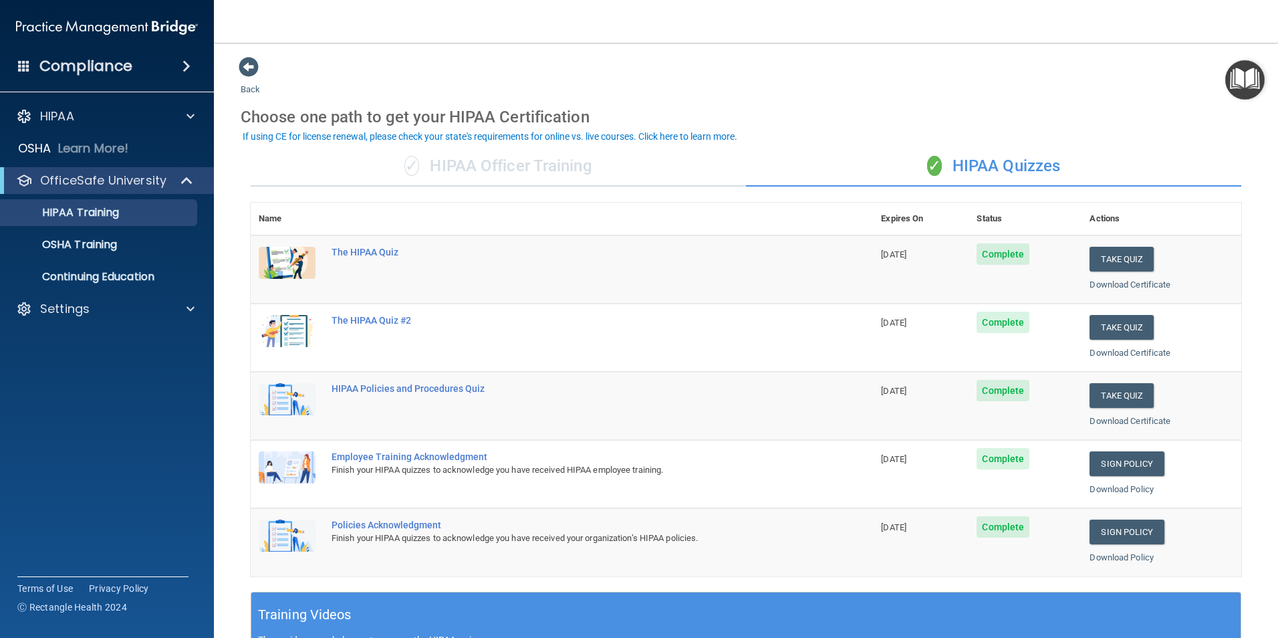
click at [420, 164] on div "✓ HIPAA Officer Training" at bounding box center [498, 166] width 495 height 40
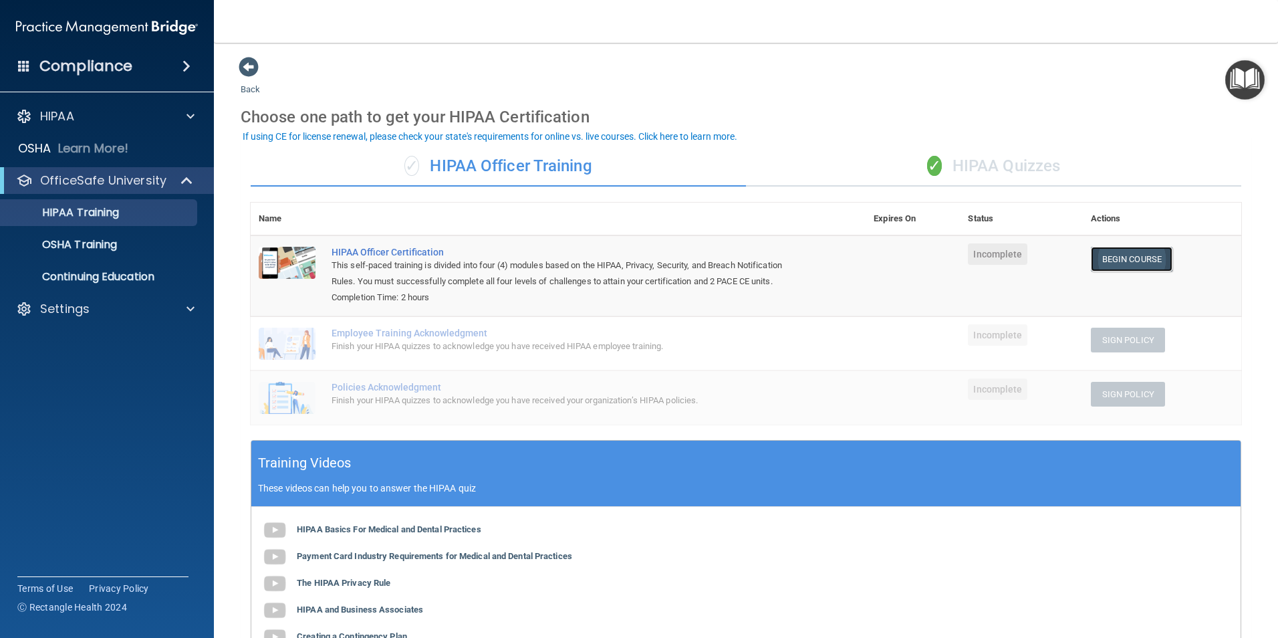
click at [1127, 263] on link "Begin Course" at bounding box center [1132, 259] width 82 height 25
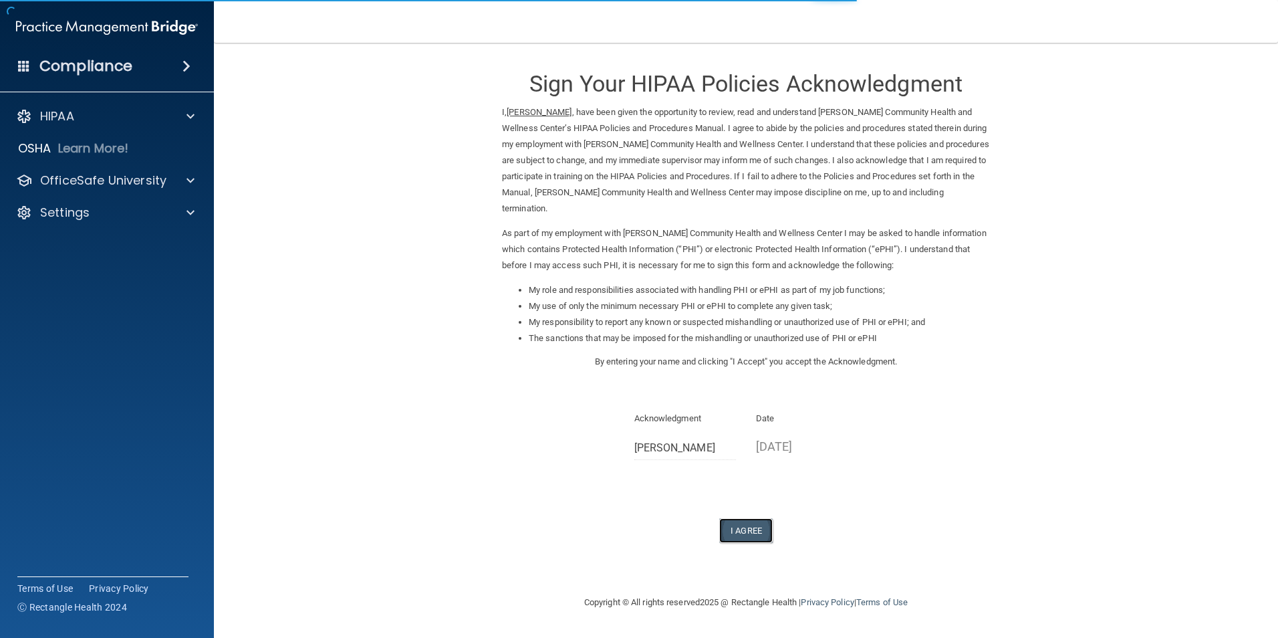
click at [751, 535] on button "I Agree" at bounding box center [745, 530] width 53 height 25
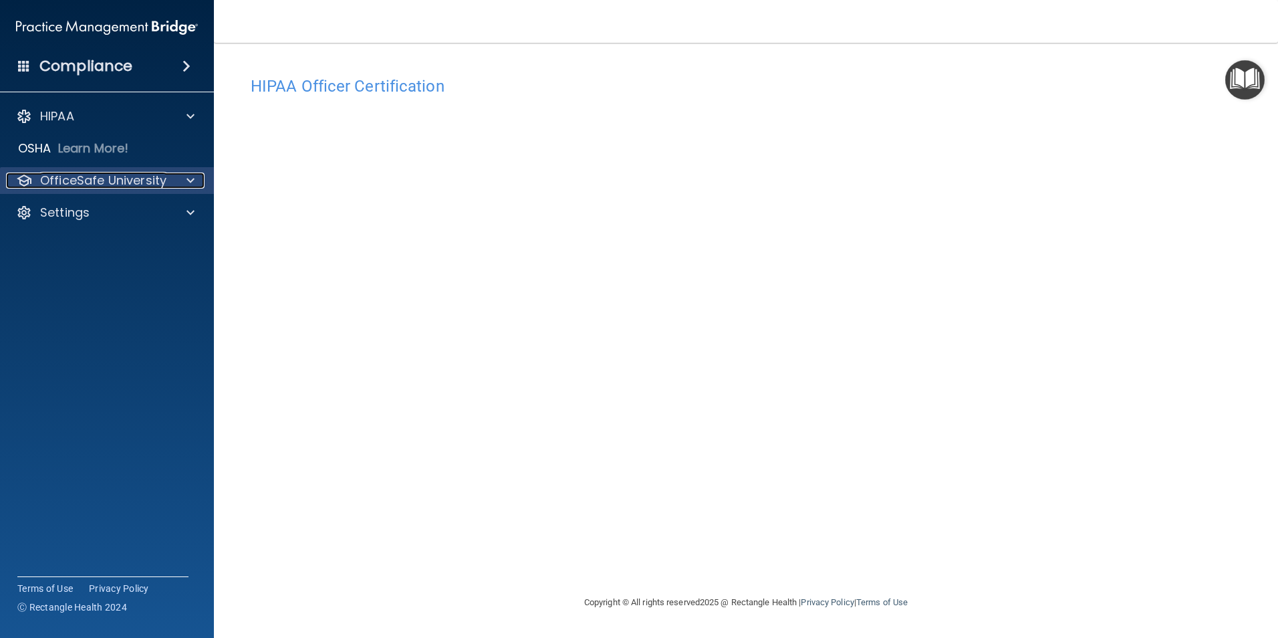
click at [156, 185] on p "OfficeSafe University" at bounding box center [103, 180] width 126 height 16
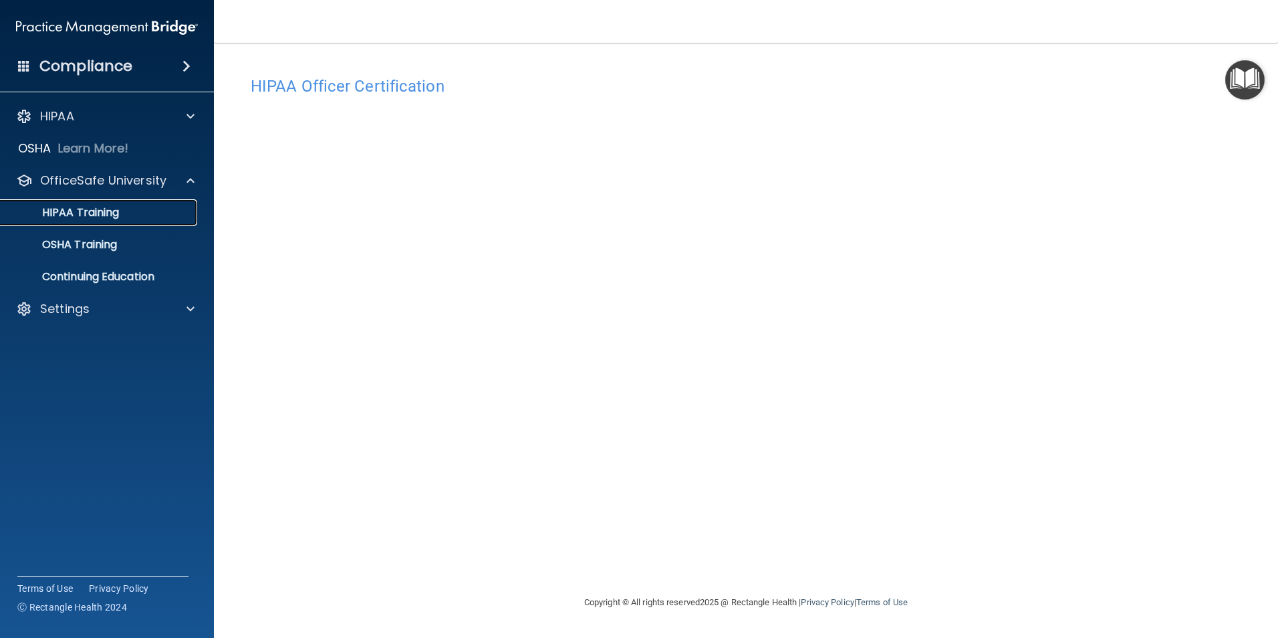
click at [124, 221] on link "HIPAA Training" at bounding box center [92, 212] width 211 height 27
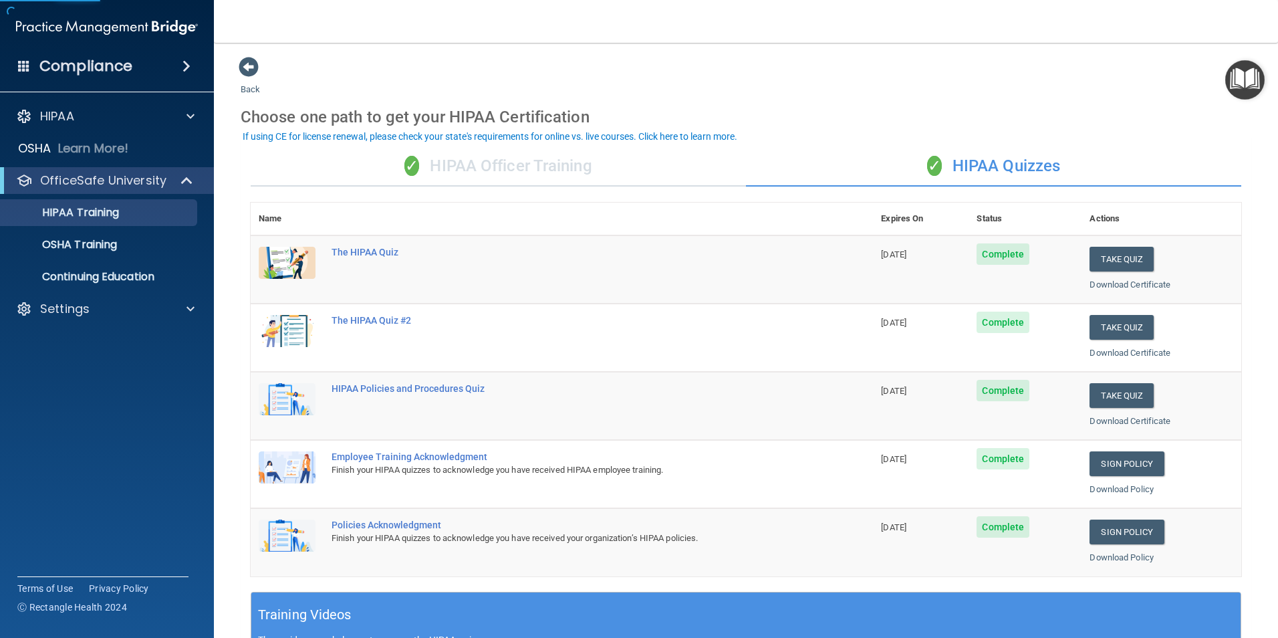
click at [461, 152] on div "✓ HIPAA Officer Training" at bounding box center [498, 166] width 495 height 40
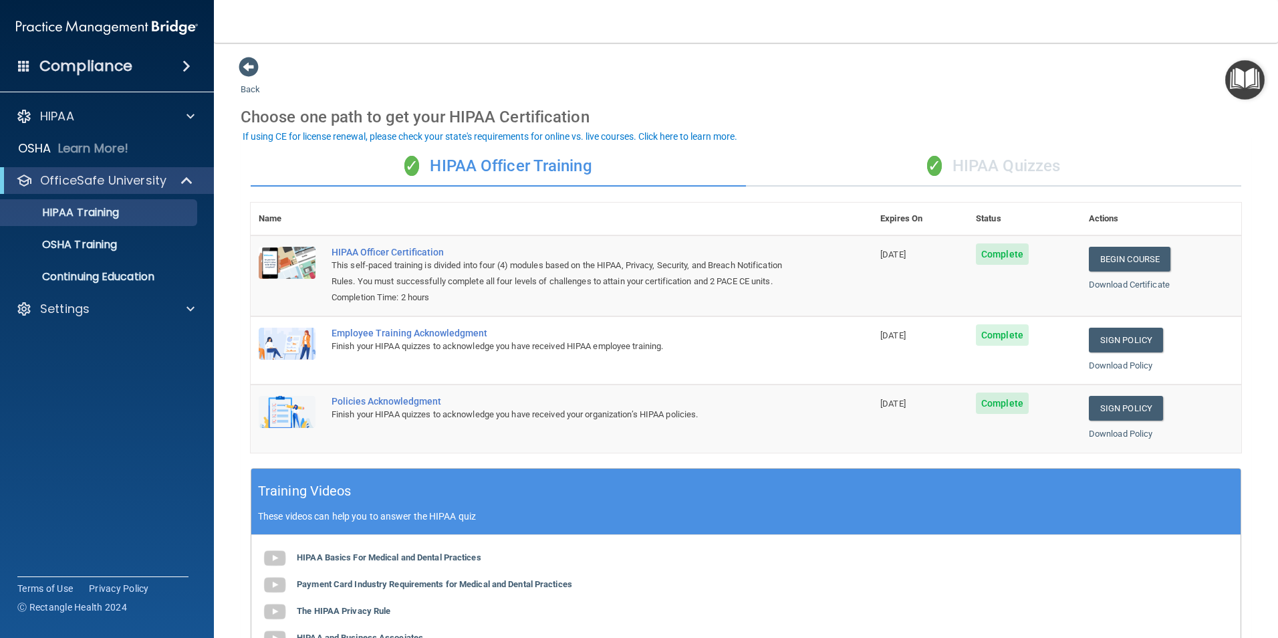
click at [909, 156] on div "✓ HIPAA Quizzes" at bounding box center [993, 166] width 495 height 40
